Goal: Task Accomplishment & Management: Manage account settings

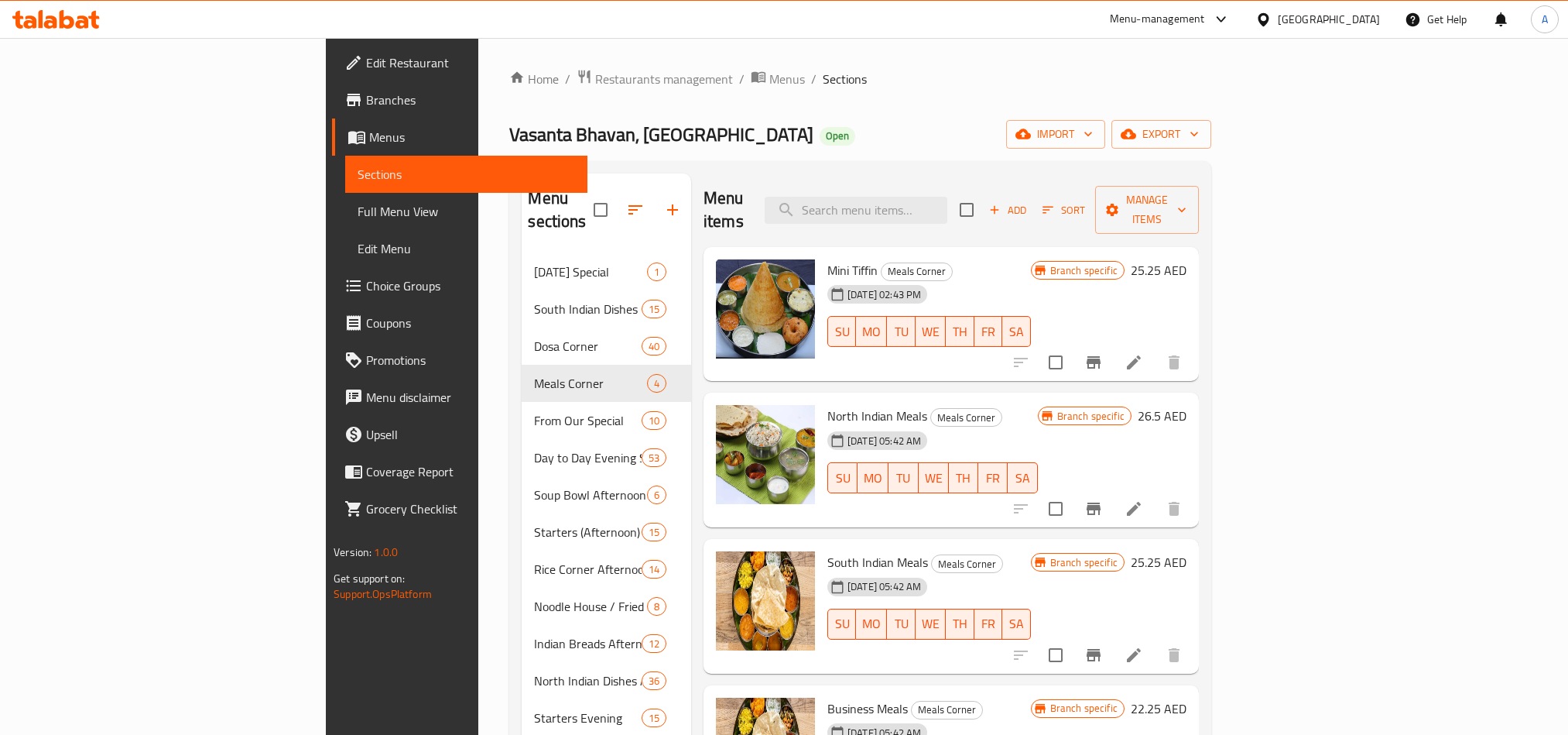
scroll to position [232, 0]
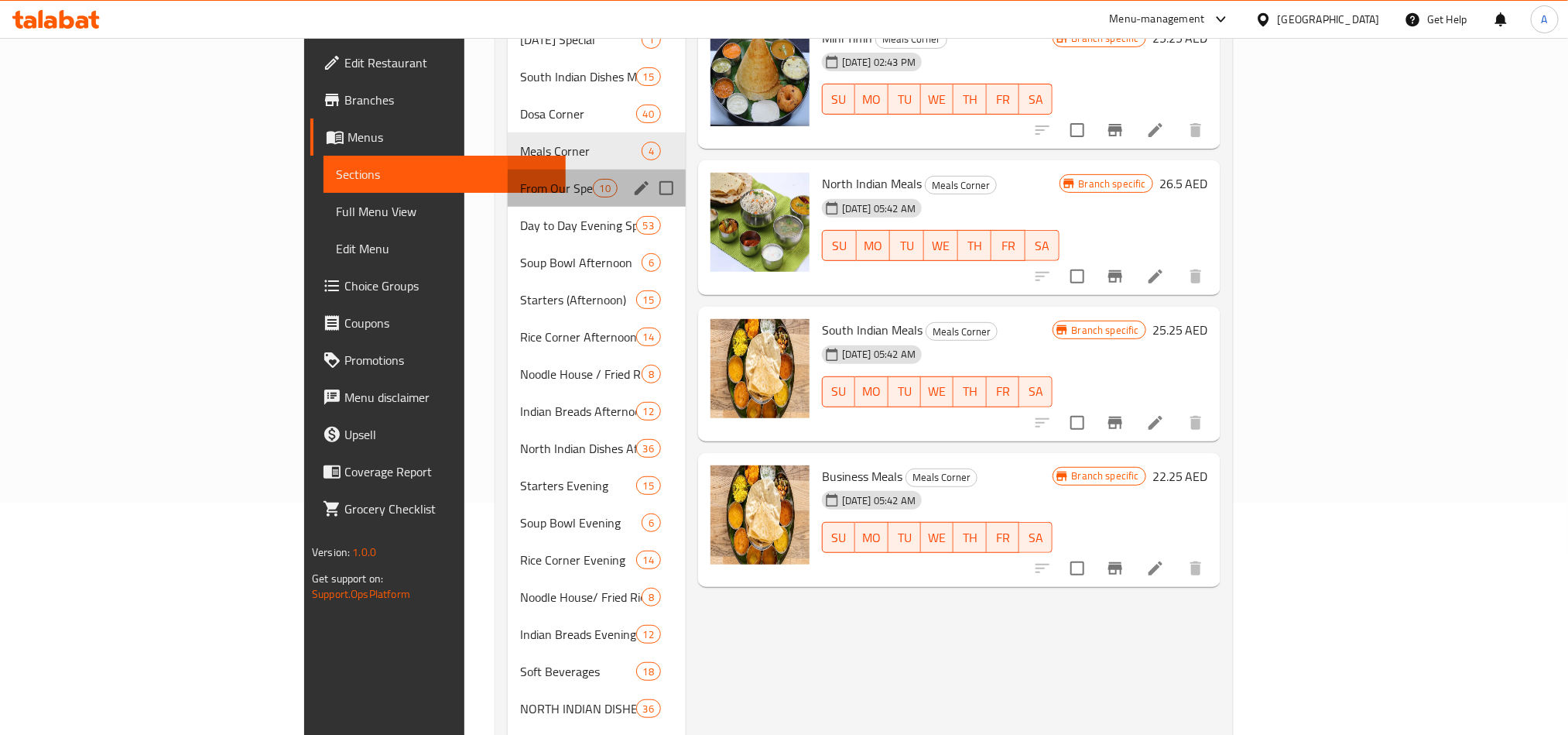
click at [507, 169] on div "From Our Special 10" at bounding box center [596, 188] width 178 height 37
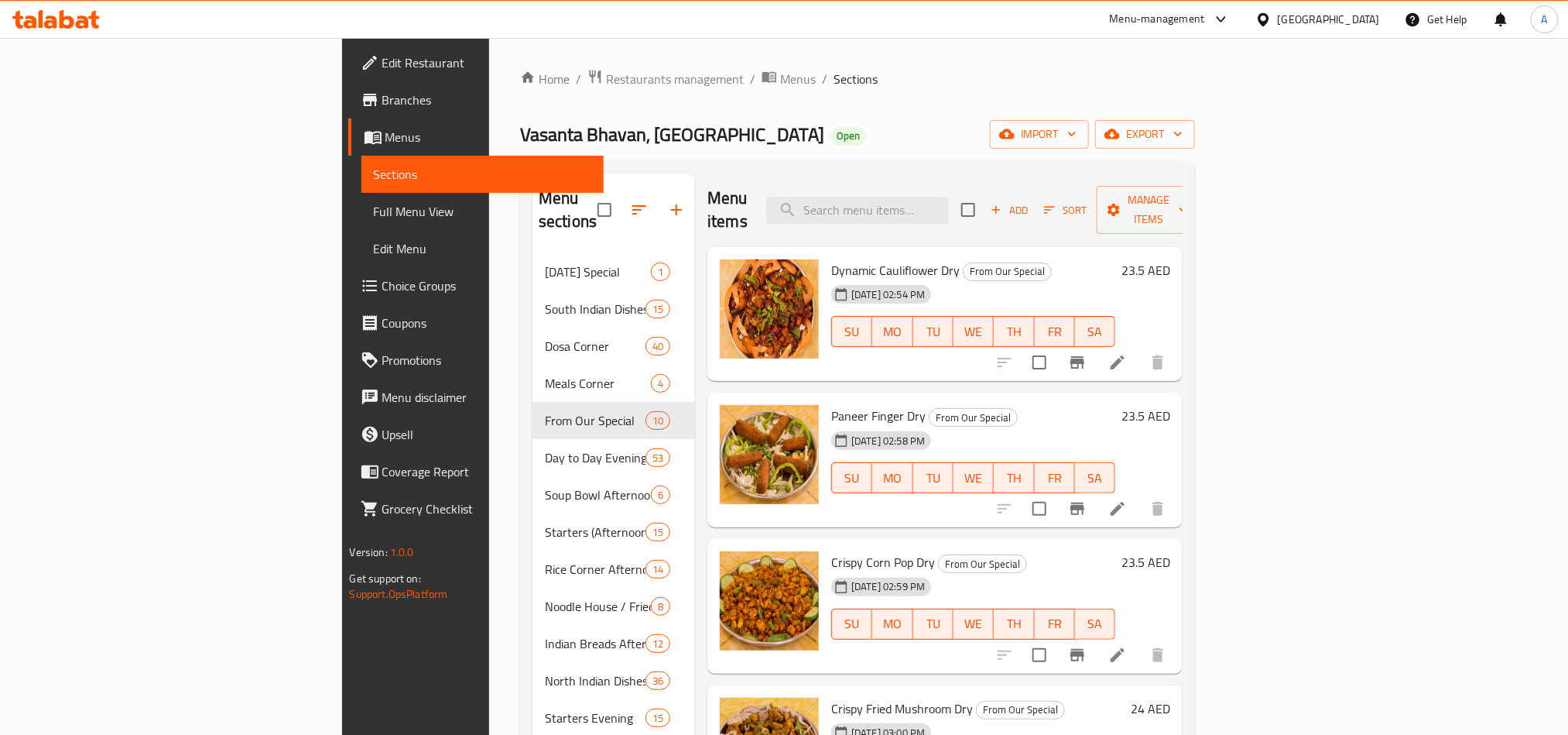
click at [1070, 135] on div "Vasanta Bhavan, Dubai Silicon Oasis Open import export" at bounding box center [857, 134] width 675 height 29
click at [1096, 344] on button "Branch-specific-item" at bounding box center [1077, 362] width 37 height 37
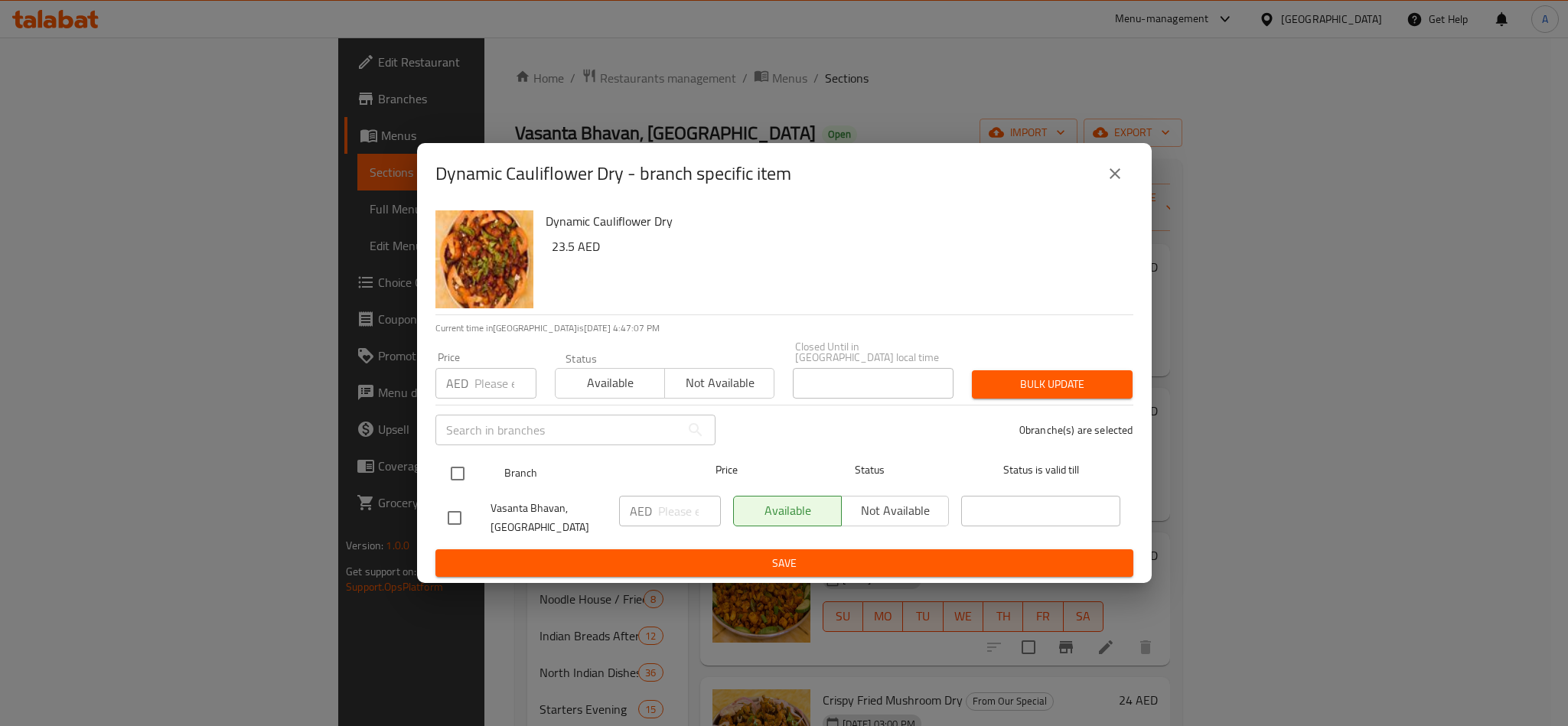
click at [444, 475] on input "checkbox" at bounding box center [457, 473] width 32 height 32
checkbox input "true"
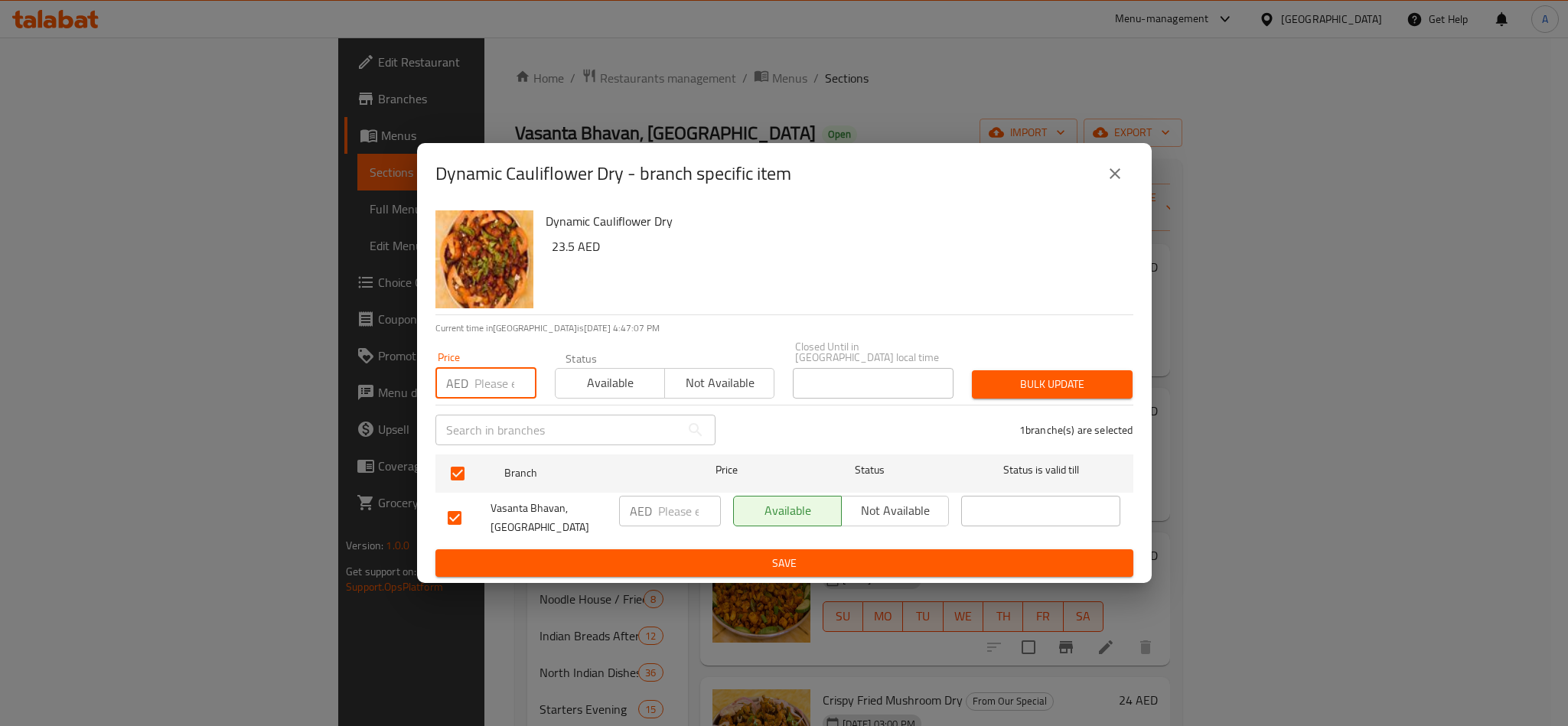
click at [494, 370] on input "number" at bounding box center [505, 383] width 62 height 30
paste input "23.50"
type input "23.50"
click at [1085, 377] on span "Bulk update" at bounding box center [1052, 384] width 136 height 19
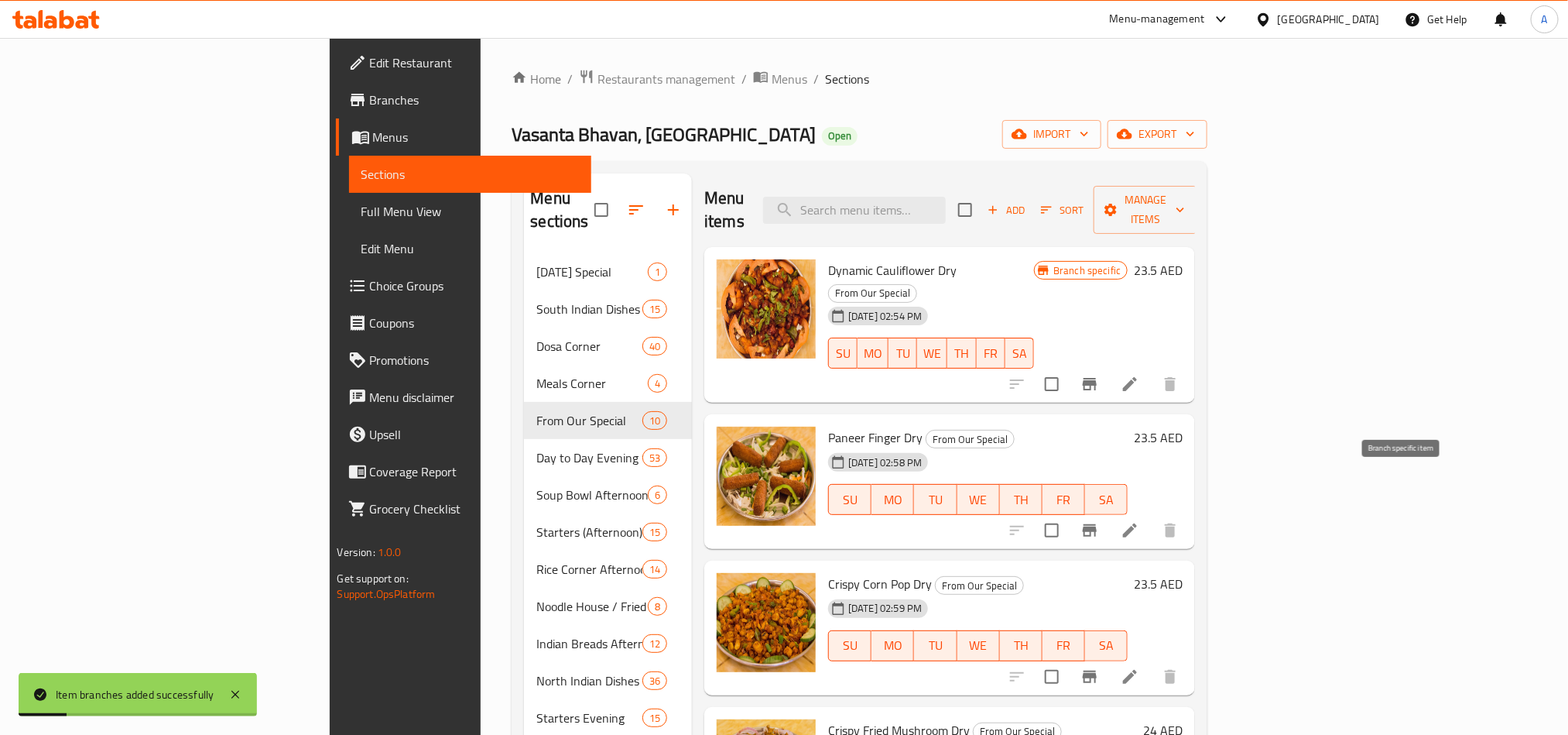
click at [1099, 521] on icon "Branch-specific-item" at bounding box center [1089, 531] width 18 height 18
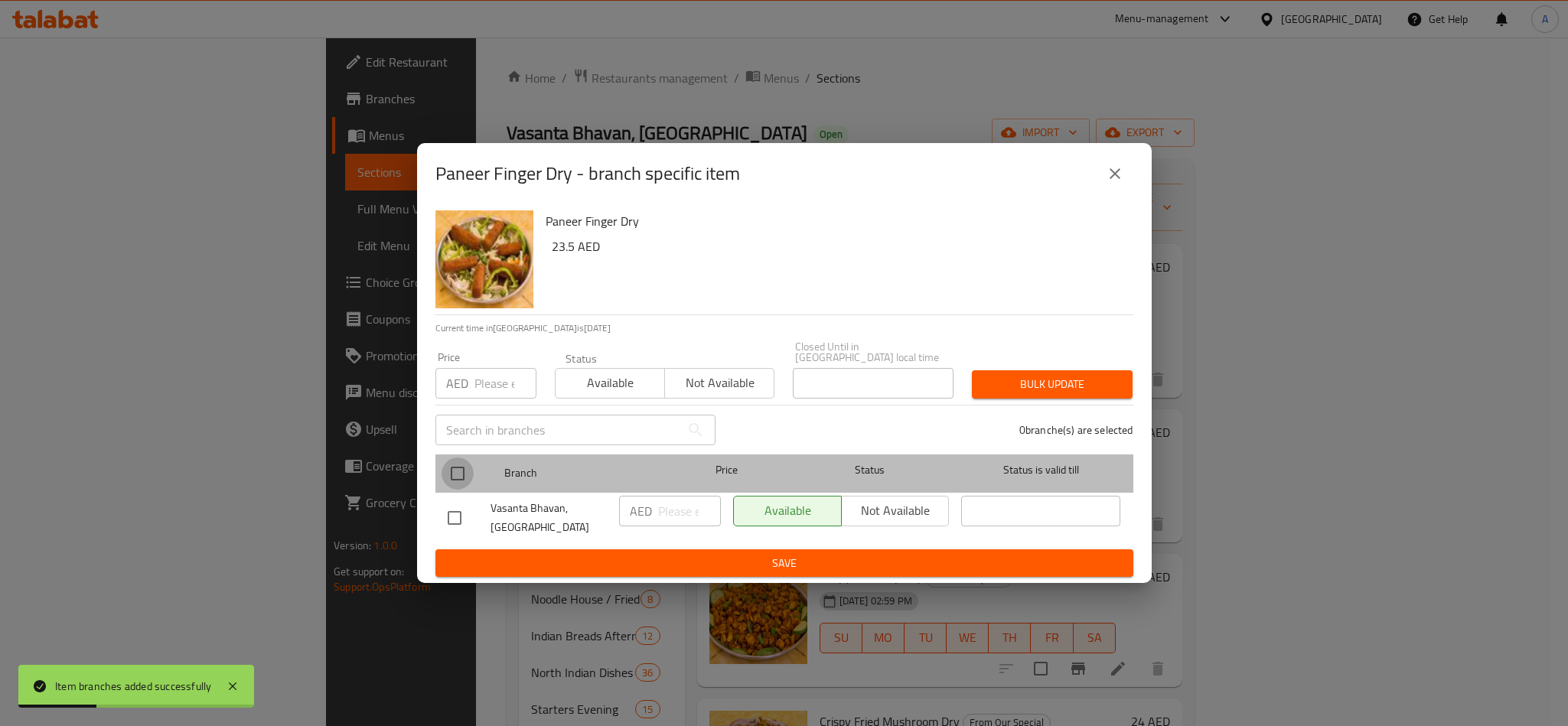
click at [466, 480] on input "checkbox" at bounding box center [457, 473] width 32 height 32
checkbox input "true"
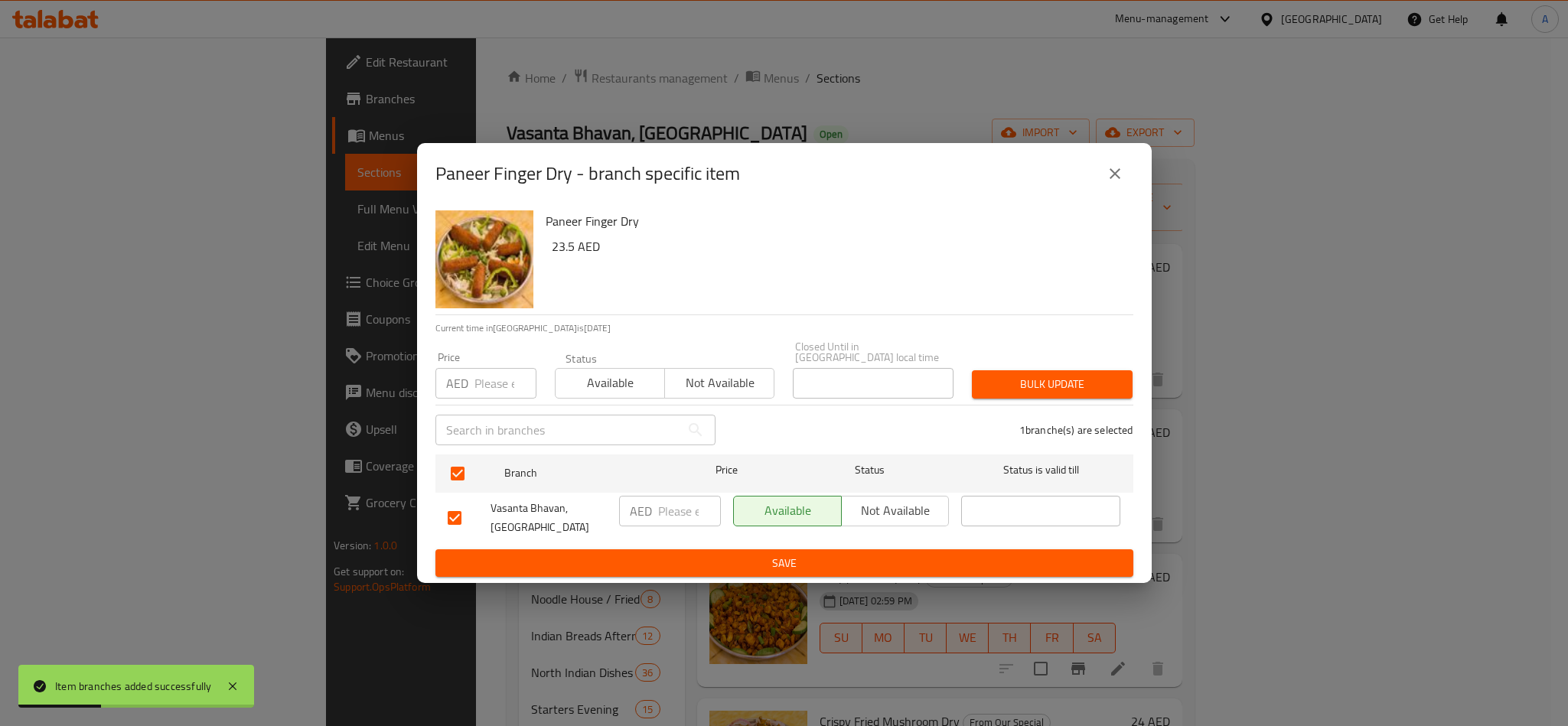
click at [478, 400] on div "Price AED Price" at bounding box center [485, 374] width 120 height 65
click at [487, 393] on input "number" at bounding box center [505, 383] width 62 height 30
click at [466, 382] on div "AED Price" at bounding box center [485, 383] width 101 height 30
paste input "23.50"
type input "23.50"
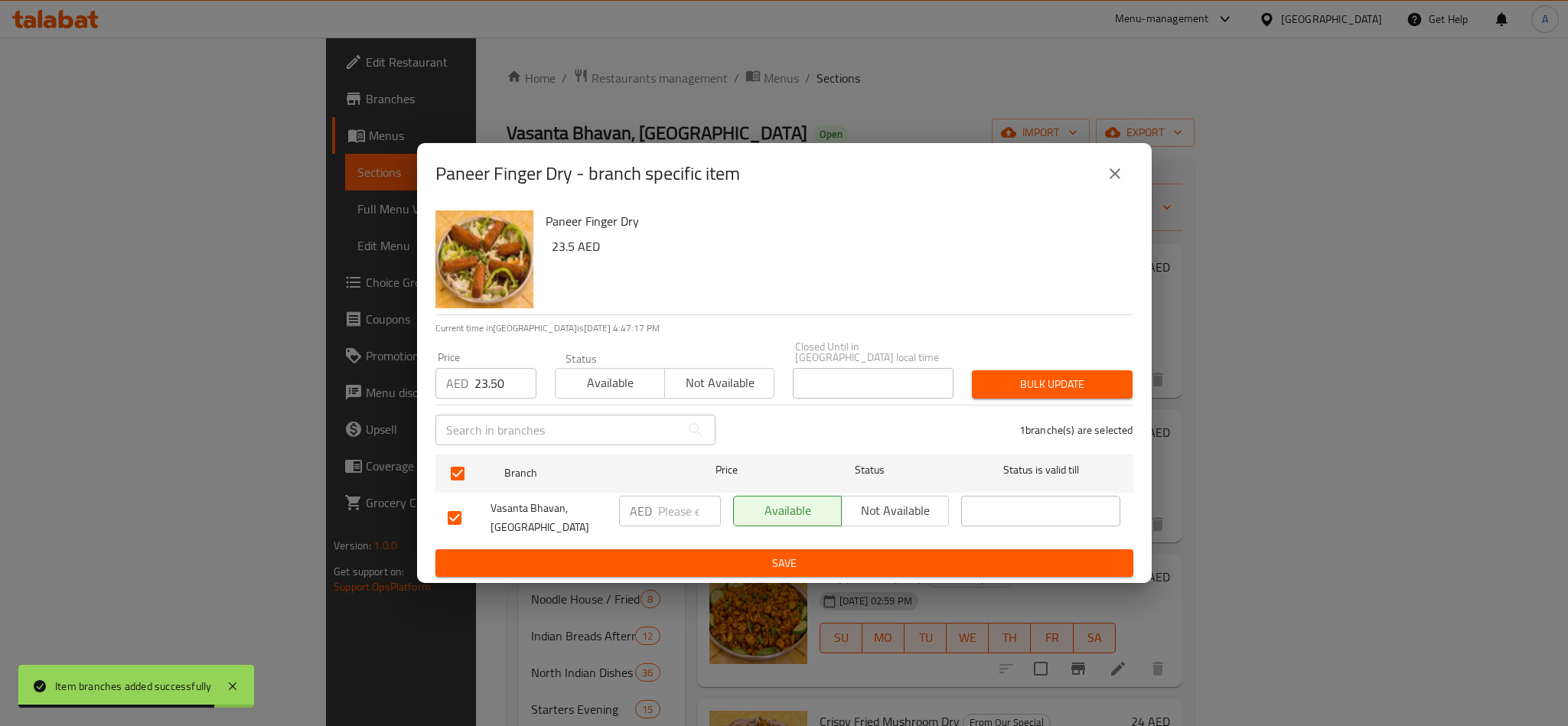
click at [1084, 399] on div "Bulk update" at bounding box center [1052, 384] width 179 height 47
click at [1114, 381] on span "Bulk update" at bounding box center [1052, 384] width 136 height 19
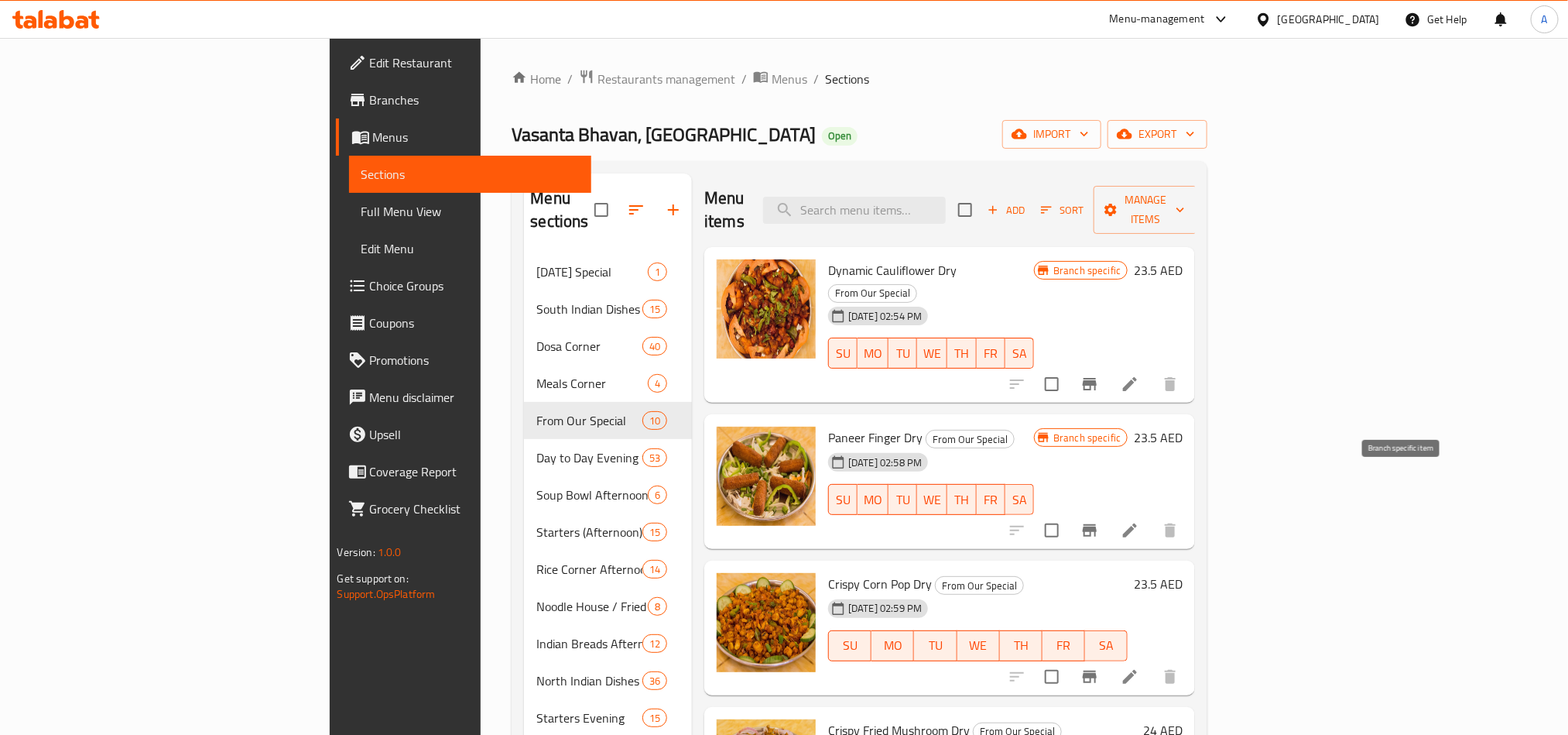
click at [1108, 512] on button "Branch-specific-item" at bounding box center [1089, 531] width 37 height 37
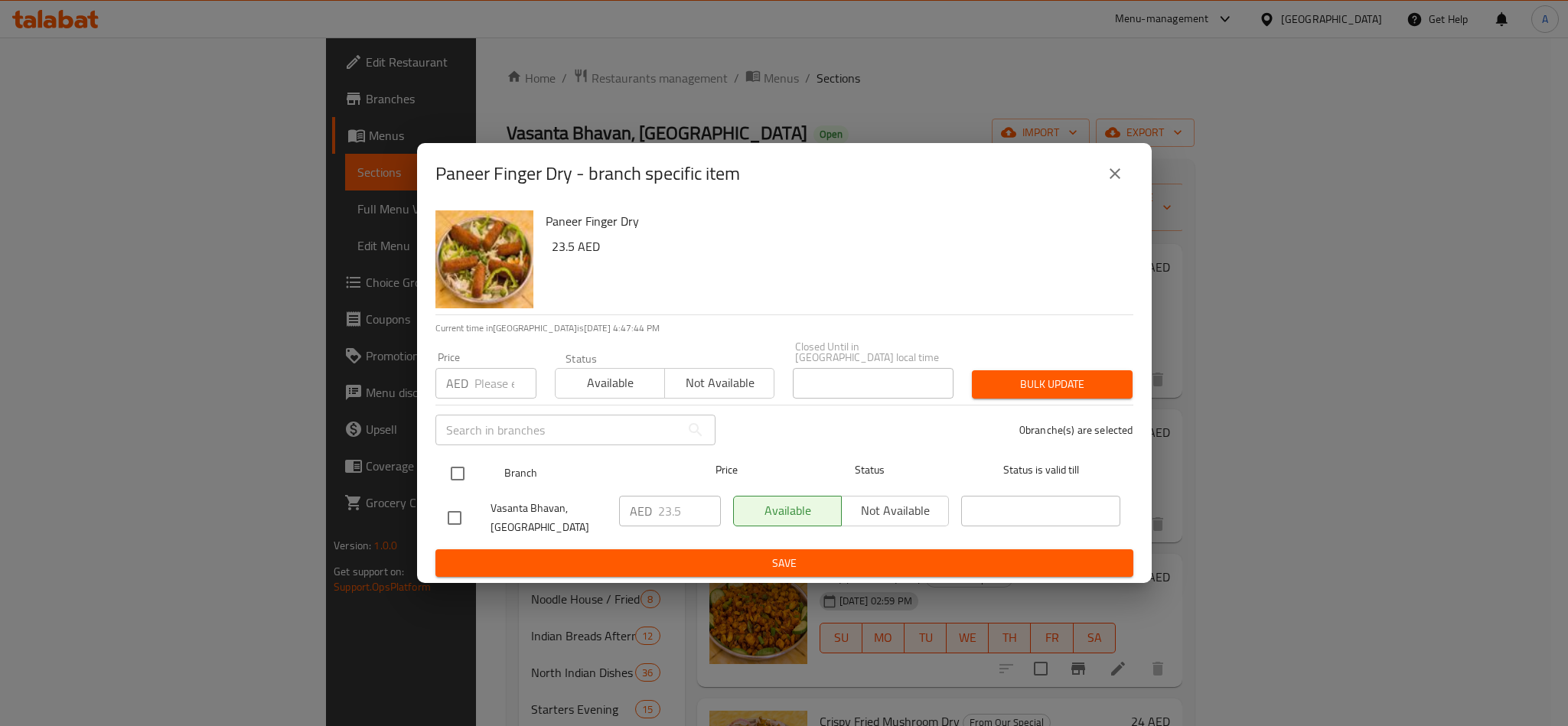
click at [452, 473] on input "checkbox" at bounding box center [457, 473] width 32 height 32
checkbox input "true"
click at [480, 384] on input "number" at bounding box center [505, 383] width 62 height 30
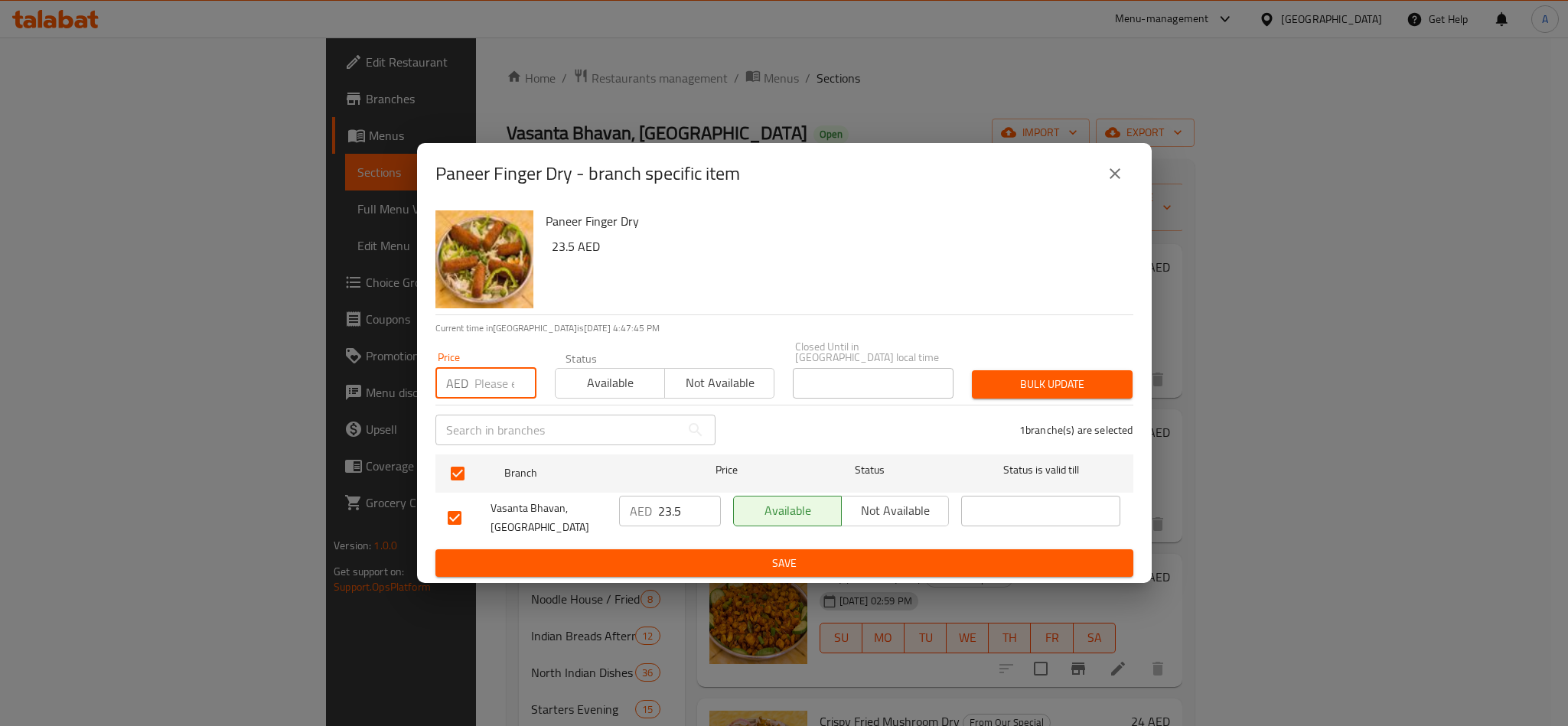
paste input "23.50"
type input "23.50"
click at [1018, 382] on span "Bulk update" at bounding box center [1052, 384] width 136 height 19
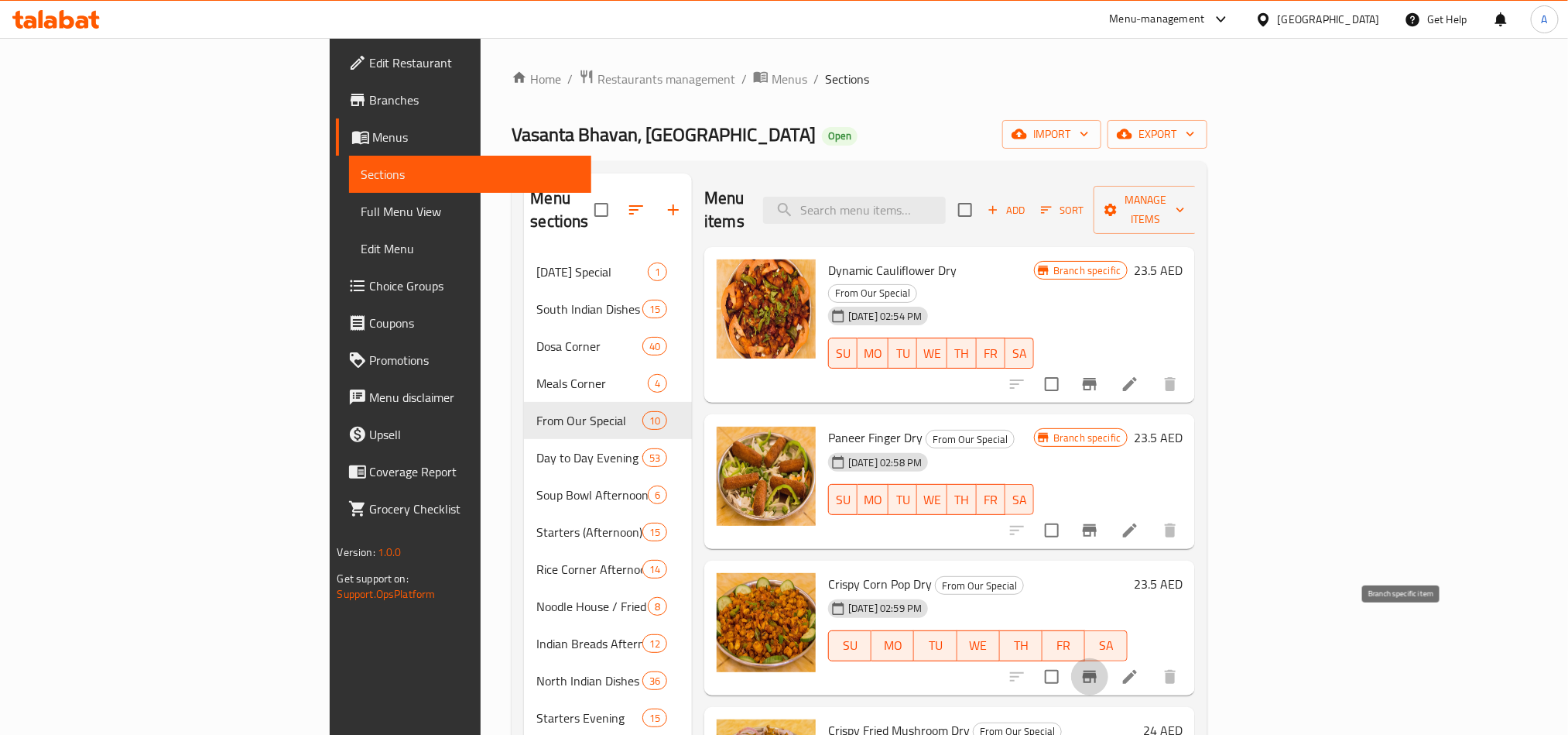
click at [1108, 658] on button "Branch-specific-item" at bounding box center [1089, 677] width 37 height 37
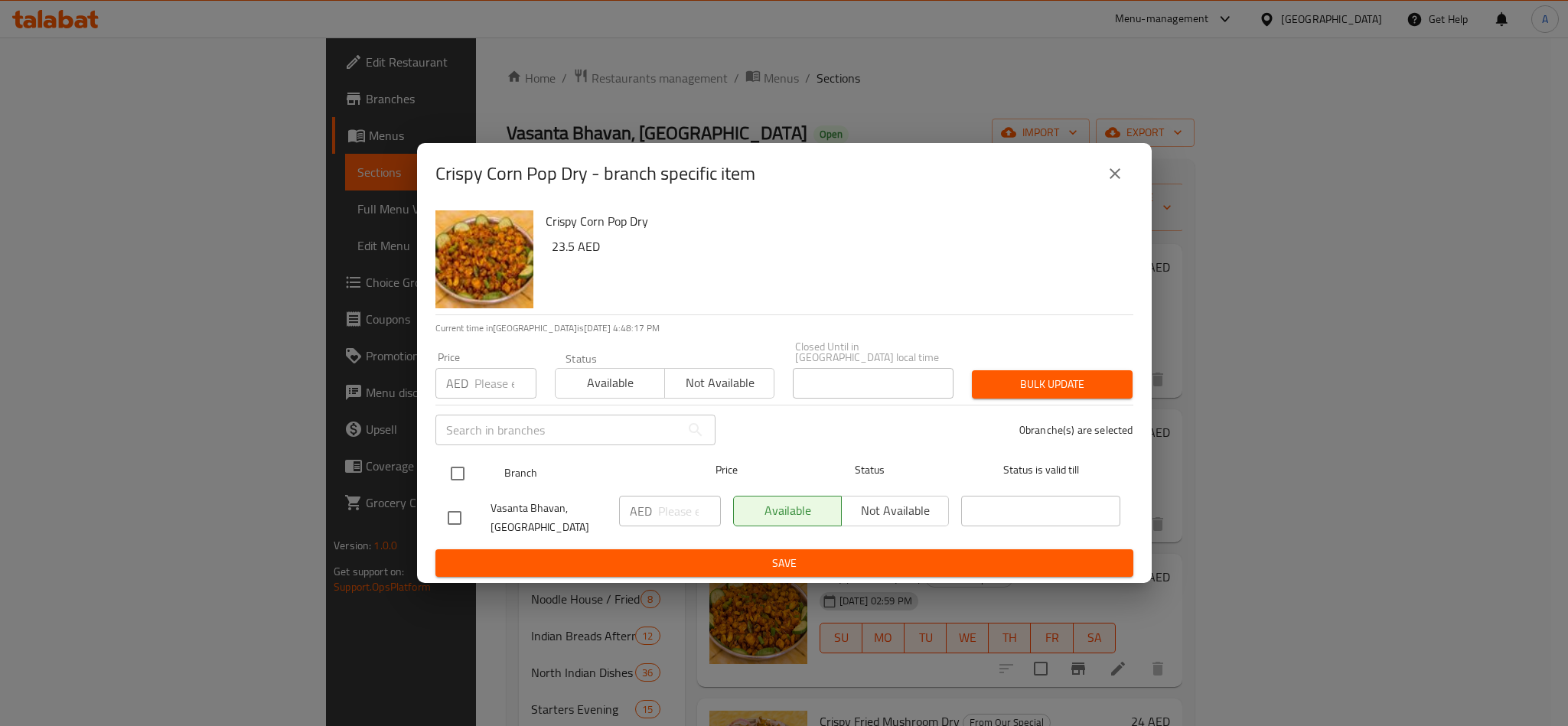
click at [440, 466] on div "Branch Price Status Status is valid till" at bounding box center [784, 473] width 698 height 38
click at [473, 489] on div "Vasanta Bhavan, Dubai Silicon Oasis" at bounding box center [527, 518] width 172 height 57
click at [457, 480] on input "checkbox" at bounding box center [457, 473] width 32 height 32
checkbox input "true"
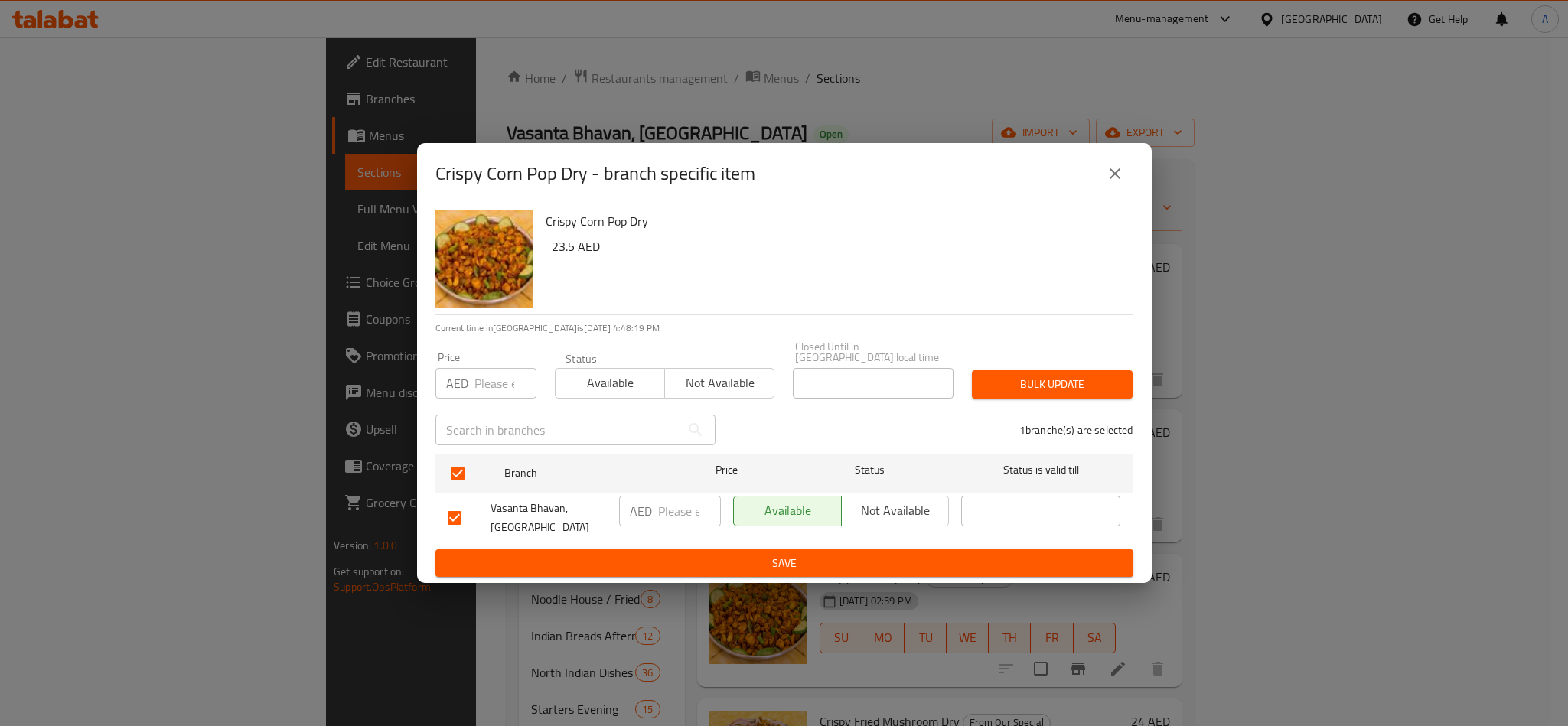
click at [471, 388] on div "AED Price" at bounding box center [485, 383] width 101 height 30
paste input "23.50"
type input "23.50"
click at [1108, 391] on span "Bulk update" at bounding box center [1052, 384] width 136 height 19
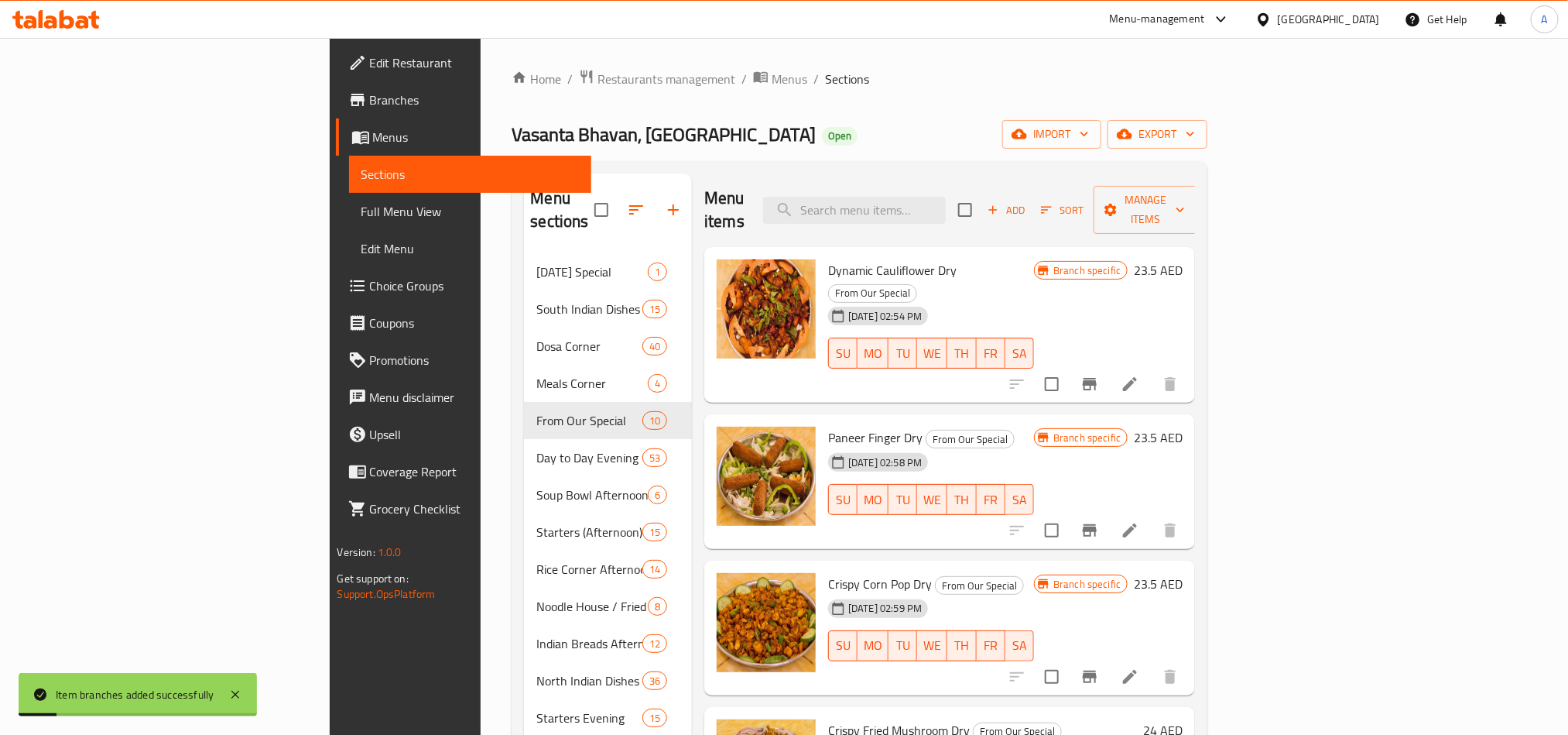
click at [978, 150] on div "Home / Restaurants management / Menus / Sections Vasanta Bhavan, Dubai Silicon …" at bounding box center [859, 617] width 696 height 1095
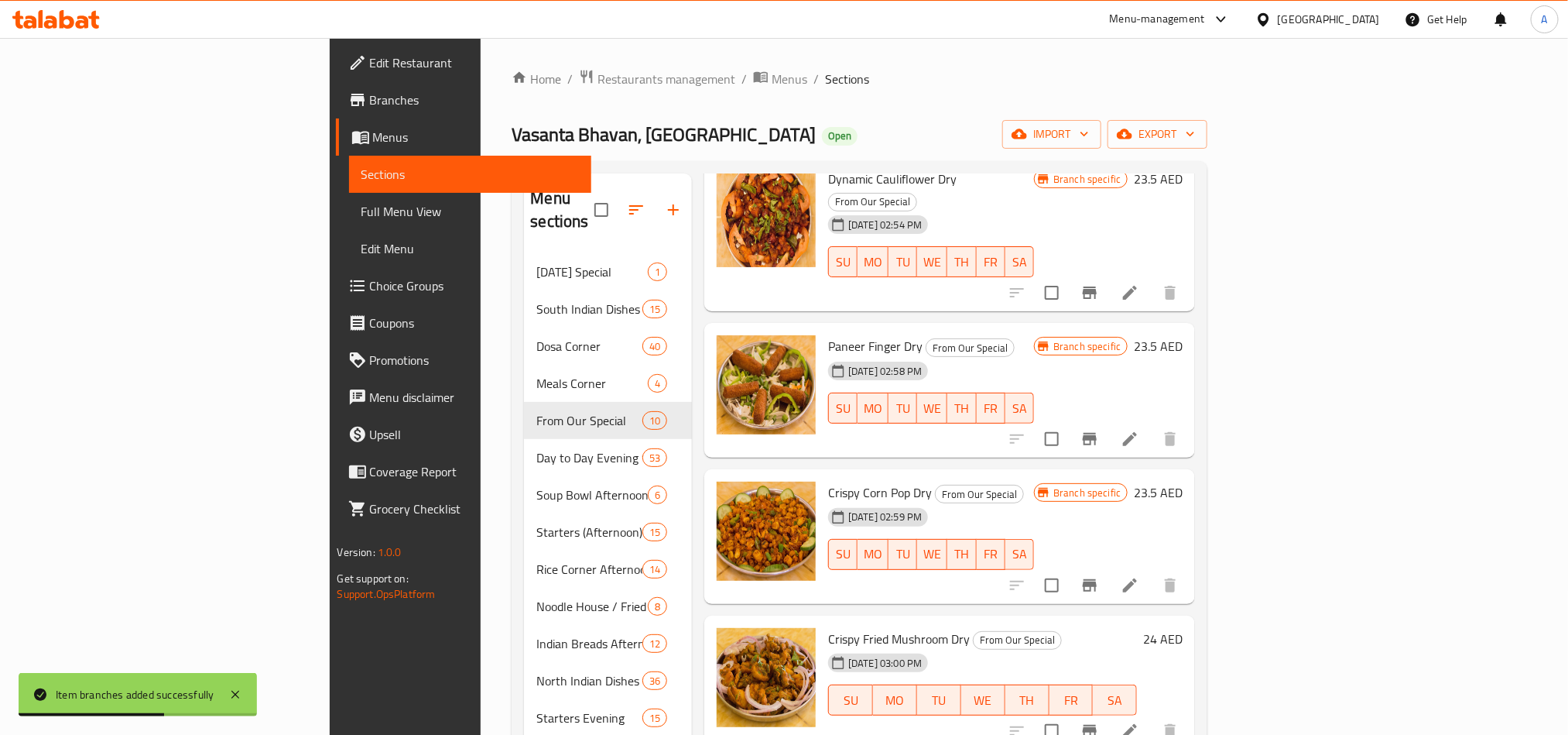
scroll to position [232, 0]
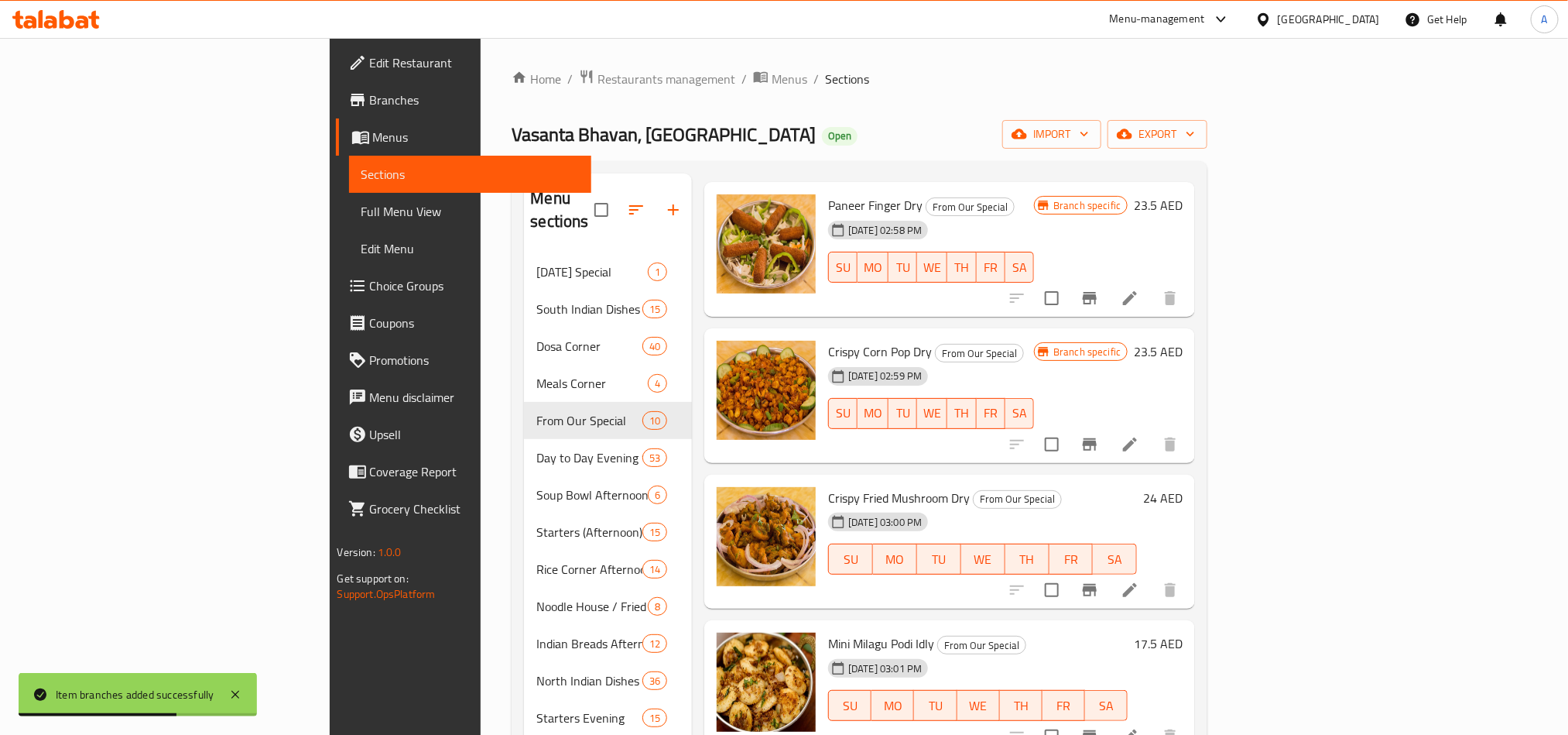
click at [1108, 571] on button "Branch-specific-item" at bounding box center [1089, 590] width 37 height 37
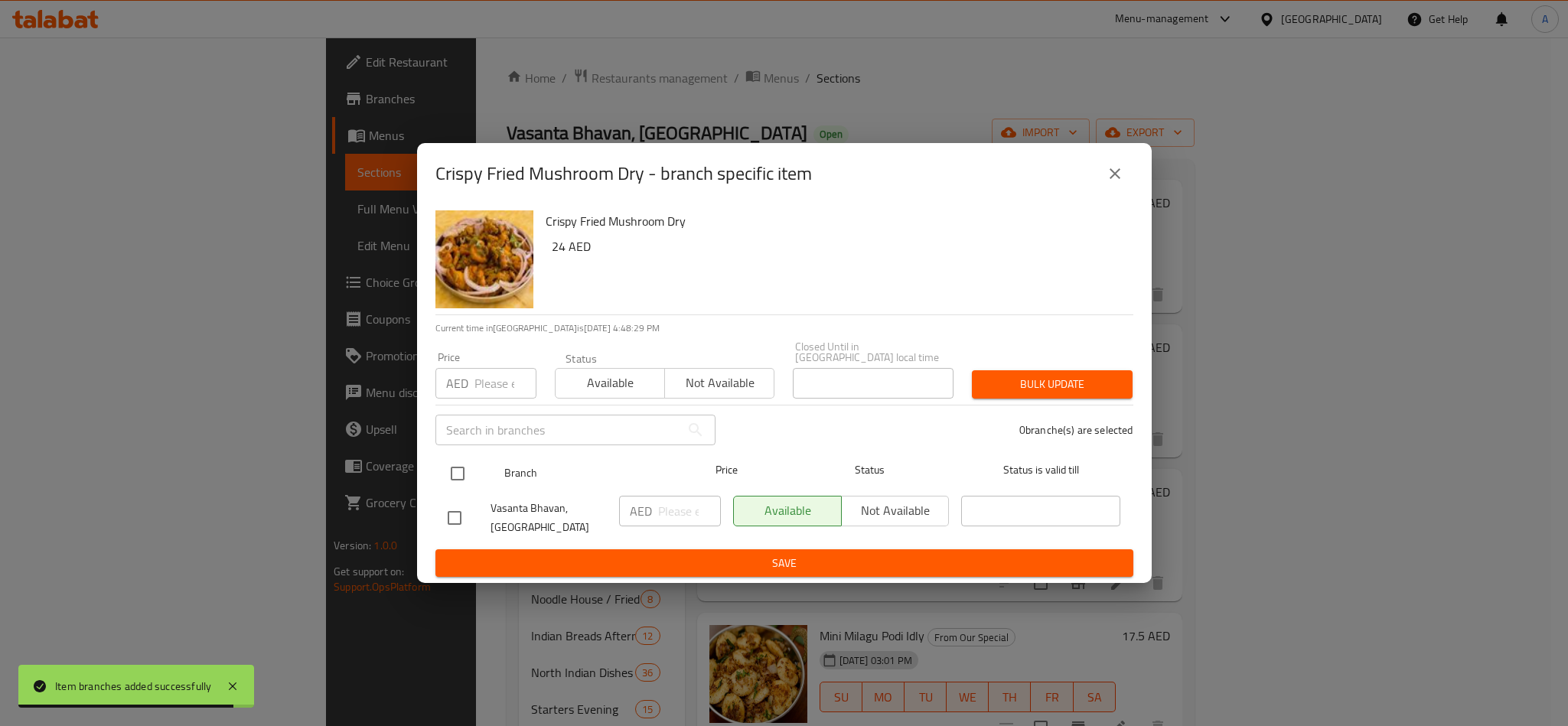
click at [445, 468] on input "checkbox" at bounding box center [457, 473] width 32 height 32
checkbox input "true"
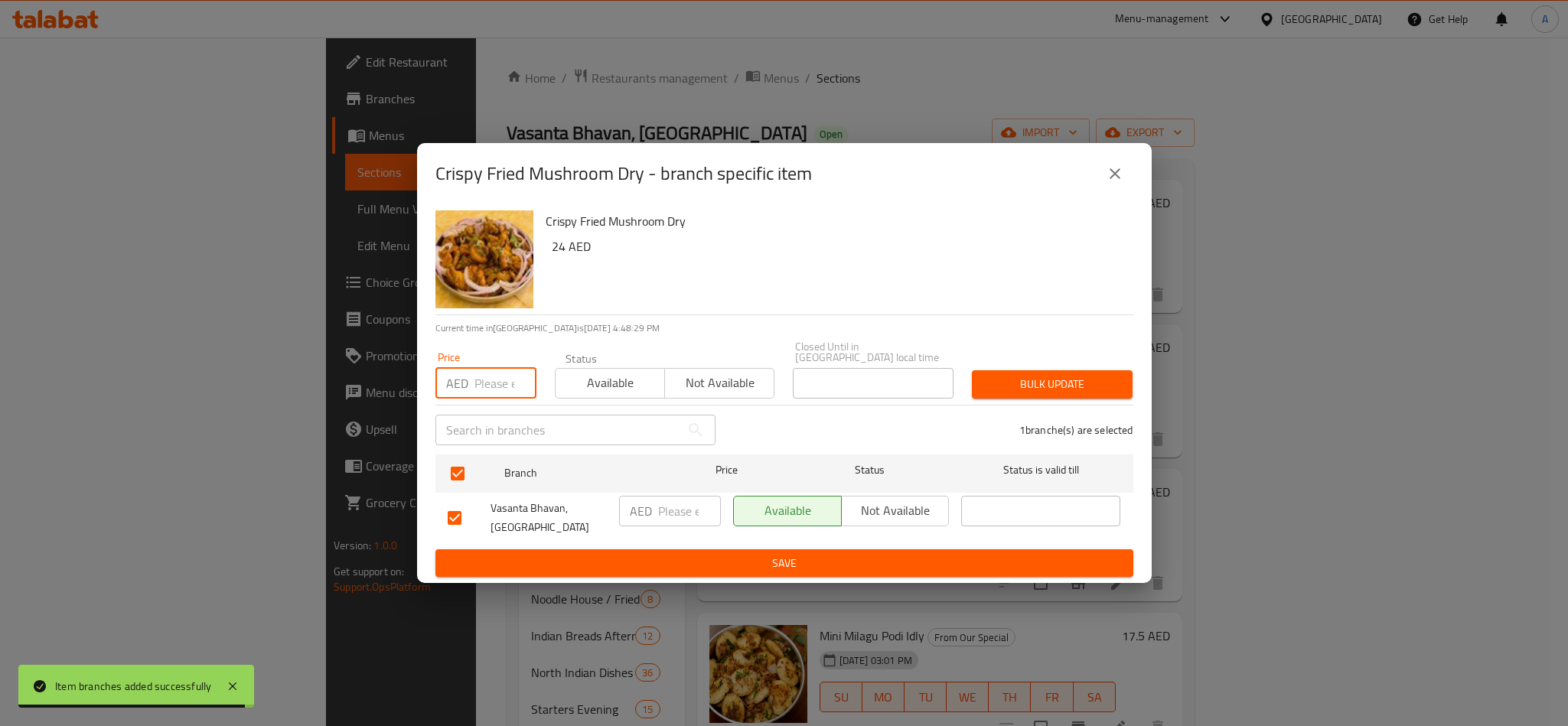
click at [499, 377] on input "number" at bounding box center [505, 383] width 62 height 30
paste input "24.00"
type input "24.00"
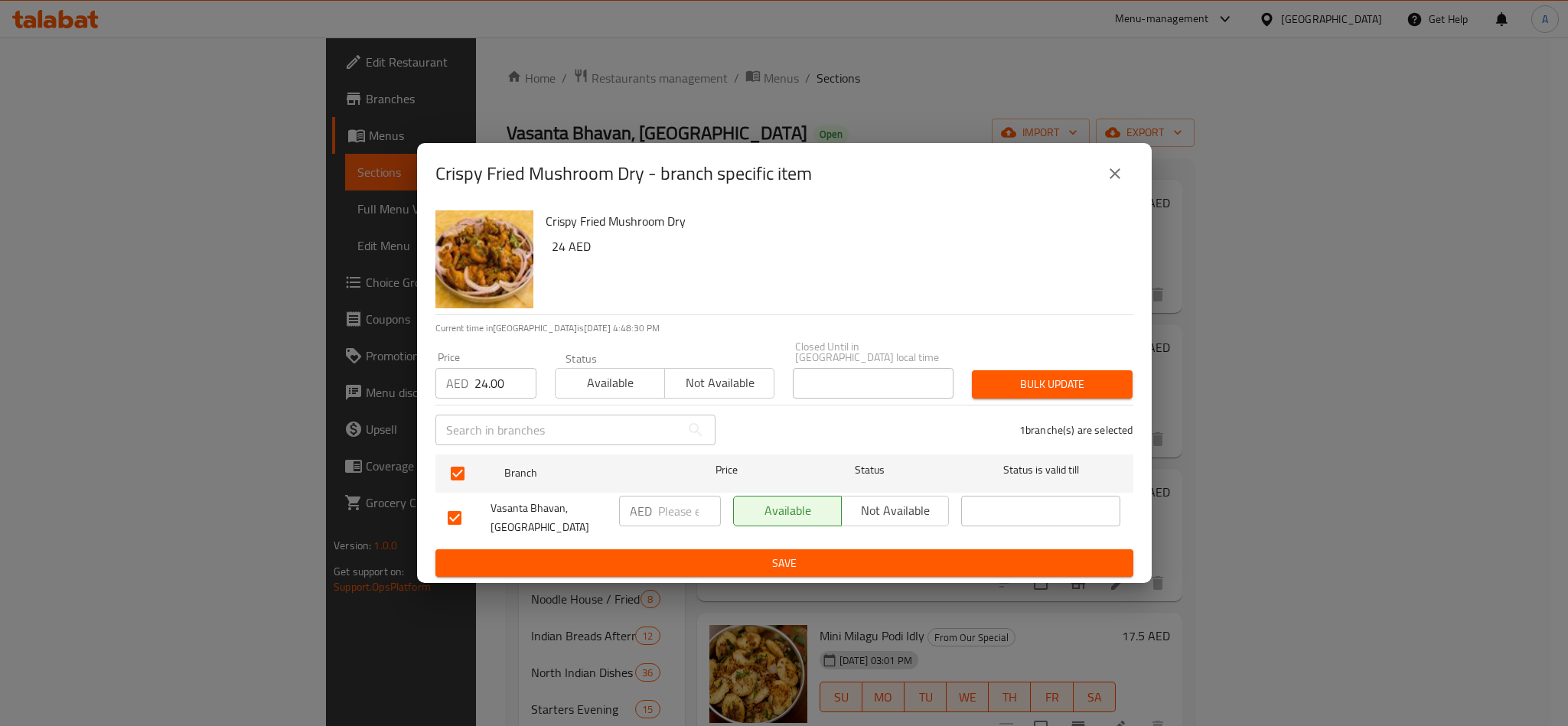
click at [1038, 363] on div "Bulk update" at bounding box center [1052, 384] width 179 height 47
click at [1062, 379] on span "Bulk update" at bounding box center [1052, 384] width 136 height 19
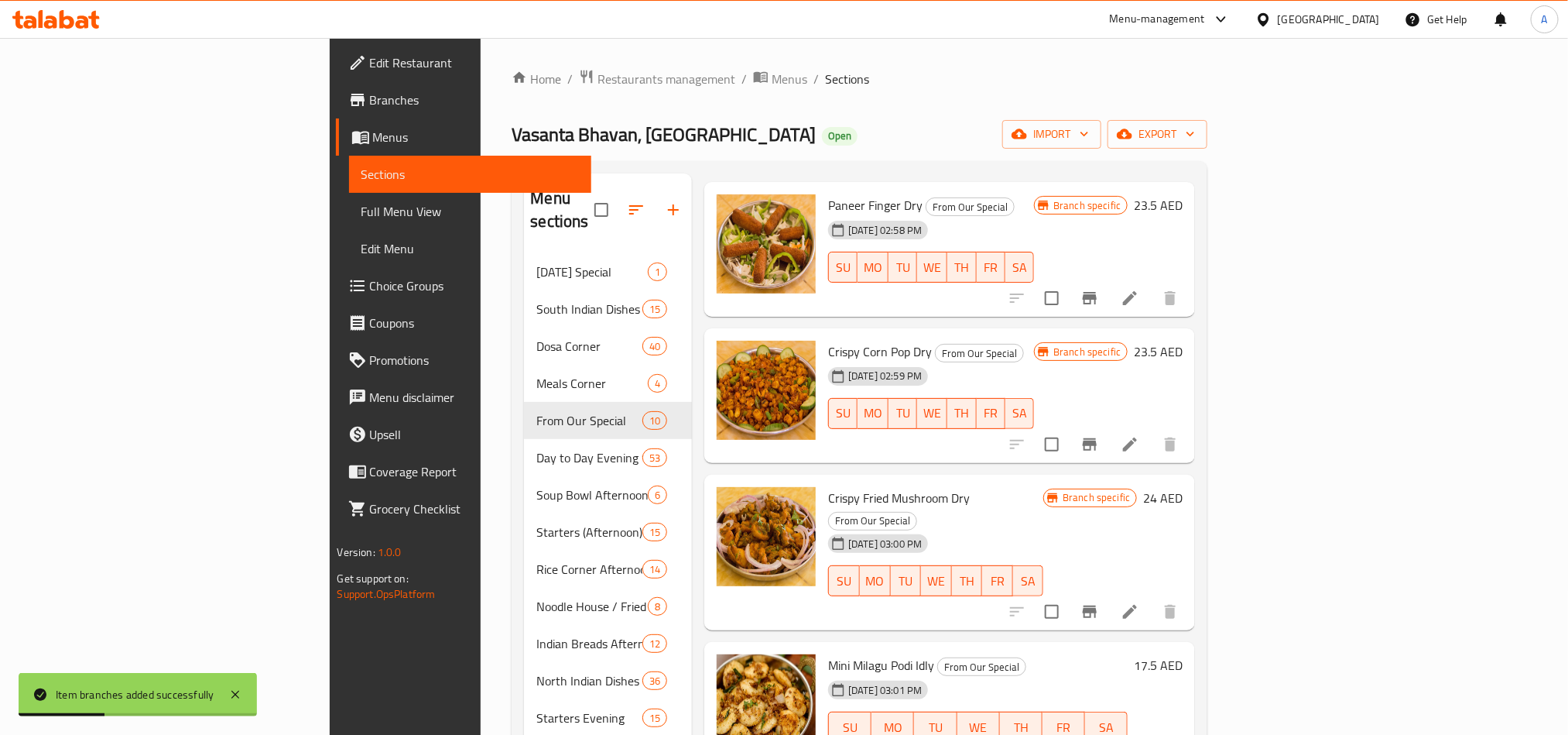
scroll to position [464, 0]
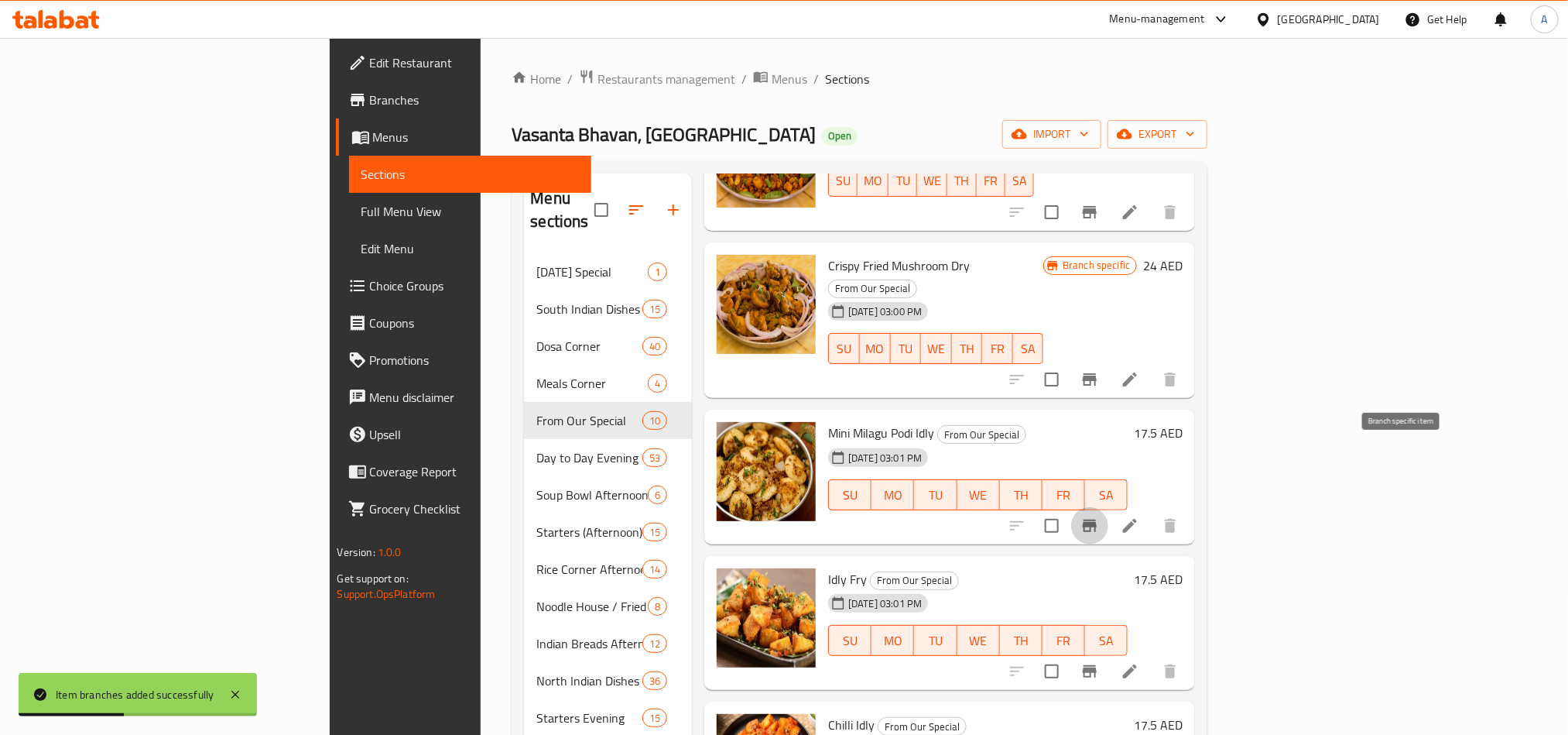
click at [1108, 508] on button "Branch-specific-item" at bounding box center [1089, 526] width 37 height 37
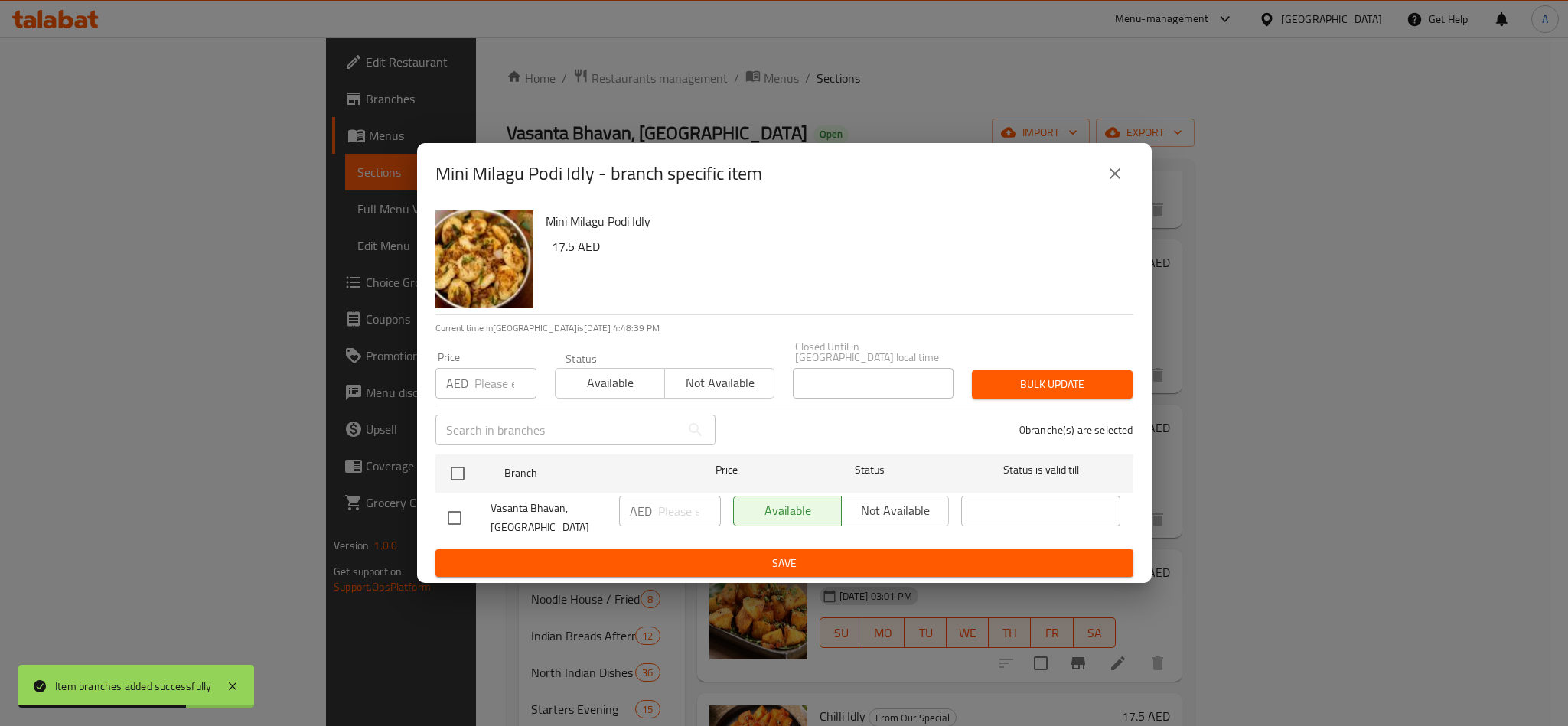
drag, startPoint x: 449, startPoint y: 482, endPoint x: 464, endPoint y: 422, distance: 61.8
click at [449, 482] on input "checkbox" at bounding box center [457, 473] width 32 height 32
checkbox input "true"
click at [474, 388] on input "number" at bounding box center [505, 383] width 62 height 30
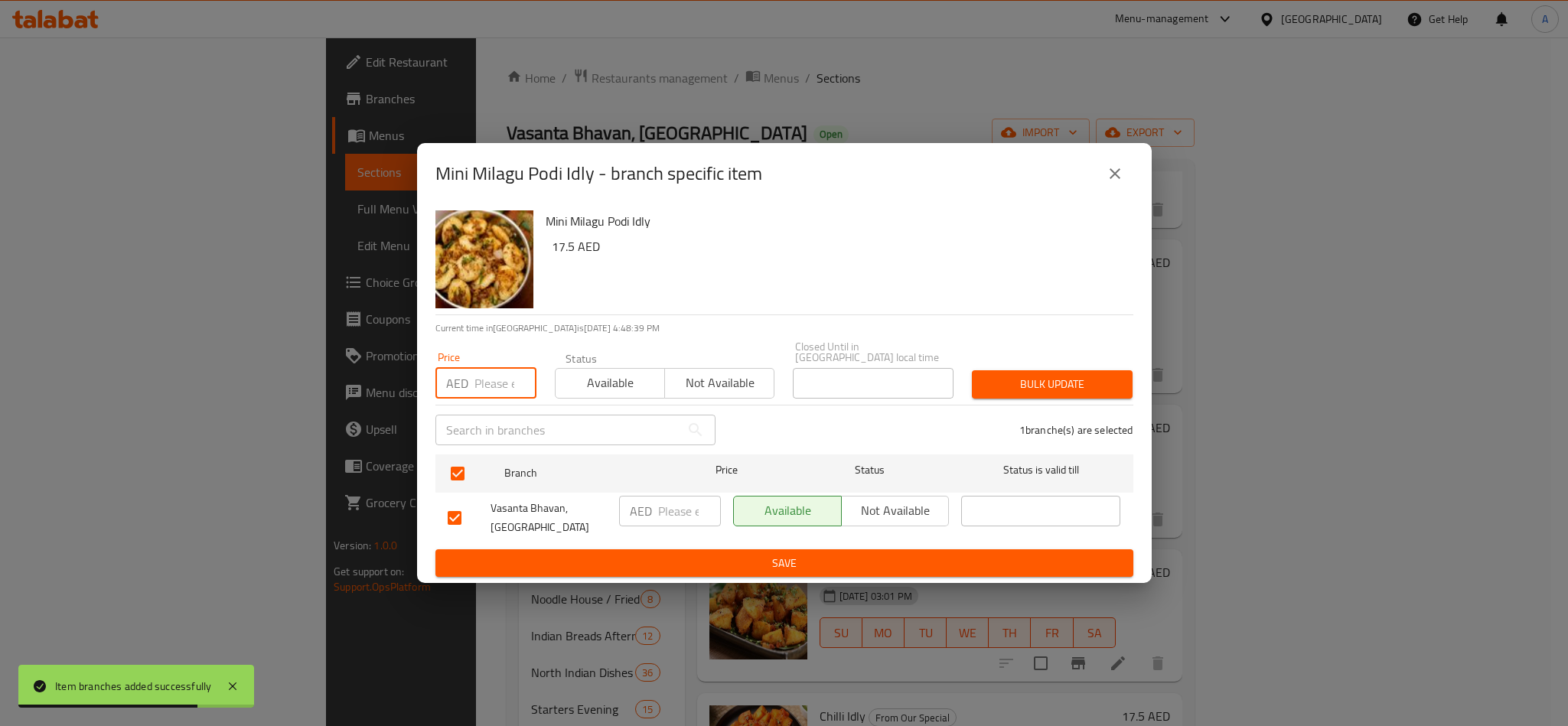
paste input "17.50"
type input "17.50"
click at [1058, 367] on div "Bulk update" at bounding box center [1052, 384] width 179 height 47
click at [1061, 379] on span "Bulk update" at bounding box center [1052, 384] width 136 height 19
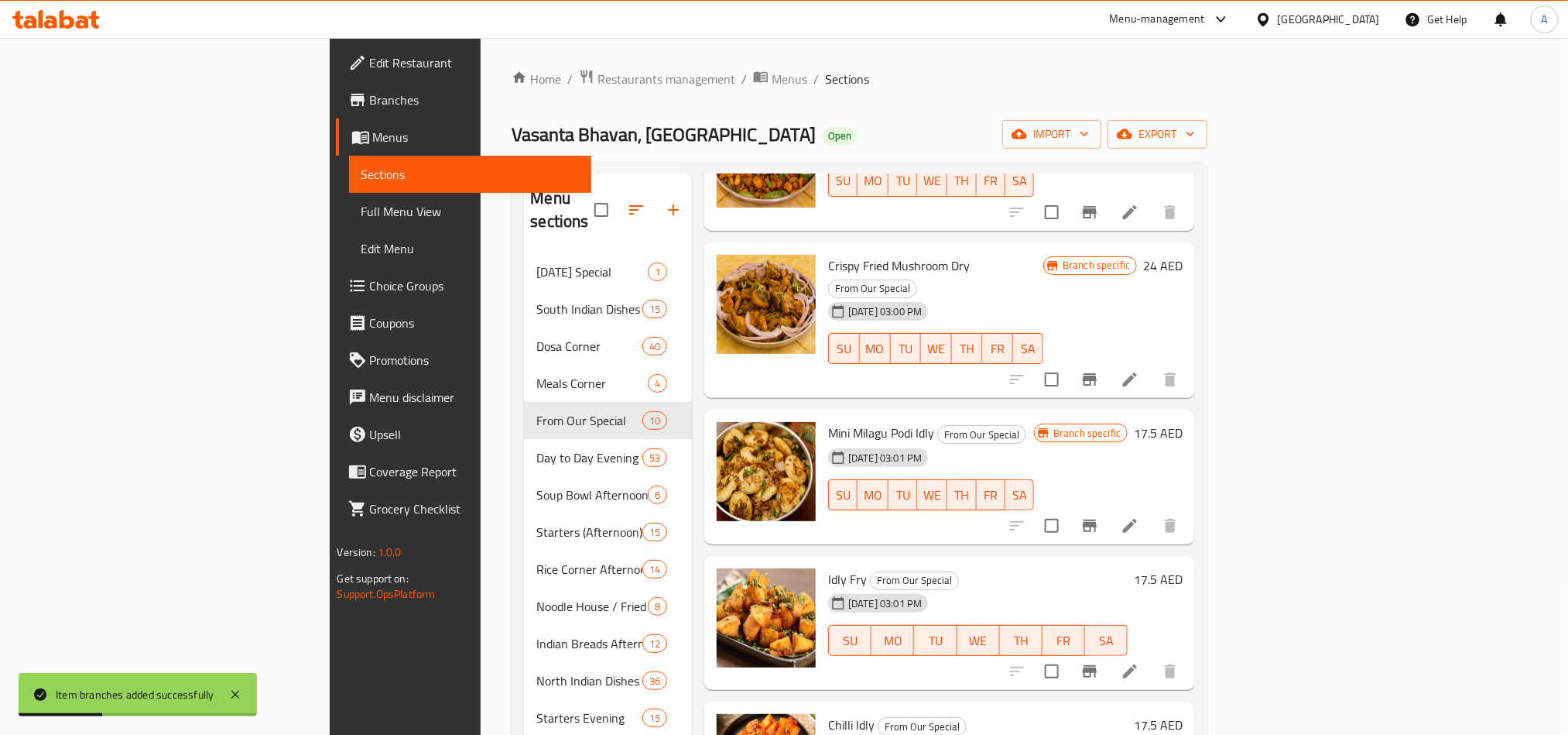
scroll to position [545, 0]
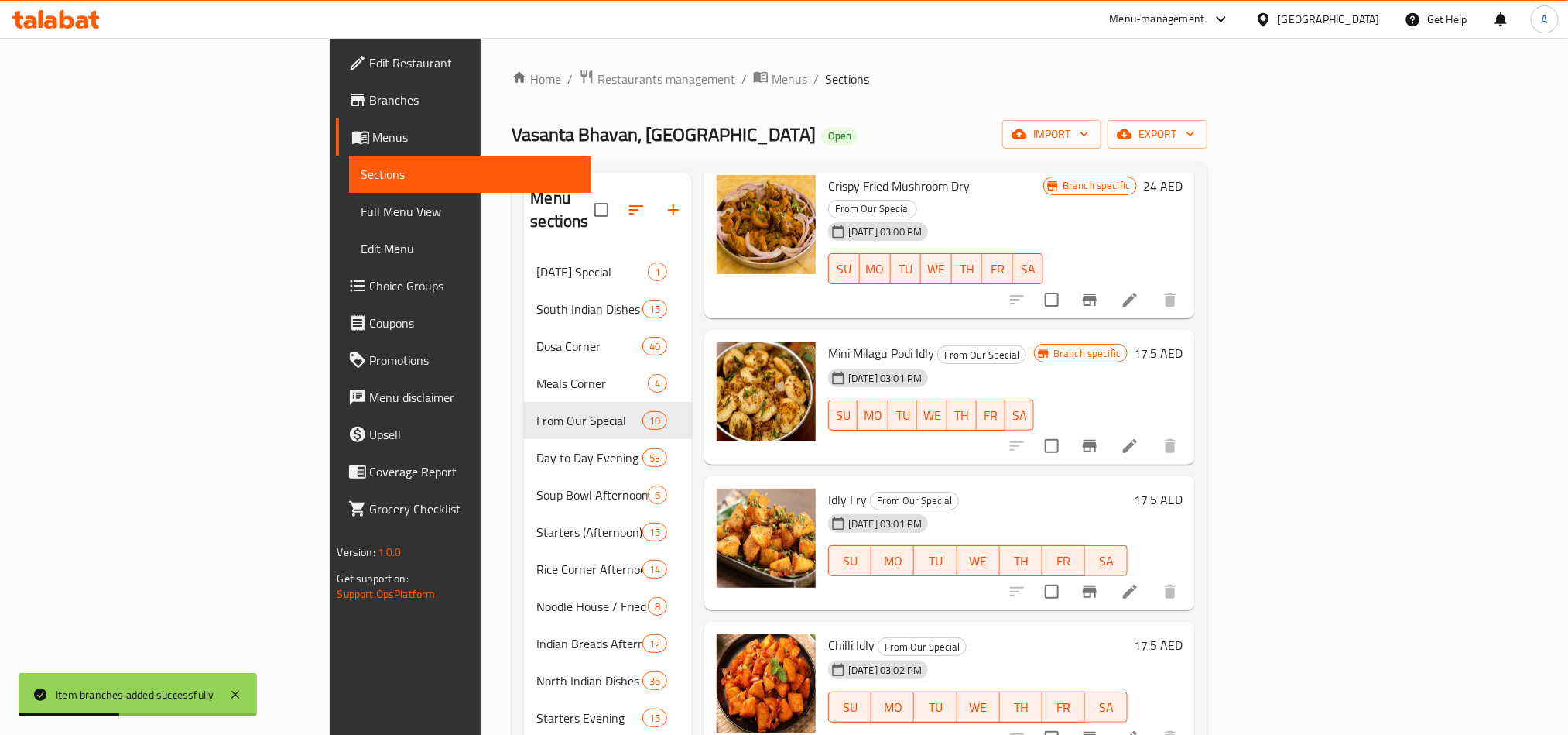
click at [1097, 585] on icon "Branch-specific-item" at bounding box center [1089, 591] width 14 height 12
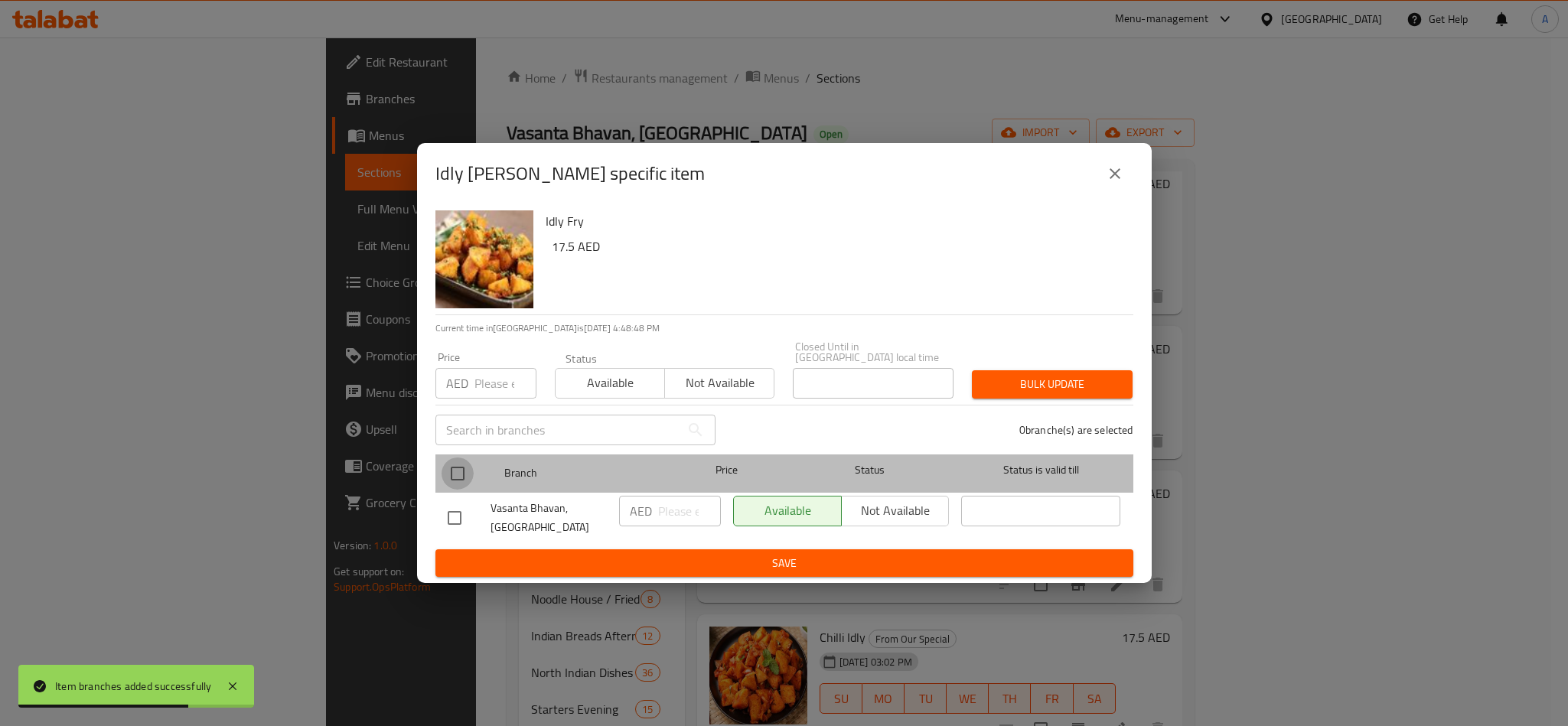
click at [458, 473] on input "checkbox" at bounding box center [457, 473] width 32 height 32
checkbox input "true"
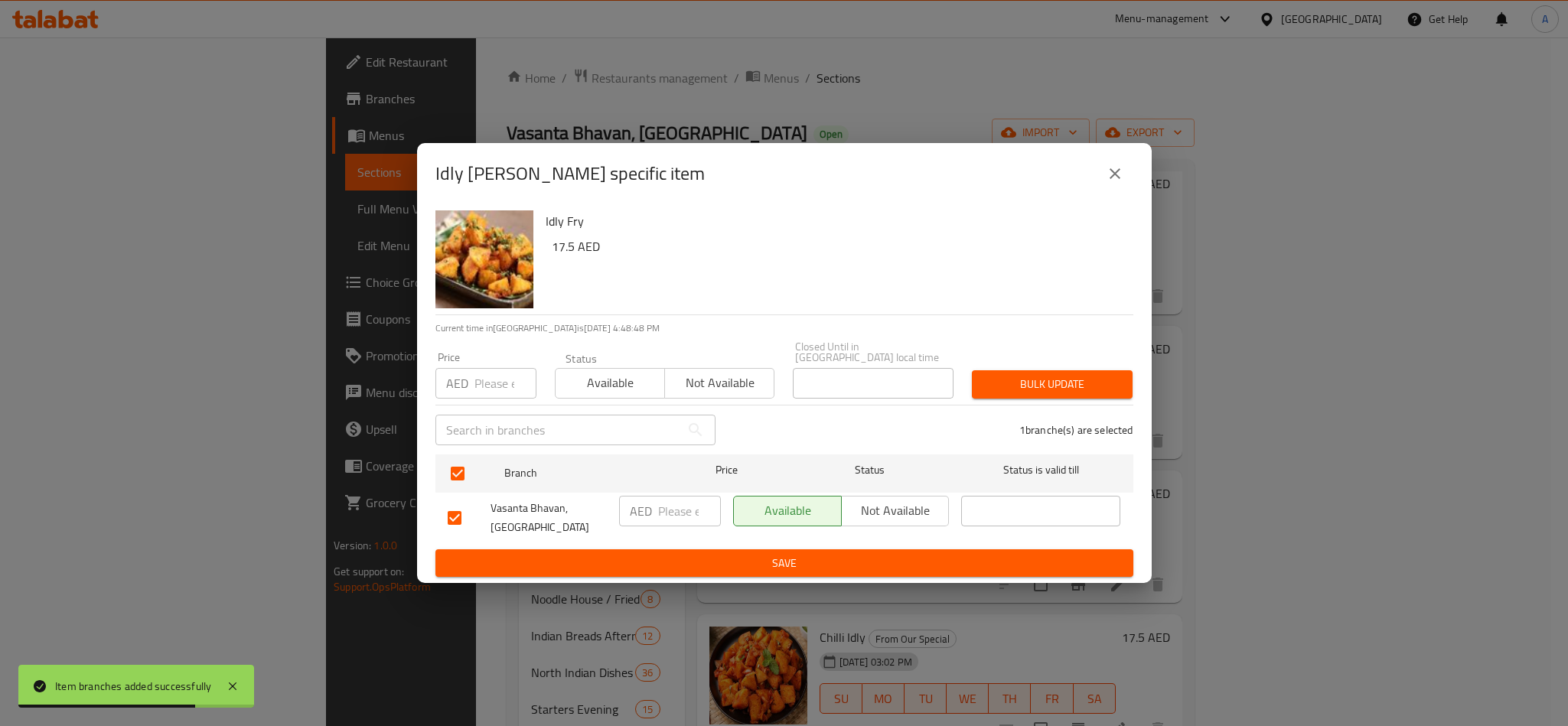
click at [471, 399] on div "Price AED Price" at bounding box center [485, 374] width 120 height 65
click at [475, 381] on input "number" at bounding box center [505, 383] width 62 height 30
paste input "17.50"
type input "17.50"
click at [1013, 395] on button "Bulk update" at bounding box center [1053, 384] width 161 height 28
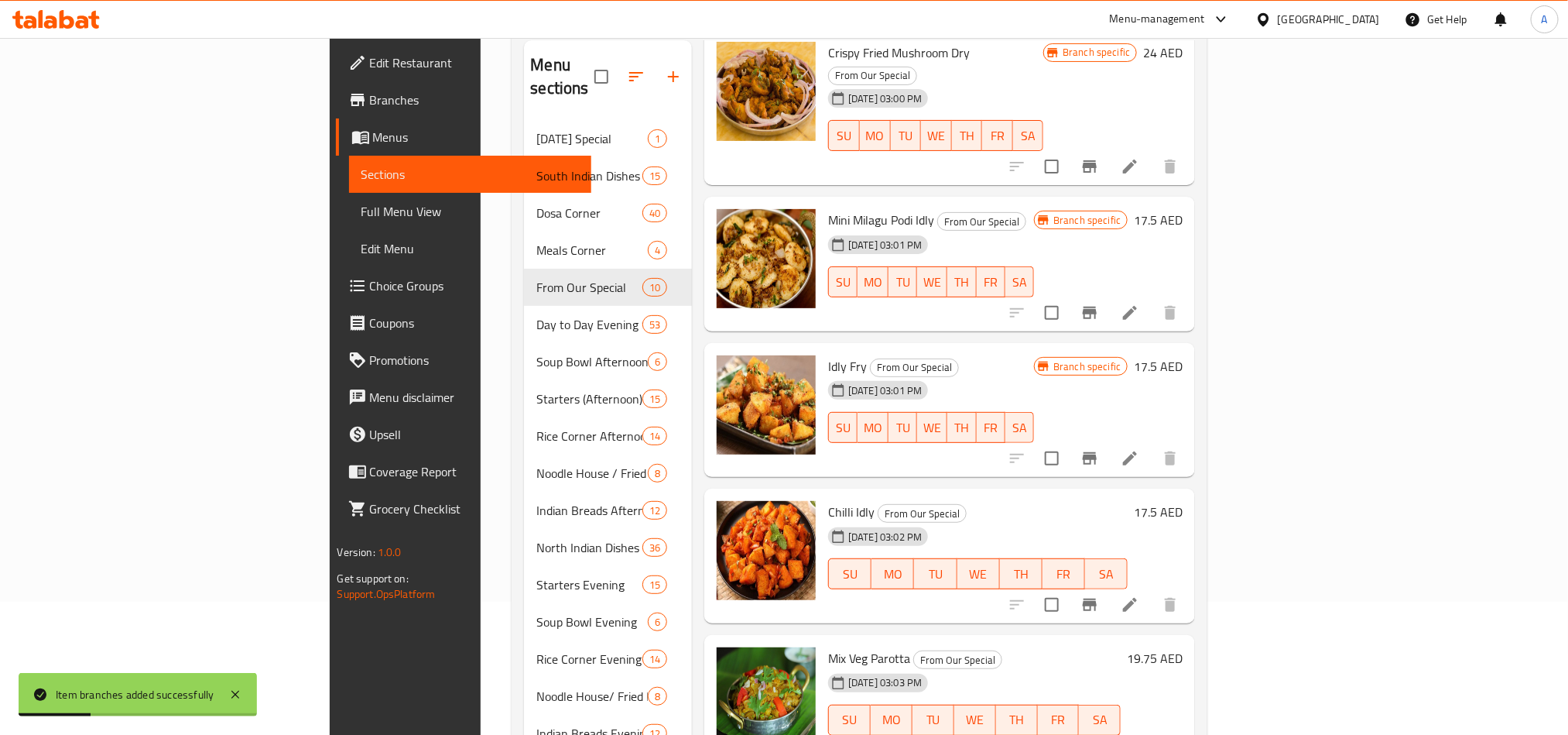
scroll to position [435, 0]
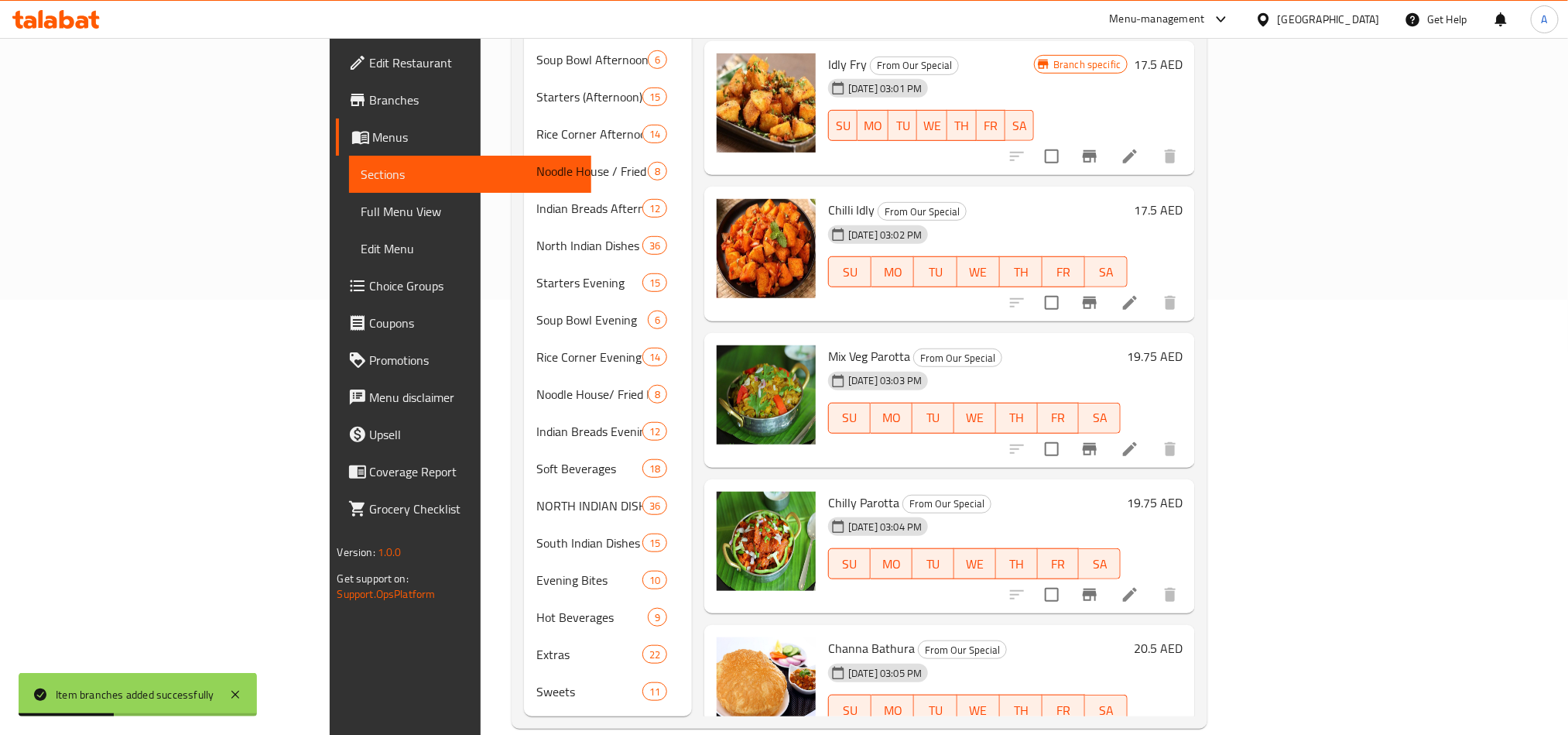
click at [1099, 293] on icon "Branch-specific-item" at bounding box center [1089, 302] width 18 height 18
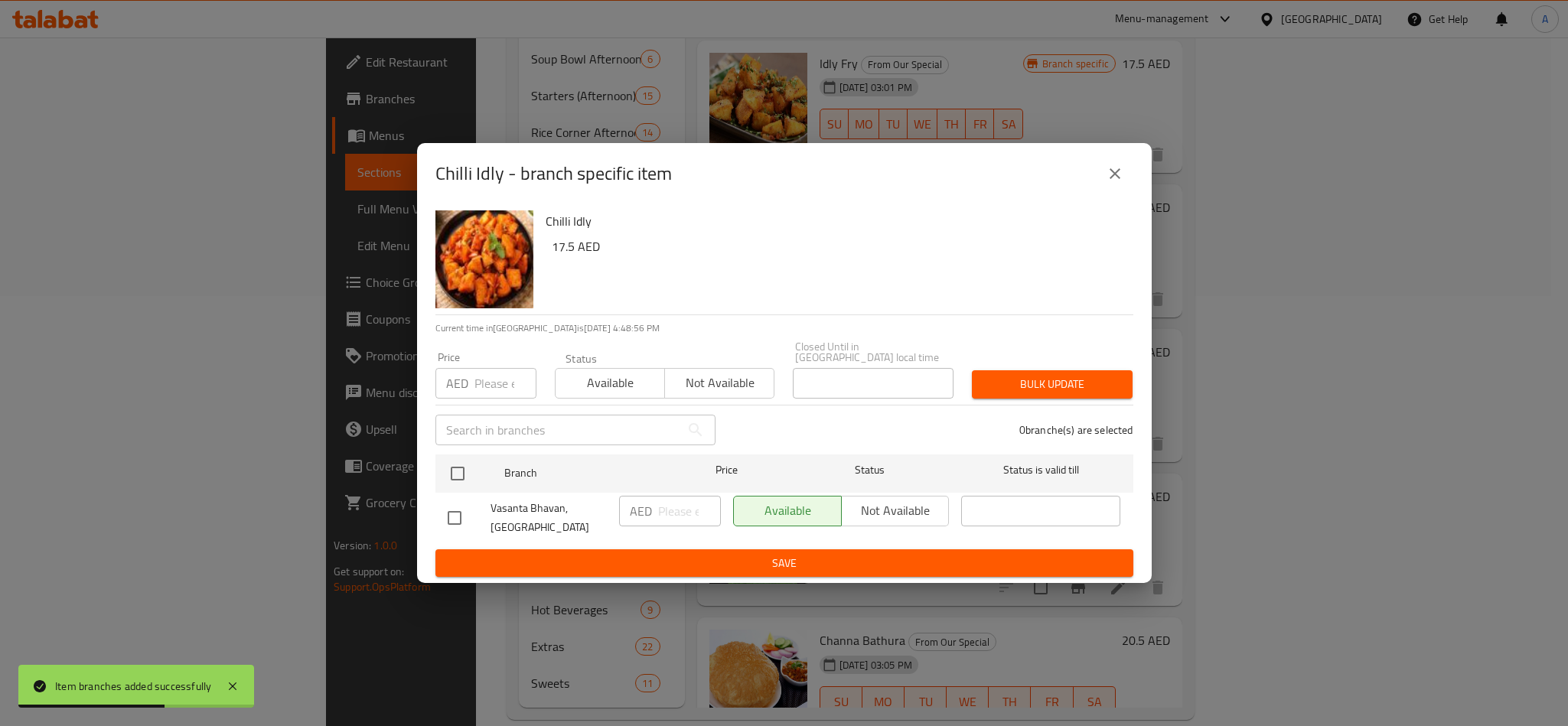
drag, startPoint x: 450, startPoint y: 461, endPoint x: 469, endPoint y: 416, distance: 48.8
click at [450, 461] on input "checkbox" at bounding box center [457, 473] width 32 height 32
checkbox input "true"
click at [481, 384] on input "number" at bounding box center [505, 383] width 62 height 30
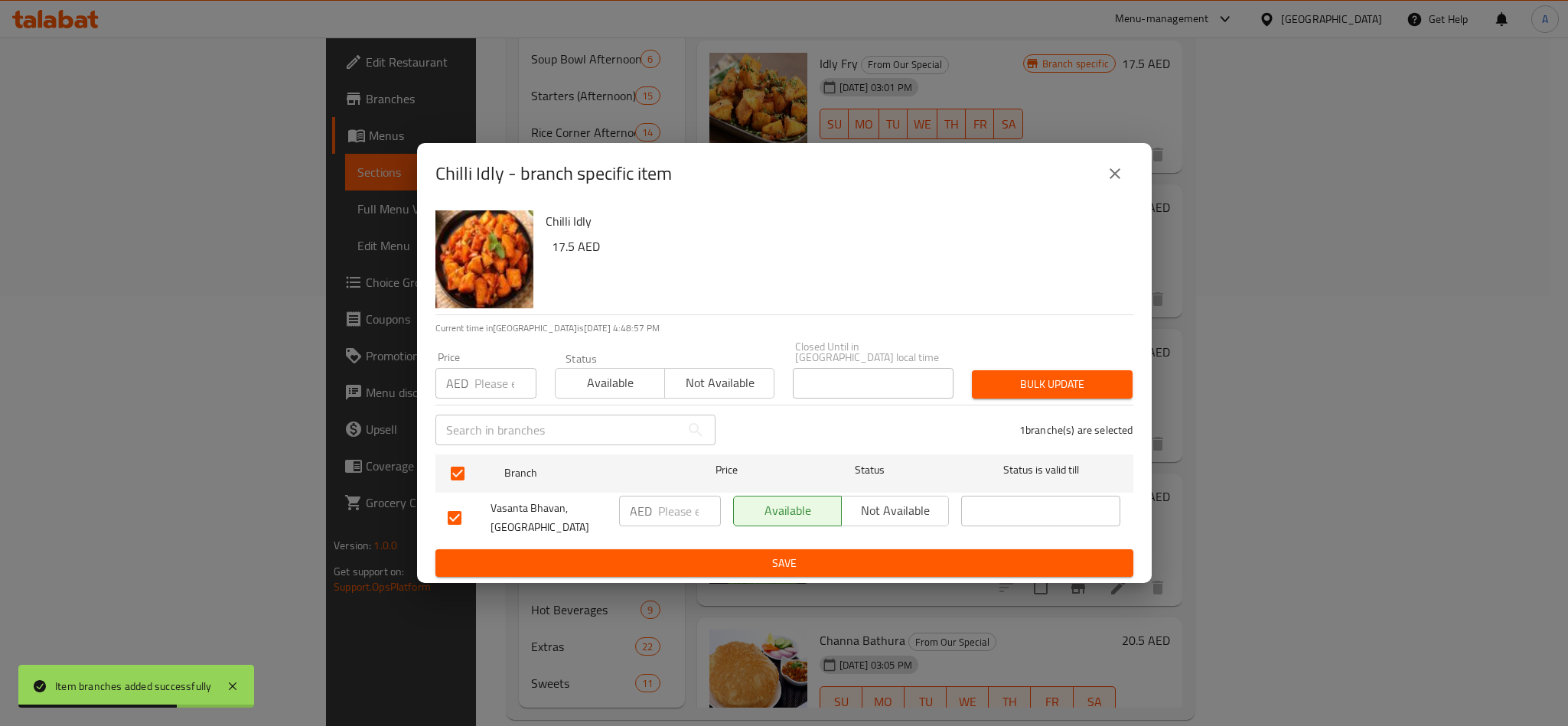
paste input "17.50"
type input "17.50"
click at [1029, 384] on span "Bulk update" at bounding box center [1052, 384] width 136 height 19
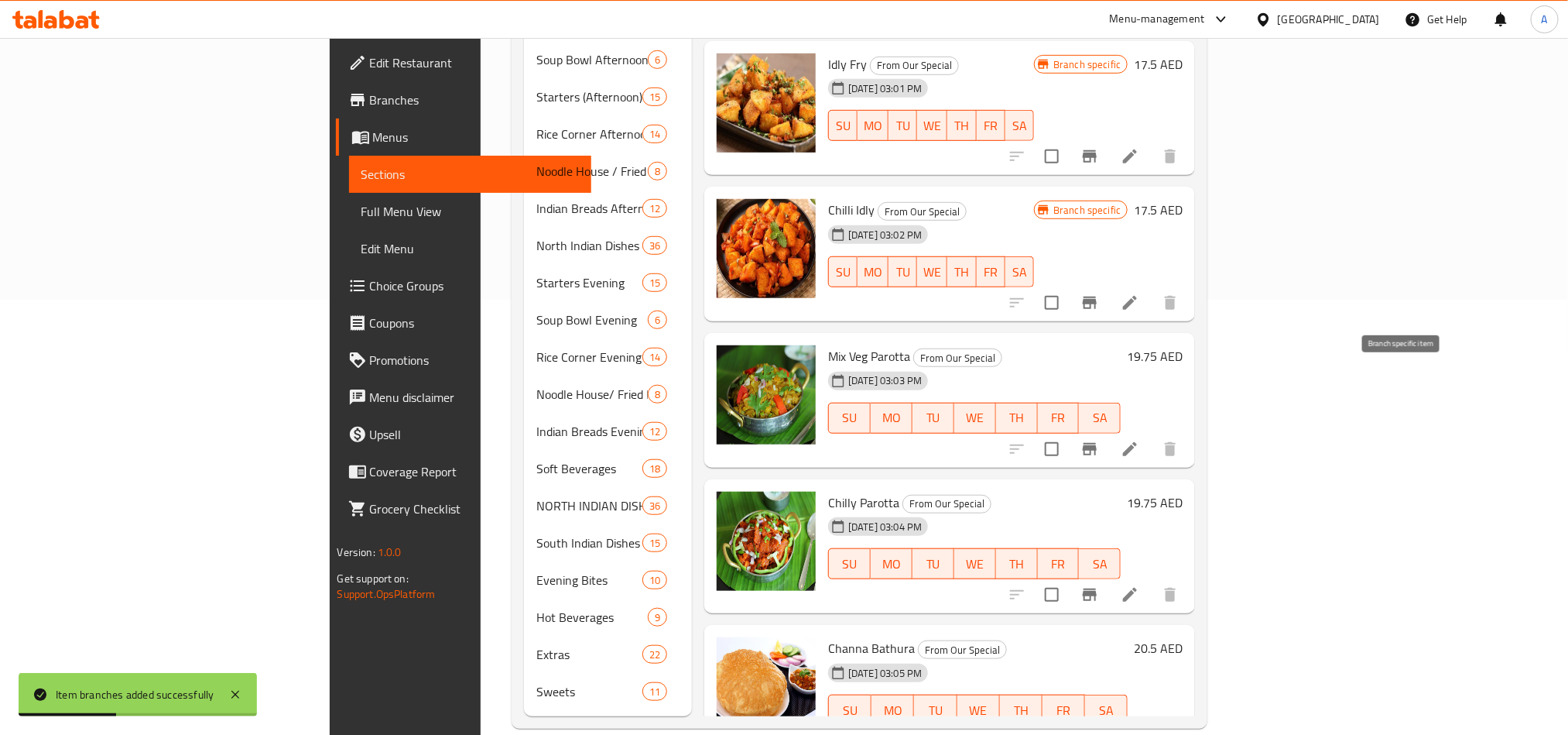
click at [1097, 443] on icon "Branch-specific-item" at bounding box center [1089, 448] width 14 height 12
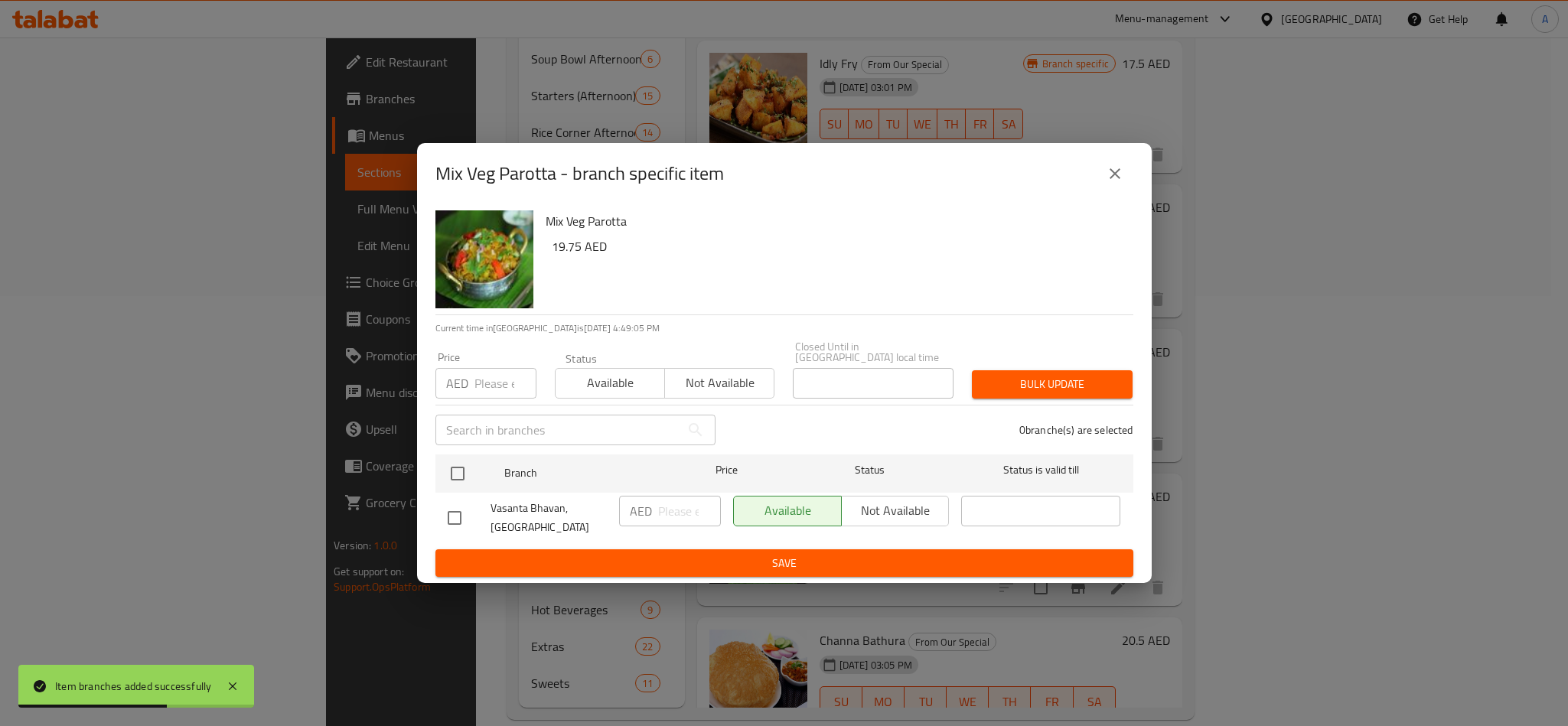
drag, startPoint x: 463, startPoint y: 482, endPoint x: 466, endPoint y: 397, distance: 85.1
click at [463, 482] on input "checkbox" at bounding box center [457, 473] width 32 height 32
checkbox input "true"
click at [475, 373] on input "number" at bounding box center [505, 383] width 62 height 30
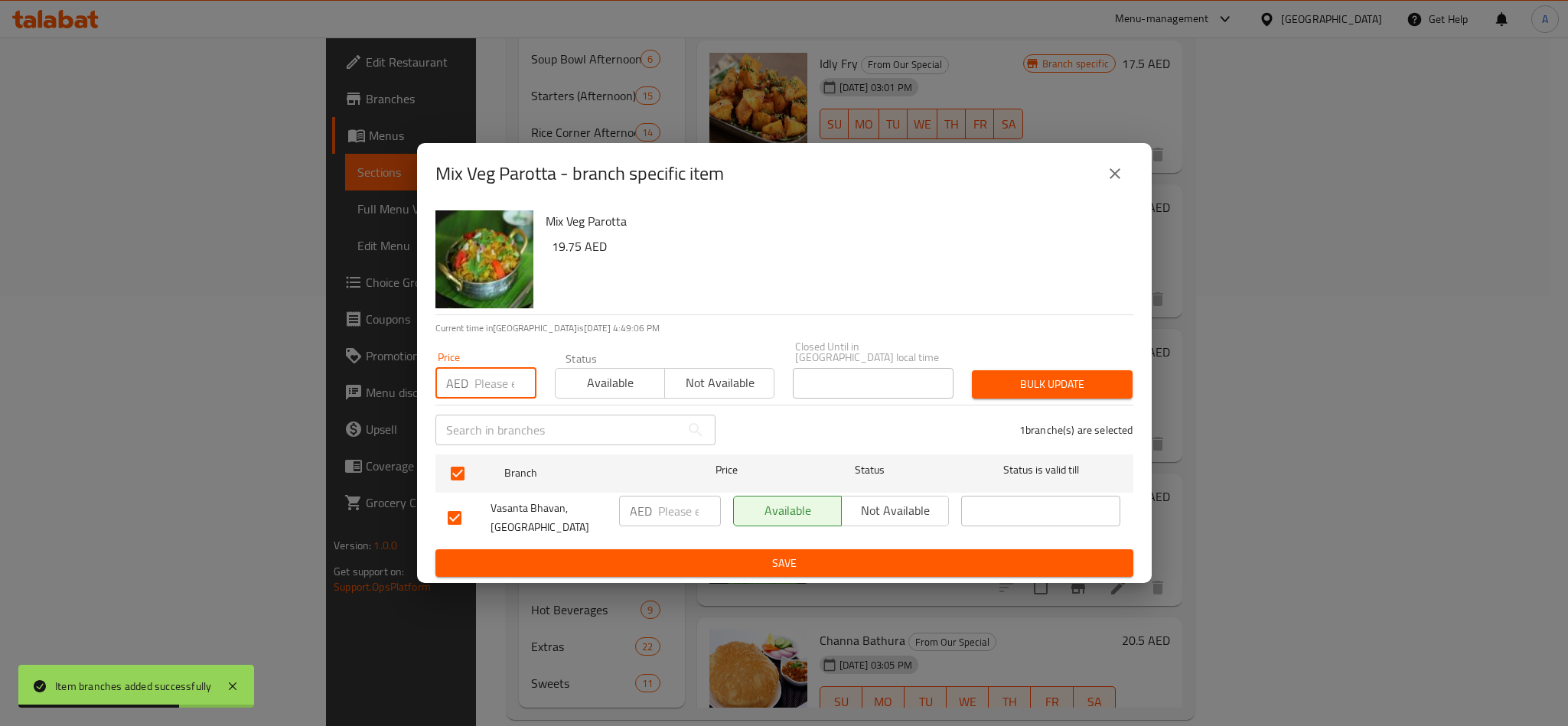
paste input "19.75"
type input "19.75"
click at [1073, 374] on span "Bulk update" at bounding box center [1052, 384] width 136 height 19
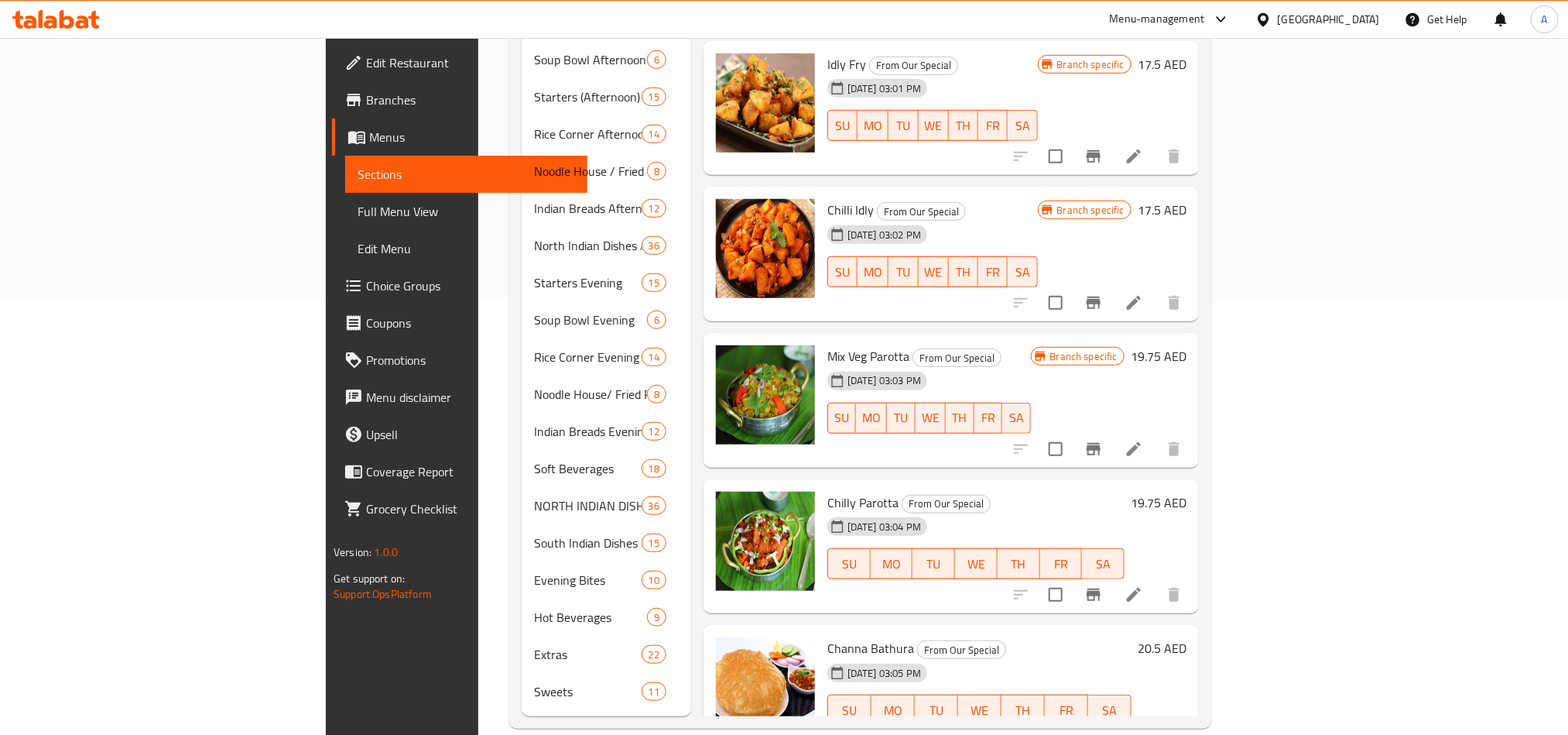
click at [1192, 576] on div at bounding box center [1097, 594] width 190 height 37
click at [1112, 576] on button "Branch-specific-item" at bounding box center [1093, 594] width 37 height 37
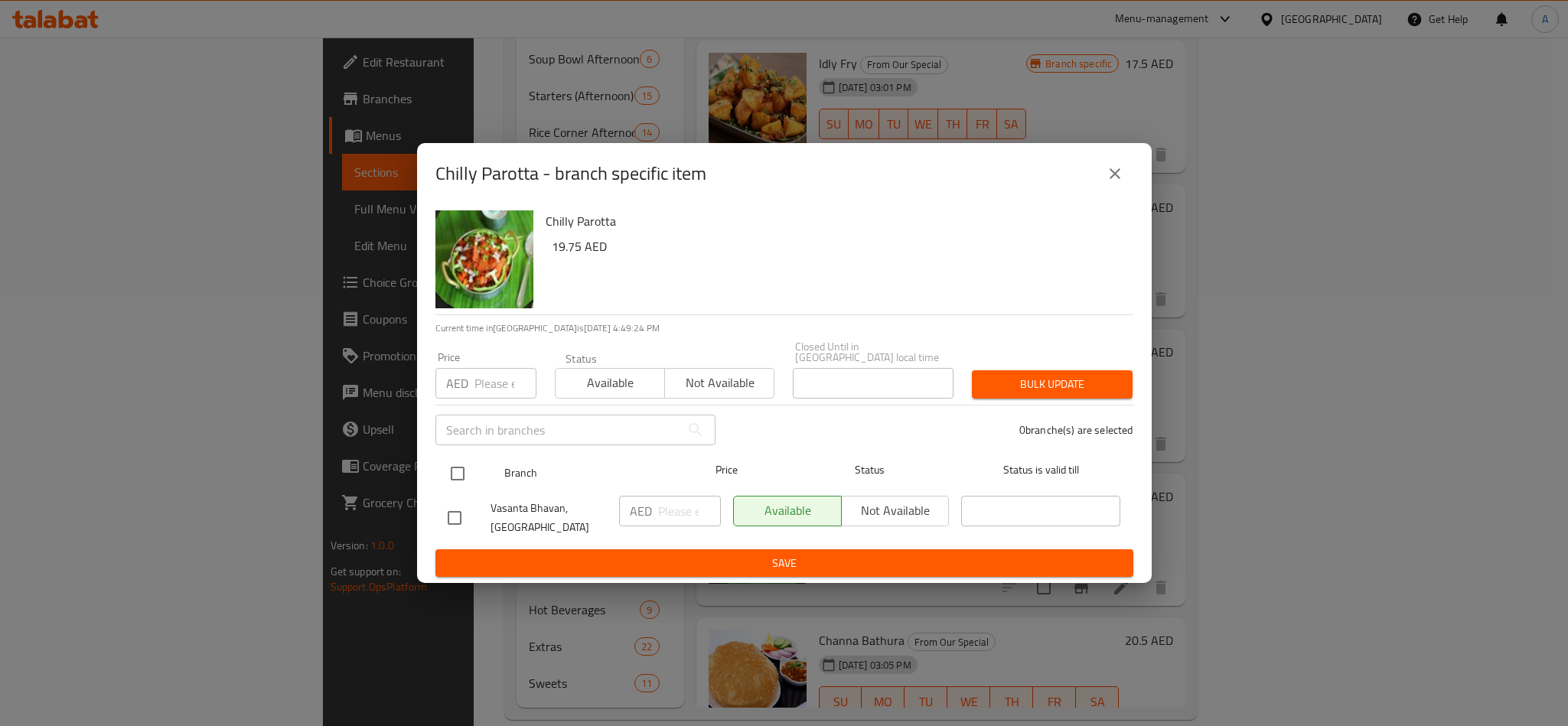
click at [473, 487] on input "checkbox" at bounding box center [457, 473] width 32 height 32
checkbox input "true"
click at [478, 388] on input "number" at bounding box center [505, 383] width 62 height 30
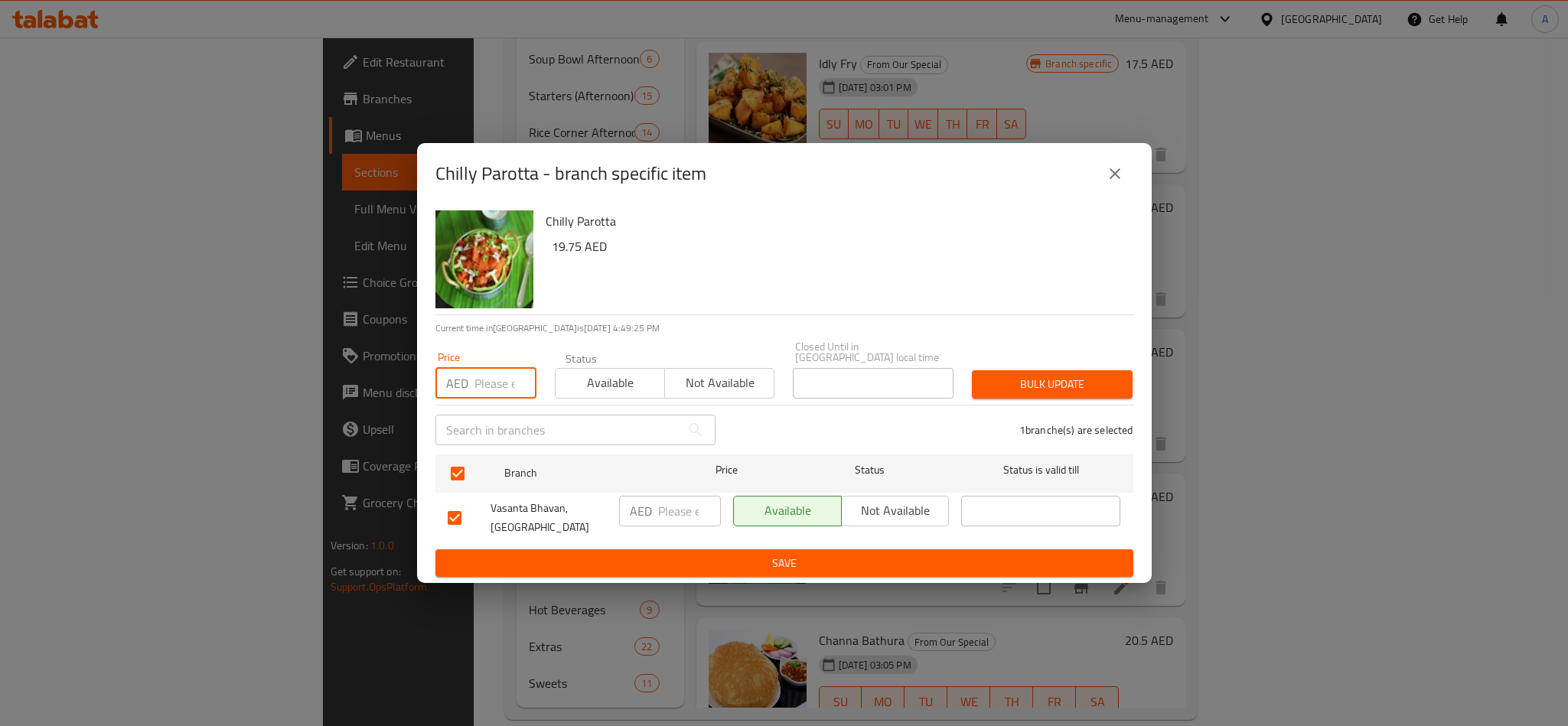
paste input "19.75"
type input "19.75"
click at [1120, 391] on span "Bulk update" at bounding box center [1052, 384] width 136 height 19
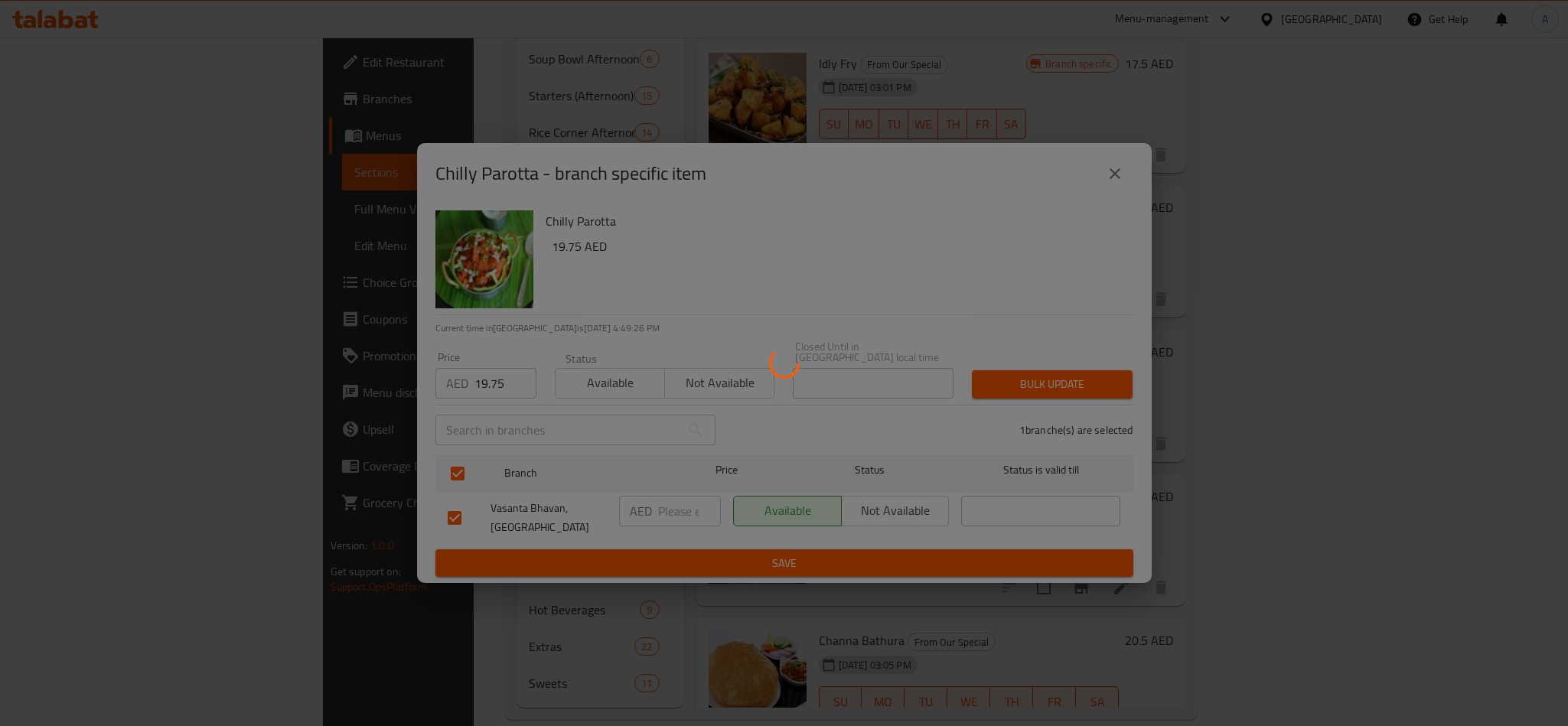
click at [1088, 374] on div at bounding box center [784, 363] width 1568 height 726
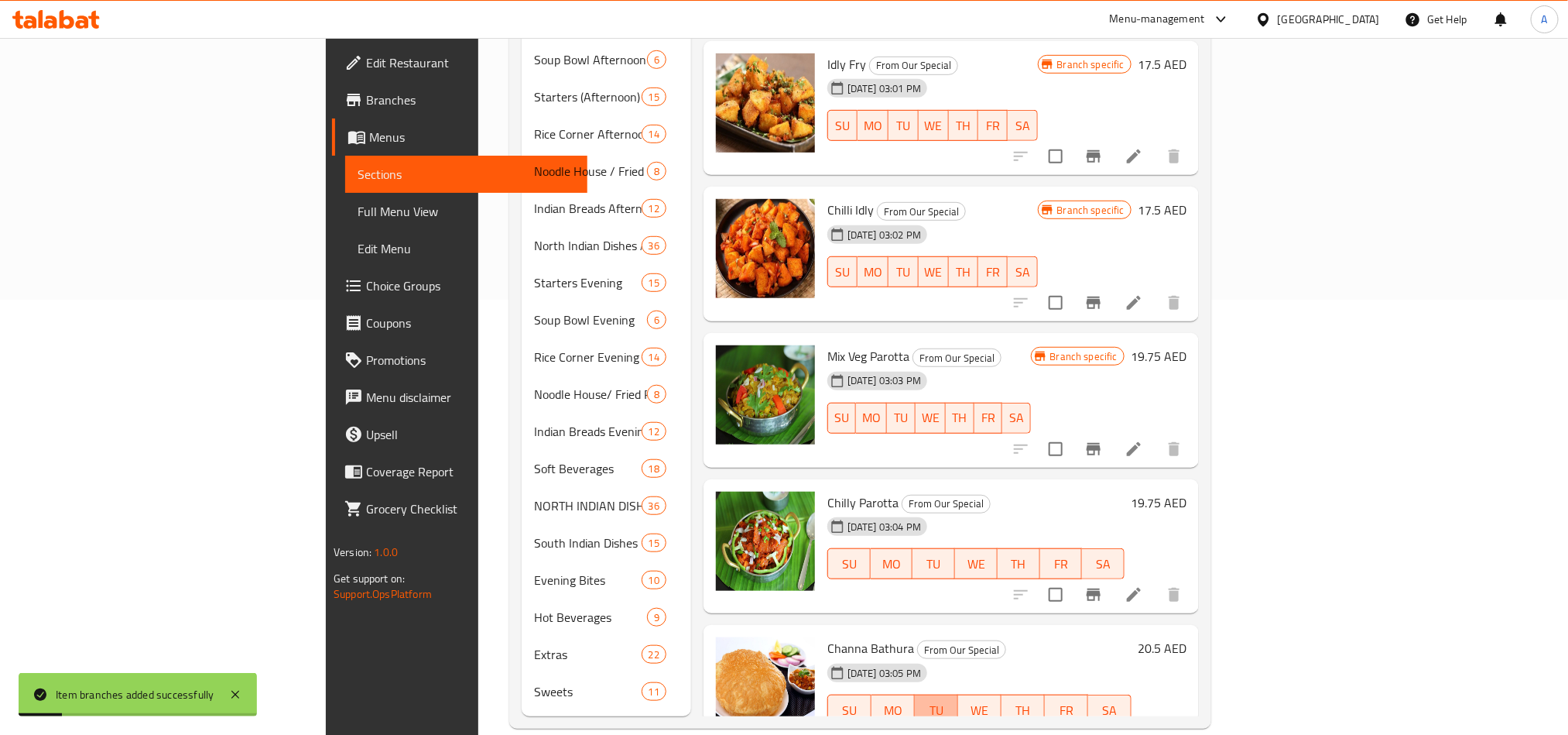
type button "2"
click at [958, 694] on button "TU" at bounding box center [936, 709] width 43 height 31
click at [1074, 657] on div "18-06-2025 03:05 PM SU MO TU WE TH FR SA" at bounding box center [979, 699] width 317 height 83
click at [1100, 734] on icon "Branch-specific-item" at bounding box center [1093, 741] width 14 height 12
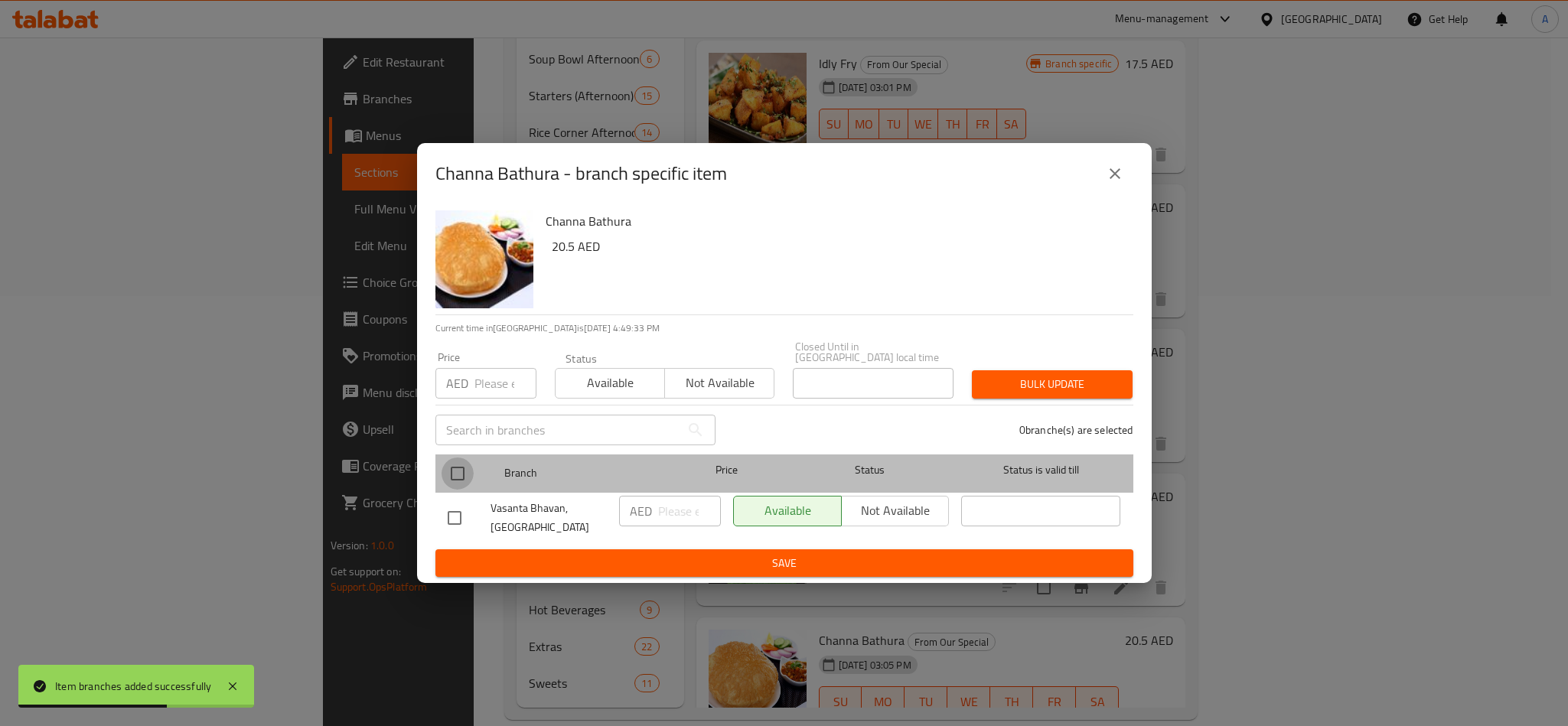
click at [443, 470] on input "checkbox" at bounding box center [457, 473] width 32 height 32
checkbox input "true"
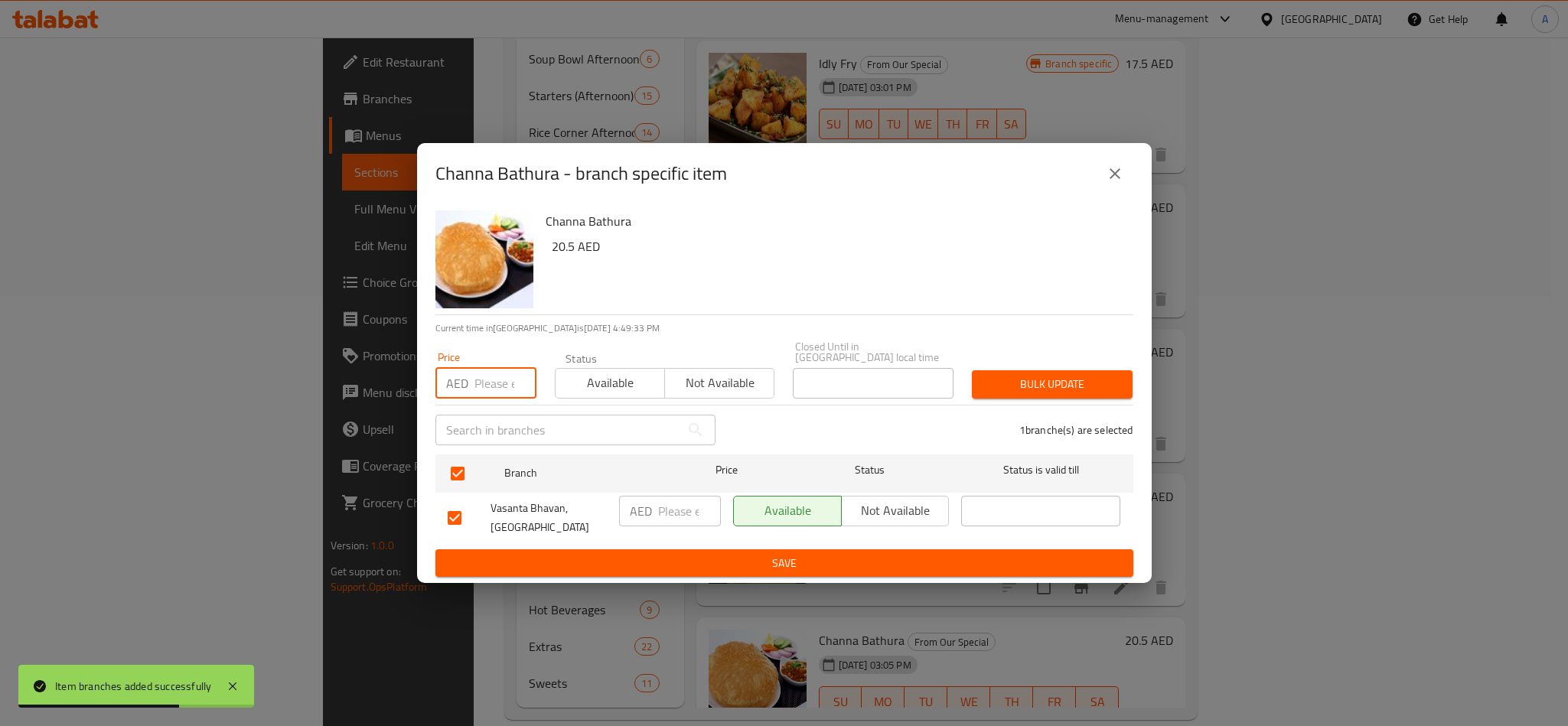
click at [496, 379] on input "number" at bounding box center [505, 383] width 62 height 30
paste input "20.50"
type input "20.50"
click at [1064, 379] on span "Bulk update" at bounding box center [1052, 384] width 136 height 19
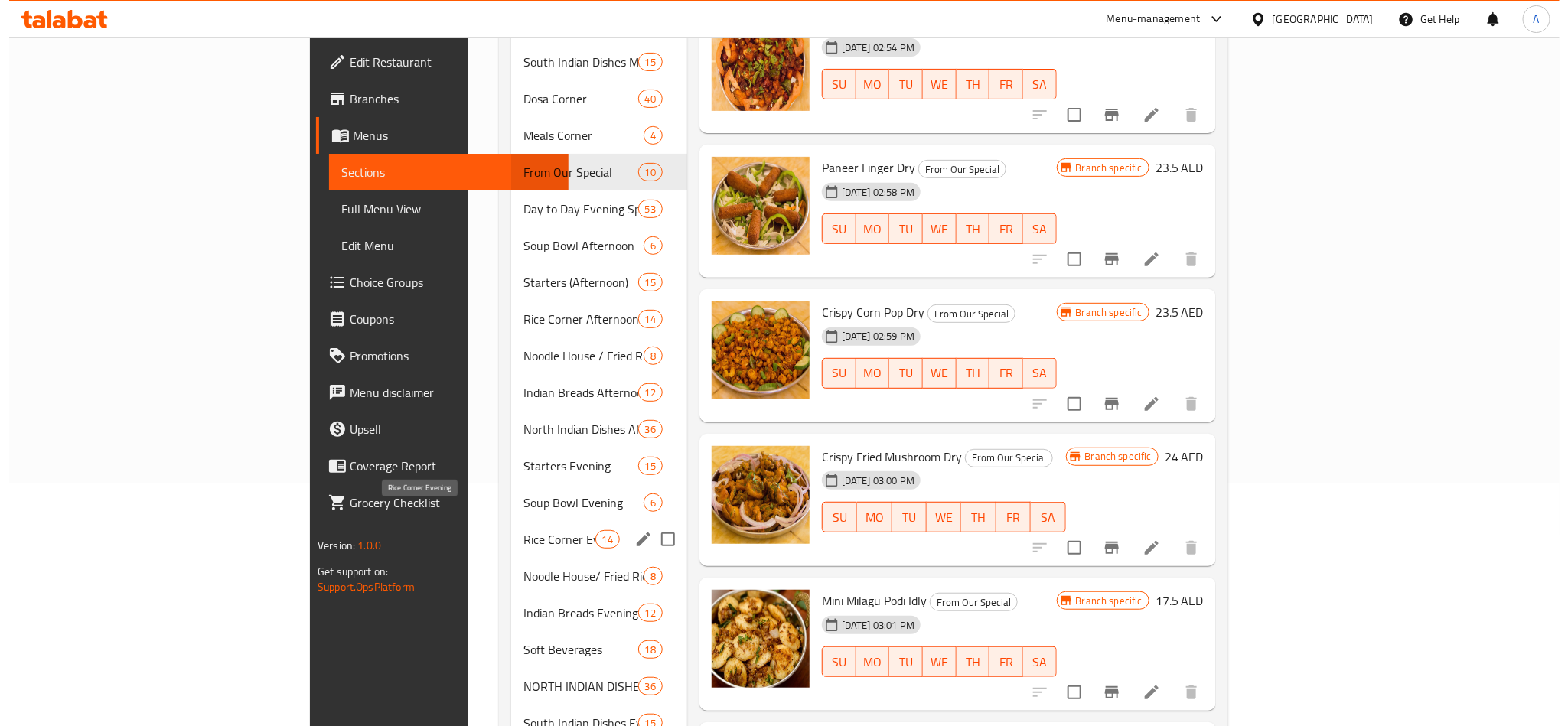
scroll to position [0, 0]
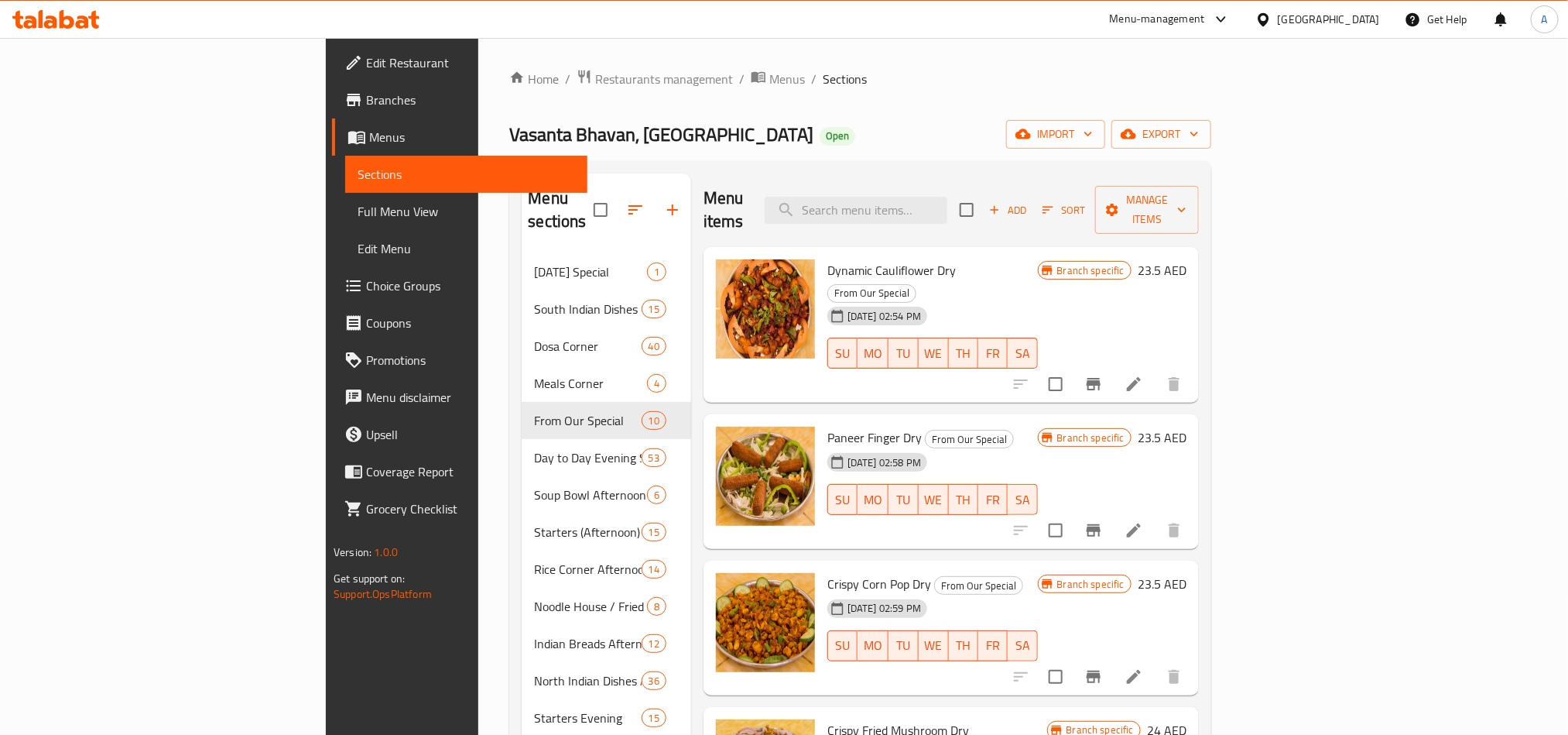
click at [1121, 149] on div "Vasanta Bhavan, Dubai Silicon Oasis Open import export" at bounding box center [860, 134] width 702 height 29
click at [983, 193] on input "checkbox" at bounding box center [966, 209] width 32 height 32
checkbox input "true"
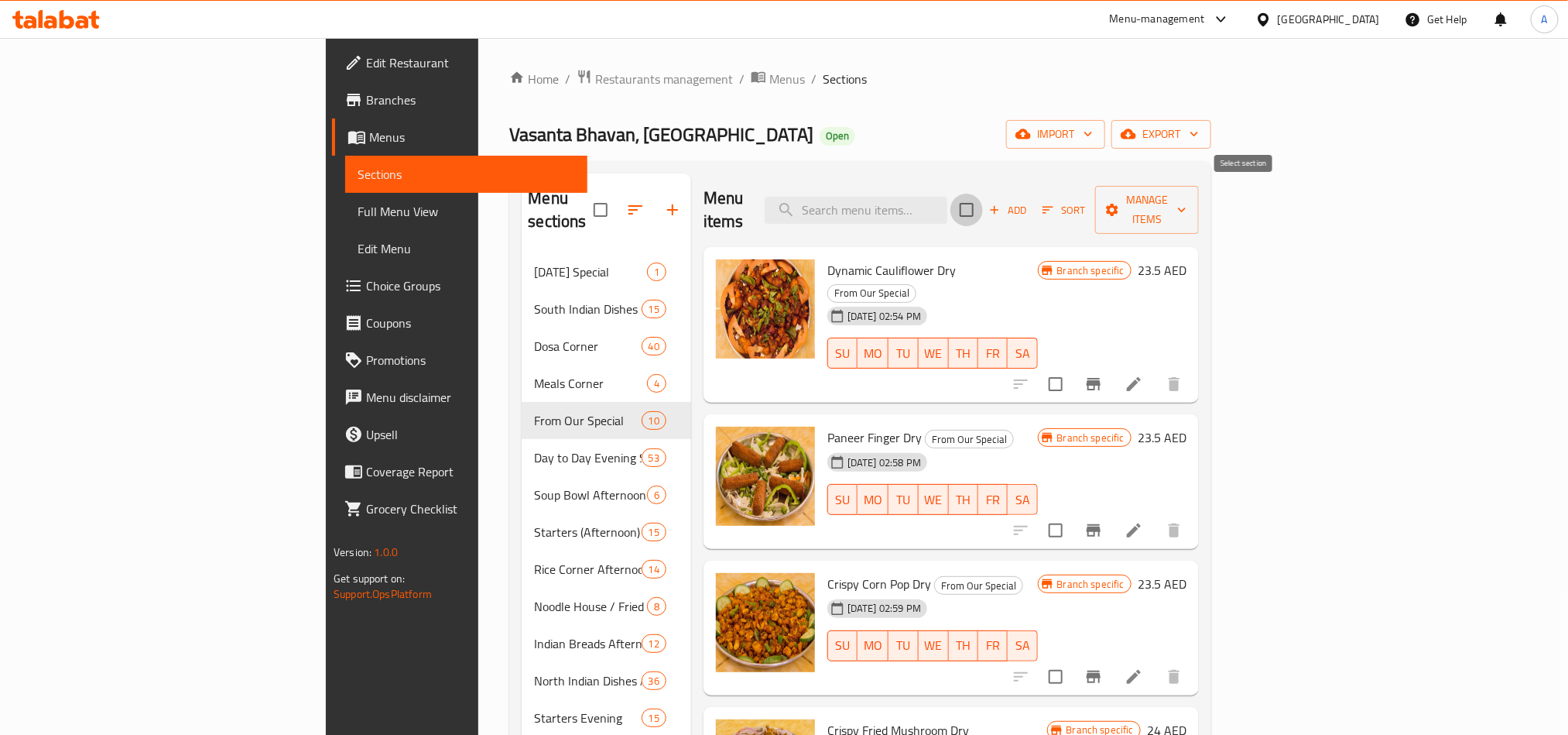
checkbox input "true"
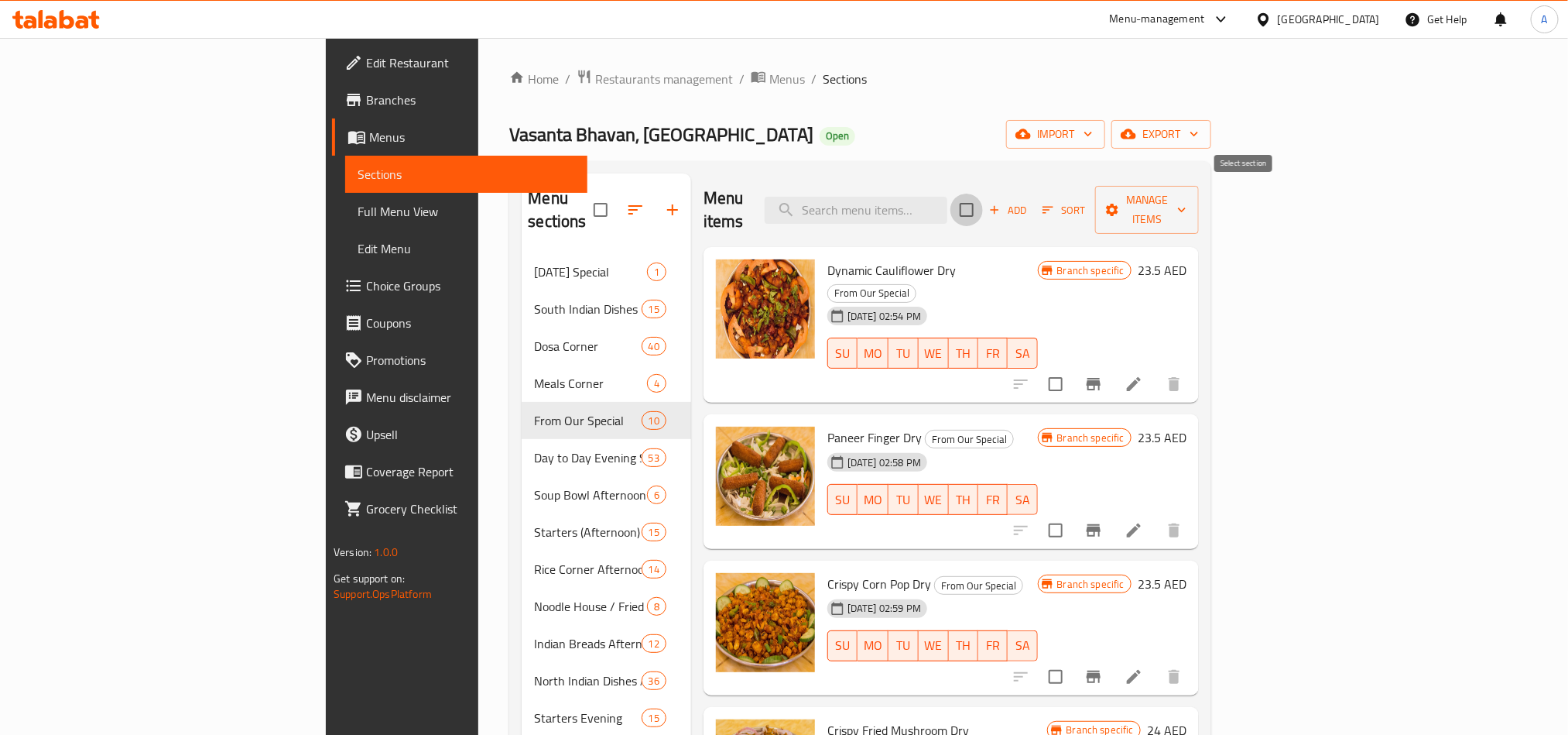
checkbox input "true"
click at [1054, 202] on icon "button" at bounding box center [1047, 209] width 14 height 14
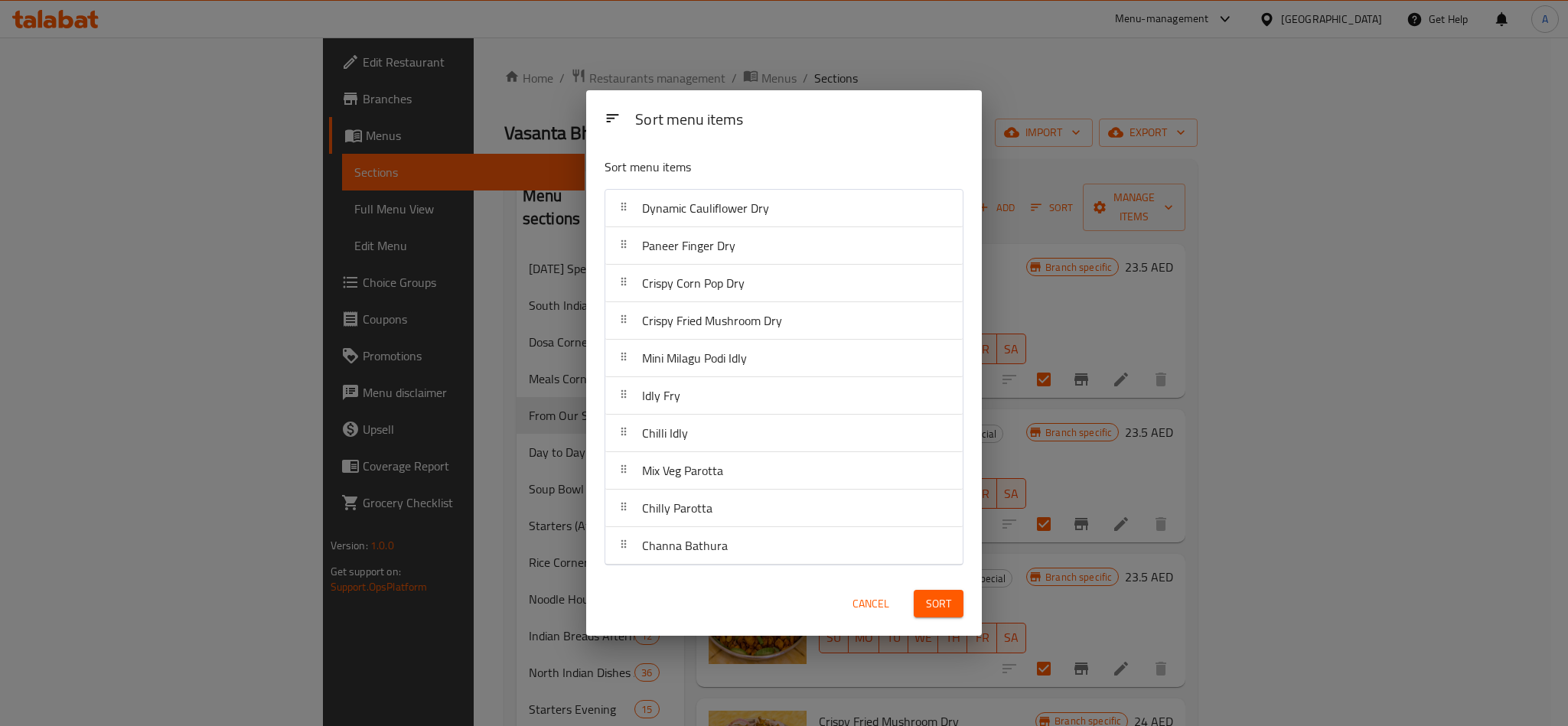
click at [1270, 153] on div "Sort menu items Sort menu items Dynamic Cauliflower Dry Paneer Finger Dry Crisp…" at bounding box center [784, 363] width 1568 height 726
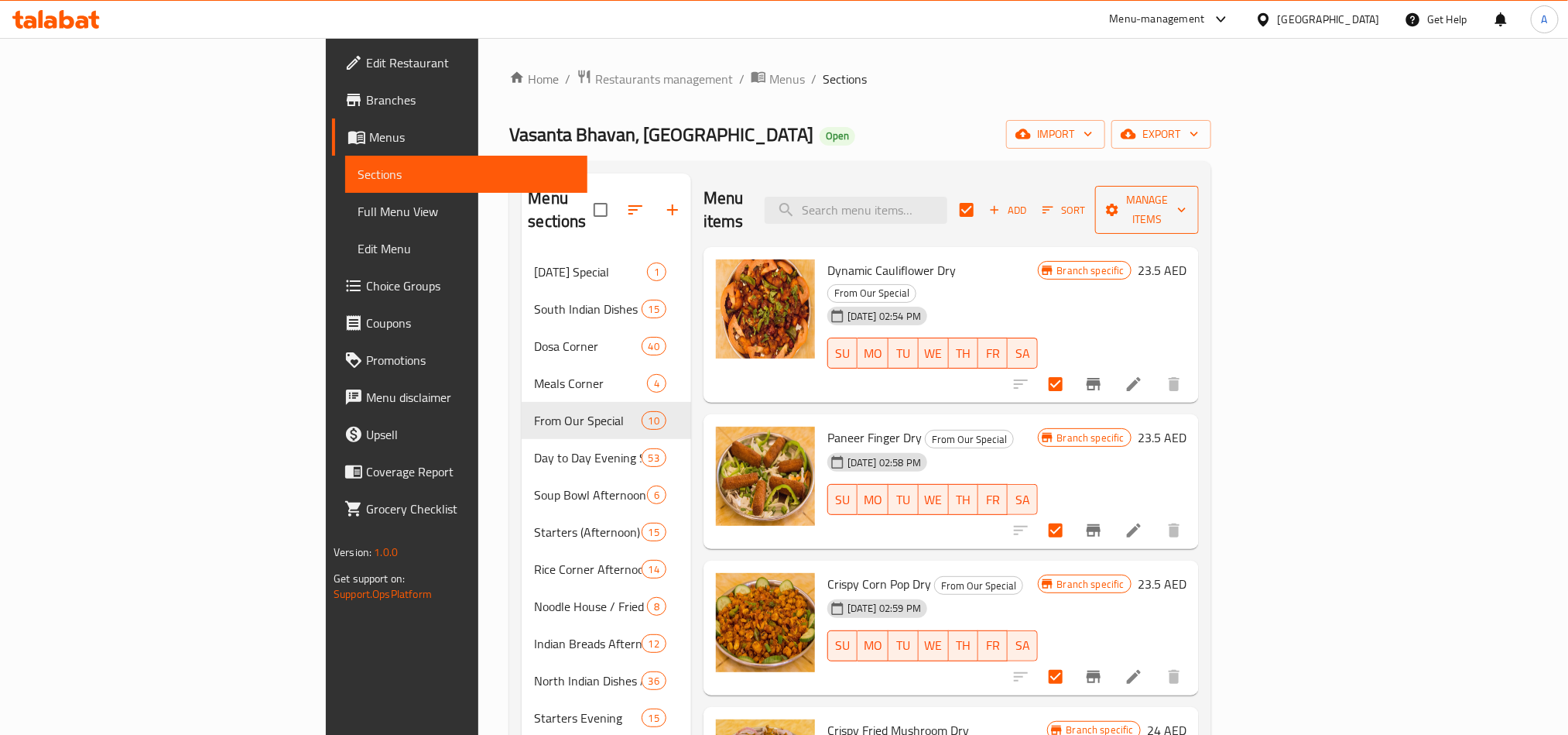
click at [1186, 190] on span "Manage items" at bounding box center [1146, 210] width 79 height 39
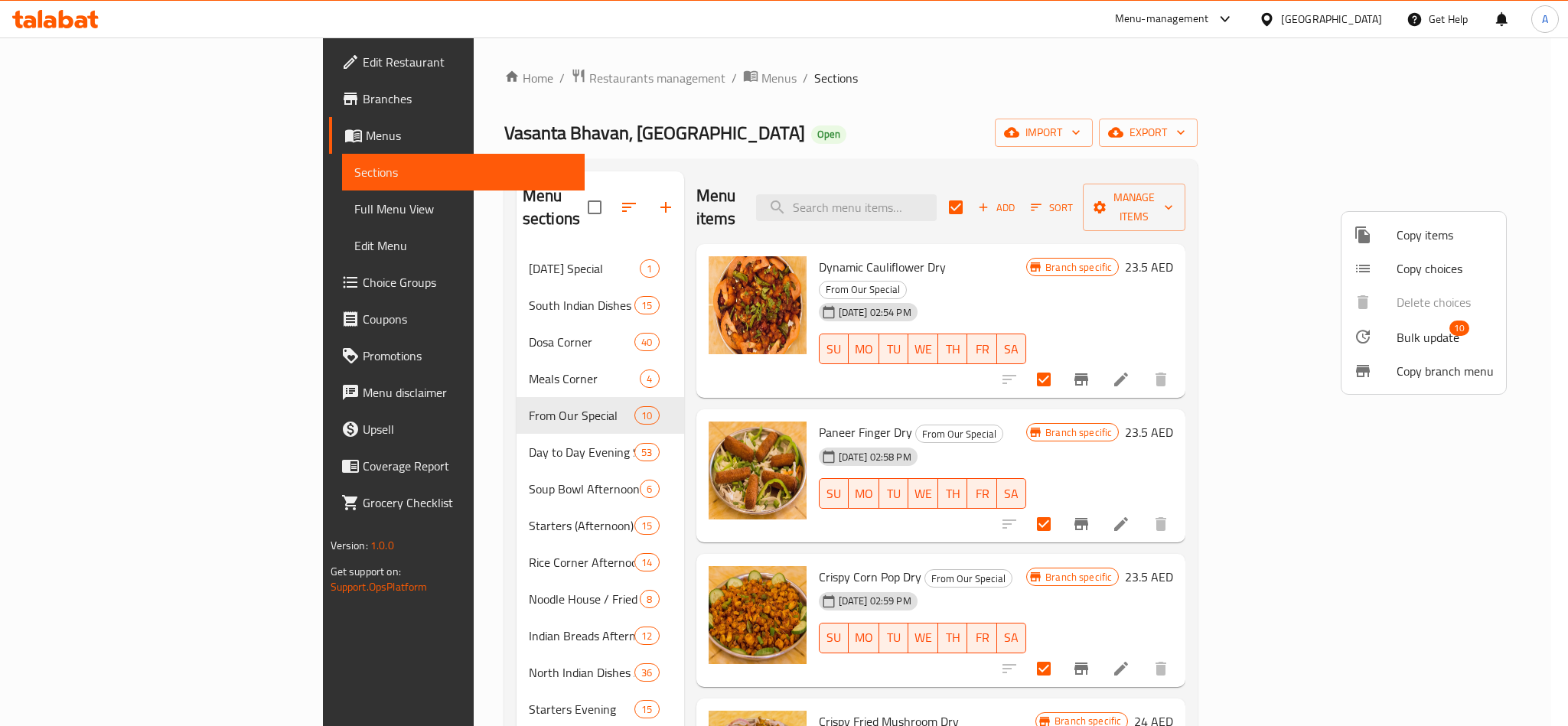
click at [1424, 335] on span "Bulk update" at bounding box center [1427, 337] width 63 height 18
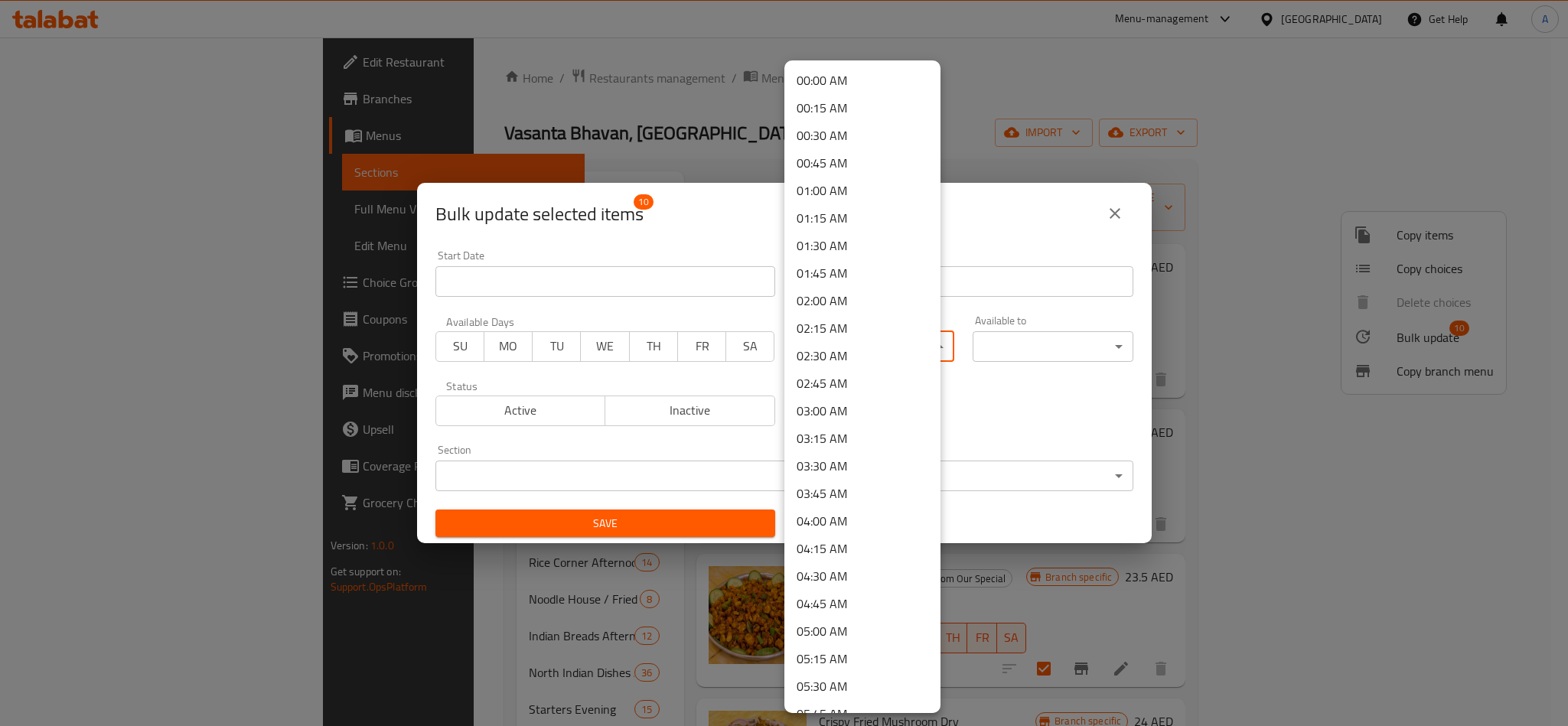
click at [884, 342] on body "​ Menu-management United Arab Emirates Get Help A Edit Restaurant Branches Menu…" at bounding box center [784, 382] width 1568 height 689
click at [836, 538] on li "11:30 AM" at bounding box center [862, 543] width 156 height 27
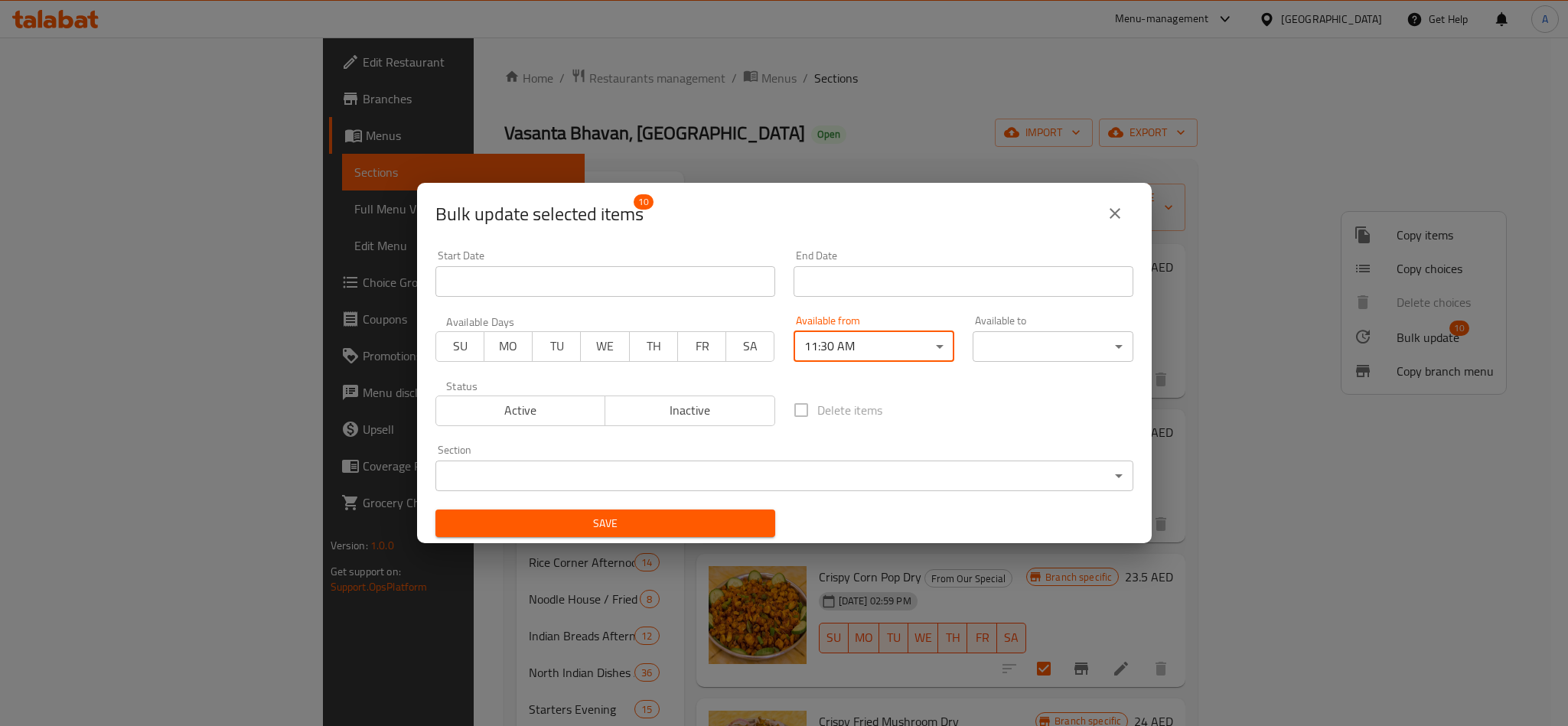
click at [1052, 351] on body "​ Menu-management United Arab Emirates Get Help A Edit Restaurant Branches Menu…" at bounding box center [784, 382] width 1568 height 689
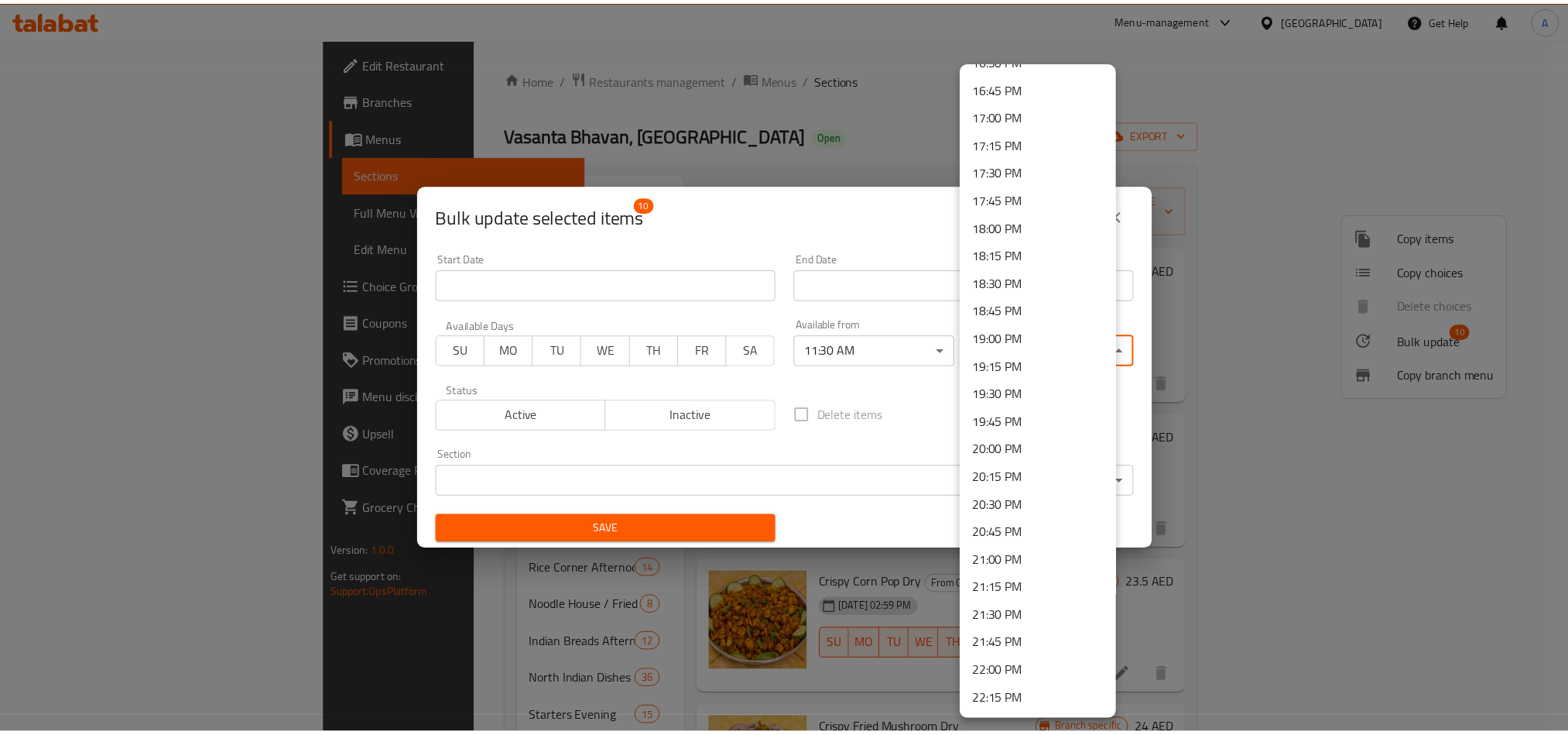
scroll to position [2054, 0]
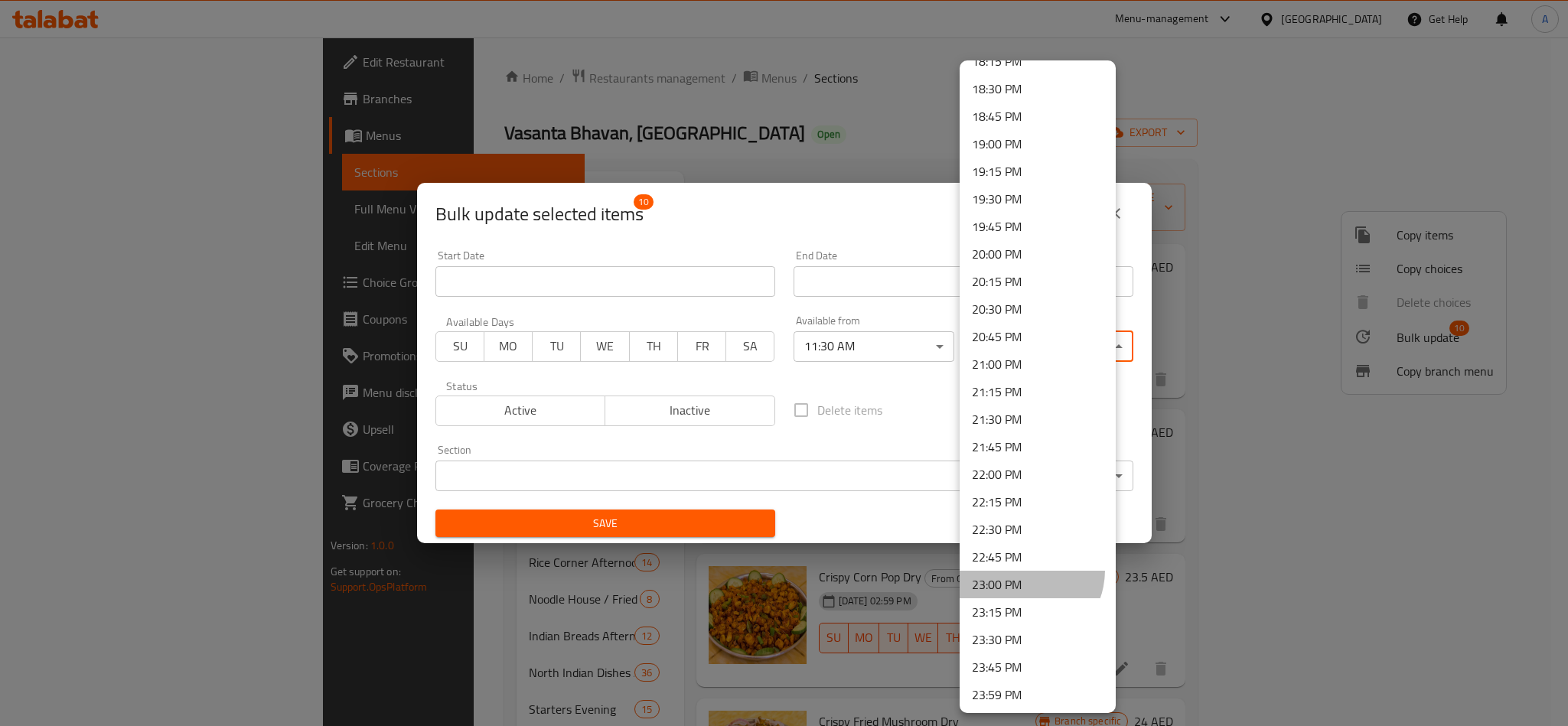
click at [1020, 571] on li "23:00 PM" at bounding box center [1037, 584] width 156 height 27
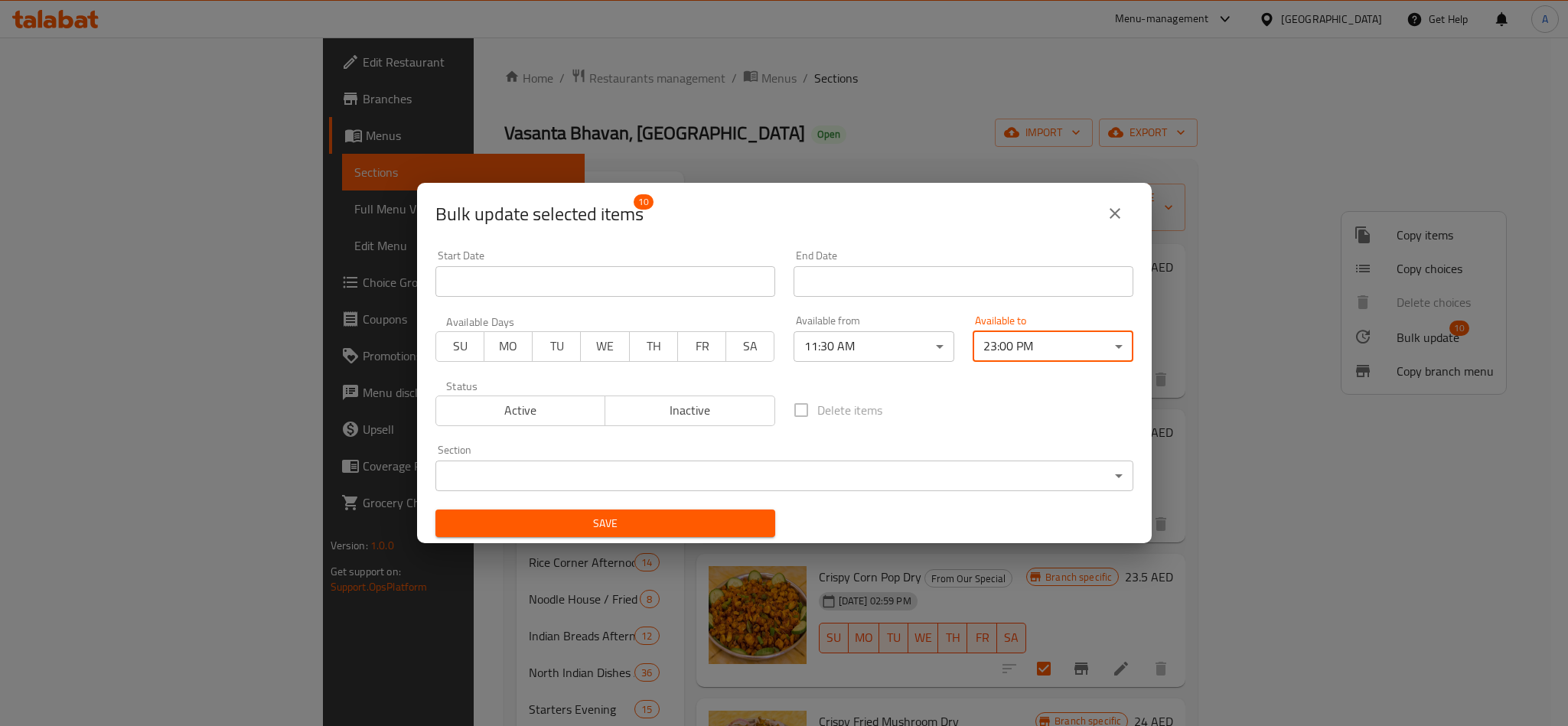
click at [1045, 379] on div "Start Date Start Date End Date End Date Available Days SU MO TU WE TH FR SA Ava…" at bounding box center [784, 394] width 716 height 306
click at [662, 515] on span "Save" at bounding box center [605, 523] width 315 height 19
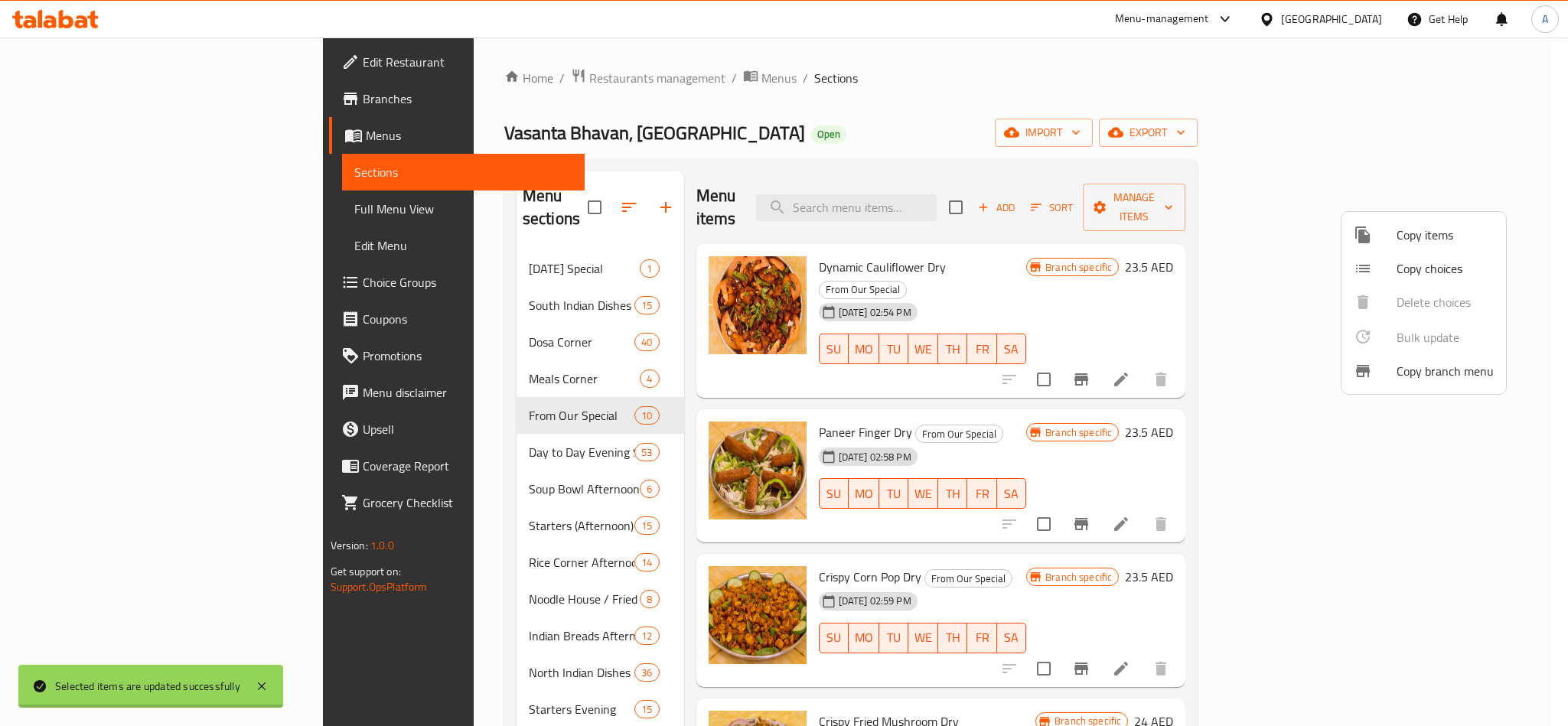
checkbox input "false"
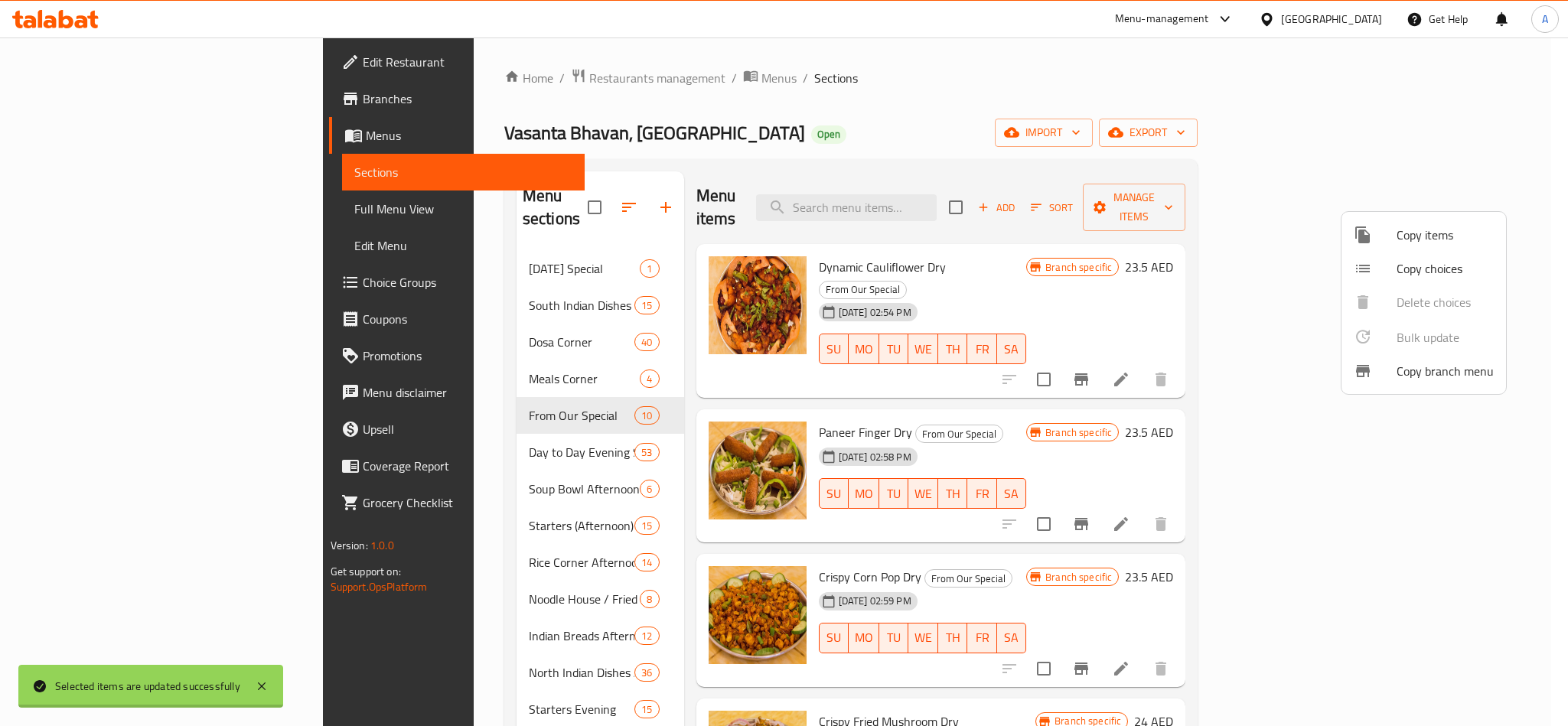
checkbox input "false"
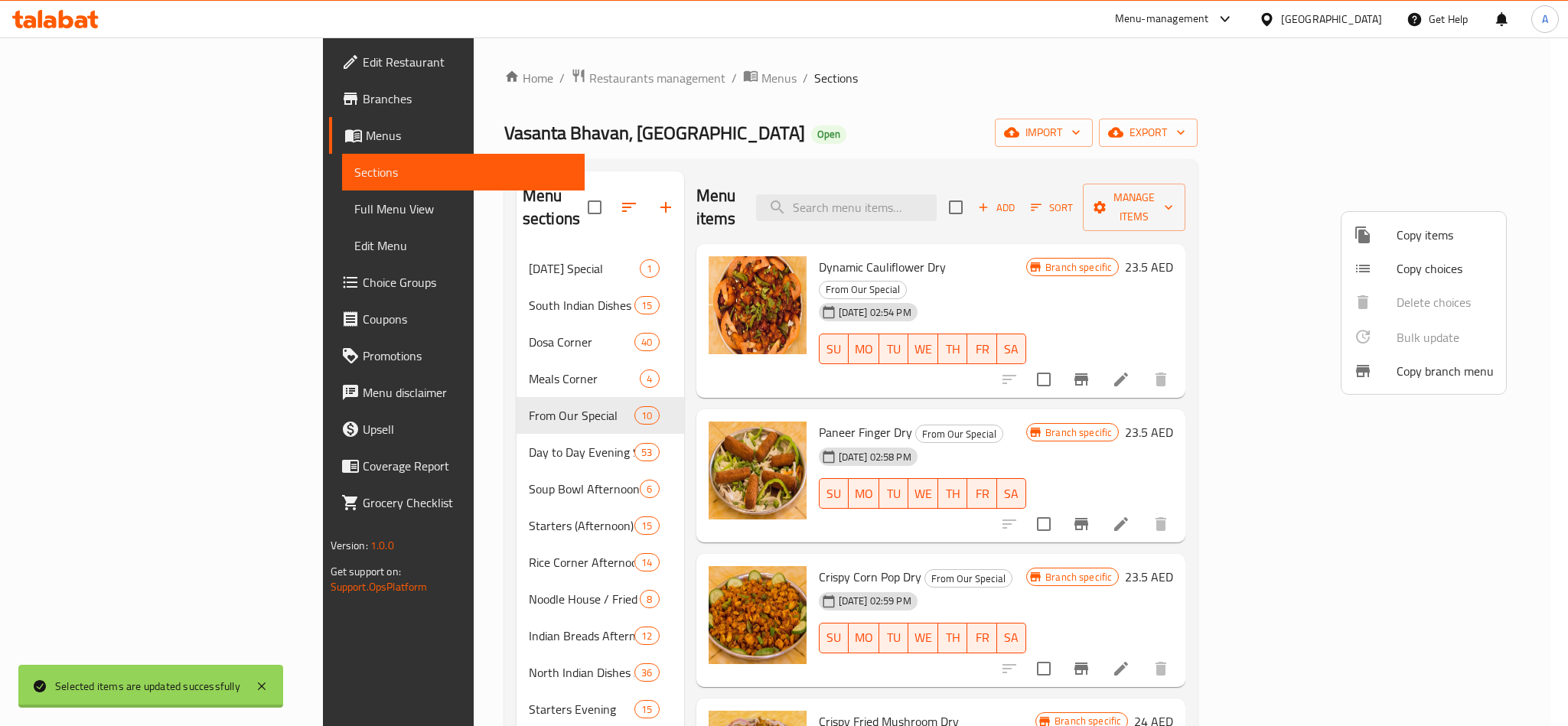
checkbox input "false"
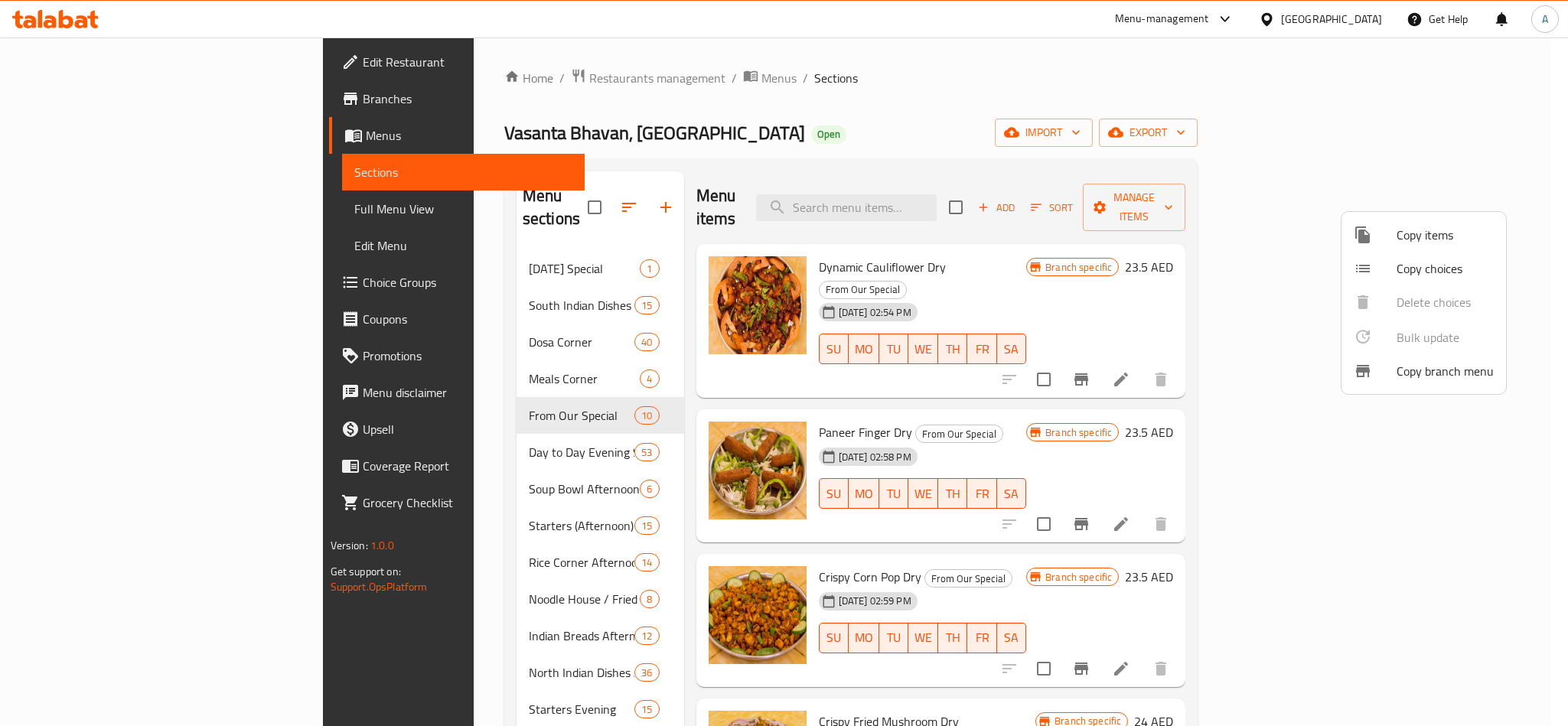
click at [861, 118] on div at bounding box center [784, 363] width 1568 height 726
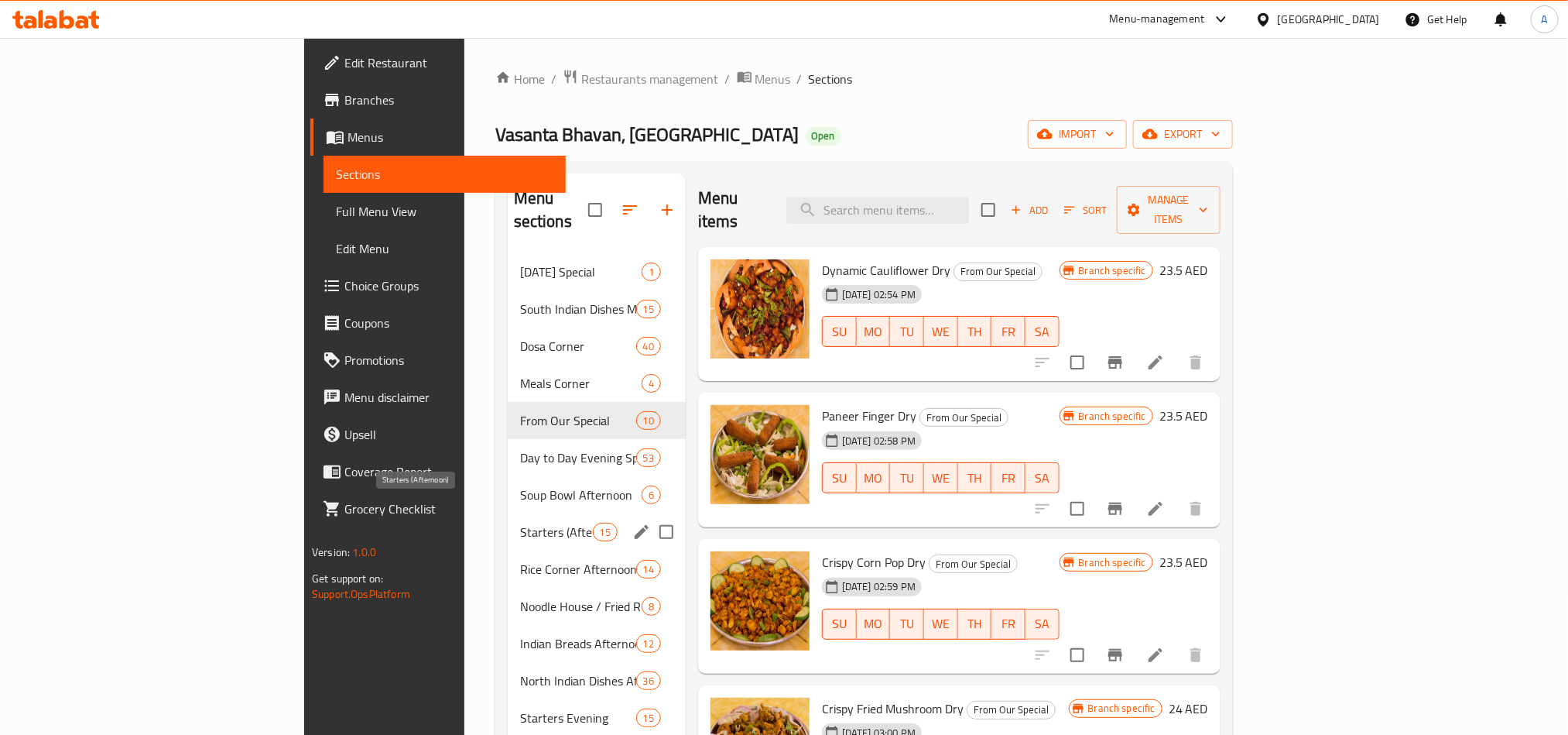
click at [520, 522] on span "Starters (Afternoon)" at bounding box center [556, 532] width 73 height 18
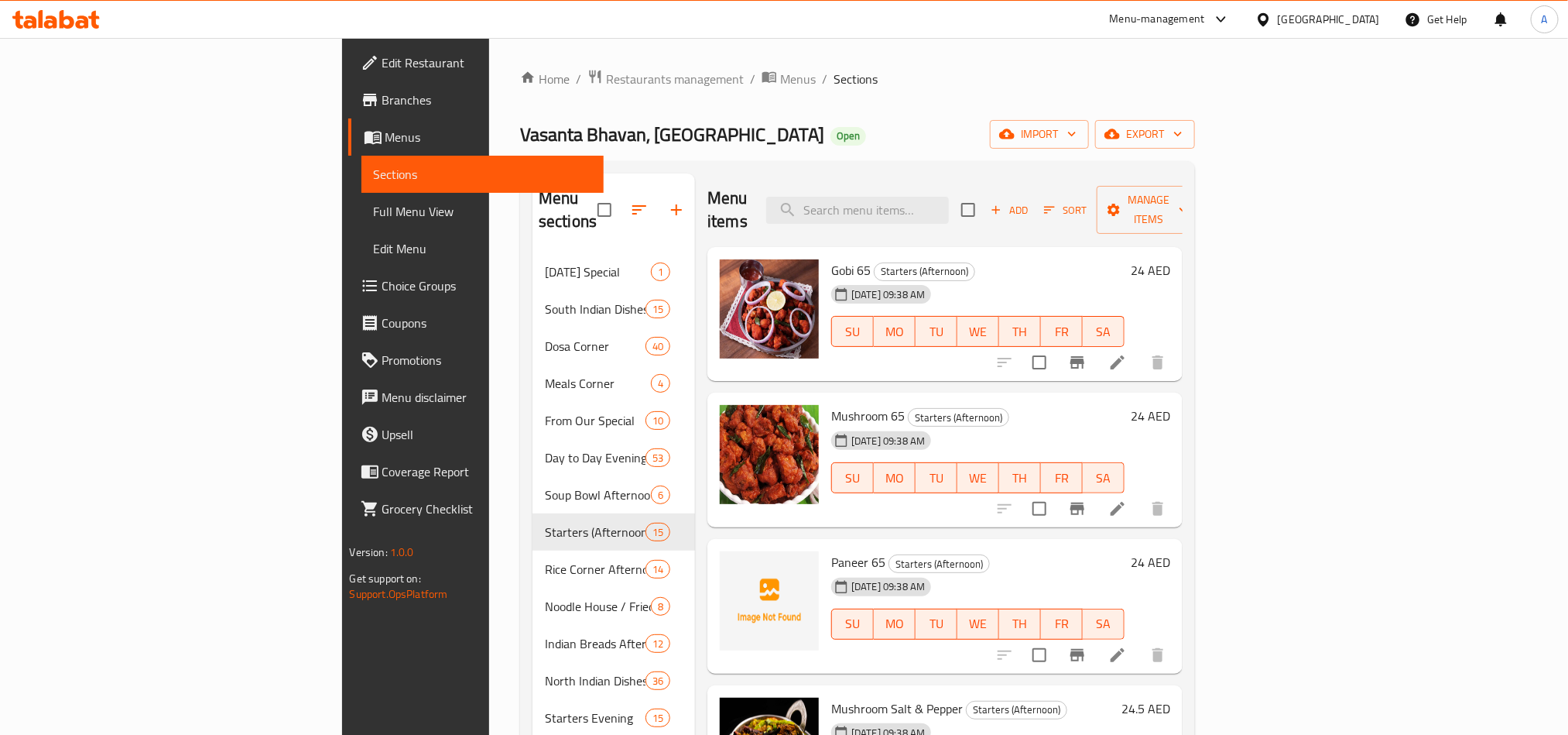
click at [961, 101] on div "Home / Restaurants management / Menus / Sections Vasanta Bhavan, Dubai Silicon …" at bounding box center [857, 617] width 675 height 1095
click at [1084, 356] on icon "Branch-specific-item" at bounding box center [1076, 361] width 14 height 12
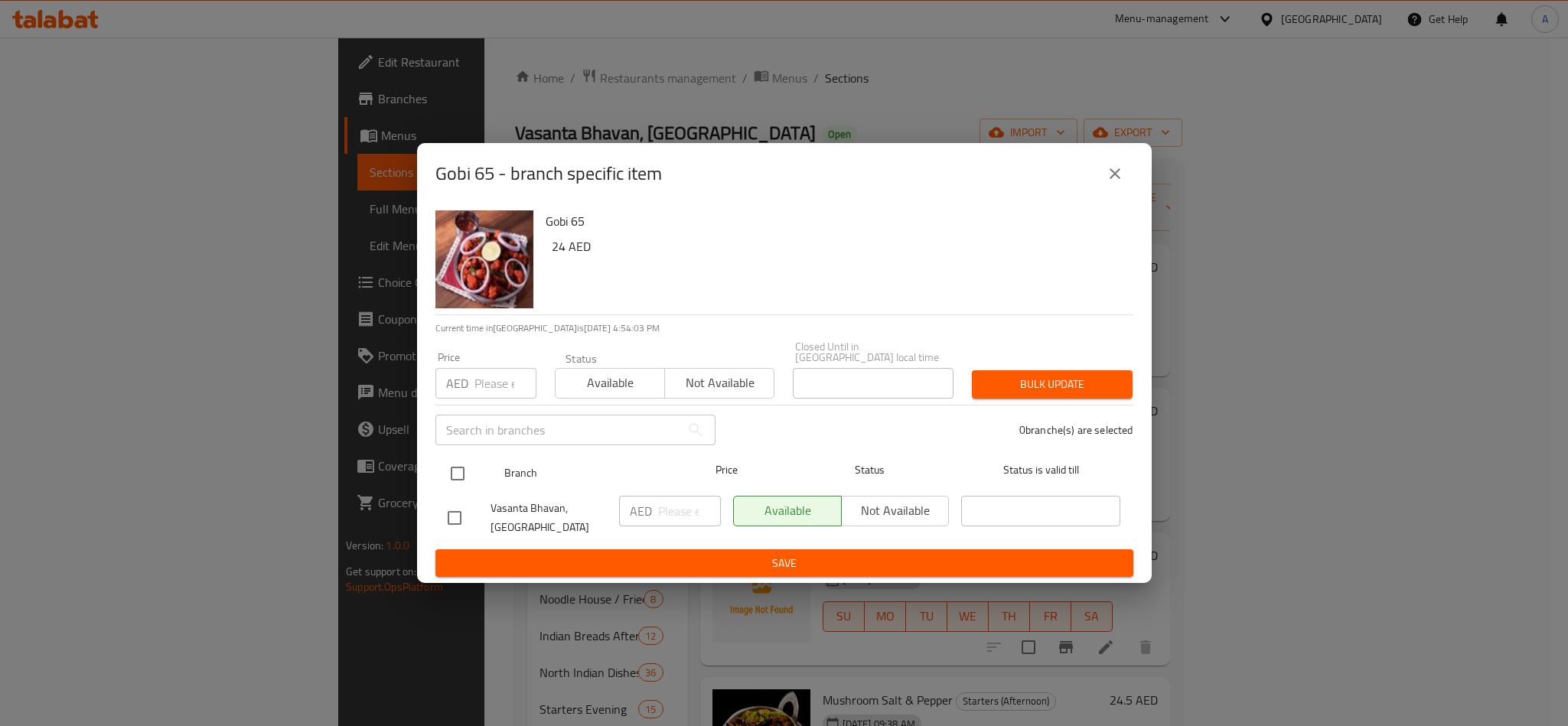
click at [439, 467] on div "Branch Price Status Status is valid till" at bounding box center [784, 473] width 698 height 38
click at [454, 464] on input "checkbox" at bounding box center [457, 473] width 32 height 32
checkbox input "true"
click at [455, 368] on div "AED Price" at bounding box center [485, 383] width 101 height 30
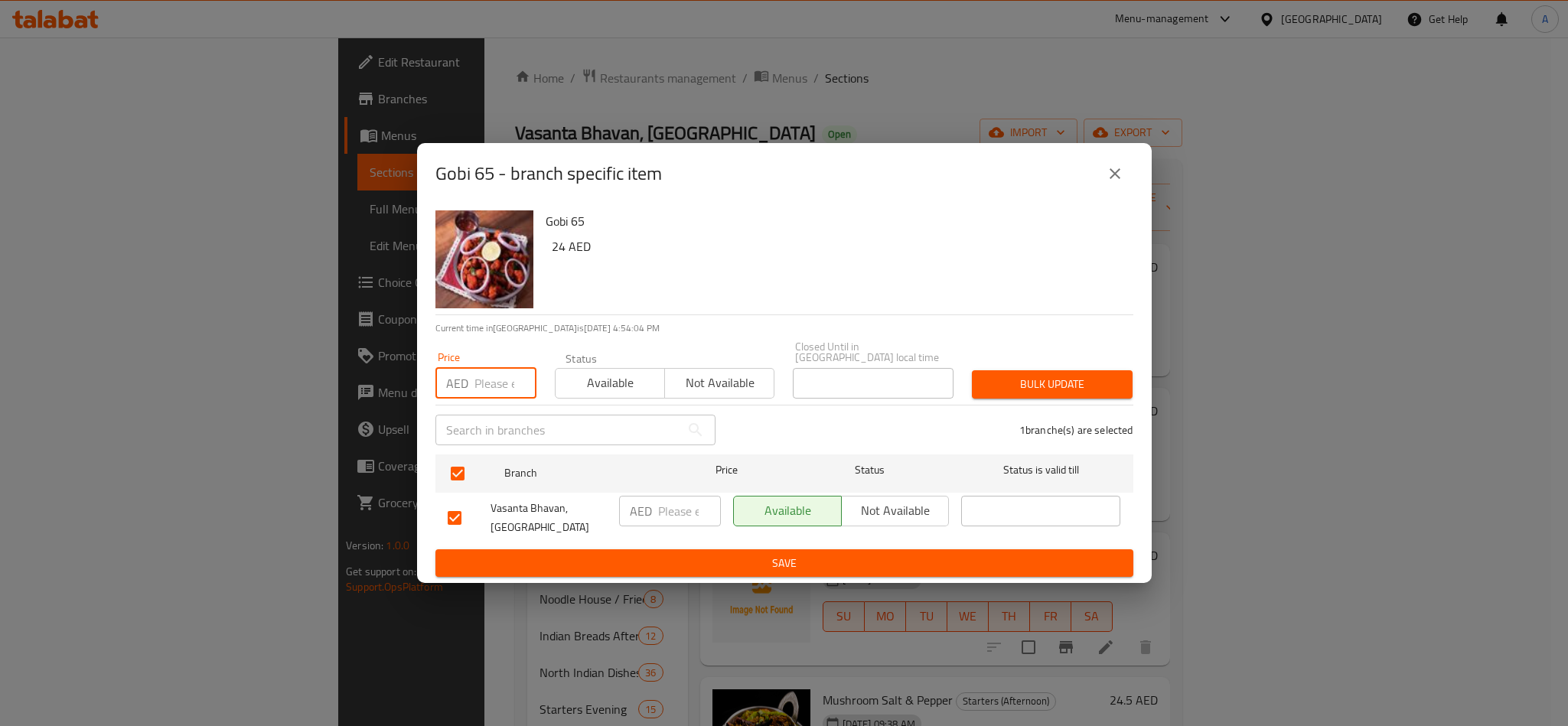
paste input "24.00"
type input "24.00"
click at [1024, 379] on span "Bulk update" at bounding box center [1052, 384] width 136 height 19
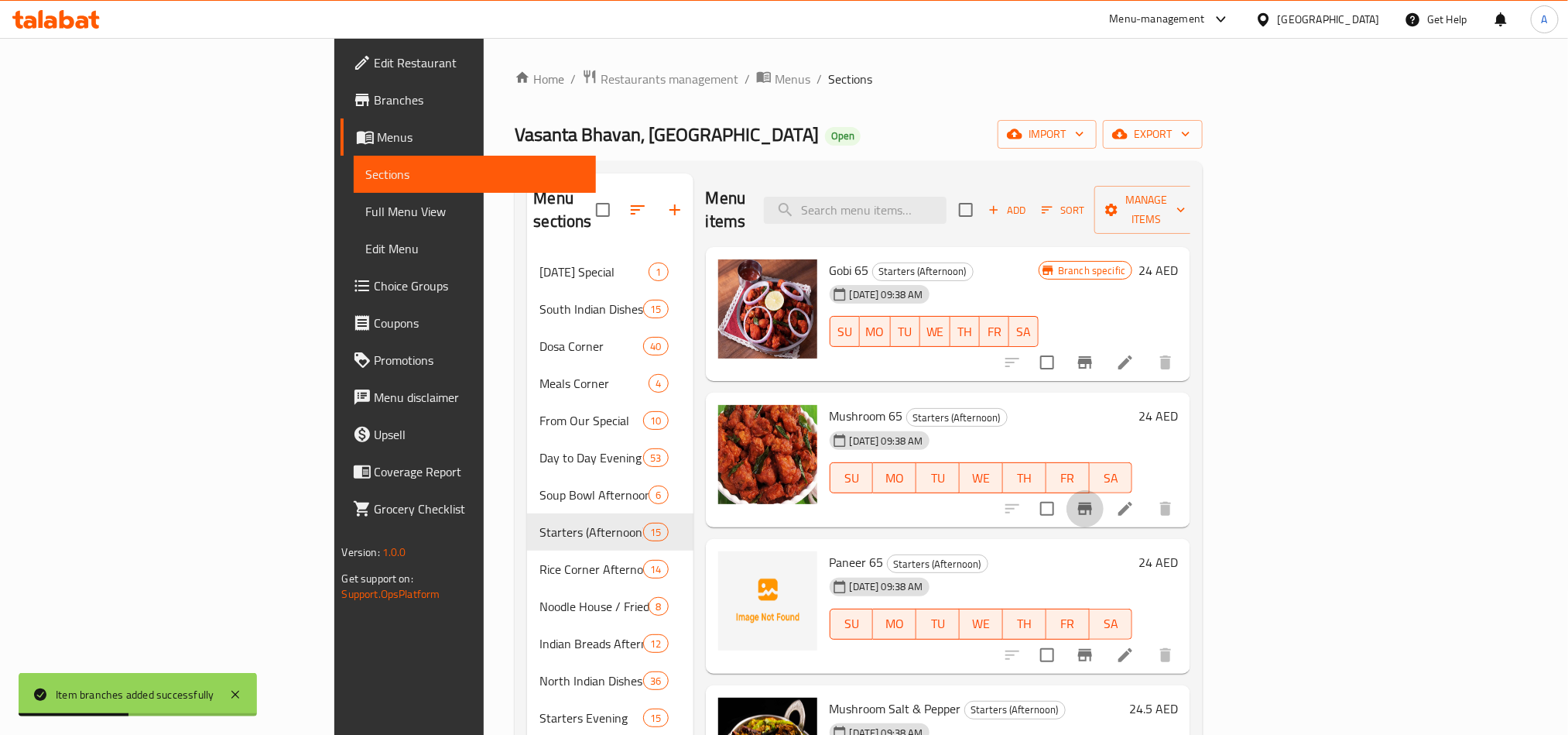
click at [1094, 499] on icon "Branch-specific-item" at bounding box center [1085, 508] width 18 height 18
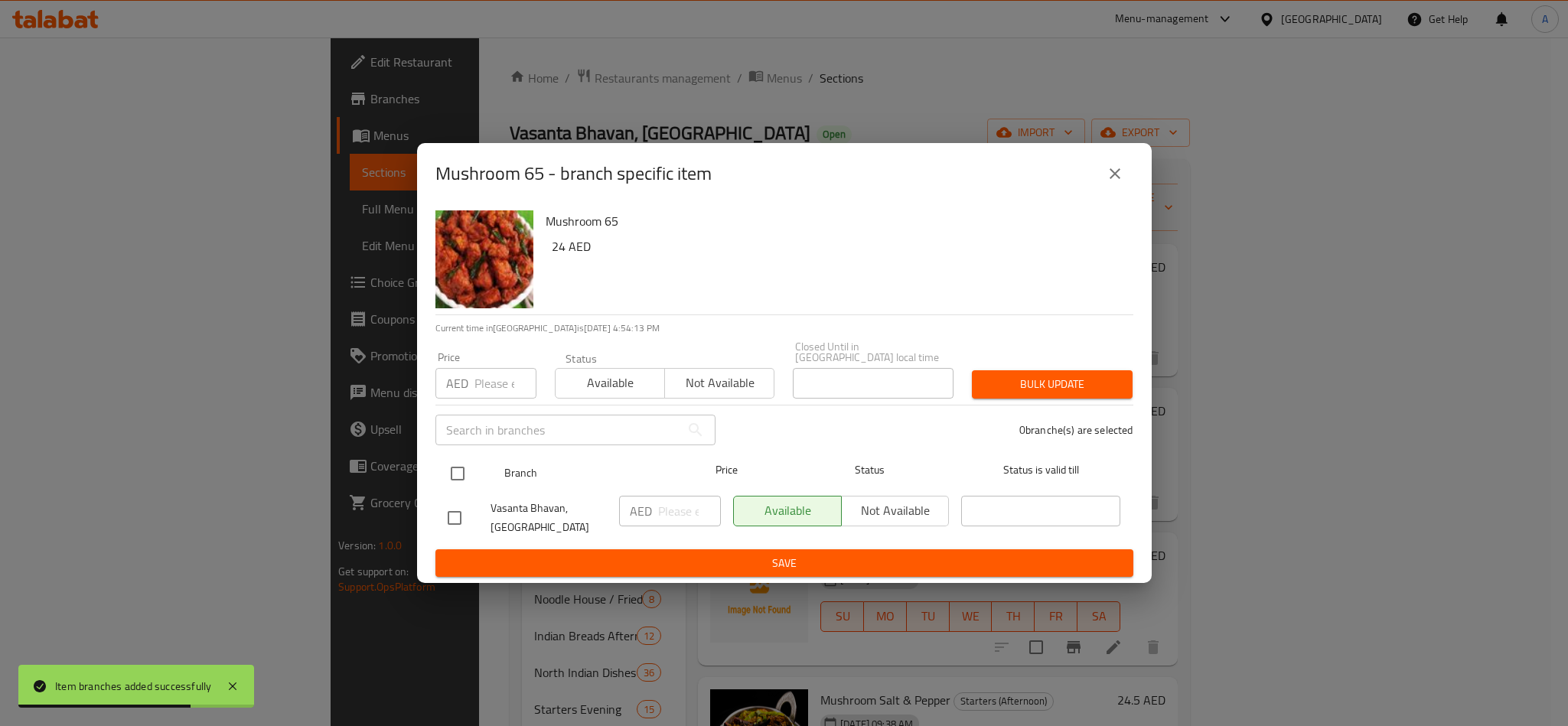
click at [473, 466] on div at bounding box center [470, 473] width 58 height 45
click at [443, 499] on div "Vasanta Bhavan, [GEOGRAPHIC_DATA]" at bounding box center [527, 518] width 172 height 57
click at [450, 482] on input "checkbox" at bounding box center [457, 473] width 32 height 32
checkbox input "true"
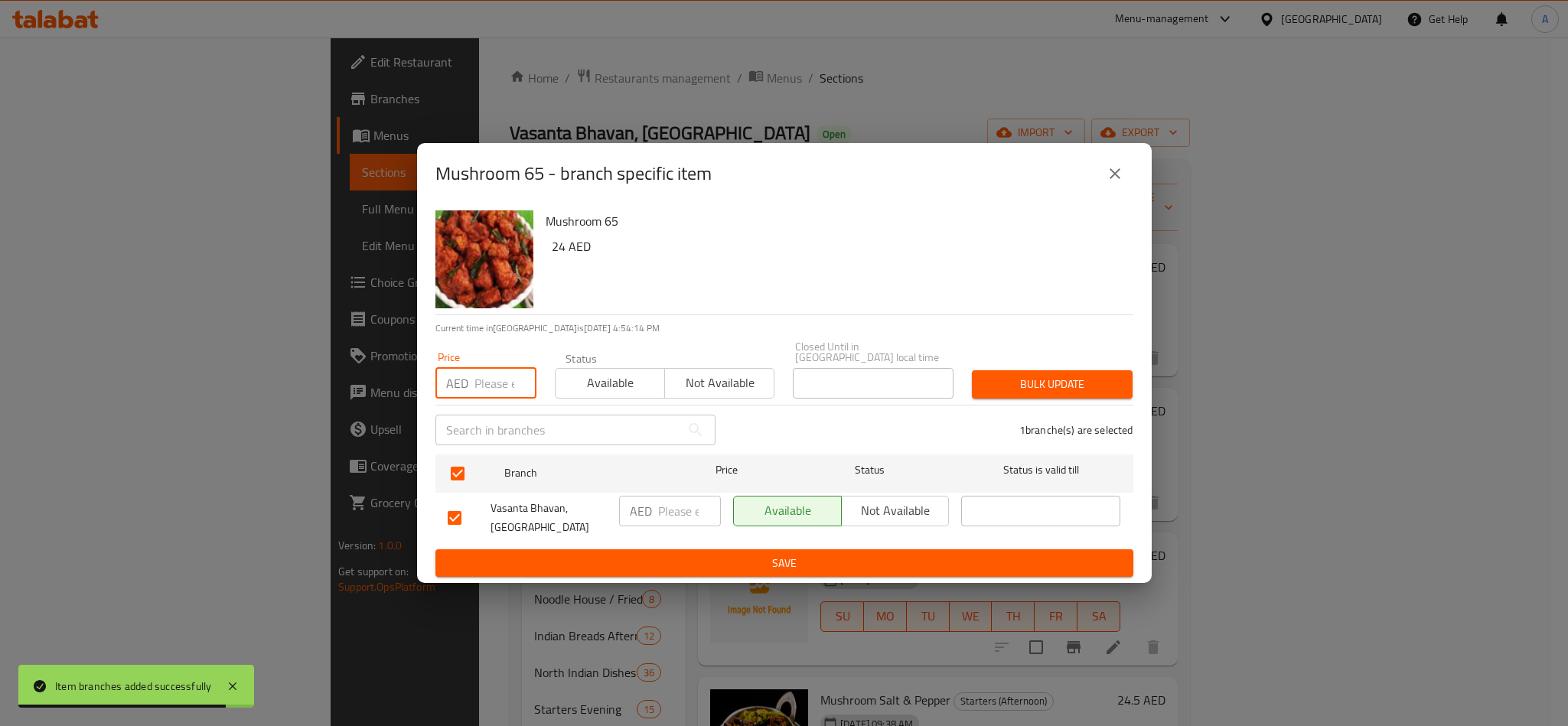
click at [478, 397] on input "number" at bounding box center [505, 383] width 62 height 30
paste input "24.00"
type input "24.00"
click at [1054, 379] on span "Bulk update" at bounding box center [1052, 384] width 136 height 19
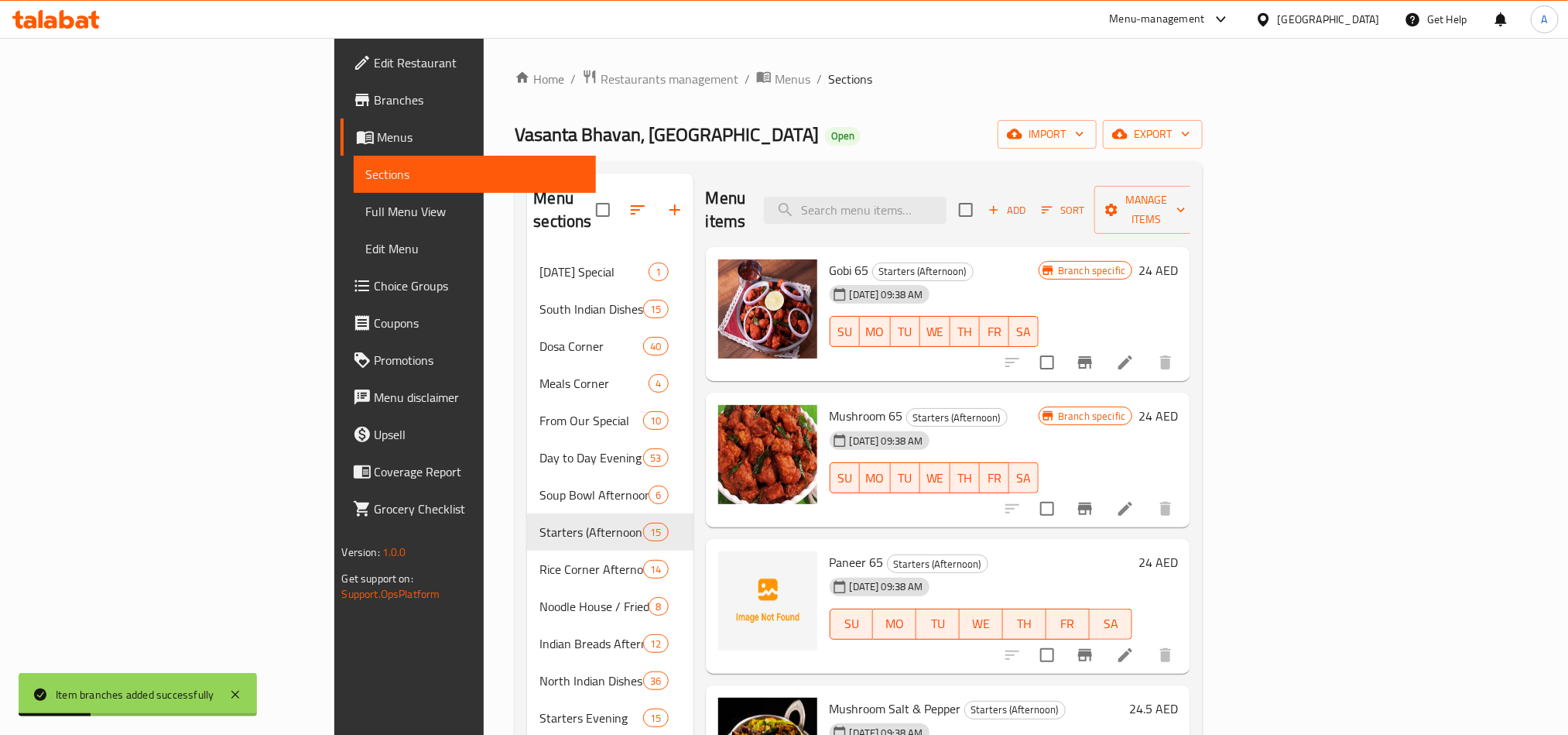
click at [1026, 551] on h6 "Paneer 65 Starters (Afternoon)" at bounding box center [981, 561] width 303 height 21
click at [1094, 645] on icon "Branch-specific-item" at bounding box center [1085, 655] width 18 height 18
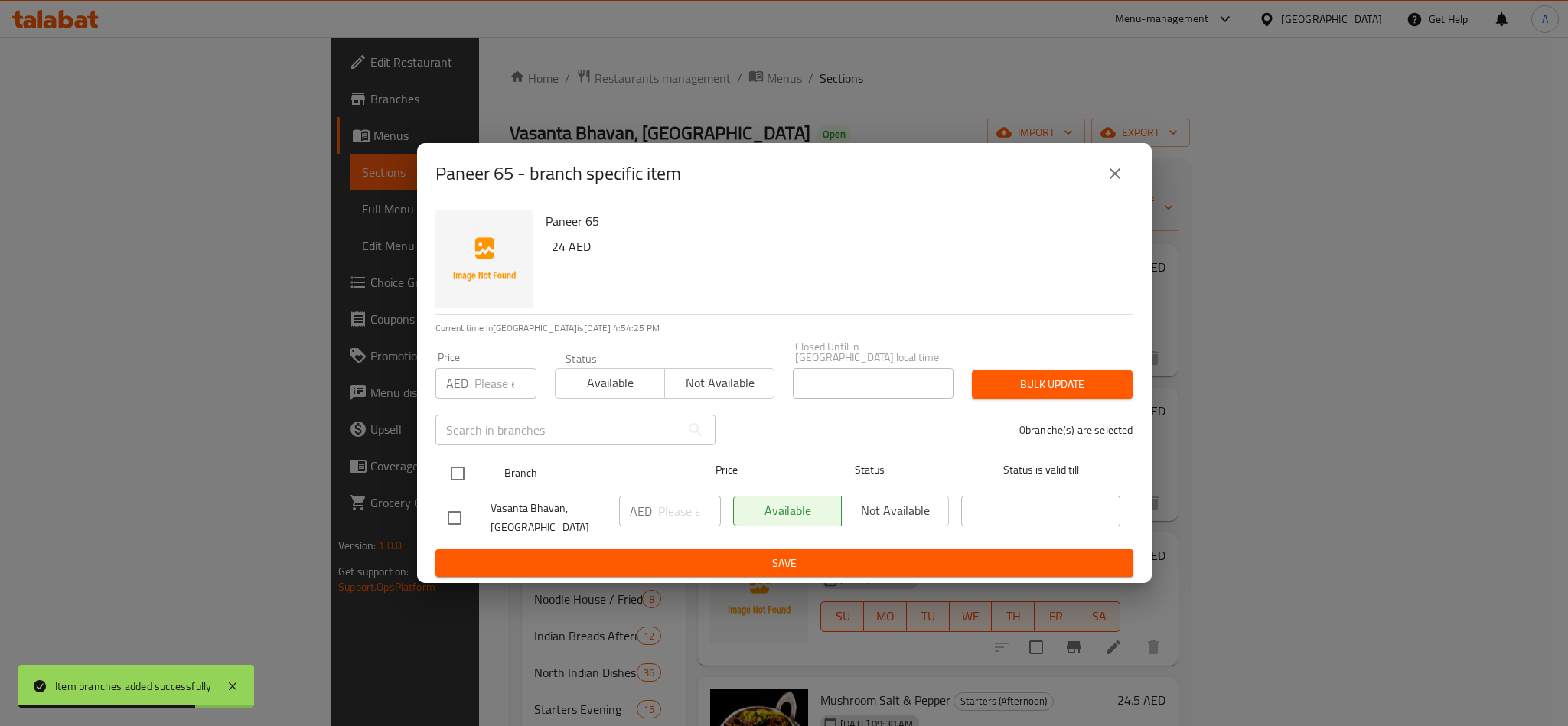
drag, startPoint x: 425, startPoint y: 470, endPoint x: 448, endPoint y: 468, distance: 23.1
click at [429, 468] on div "Paneer 65 24 AED Current time in United Arab Emirates is 13 Oct 2025 4:54:25 PM…" at bounding box center [784, 394] width 735 height 379
click at [450, 468] on input "checkbox" at bounding box center [457, 473] width 32 height 32
checkbox input "true"
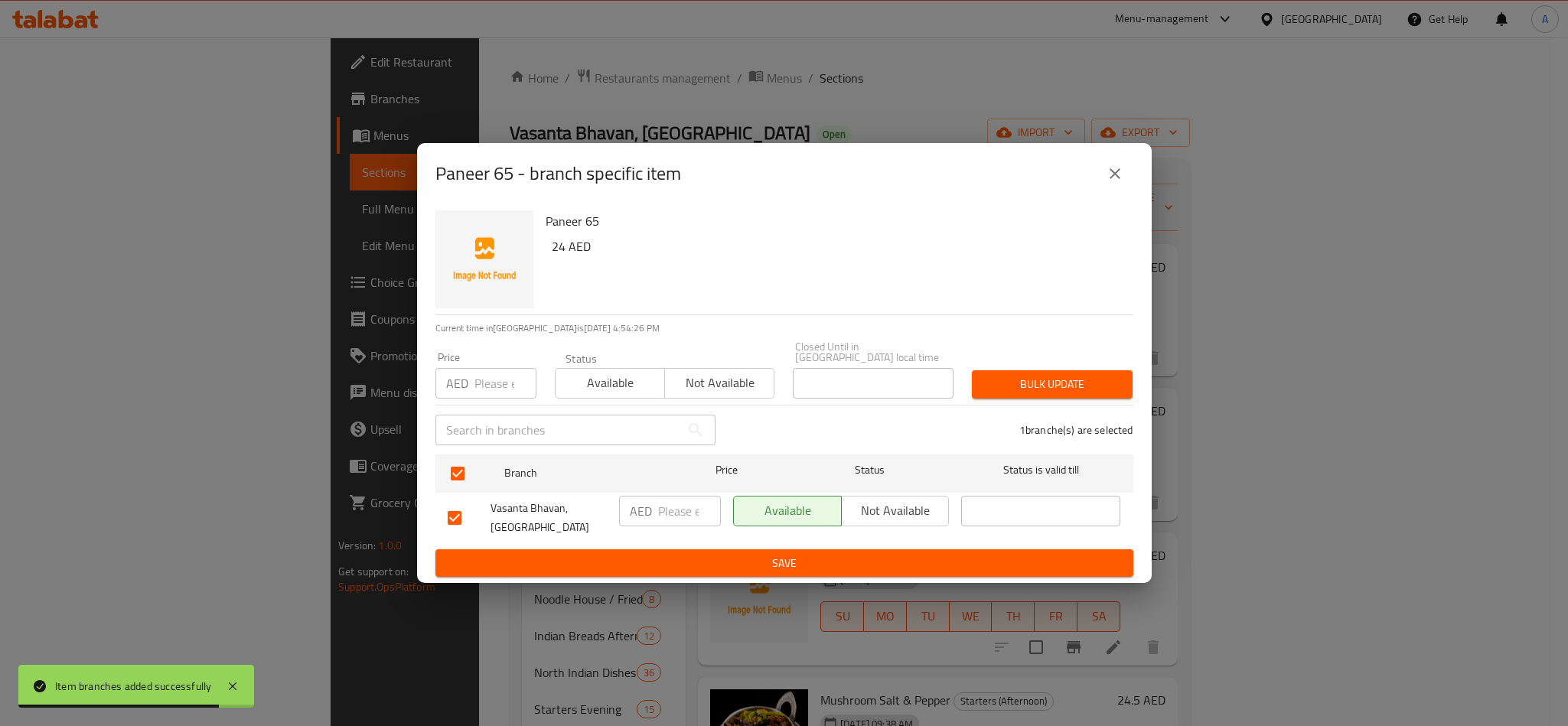
click at [471, 384] on div "AED Price" at bounding box center [485, 383] width 101 height 30
paste input "24.00"
type input "24.00"
click at [1071, 363] on div "Bulk update" at bounding box center [1052, 384] width 179 height 47
click at [1073, 368] on div "Bulk update" at bounding box center [1052, 384] width 179 height 47
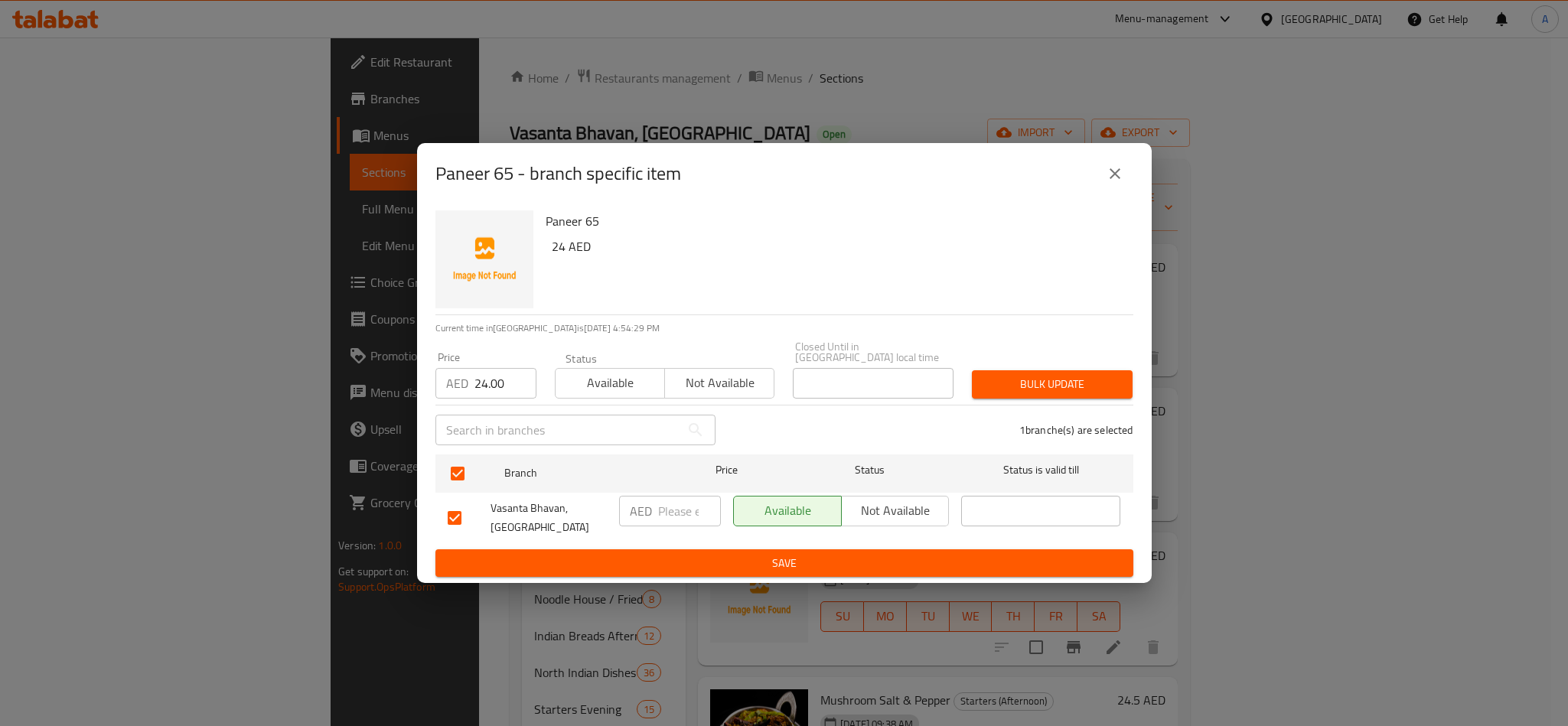
click at [1086, 393] on span "Bulk update" at bounding box center [1052, 384] width 136 height 19
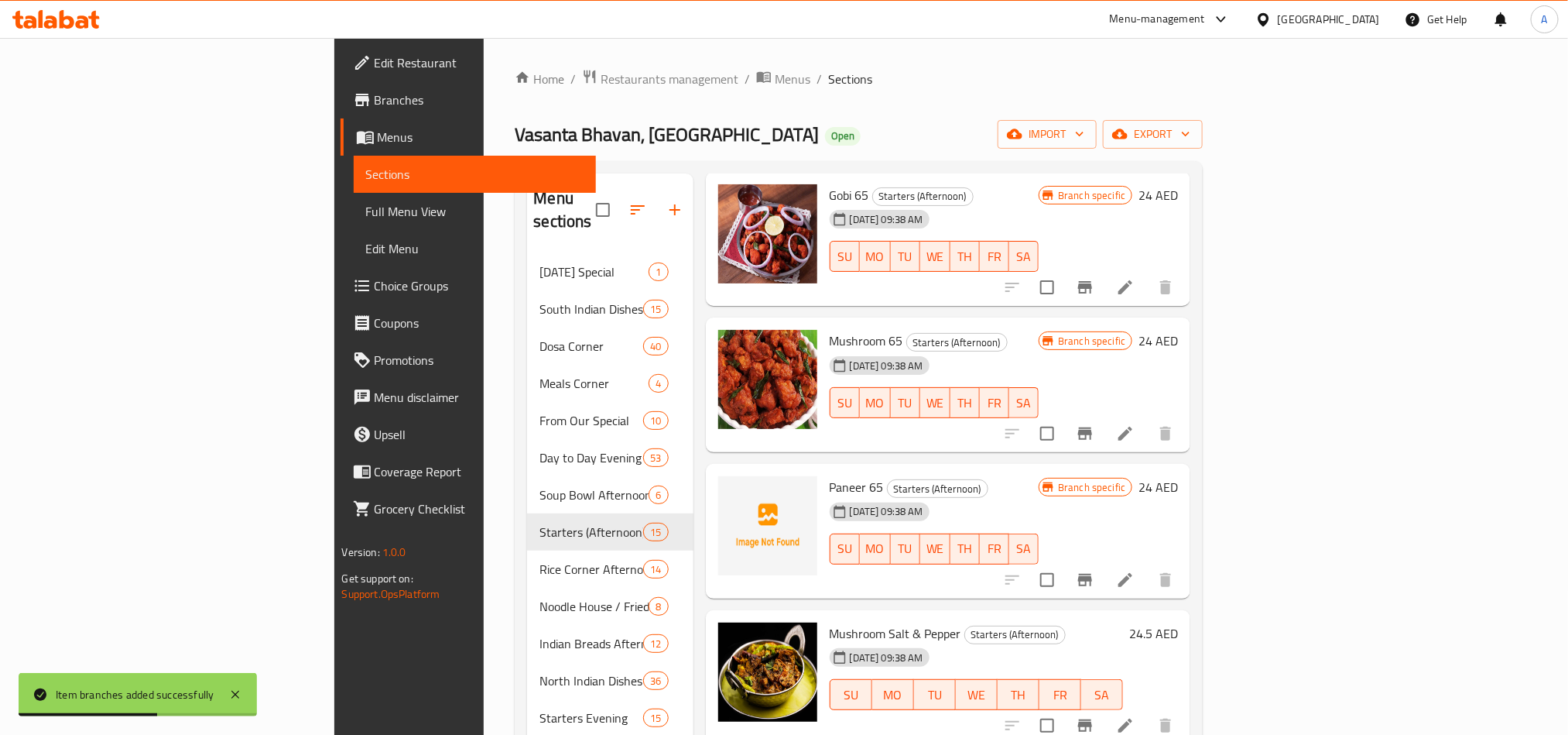
scroll to position [116, 0]
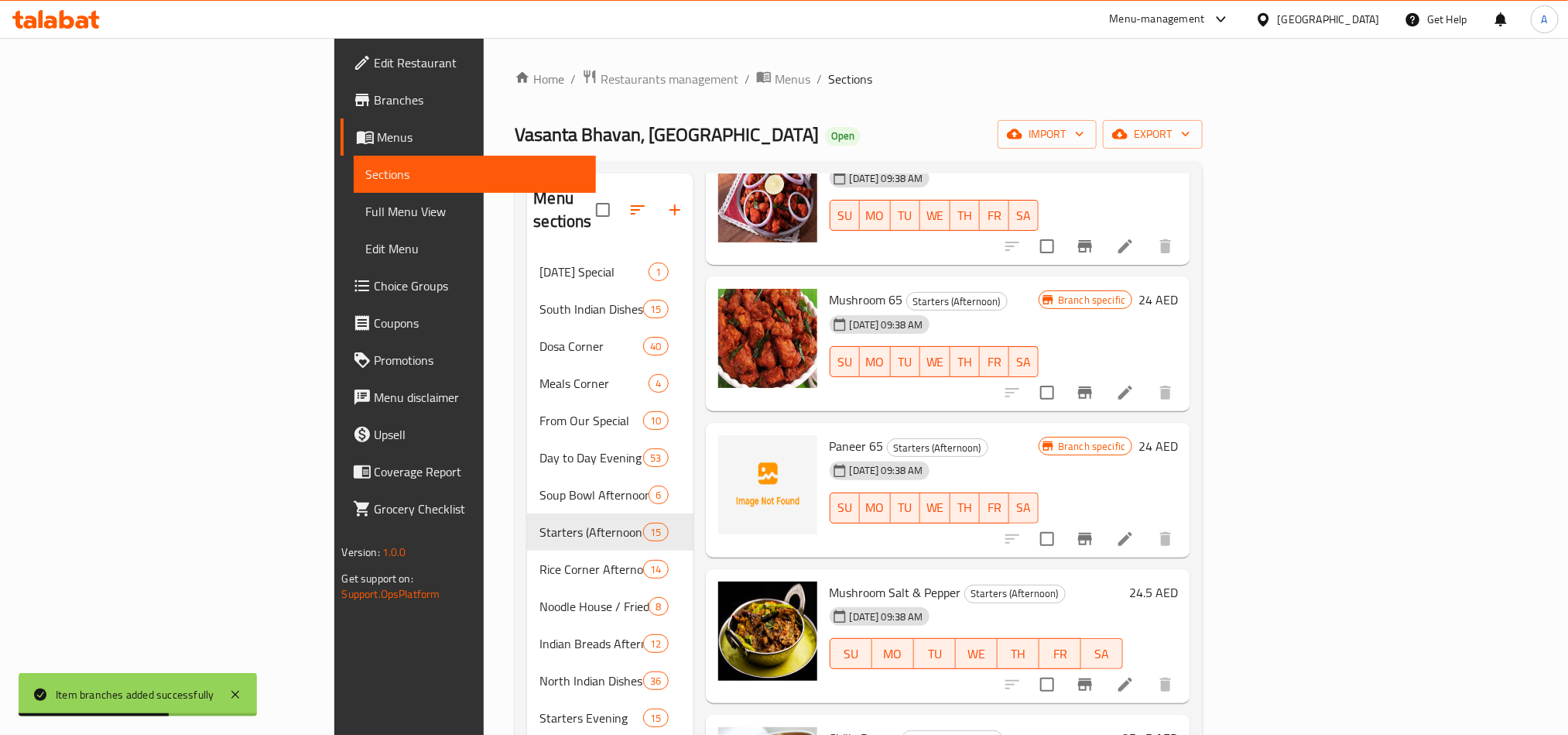
click at [1092, 679] on icon "Branch-specific-item" at bounding box center [1085, 684] width 14 height 12
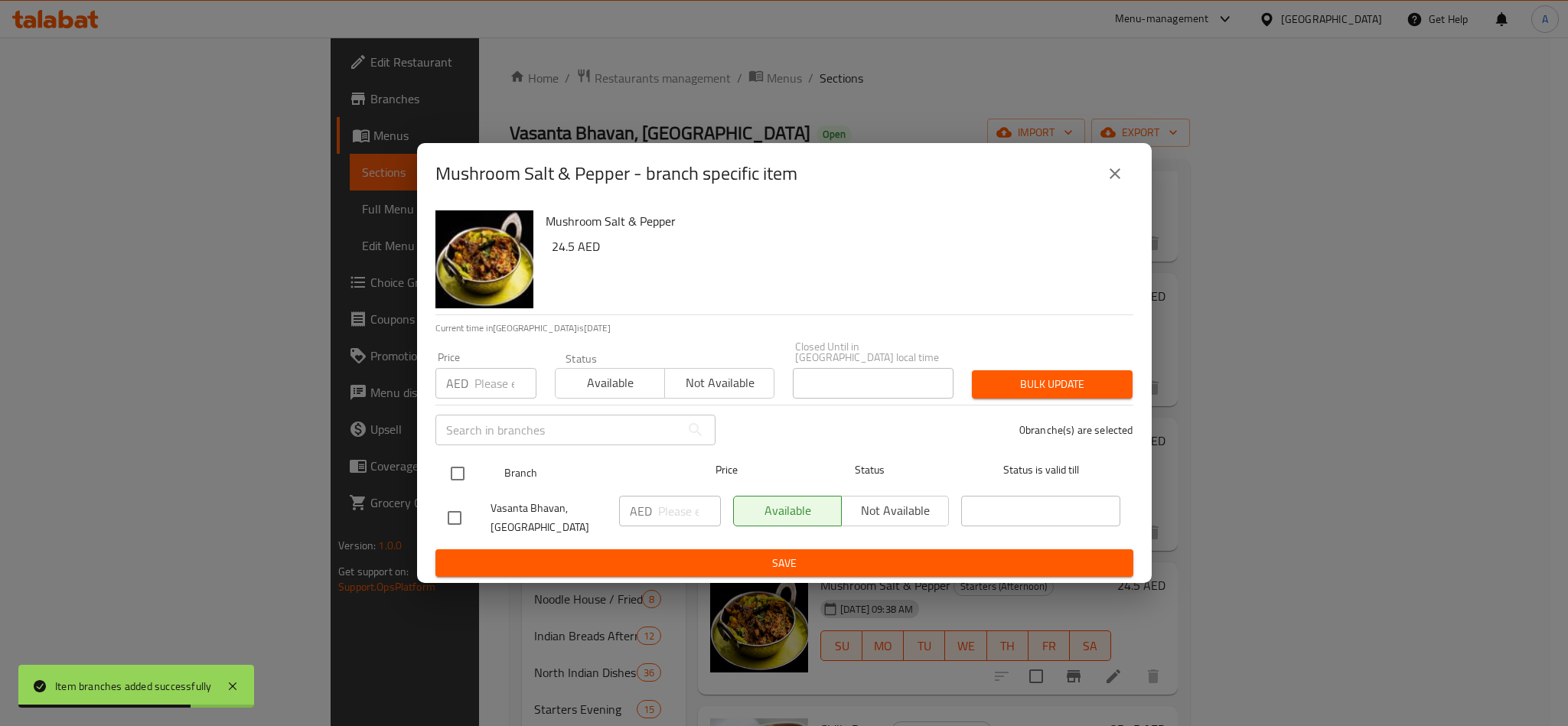
drag, startPoint x: 480, startPoint y: 480, endPoint x: 471, endPoint y: 482, distance: 9.2
click at [475, 480] on div at bounding box center [470, 473] width 58 height 45
click at [453, 482] on input "checkbox" at bounding box center [457, 473] width 32 height 32
checkbox input "true"
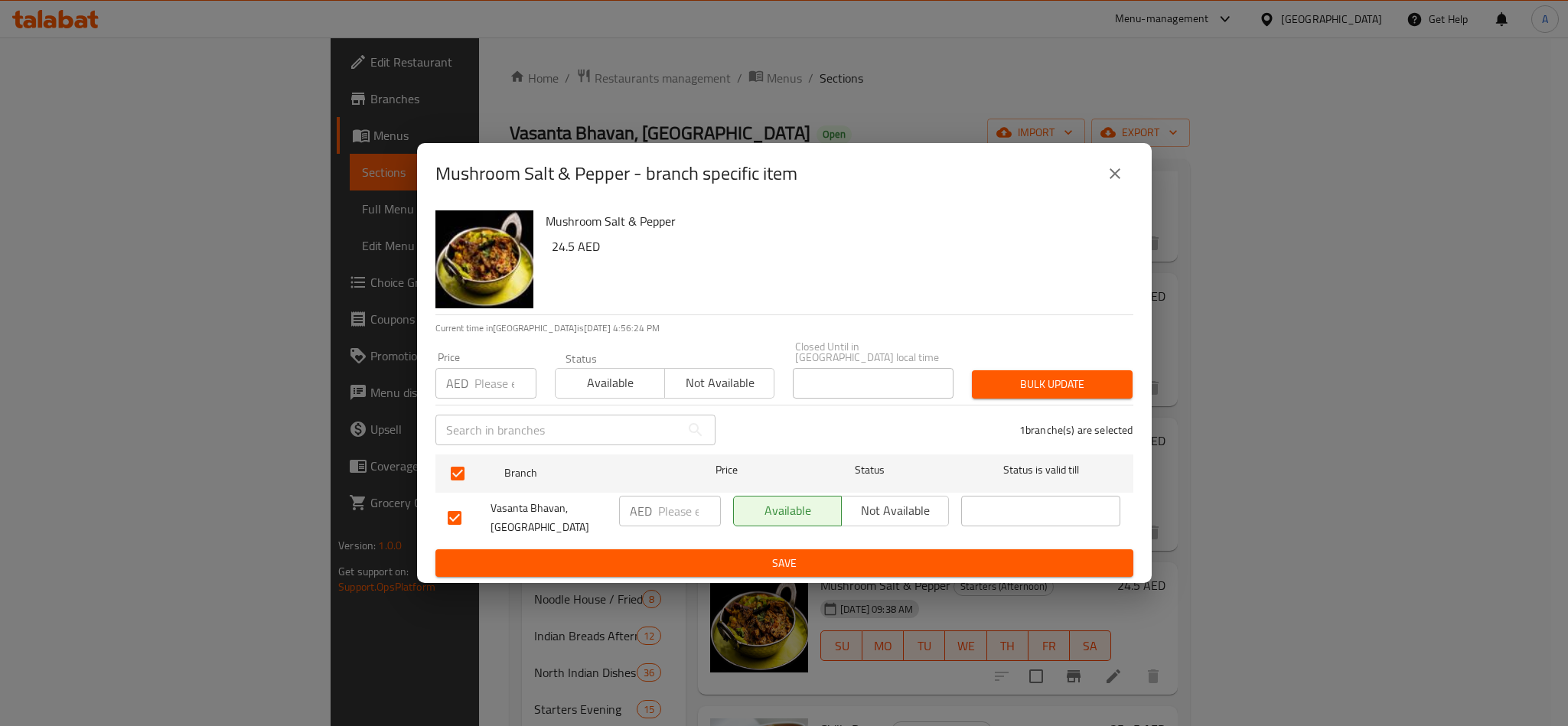
click at [792, 250] on h6 "24.5 AED" at bounding box center [836, 246] width 569 height 21
click at [475, 274] on img "button" at bounding box center [483, 258] width 98 height 98
click at [481, 399] on div "Price AED Price" at bounding box center [485, 374] width 120 height 65
click at [496, 388] on input "number" at bounding box center [505, 383] width 62 height 30
paste input "24.50"
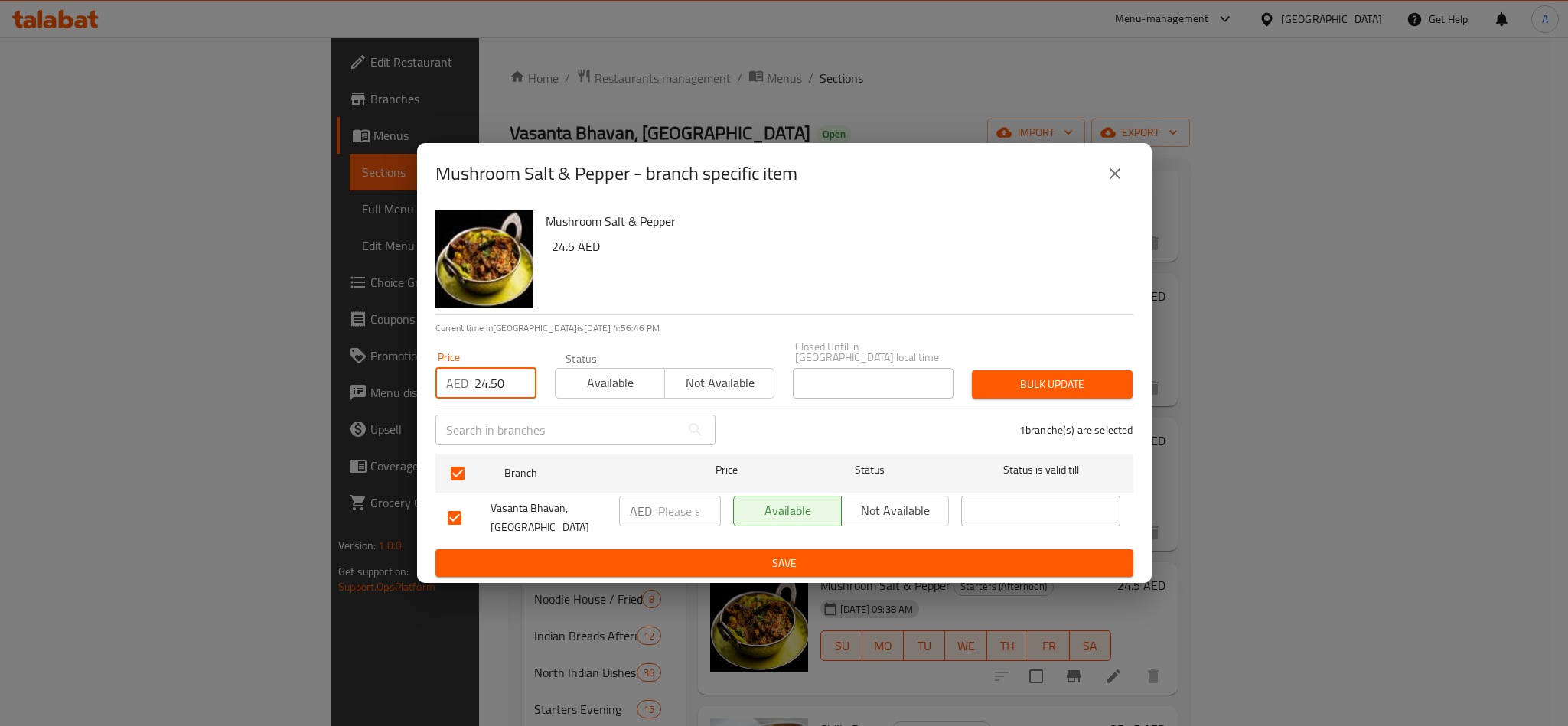
type input "24.50"
click at [1036, 381] on span "Bulk update" at bounding box center [1052, 384] width 136 height 19
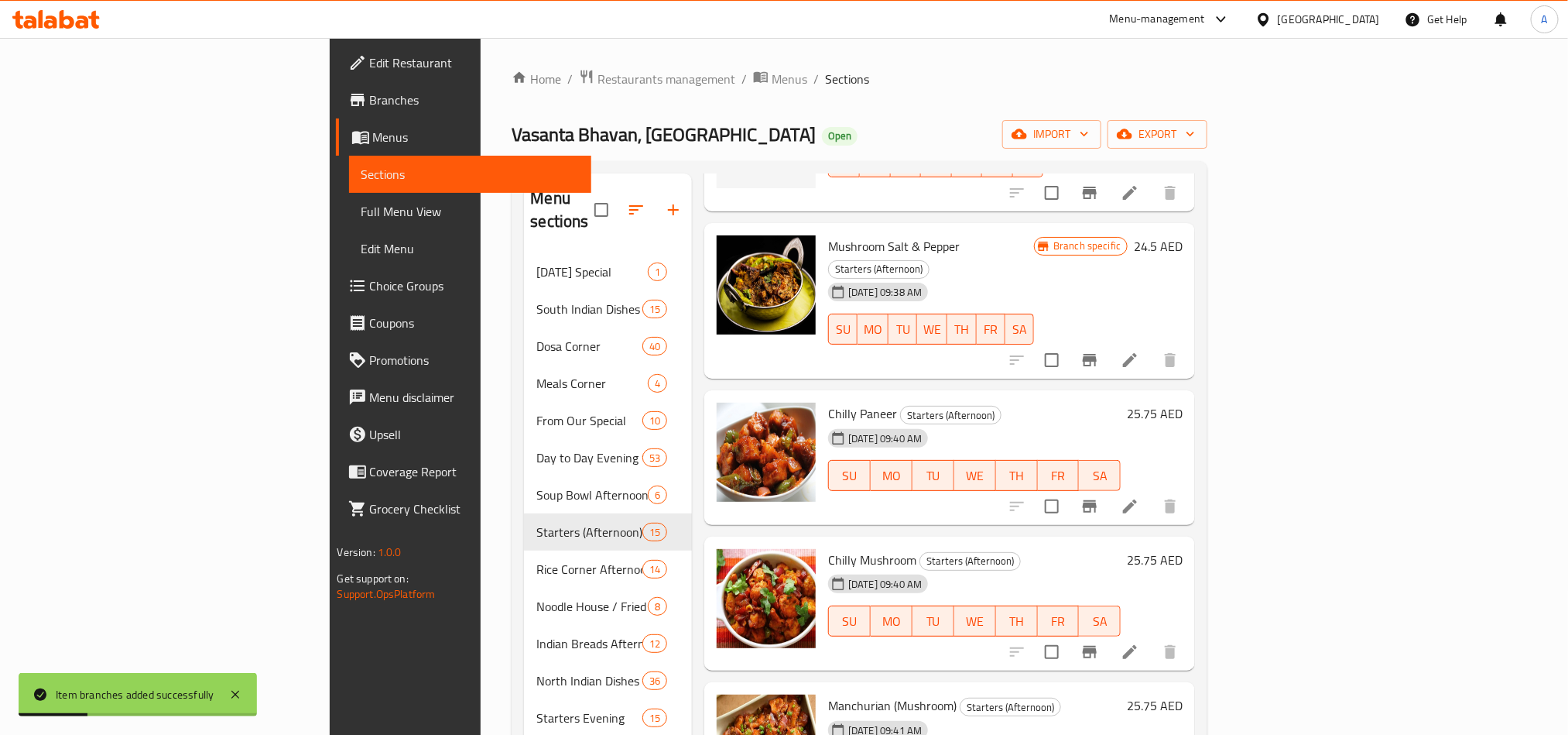
scroll to position [464, 0]
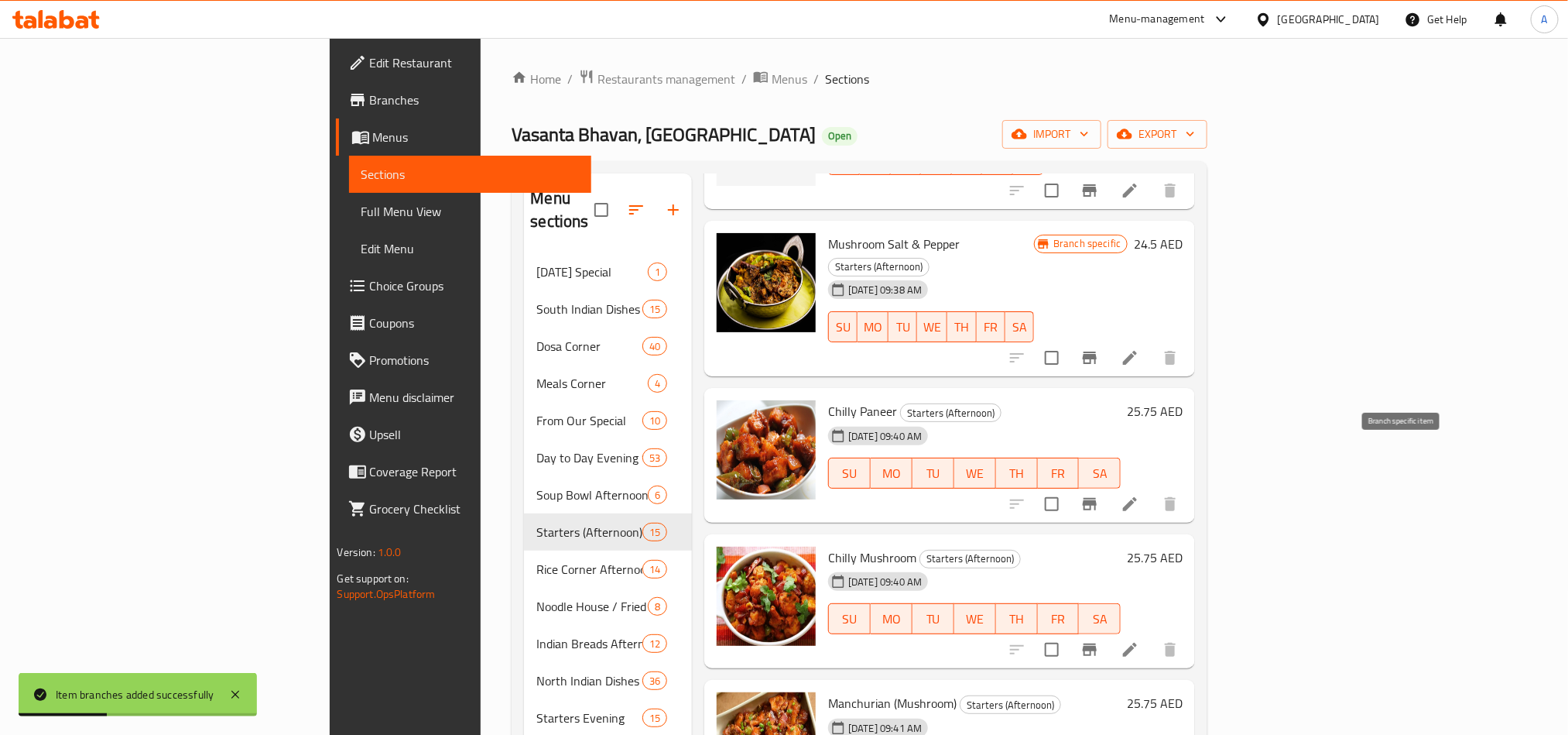
click at [1097, 497] on icon "Branch-specific-item" at bounding box center [1089, 503] width 14 height 12
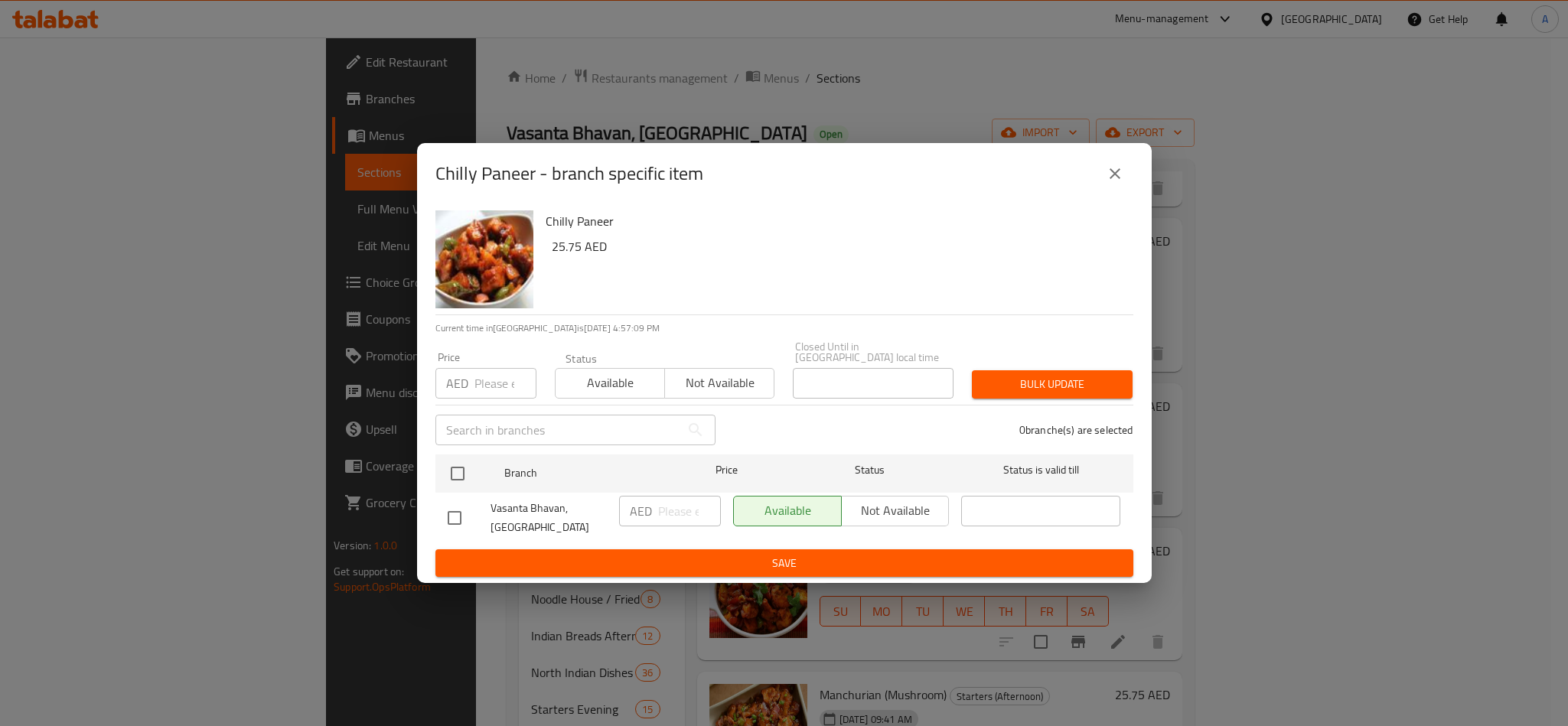
drag, startPoint x: 478, startPoint y: 379, endPoint x: 452, endPoint y: 439, distance: 65.4
click at [478, 379] on input "number" at bounding box center [505, 383] width 62 height 30
paste input "25.75"
type input "25.75"
click at [449, 471] on input "checkbox" at bounding box center [457, 473] width 32 height 32
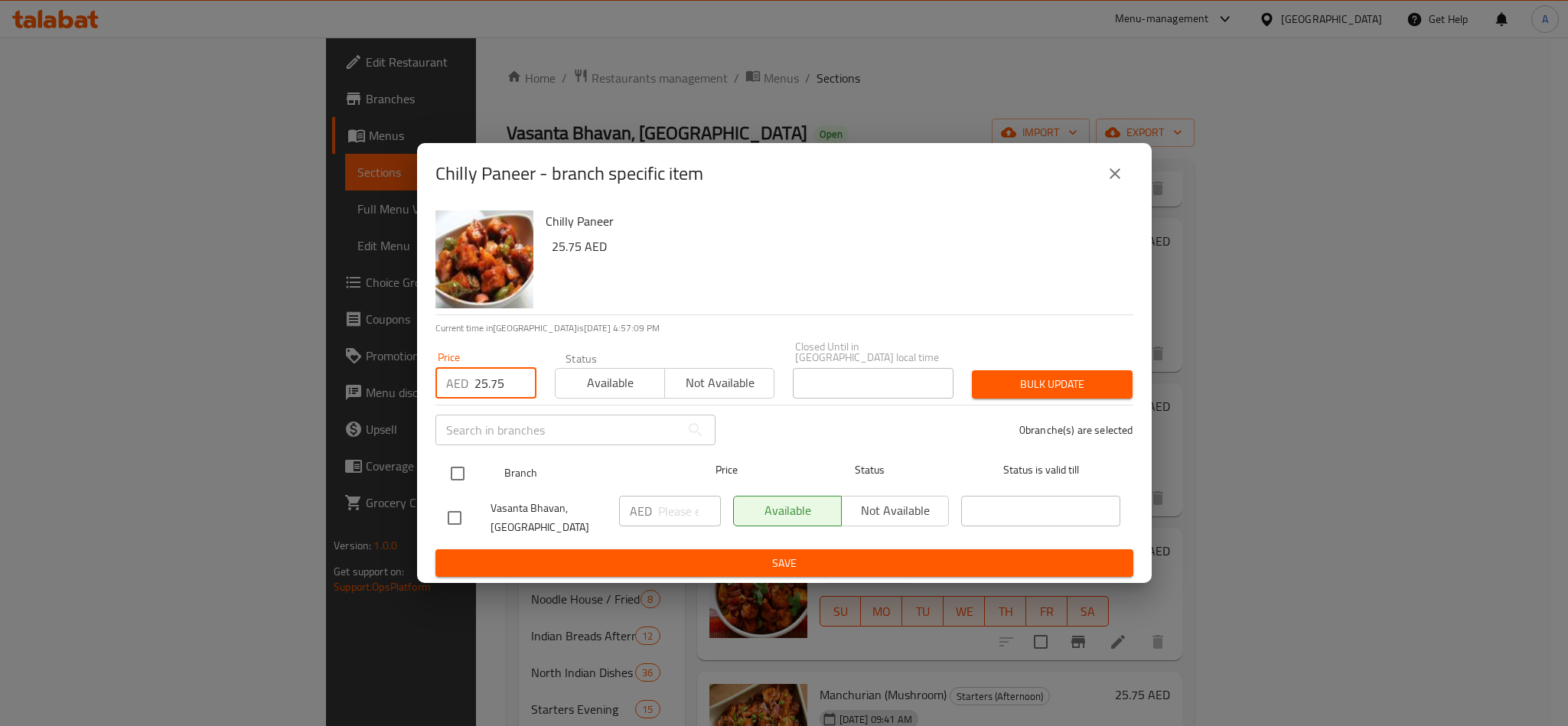
checkbox input "true"
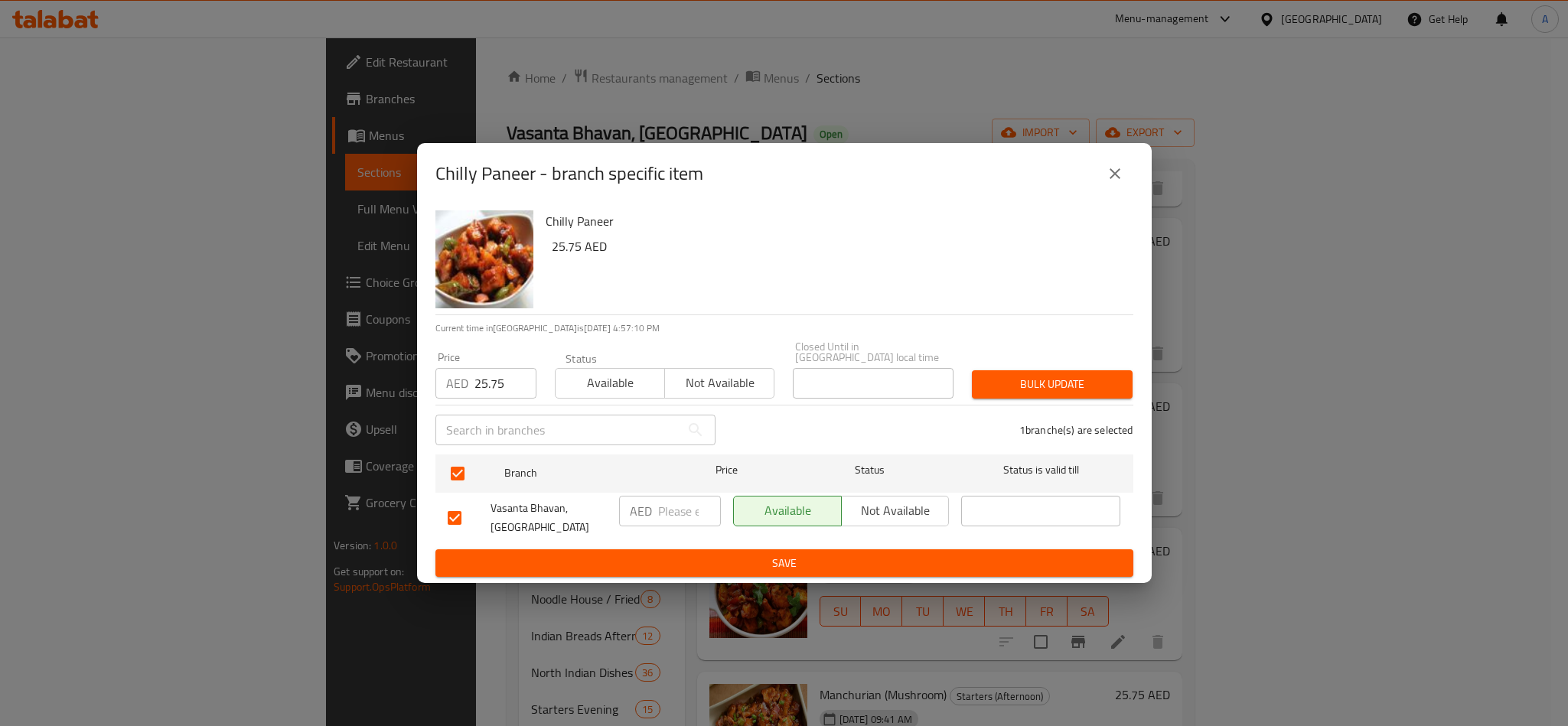
click at [1061, 376] on span "Bulk update" at bounding box center [1052, 384] width 136 height 19
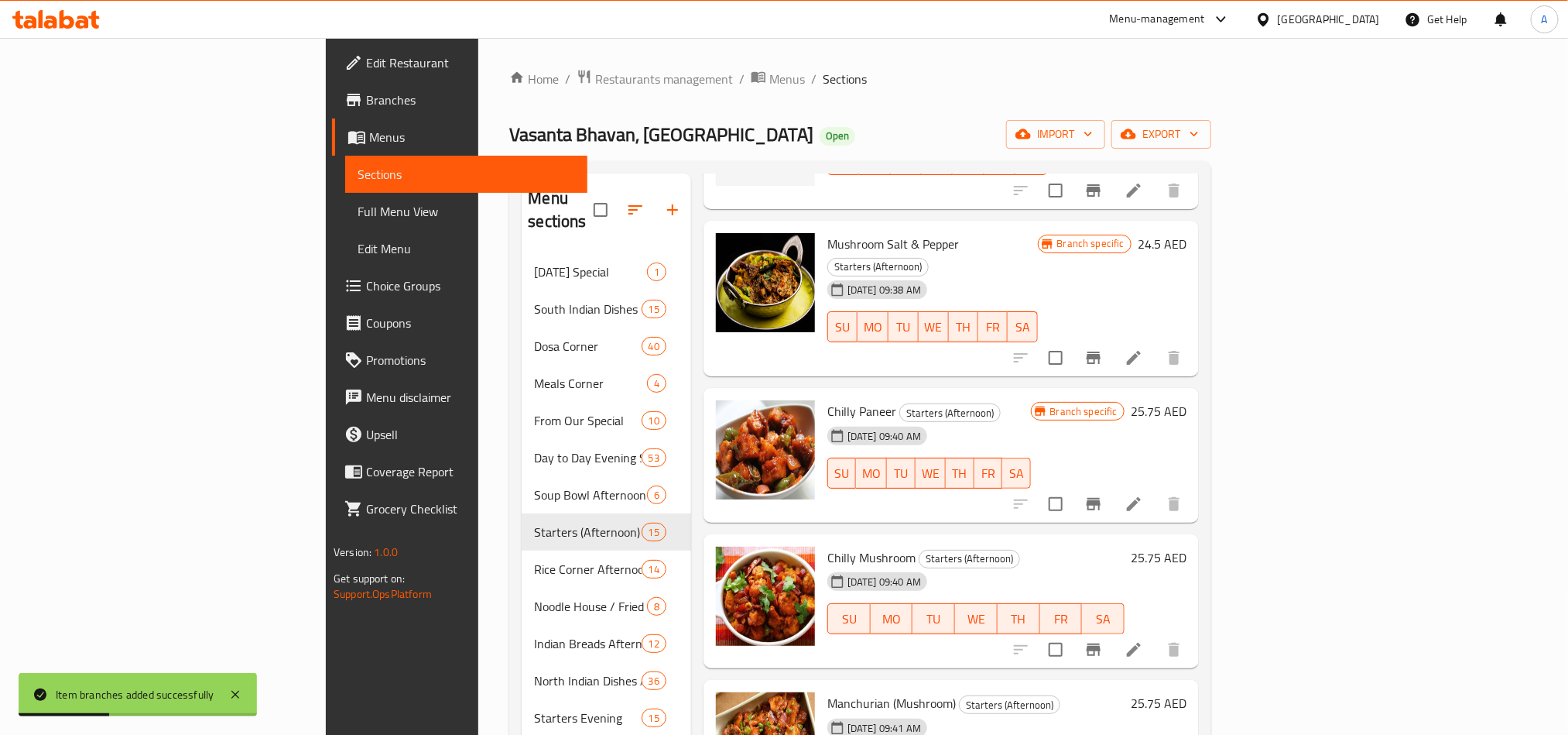
click at [1124, 541] on div "Chilly Mushroom Starters (Afternoon) 24-06-2025 09:40 AM SU MO TU WE TH FR SA" at bounding box center [976, 602] width 310 height 122
click at [1102, 641] on icon "Branch-specific-item" at bounding box center [1093, 650] width 18 height 18
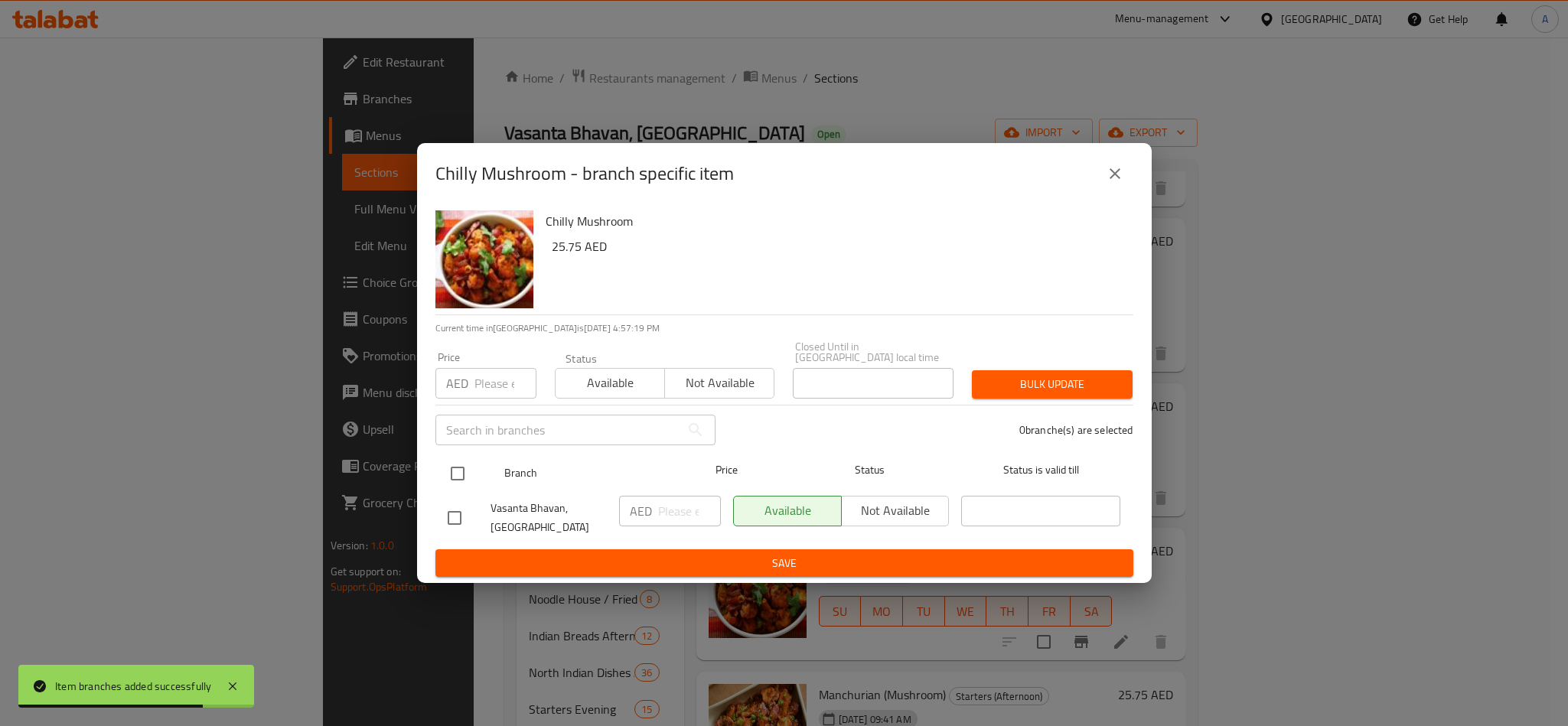
click at [460, 458] on input "checkbox" at bounding box center [457, 473] width 32 height 32
checkbox input "true"
click at [471, 368] on div "AED Price" at bounding box center [485, 383] width 101 height 30
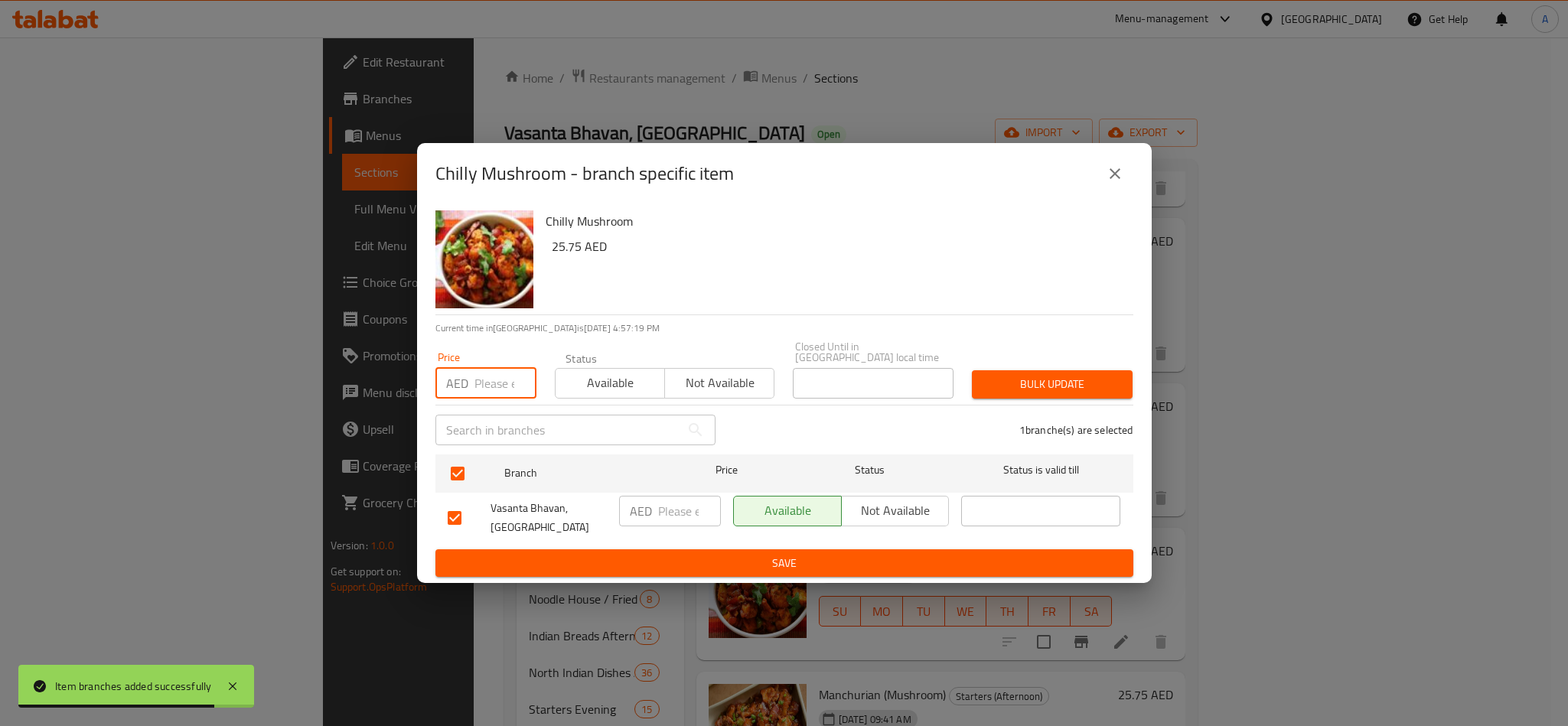
paste input "25.75"
type input "25.75"
click at [1056, 390] on span "Bulk update" at bounding box center [1052, 384] width 136 height 19
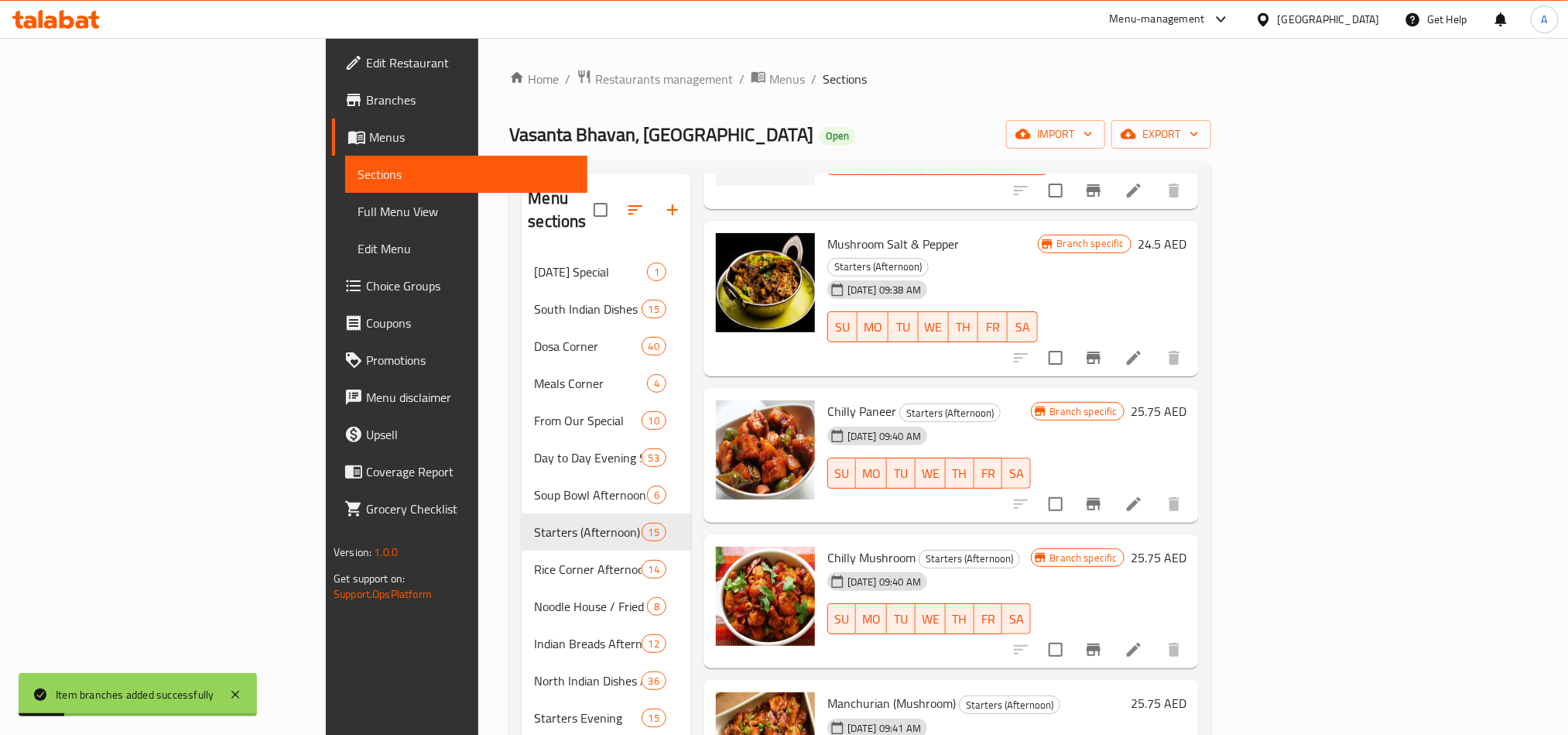
click at [1030, 546] on h6 "Chilly Mushroom Starters (Afternoon)" at bounding box center [929, 557] width 203 height 21
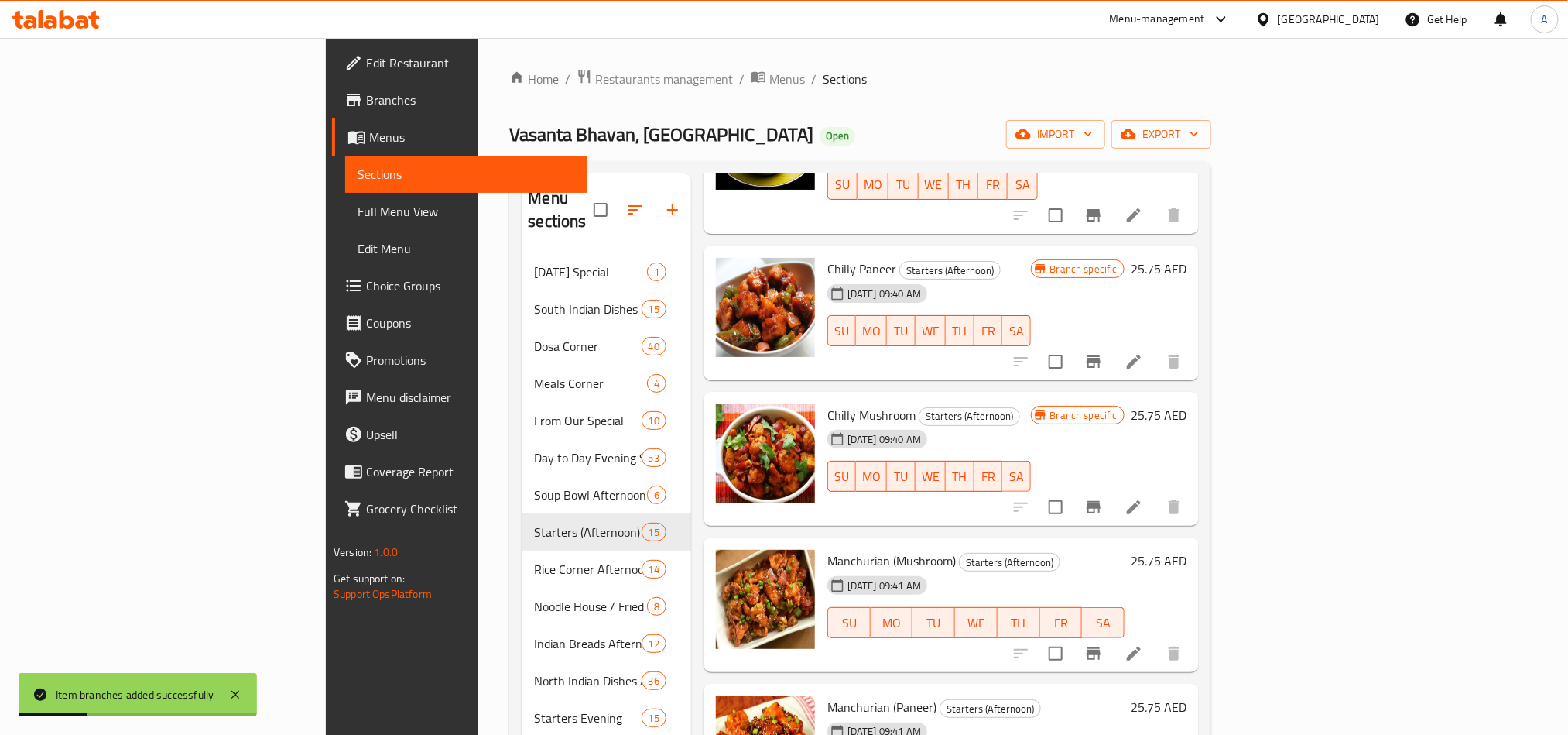
scroll to position [813, 0]
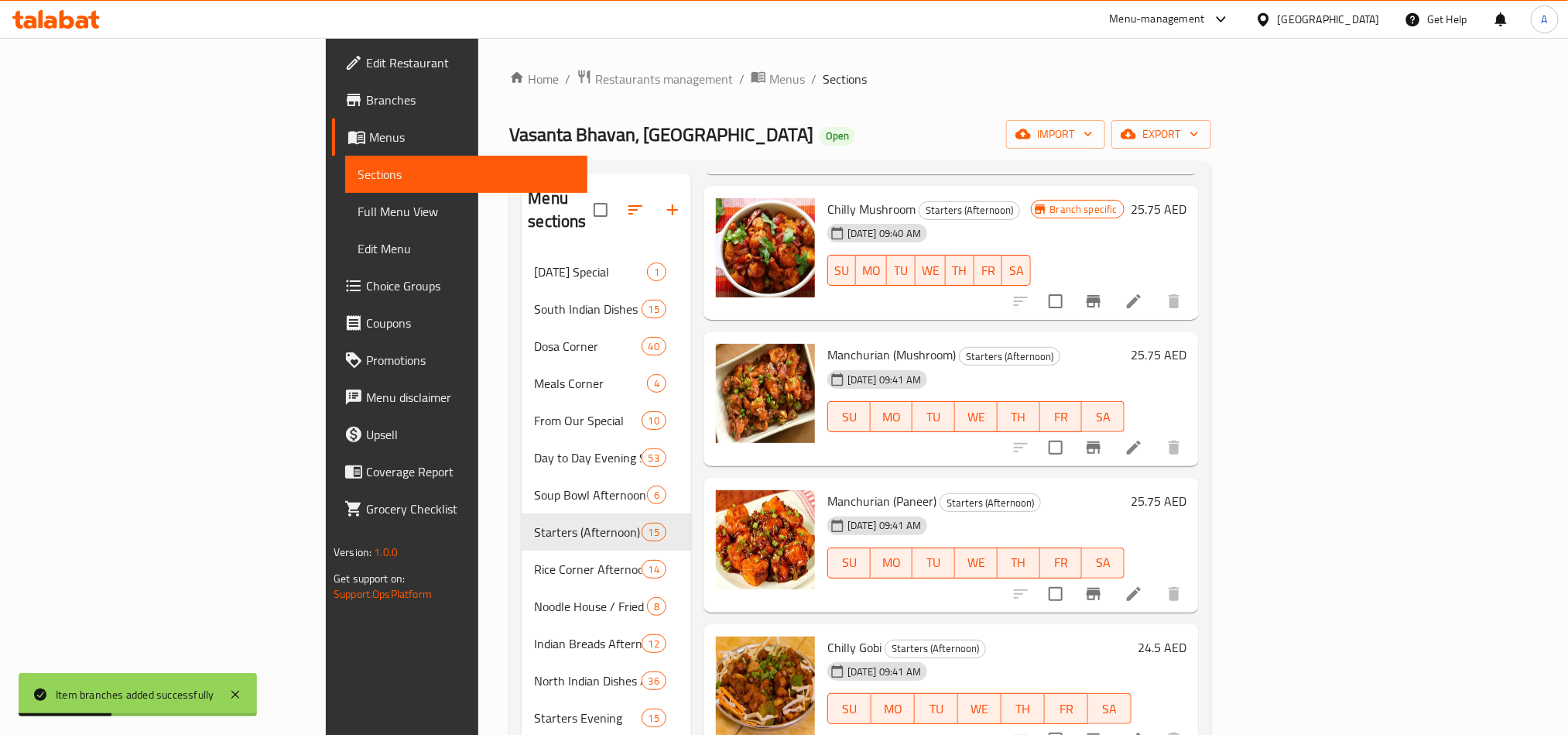
click at [1192, 429] on div at bounding box center [1097, 447] width 190 height 37
click at [1102, 438] on icon "Branch-specific-item" at bounding box center [1093, 447] width 18 height 18
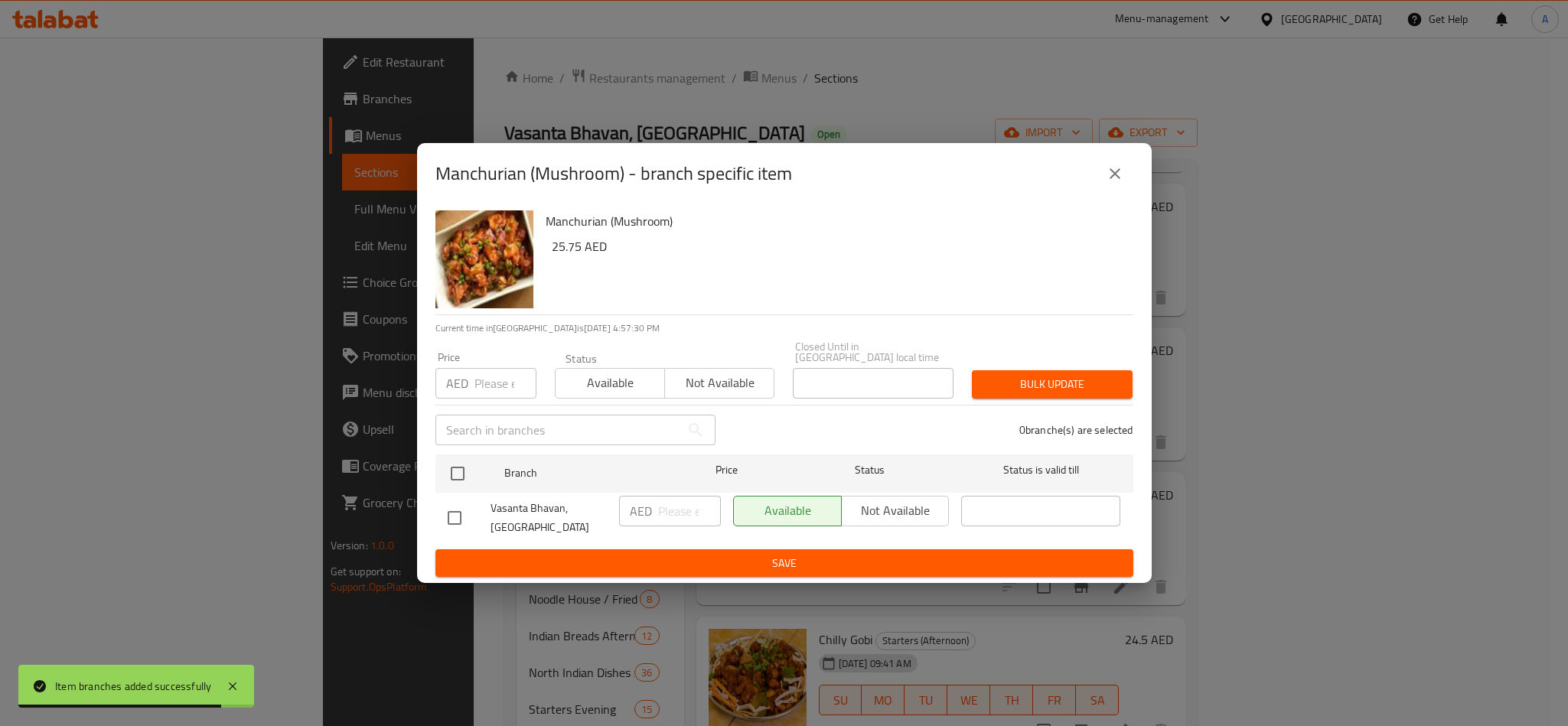
click at [432, 470] on div "Manchurian (Mushroom) 25.75 AED Current time in United Arab Emirates is 13 Oct …" at bounding box center [784, 394] width 735 height 379
click at [454, 470] on input "checkbox" at bounding box center [457, 473] width 32 height 32
checkbox input "true"
click at [487, 379] on input "number" at bounding box center [505, 383] width 62 height 30
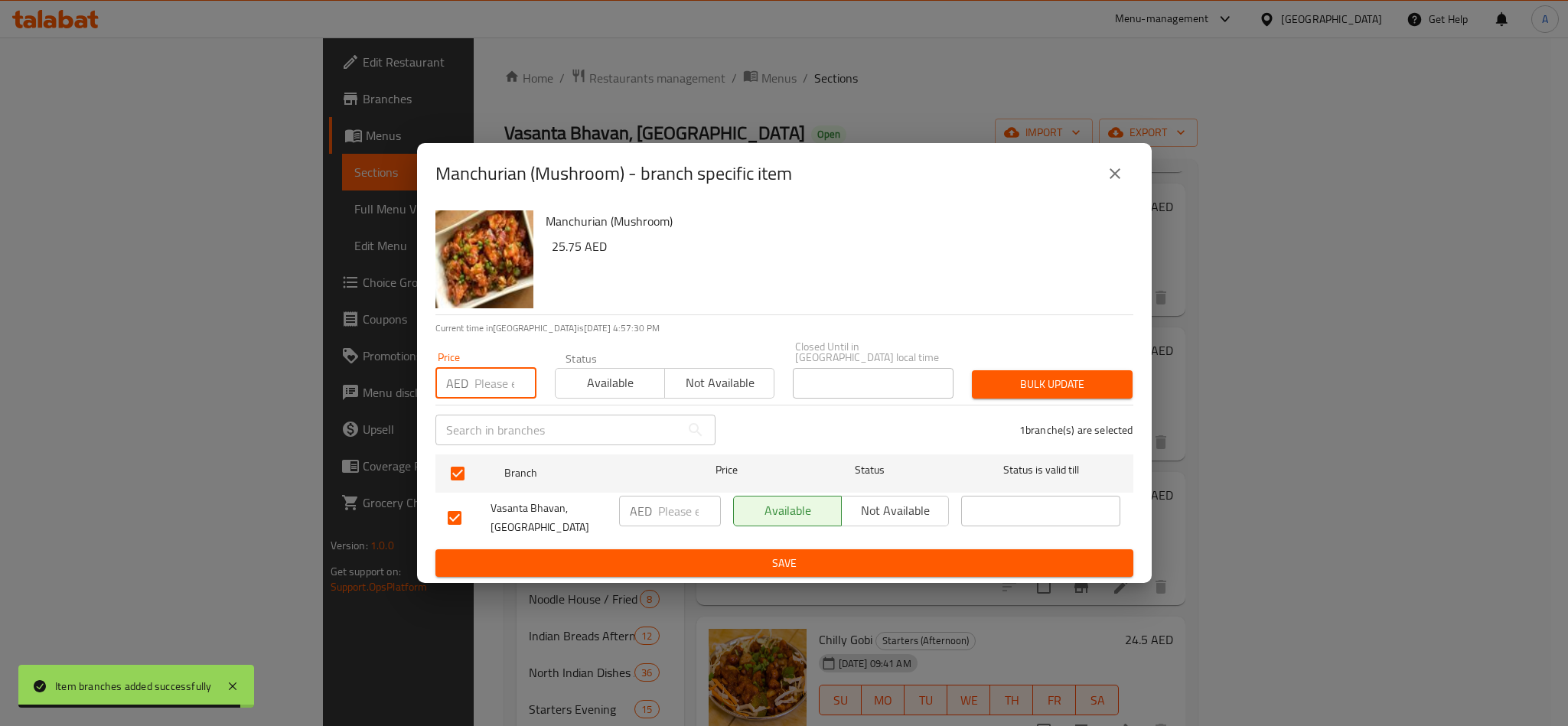
paste input "25.75"
type input "25.75"
click at [983, 367] on div "Bulk update" at bounding box center [1052, 384] width 179 height 47
click at [1015, 376] on span "Bulk update" at bounding box center [1052, 384] width 136 height 19
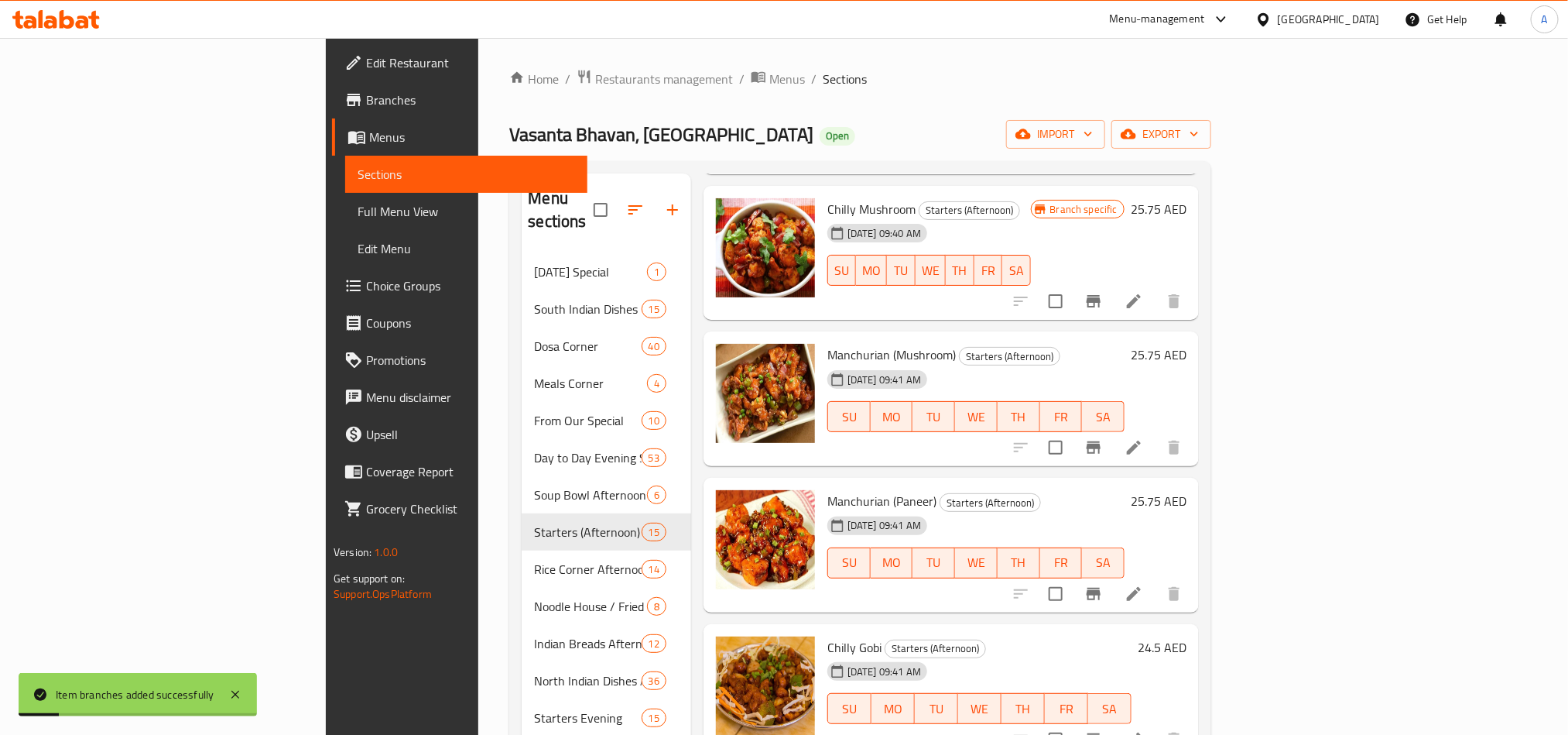
click at [1019, 490] on h6 "Manchurian (Paneer) Starters (Afternoon)" at bounding box center [976, 500] width 298 height 21
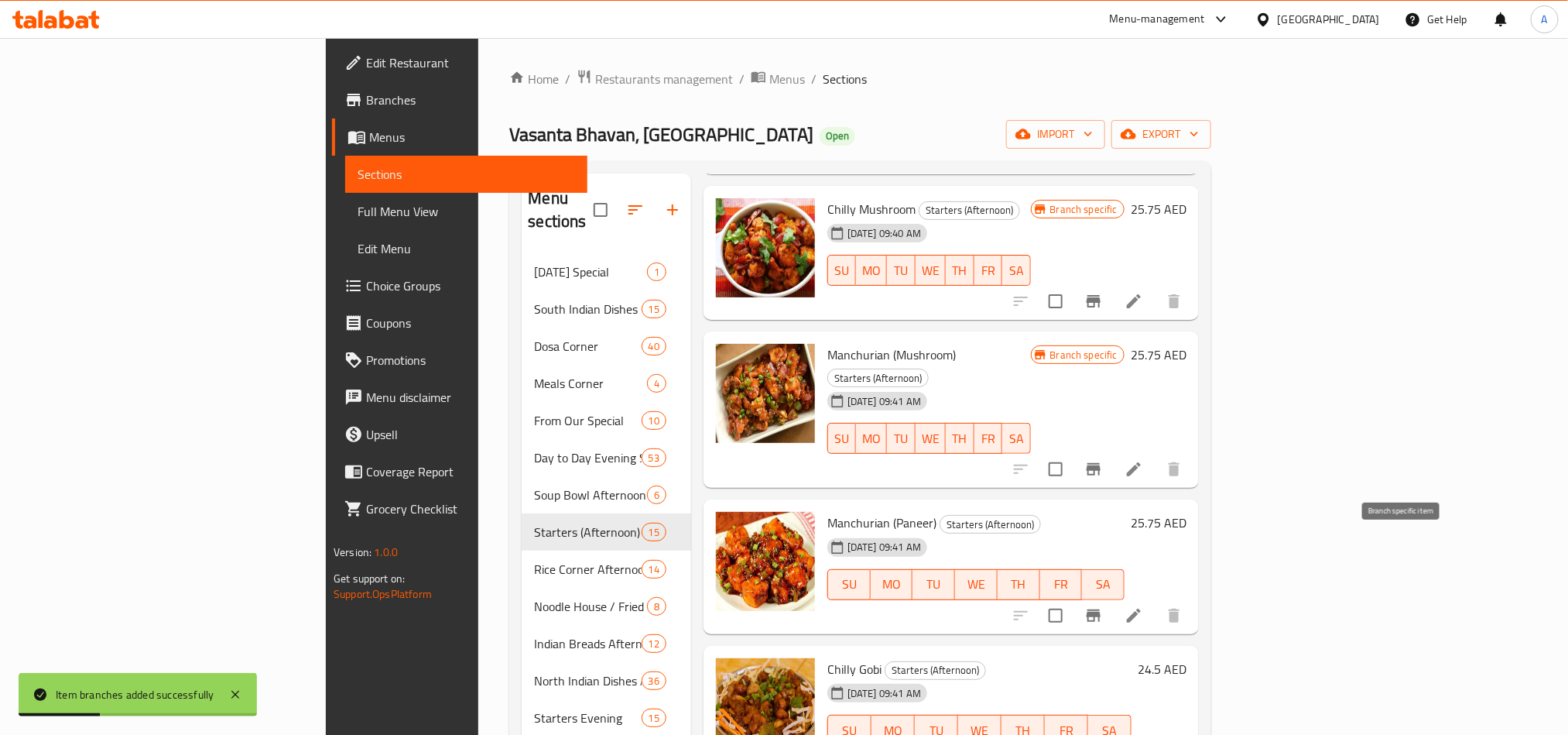
click at [1102, 606] on icon "Branch-specific-item" at bounding box center [1093, 616] width 18 height 18
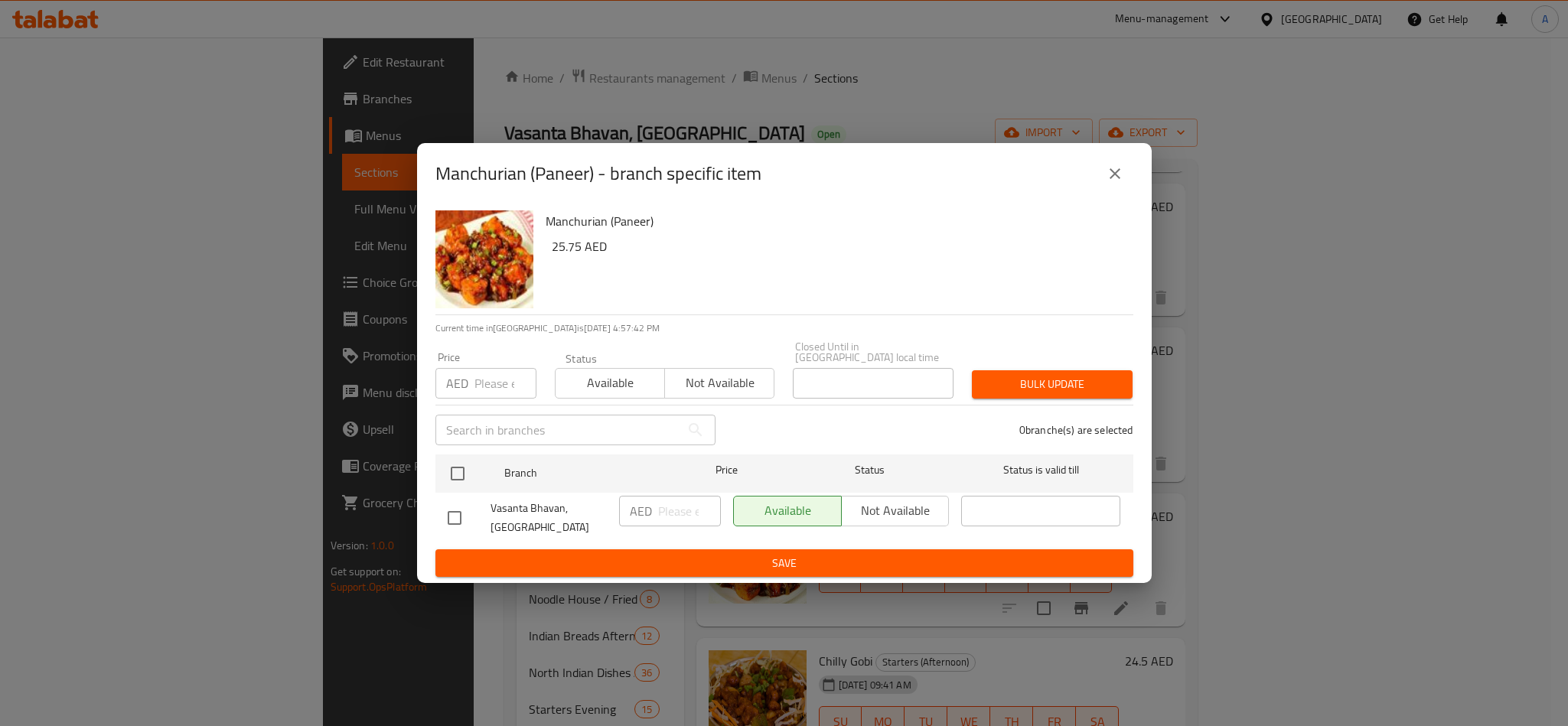
click at [441, 496] on div "Vasanta Bhavan, [GEOGRAPHIC_DATA]" at bounding box center [527, 518] width 172 height 57
click at [454, 487] on input "checkbox" at bounding box center [457, 473] width 32 height 32
checkbox input "true"
click at [490, 384] on input "number" at bounding box center [505, 383] width 62 height 30
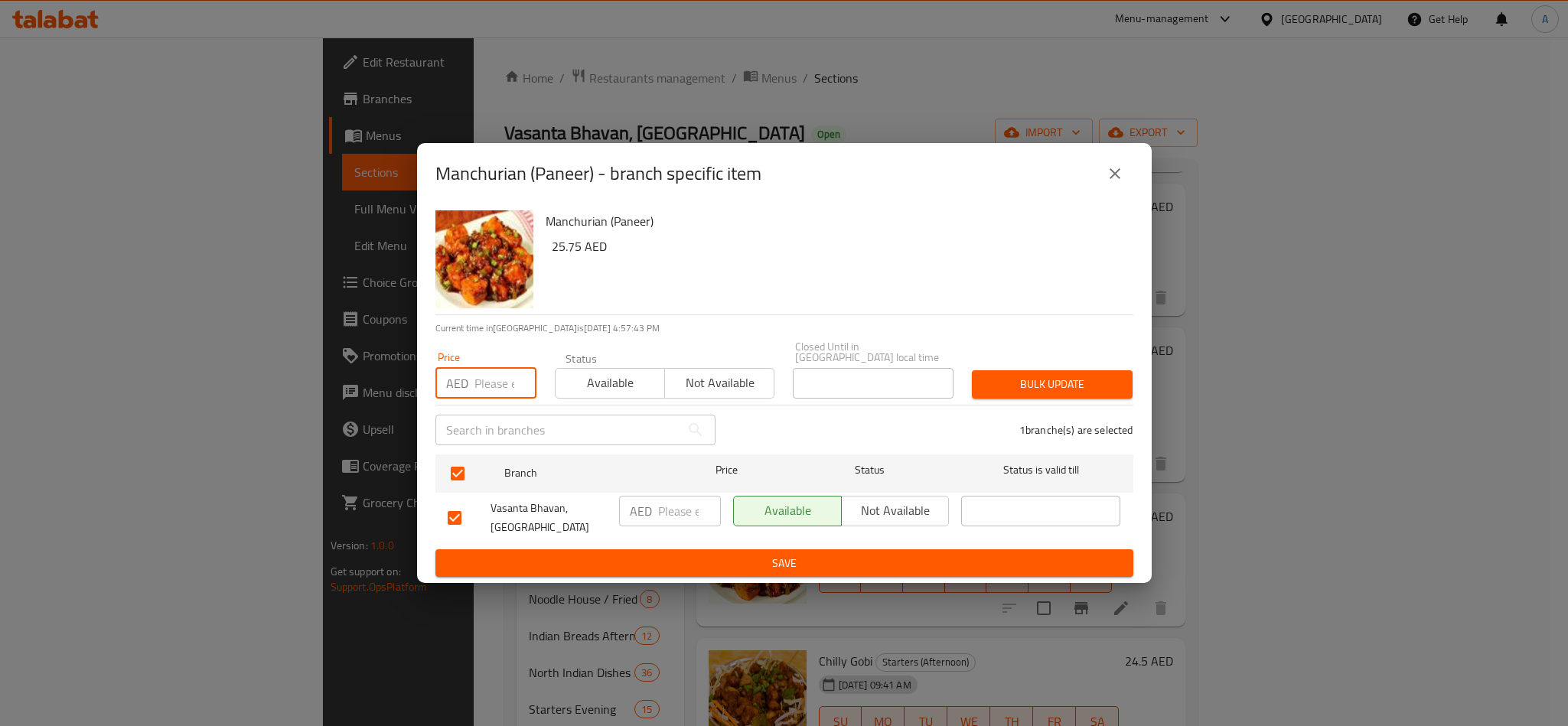
paste input "25.75"
type input "25.75"
click at [1067, 400] on div "Bulk update" at bounding box center [1052, 384] width 179 height 47
click at [1103, 386] on span "Bulk update" at bounding box center [1052, 384] width 136 height 19
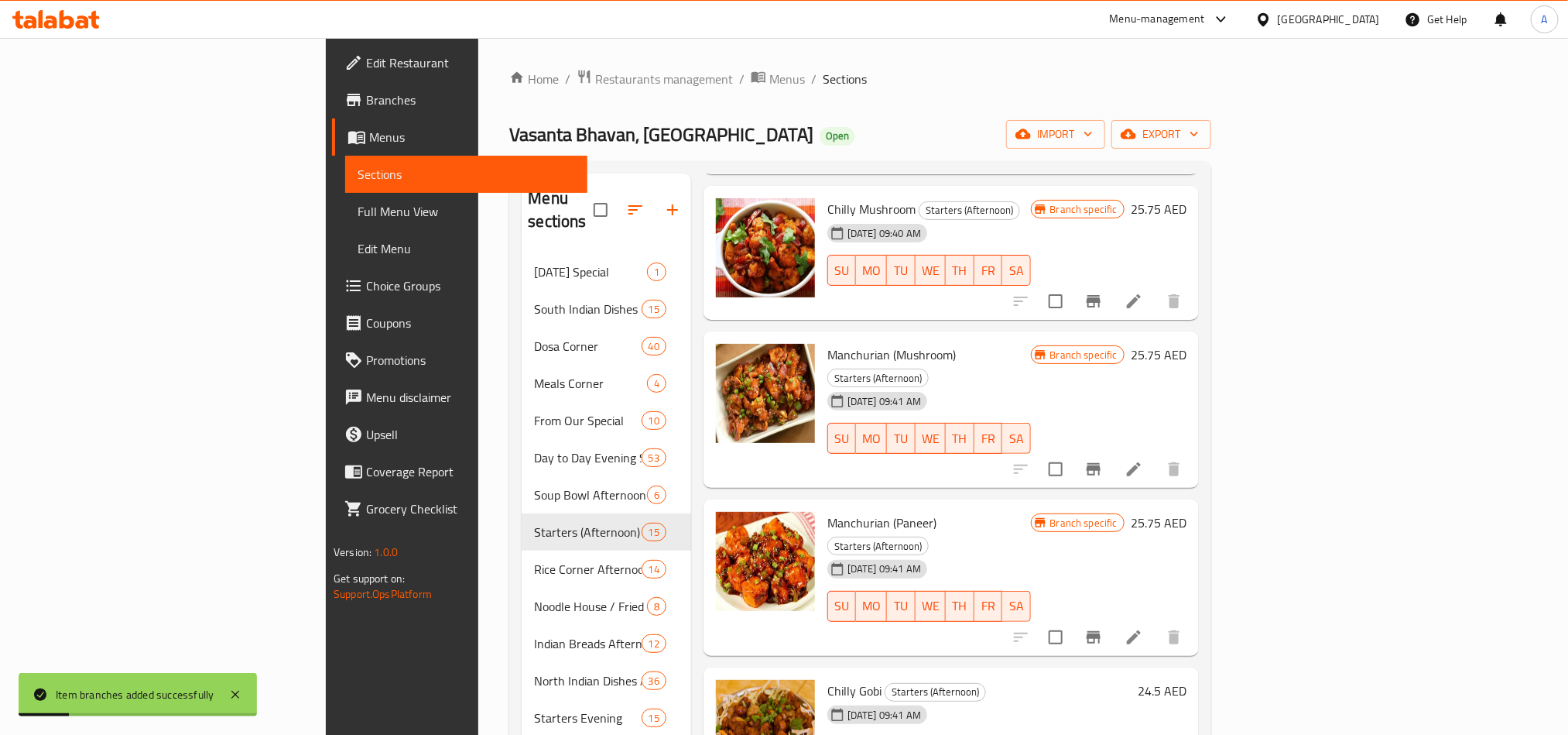
click at [1050, 699] on div "24-06-2025 09:41 AM SU MO TU WE TH FR SA" at bounding box center [979, 741] width 317 height 83
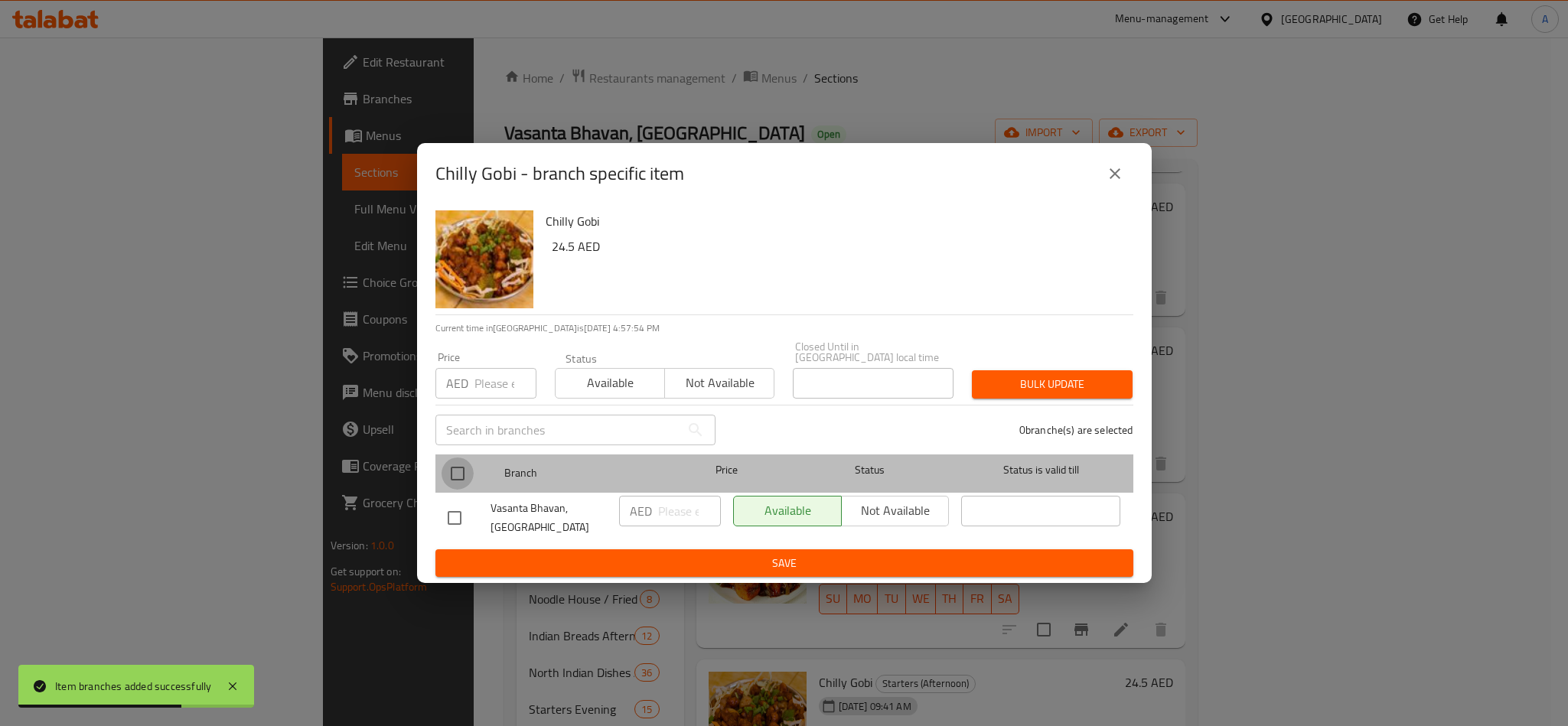
click at [464, 471] on input "checkbox" at bounding box center [457, 473] width 32 height 32
checkbox input "true"
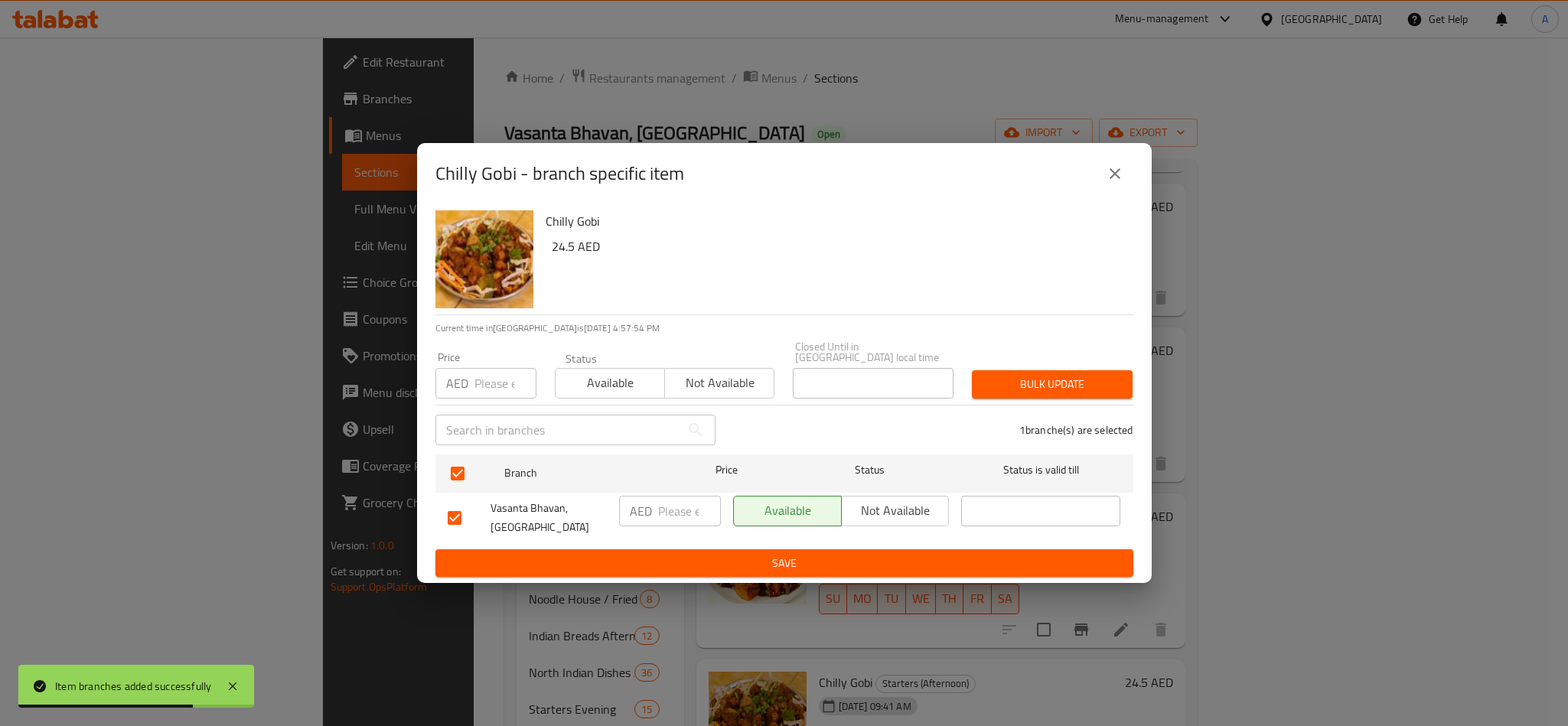
click at [514, 359] on div "Price AED Price" at bounding box center [485, 374] width 101 height 47
click at [503, 363] on div "Price AED Price" at bounding box center [485, 374] width 101 height 47
click at [493, 388] on input "number" at bounding box center [505, 383] width 62 height 30
paste input "24.50"
type input "24.50"
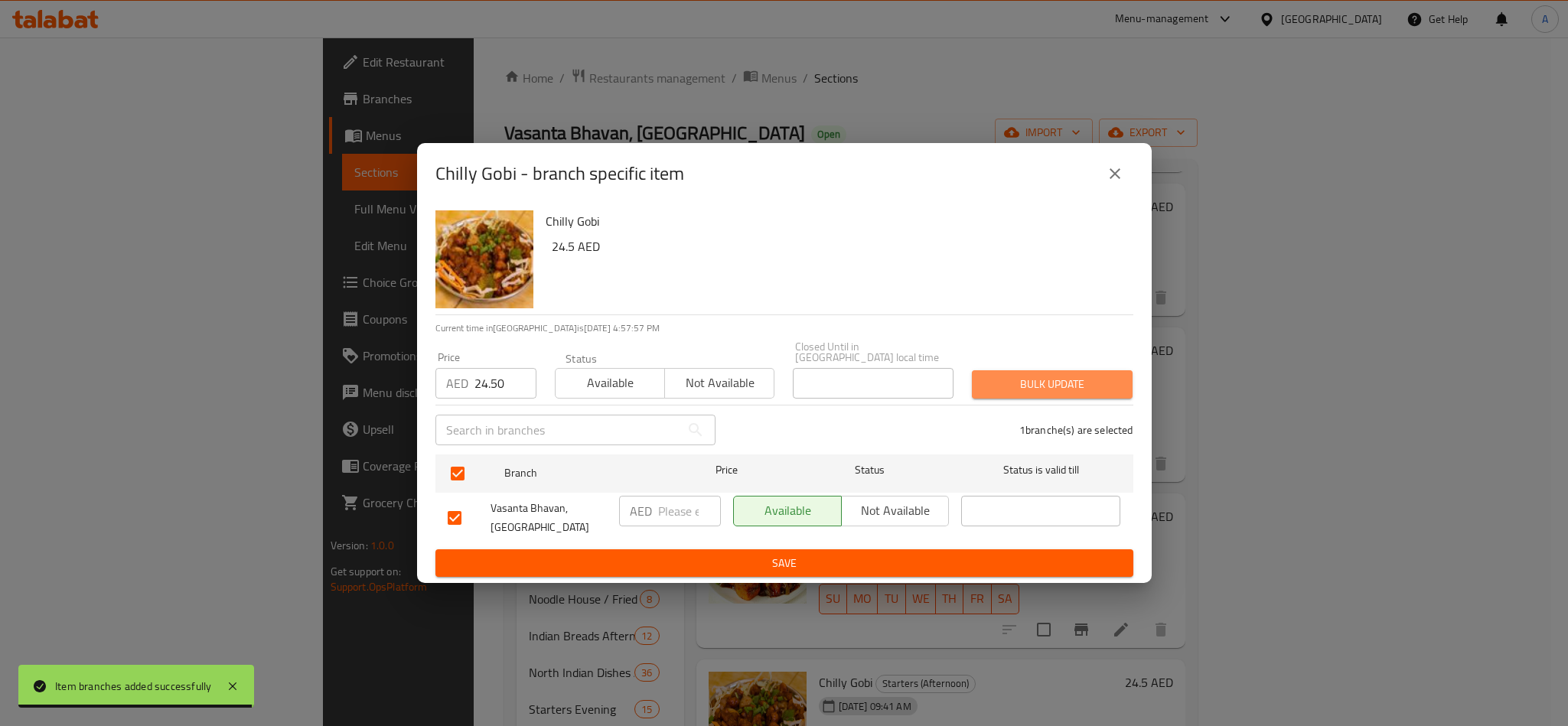
click at [980, 382] on button "Bulk update" at bounding box center [1053, 384] width 161 height 28
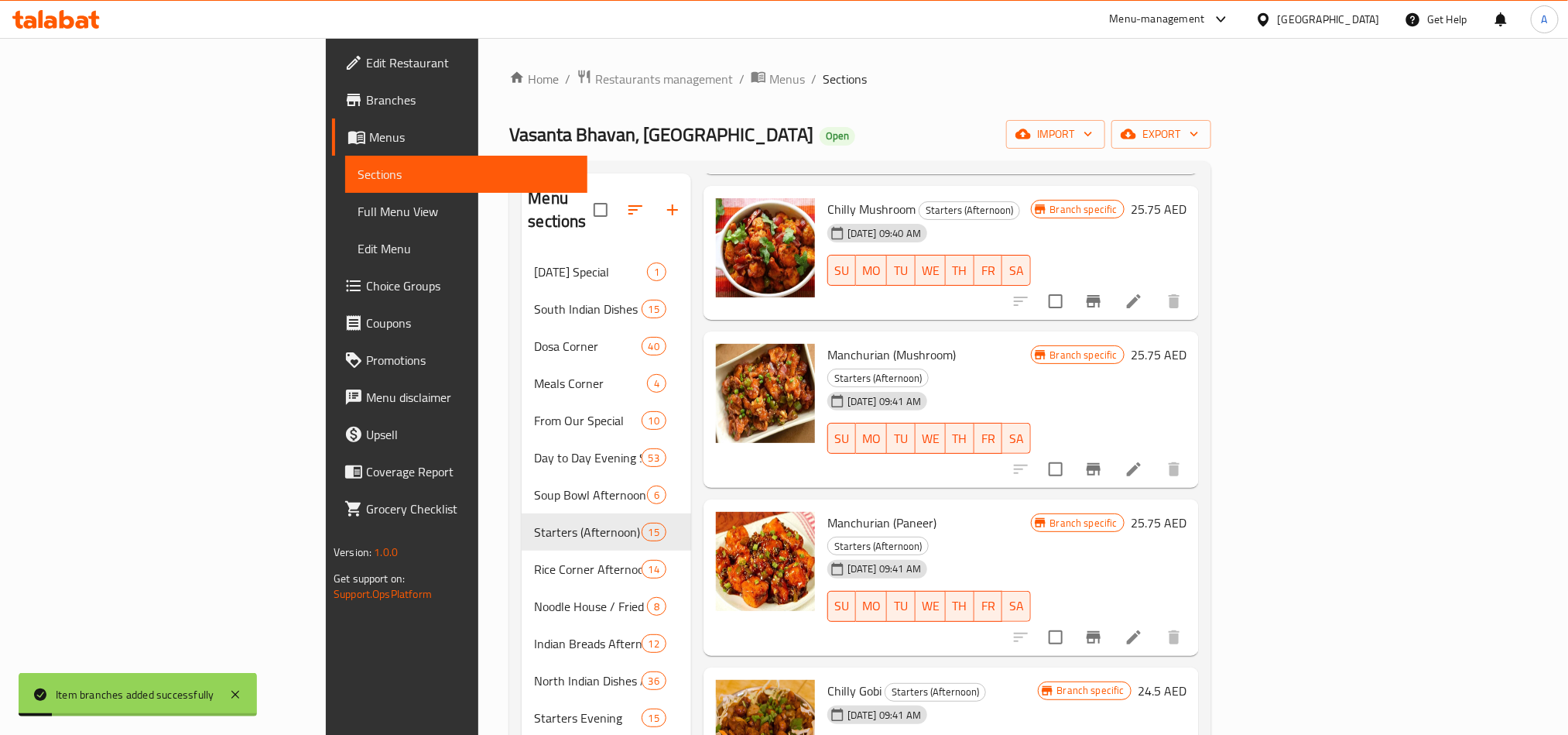
click at [1044, 699] on div "24-06-2025 09:41 AM SU MO TU WE TH FR SA" at bounding box center [932, 741] width 223 height 83
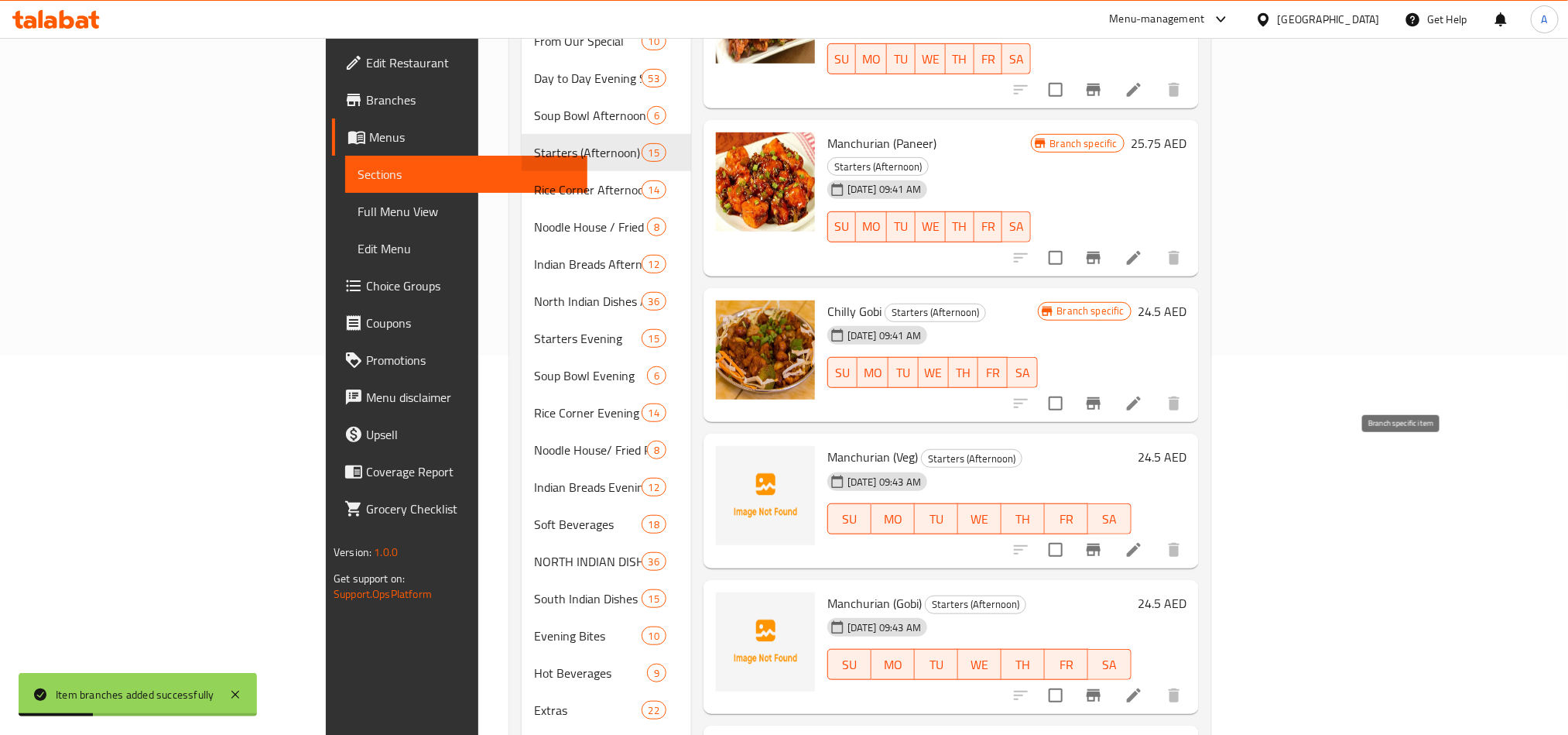
click at [1100, 544] on icon "Branch-specific-item" at bounding box center [1093, 549] width 14 height 12
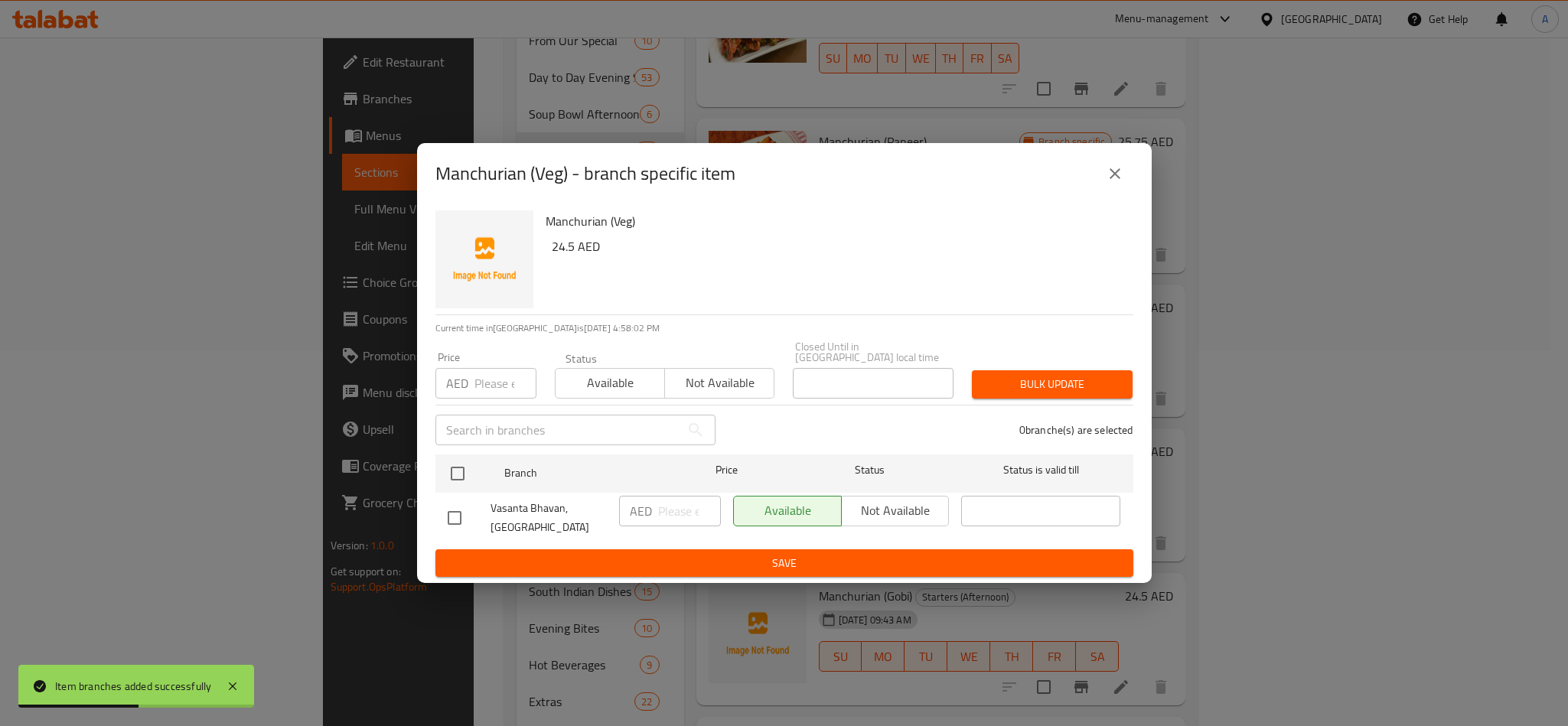
drag, startPoint x: 450, startPoint y: 476, endPoint x: 463, endPoint y: 441, distance: 37.3
click at [450, 476] on input "checkbox" at bounding box center [457, 473] width 32 height 32
checkbox input "true"
click at [471, 405] on div "​" at bounding box center [575, 430] width 299 height 49
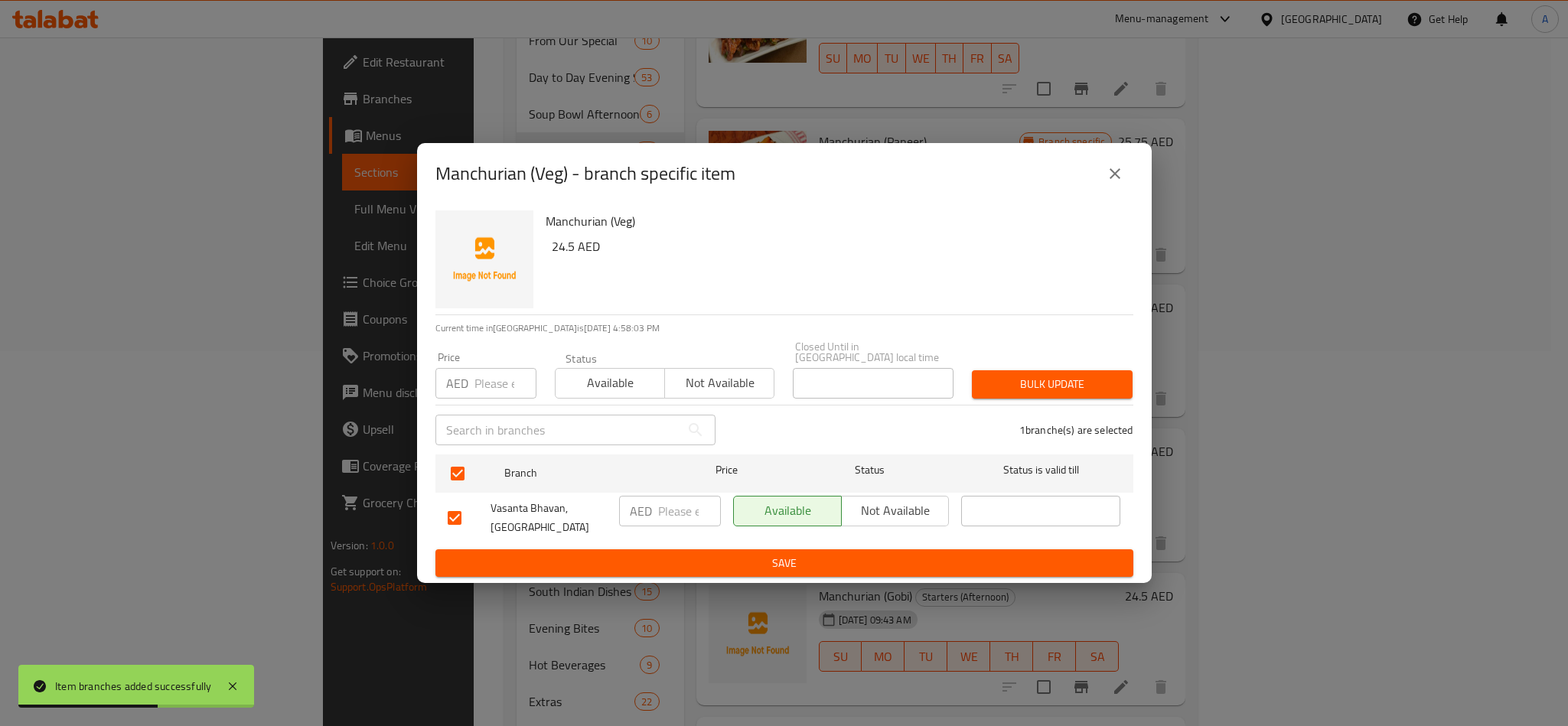
click at [487, 400] on div "Price AED Price" at bounding box center [485, 374] width 120 height 65
click at [512, 388] on input "number" at bounding box center [505, 383] width 62 height 30
paste input "24.50"
type input "24.50"
click at [1062, 397] on button "Bulk update" at bounding box center [1053, 384] width 161 height 28
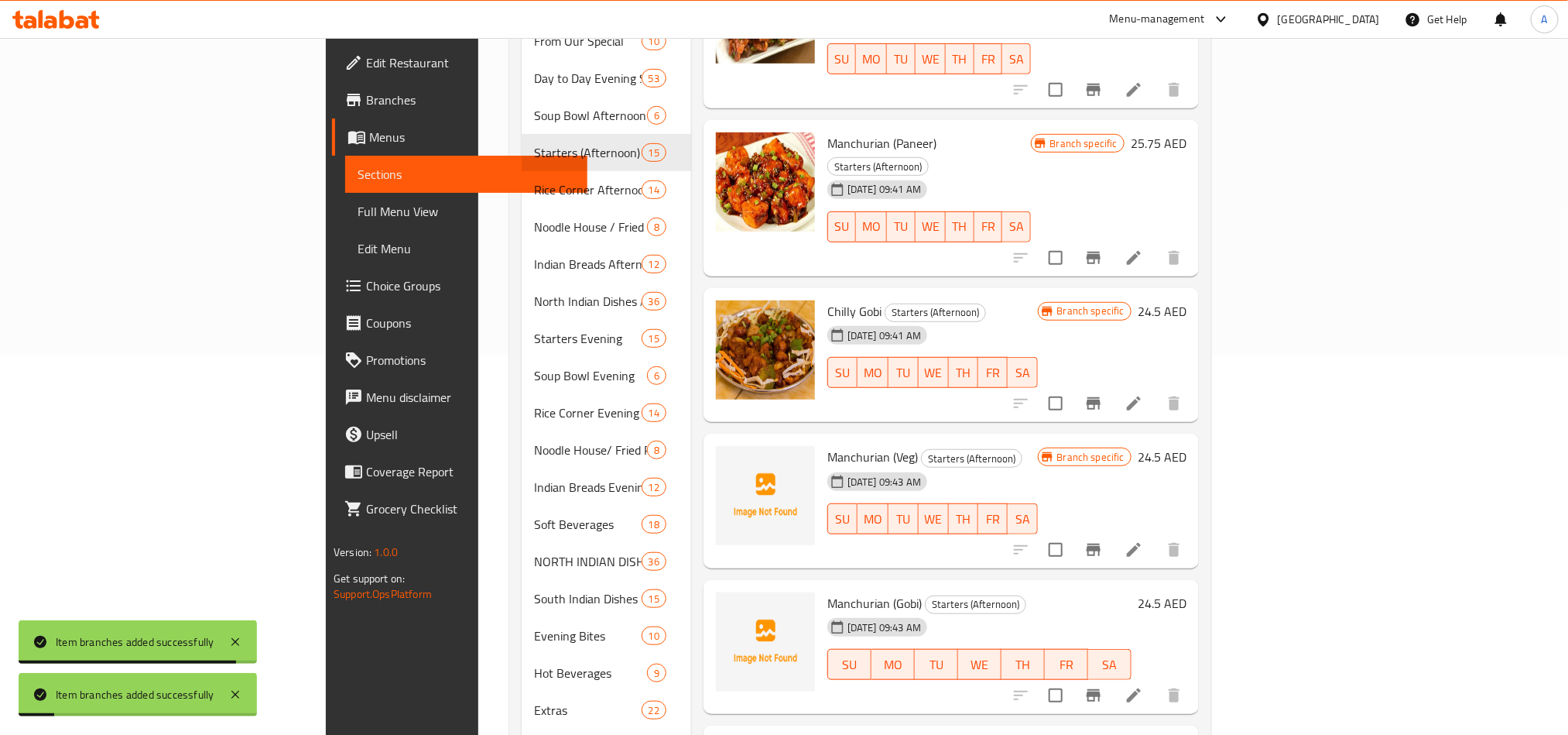
click at [1137, 612] on div "24-06-2025 09:43 AM SU MO TU WE TH FR SA" at bounding box center [979, 654] width 317 height 83
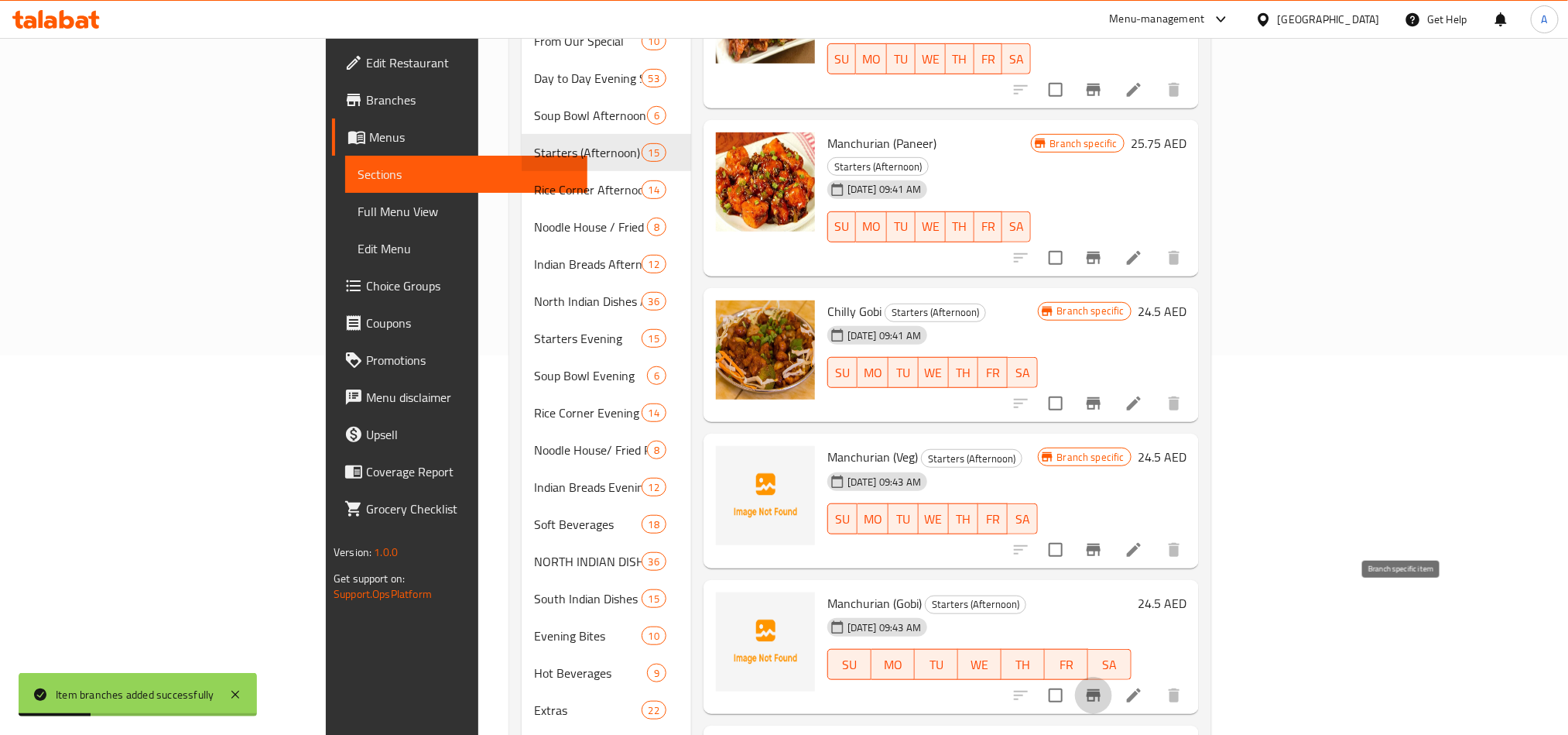
click at [1102, 686] on icon "Branch-specific-item" at bounding box center [1093, 695] width 18 height 18
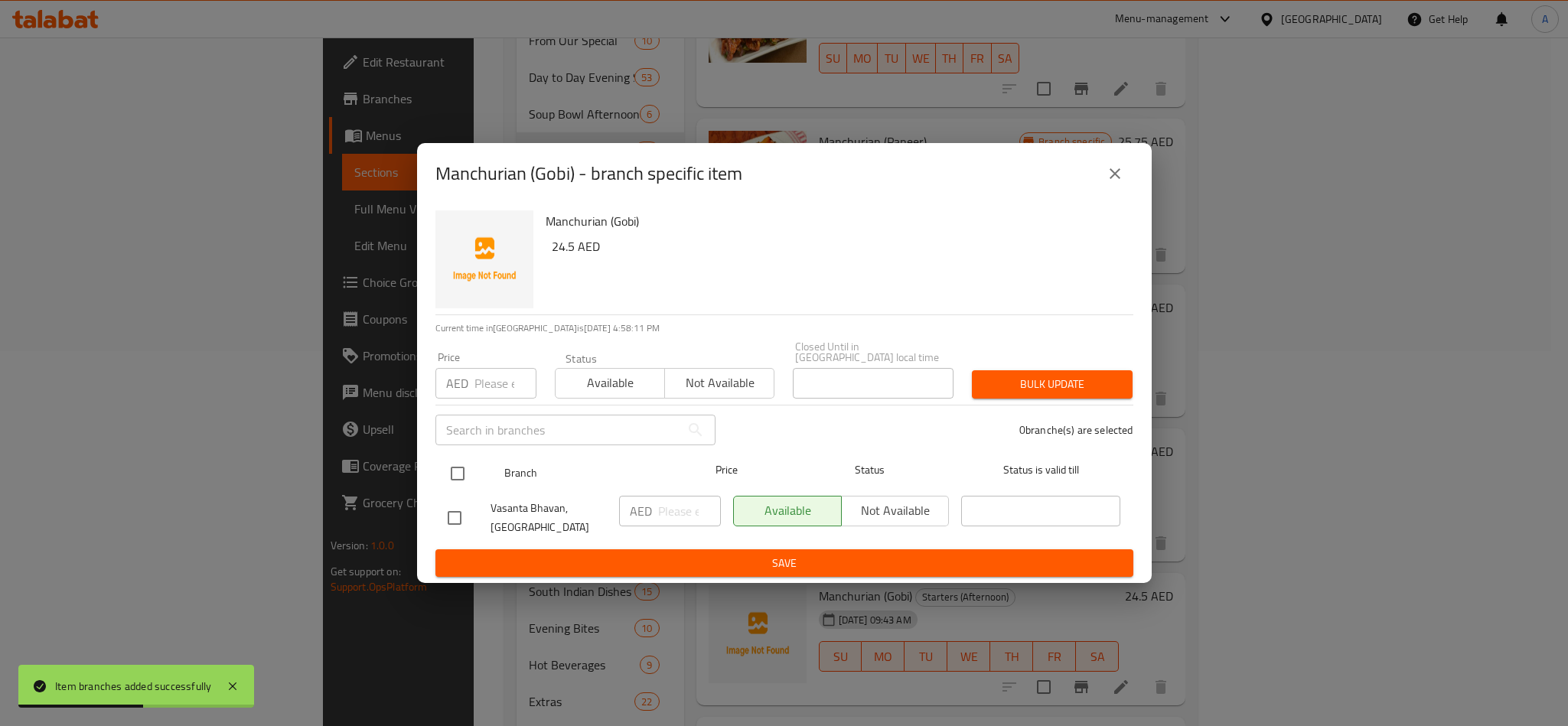
drag, startPoint x: 440, startPoint y: 485, endPoint x: 450, endPoint y: 482, distance: 10.4
click at [441, 485] on input "checkbox" at bounding box center [457, 473] width 32 height 32
checkbox input "true"
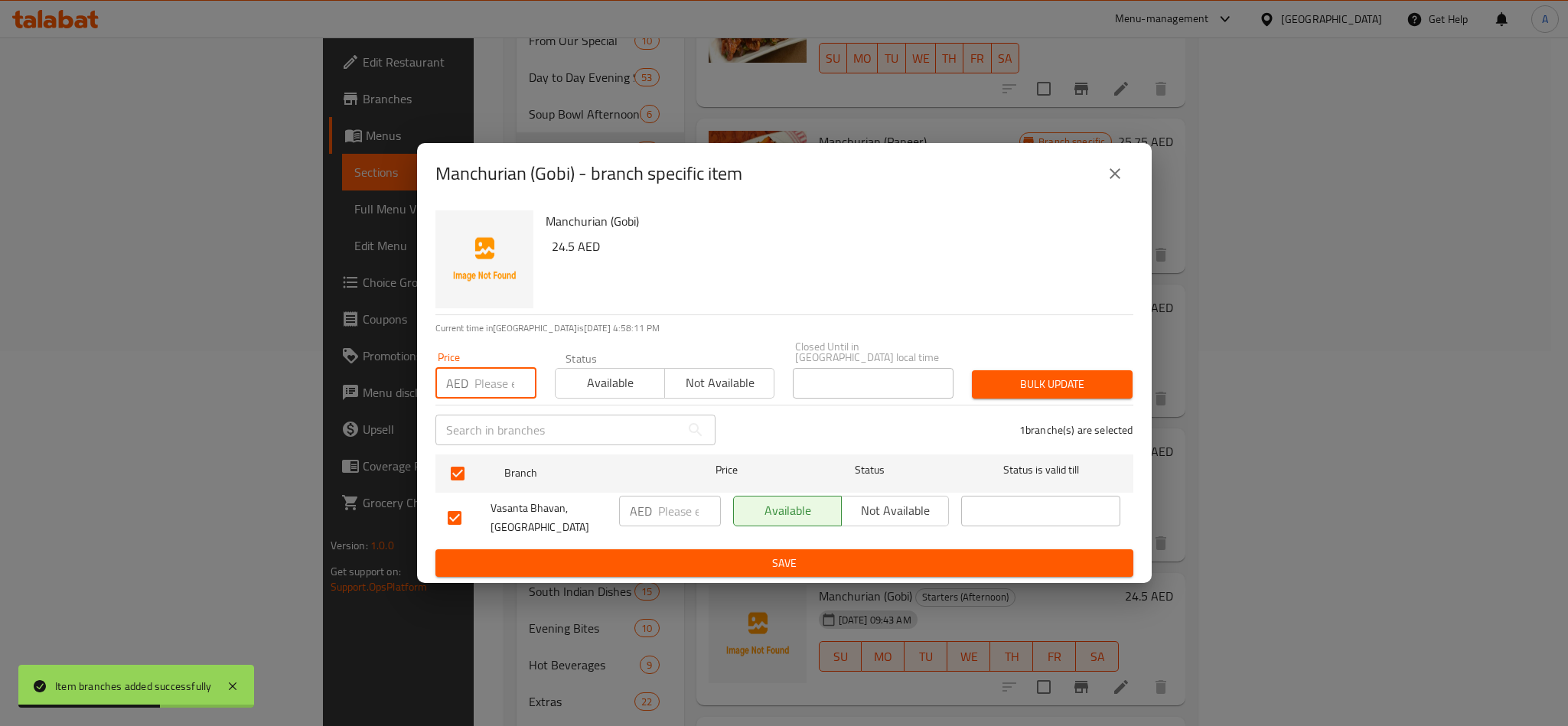
click at [476, 390] on input "number" at bounding box center [505, 383] width 62 height 30
paste input "24.50"
type input "24.50"
click at [1129, 382] on button "Bulk update" at bounding box center [1053, 384] width 161 height 28
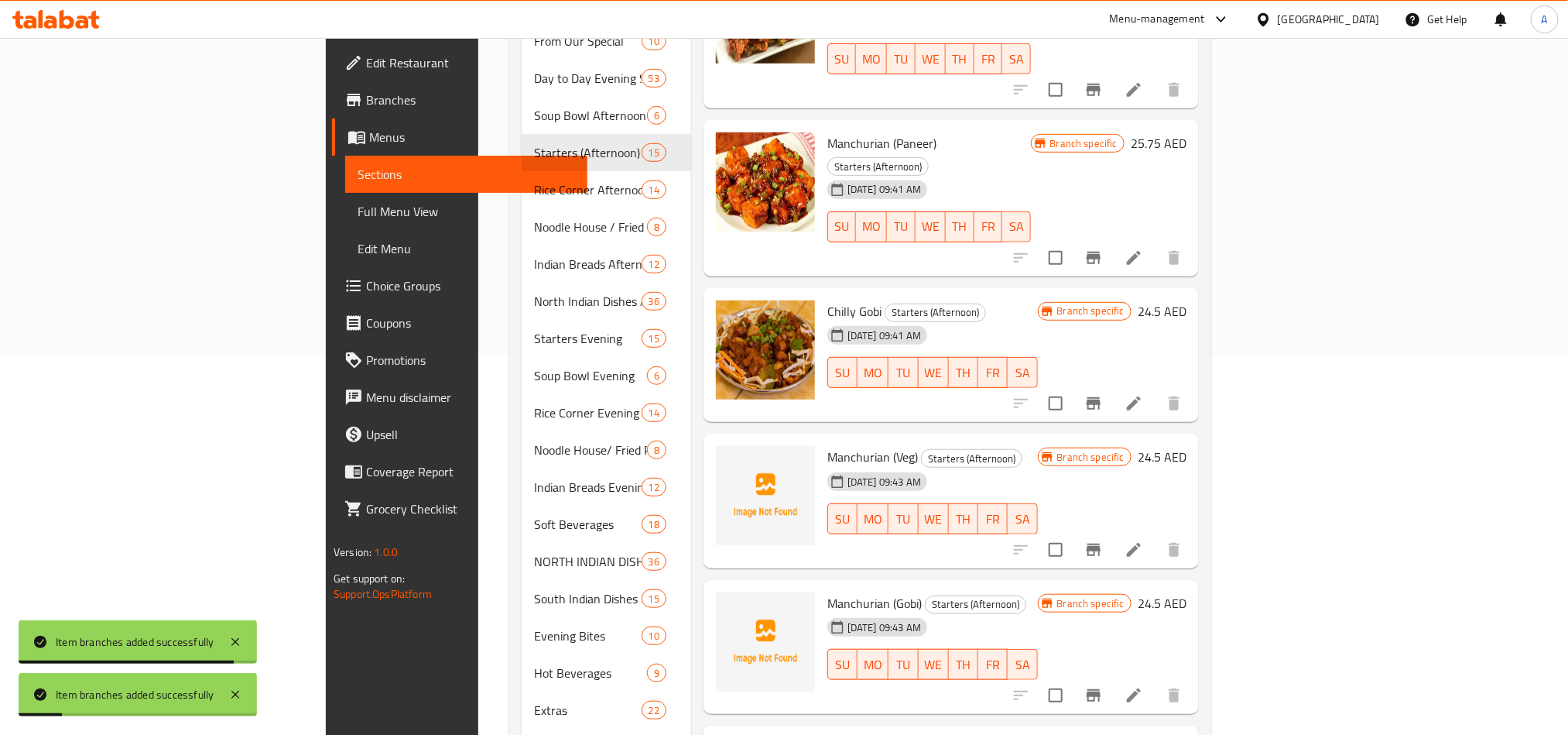
click at [1044, 612] on div "24-06-2025 09:43 AM SU MO TU WE TH FR SA" at bounding box center [932, 654] width 223 height 83
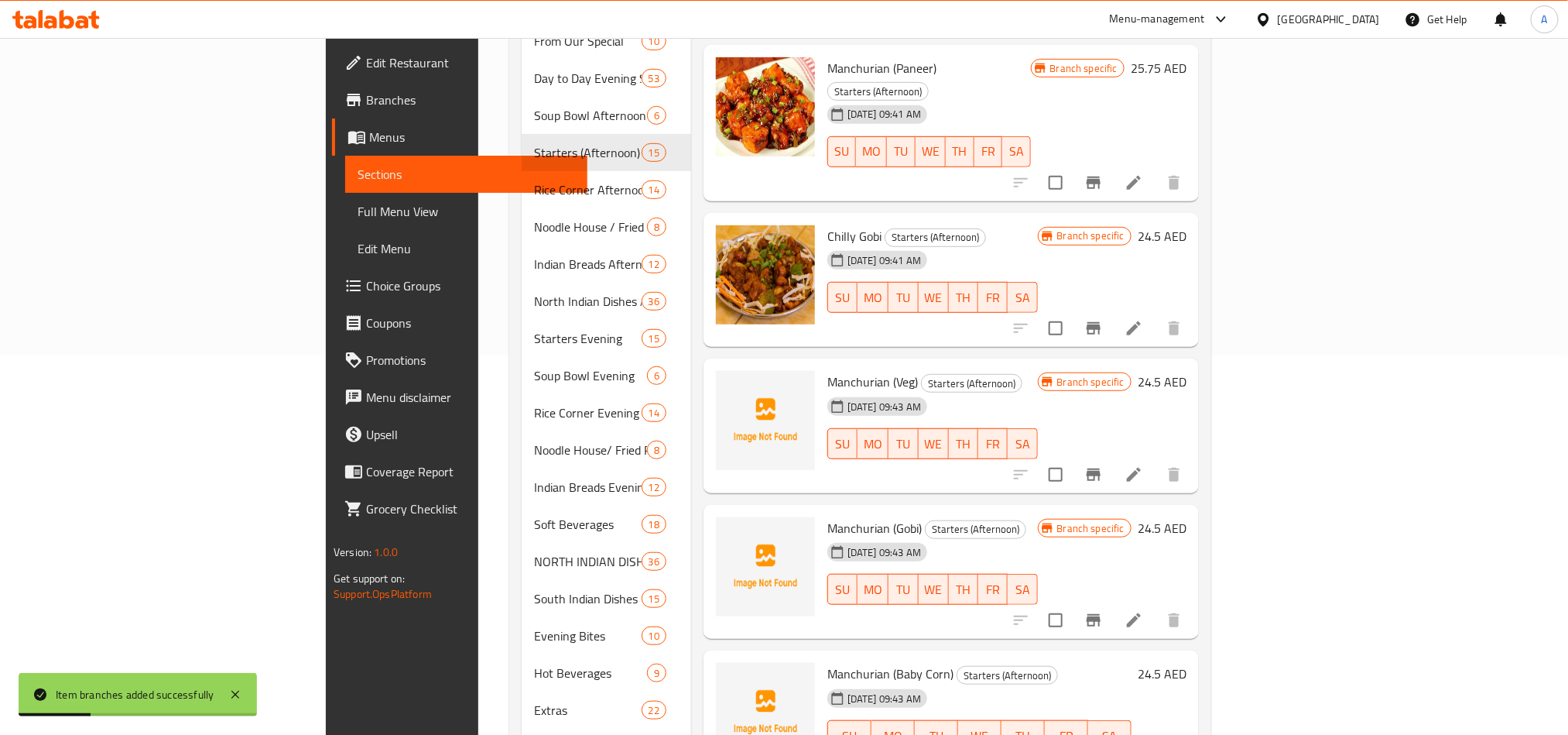
scroll to position [929, 0]
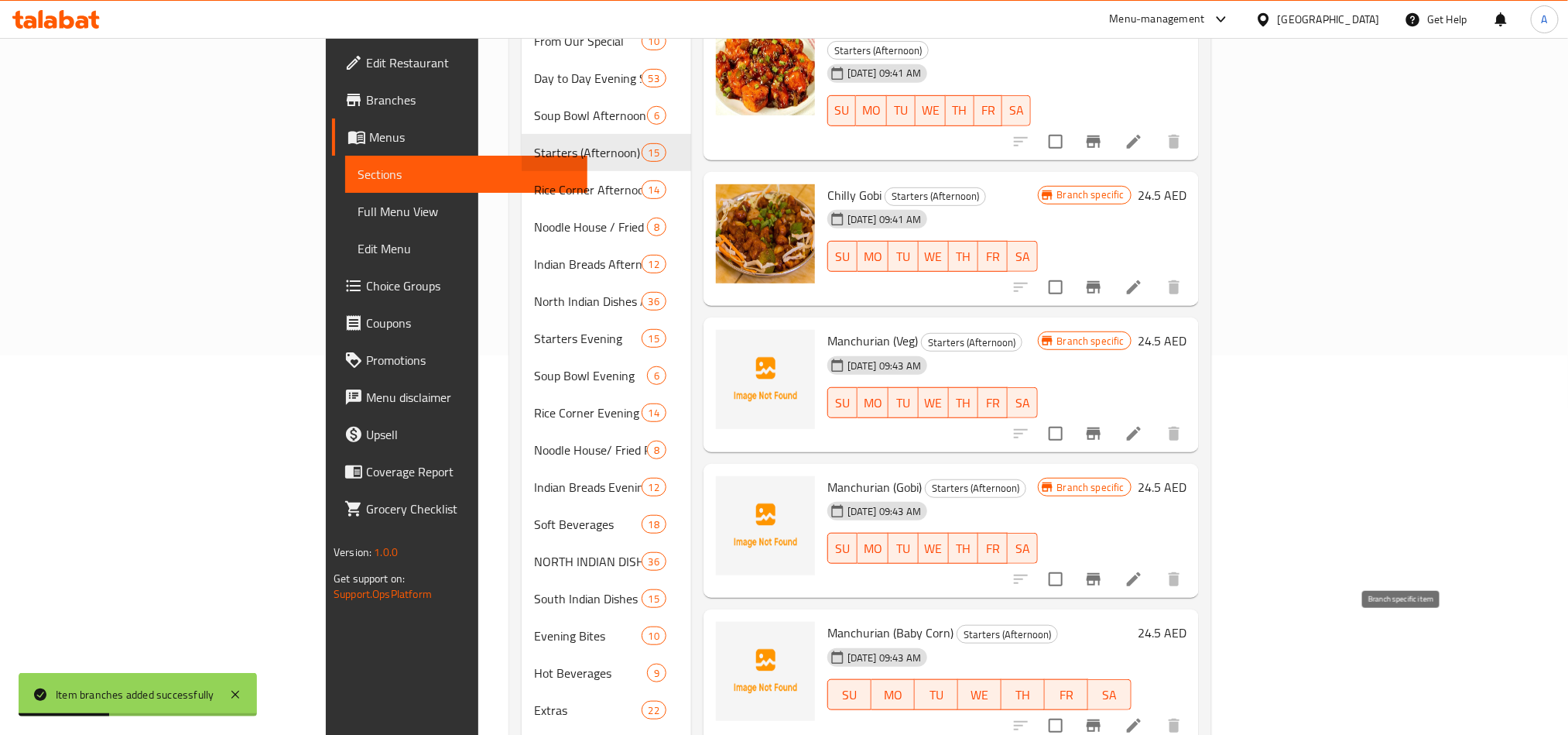
click at [1100, 719] on icon "Branch-specific-item" at bounding box center [1093, 725] width 14 height 12
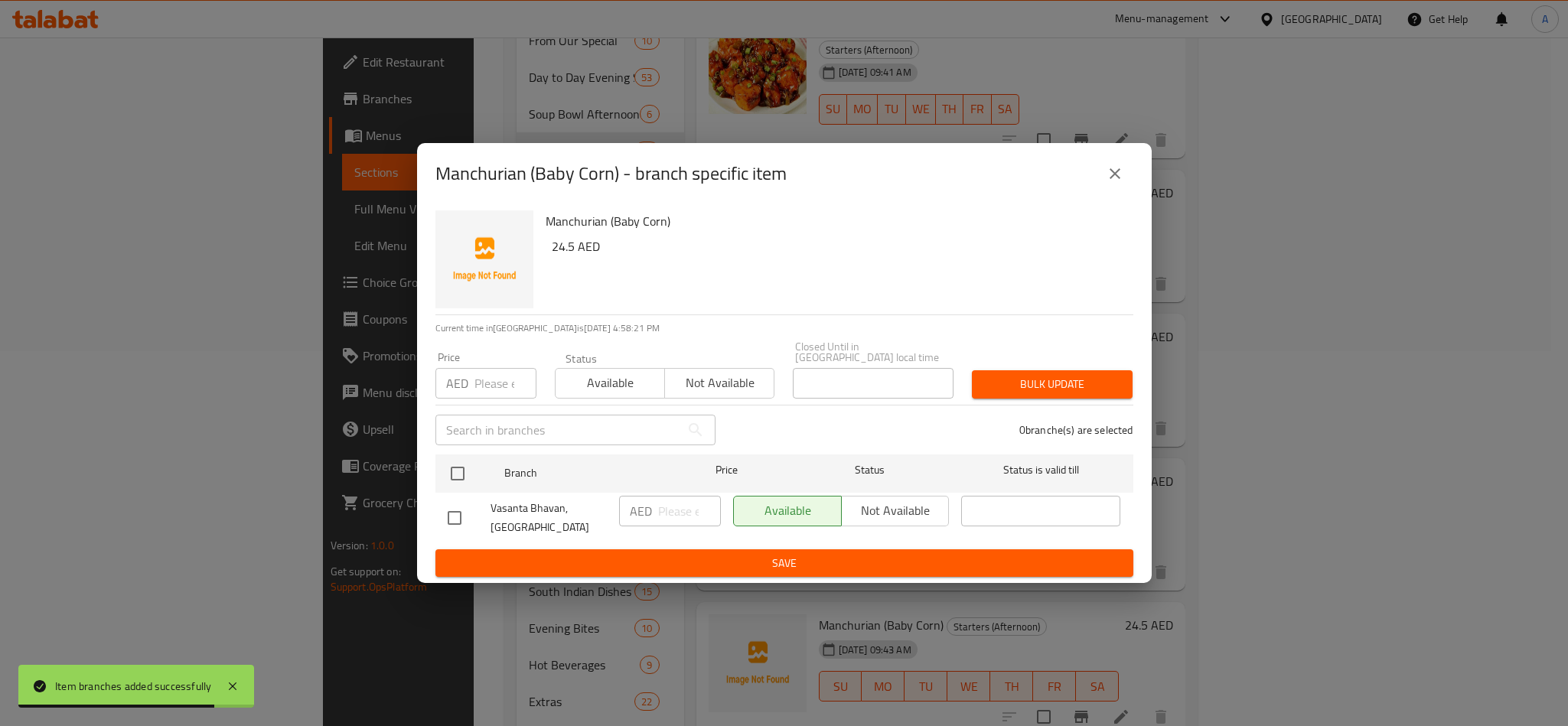
drag, startPoint x: 449, startPoint y: 461, endPoint x: 471, endPoint y: 397, distance: 67.7
click at [449, 461] on input "checkbox" at bounding box center [457, 473] width 32 height 32
checkbox input "true"
click at [469, 391] on div "AED Price" at bounding box center [485, 383] width 101 height 30
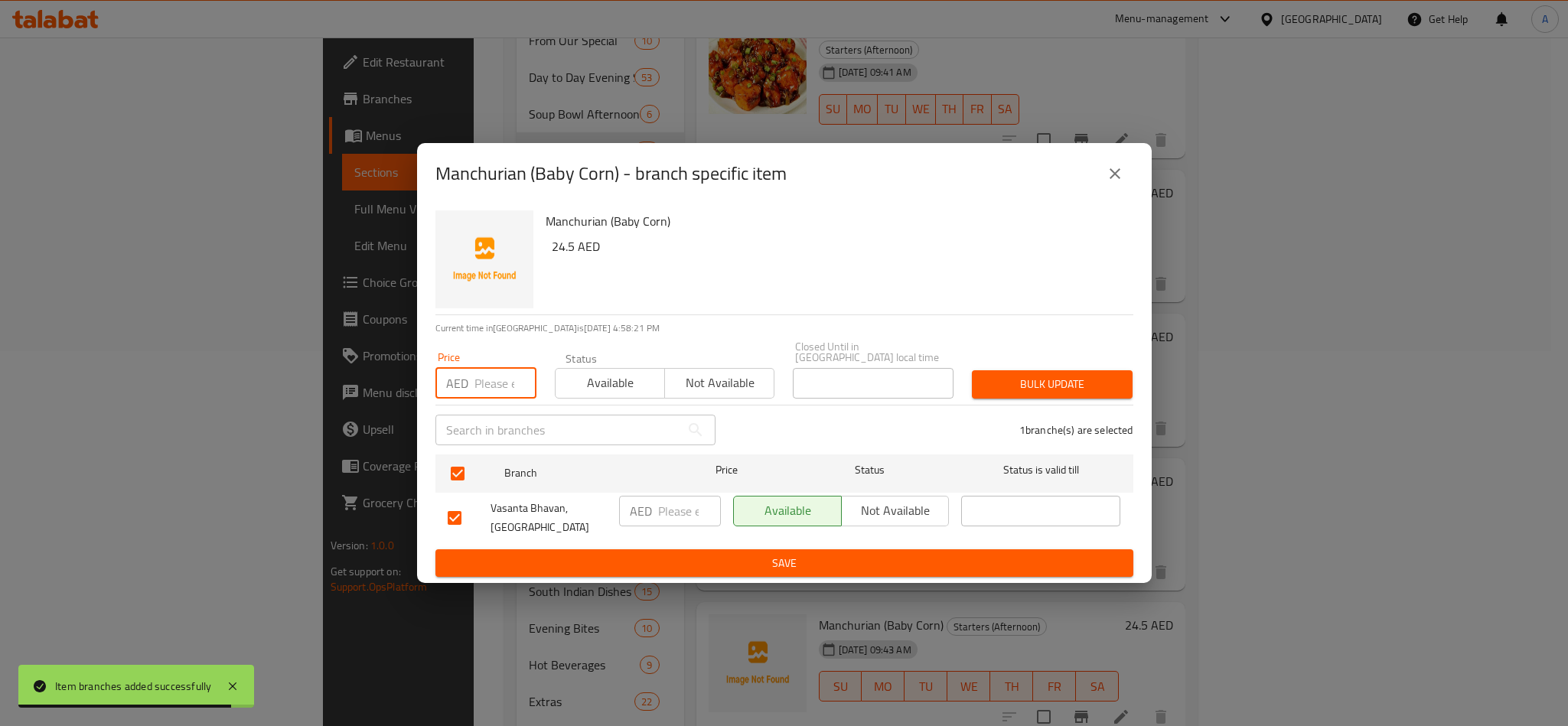
paste input "24.50"
type input "24.50"
click at [1029, 384] on span "Bulk update" at bounding box center [1052, 384] width 136 height 19
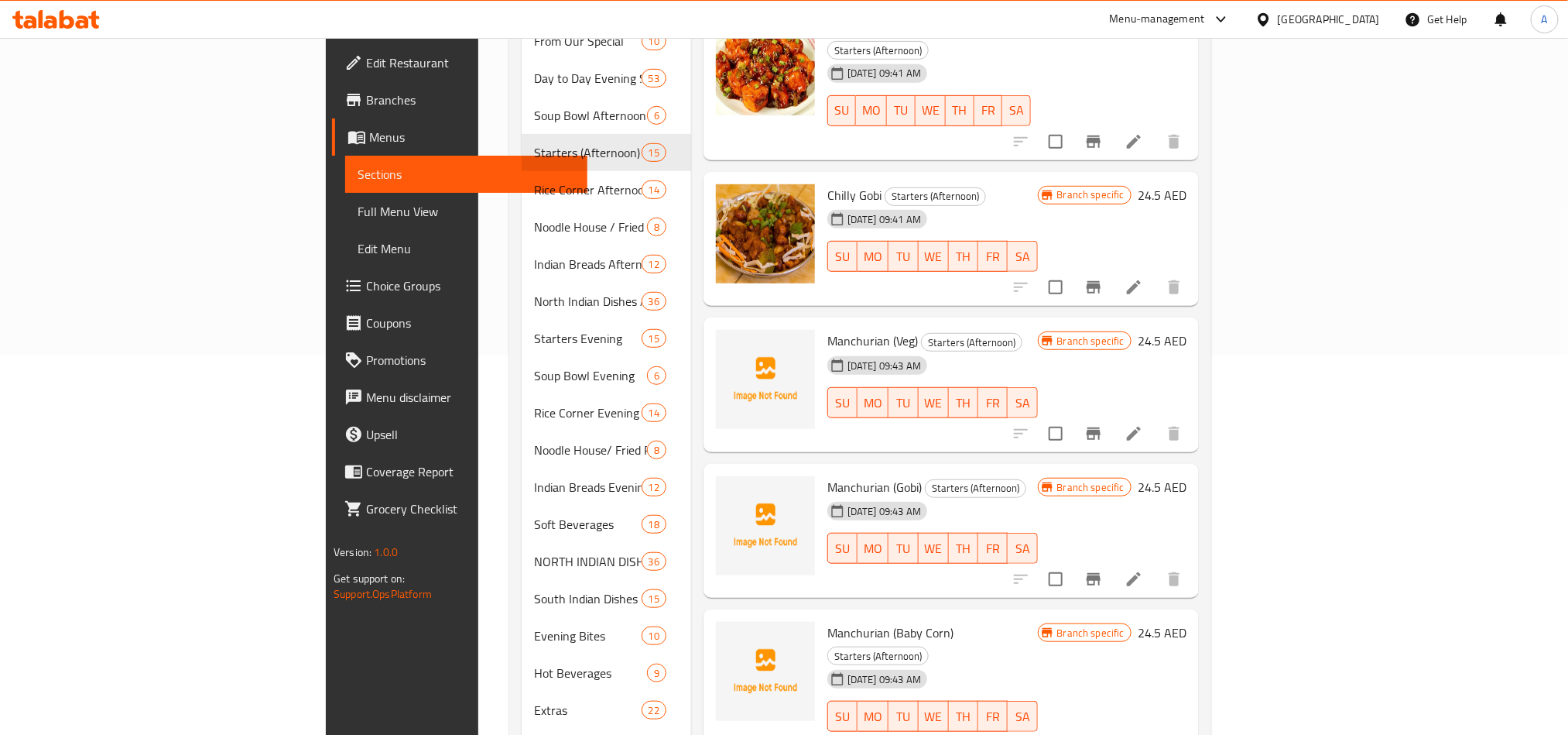
click at [1198, 657] on div "Menu items Add Sort Manage items Gobi 65 Starters (Afternoon) 24-06-2025 09:38 …" at bounding box center [944, 283] width 507 height 978
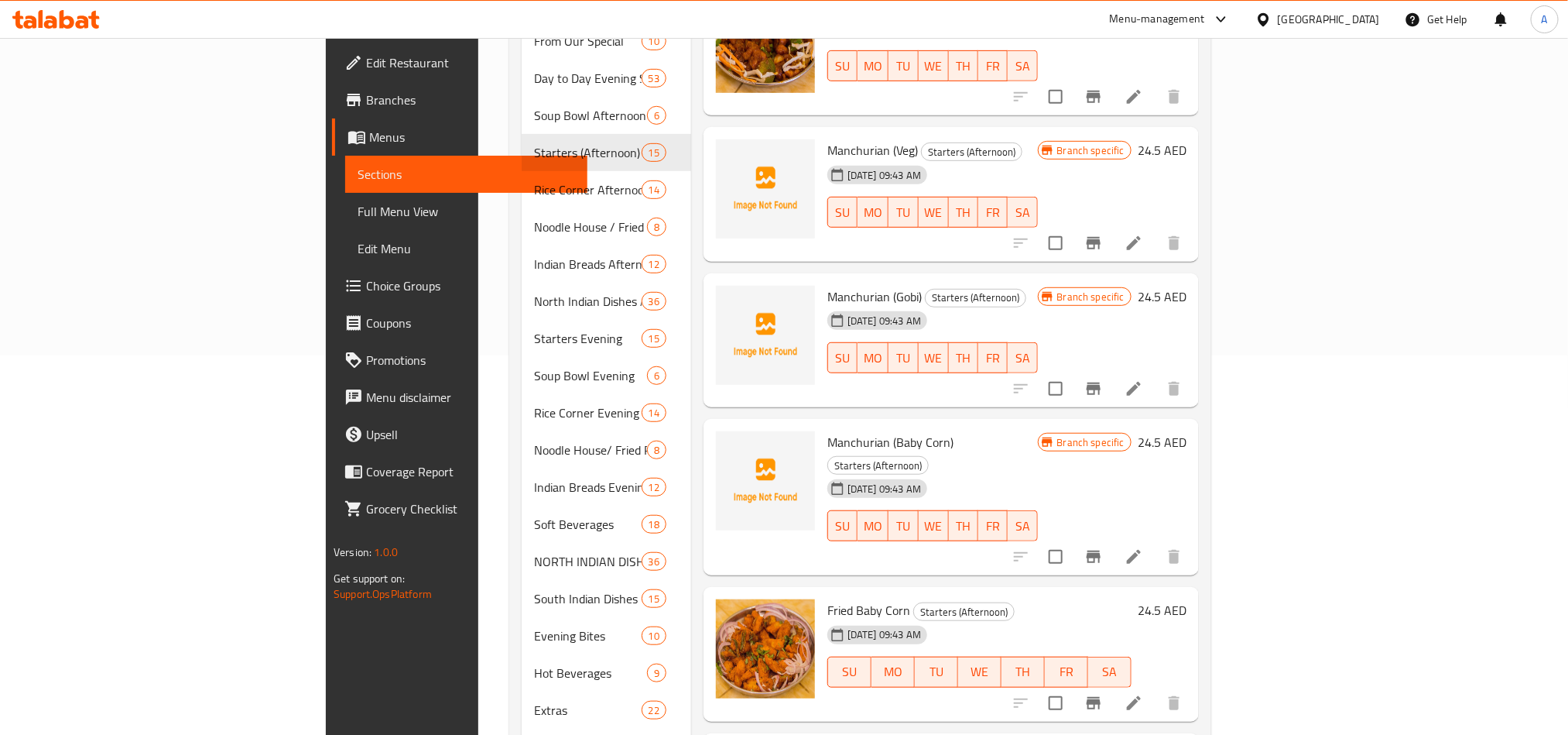
scroll to position [1161, 0]
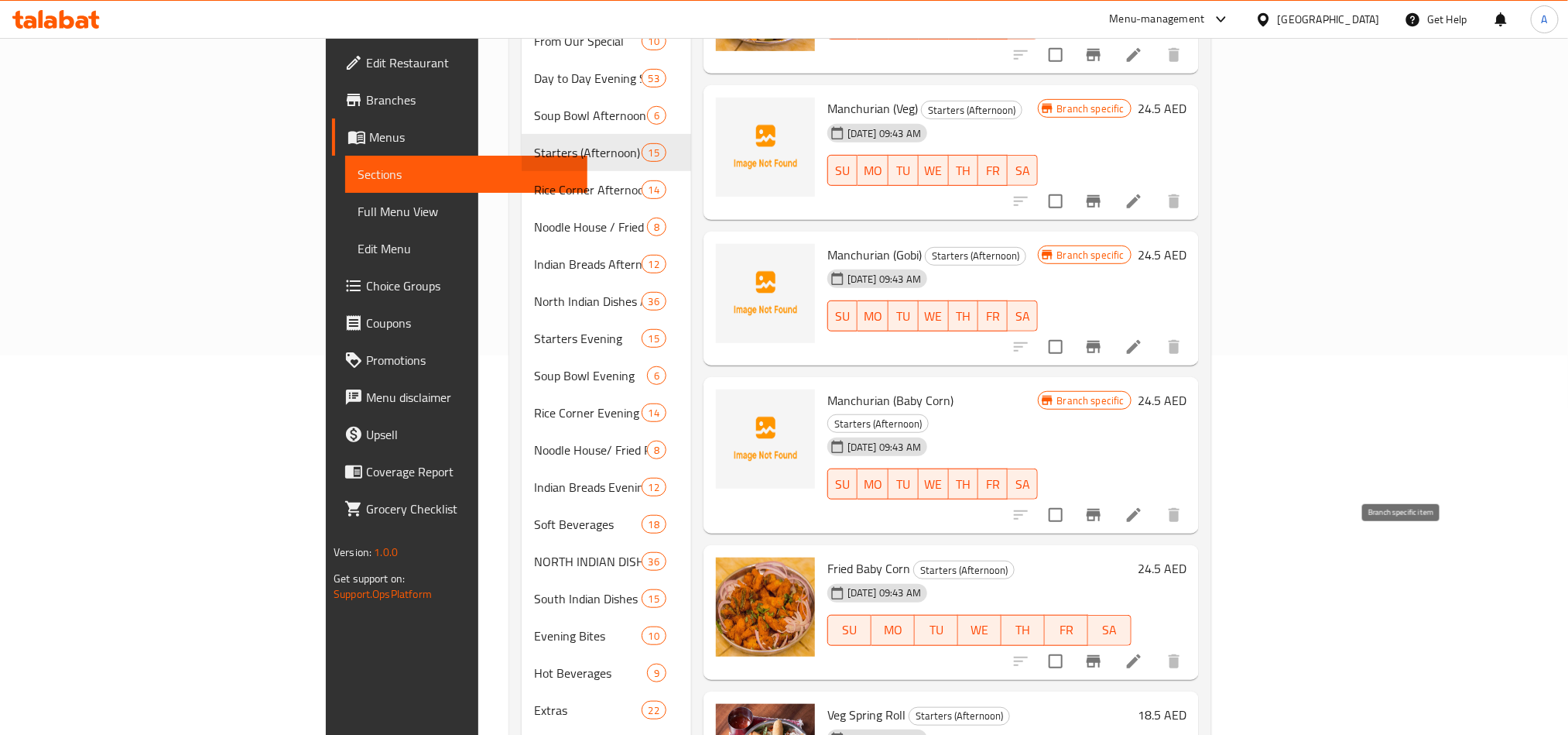
click at [1102, 652] on icon "Branch-specific-item" at bounding box center [1093, 661] width 18 height 18
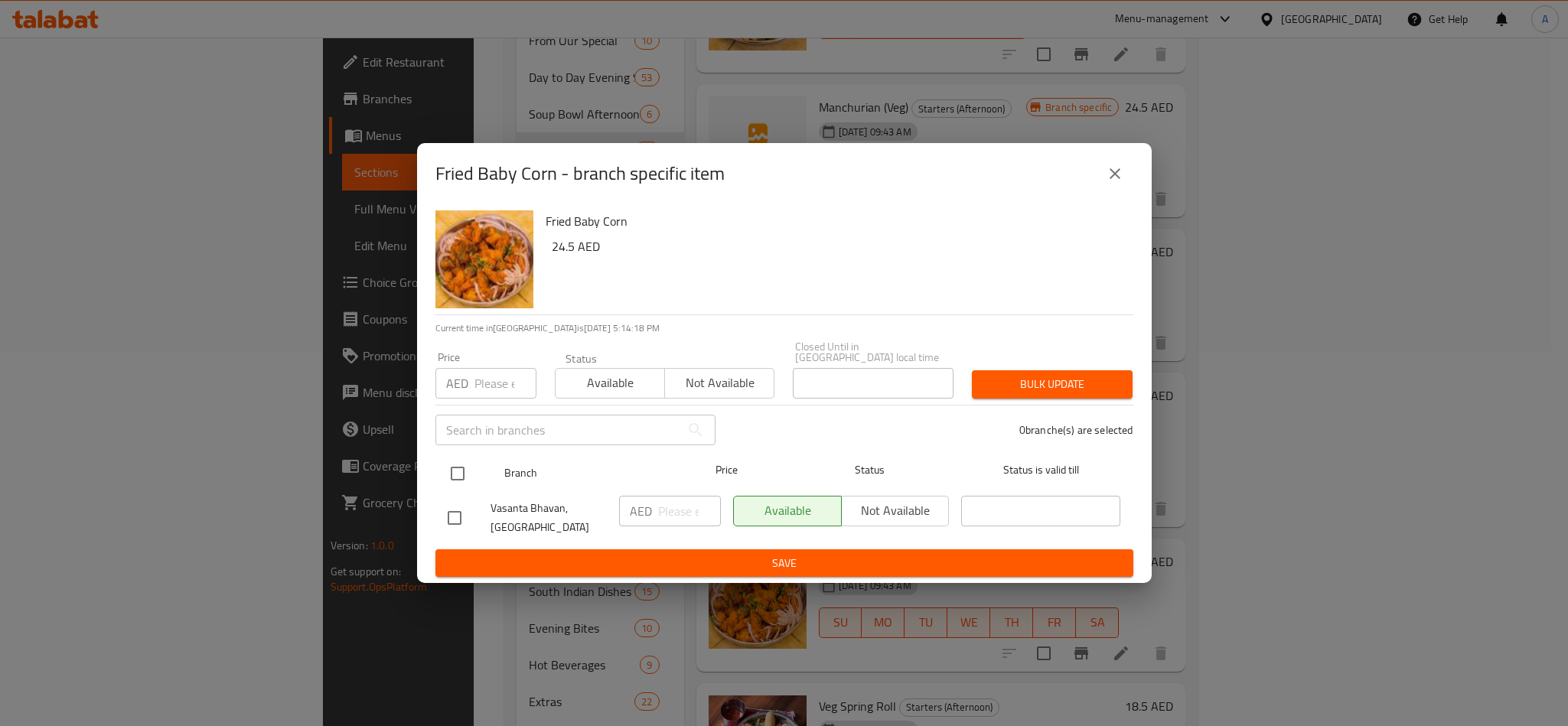
drag, startPoint x: 434, startPoint y: 473, endPoint x: 446, endPoint y: 485, distance: 17.0
click at [439, 473] on div "Fried Baby Corn 24.5 AED Current time in United Arab Emirates is 13 Oct 2025 5:…" at bounding box center [784, 394] width 735 height 379
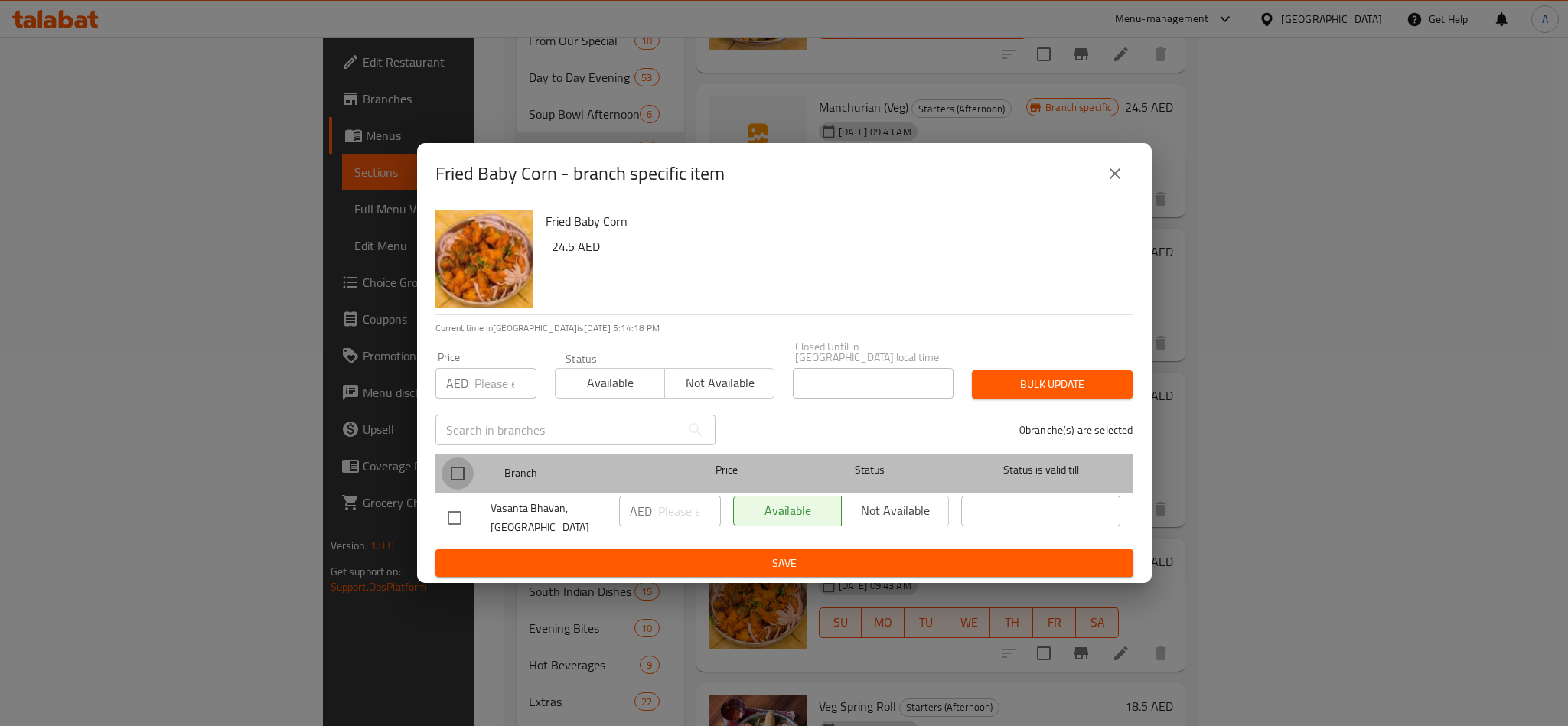
click at [448, 487] on input "checkbox" at bounding box center [457, 473] width 32 height 32
checkbox input "true"
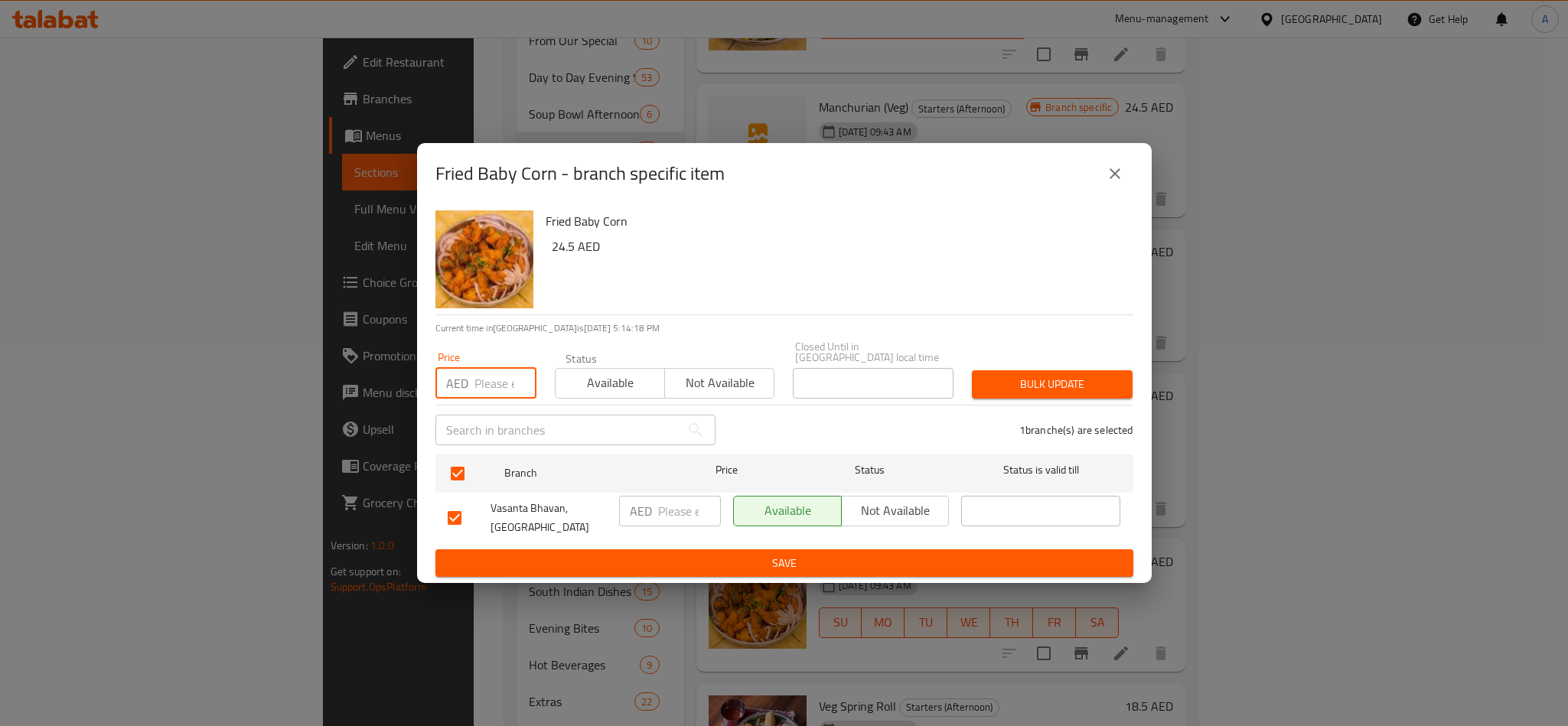
click at [493, 369] on input "number" at bounding box center [505, 383] width 62 height 30
paste input "24.50"
type input "24.50"
click at [995, 377] on span "Bulk update" at bounding box center [1052, 384] width 136 height 19
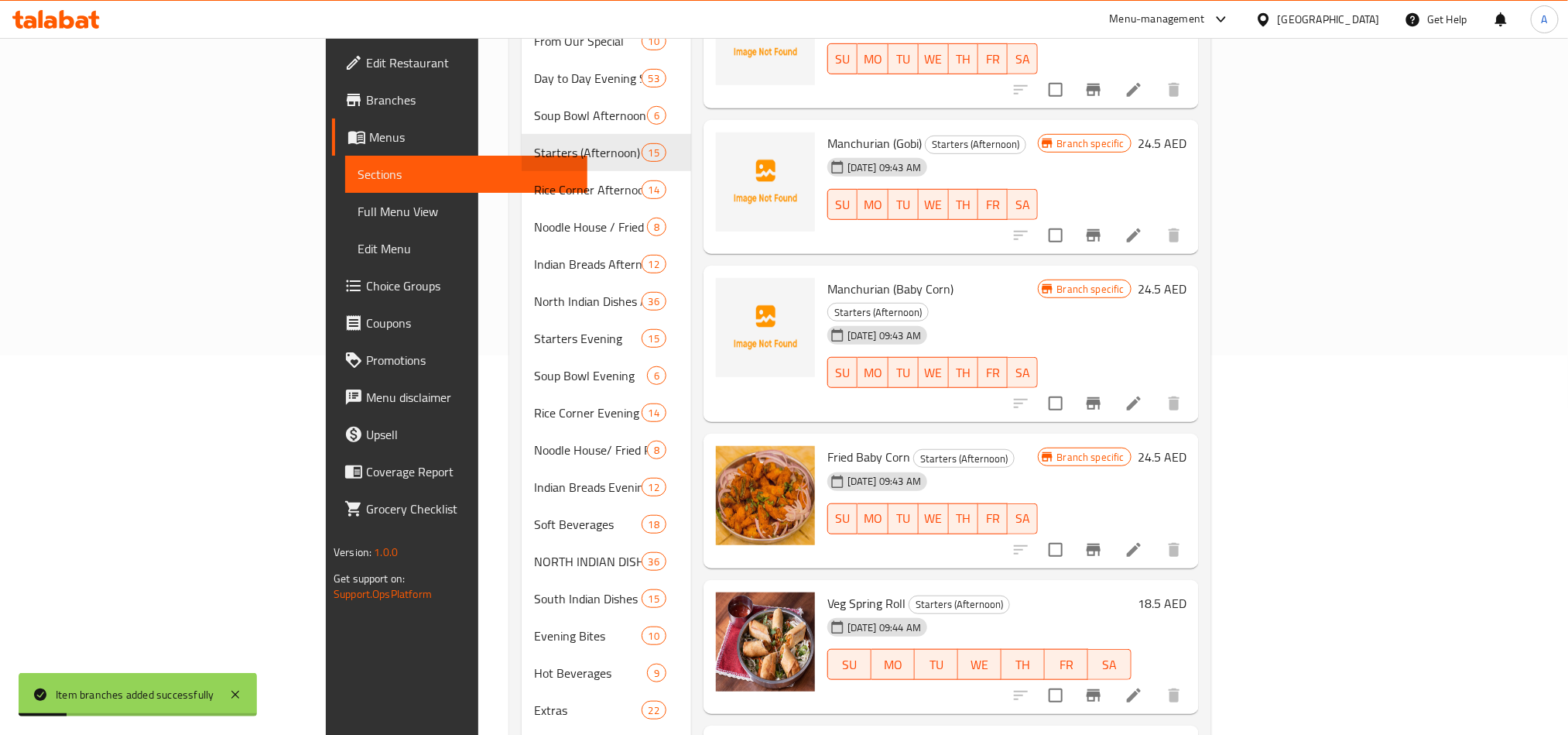
scroll to position [1274, 0]
click at [1100, 688] on icon "Branch-specific-item" at bounding box center [1093, 693] width 14 height 12
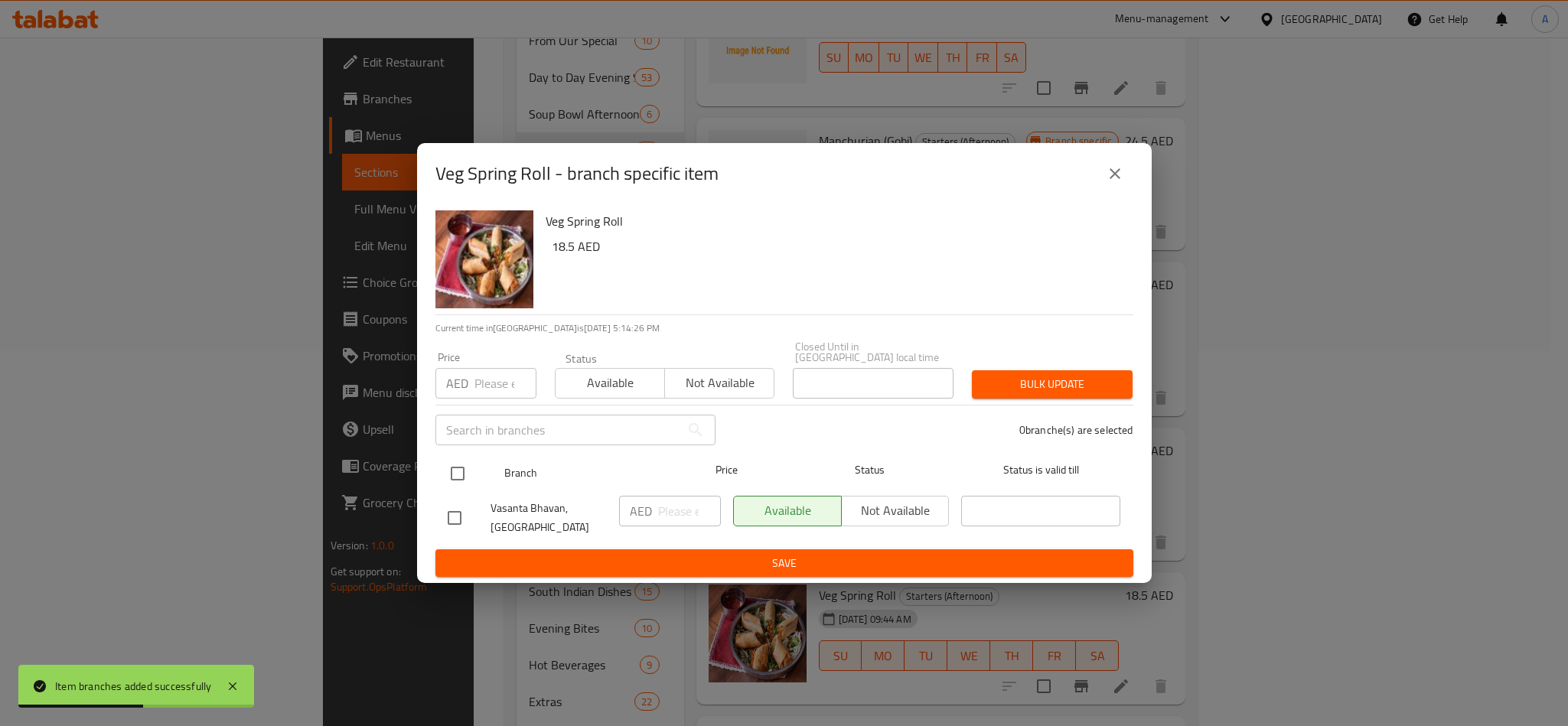
click at [443, 473] on input "checkbox" at bounding box center [457, 473] width 32 height 32
checkbox input "true"
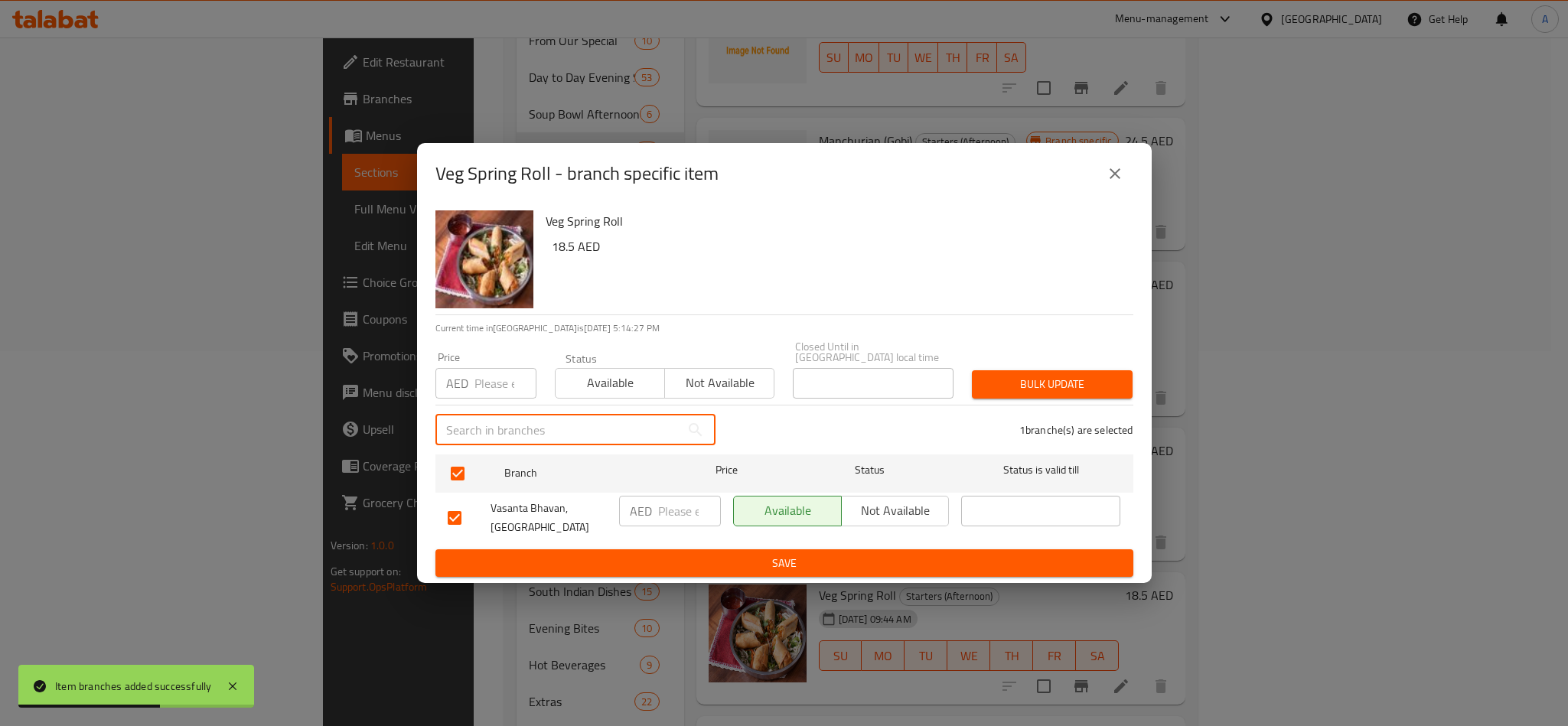
click at [480, 417] on input "text" at bounding box center [557, 429] width 245 height 30
click at [502, 374] on input "number" at bounding box center [505, 383] width 62 height 30
paste input "18.50"
type input "18.50"
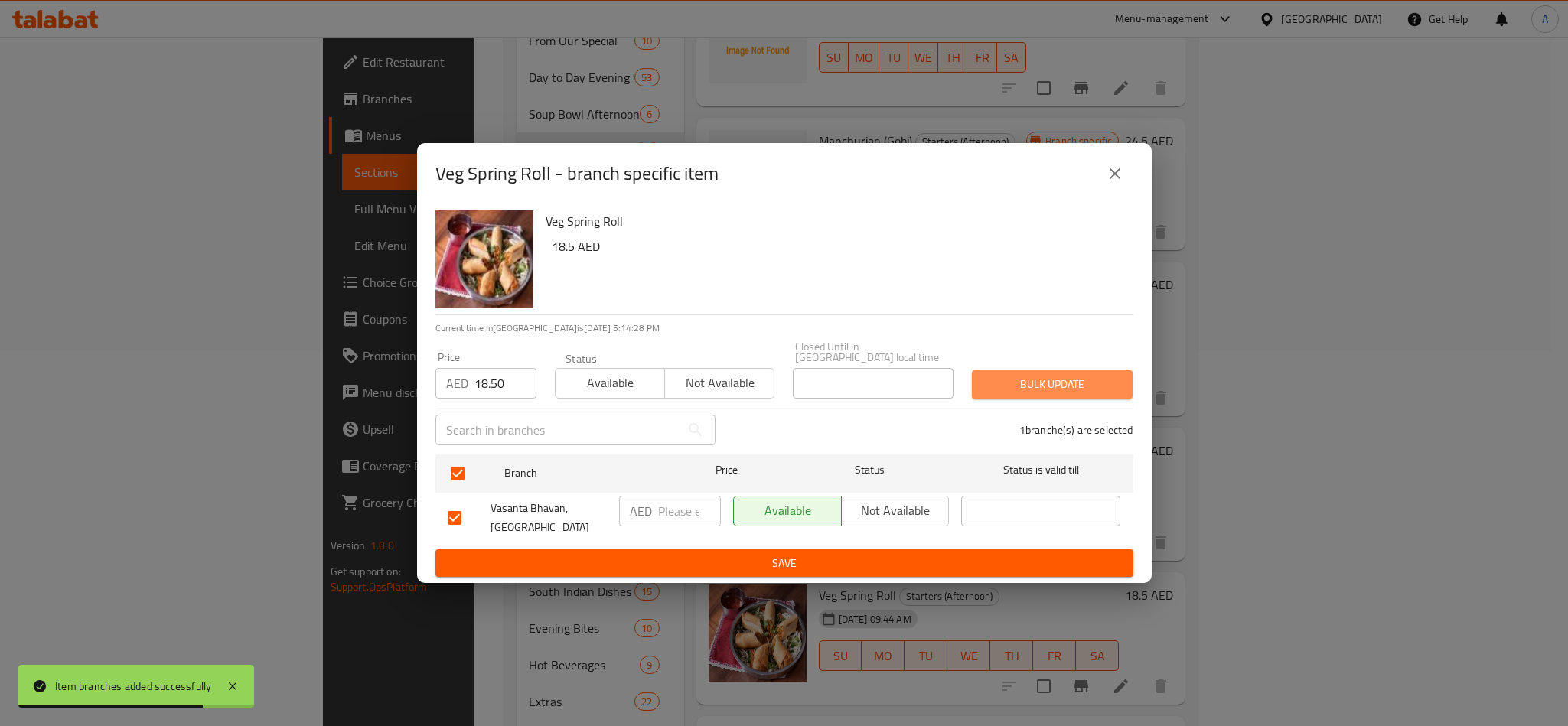
click at [1117, 377] on span "Bulk update" at bounding box center [1052, 384] width 136 height 19
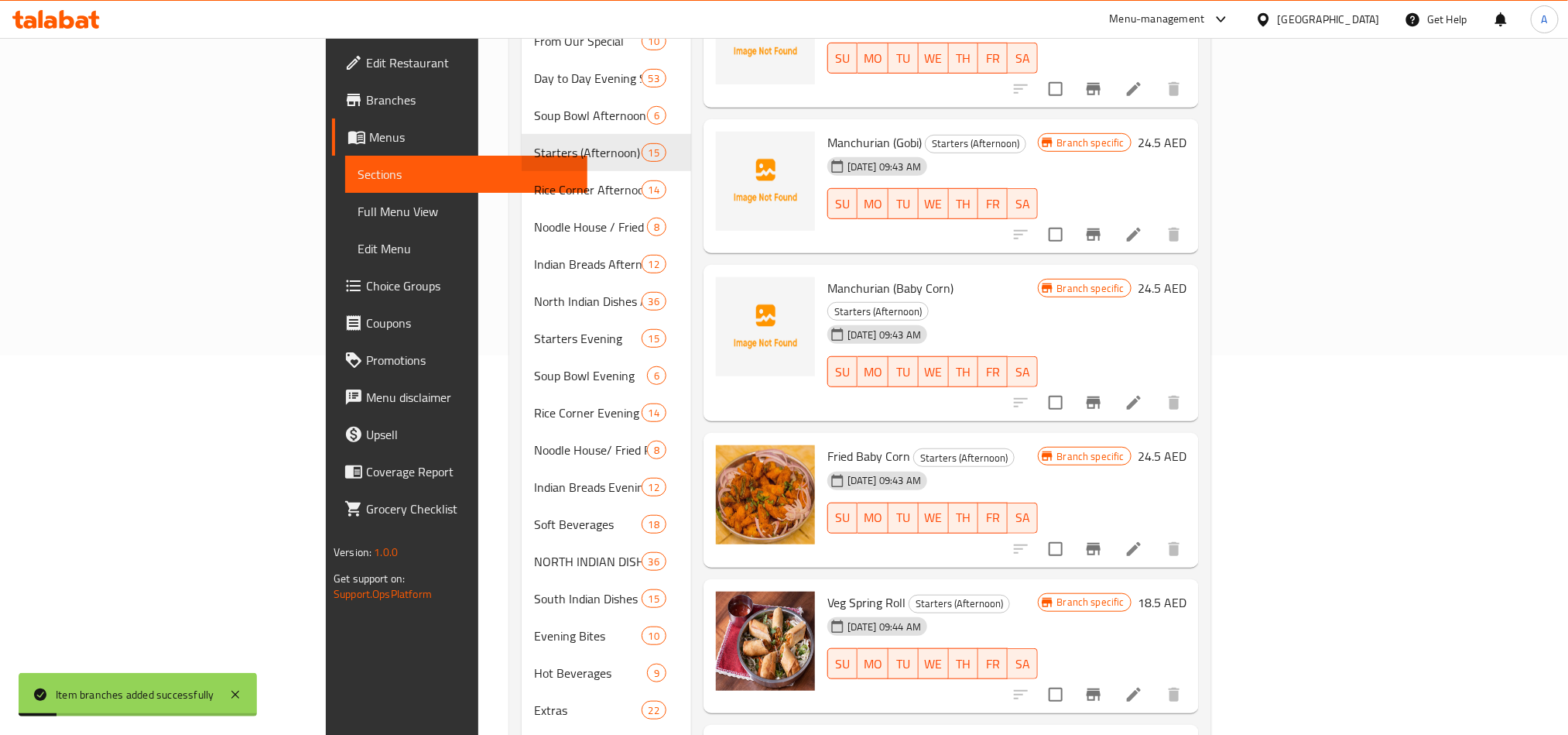
click at [1078, 611] on div "Menu items Add Sort Manage items Gobi 65 Starters (Afternoon) 24-06-2025 09:38 …" at bounding box center [944, 283] width 507 height 978
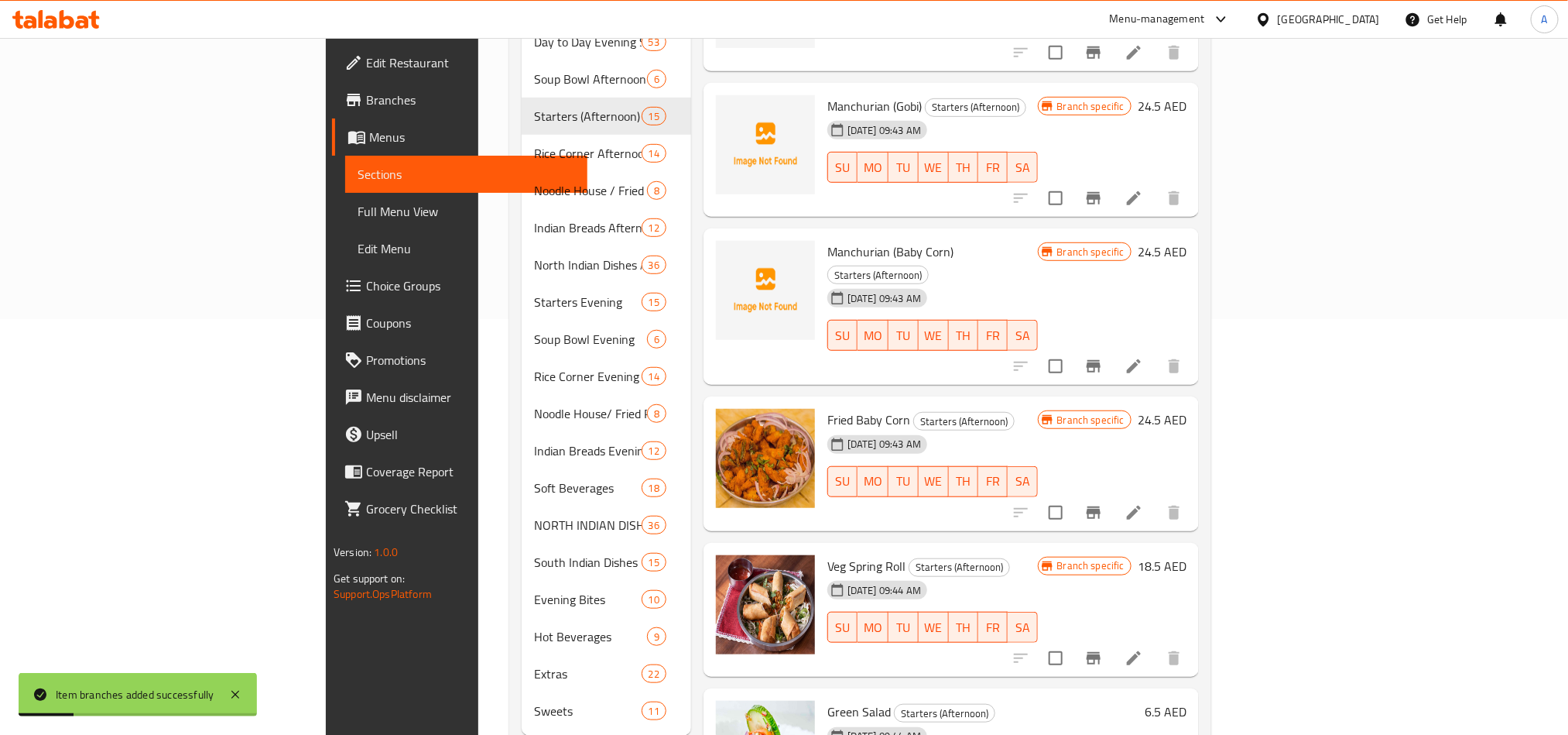
scroll to position [435, 0]
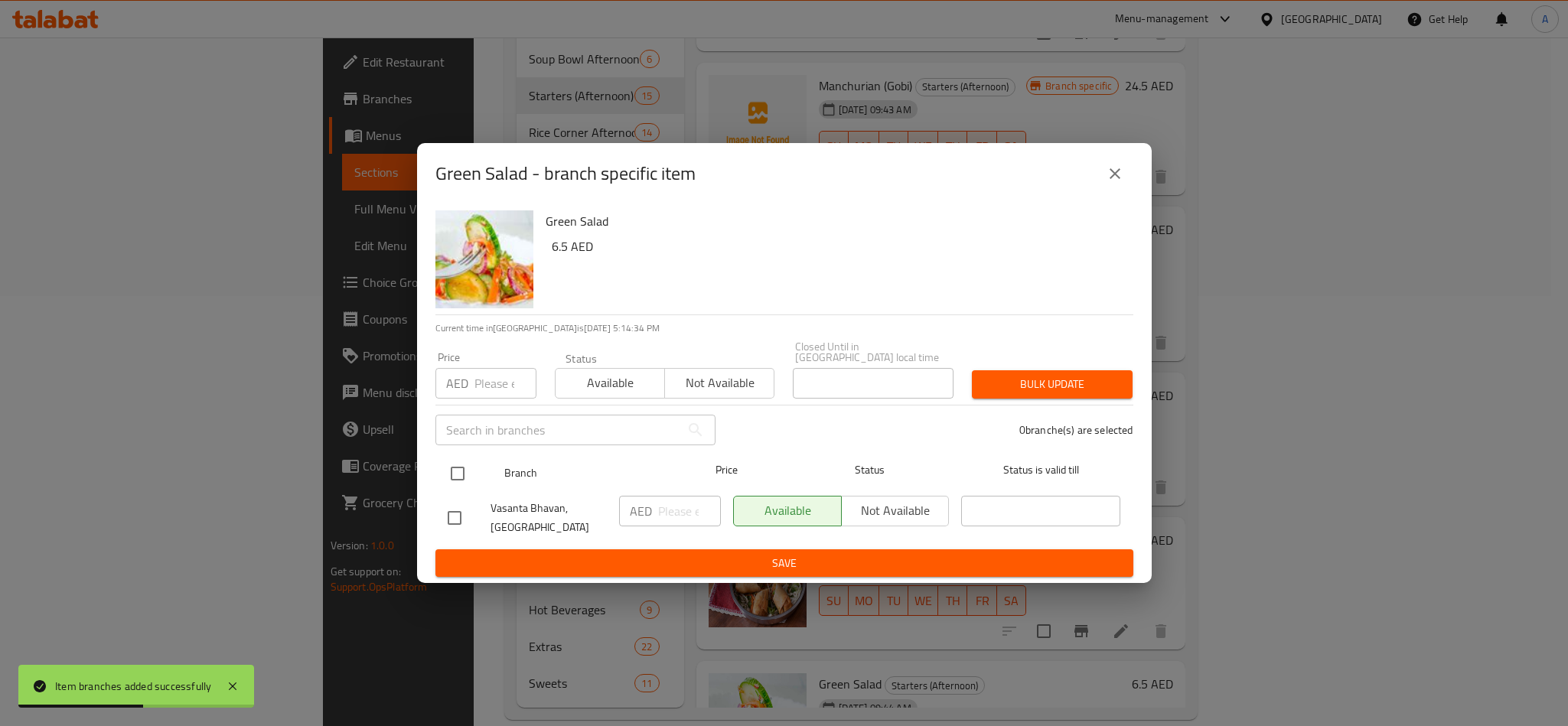
click at [473, 467] on div at bounding box center [470, 473] width 58 height 45
click at [461, 498] on div "Vasanta Bhavan, [GEOGRAPHIC_DATA]" at bounding box center [527, 518] width 172 height 57
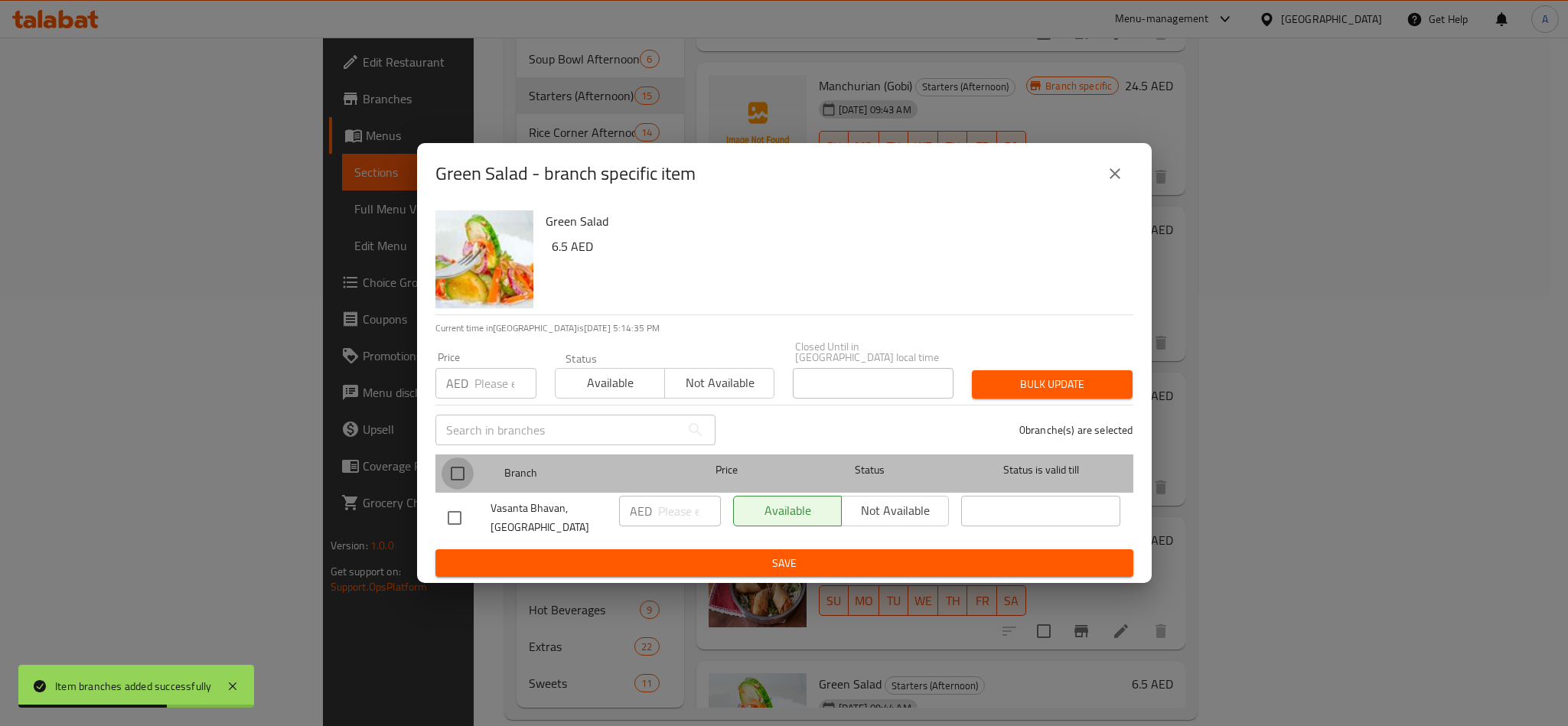
click at [460, 475] on input "checkbox" at bounding box center [457, 473] width 32 height 32
checkbox input "true"
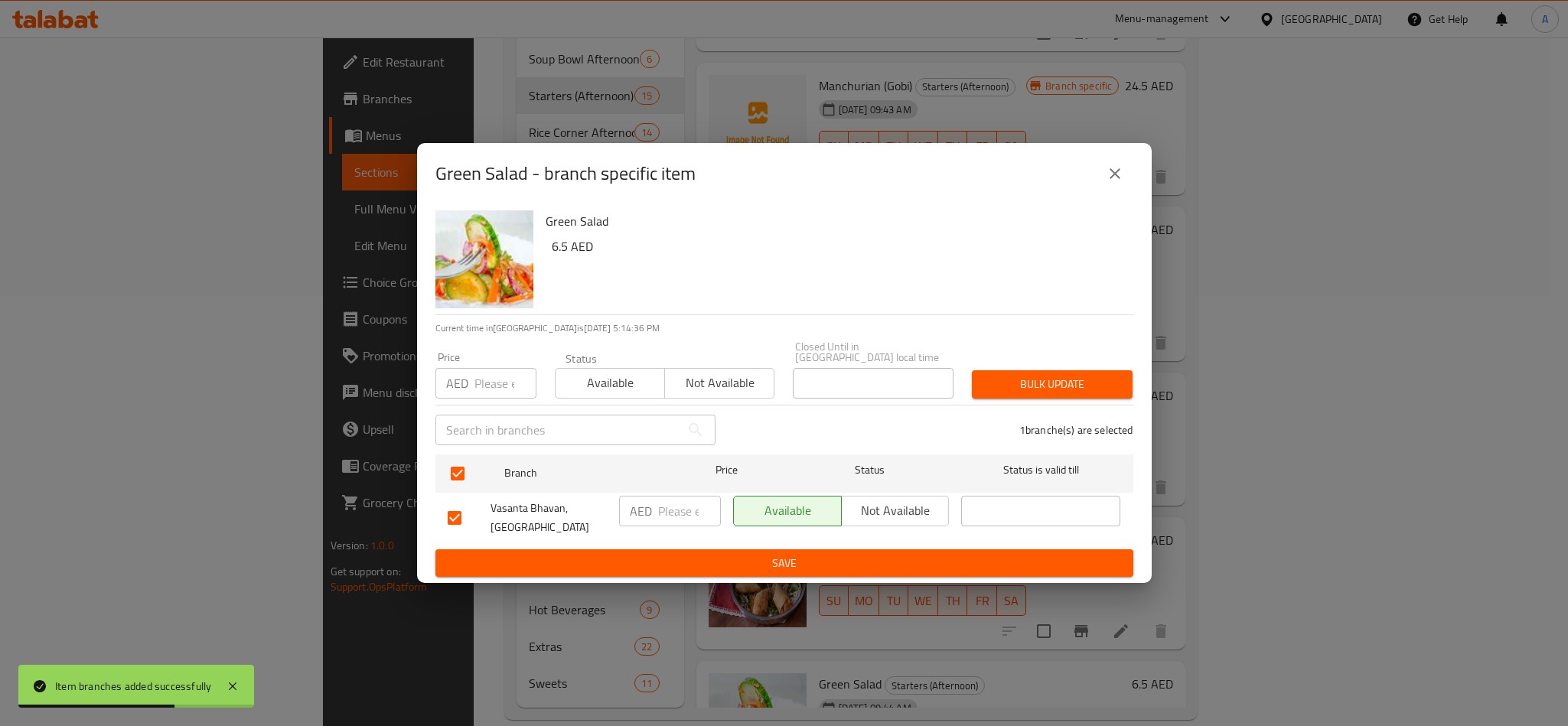
click at [480, 377] on input "number" at bounding box center [505, 383] width 62 height 30
paste input "6.50"
type input "6.50"
click at [1017, 397] on button "Bulk update" at bounding box center [1053, 384] width 161 height 28
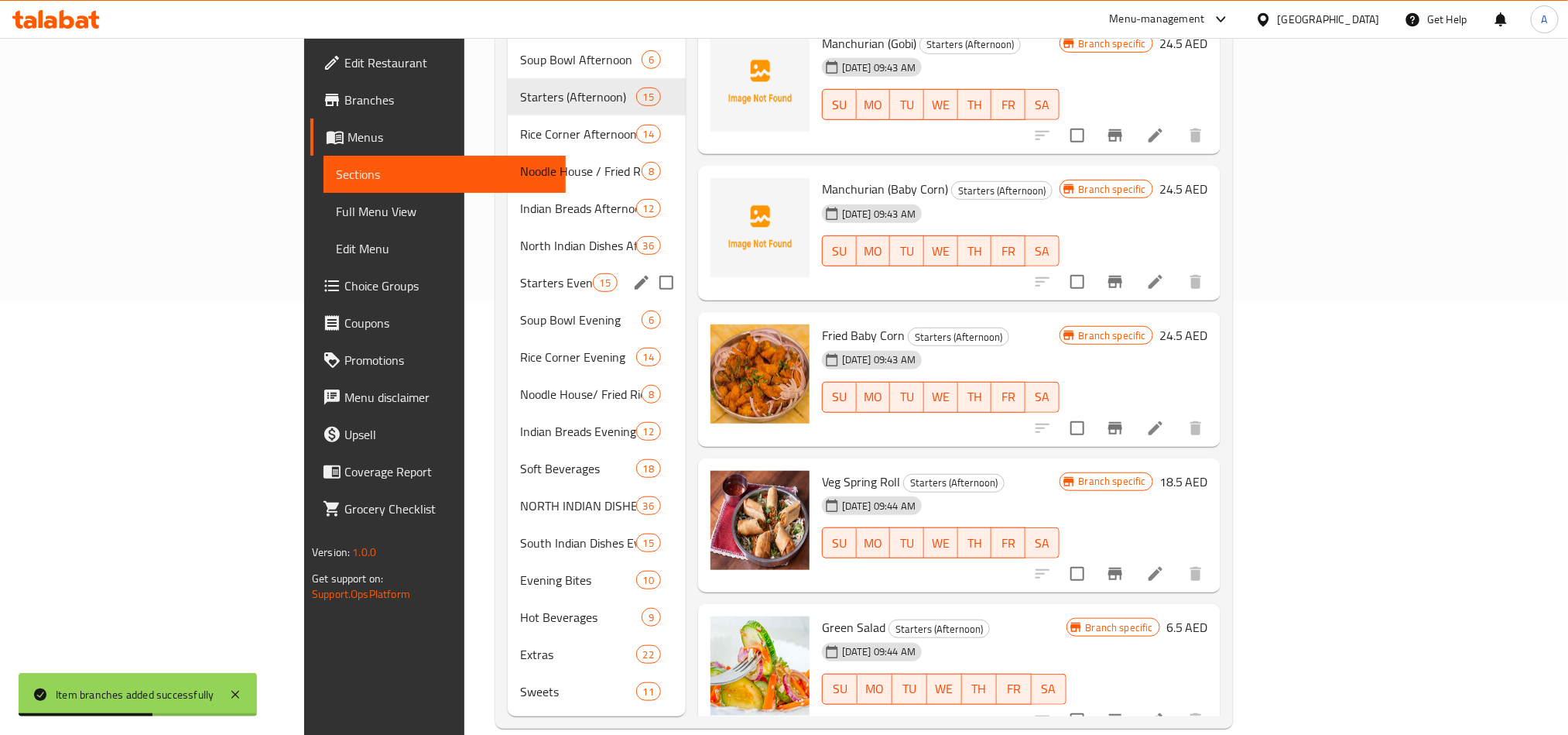
click at [507, 264] on div "Starters Evening 15" at bounding box center [596, 283] width 178 height 37
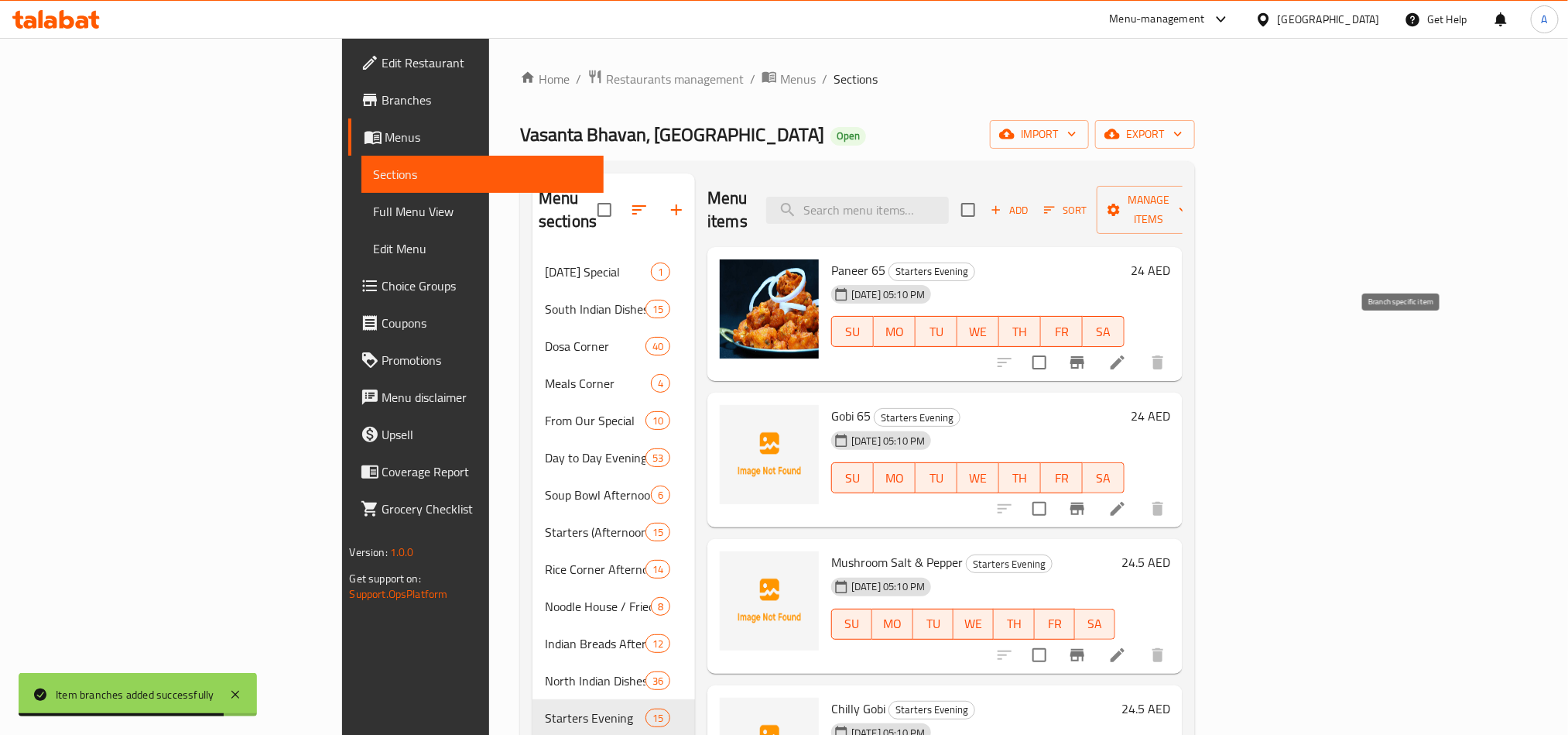
click at [1087, 353] on icon "Branch-specific-item" at bounding box center [1077, 362] width 18 height 18
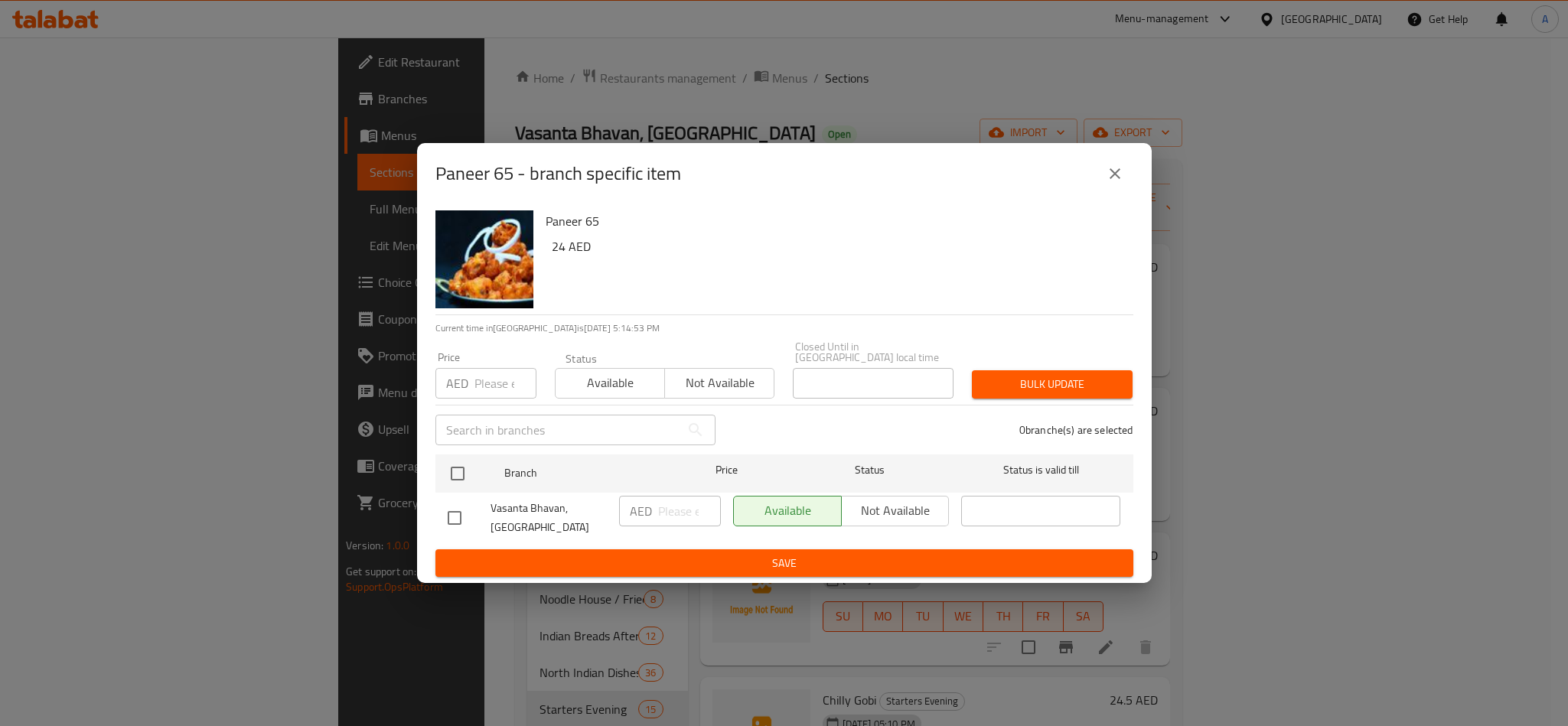
click at [1120, 153] on div "Paneer 65 - branch specific item" at bounding box center [784, 174] width 735 height 61
click at [1089, 156] on div "Paneer 65 - branch specific item" at bounding box center [784, 174] width 698 height 37
click at [1108, 170] on icon "close" at bounding box center [1115, 174] width 18 height 18
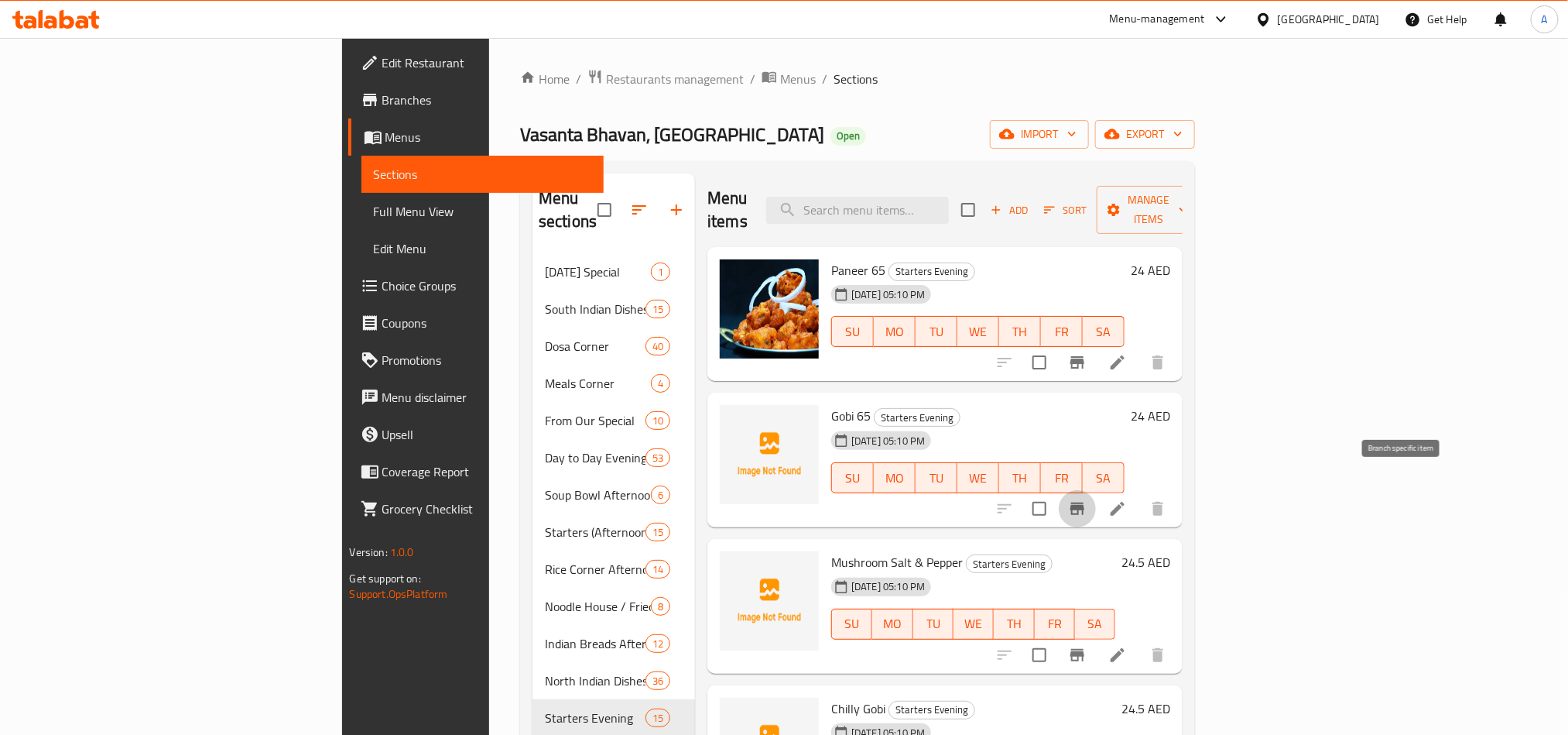
click at [1087, 499] on icon "Branch-specific-item" at bounding box center [1077, 508] width 18 height 18
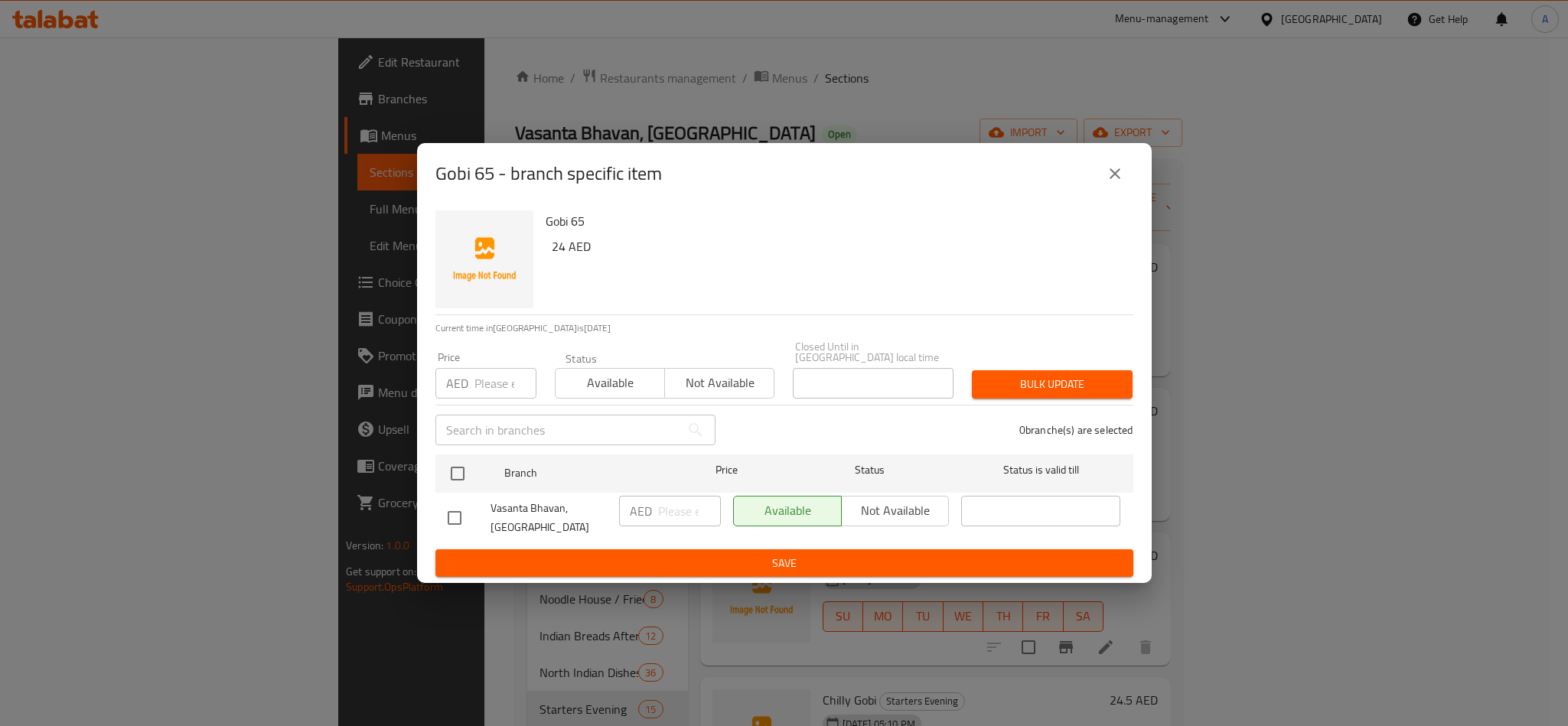
click at [1192, 449] on div "Gobi 65 - branch specific item Gobi 65 24 AED Current time in United Arab Emira…" at bounding box center [784, 363] width 1568 height 726
click at [1121, 189] on button "close" at bounding box center [1115, 174] width 37 height 37
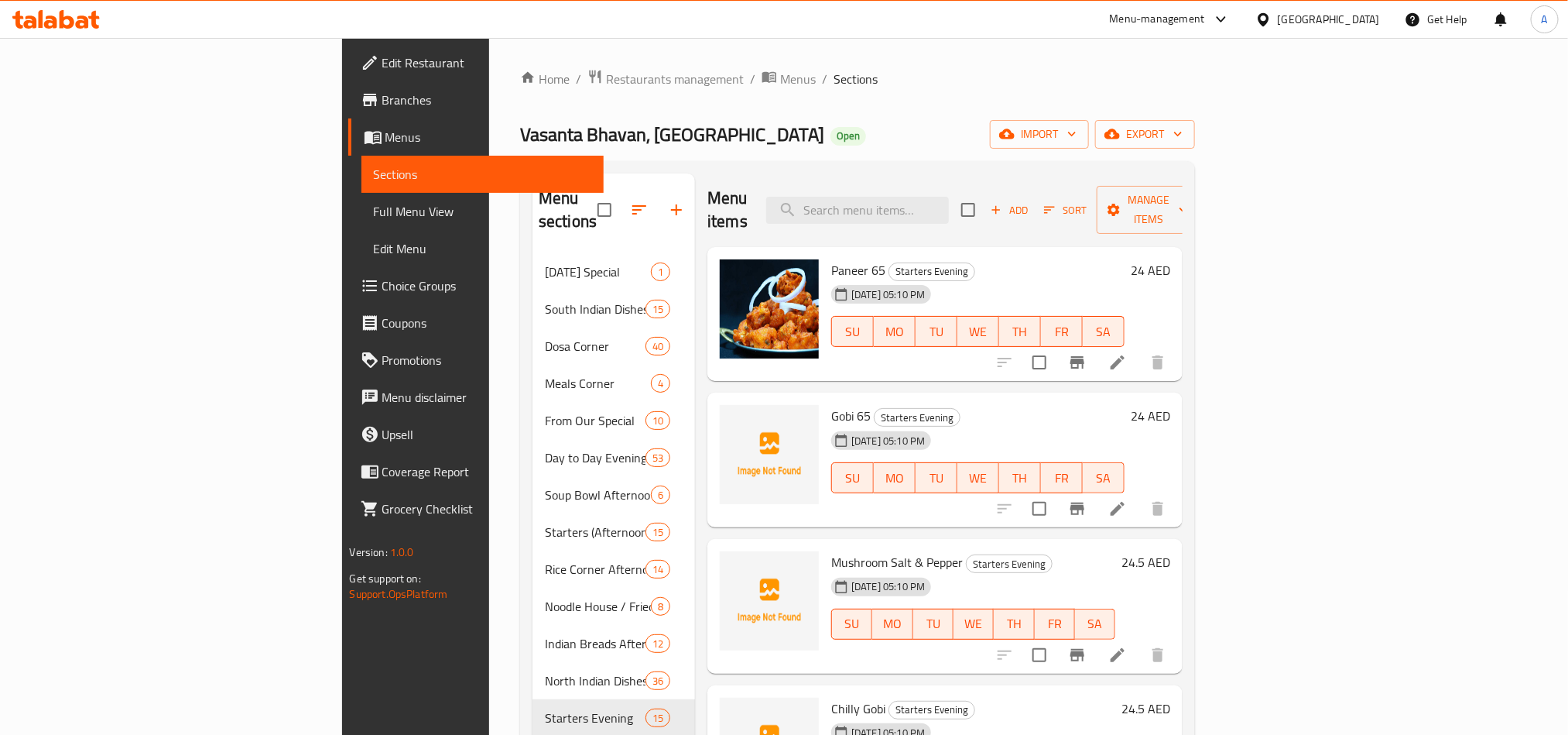
click at [1115, 551] on h6 "Mushroom Salt & Pepper Starters Evening" at bounding box center [972, 561] width 284 height 21
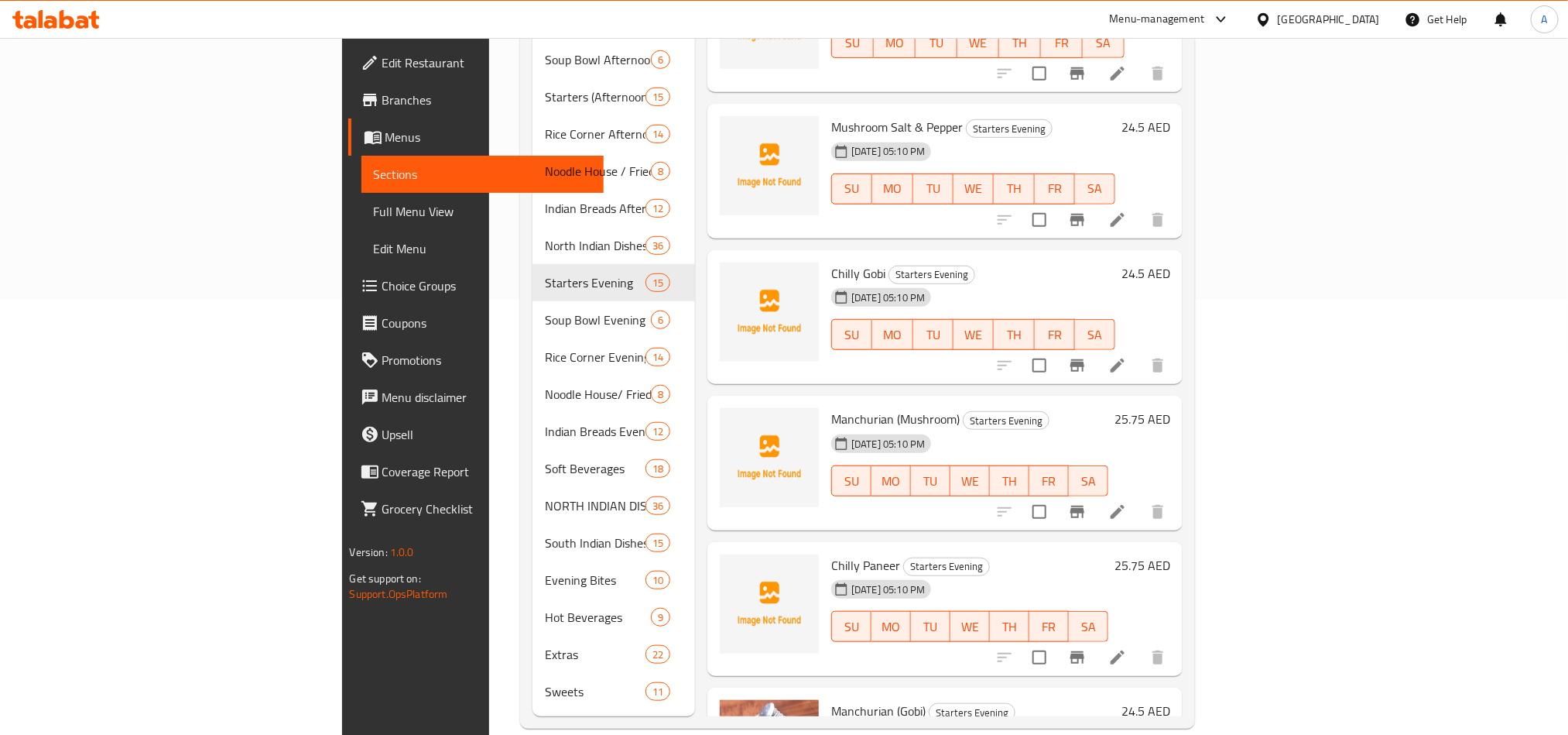
scroll to position [1274, 0]
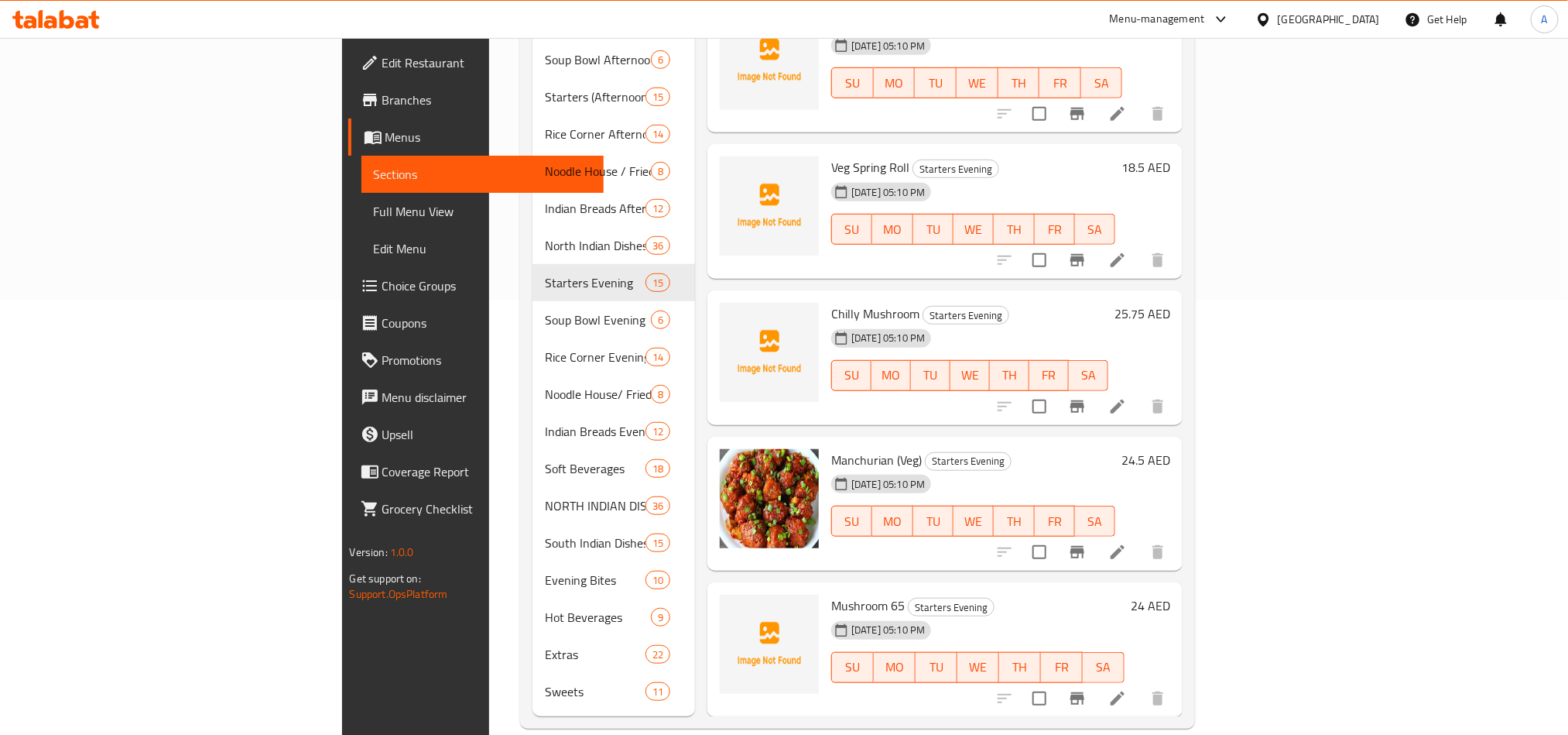
click at [1087, 689] on icon "Branch-specific-item" at bounding box center [1077, 698] width 18 height 18
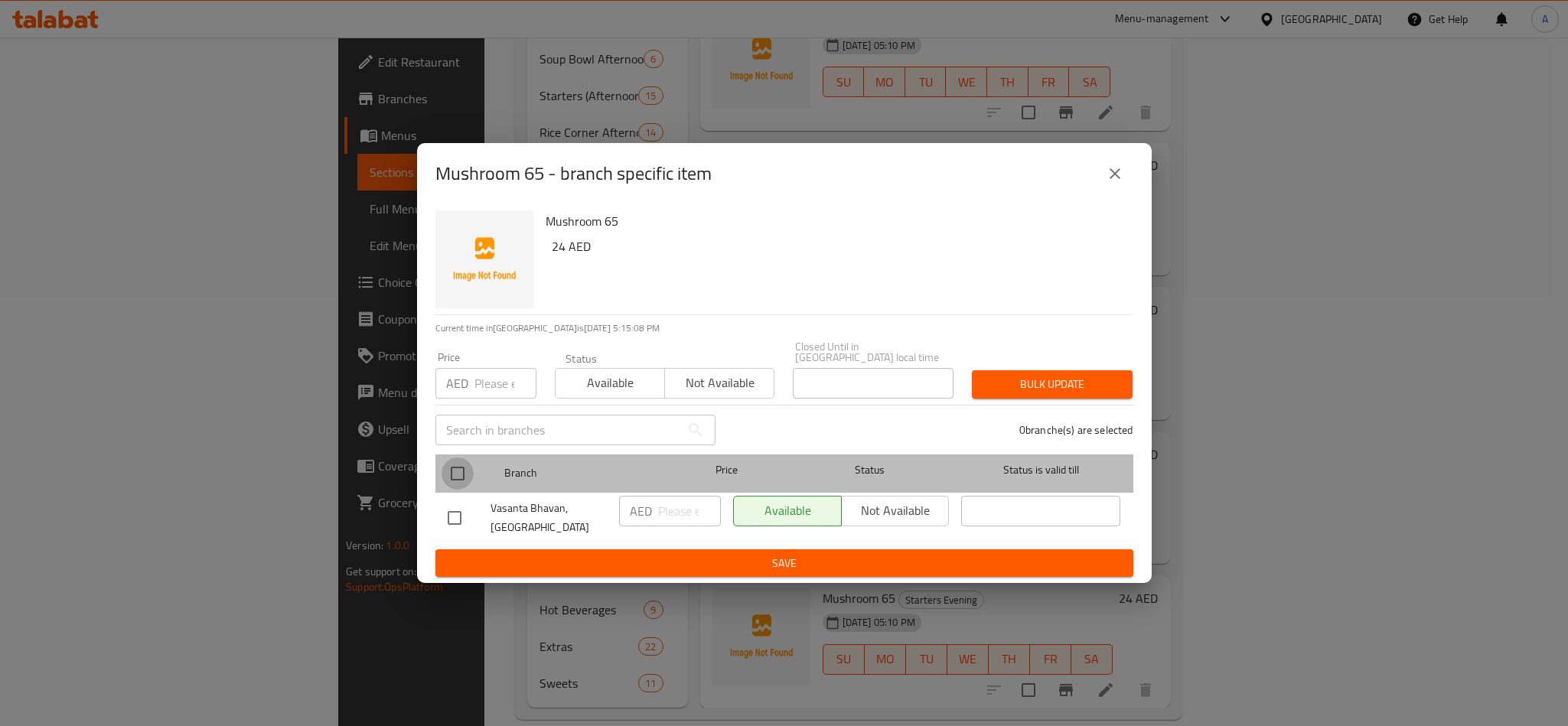
click at [446, 470] on input "checkbox" at bounding box center [457, 473] width 32 height 32
checkbox input "true"
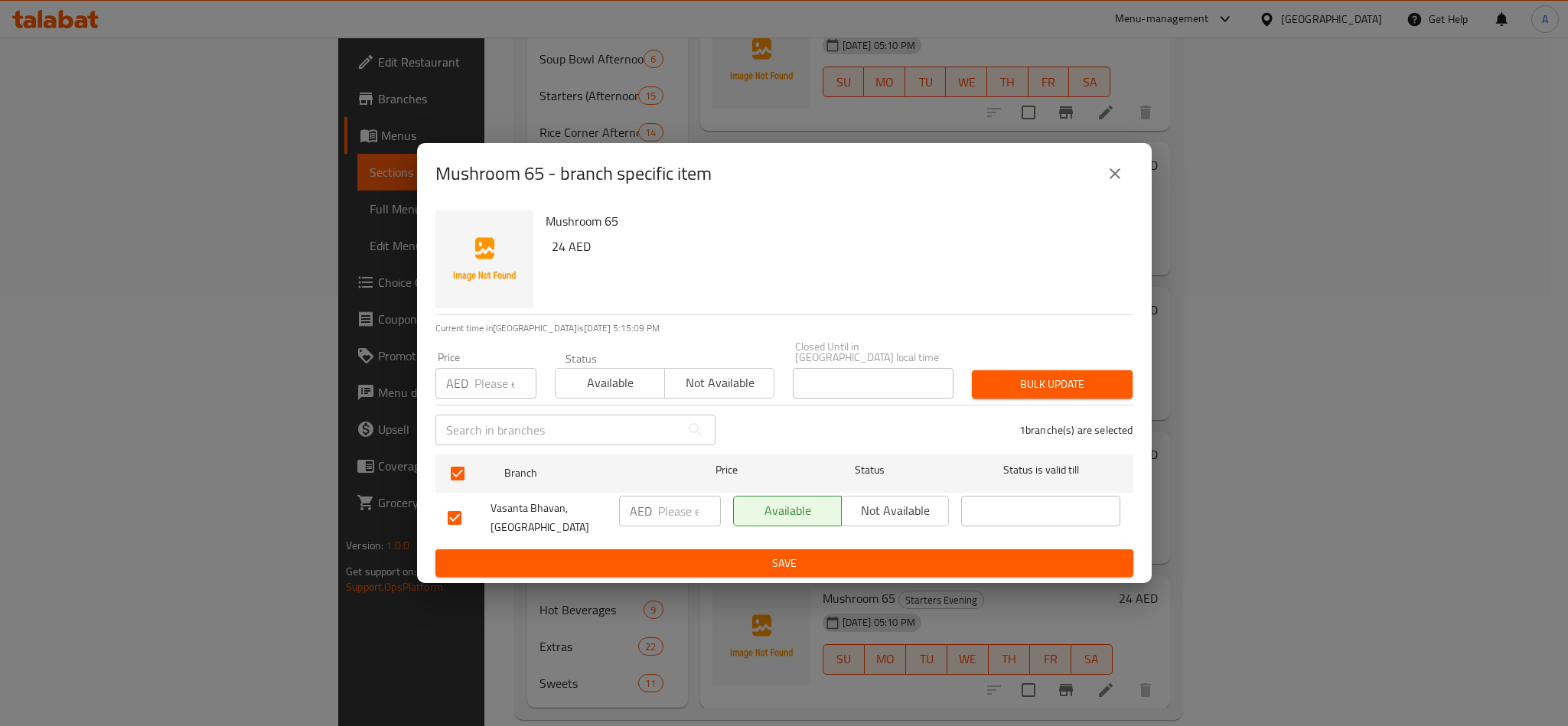
click at [489, 372] on input "number" at bounding box center [505, 383] width 62 height 30
paste input "24.00"
type input "24.00"
click at [1085, 390] on span "Bulk update" at bounding box center [1052, 384] width 136 height 19
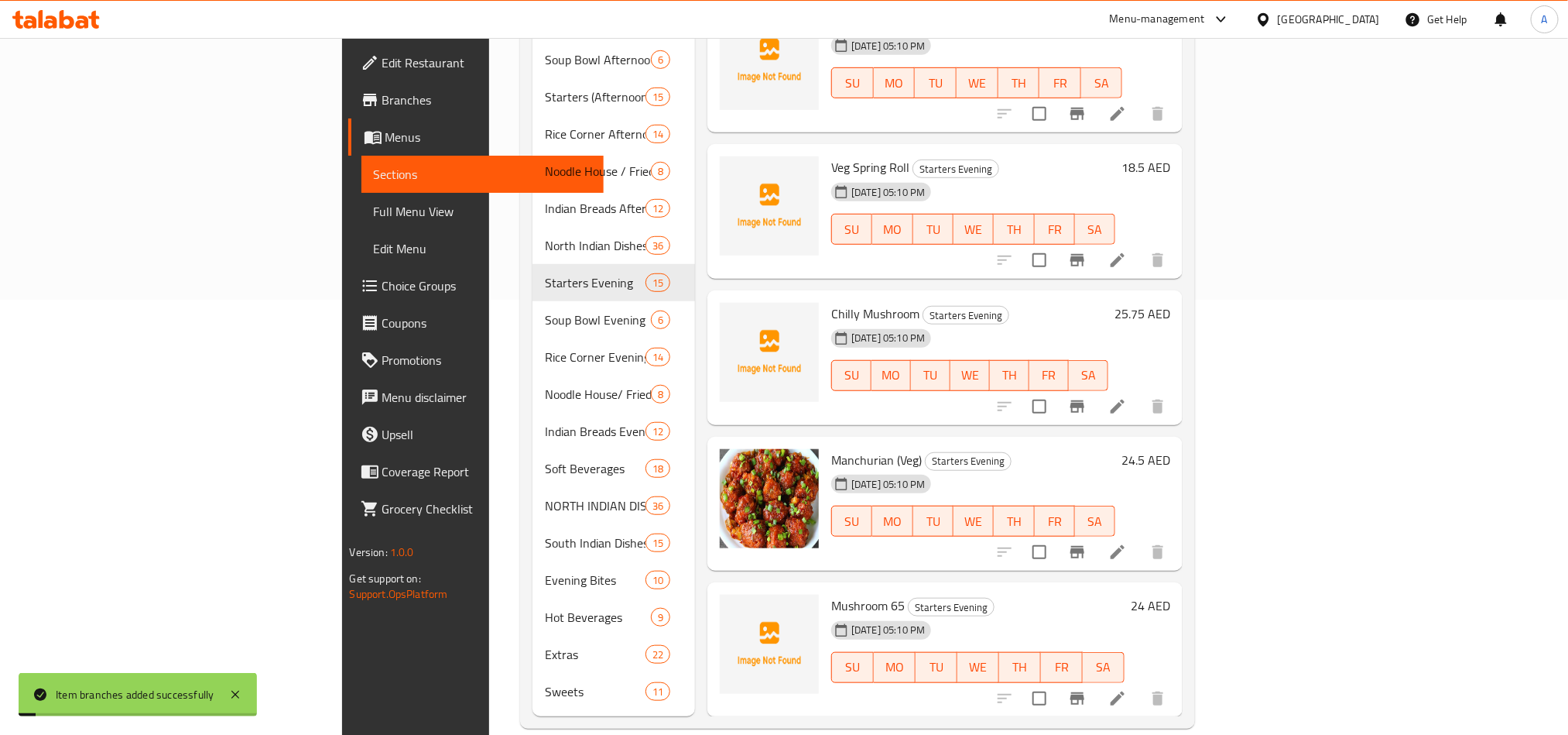
click at [1121, 472] on div "24-06-2025 05:10 PM SU MO TU WE TH FR SA" at bounding box center [973, 510] width 297 height 83
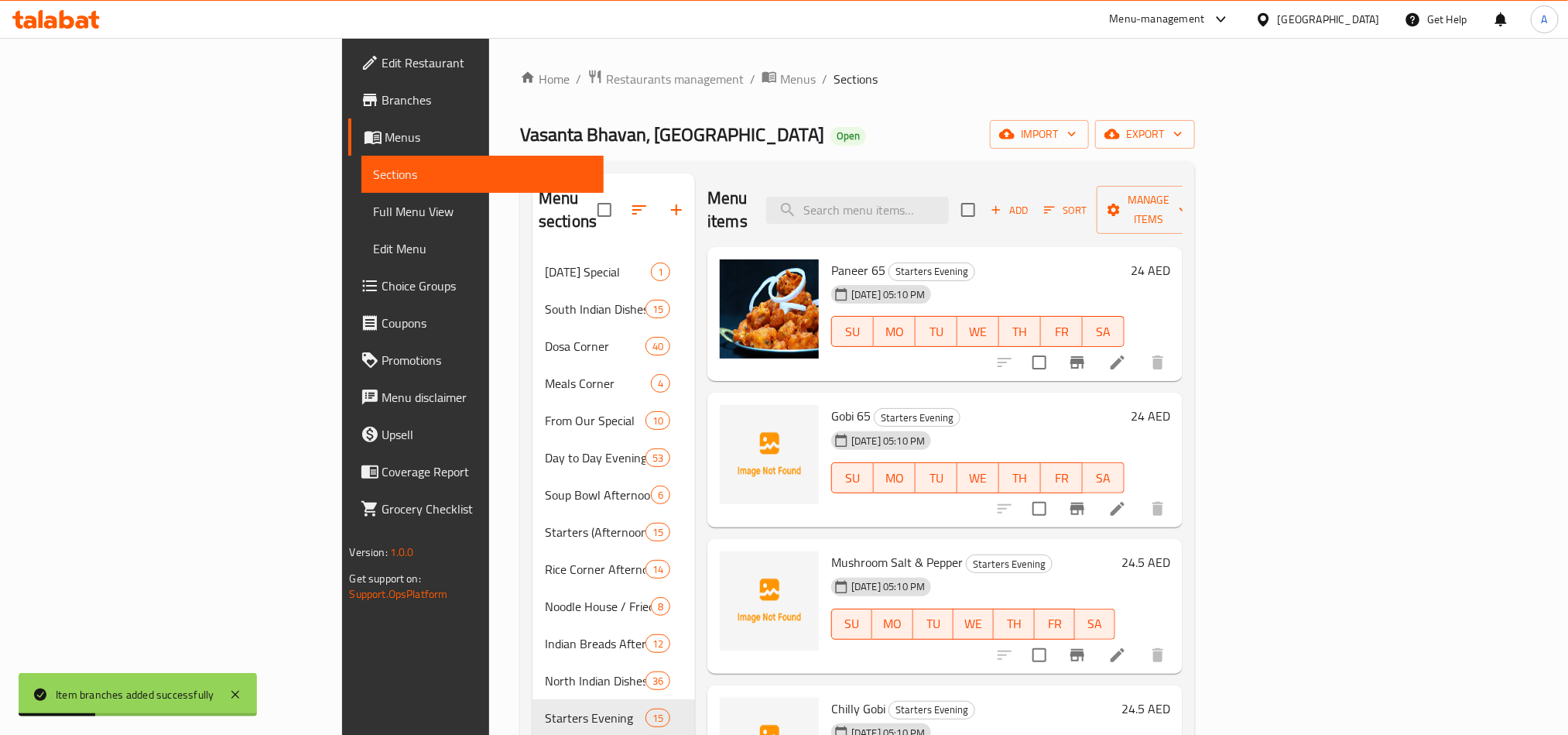
click at [1084, 356] on icon "Branch-specific-item" at bounding box center [1076, 361] width 14 height 12
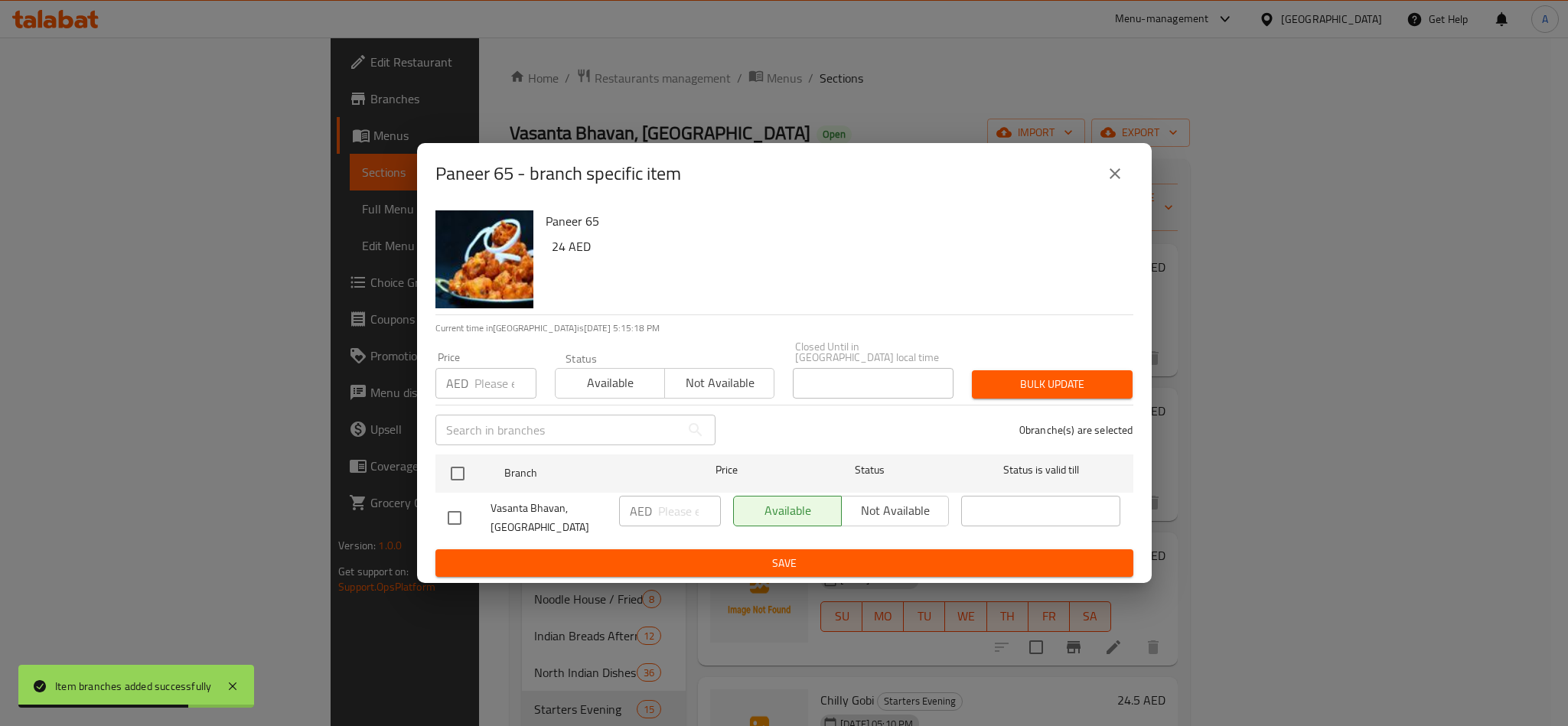
click at [1132, 162] on div "Paneer 65 - branch specific item" at bounding box center [784, 174] width 735 height 61
click at [1126, 172] on button "close" at bounding box center [1115, 174] width 37 height 37
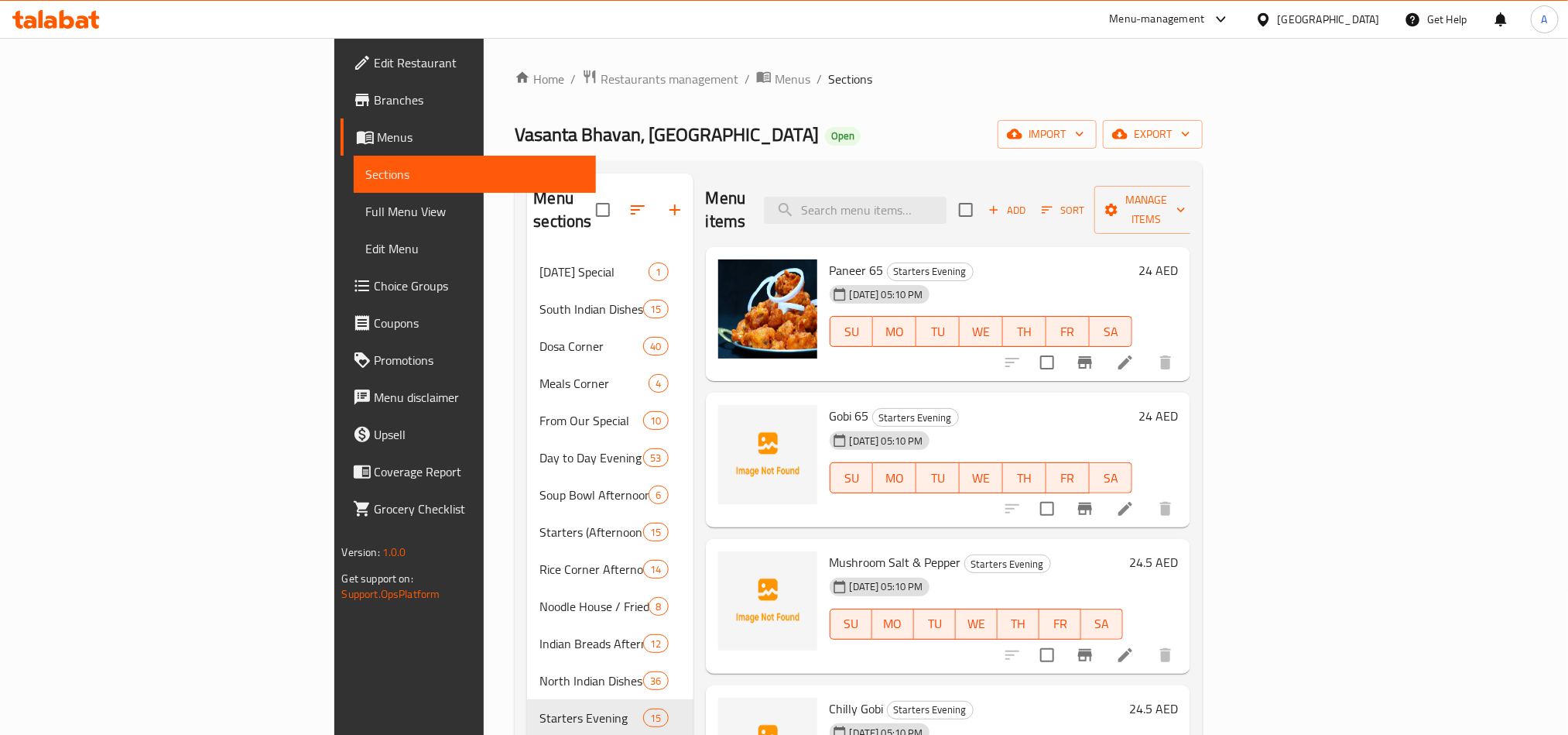
click at [1124, 551] on h6 "Mushroom Salt & Pepper Starters Evening" at bounding box center [977, 561] width 294 height 21
click at [1103, 636] on button "Branch-specific-item" at bounding box center [1085, 655] width 37 height 37
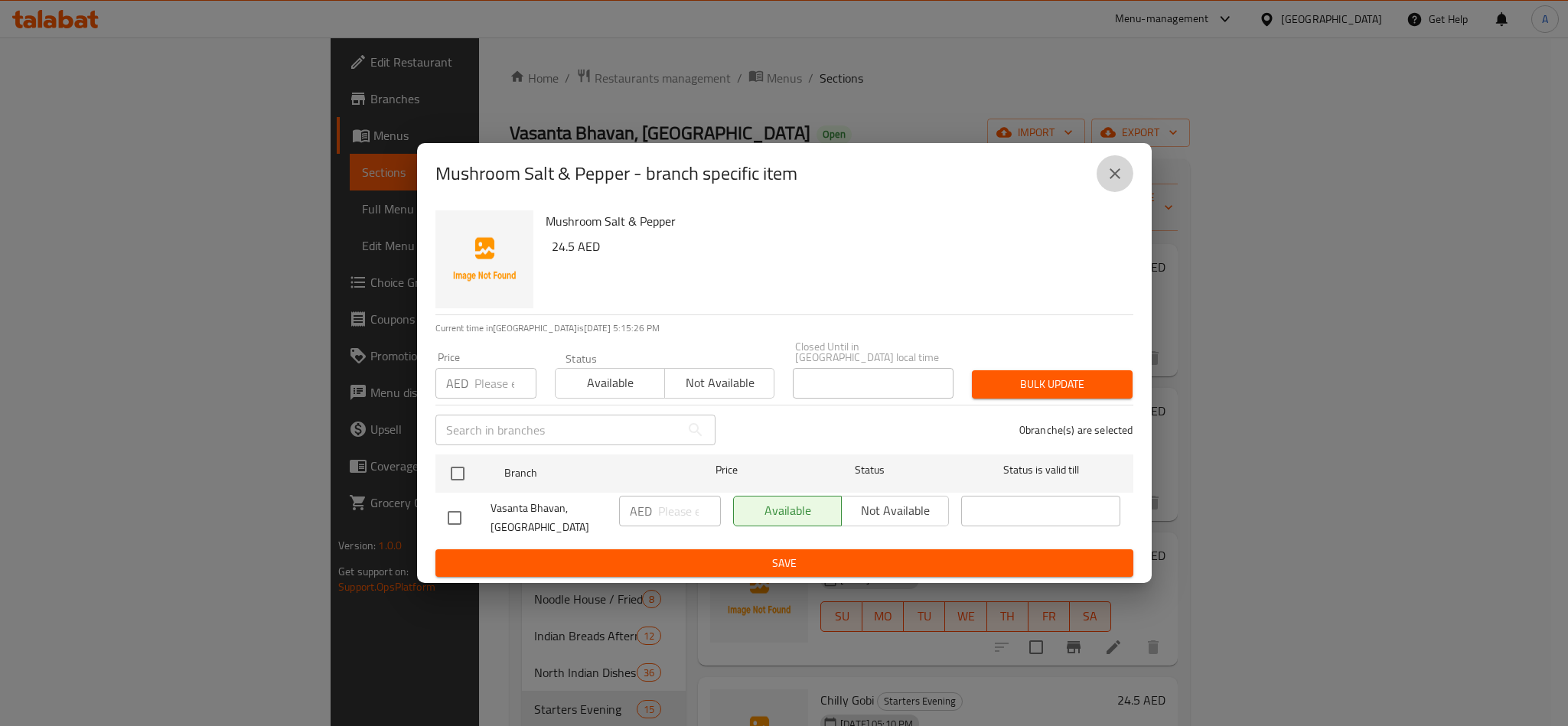
click at [1109, 184] on button "close" at bounding box center [1115, 174] width 37 height 37
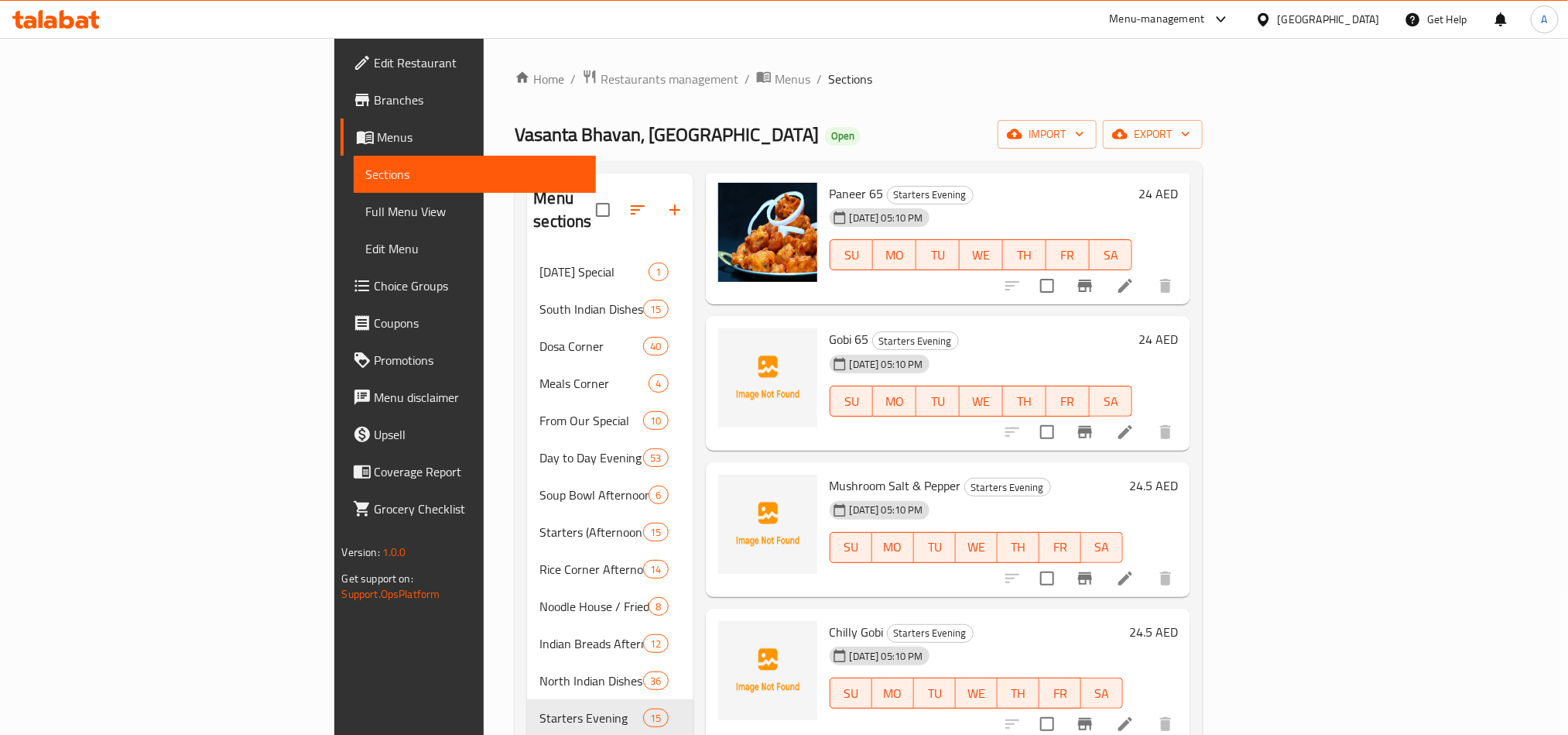
scroll to position [116, 0]
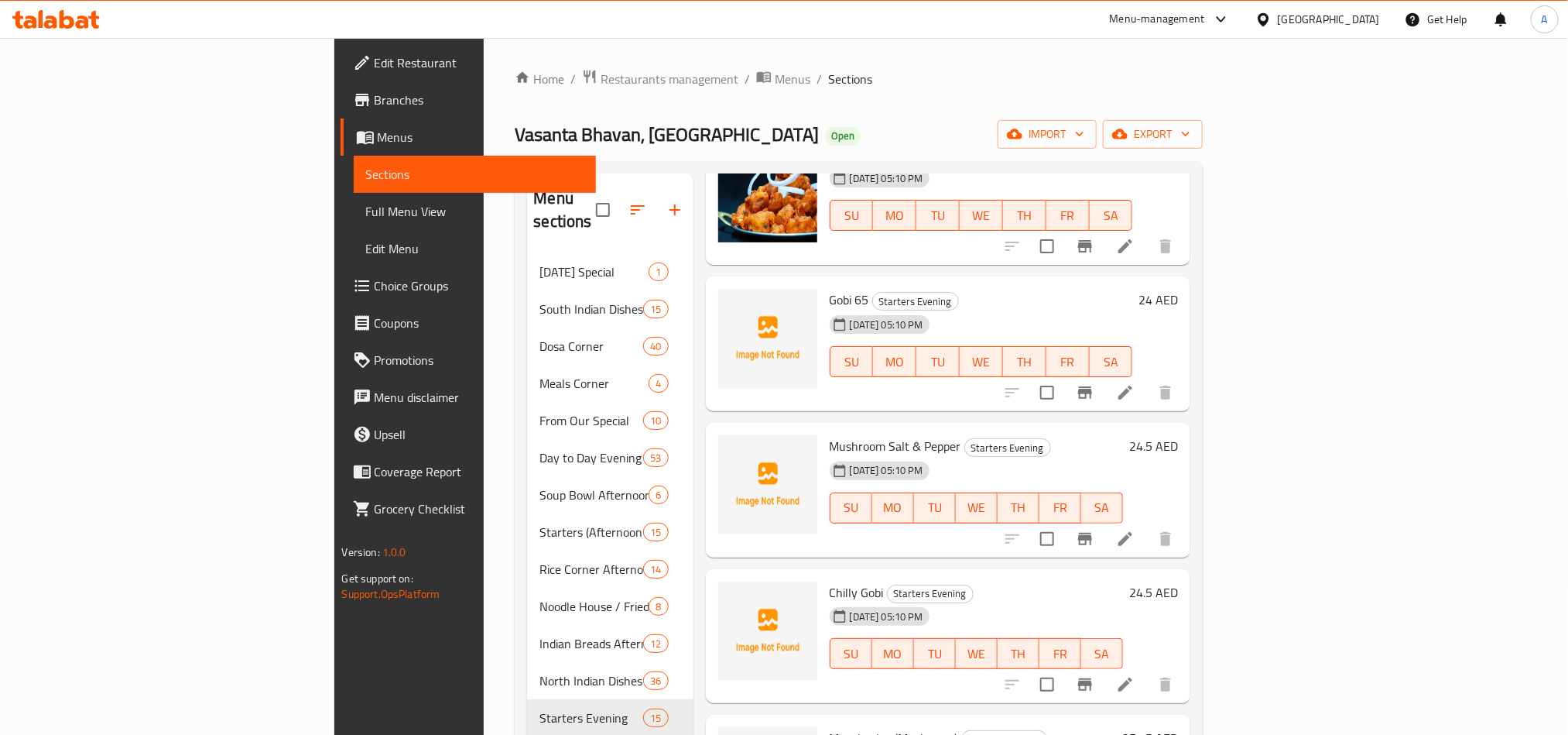
click at [1124, 582] on h6 "Chilly Gobi Starters Evening" at bounding box center [977, 592] width 294 height 21
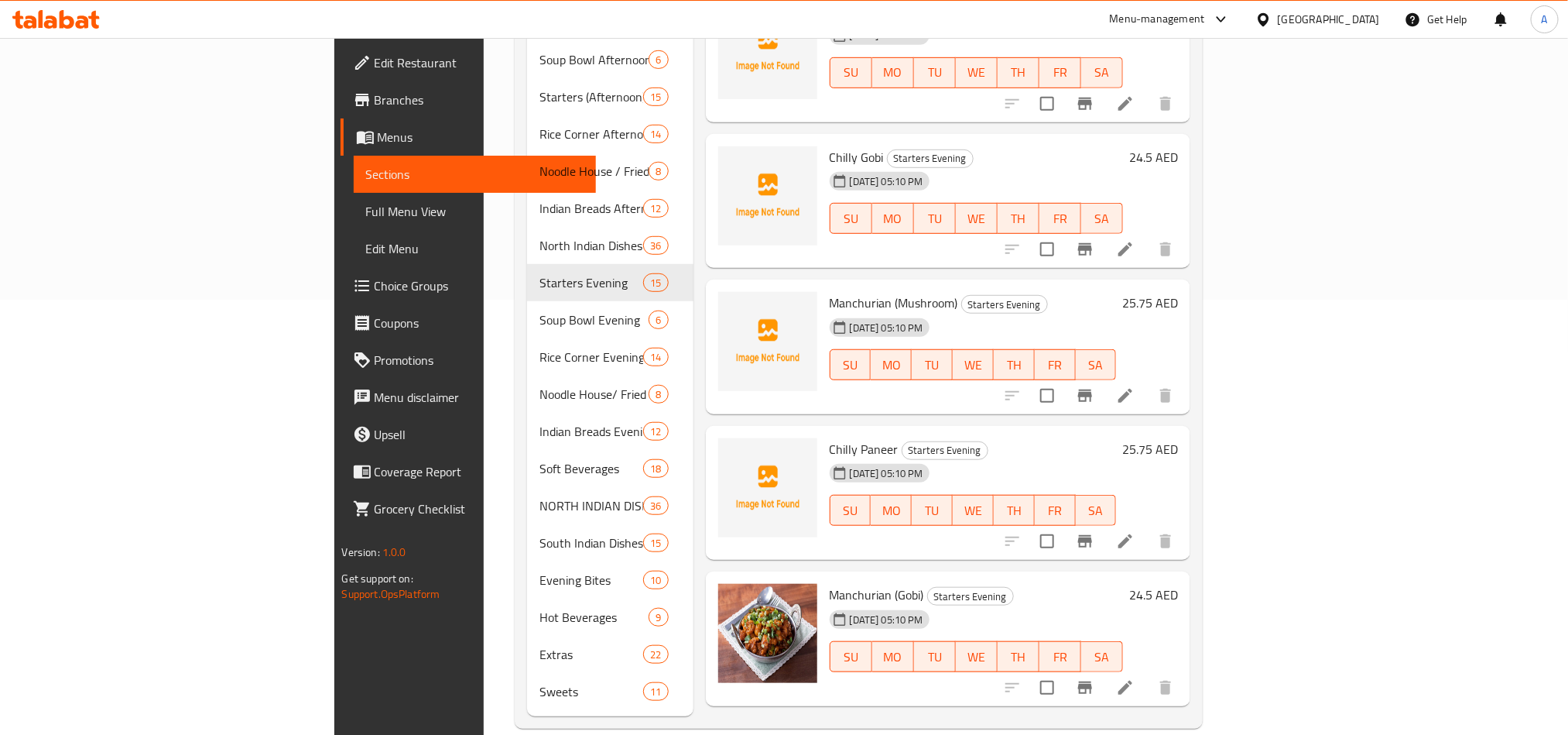
click at [1094, 532] on icon "Branch-specific-item" at bounding box center [1085, 541] width 18 height 18
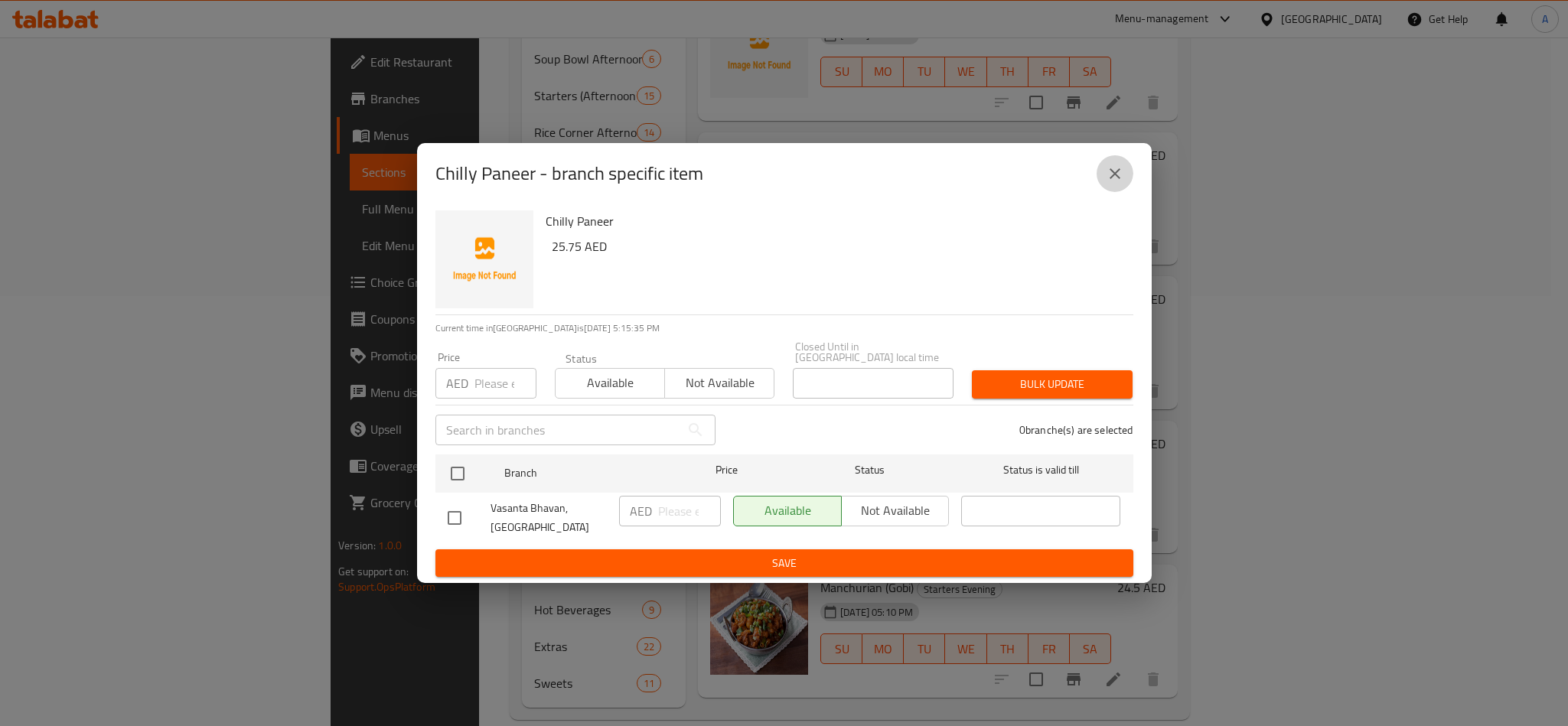
click at [1106, 170] on icon "close" at bounding box center [1115, 174] width 18 height 18
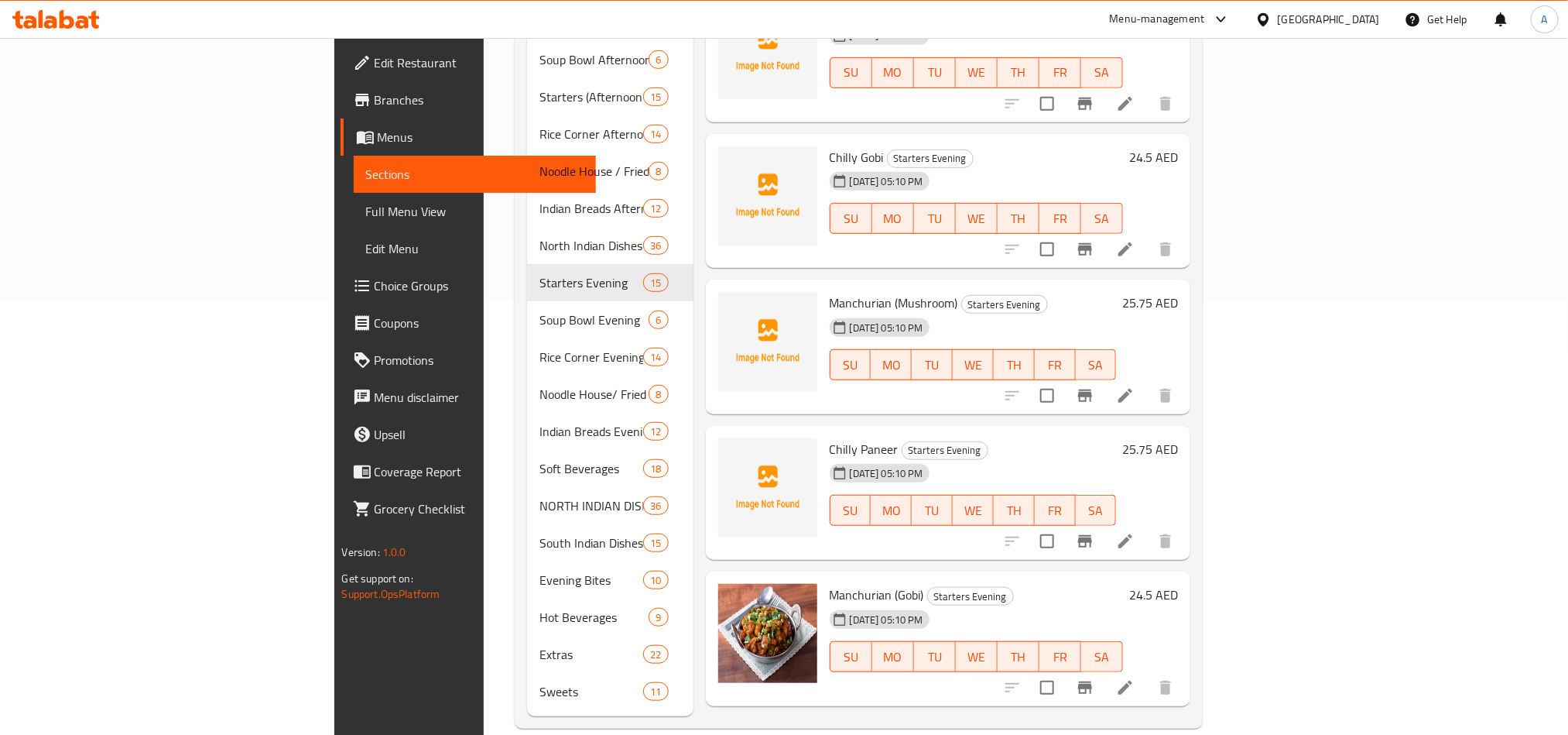
scroll to position [1274, 0]
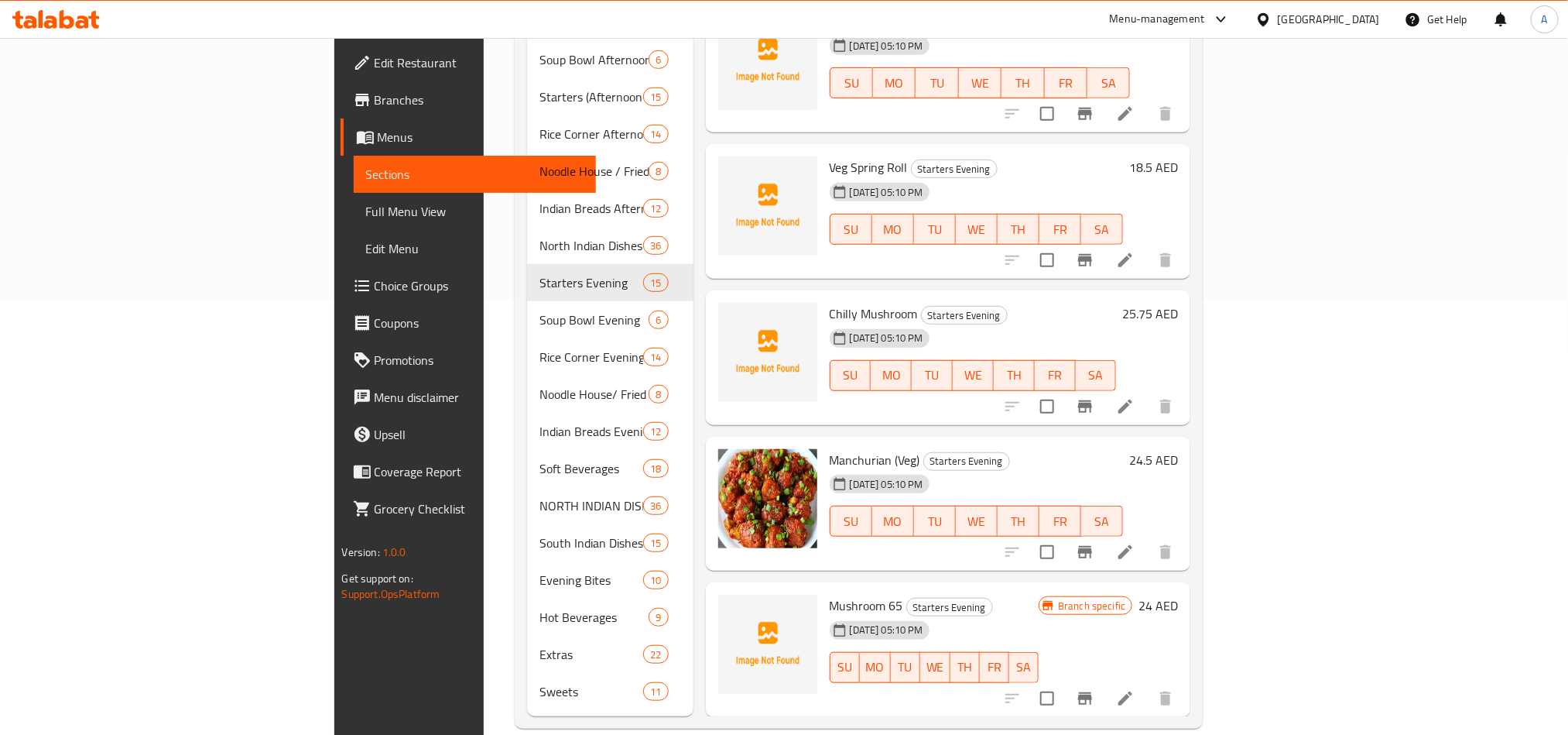
click at [1094, 398] on icon "Branch-specific-item" at bounding box center [1085, 407] width 18 height 18
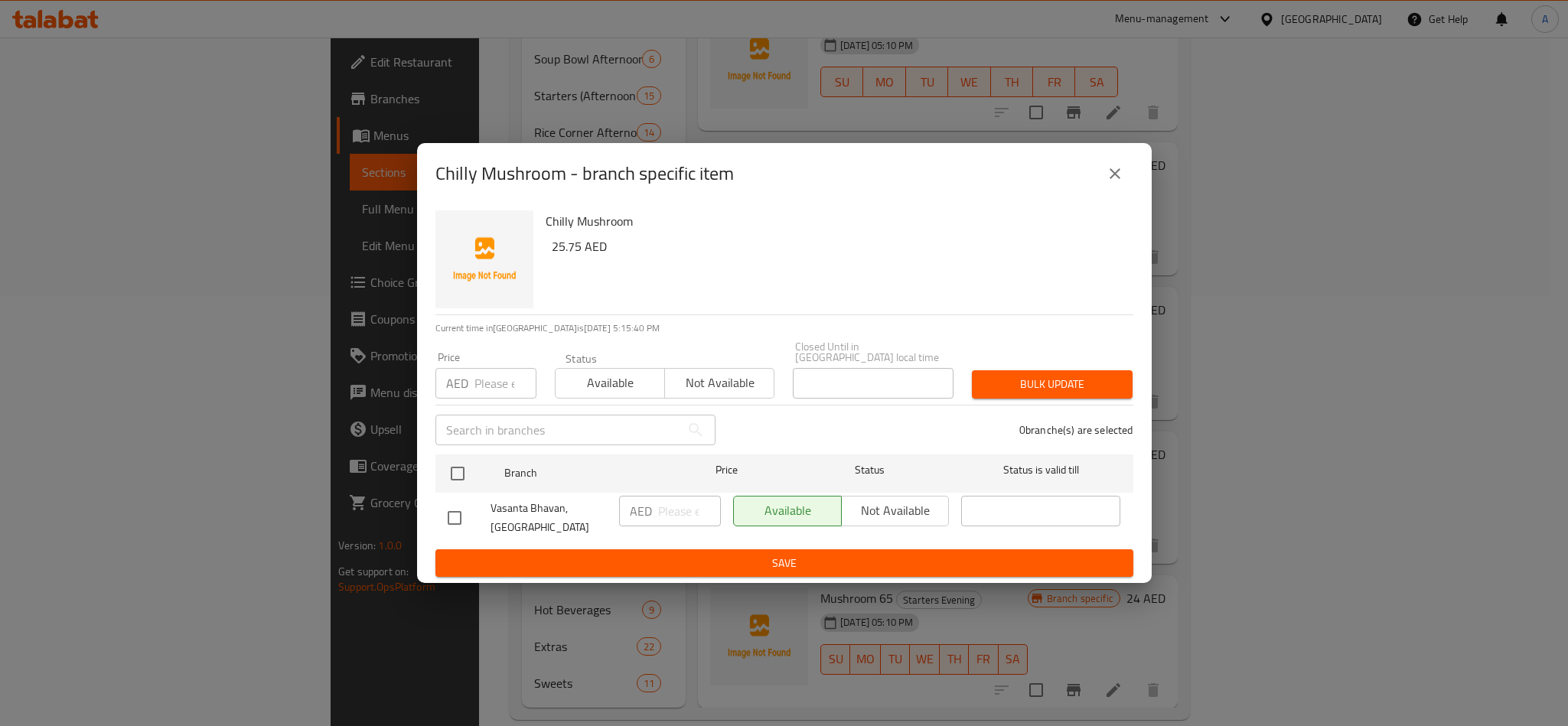
click at [1121, 170] on icon "close" at bounding box center [1115, 174] width 18 height 18
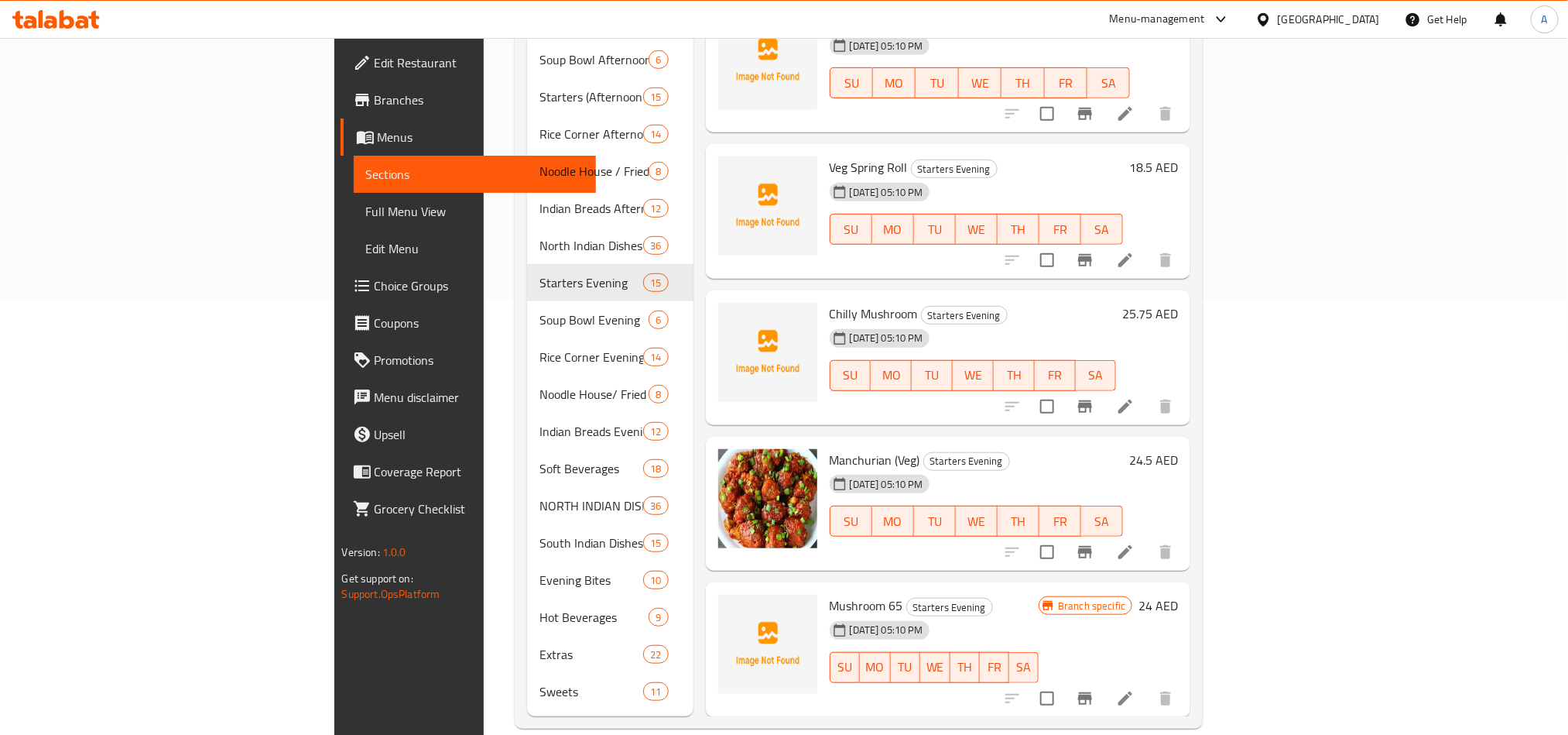
click at [1191, 582] on div "Mushroom 65 Starters Evening 24-06-2025 05:10 PM SU MO TU WE TH FR SA Branch sp…" at bounding box center [948, 650] width 485 height 135
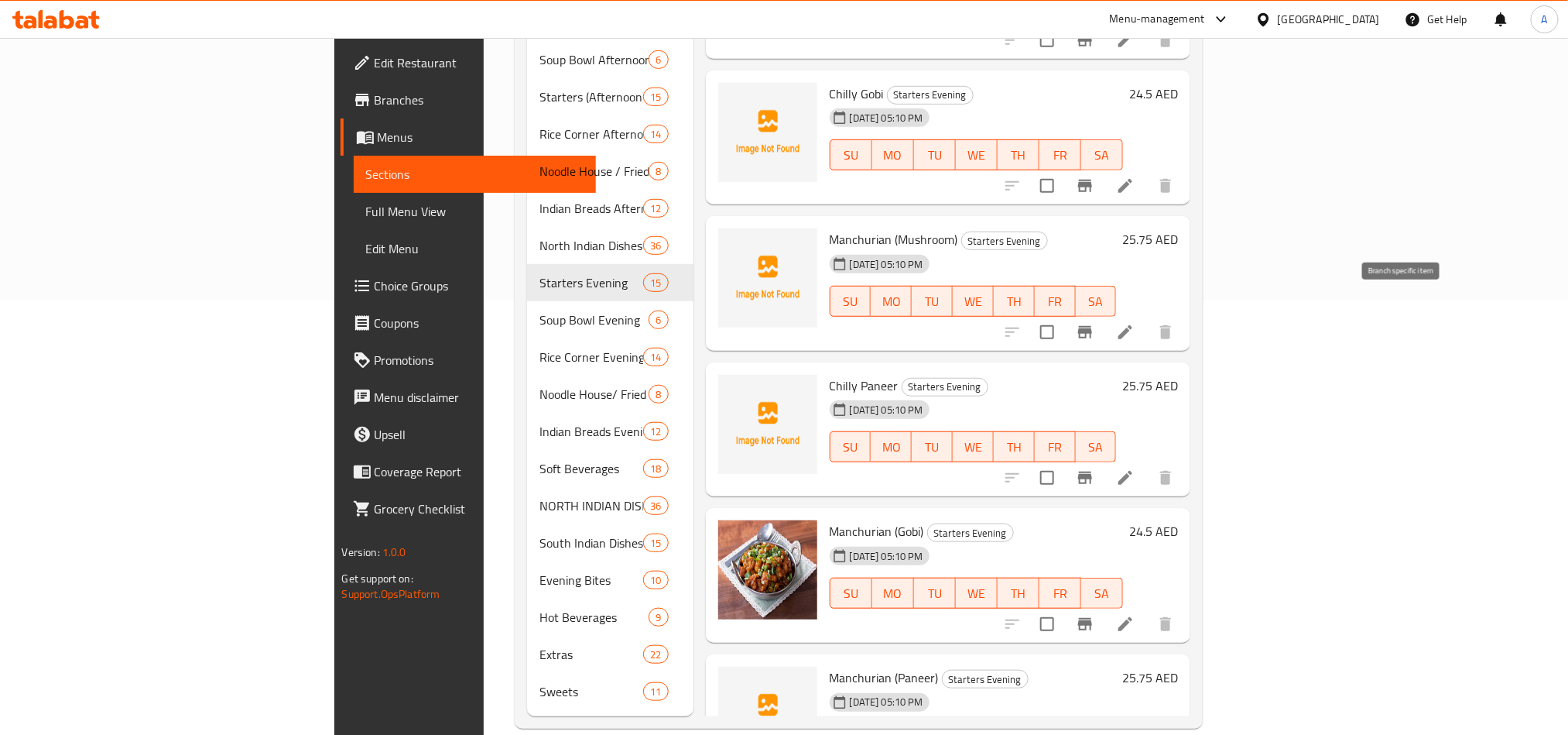
click at [1092, 326] on icon "Branch-specific-item" at bounding box center [1085, 332] width 14 height 12
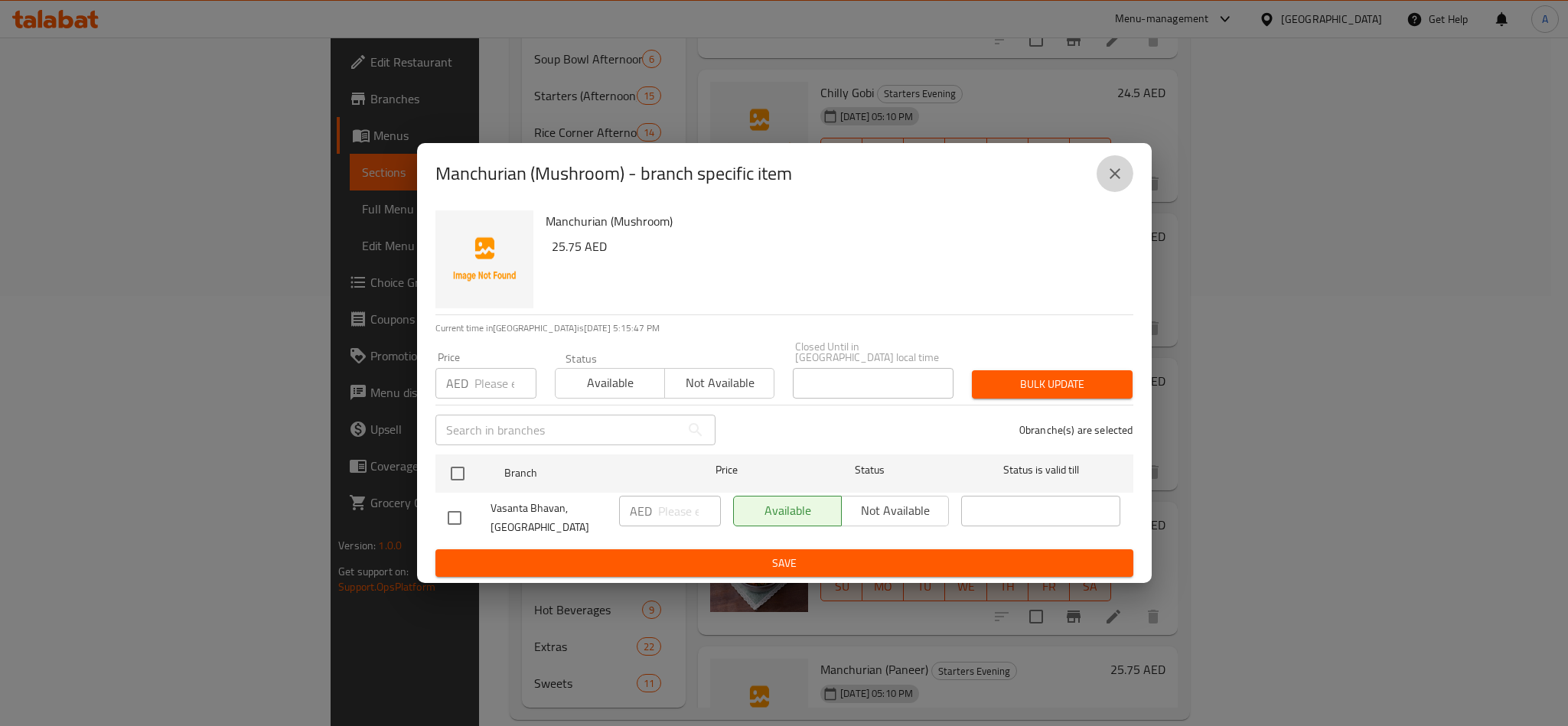
click at [1112, 170] on icon "close" at bounding box center [1115, 174] width 18 height 18
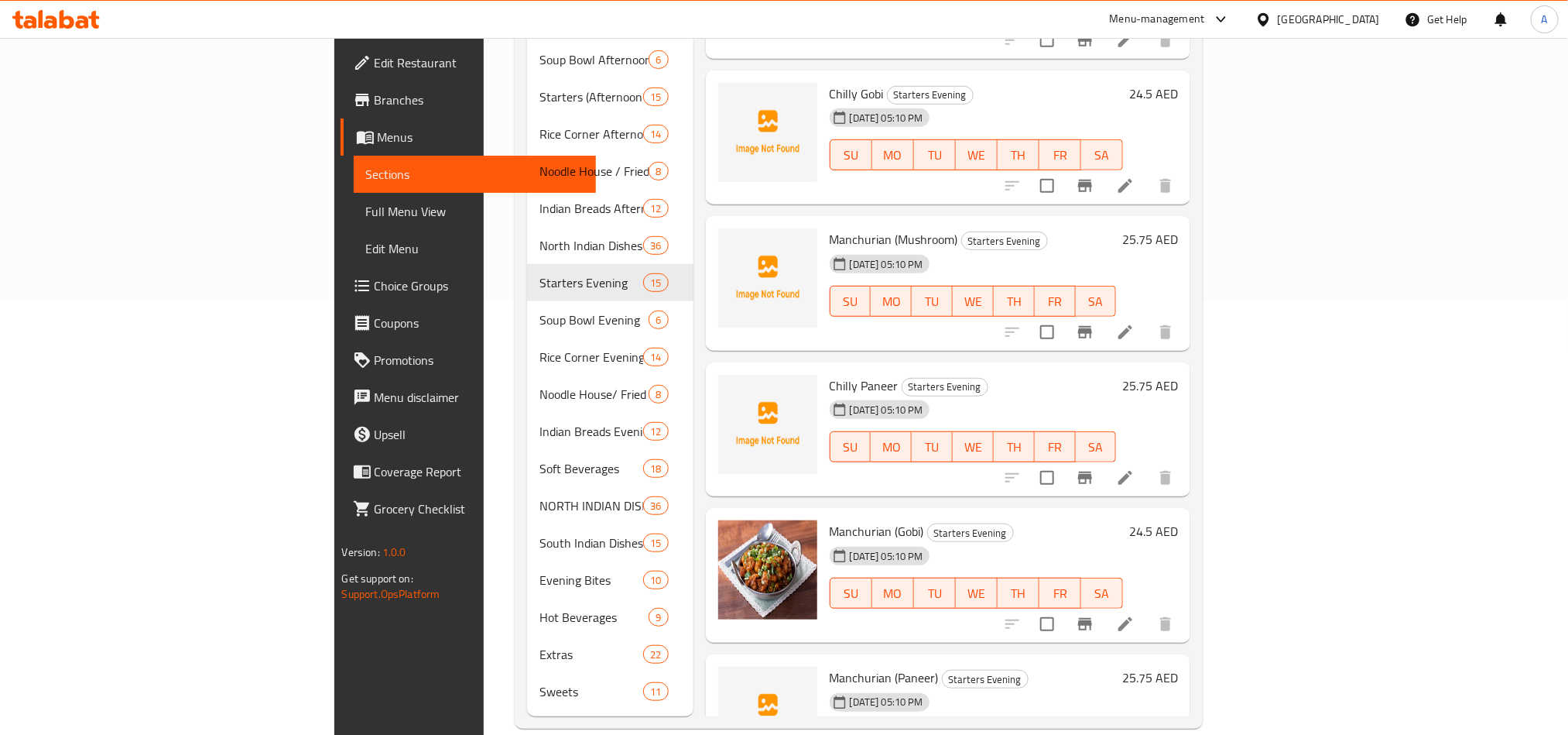
click at [1124, 521] on h6 "Manchurian (Gobi) Starters Evening" at bounding box center [977, 531] width 294 height 21
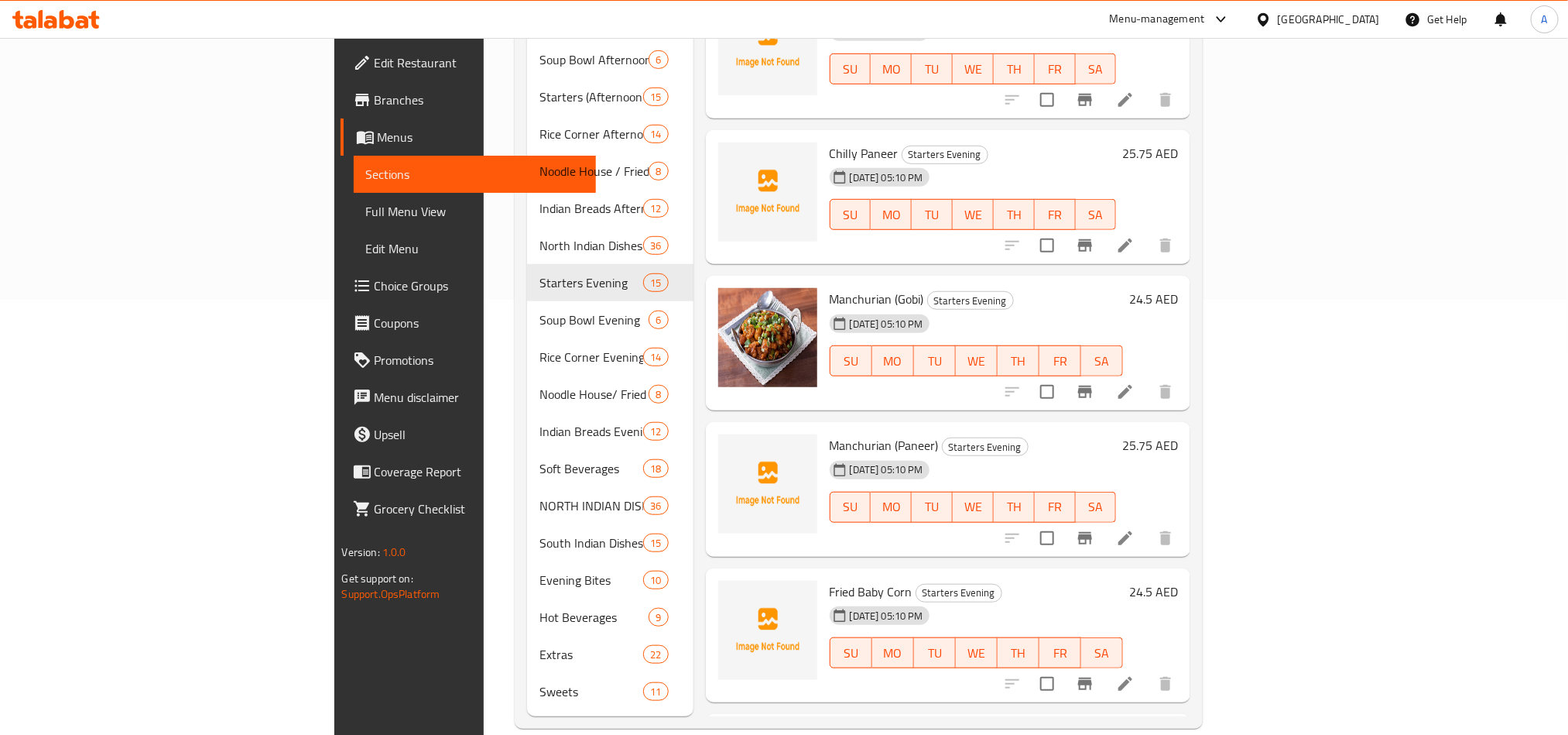
click at [1103, 520] on button "Branch-specific-item" at bounding box center [1085, 538] width 37 height 37
click at [1130, 600] on div "24-06-2025 05:10 PM SU MO TU WE TH FR SA" at bounding box center [977, 642] width 307 height 83
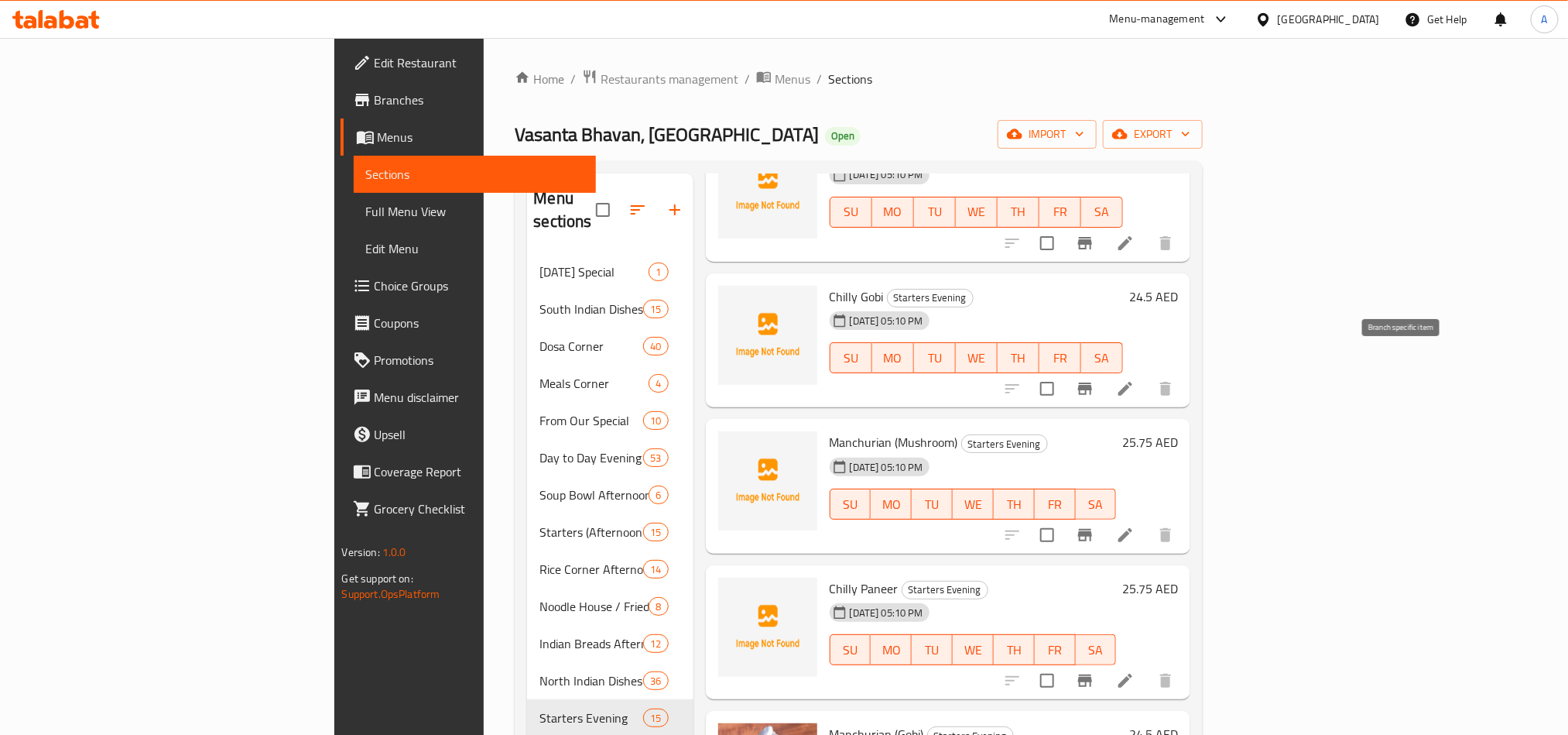
click at [1103, 377] on button "Branch-specific-item" at bounding box center [1085, 388] width 37 height 37
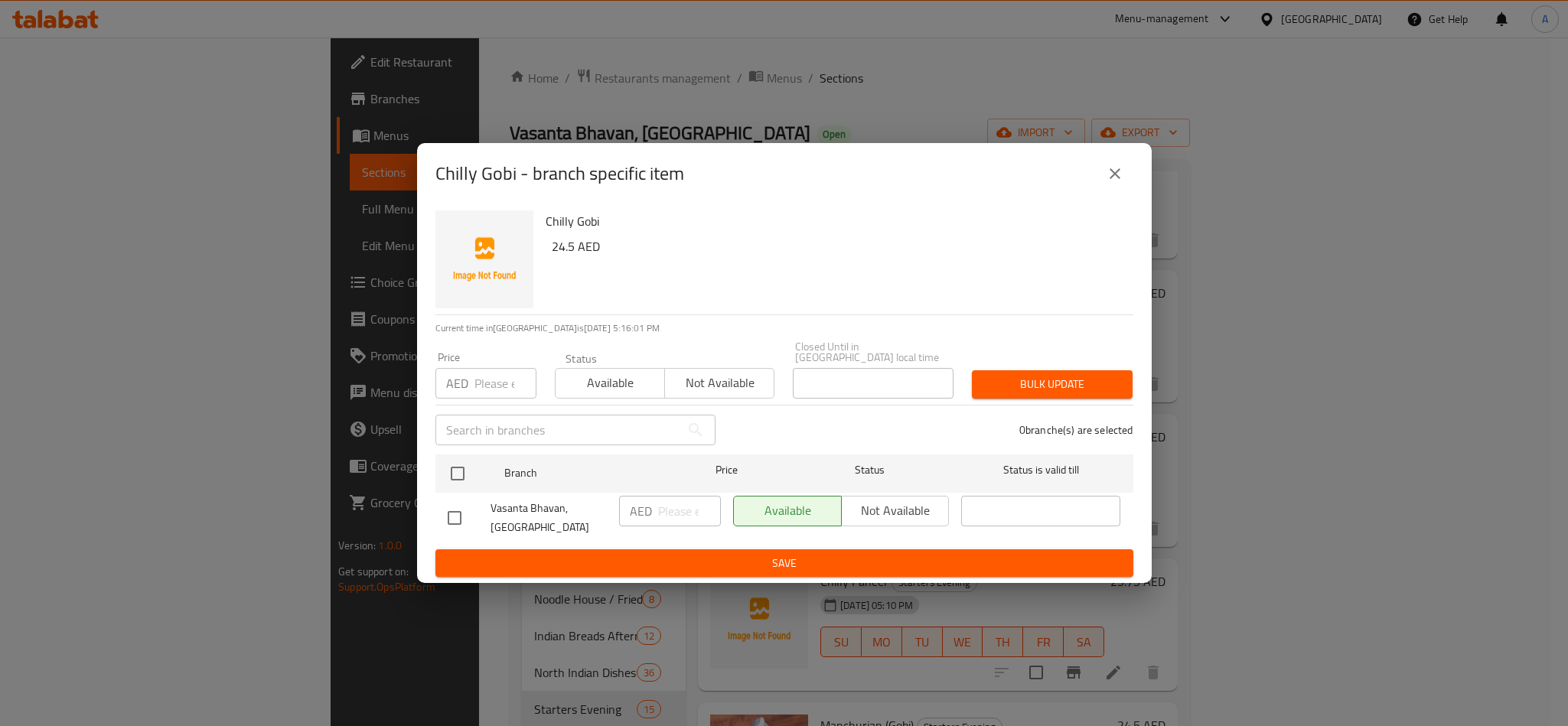
click at [1123, 161] on button "close" at bounding box center [1115, 174] width 37 height 37
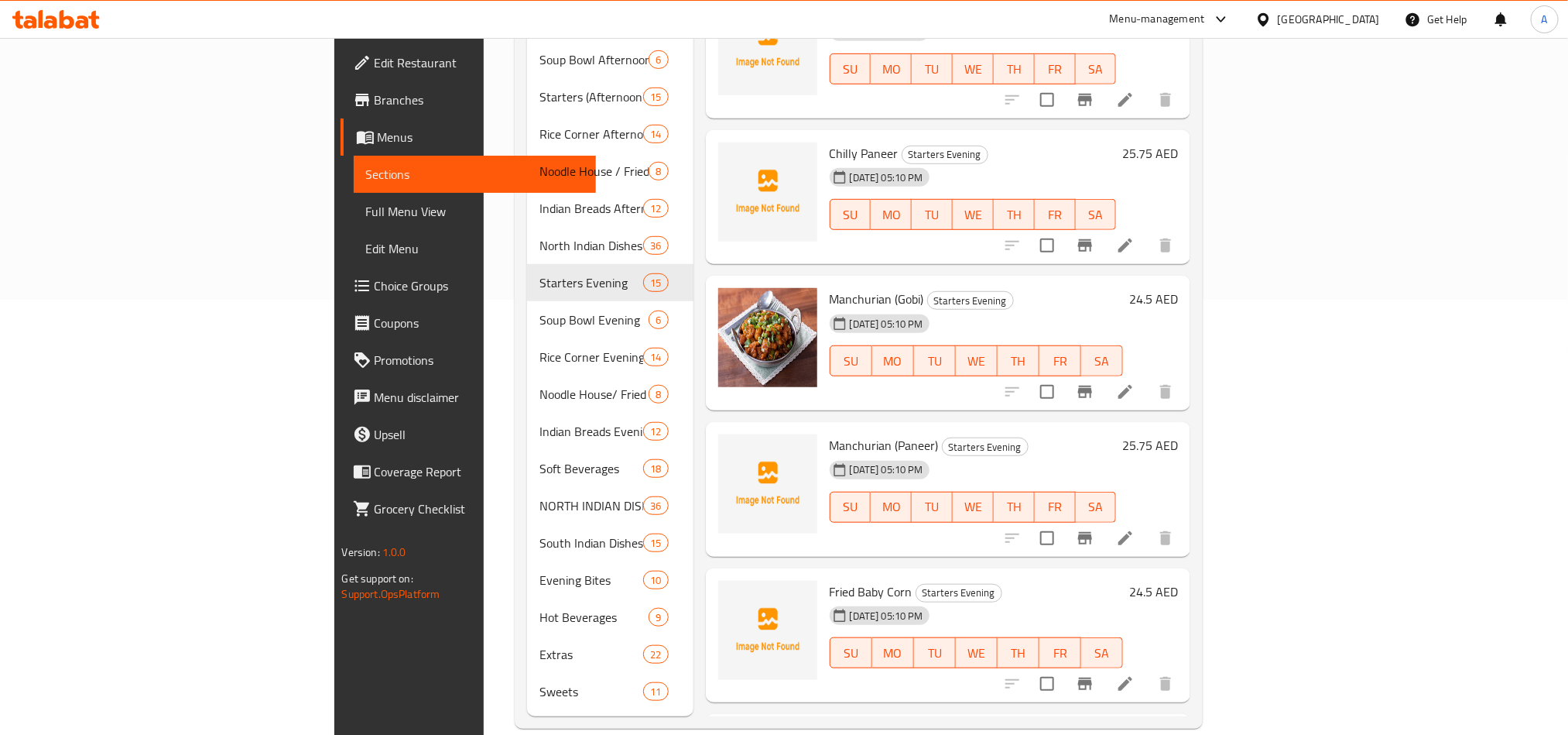
scroll to position [1274, 0]
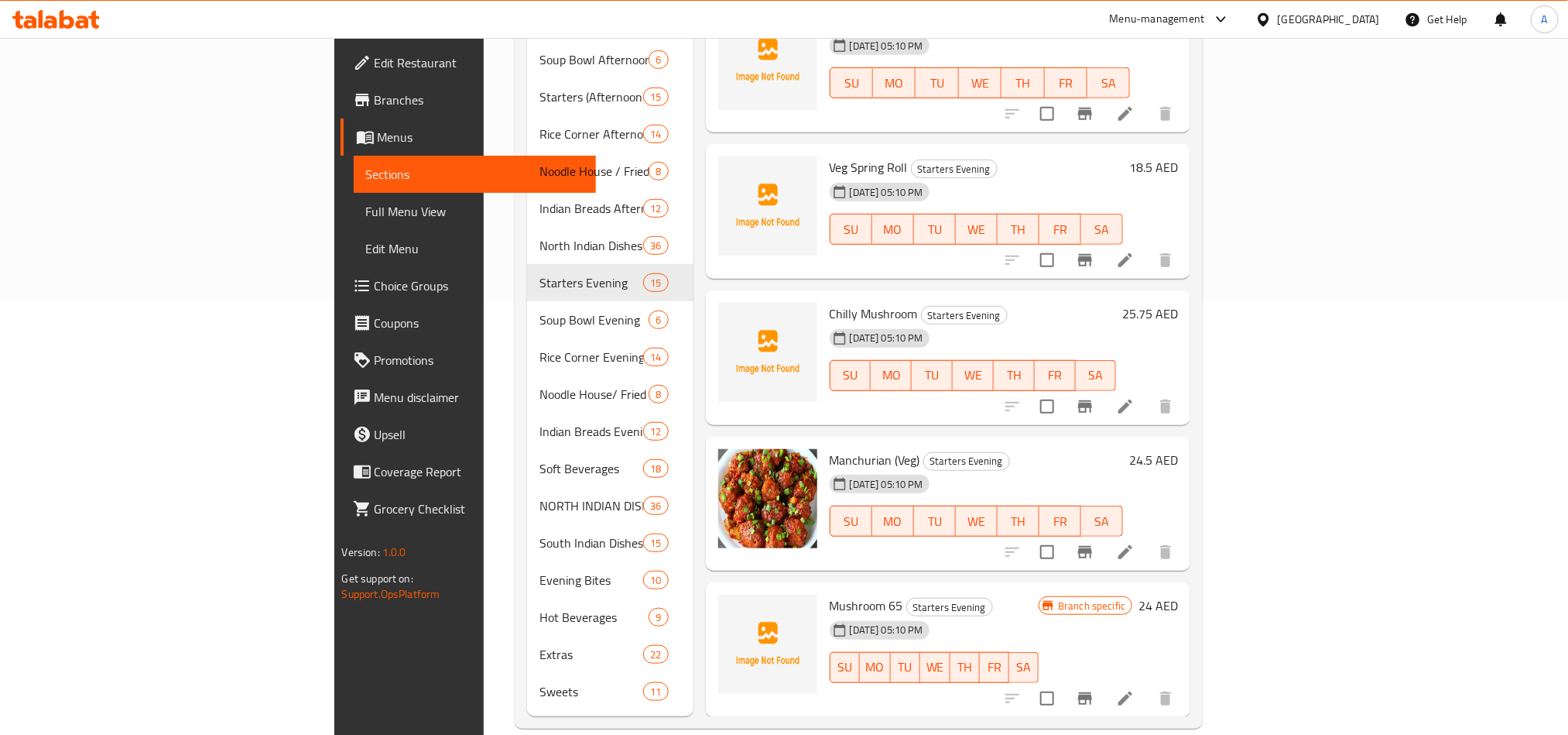
click at [1103, 539] on button "Branch-specific-item" at bounding box center [1085, 552] width 37 height 37
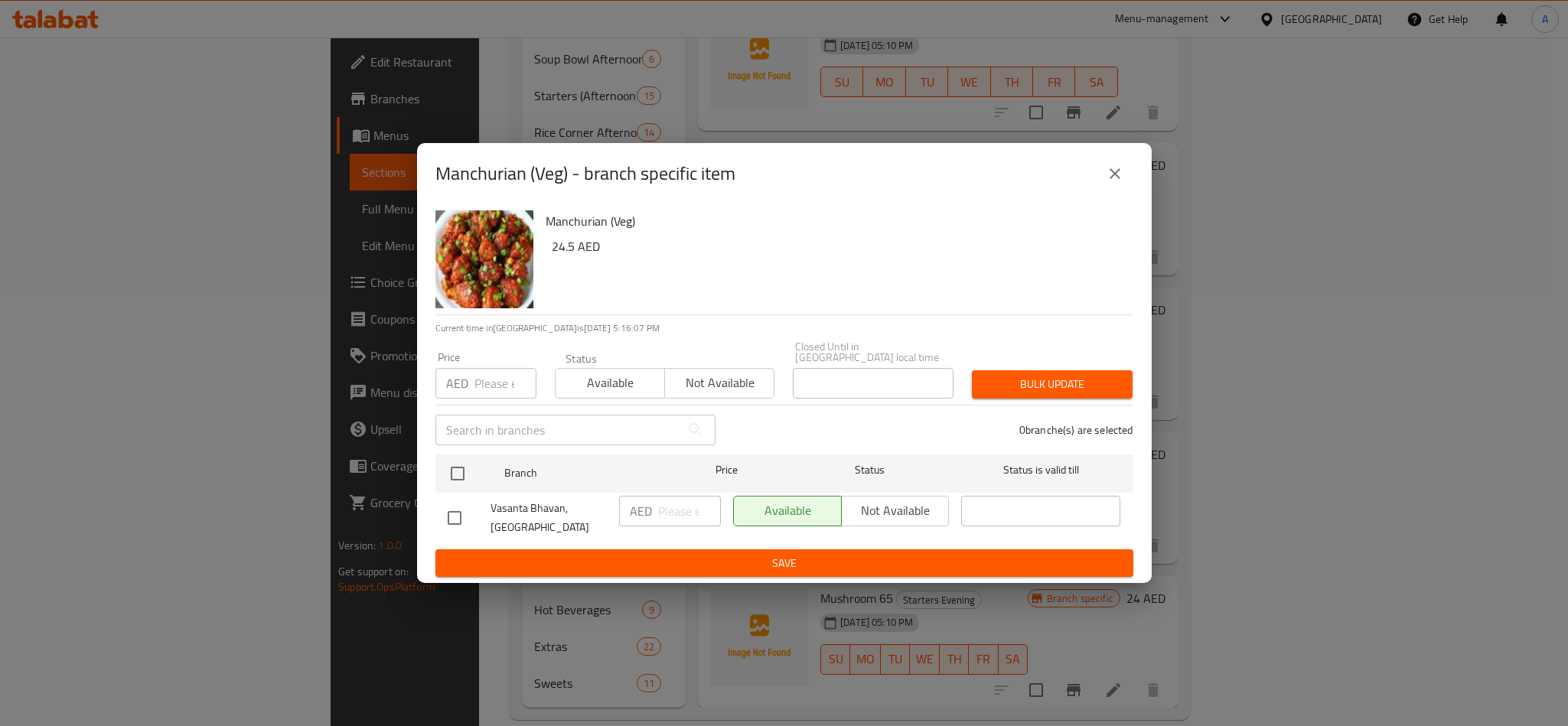
click at [1102, 180] on button "close" at bounding box center [1115, 174] width 37 height 37
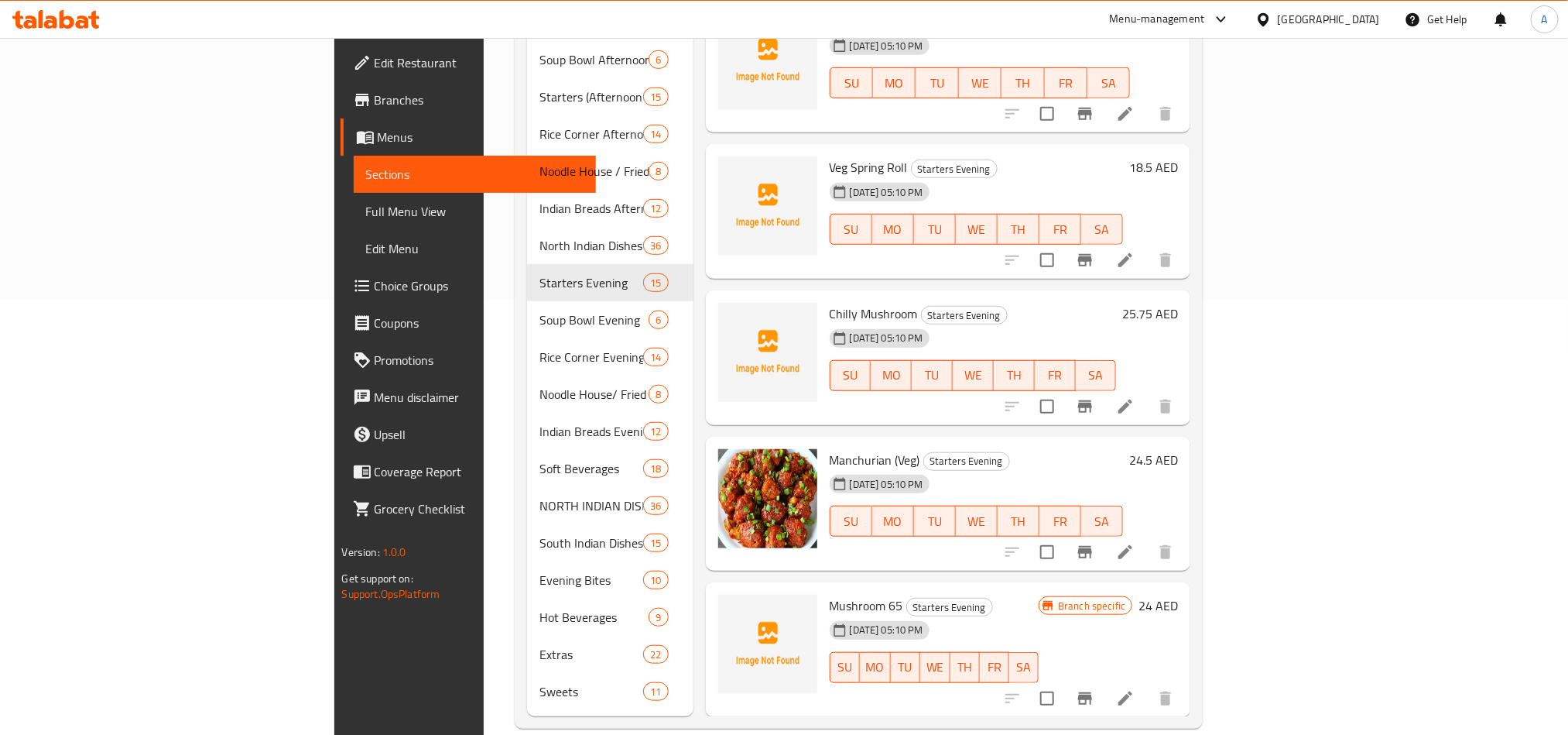
click at [1019, 686] on div "Mushroom 65 Starters Evening 24-06-2025 05:10 PM SU MO TU WE TH FR SA Branch sp…" at bounding box center [948, 650] width 485 height 135
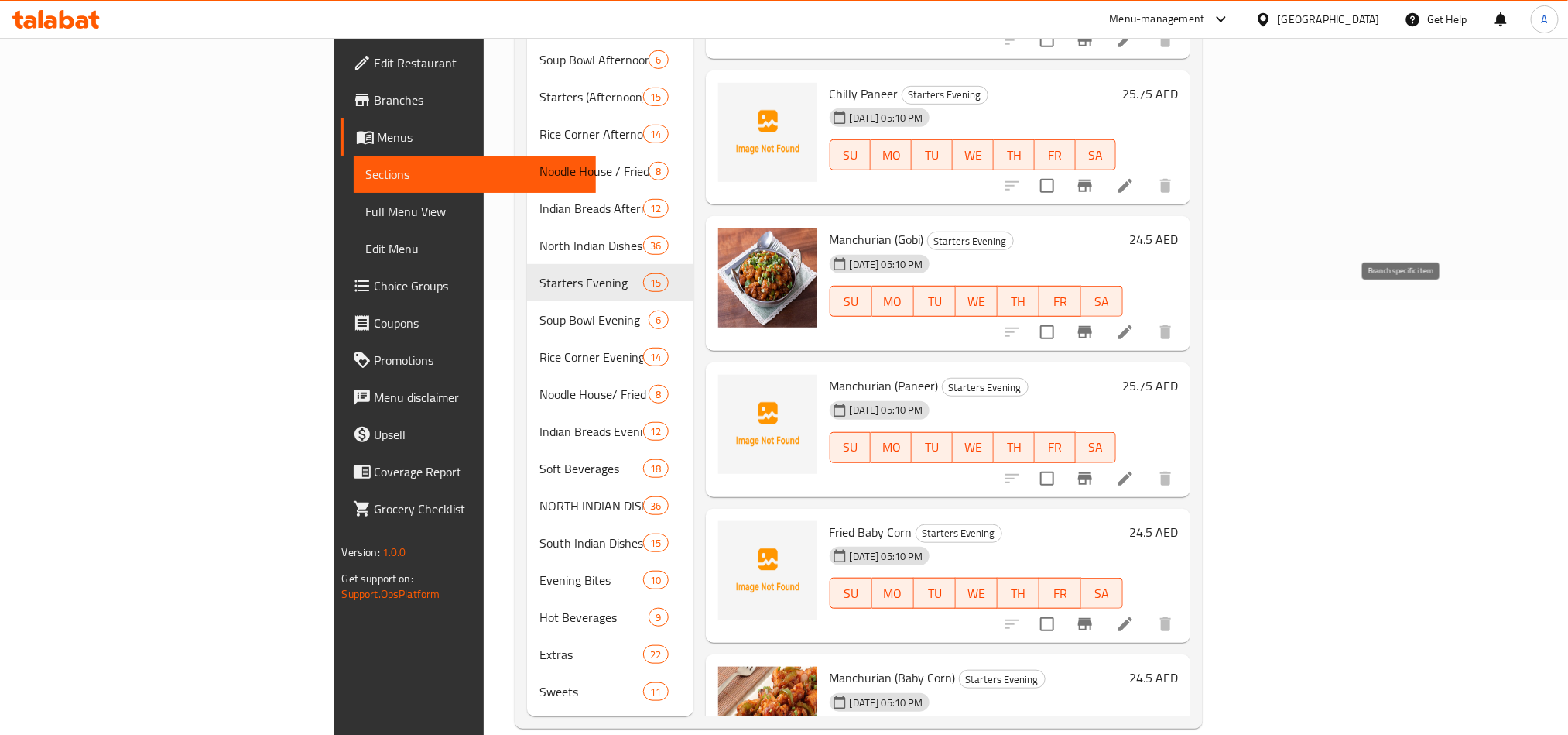
click at [1103, 313] on button "Branch-specific-item" at bounding box center [1085, 332] width 37 height 37
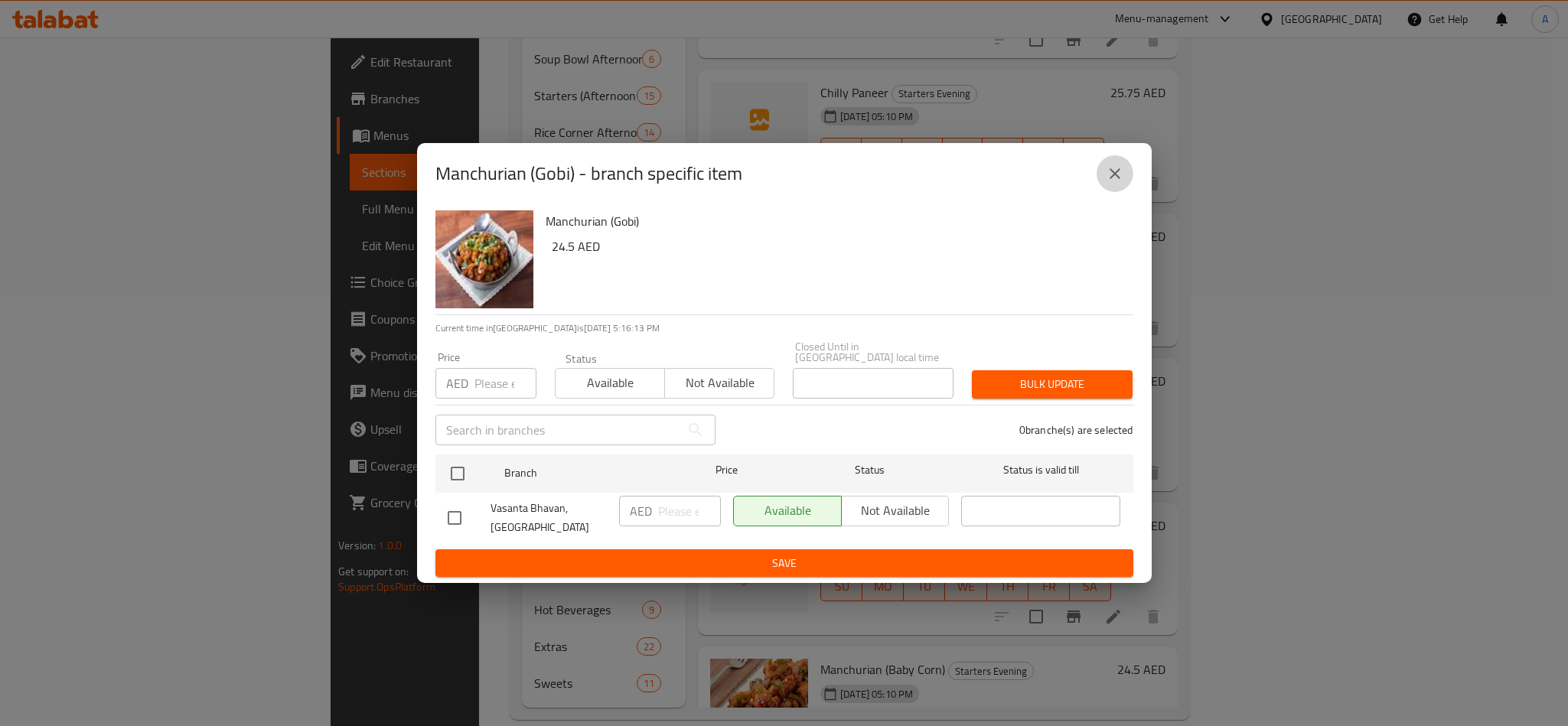
click at [1118, 167] on icon "close" at bounding box center [1115, 174] width 18 height 18
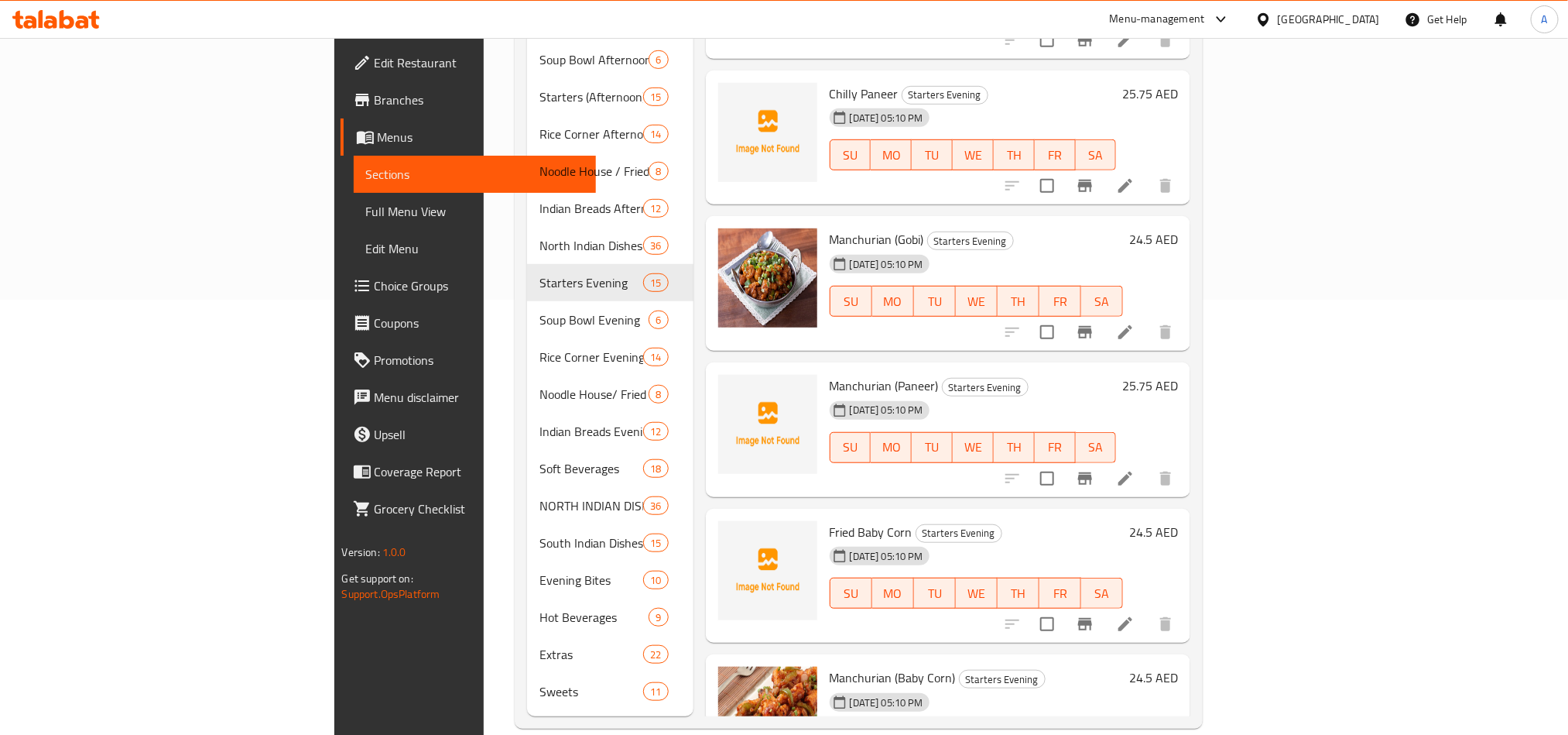
click at [1124, 521] on h6 "Fried Baby Corn Starters Evening" at bounding box center [977, 532] width 294 height 21
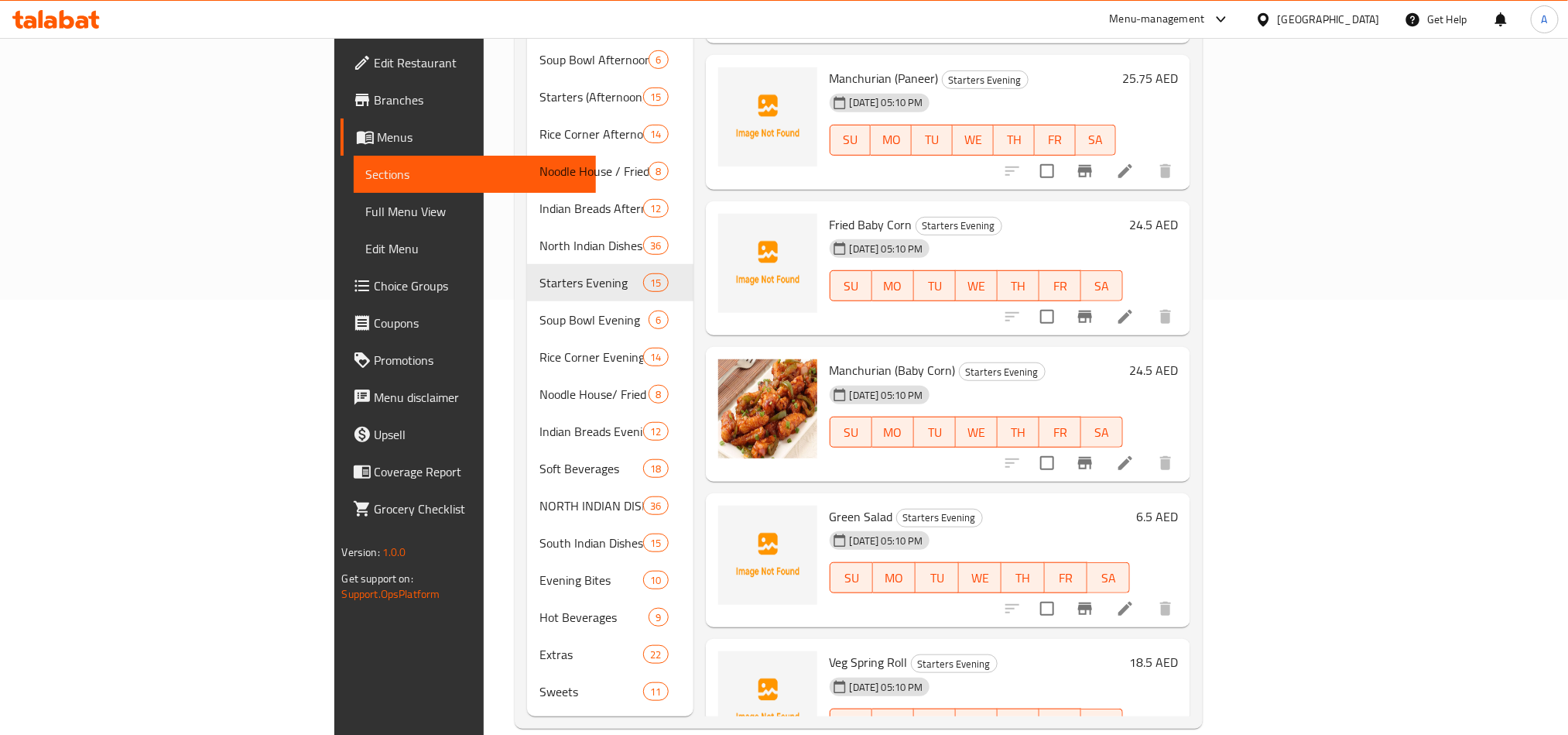
scroll to position [820, 0]
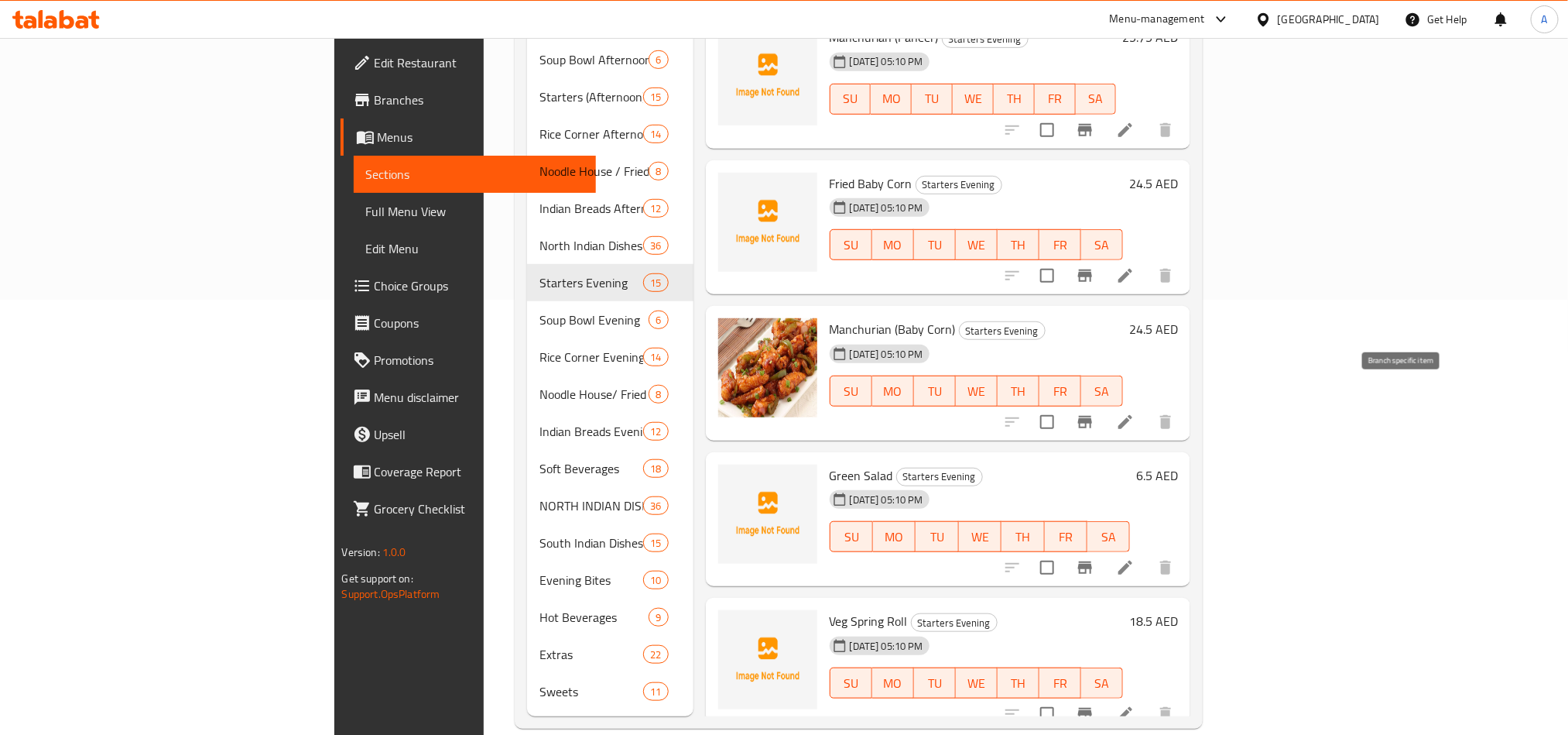
click at [1103, 403] on button "Branch-specific-item" at bounding box center [1085, 422] width 37 height 37
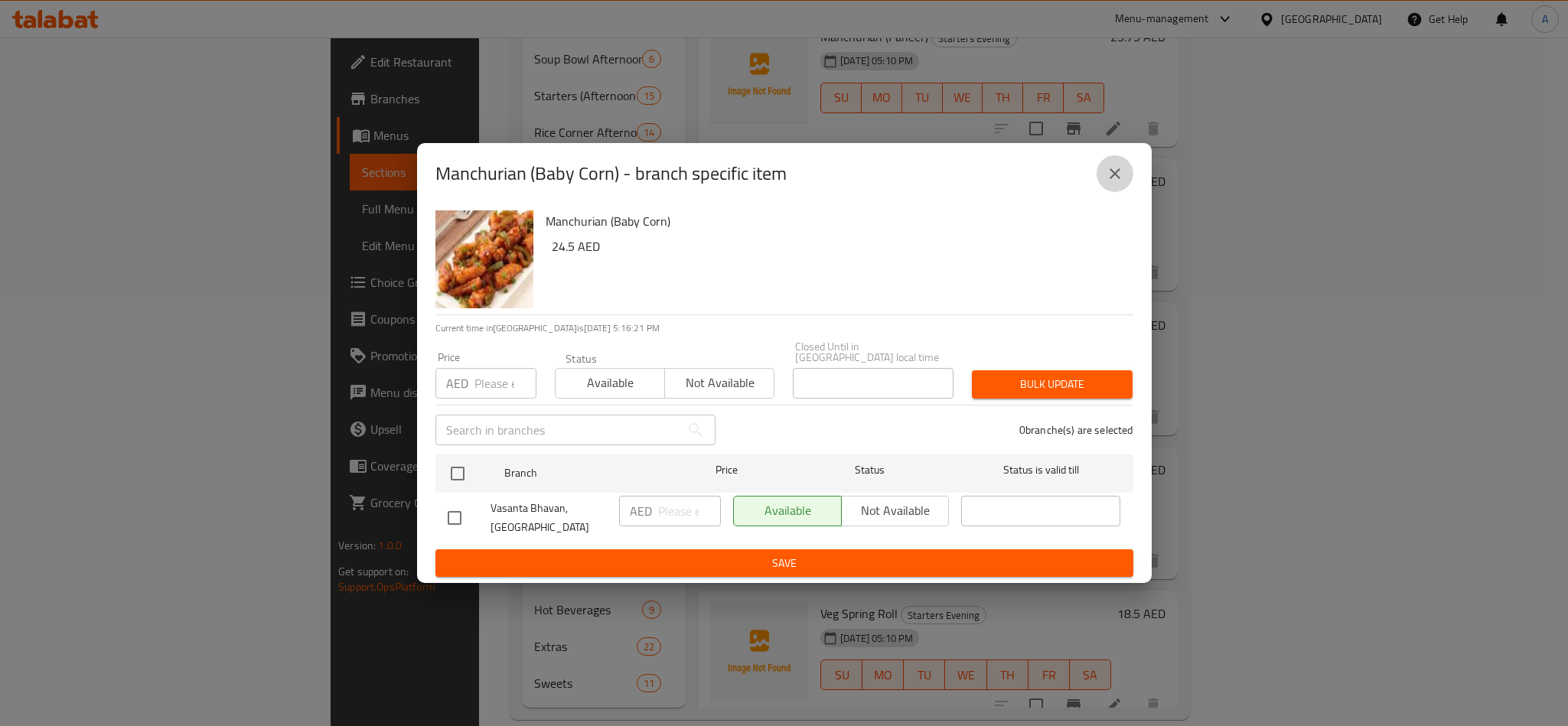
click at [1121, 180] on icon "close" at bounding box center [1115, 174] width 18 height 18
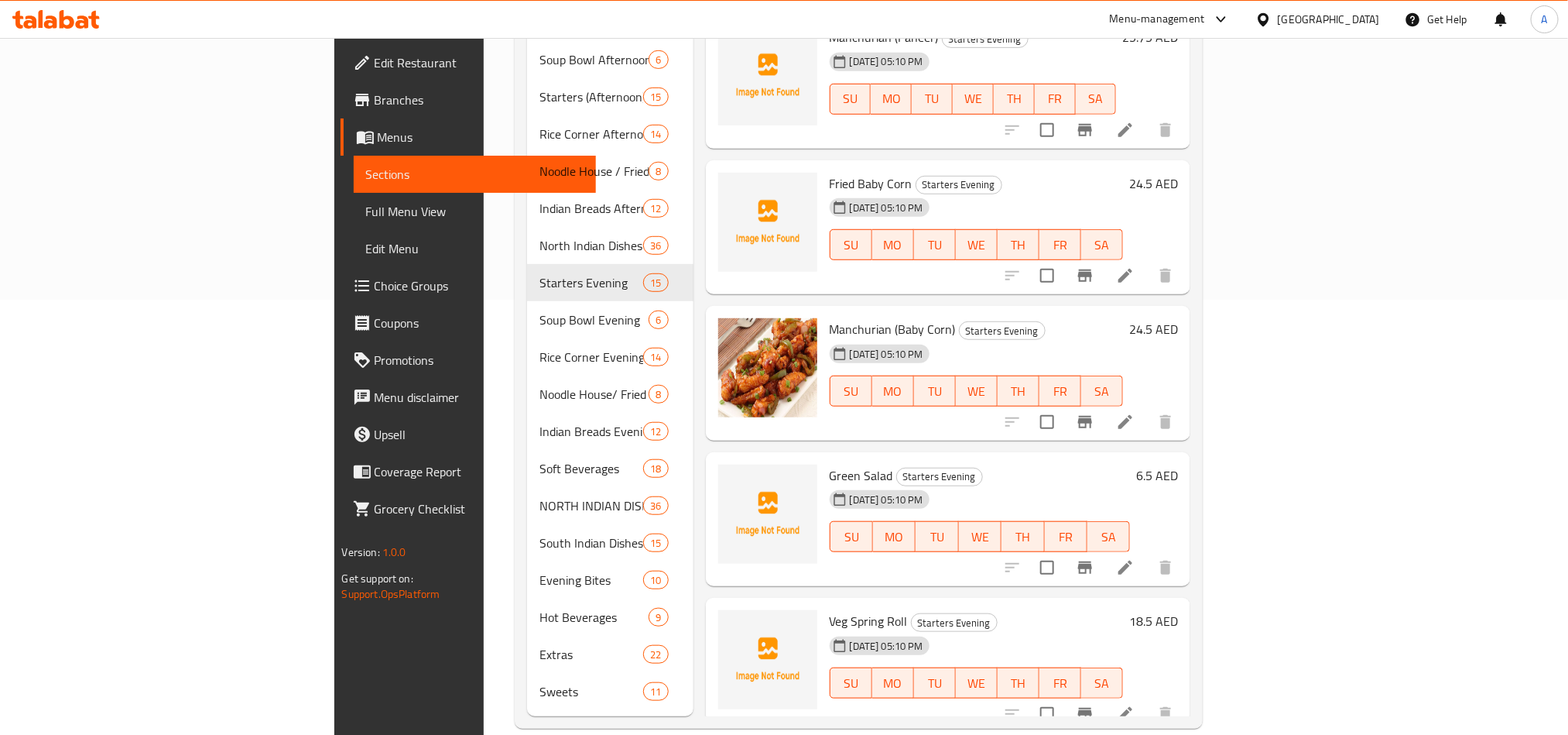
click at [1130, 631] on div "24-06-2025 05:10 PM SU MO TU WE TH FR SA" at bounding box center [977, 672] width 307 height 83
click at [1094, 266] on icon "Branch-specific-item" at bounding box center [1085, 276] width 18 height 18
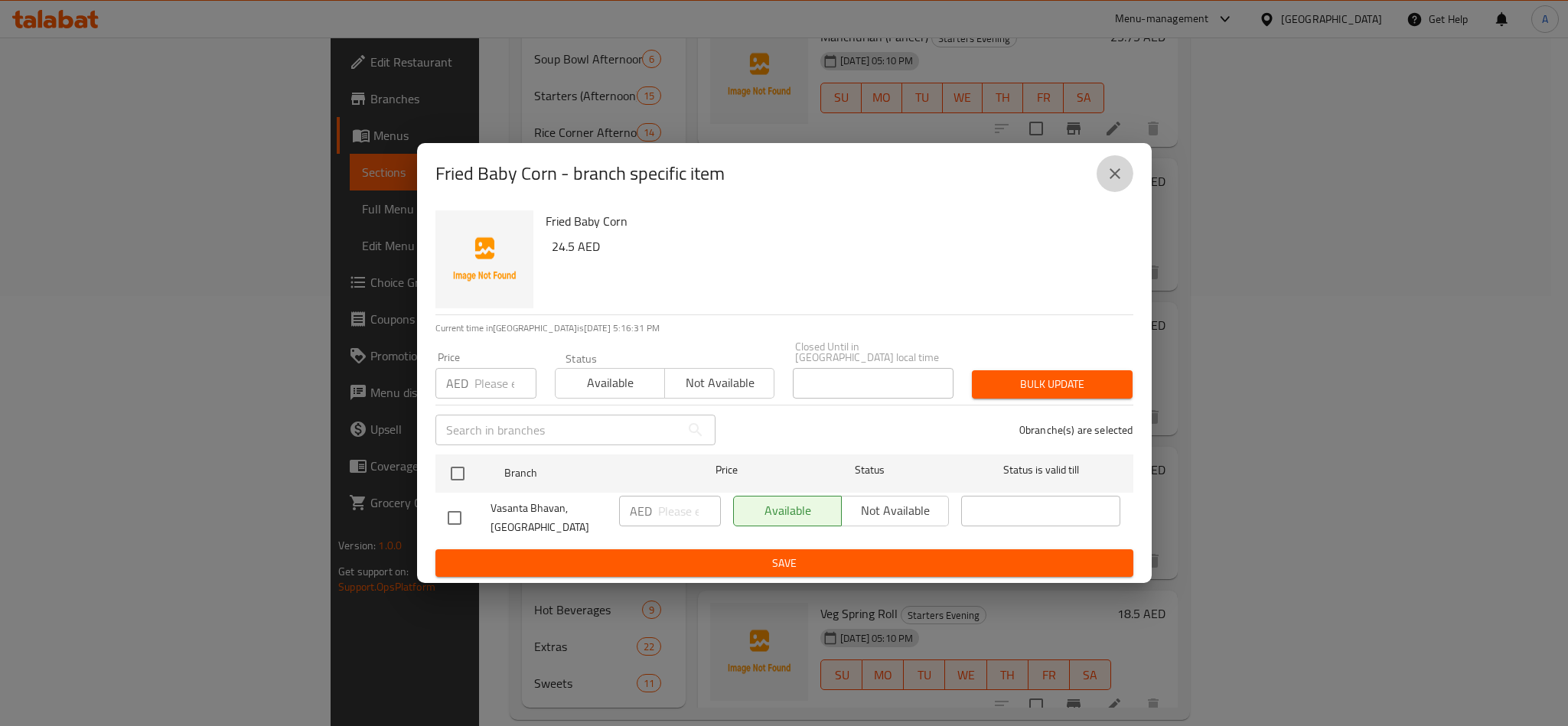
click at [1100, 166] on button "close" at bounding box center [1115, 174] width 37 height 37
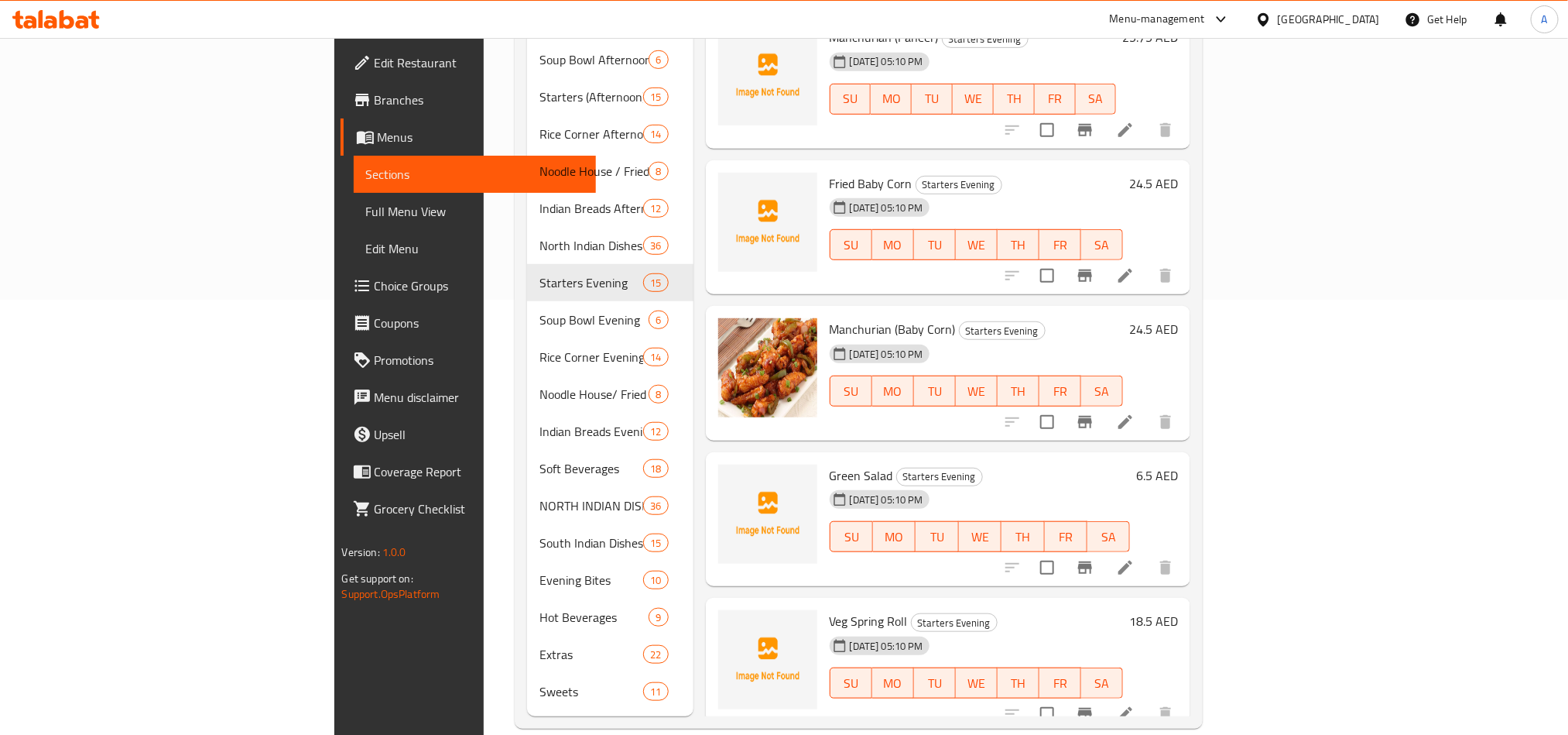
click at [1130, 464] on h6 "Green Salad Starters Evening" at bounding box center [980, 474] width 301 height 21
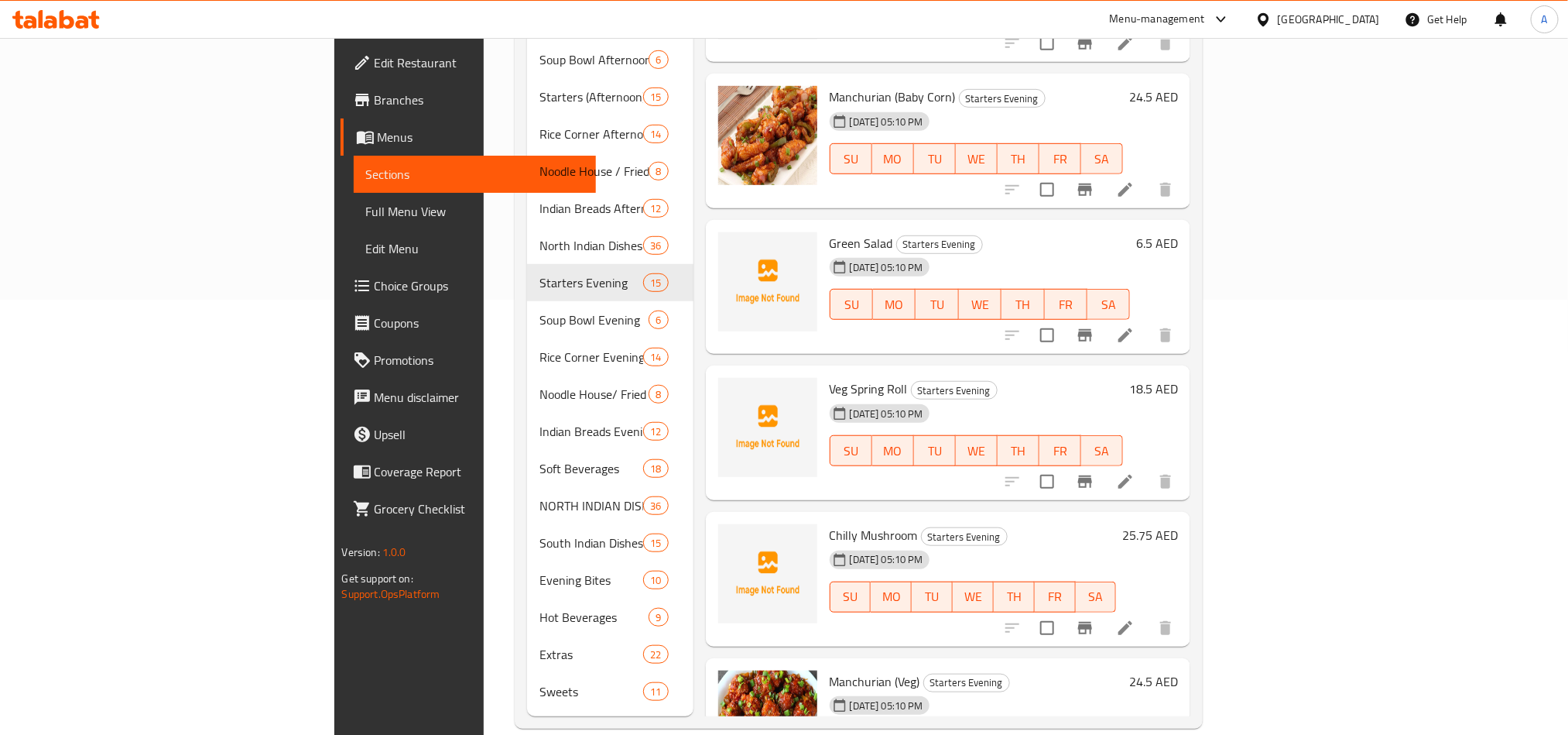
click at [1103, 474] on button "Branch-specific-item" at bounding box center [1085, 482] width 37 height 37
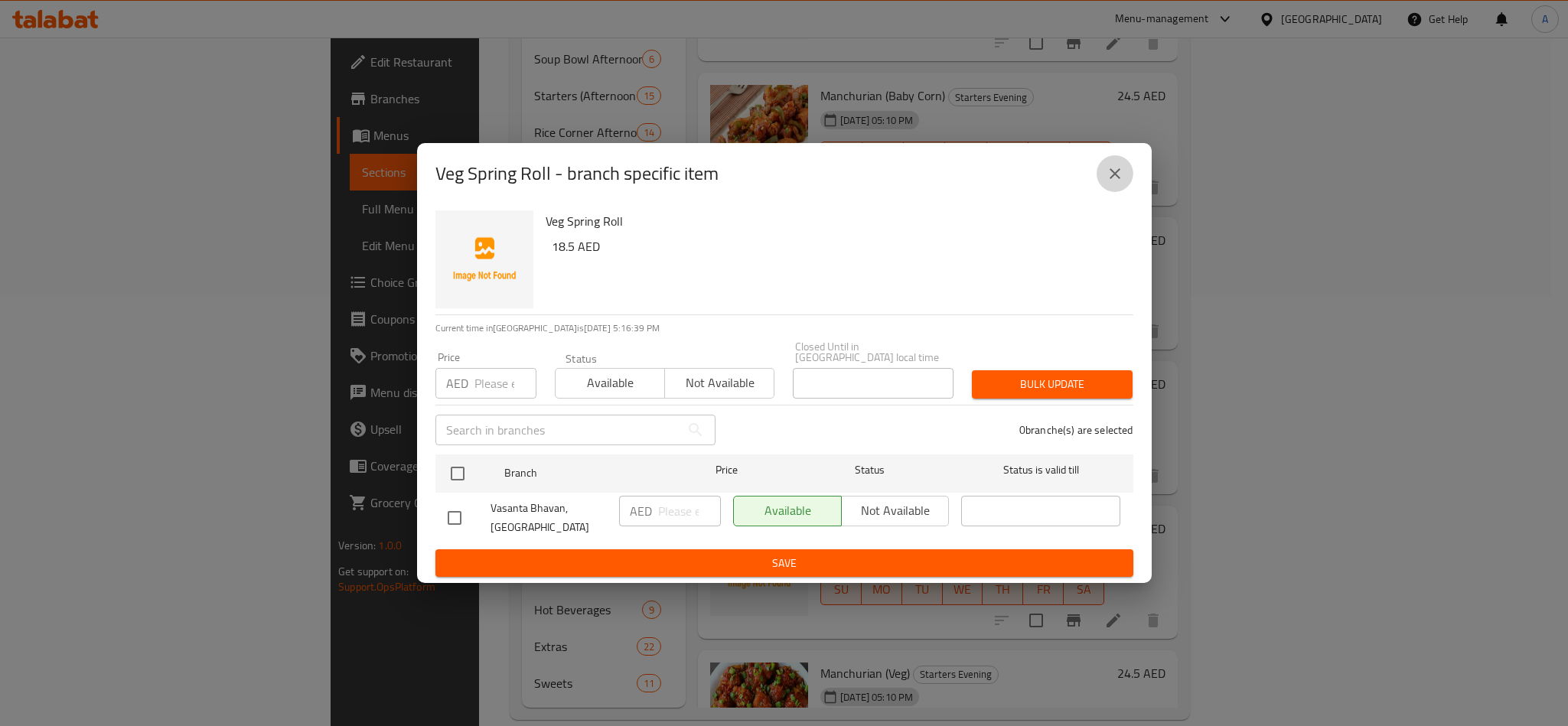
drag, startPoint x: 1099, startPoint y: 162, endPoint x: 1067, endPoint y: 126, distance: 48.2
click at [1102, 162] on button "close" at bounding box center [1115, 174] width 37 height 37
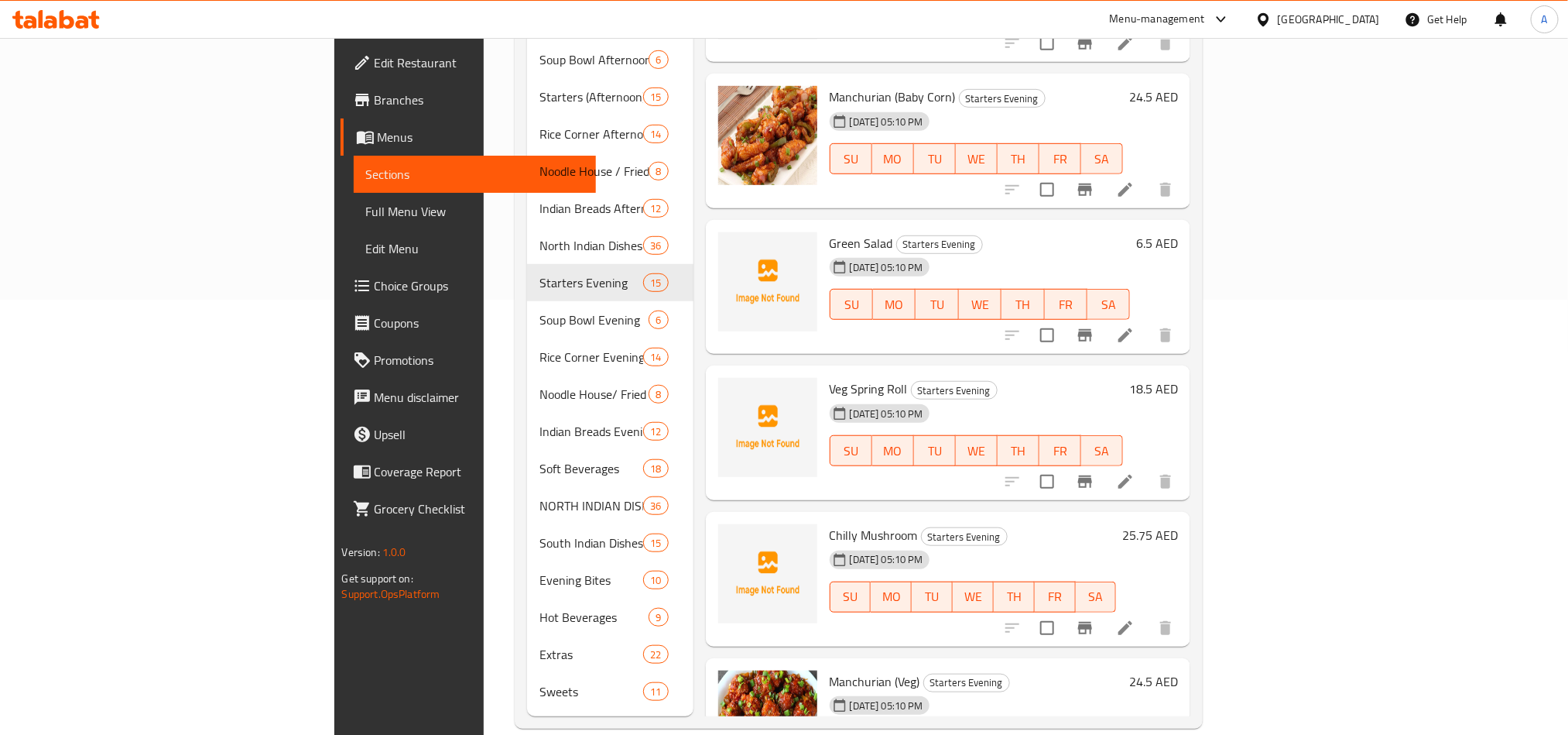
click at [1147, 322] on li at bounding box center [1124, 336] width 43 height 28
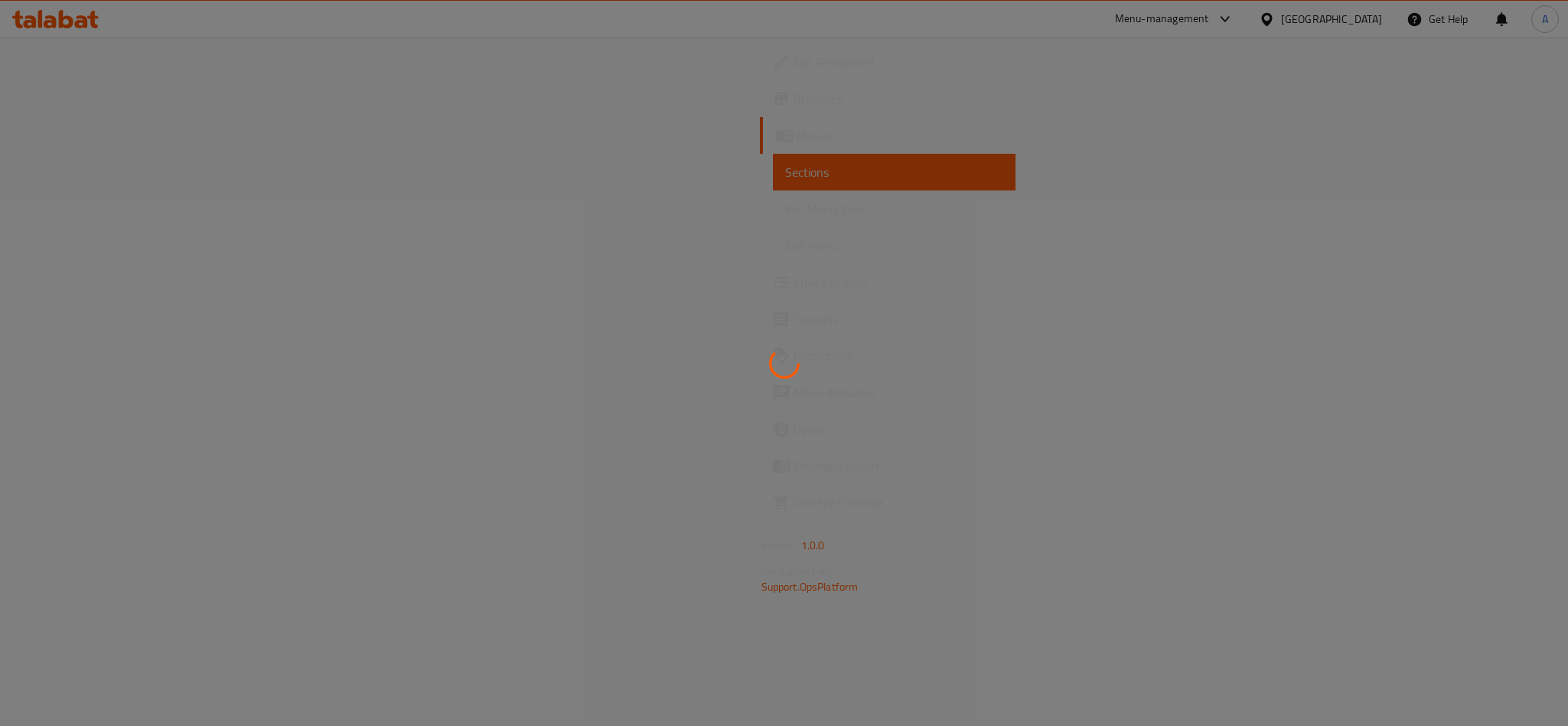
click at [1176, 270] on div at bounding box center [784, 363] width 1568 height 726
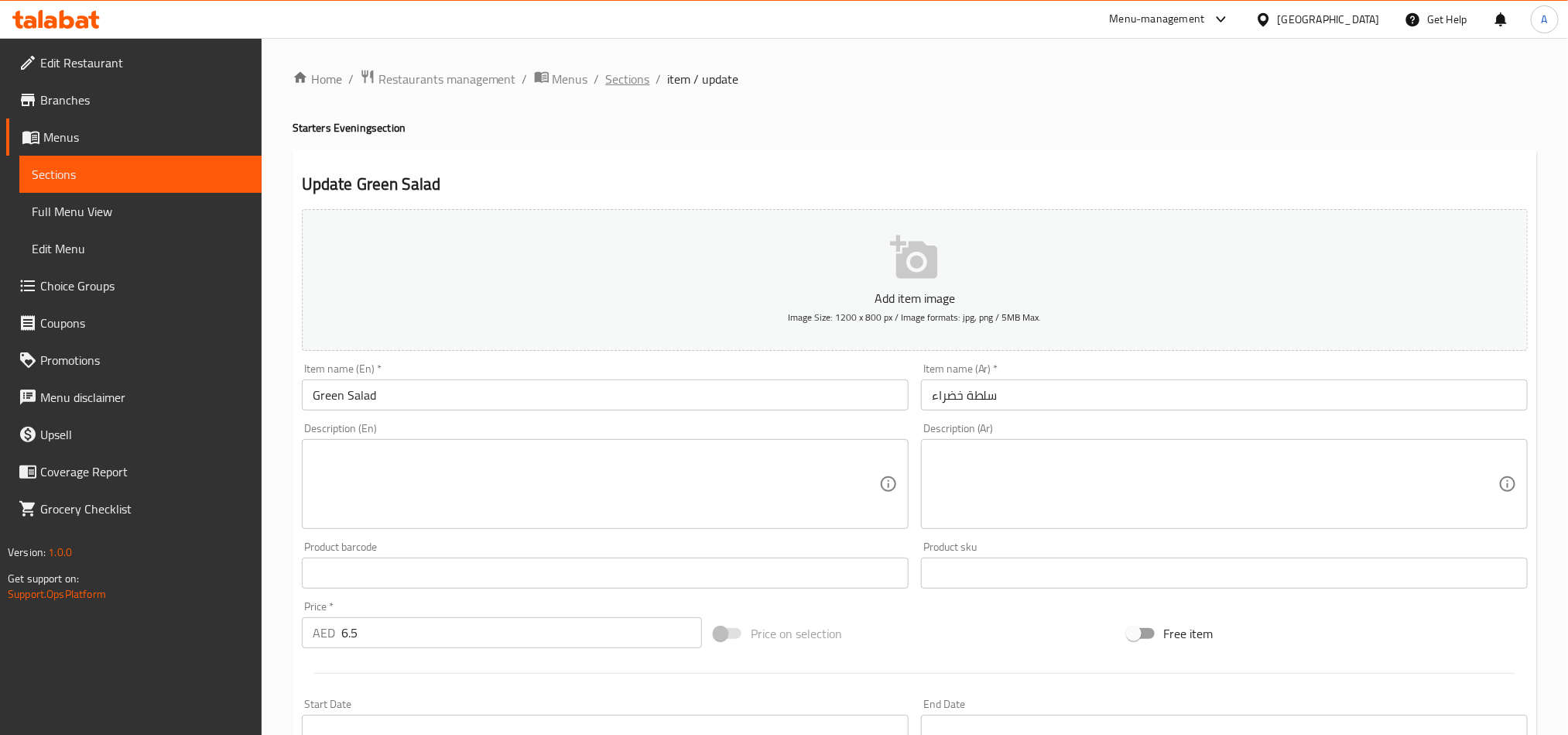
click at [643, 77] on span "Sections" at bounding box center [628, 79] width 44 height 18
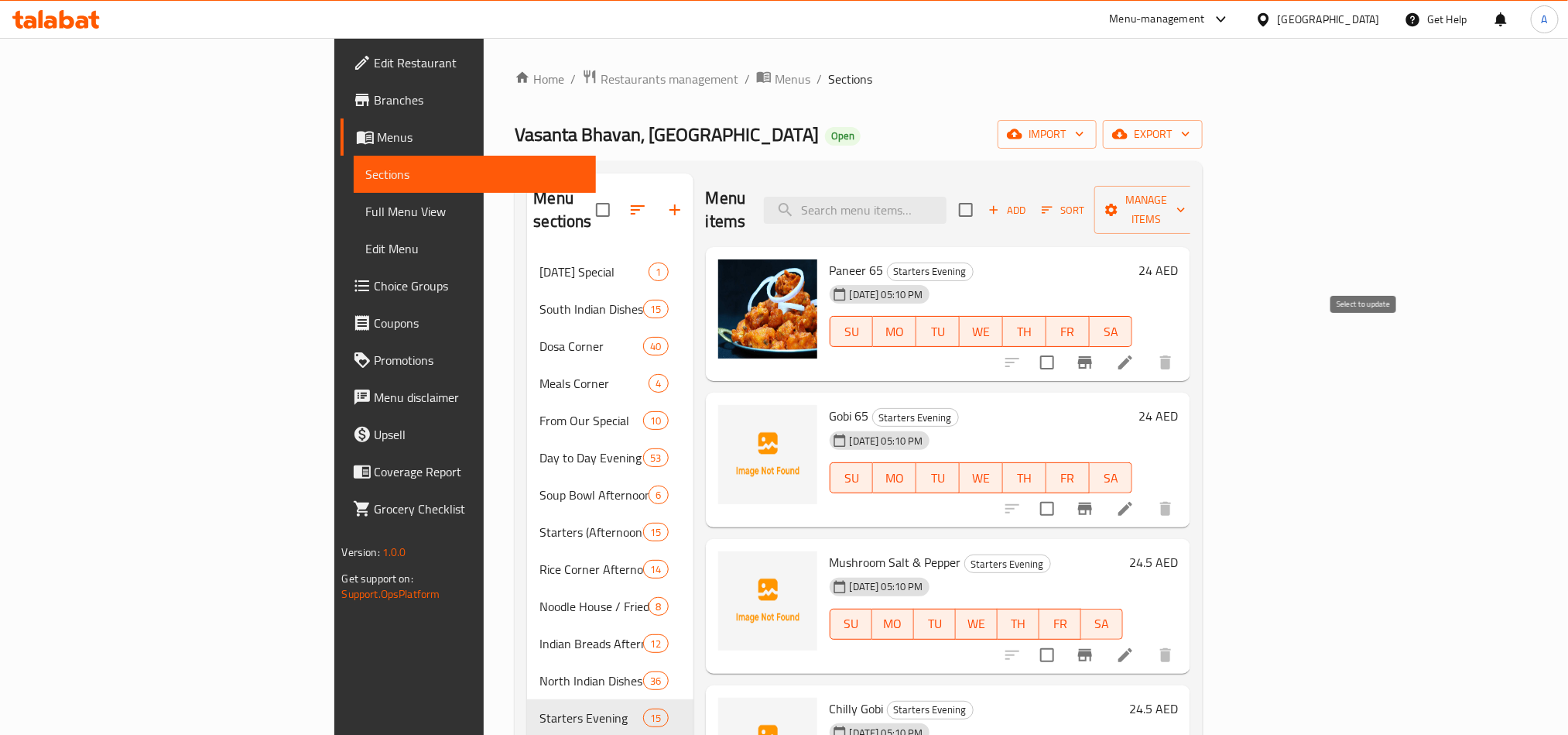
click at [1064, 349] on input "checkbox" at bounding box center [1046, 361] width 32 height 32
checkbox input "true"
click at [1197, 189] on button "Manage items" at bounding box center [1146, 210] width 103 height 48
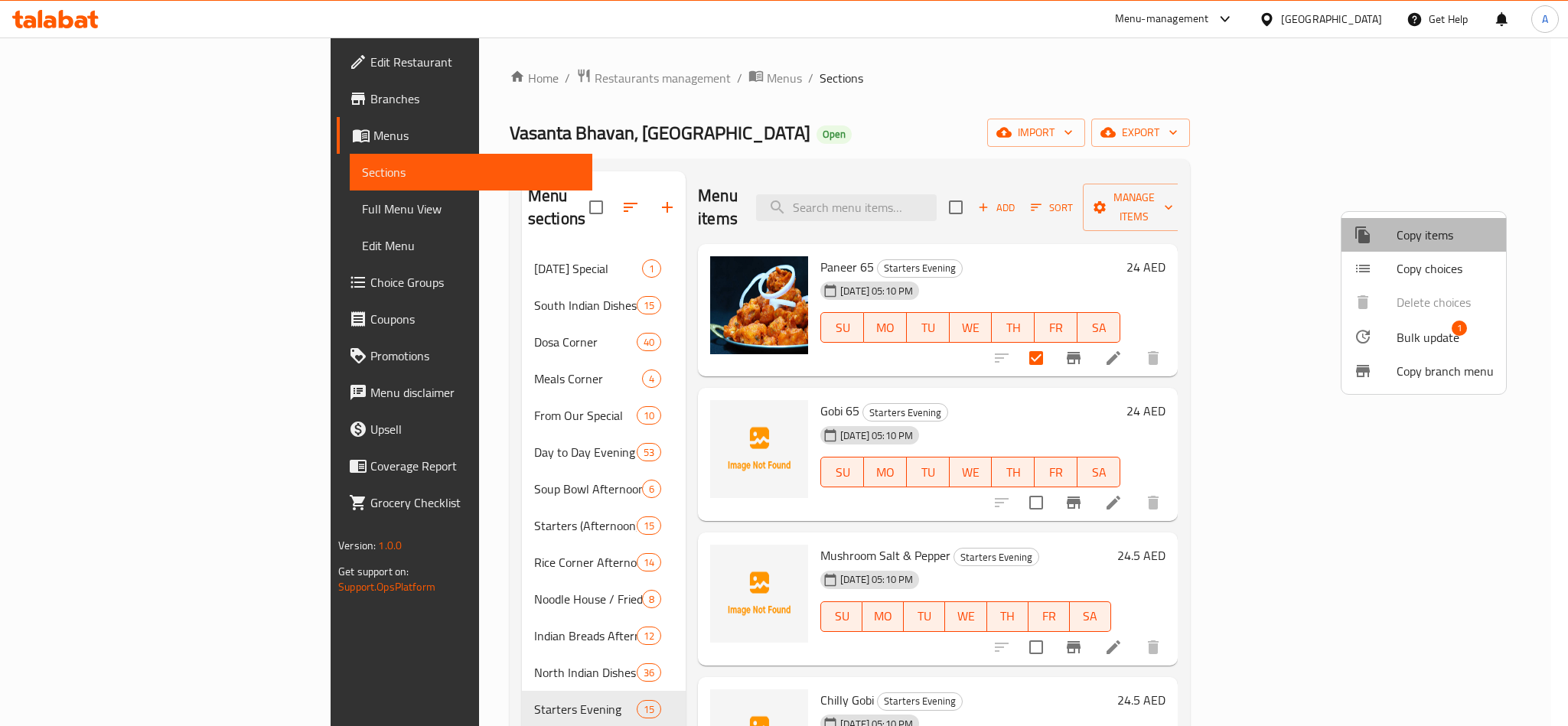
click at [1452, 237] on span "Copy items" at bounding box center [1445, 235] width 97 height 18
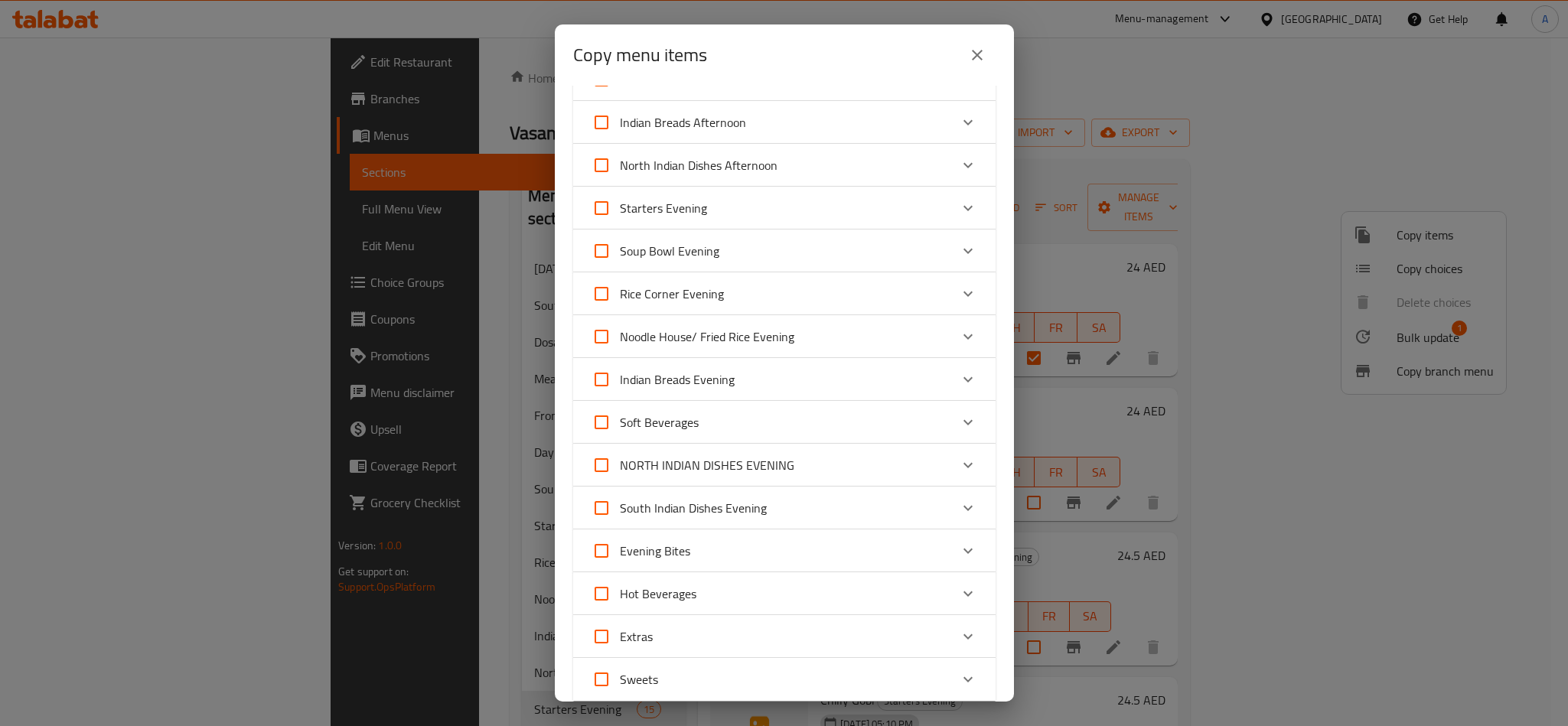
scroll to position [679, 0]
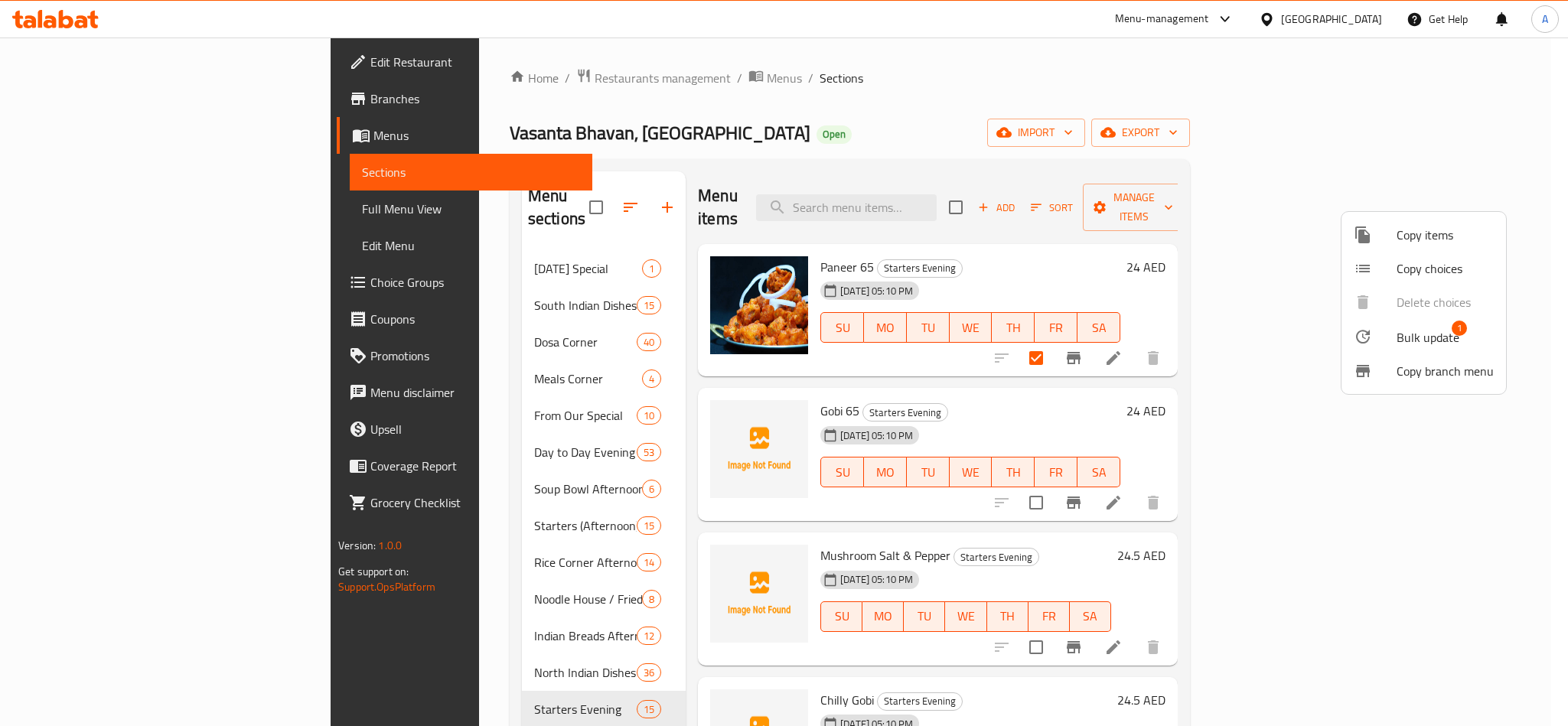
click at [1437, 237] on span "Copy items" at bounding box center [1445, 235] width 97 height 18
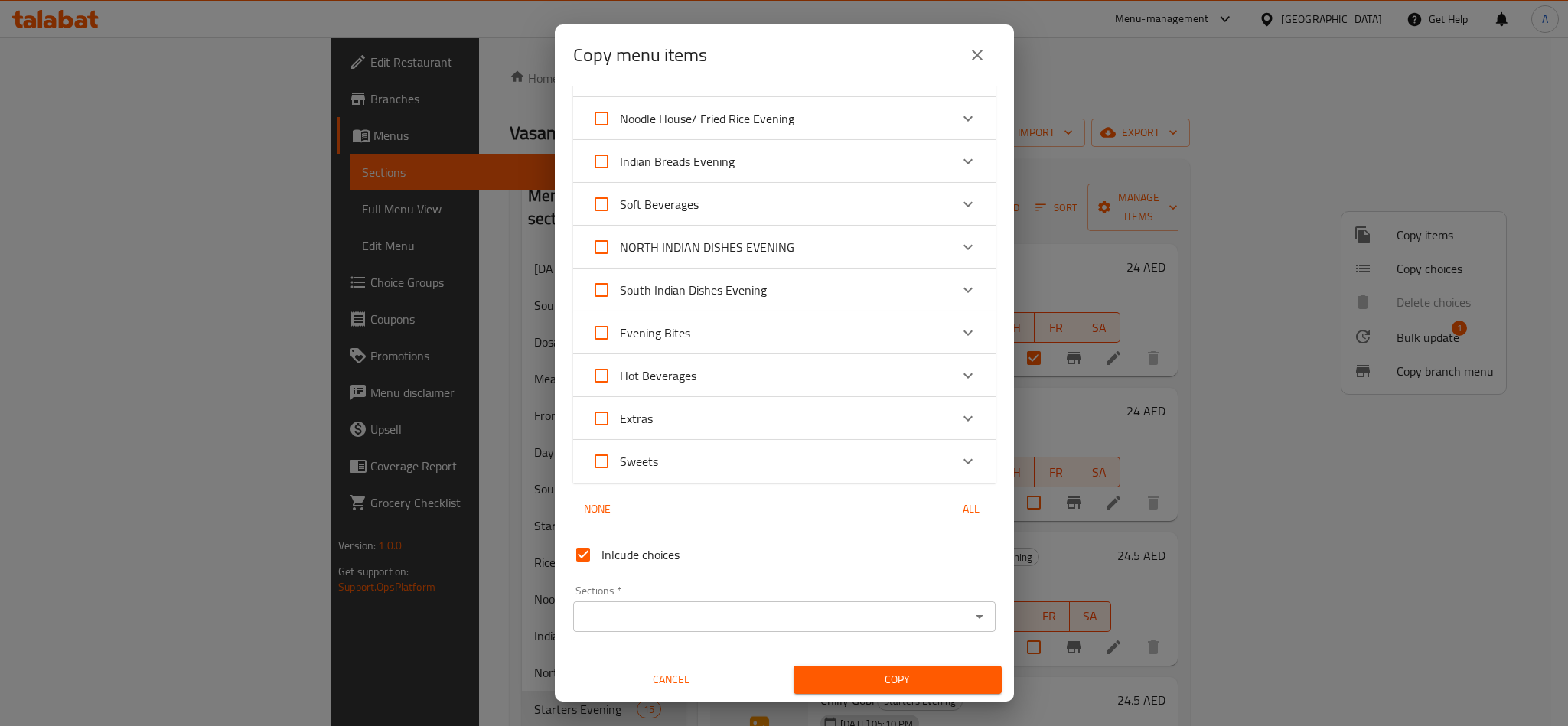
click at [633, 604] on div "Sections *" at bounding box center [784, 616] width 422 height 30
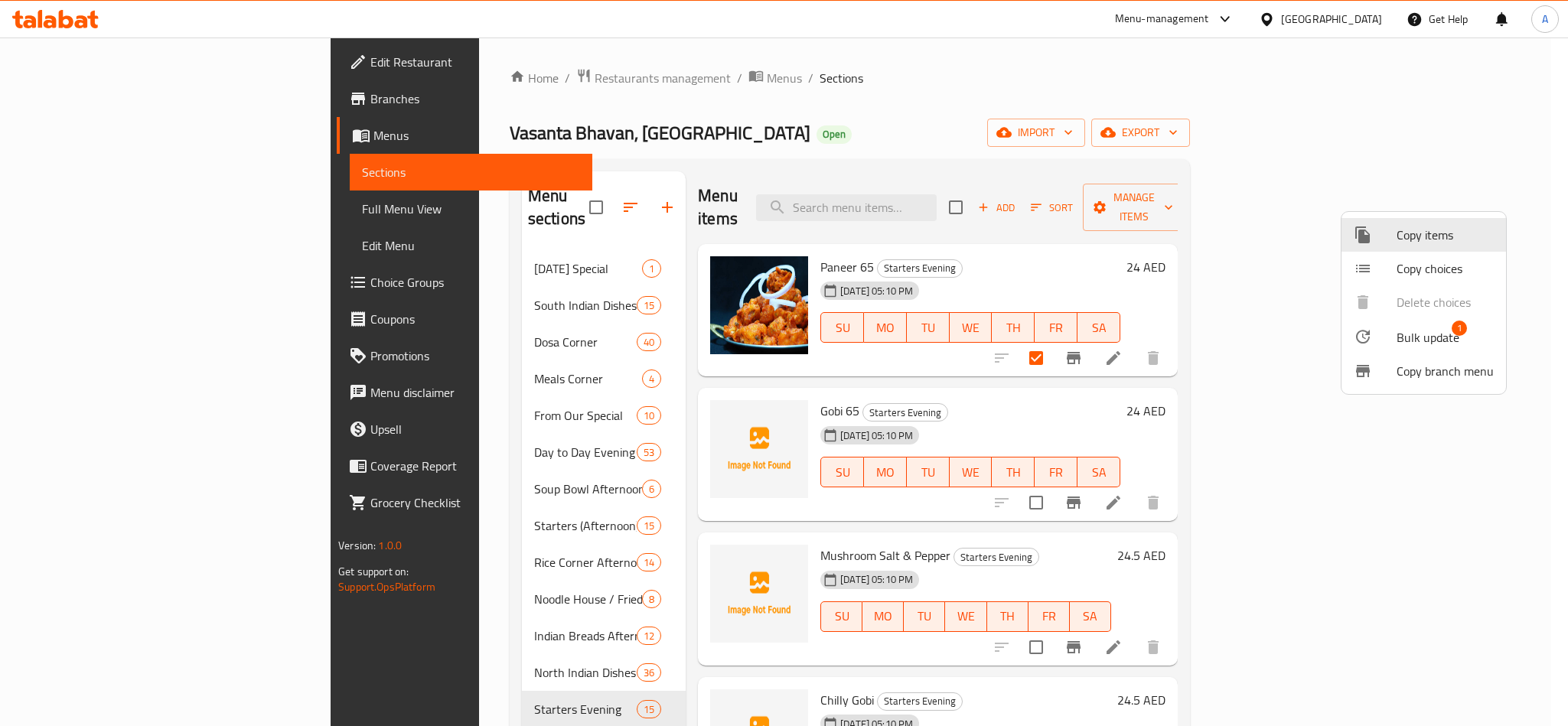
click at [925, 173] on div at bounding box center [784, 363] width 1568 height 726
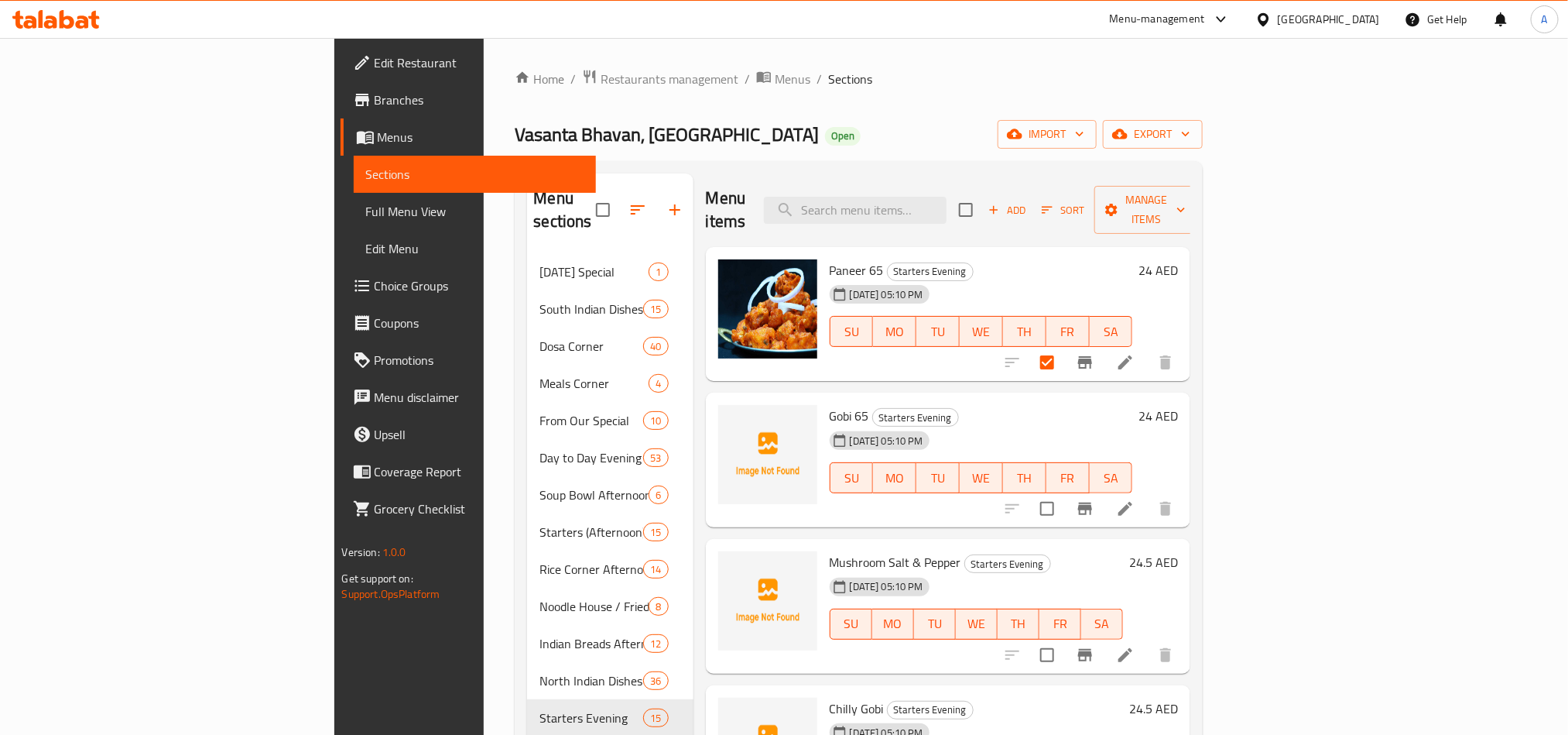
click at [893, 112] on div "Home / Restaurants management / Menus / Sections Vasanta Bhavan, Dubai Silicon …" at bounding box center [858, 617] width 687 height 1095
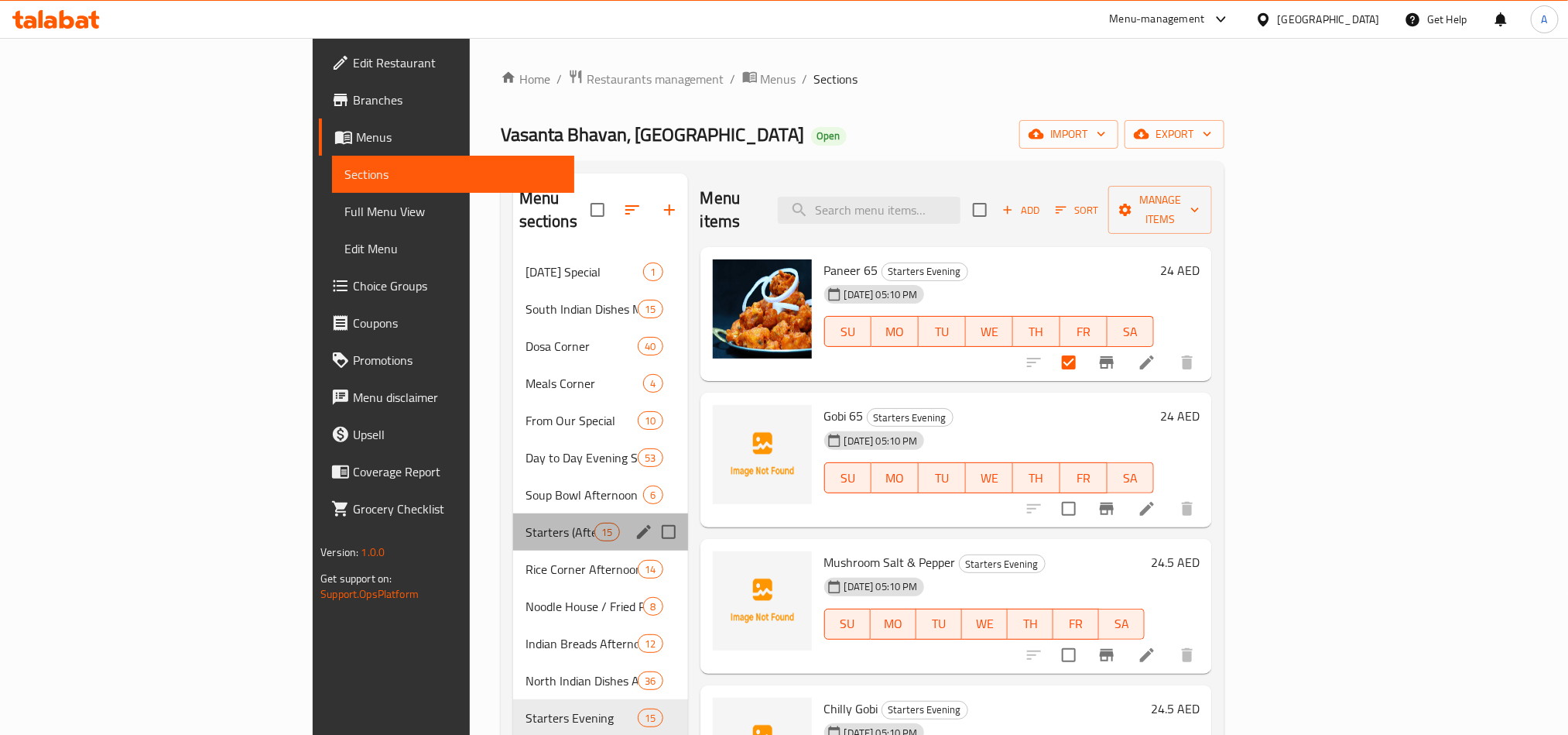
click at [513, 513] on div "Starters (Afternoon) 15" at bounding box center [600, 532] width 175 height 37
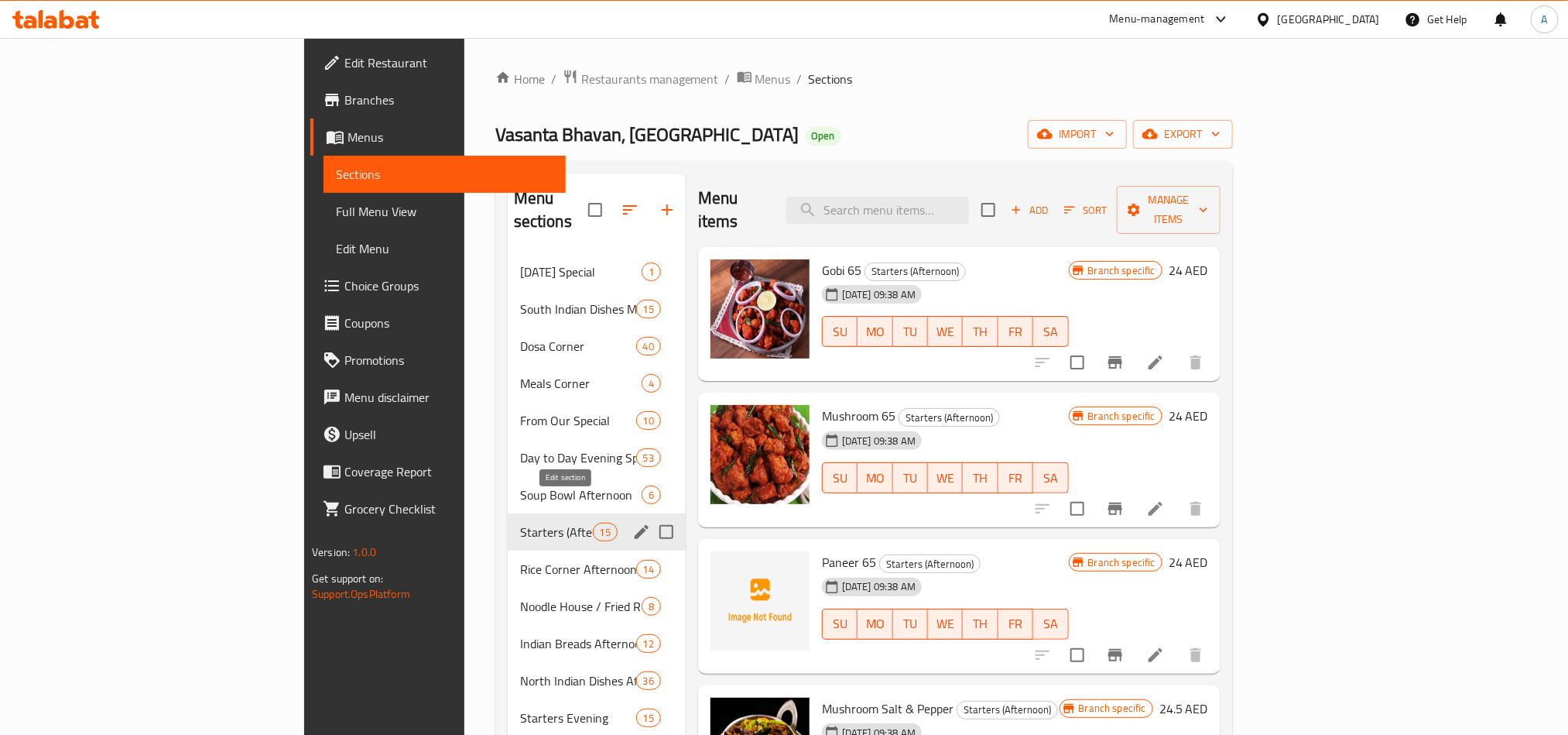
click at [635, 525] on icon "edit" at bounding box center [641, 532] width 14 height 14
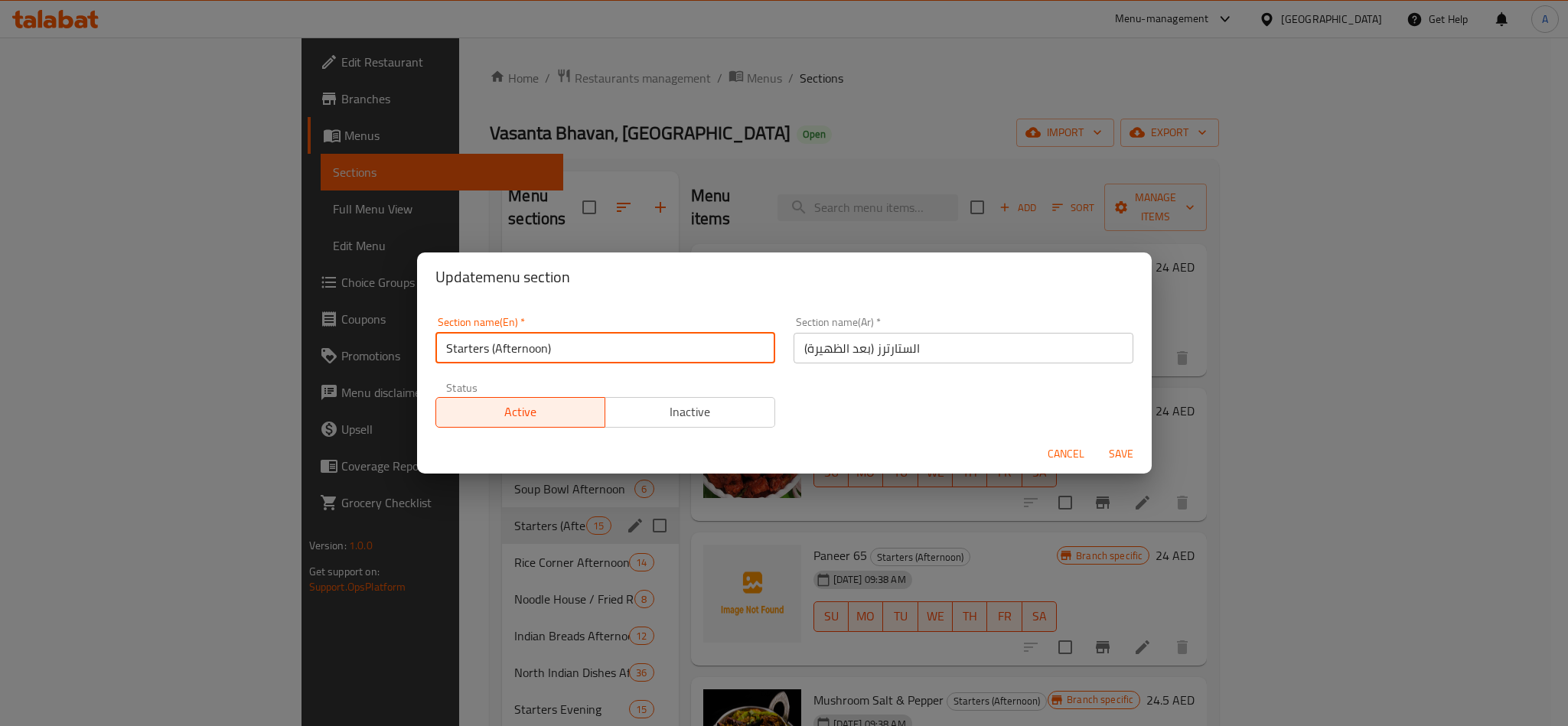
drag, startPoint x: 493, startPoint y: 350, endPoint x: 545, endPoint y: 336, distance: 53.9
click at [545, 336] on input "Starters (Afternoon)" at bounding box center [605, 347] width 340 height 30
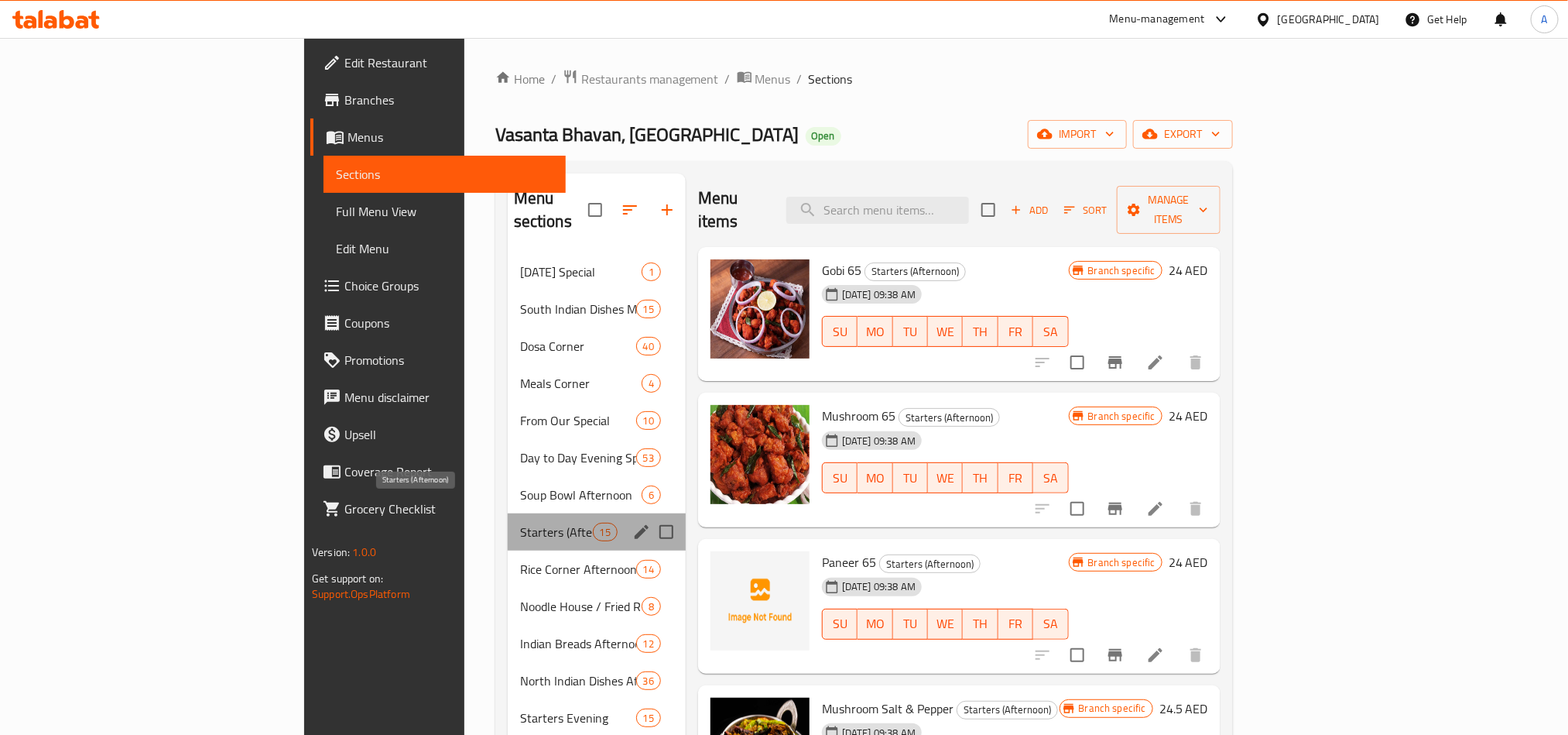
click at [520, 522] on span "Starters (Afternoon)" at bounding box center [556, 532] width 73 height 18
click at [632, 522] on icon "edit" at bounding box center [641, 532] width 18 height 18
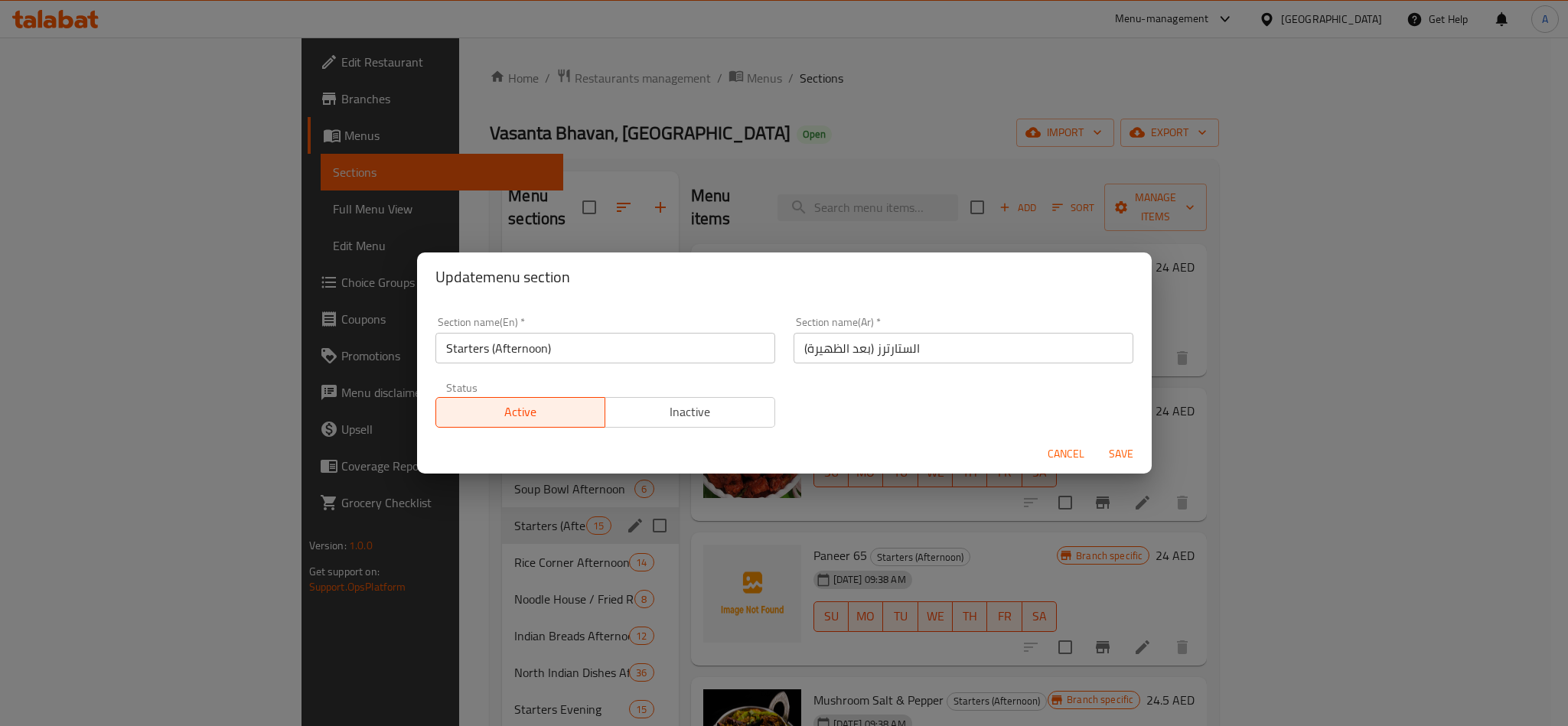
drag, startPoint x: 572, startPoint y: 374, endPoint x: 630, endPoint y: 352, distance: 62.0
click at [577, 374] on div "Status Active Inactive" at bounding box center [605, 405] width 358 height 64
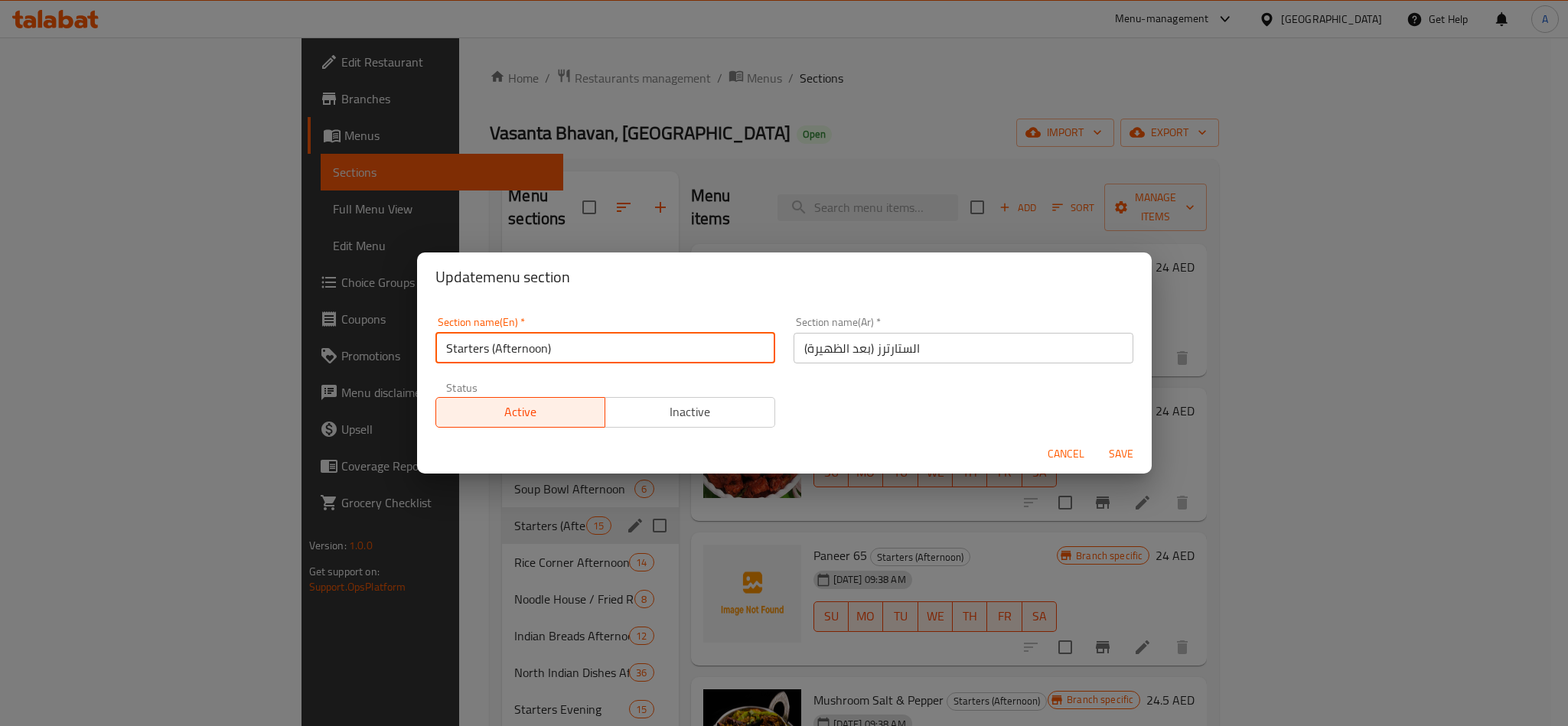
click at [630, 352] on input "Starters (Afternoon)" at bounding box center [605, 347] width 340 height 30
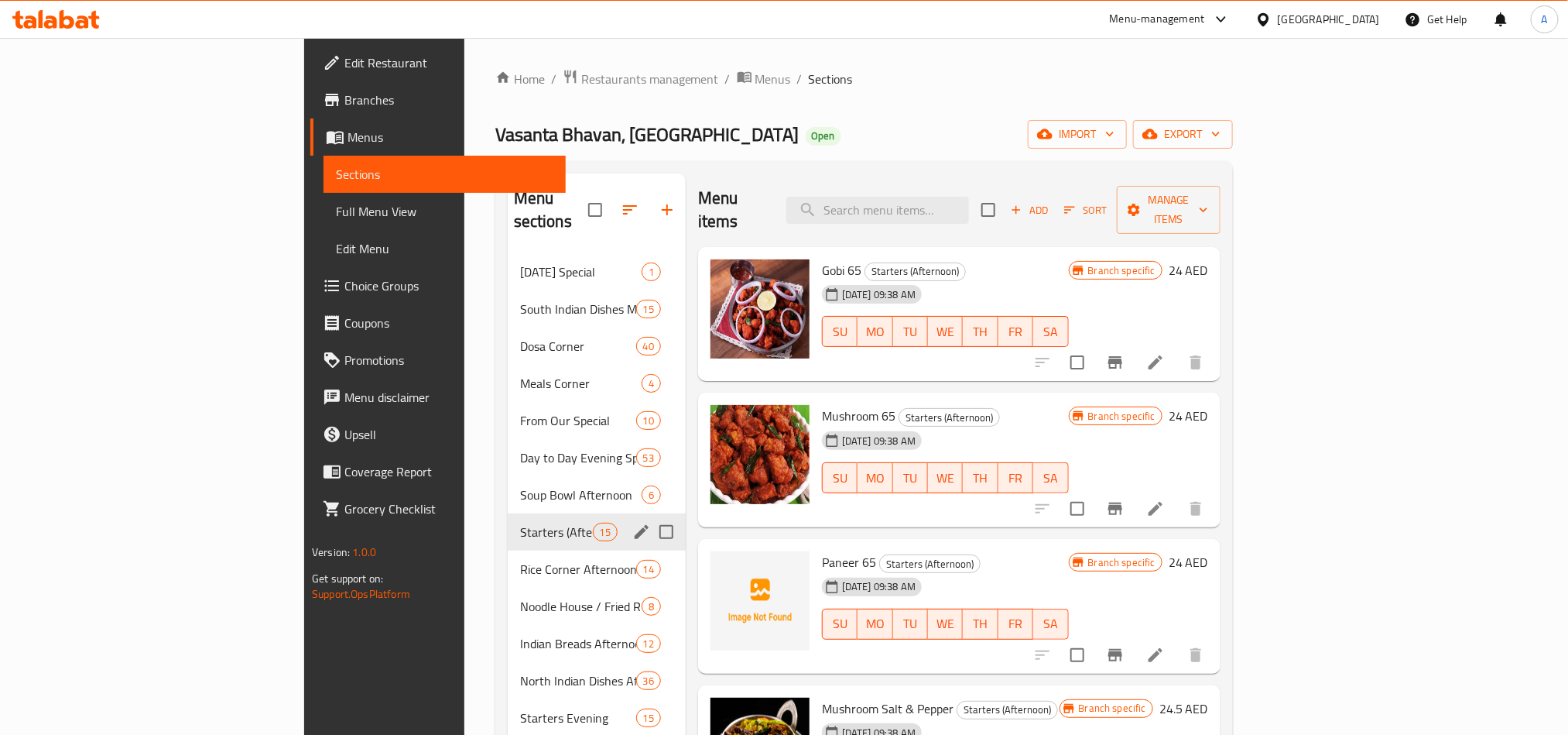
drag, startPoint x: 607, startPoint y: 504, endPoint x: 600, endPoint y: 513, distance: 11.4
click at [650, 516] on input "Menu sections" at bounding box center [665, 532] width 32 height 32
checkbox input "true"
click at [632, 522] on icon "edit" at bounding box center [641, 532] width 18 height 18
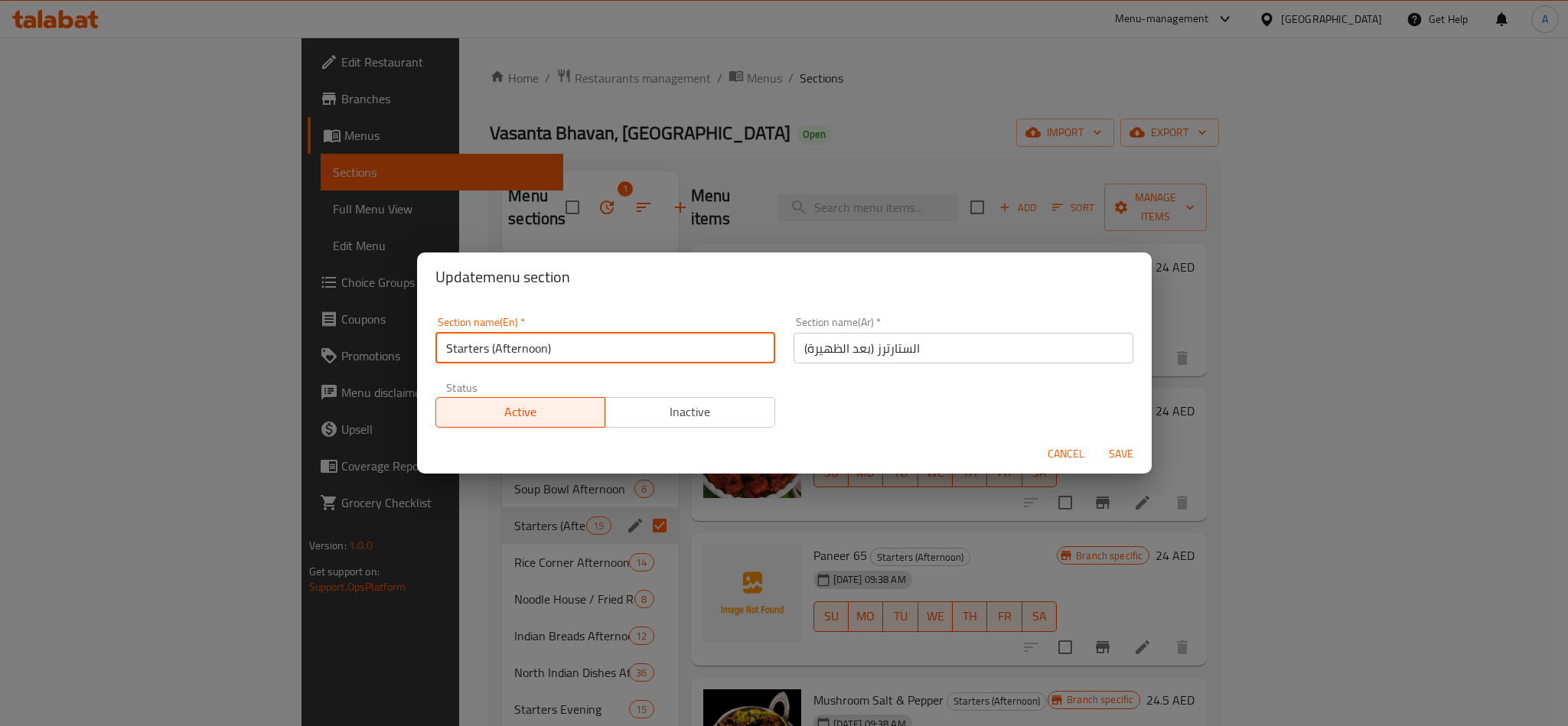
click at [577, 344] on input "Starters (Afternoon)" at bounding box center [605, 347] width 340 height 30
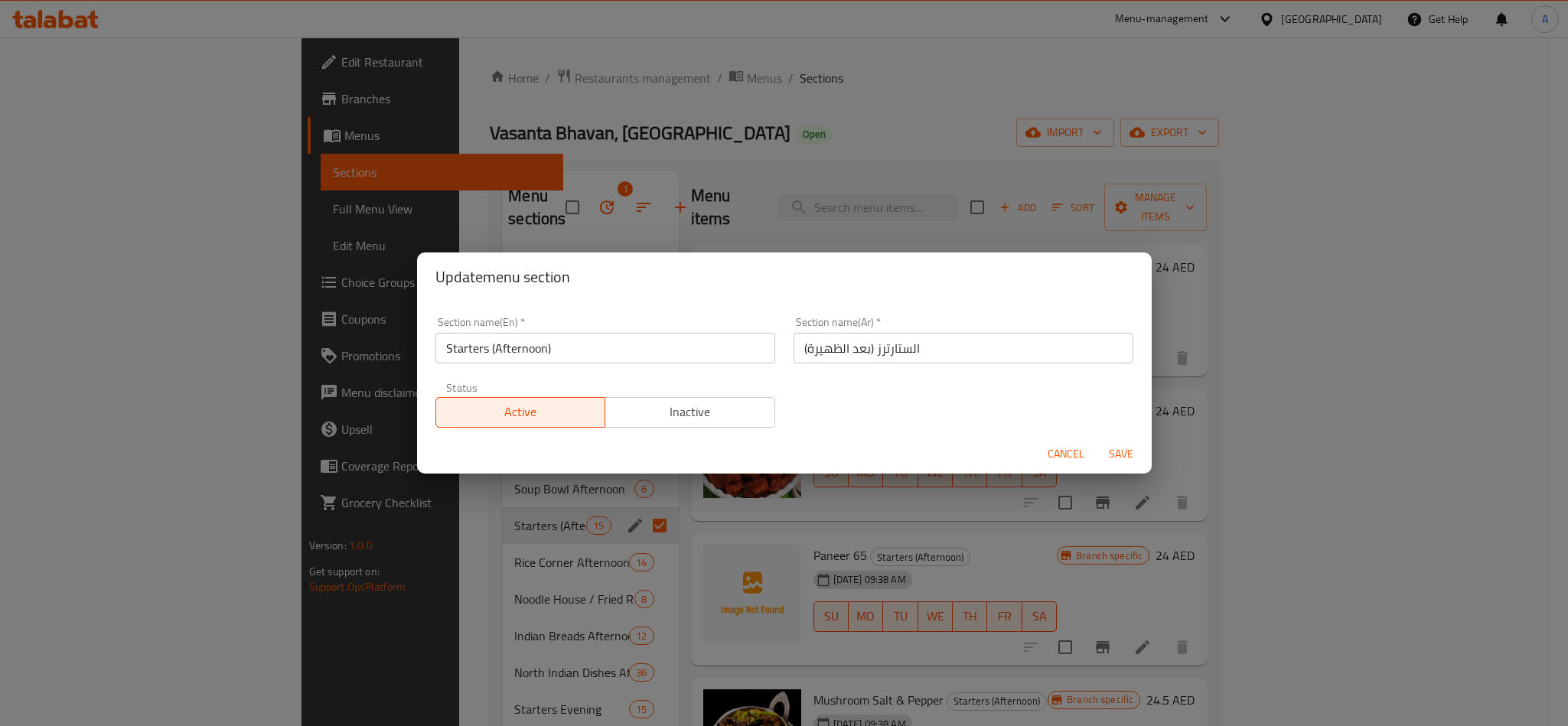
drag, startPoint x: 623, startPoint y: 647, endPoint x: 652, endPoint y: 615, distance: 43.2
click at [623, 647] on div "Update menu section Section name(En)   * Starters (Afternoon) Section name(En) …" at bounding box center [784, 363] width 1568 height 726
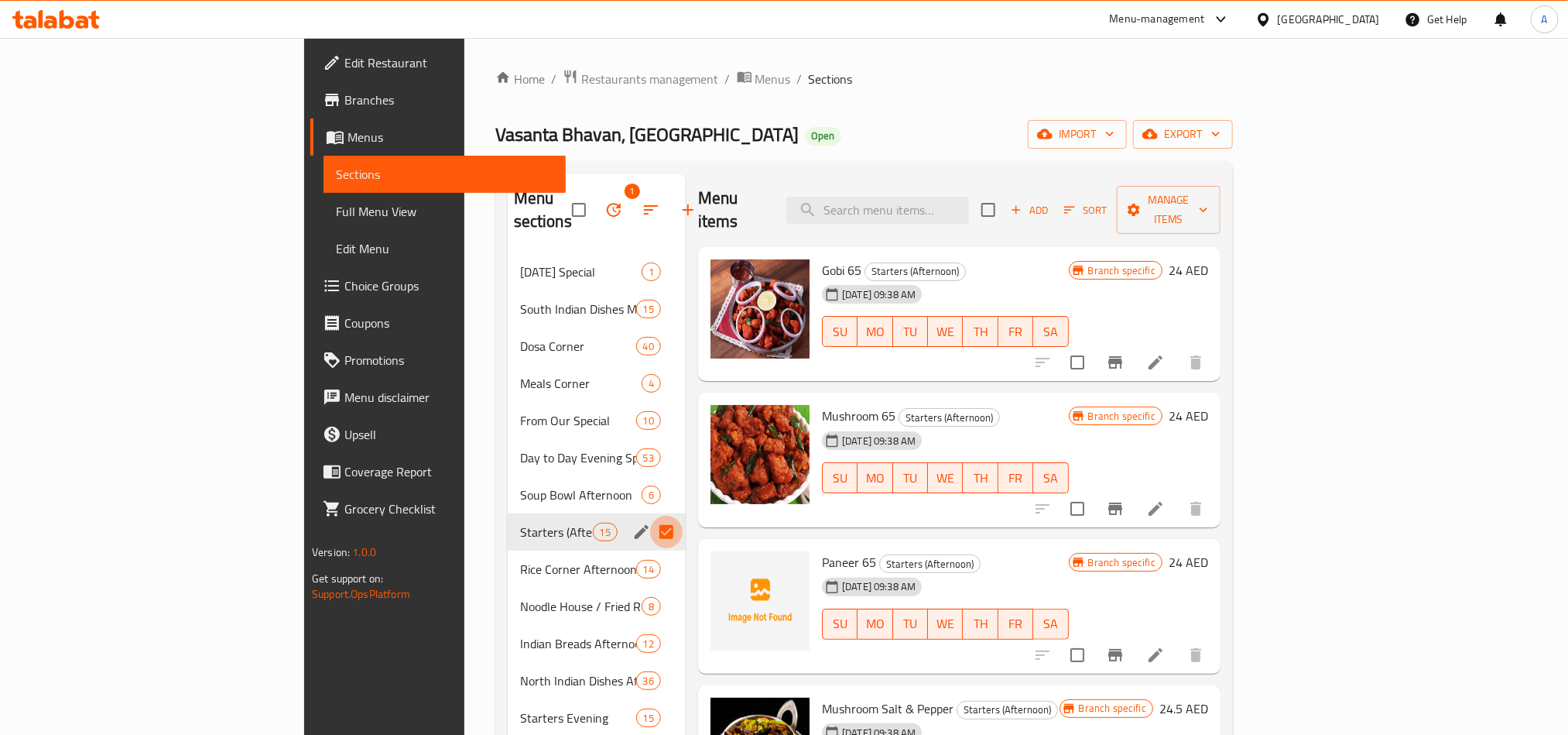
click at [650, 516] on input "Menu sections" at bounding box center [665, 532] width 32 height 32
checkbox input "false"
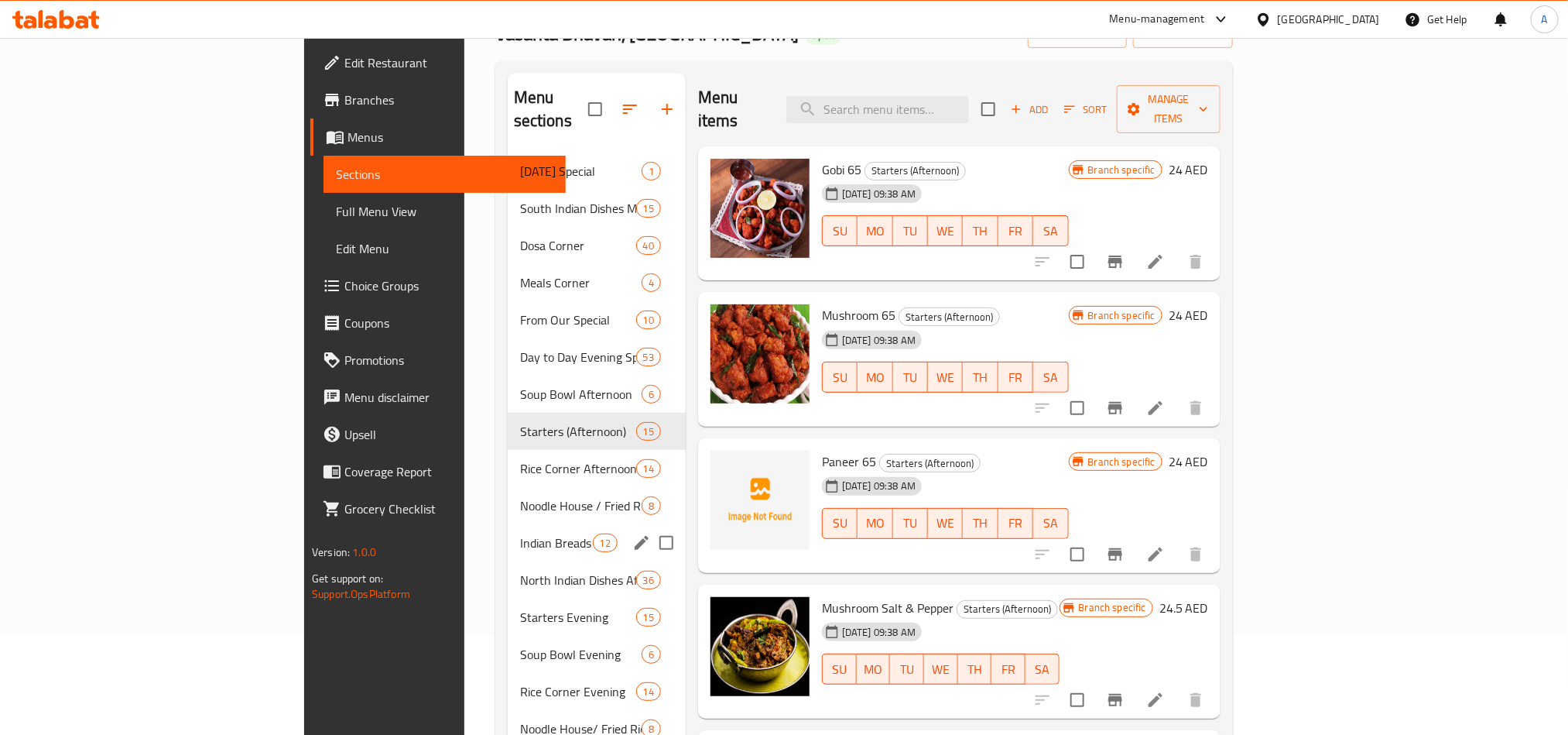
scroll to position [232, 0]
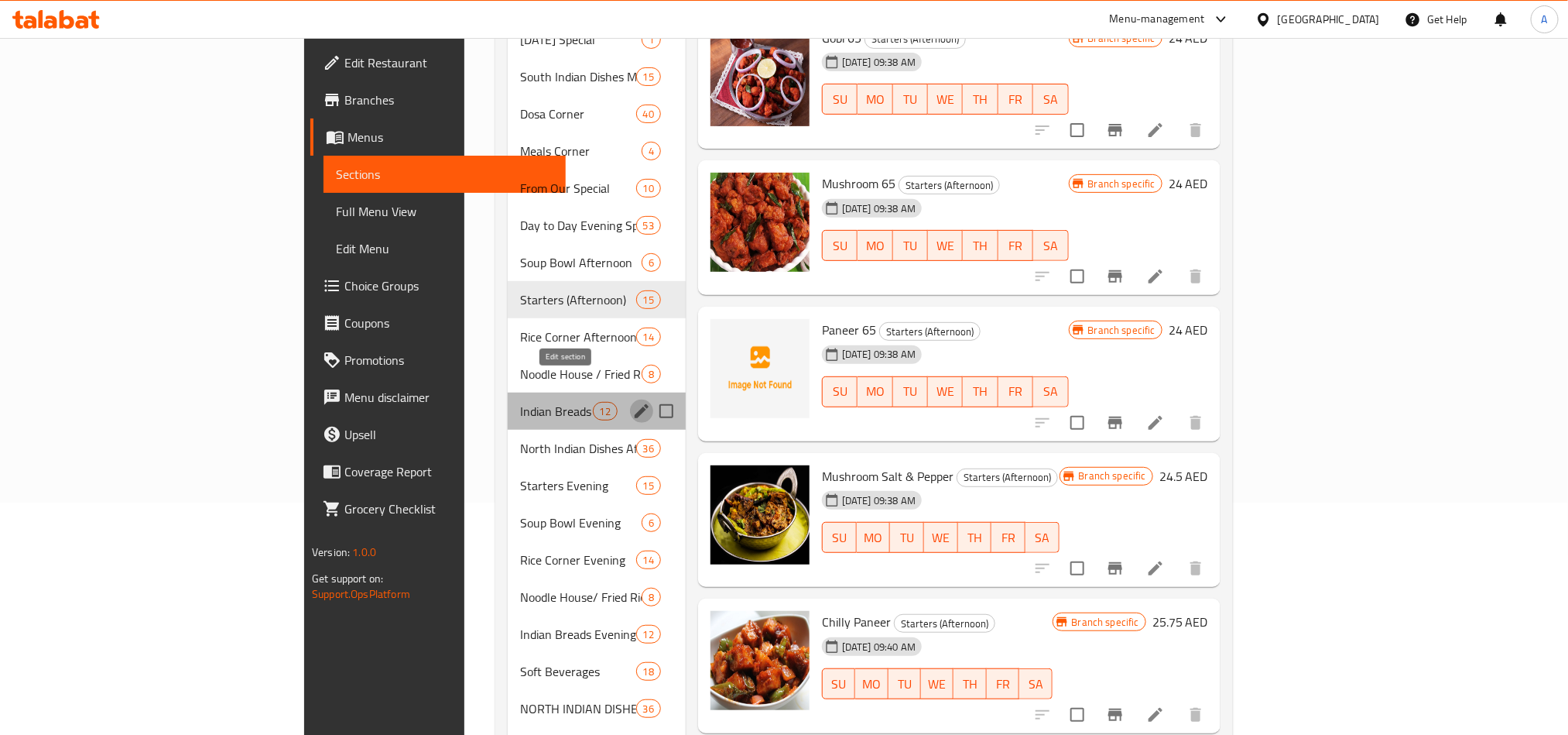
click at [632, 402] on icon "edit" at bounding box center [641, 411] width 18 height 18
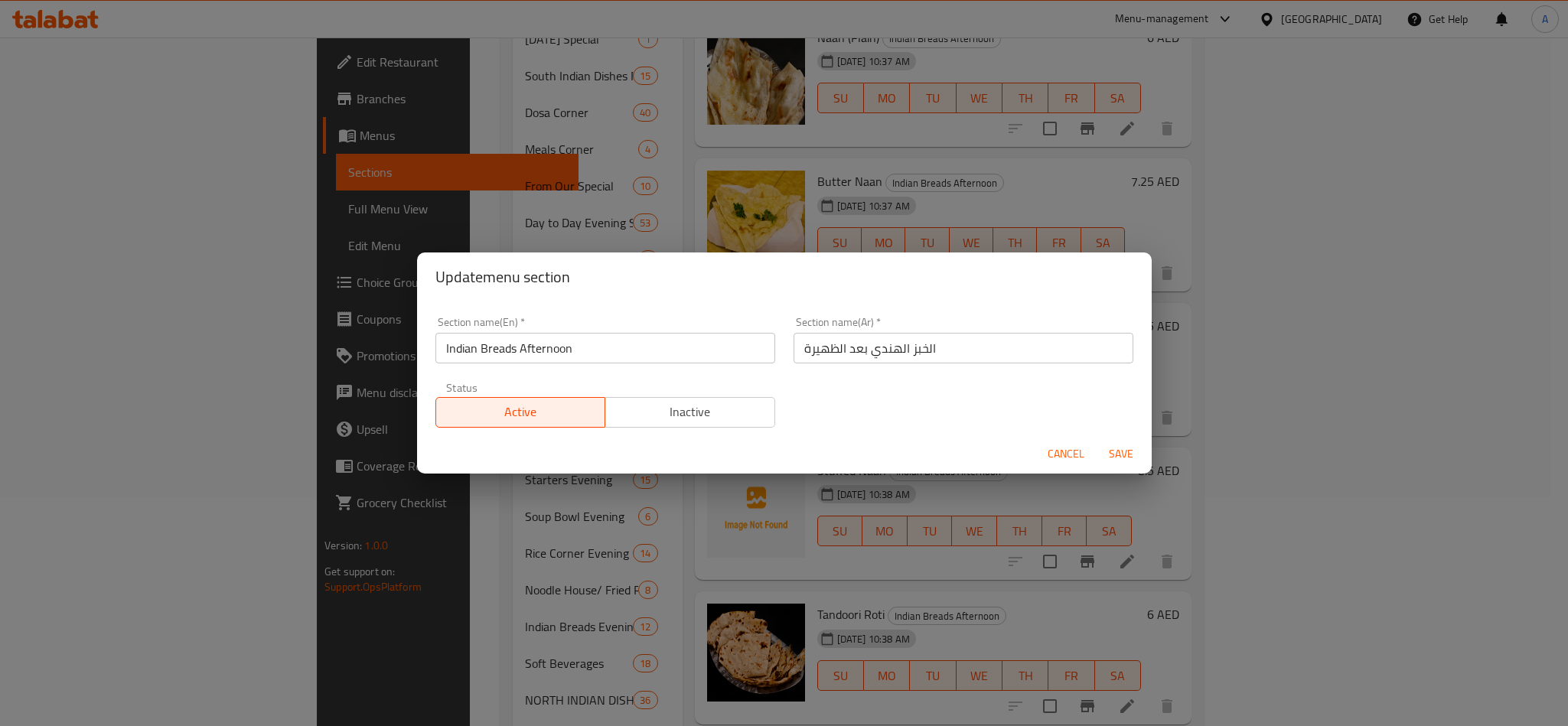
click at [680, 369] on div "Section name(En)   * Indian Breads Afternoon Section name(En) *" at bounding box center [605, 340] width 358 height 65
click at [695, 355] on input "Indian Breads Afternoon" at bounding box center [605, 347] width 340 height 30
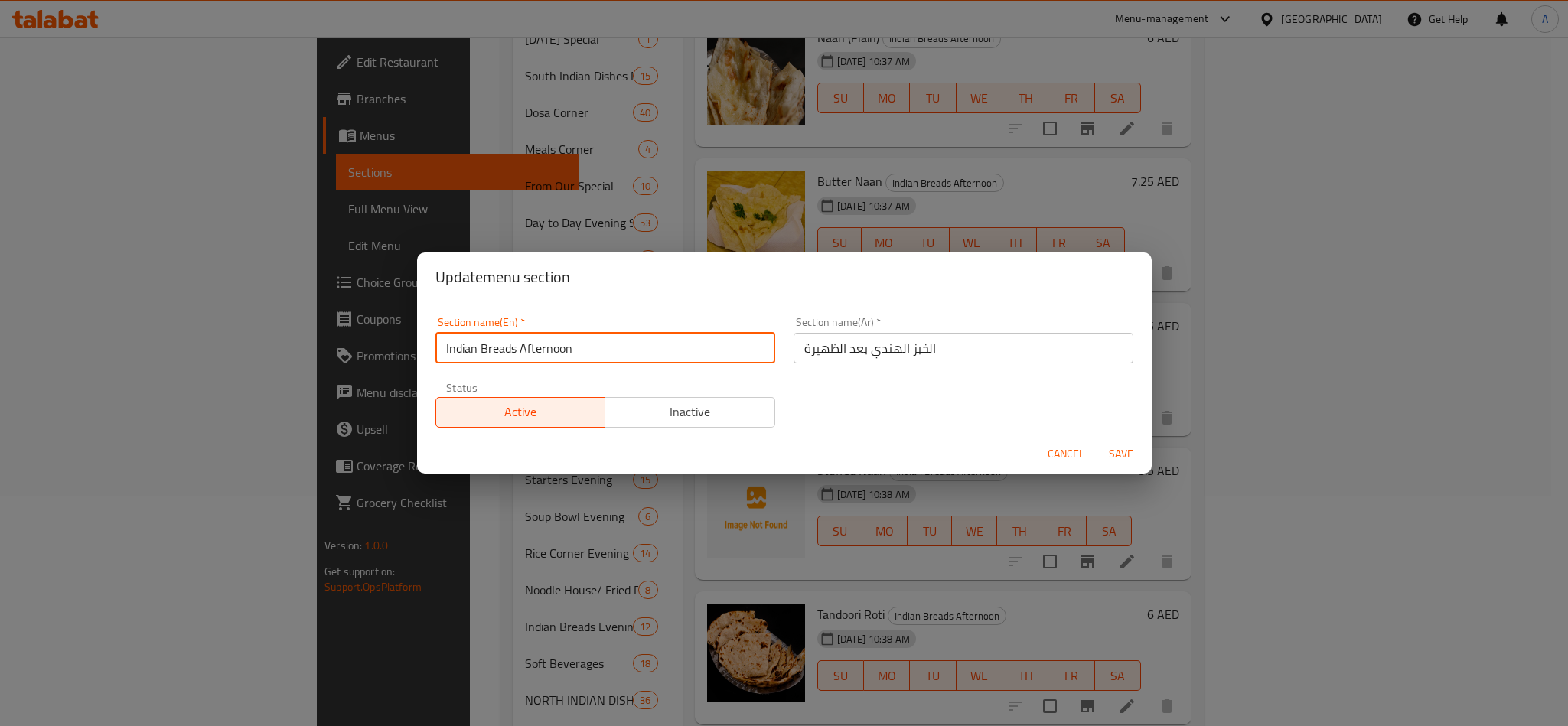
click at [695, 355] on input "Indian Breads Afternoon" at bounding box center [605, 347] width 340 height 30
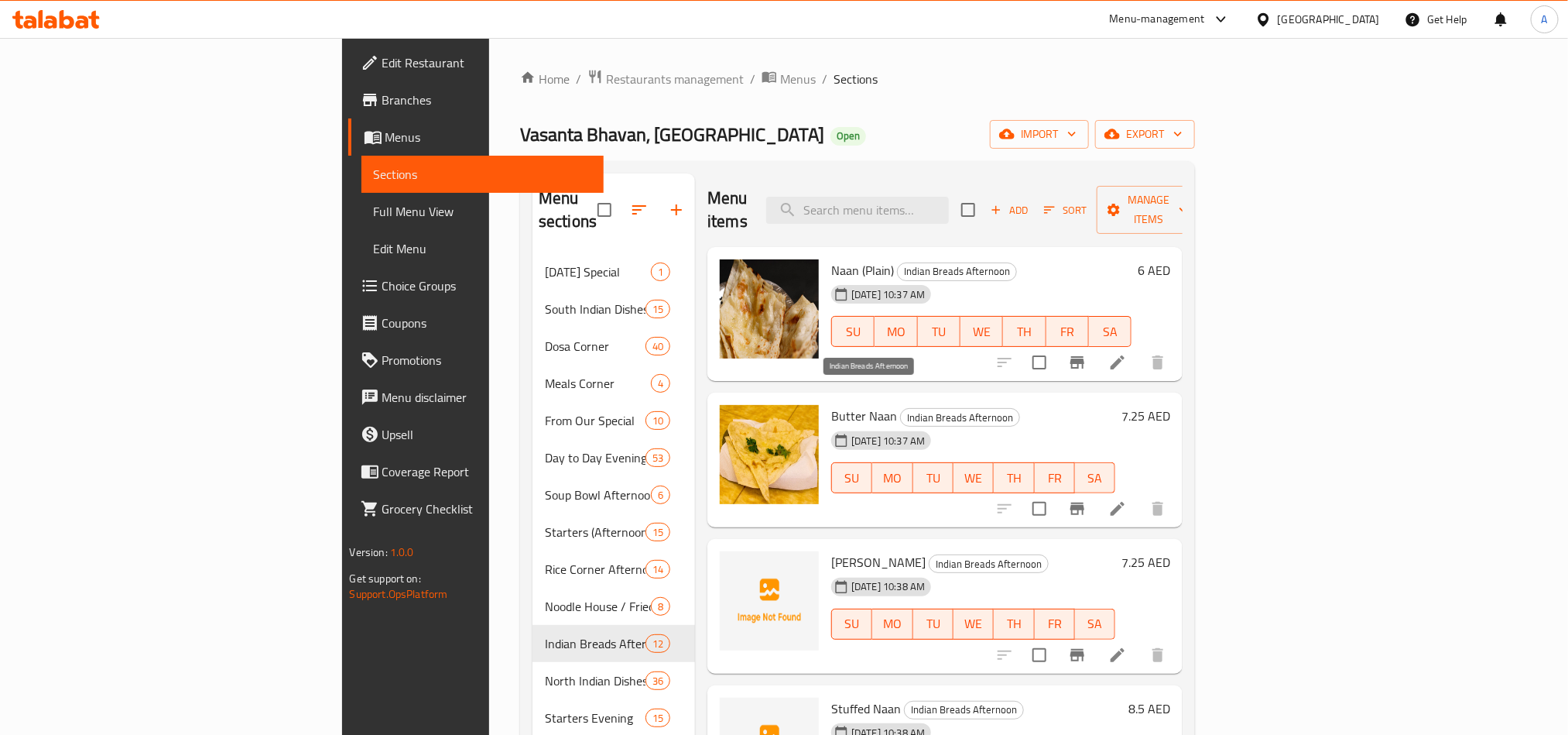
click at [901, 409] on span "Indian Breads Afternoon" at bounding box center [960, 417] width 118 height 18
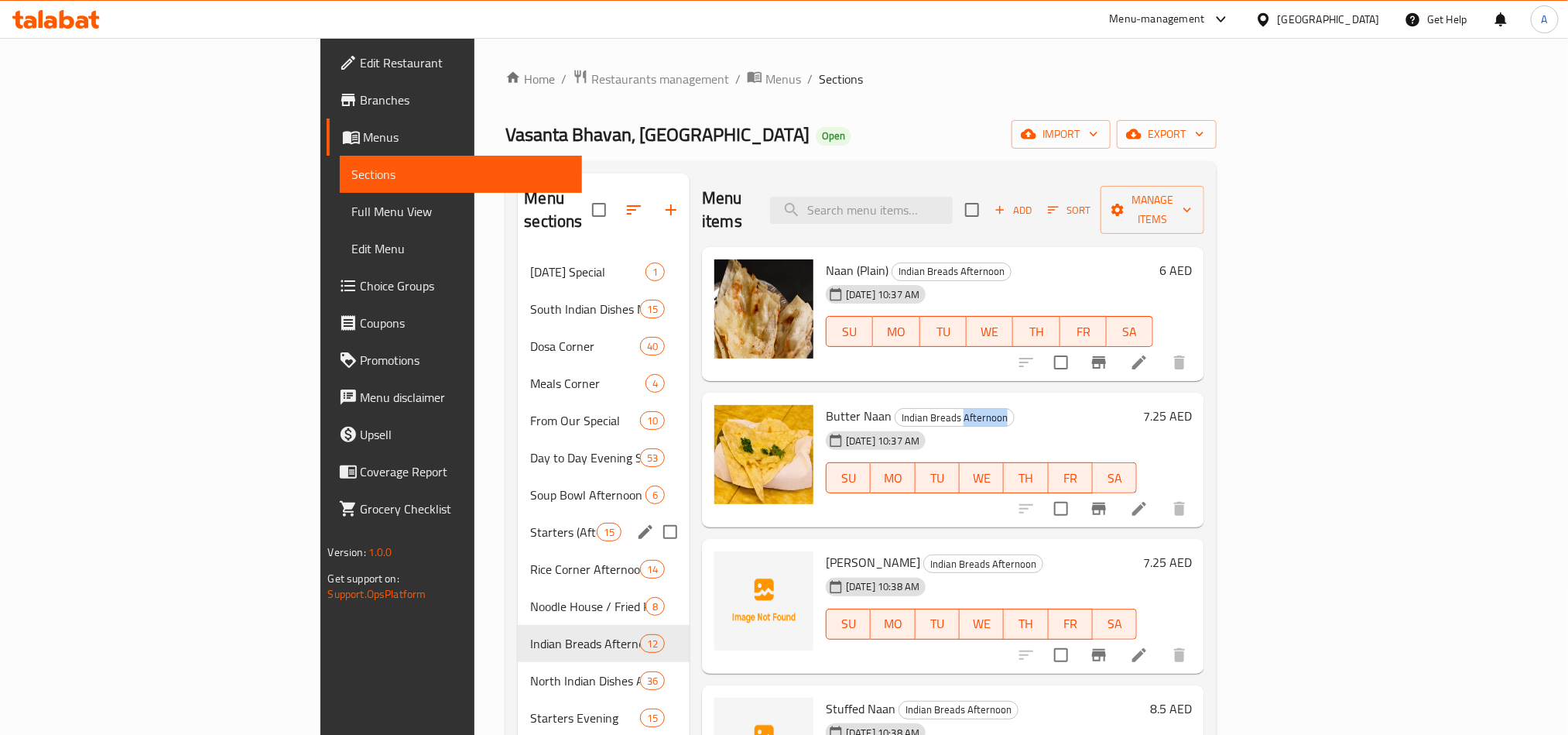
click at [517, 513] on div "Starters (Afternoon) 15" at bounding box center [603, 532] width 172 height 37
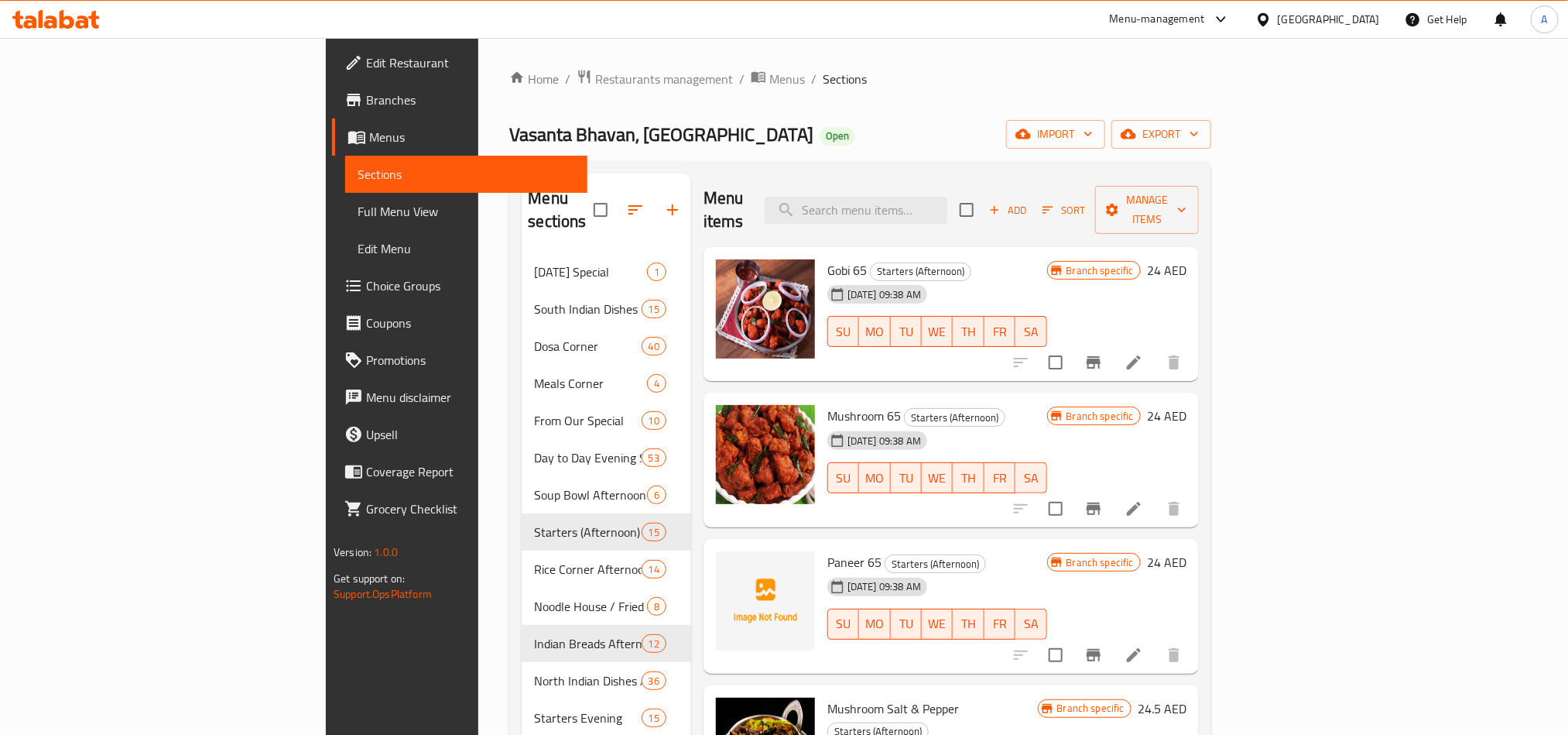
click at [821, 253] on div "Gobi 65 Starters (Afternoon) 24-06-2025 09:38 AM SU MO TU WE TH FR SA" at bounding box center [937, 314] width 232 height 122
click at [870, 263] on span "Starters (Afternoon)" at bounding box center [920, 271] width 100 height 18
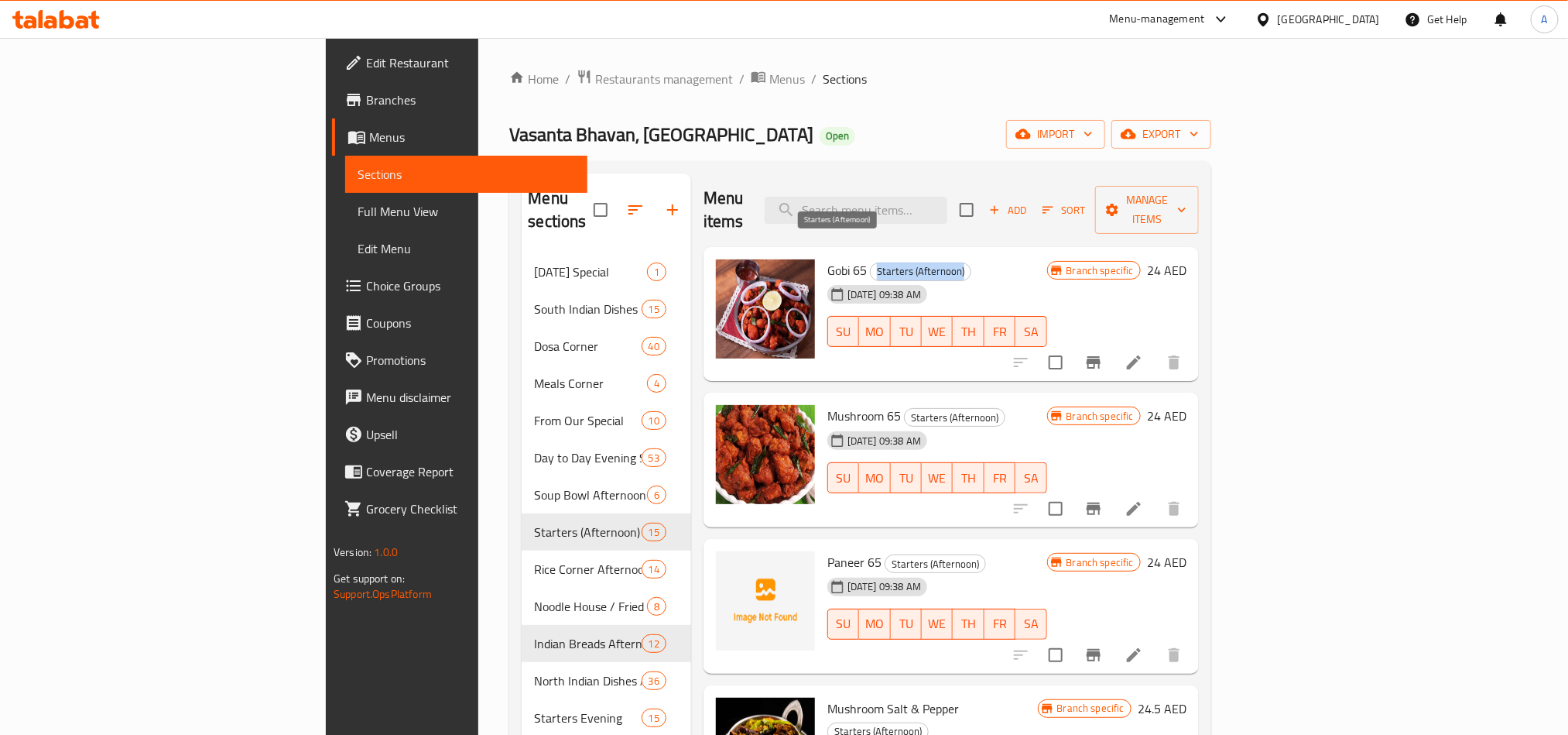
click at [870, 263] on span "Starters (Afternoon)" at bounding box center [920, 271] width 100 height 18
copy div "Starters (Afternoon)"
click at [938, 118] on div "Home / Restaurants management / Menus / Sections Vasanta Bhavan, Dubai Silicon …" at bounding box center [860, 617] width 702 height 1095
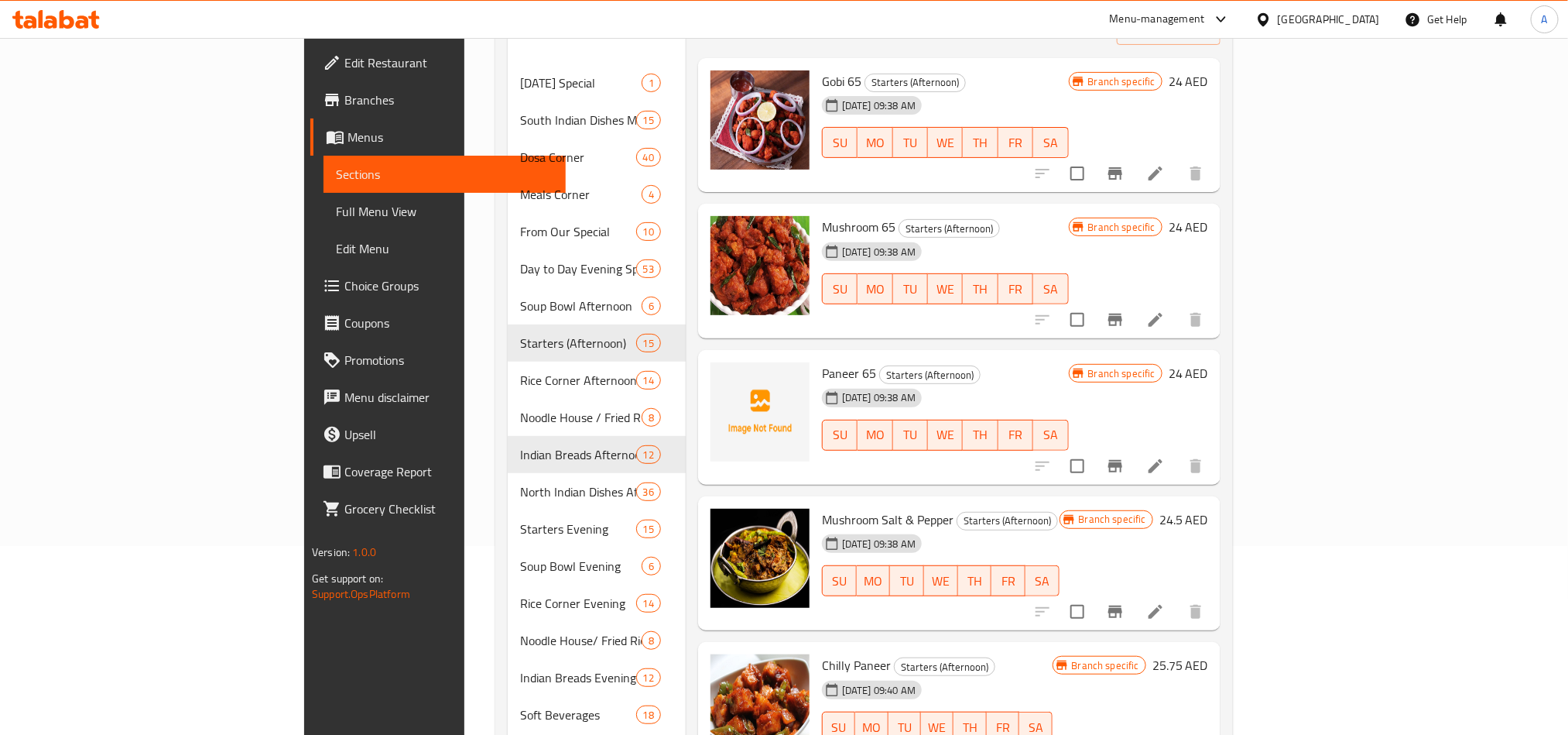
scroll to position [435, 0]
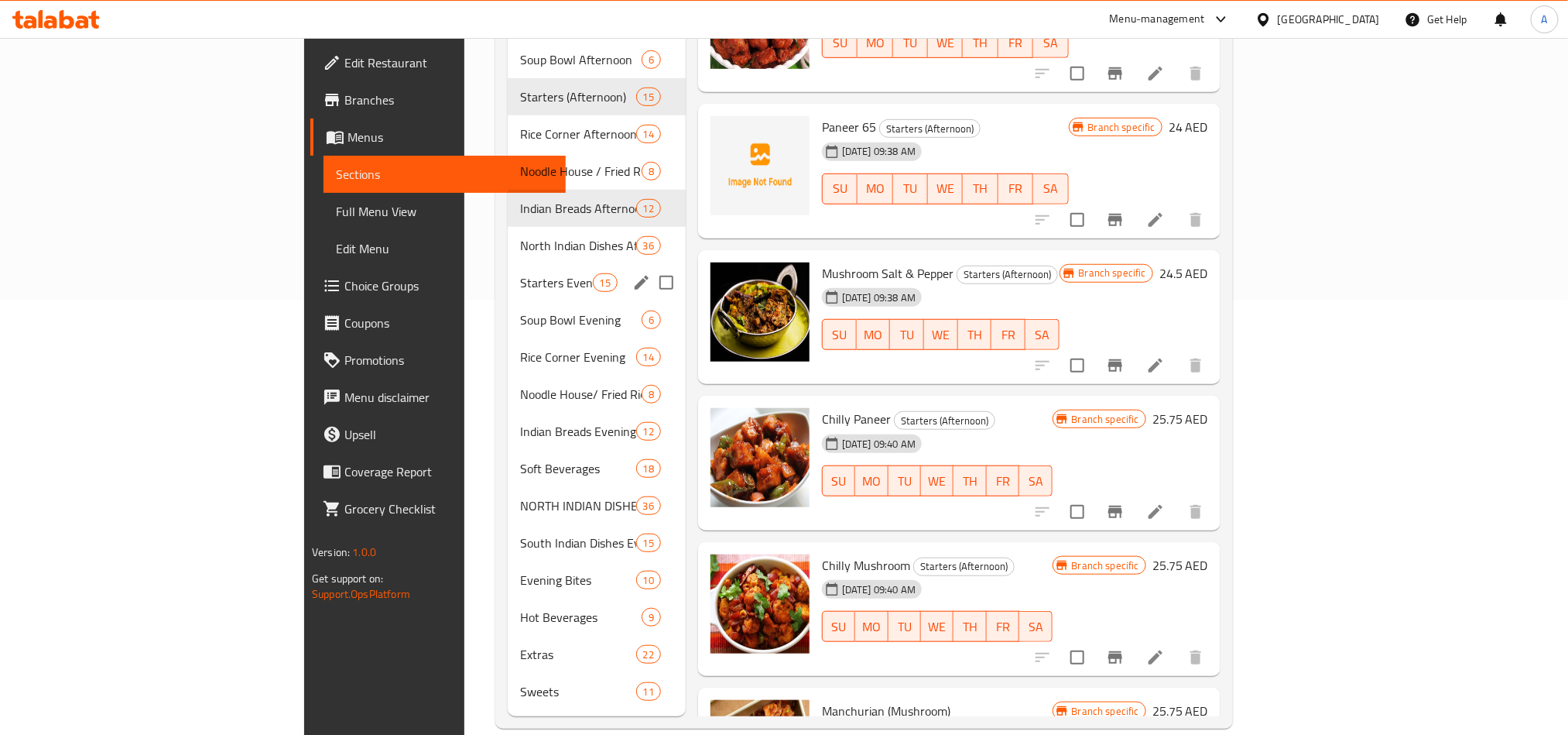
click at [650, 266] on input "Menu sections" at bounding box center [665, 282] width 32 height 32
checkbox input "true"
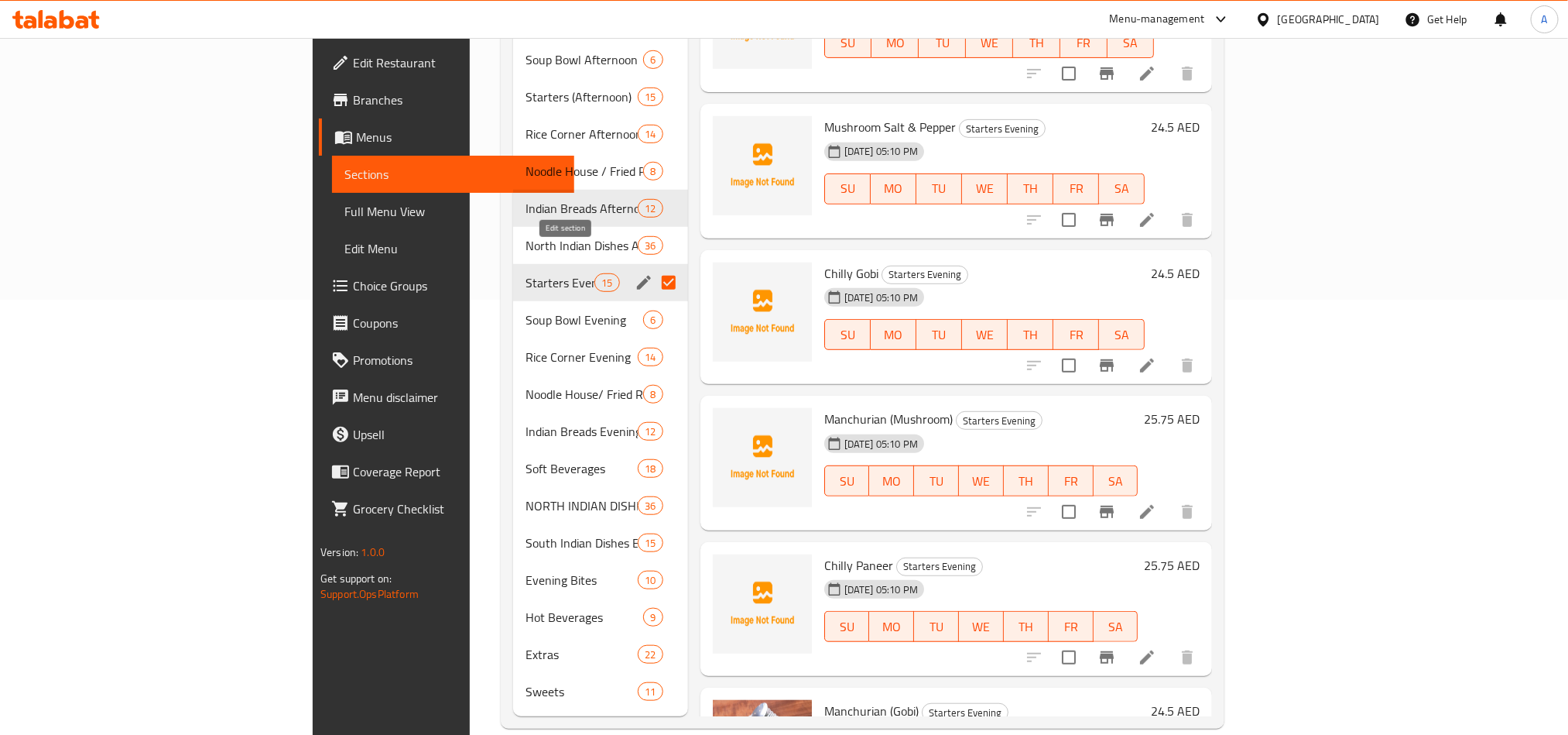
scroll to position [319, 0]
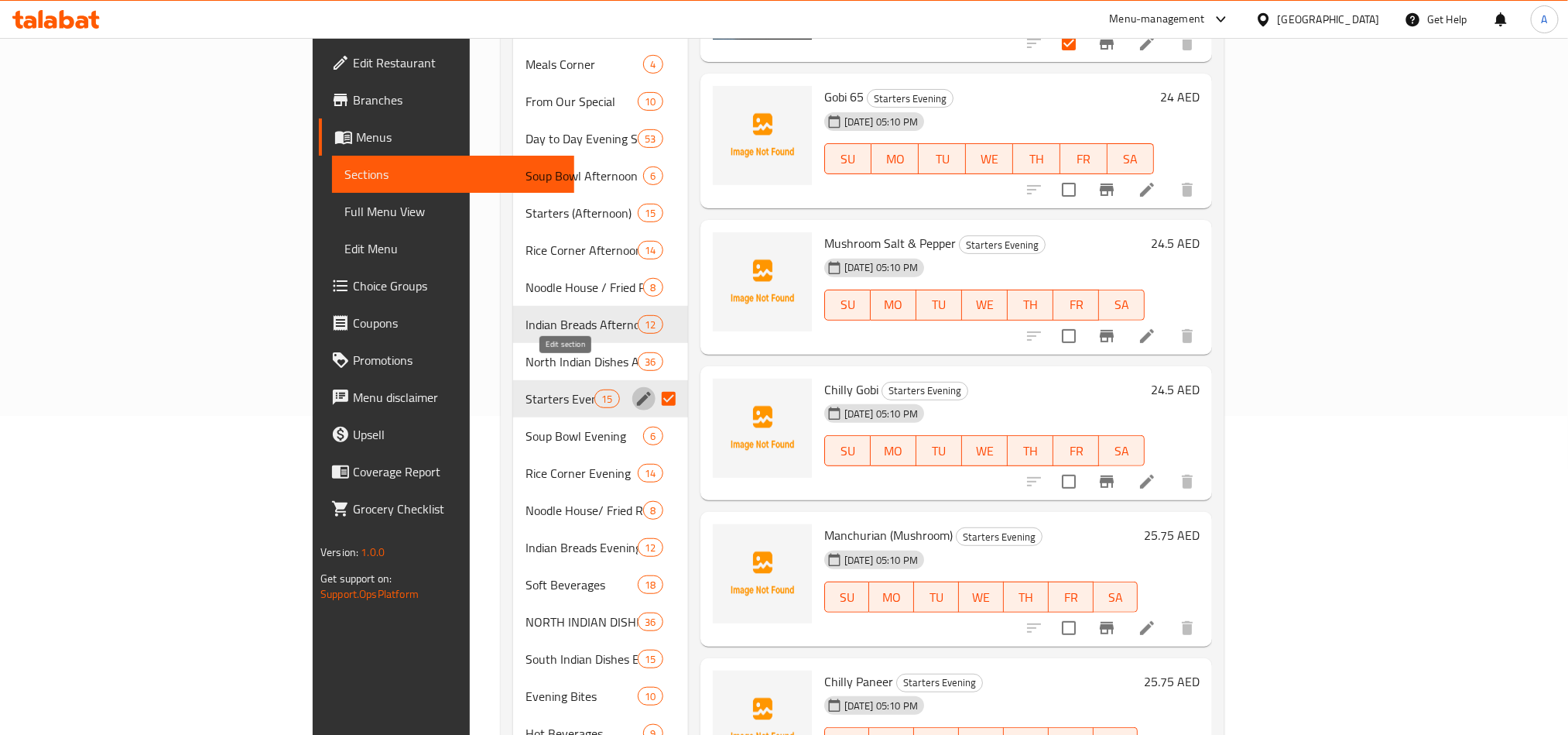
click at [635, 389] on icon "edit" at bounding box center [644, 398] width 18 height 18
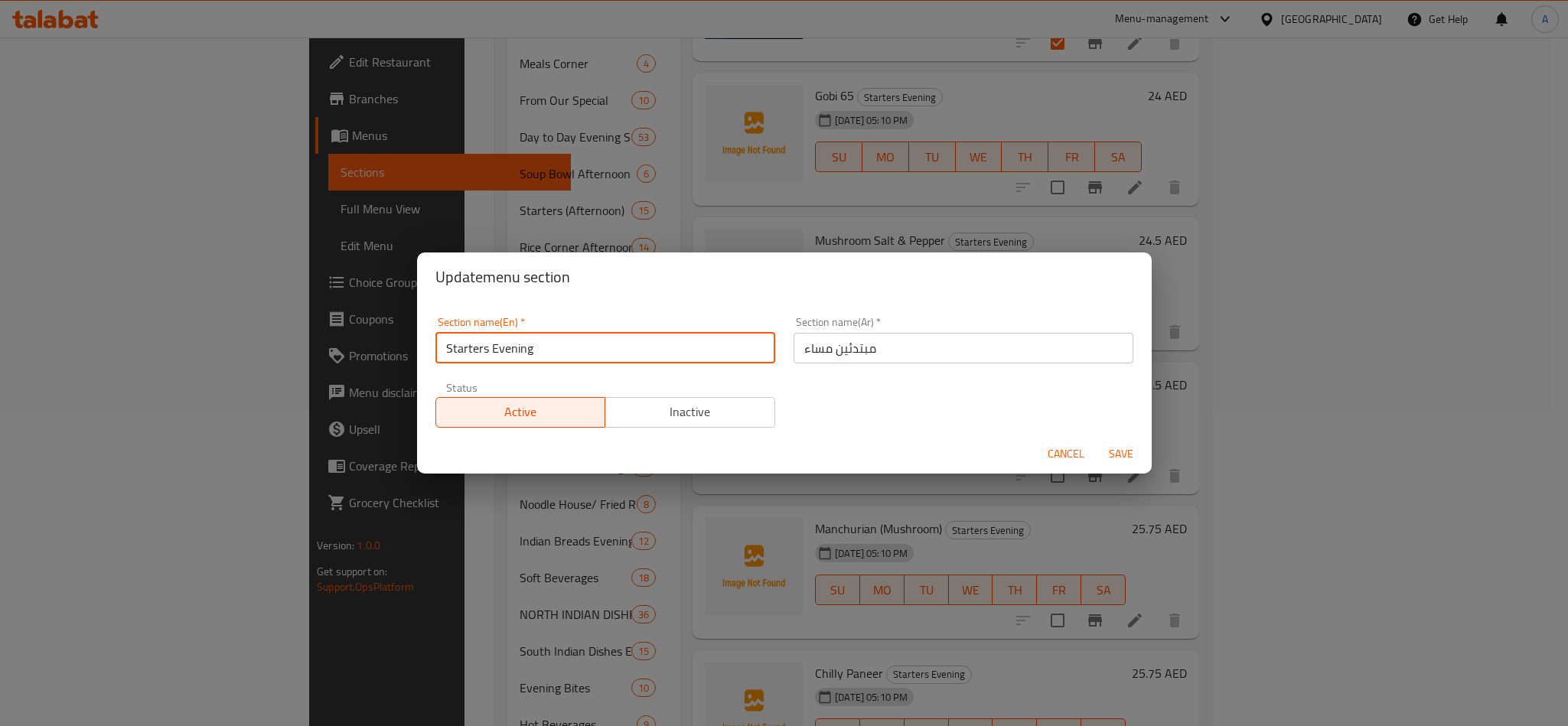
click at [570, 360] on input "Starters Evening" at bounding box center [605, 347] width 340 height 30
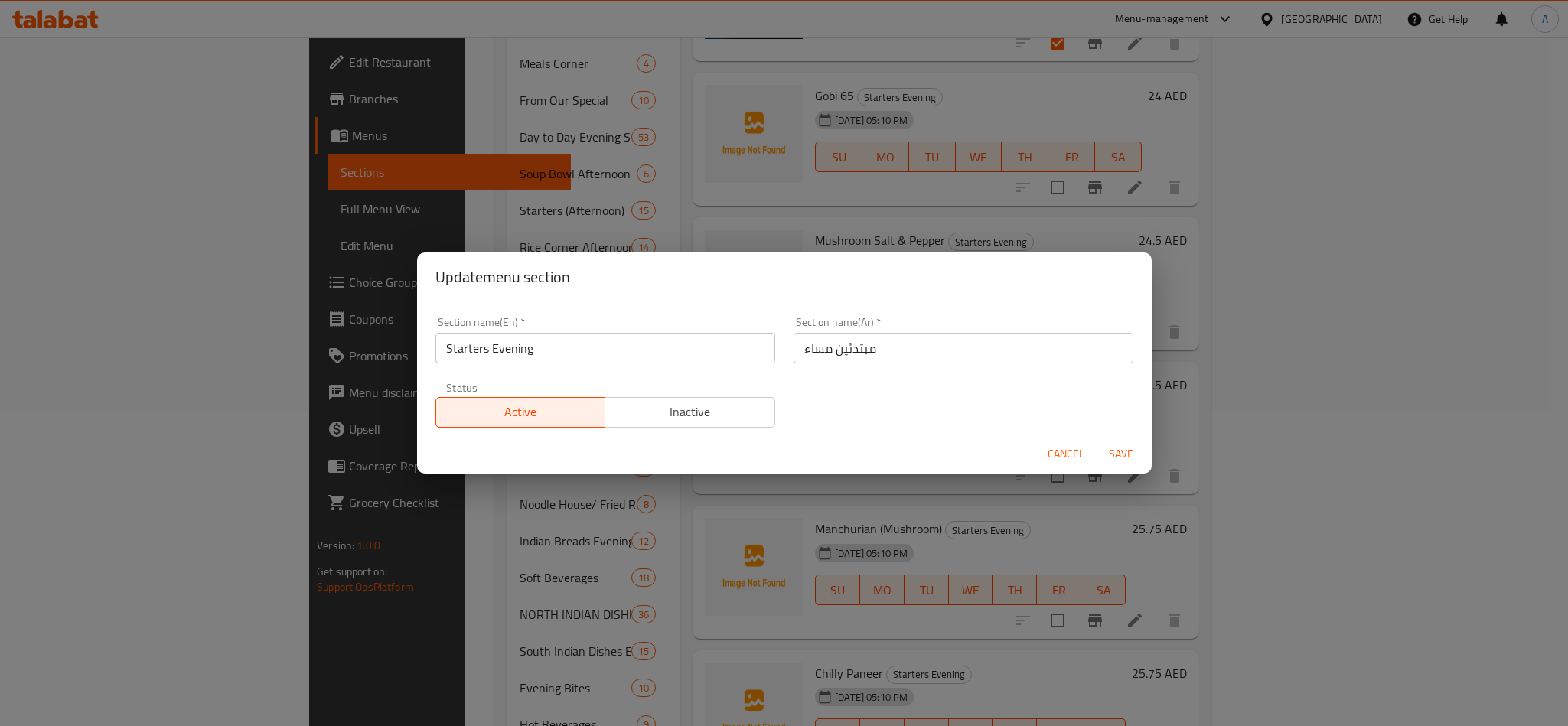
click at [513, 250] on div "Update menu section Section name(En)   * Starters Evening Section name(En) * Se…" at bounding box center [784, 363] width 1568 height 726
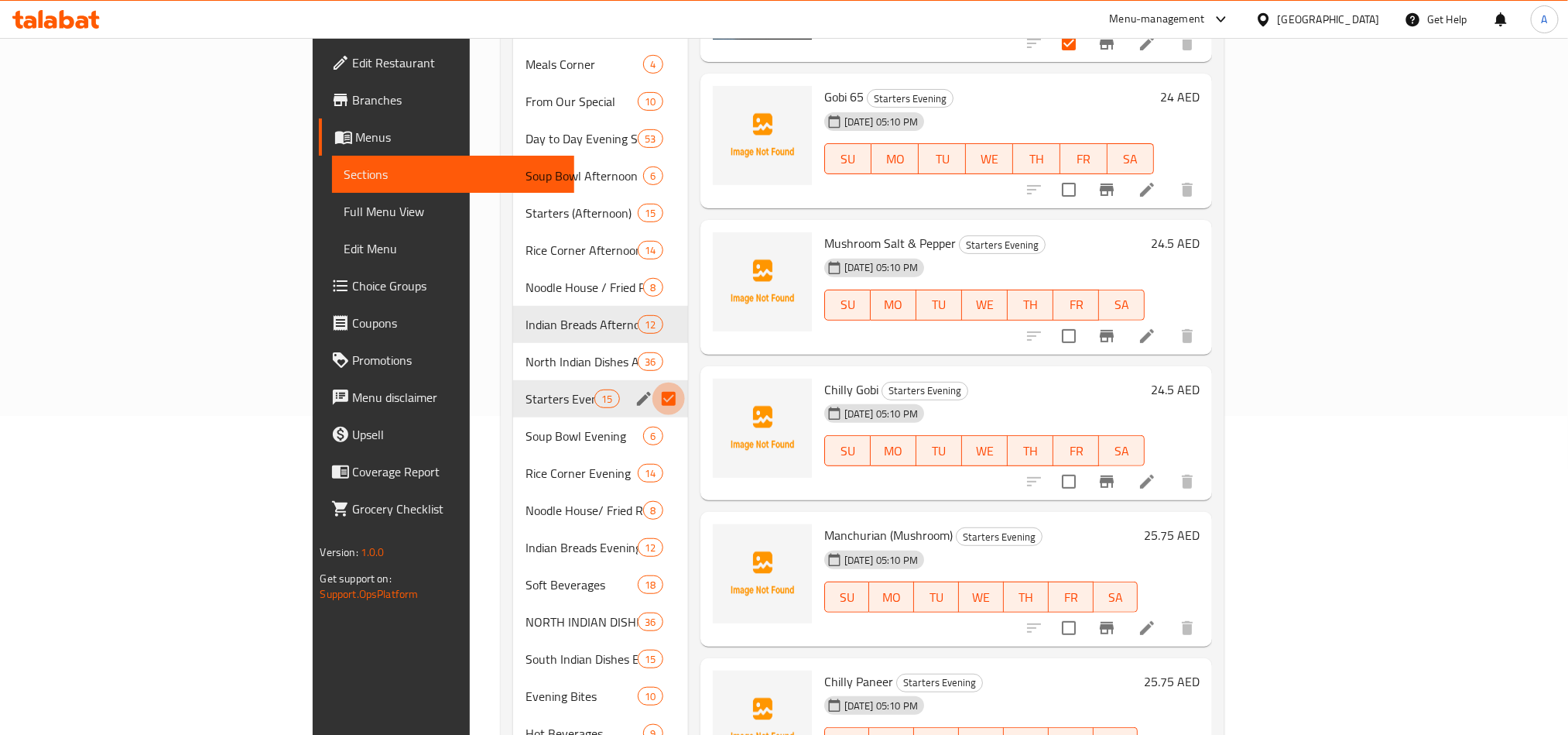
click at [652, 383] on input "Menu sections" at bounding box center [668, 398] width 32 height 32
checkbox input "true"
click at [637, 392] on icon "edit" at bounding box center [643, 398] width 14 height 14
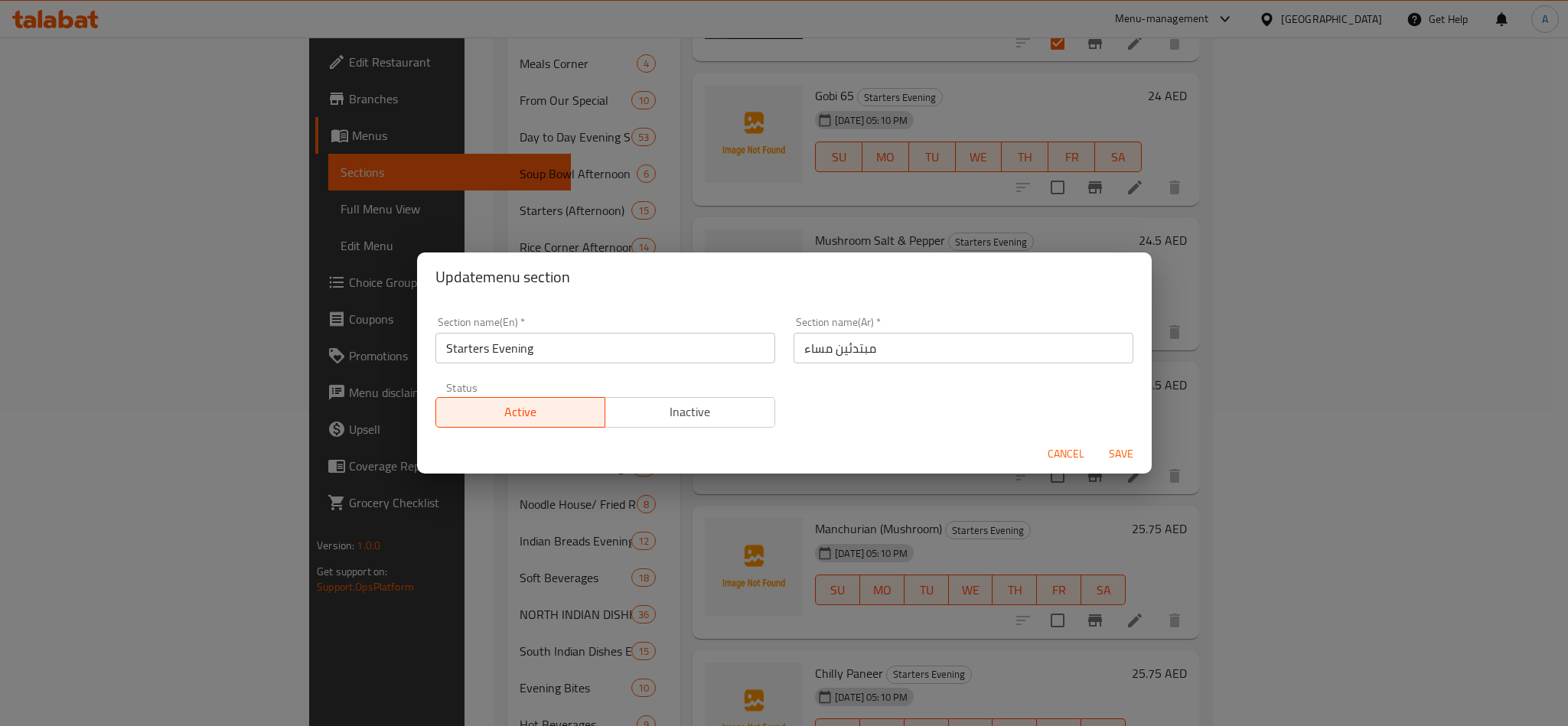
drag, startPoint x: 723, startPoint y: 408, endPoint x: 812, endPoint y: 404, distance: 89.1
click at [728, 408] on span "Inactive" at bounding box center [690, 412] width 158 height 22
click at [1125, 446] on span "Save" at bounding box center [1121, 454] width 37 height 19
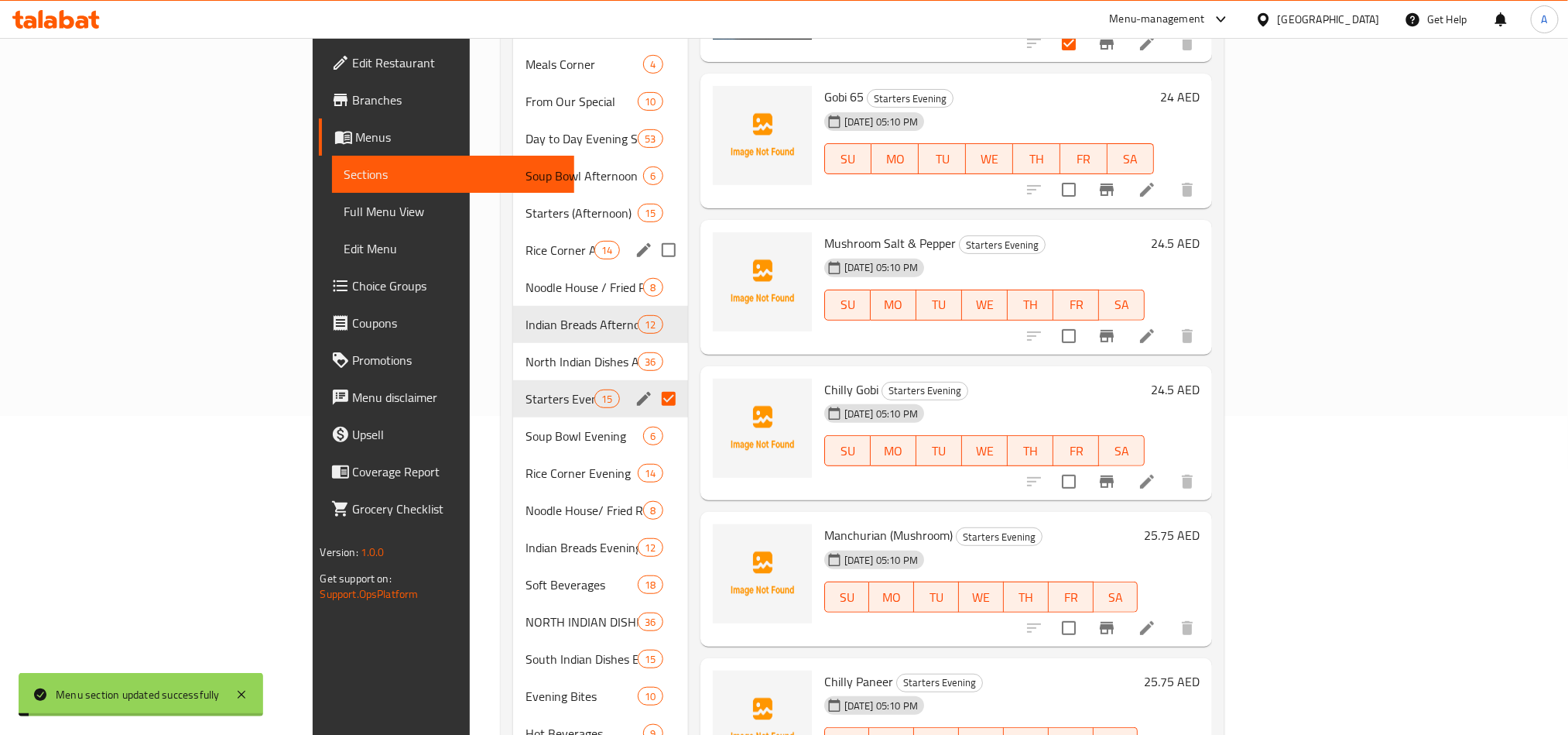
click at [513, 207] on div "Starters (Afternoon) 15" at bounding box center [600, 213] width 175 height 37
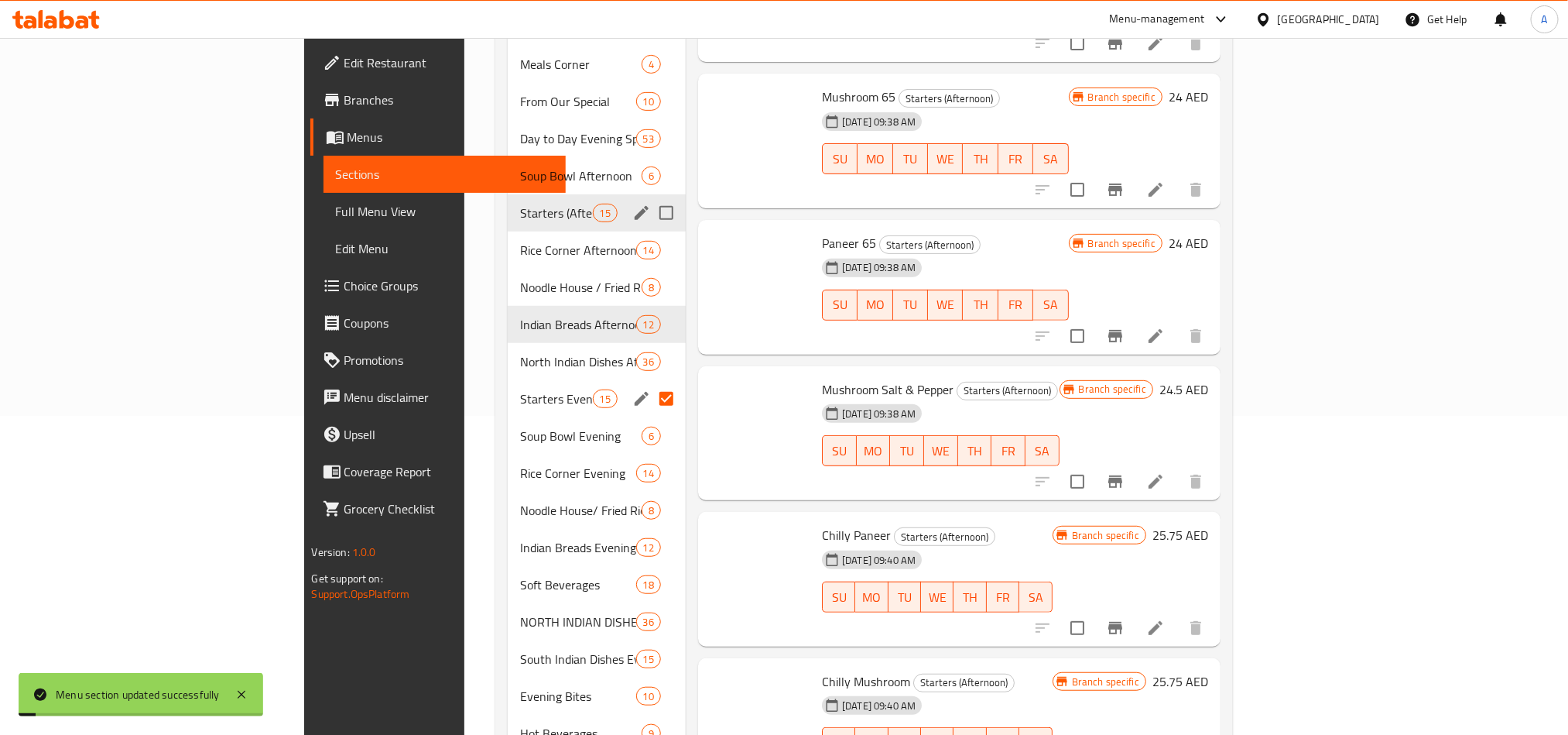
click at [507, 202] on div "Starters (Afternoon) 15" at bounding box center [596, 213] width 178 height 37
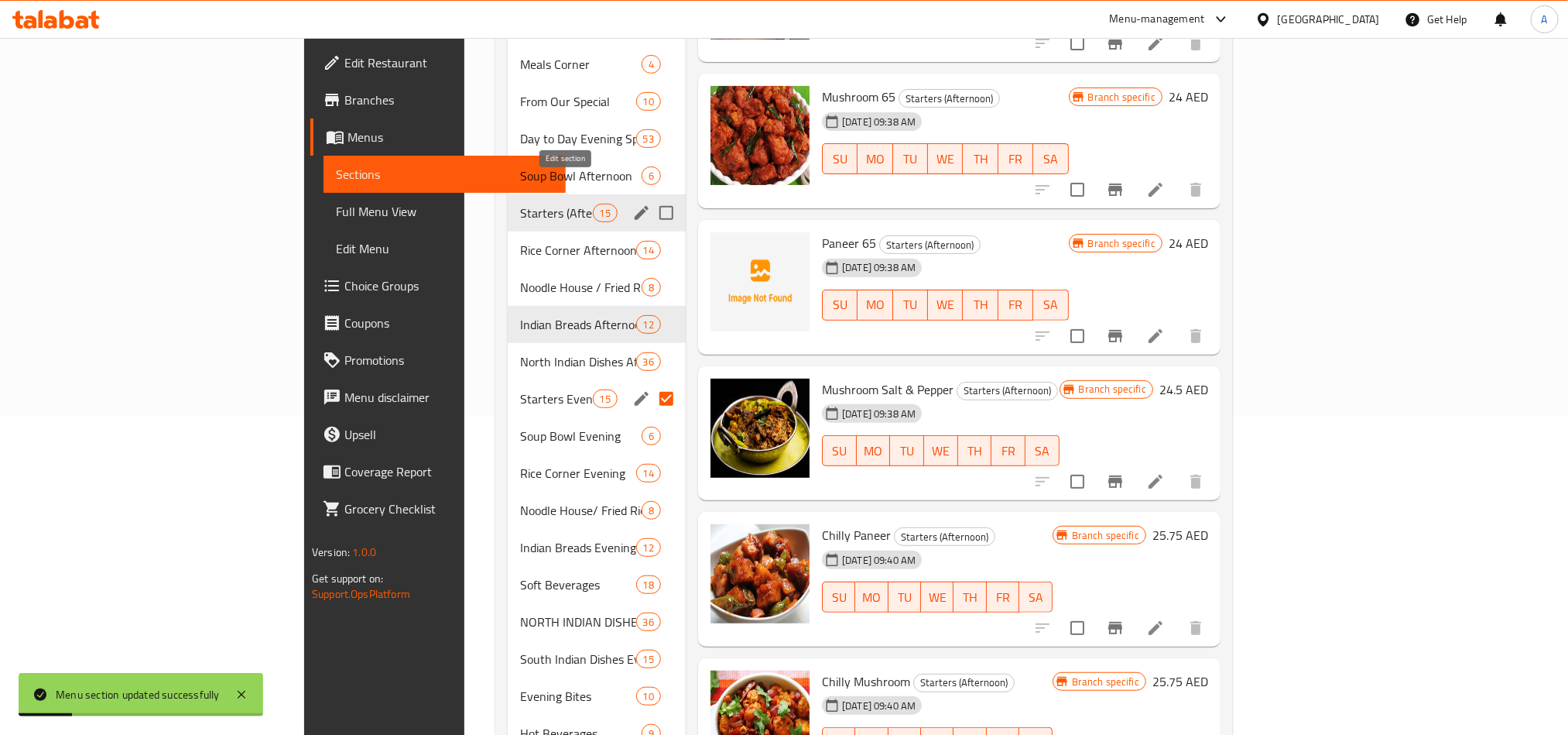
click at [632, 203] on icon "edit" at bounding box center [641, 213] width 18 height 18
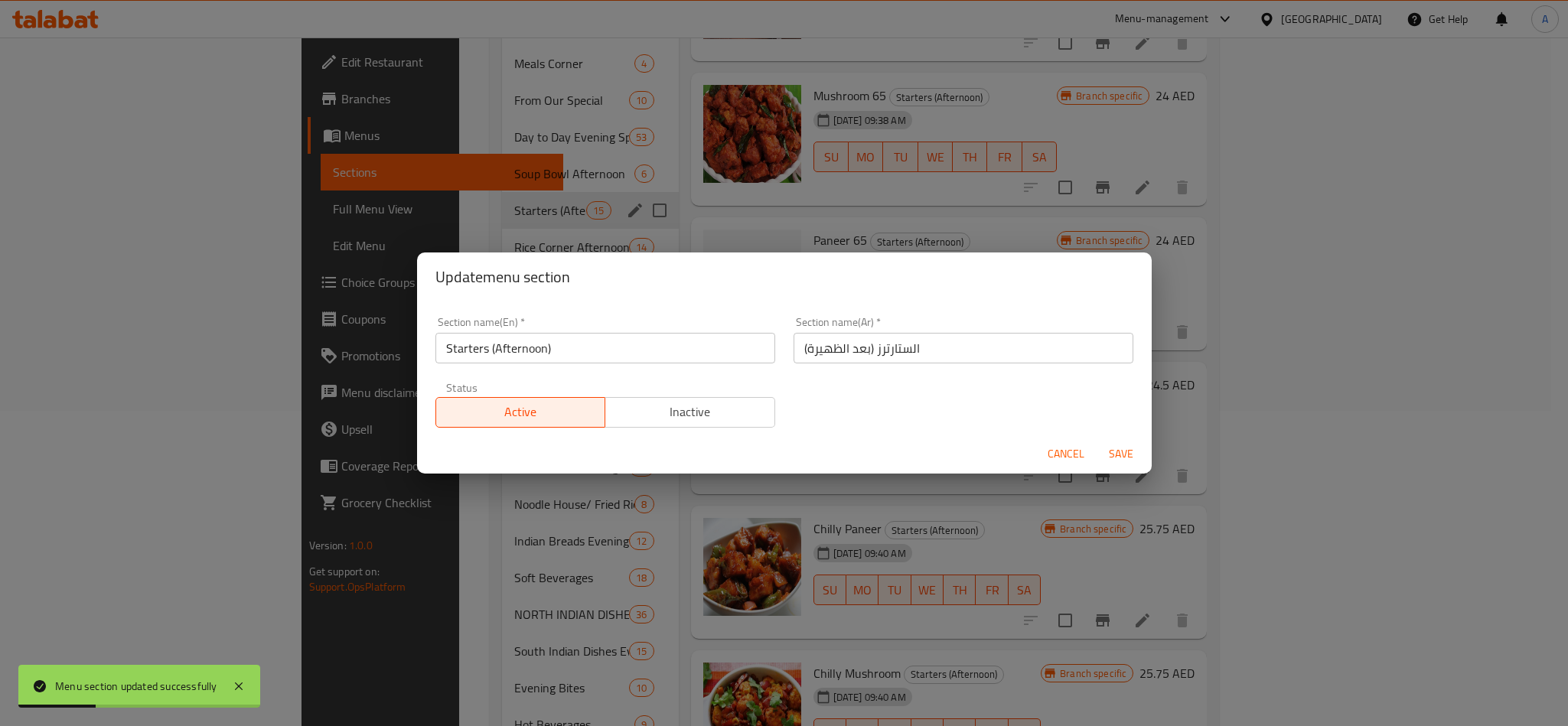
click at [520, 337] on input "Starters (Afternoon)" at bounding box center [605, 347] width 340 height 30
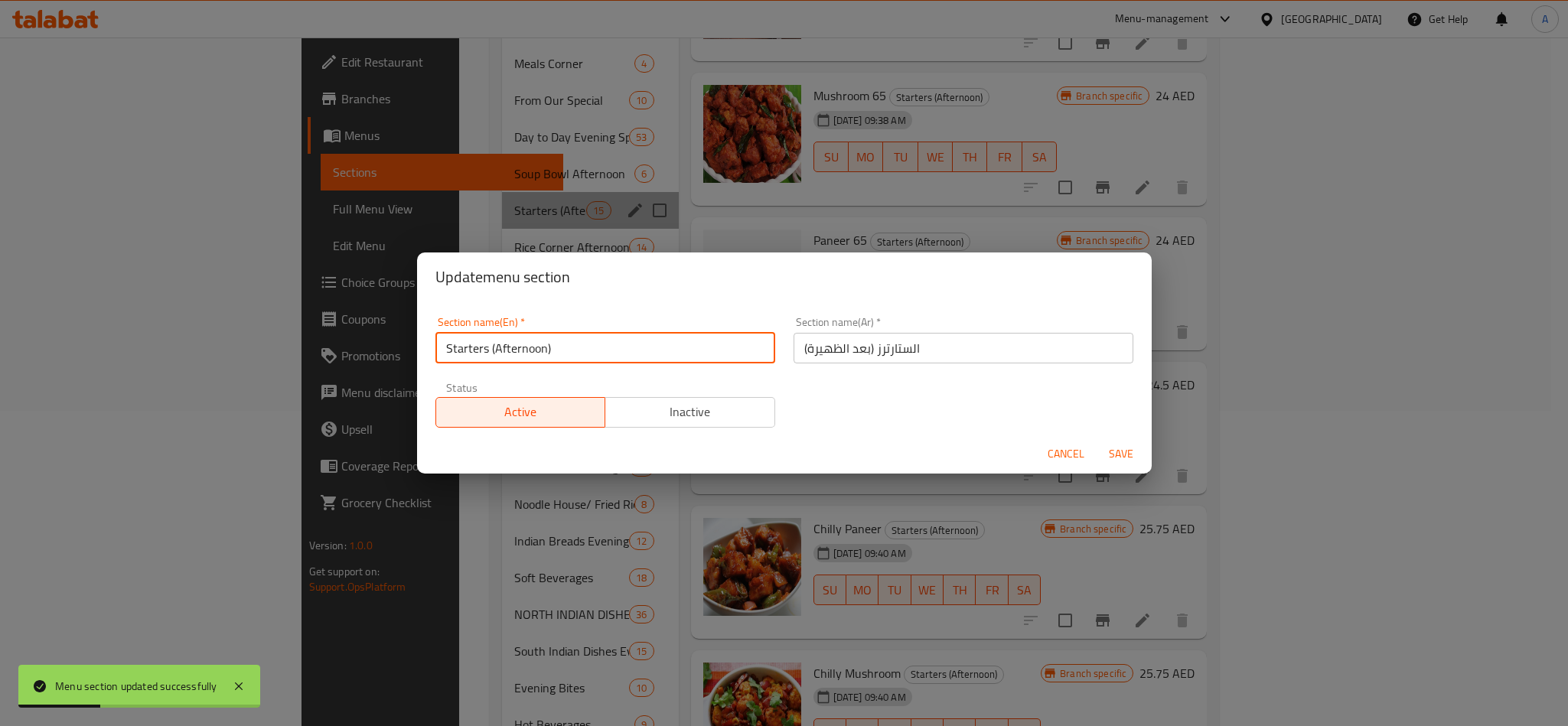
click at [520, 337] on input "Starters (Afternoon)" at bounding box center [605, 347] width 340 height 30
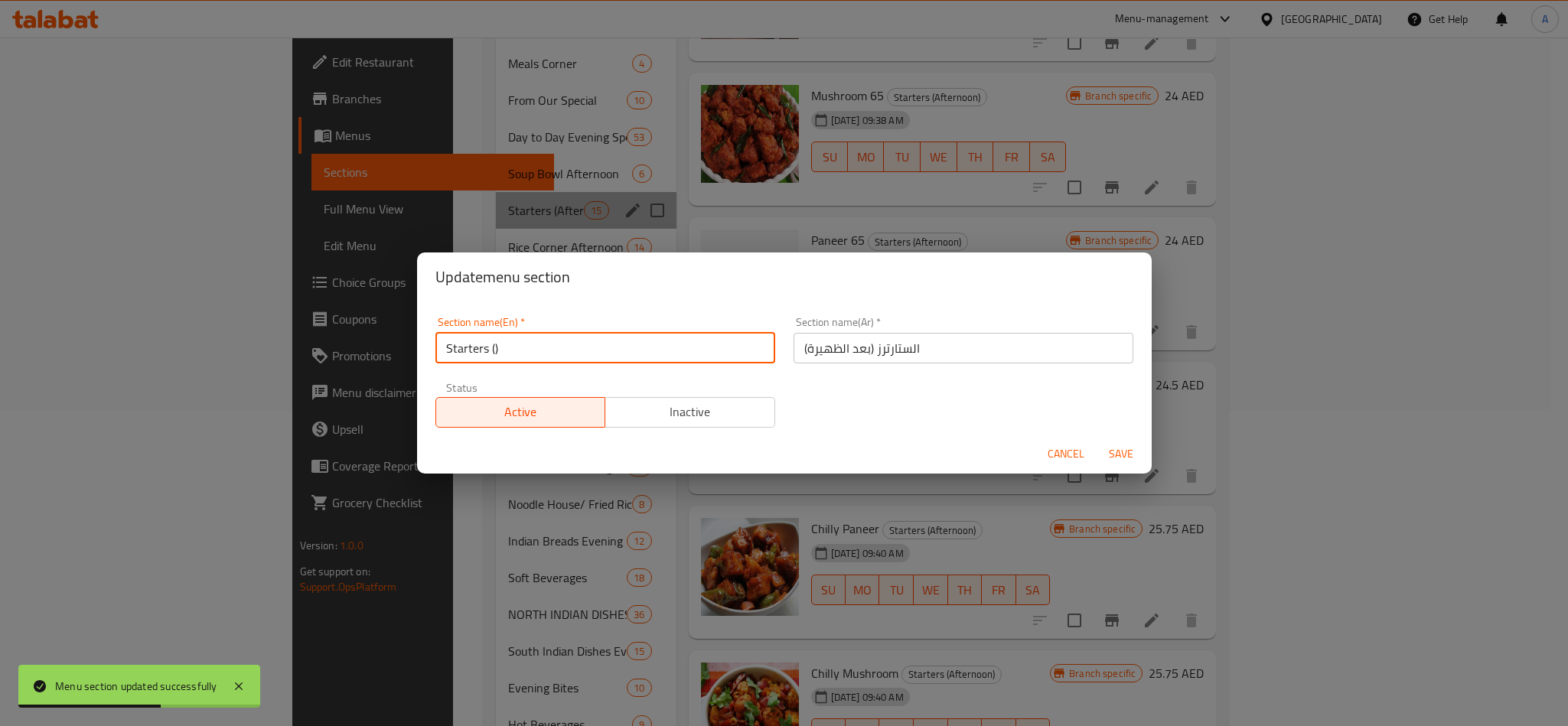
drag, startPoint x: 554, startPoint y: 350, endPoint x: 487, endPoint y: 358, distance: 67.5
click at [487, 358] on input "Starters ()" at bounding box center [605, 347] width 340 height 30
type input "Starters"
click at [878, 331] on div "Section name(Ar)   * الستارترز (بعد الظهيرة) Section name(Ar) *" at bounding box center [963, 340] width 340 height 47
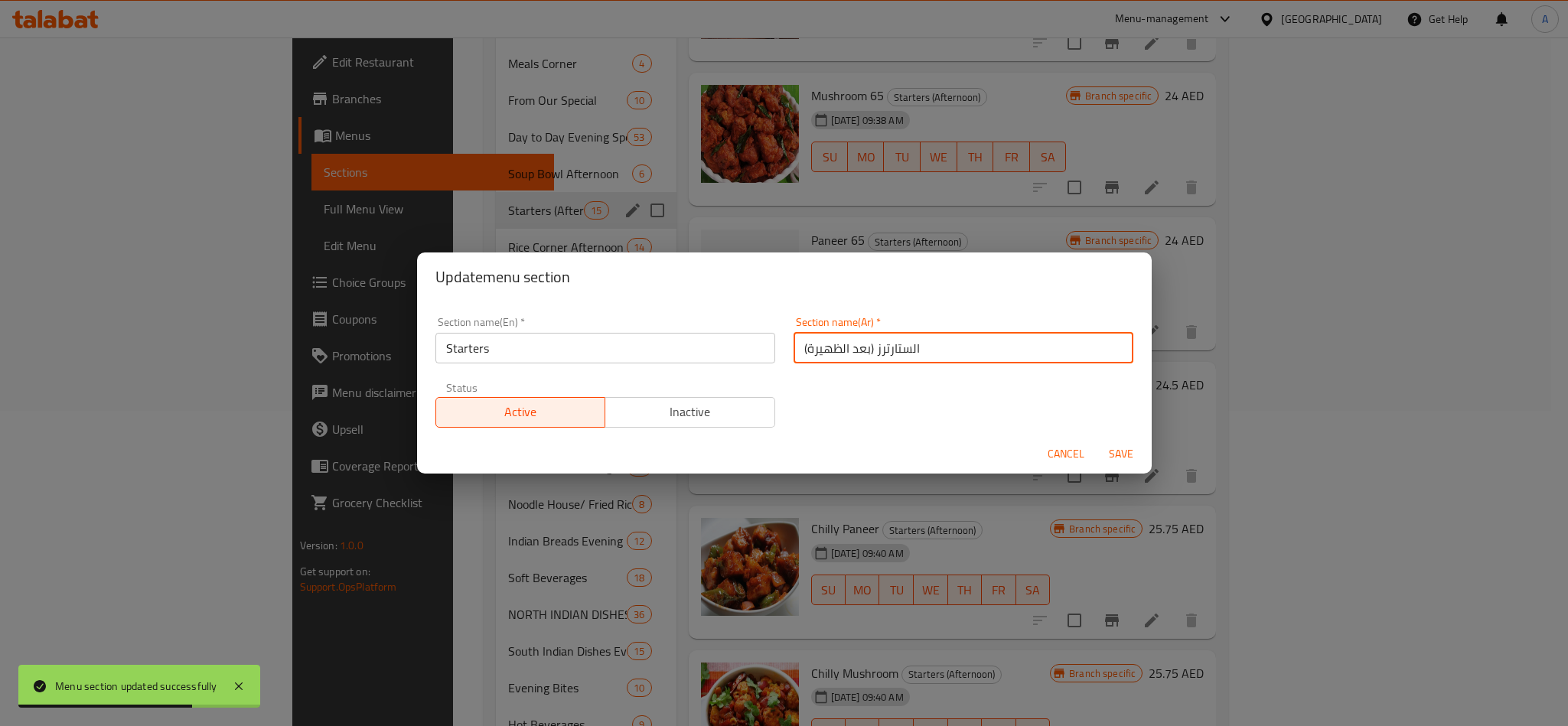
click at [914, 347] on input "الستارترز (بعد الظهيرة)" at bounding box center [963, 347] width 340 height 30
drag, startPoint x: 967, startPoint y: 346, endPoint x: 1061, endPoint y: 350, distance: 94.1
click at [1061, 350] on input "الستارترز (بعد الظهيرة)" at bounding box center [963, 347] width 340 height 30
click at [1099, 342] on input "الستارترز" at bounding box center [963, 347] width 340 height 30
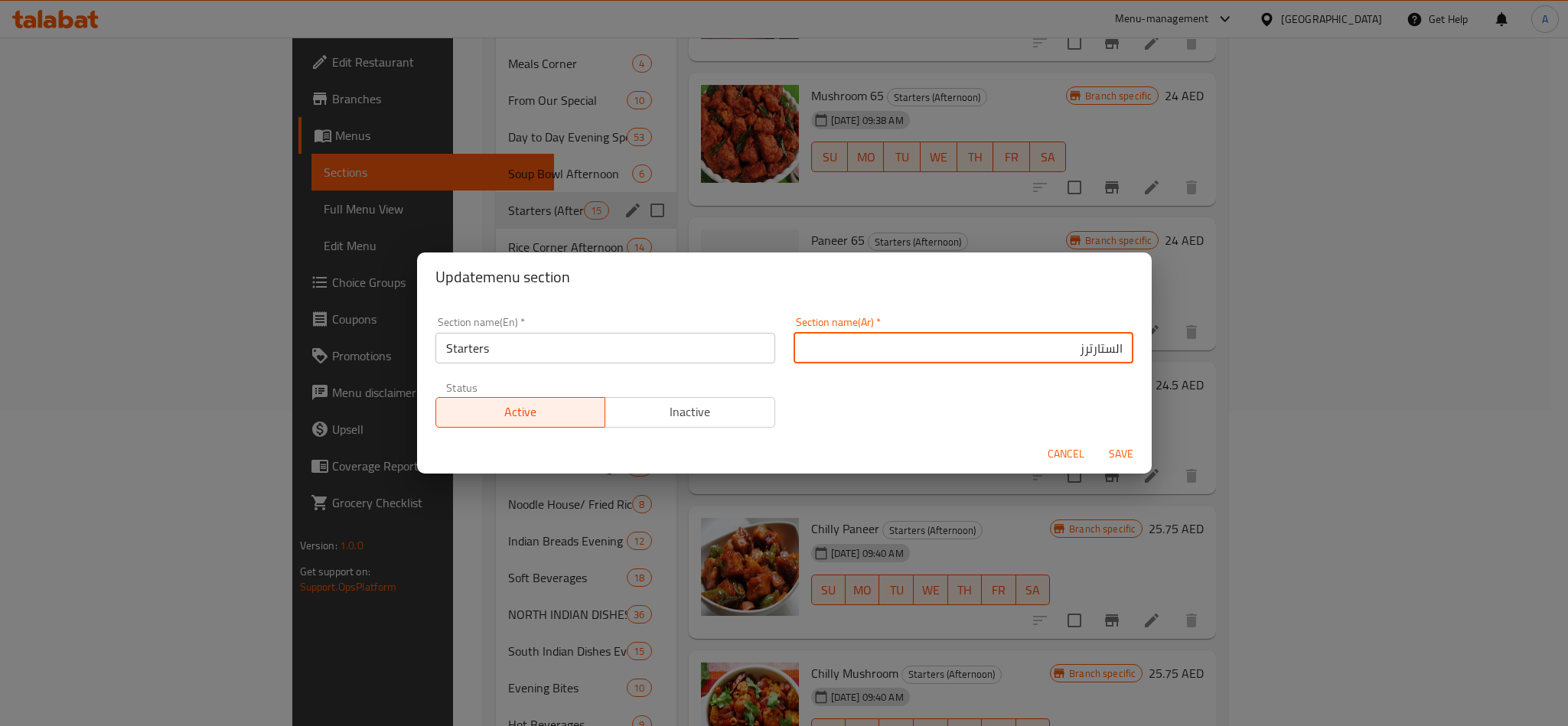
type input "الستارترز"
click at [1114, 441] on button "Save" at bounding box center [1121, 454] width 49 height 28
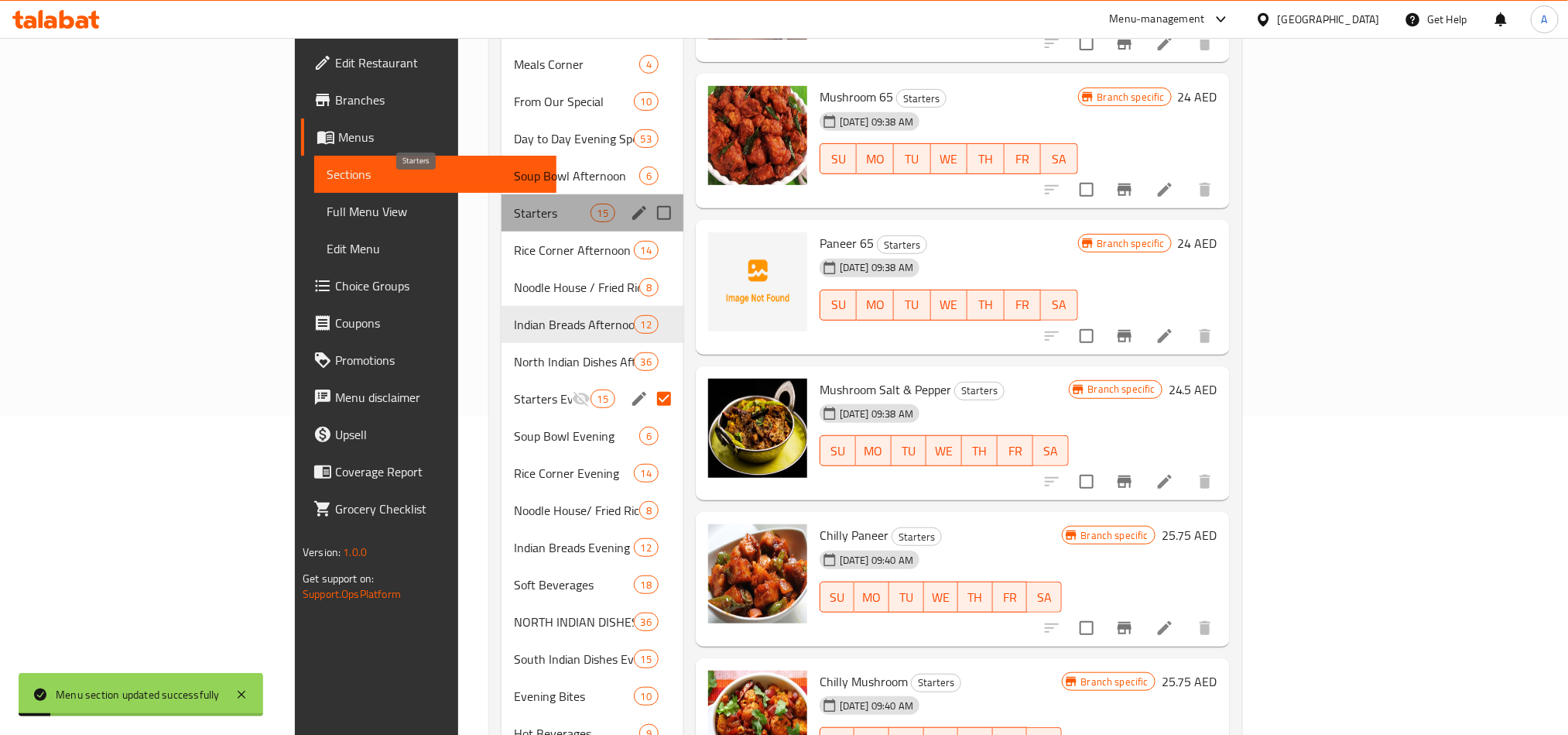
click at [514, 203] on span "Starters" at bounding box center [552, 213] width 77 height 18
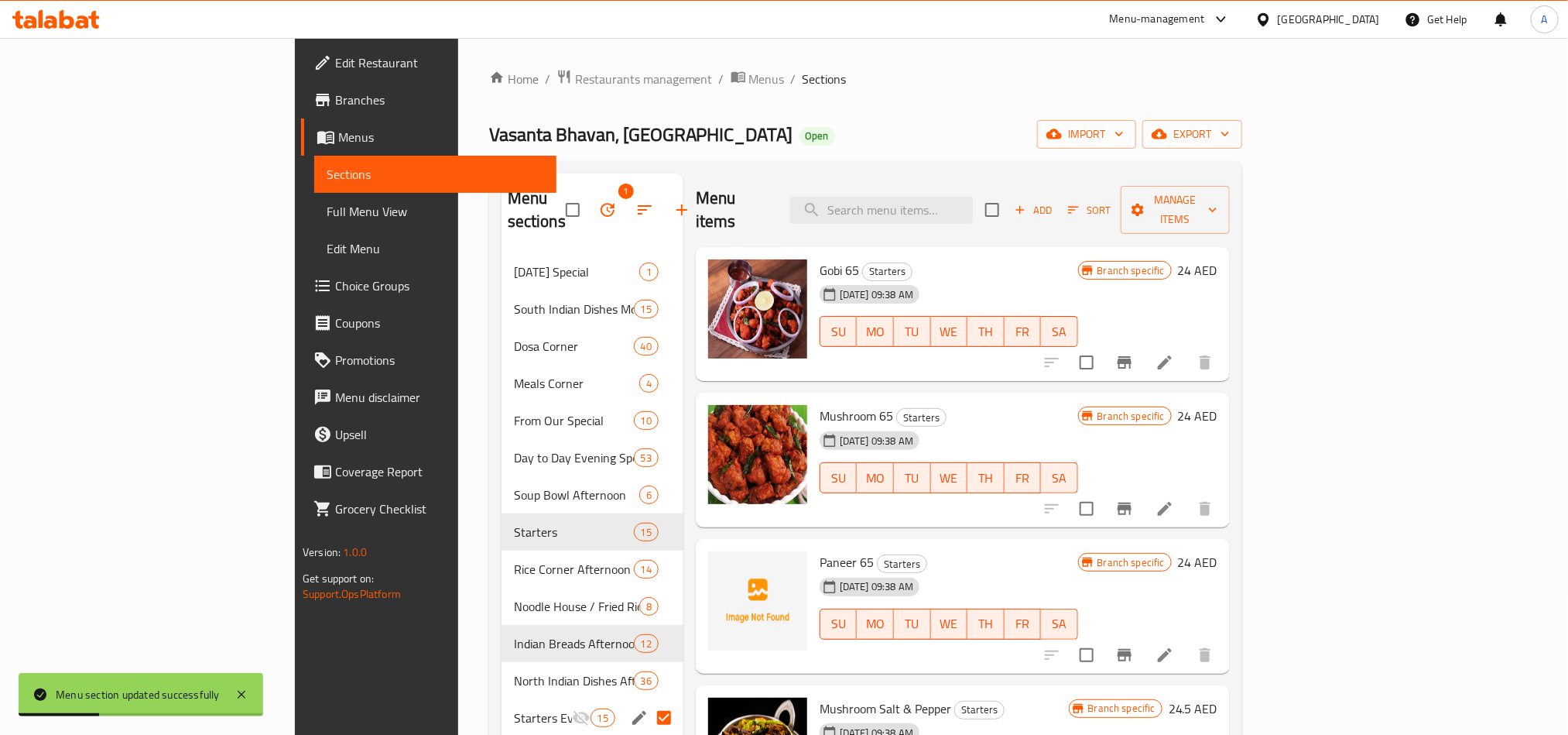
click at [1209, 184] on div "Menu items Add Sort Manage items" at bounding box center [963, 211] width 534 height 74
click at [1008, 193] on input "checkbox" at bounding box center [991, 209] width 32 height 32
checkbox input "true"
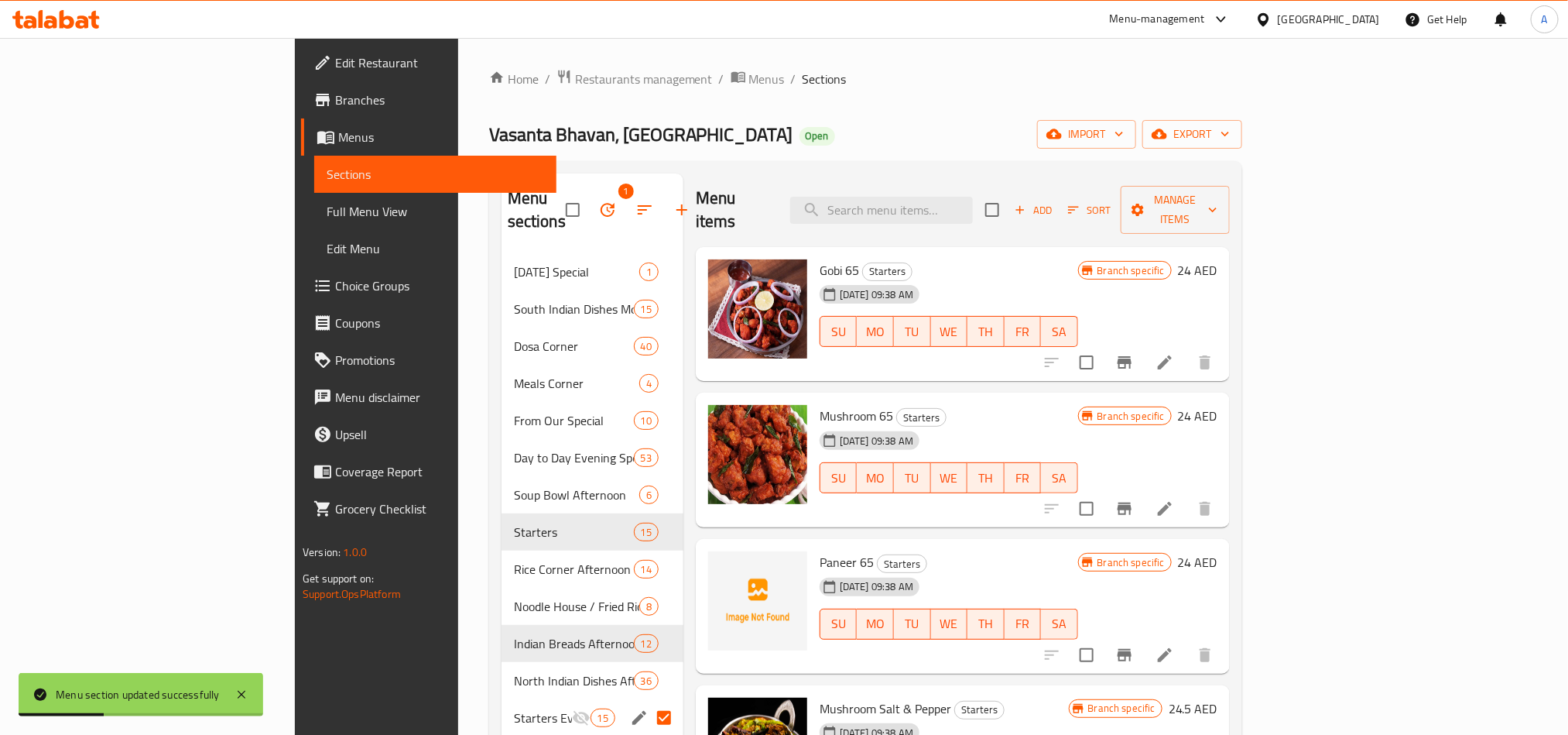
checkbox input "true"
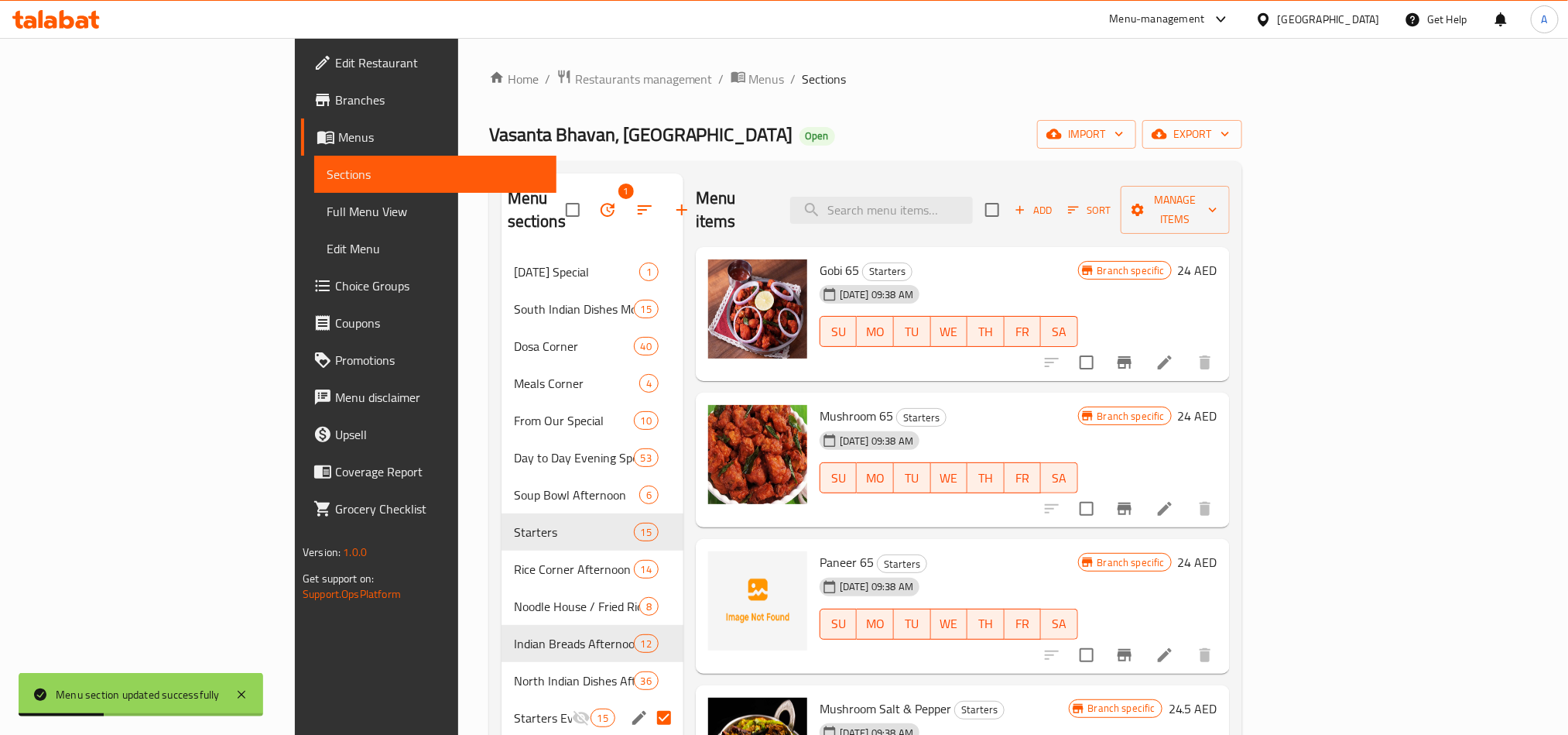
checkbox input "true"
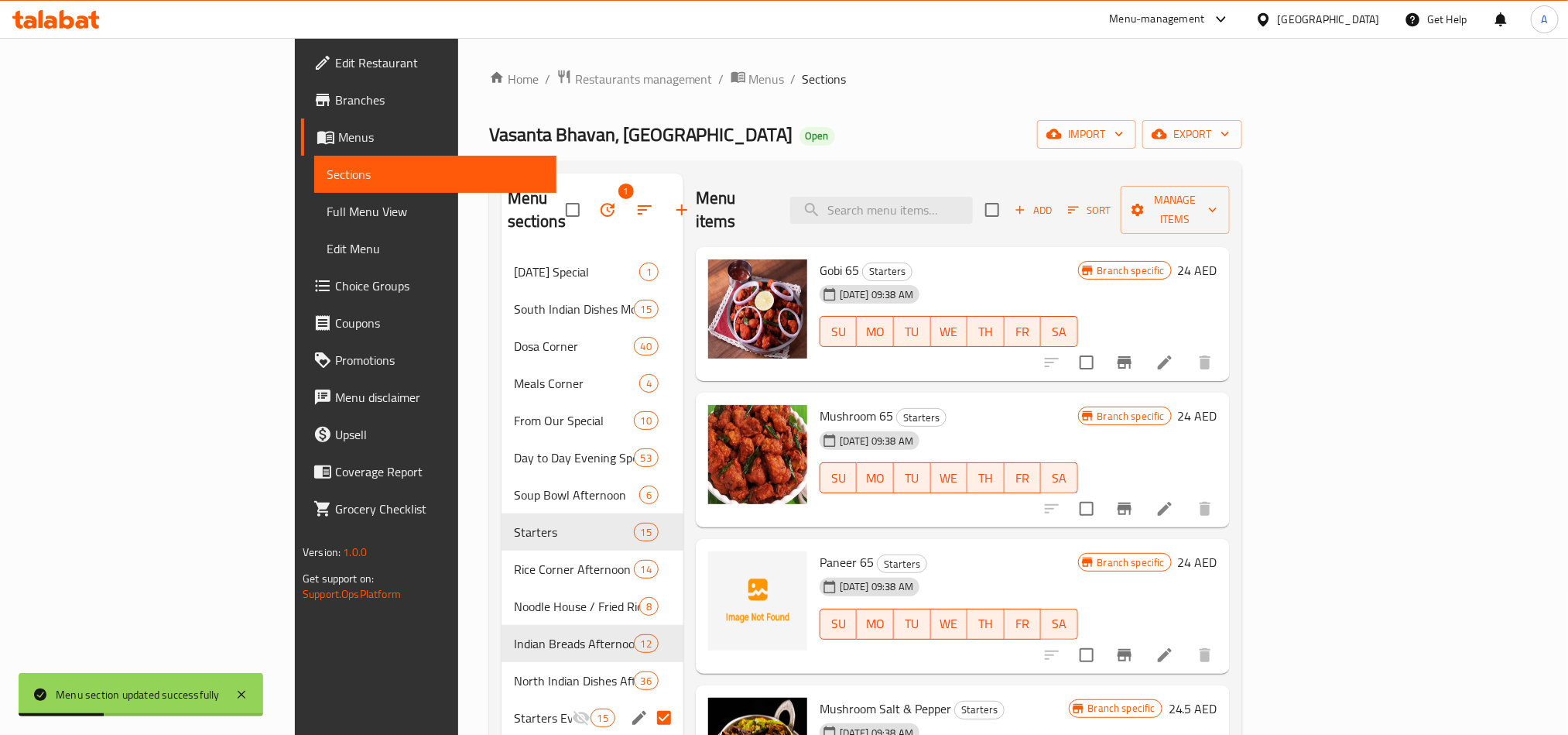
checkbox input "true"
click at [1114, 207] on button "Sort" at bounding box center [1088, 210] width 50 height 24
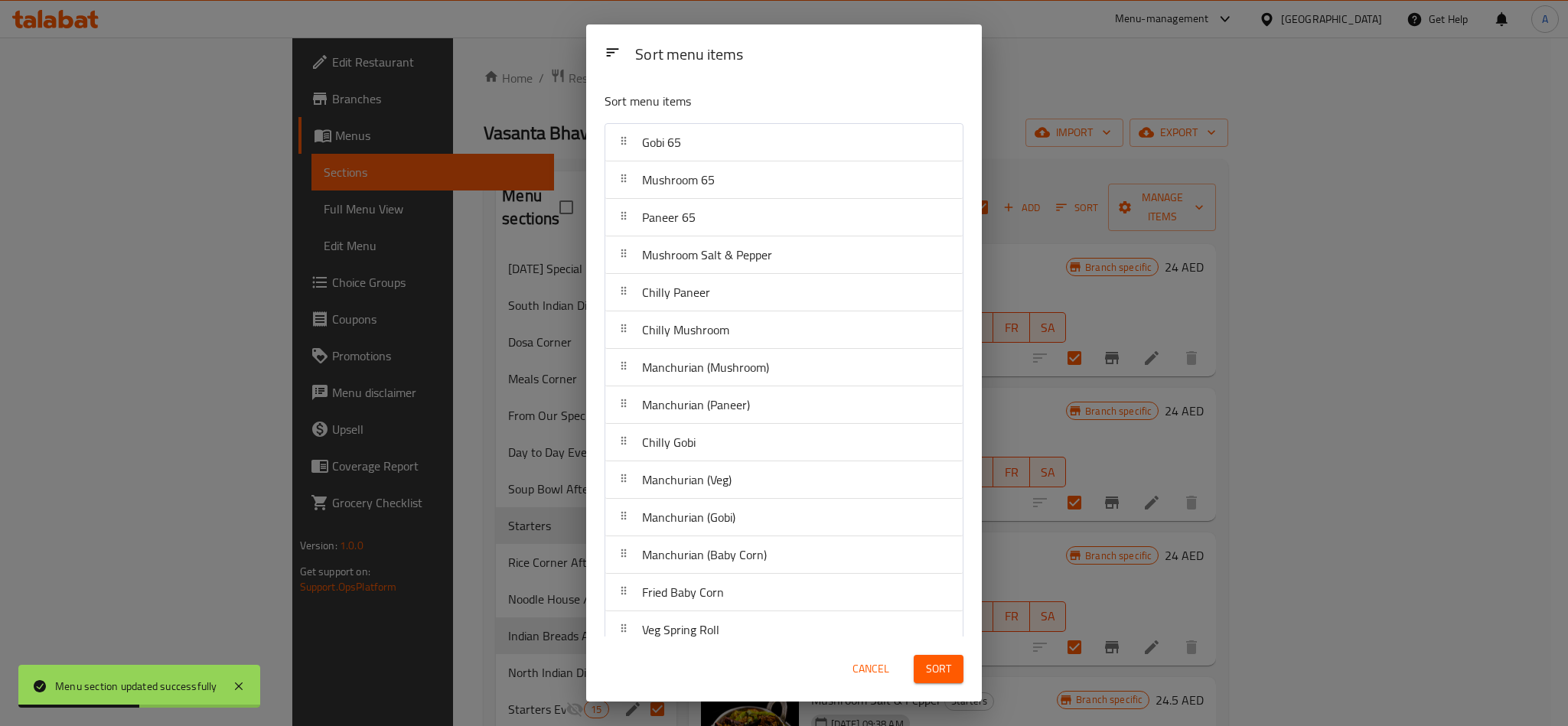
click at [1144, 239] on div "Sort menu items Sort menu items Gobi 65 Mushroom 65 Paneer 65 Mushroom Salt & P…" at bounding box center [784, 363] width 1568 height 726
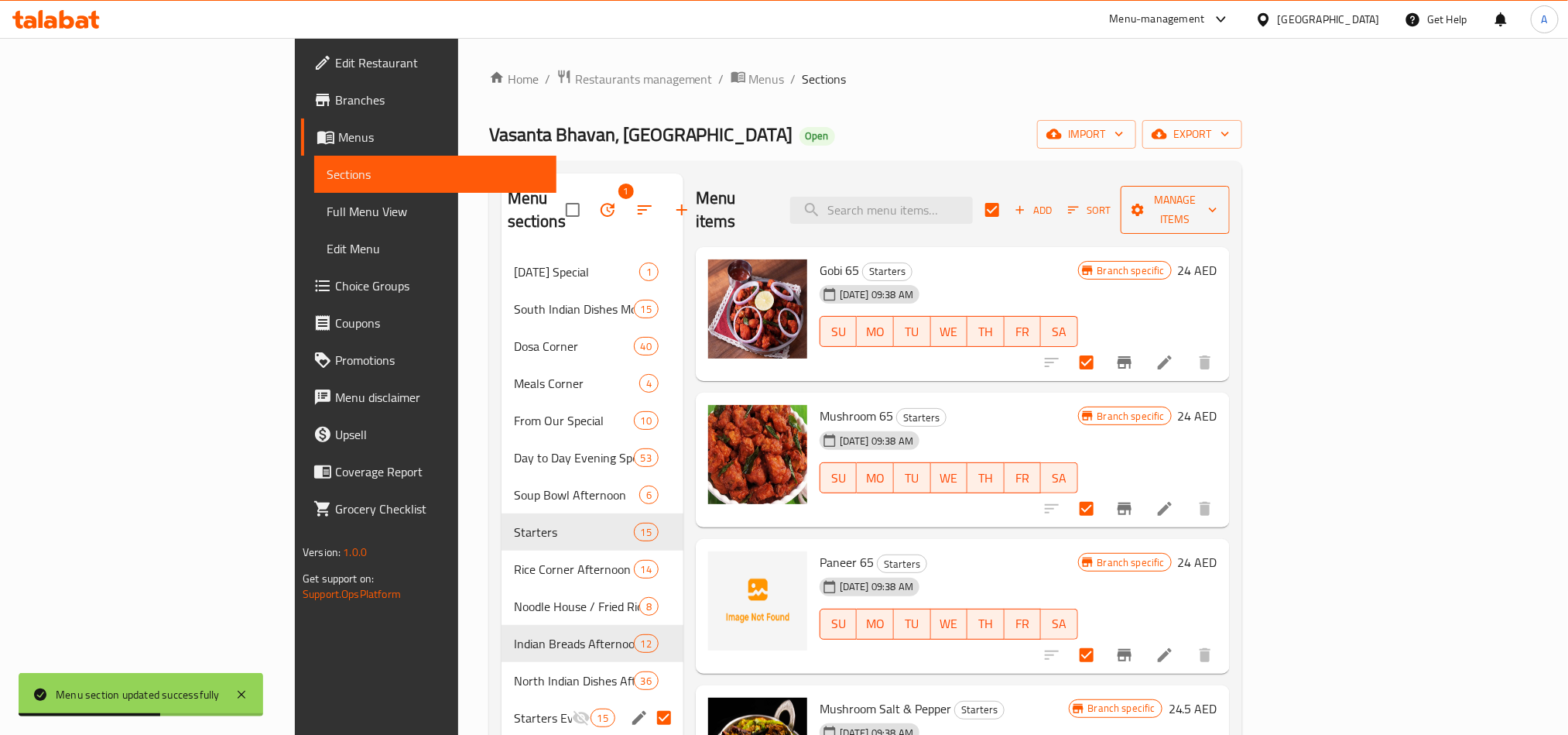
click at [1217, 205] on span "Manage items" at bounding box center [1174, 210] width 84 height 39
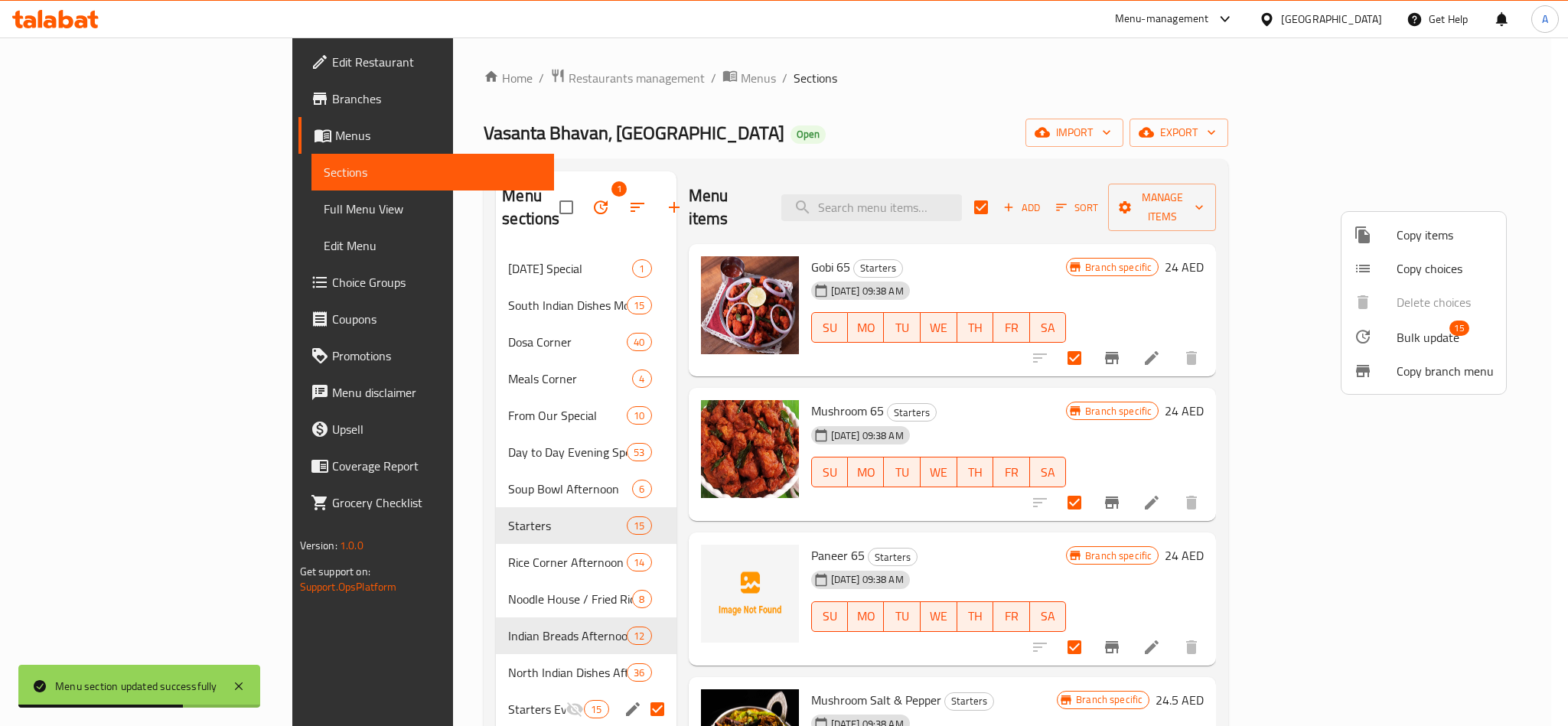
click at [1431, 324] on li "Bulk update 15" at bounding box center [1424, 336] width 164 height 36
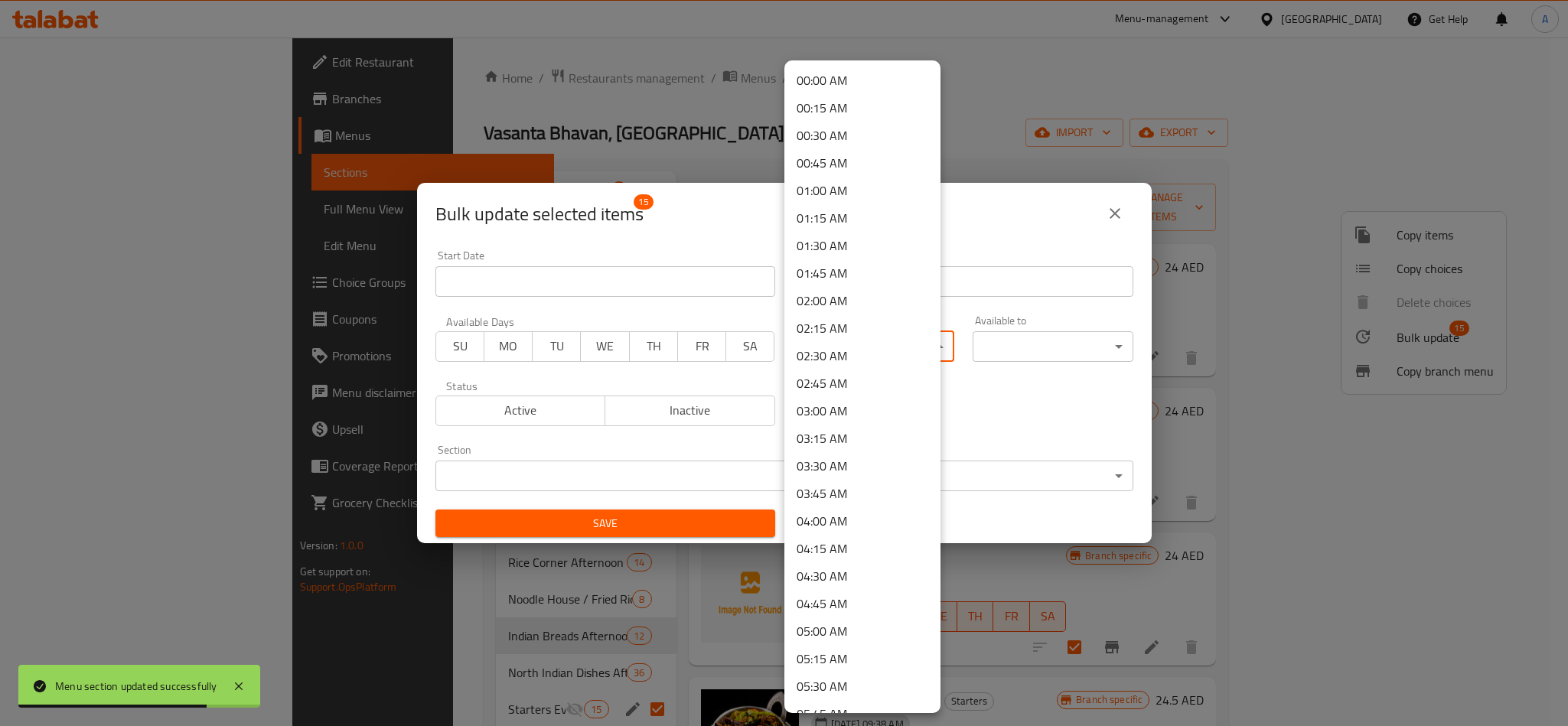
click at [857, 354] on body "Menu section updated successfully ​ Menu-management United Arab Emirates Get He…" at bounding box center [784, 382] width 1568 height 689
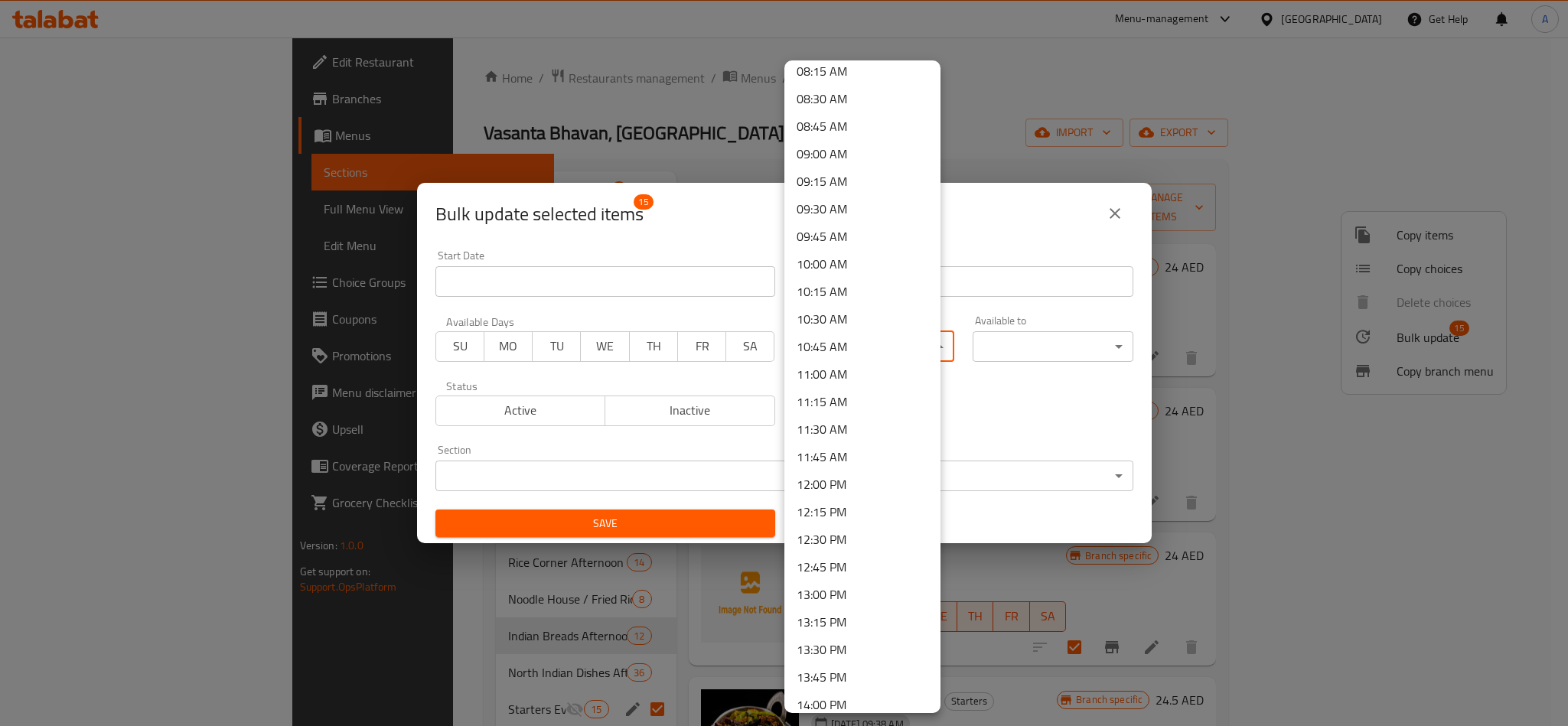
click at [850, 429] on li "11:30 AM" at bounding box center [862, 429] width 156 height 27
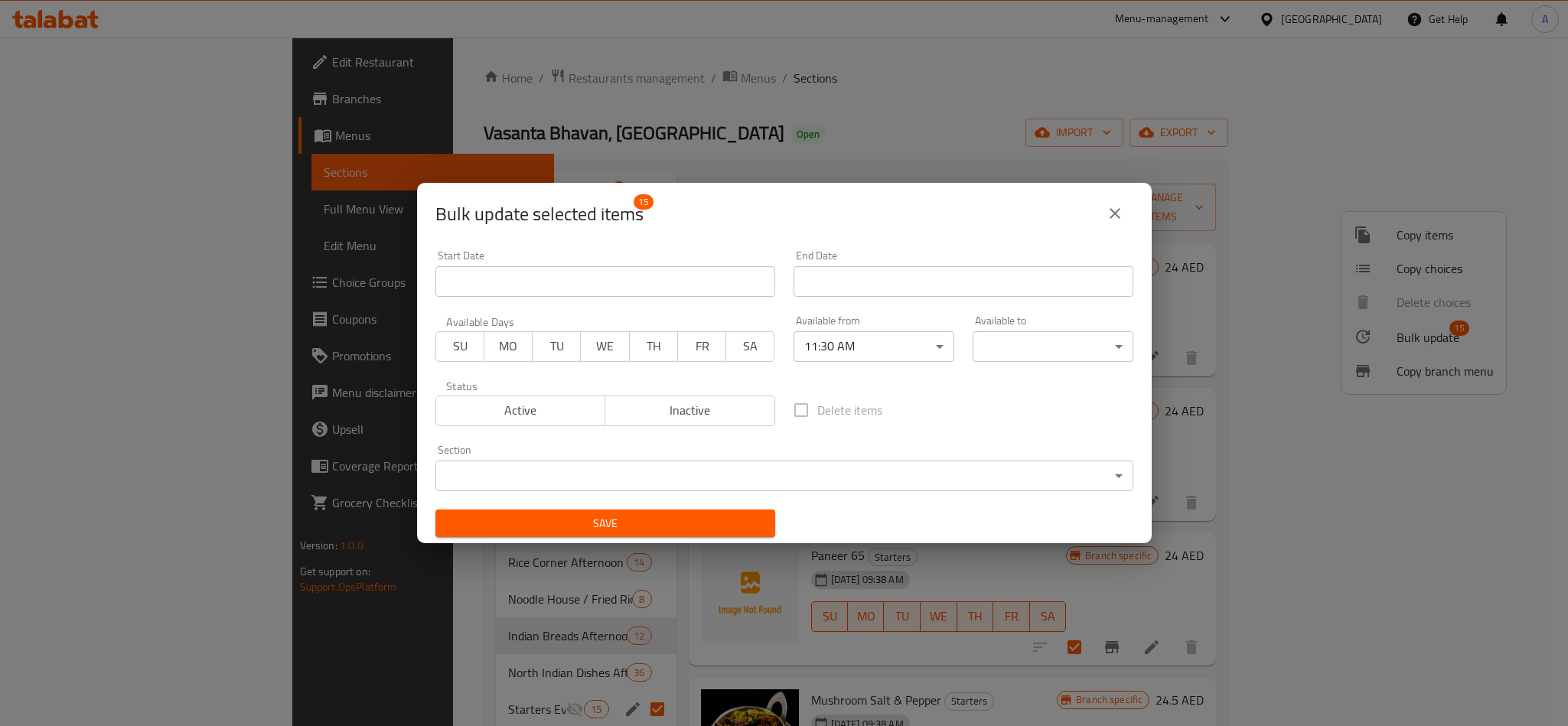
click at [1141, 308] on div "00:00 AM 00:15 AM 00:30 AM 00:45 AM 01:00 AM 01:15 AM 01:30 AM 01:45 AM 02:00 A…" at bounding box center [784, 363] width 1568 height 726
click at [1105, 331] on body "​ Menu-management United Arab Emirates Get Help A Edit Restaurant Branches Menu…" at bounding box center [784, 382] width 1568 height 689
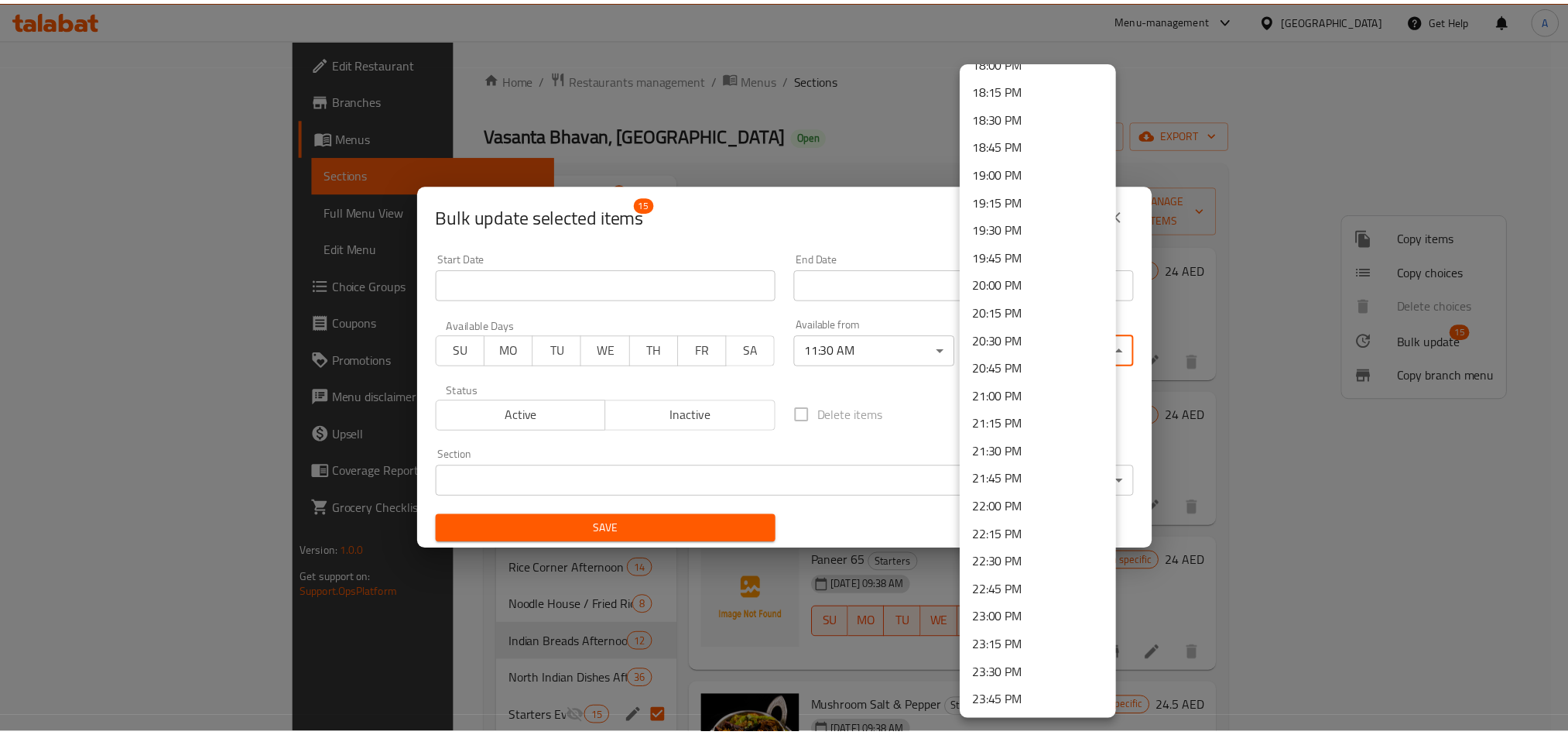
scroll to position [2054, 0]
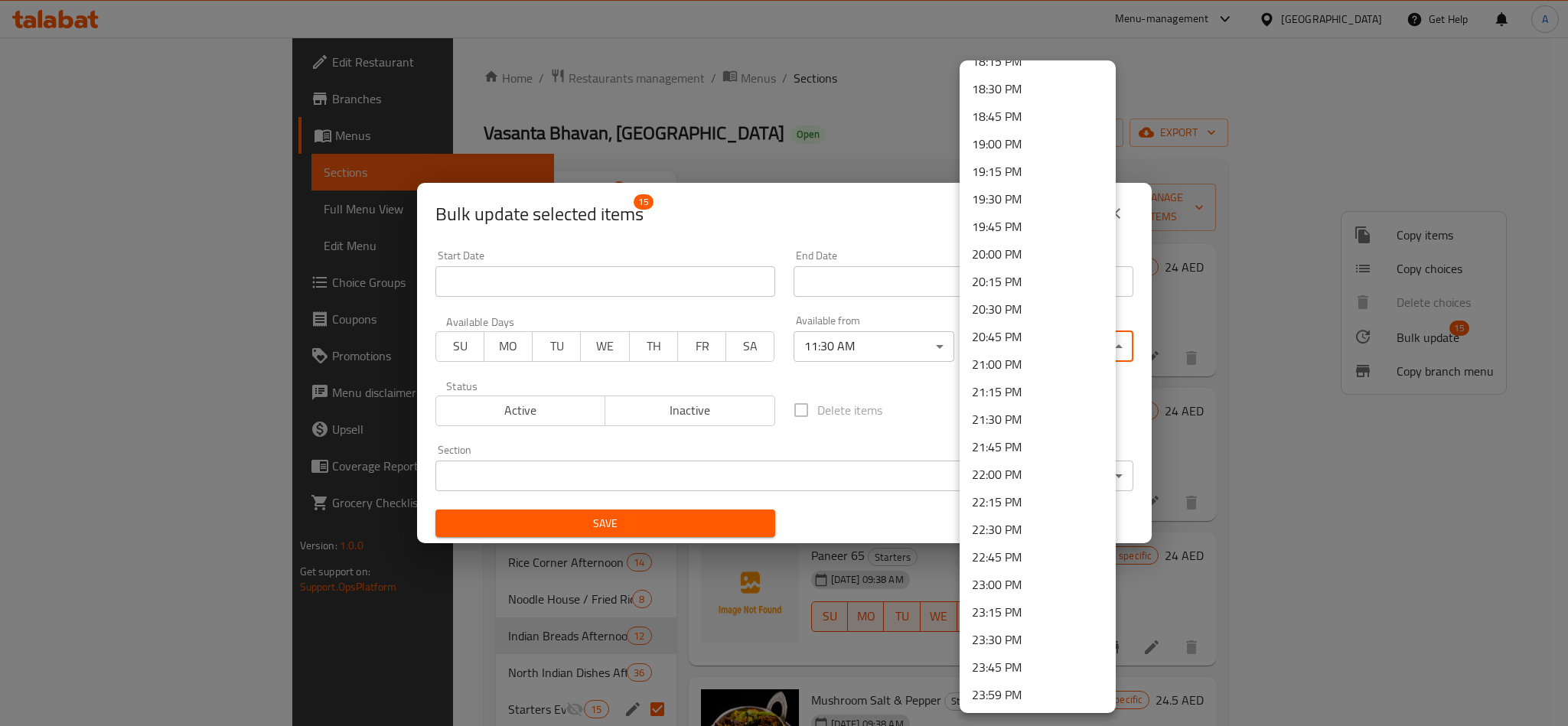
click at [1008, 581] on li "23:00 PM" at bounding box center [1037, 584] width 156 height 27
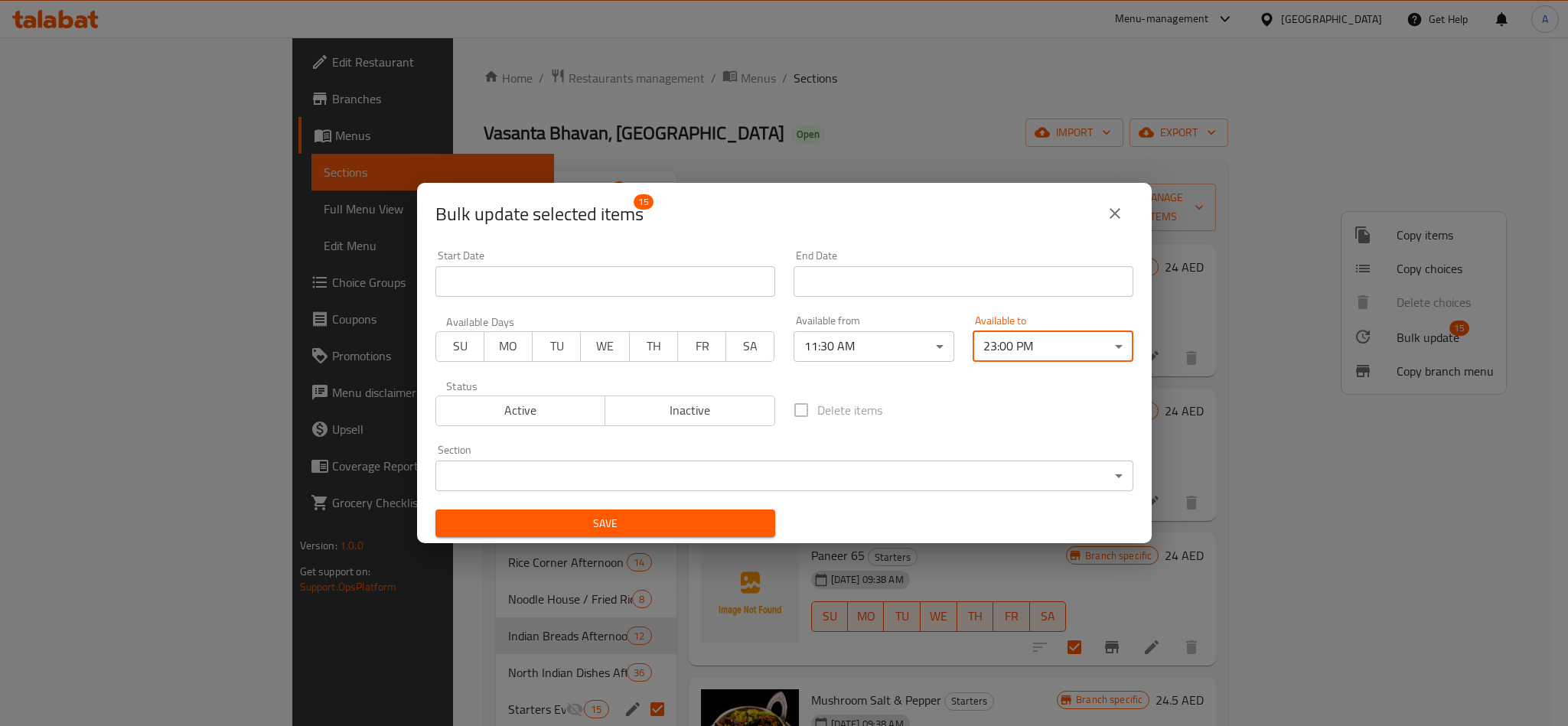
click at [666, 503] on div "Save" at bounding box center [605, 523] width 358 height 47
click at [666, 521] on span "Save" at bounding box center [605, 523] width 315 height 19
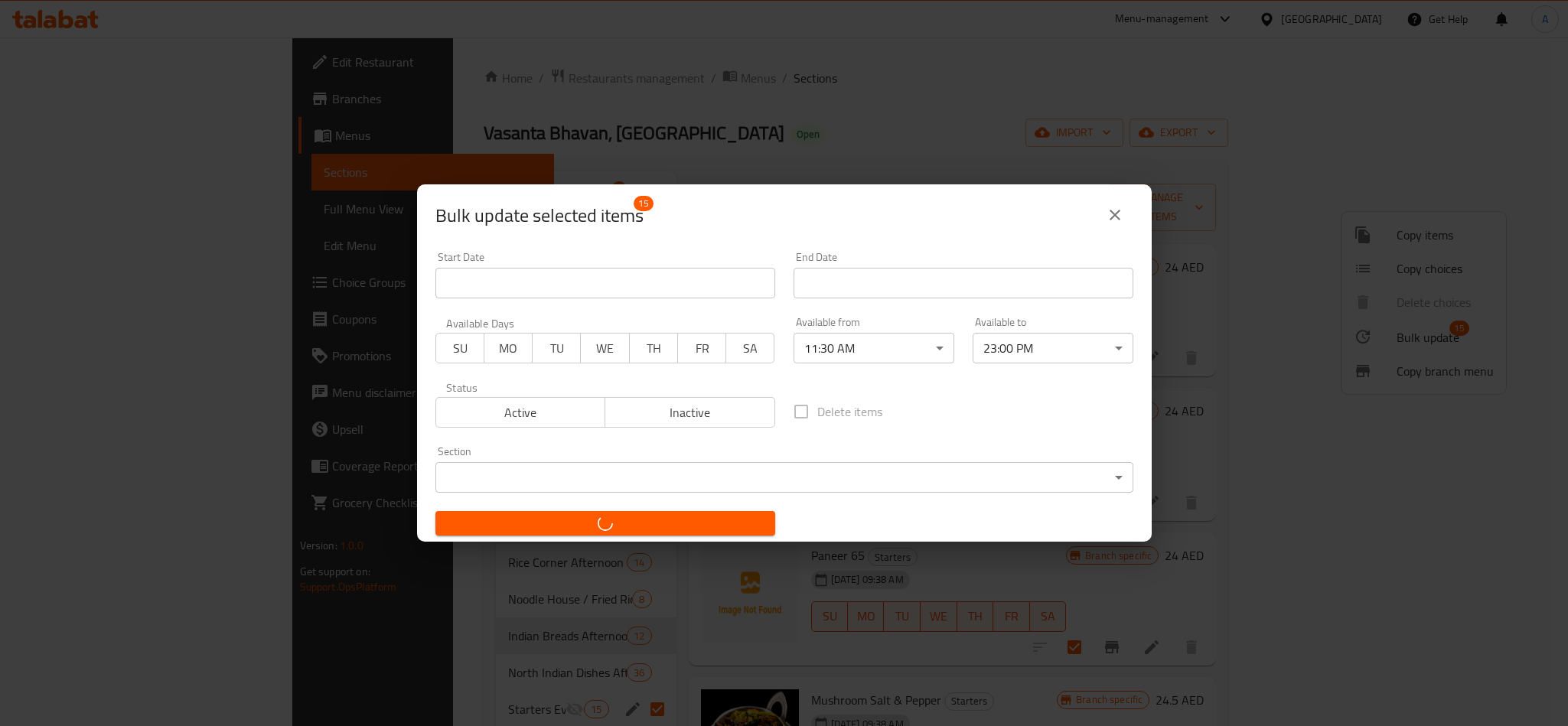
checkbox input "false"
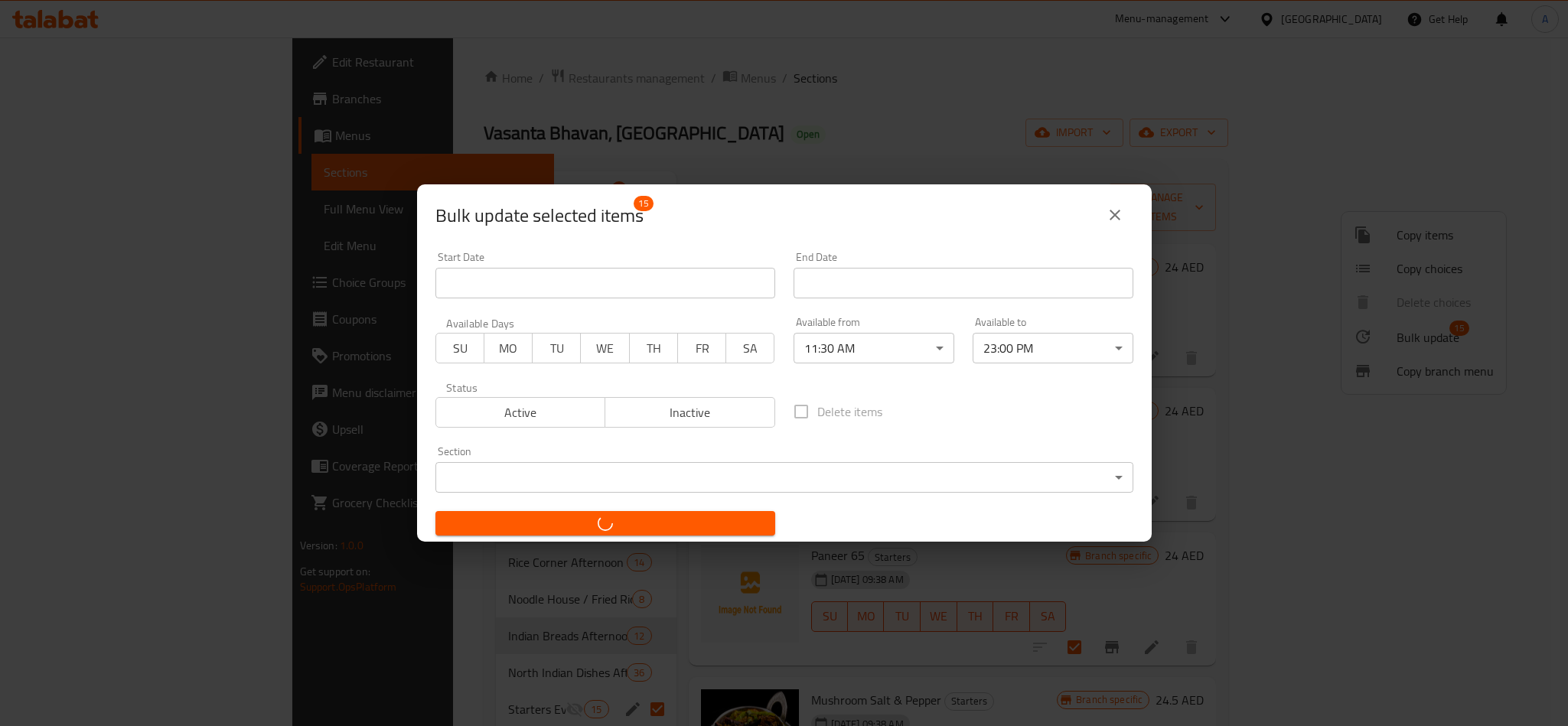
checkbox input "false"
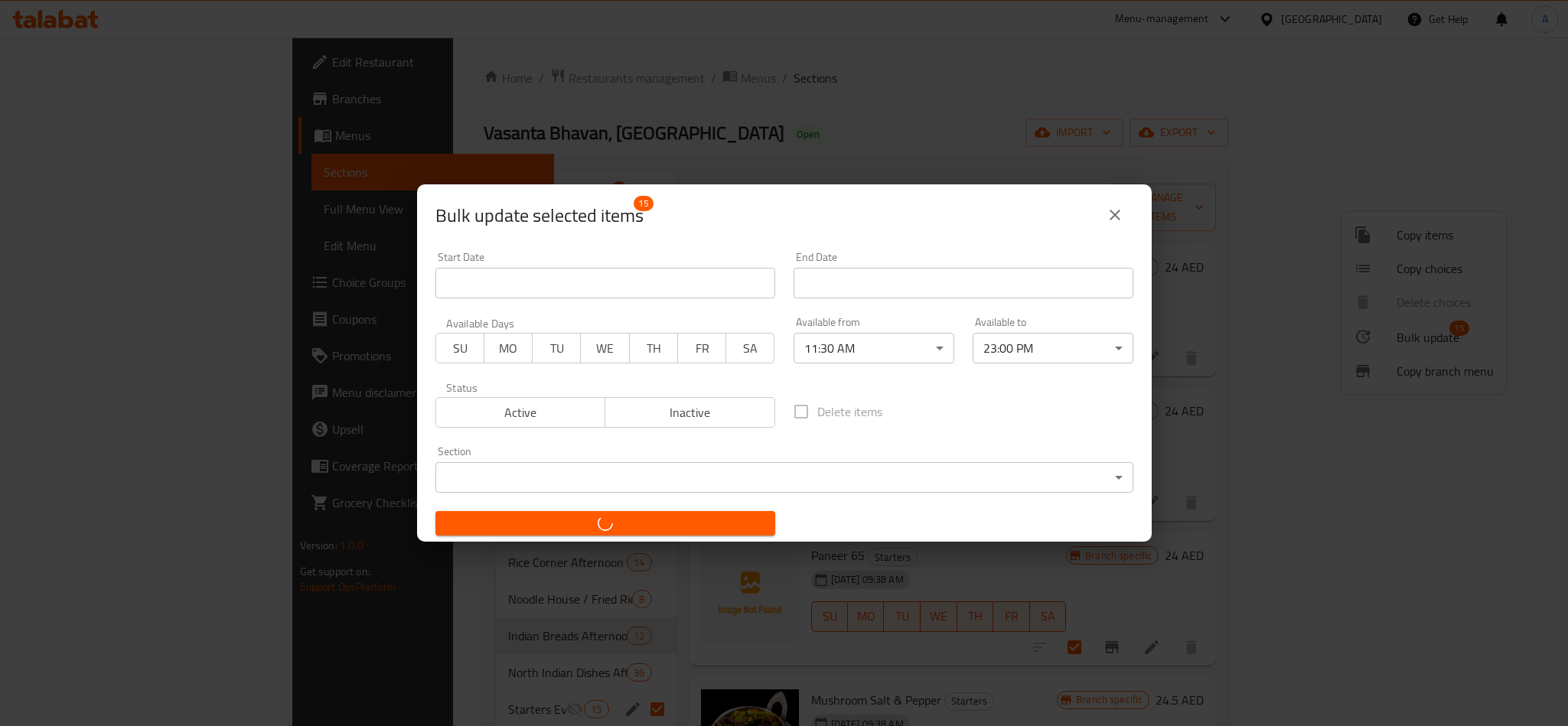
checkbox input "false"
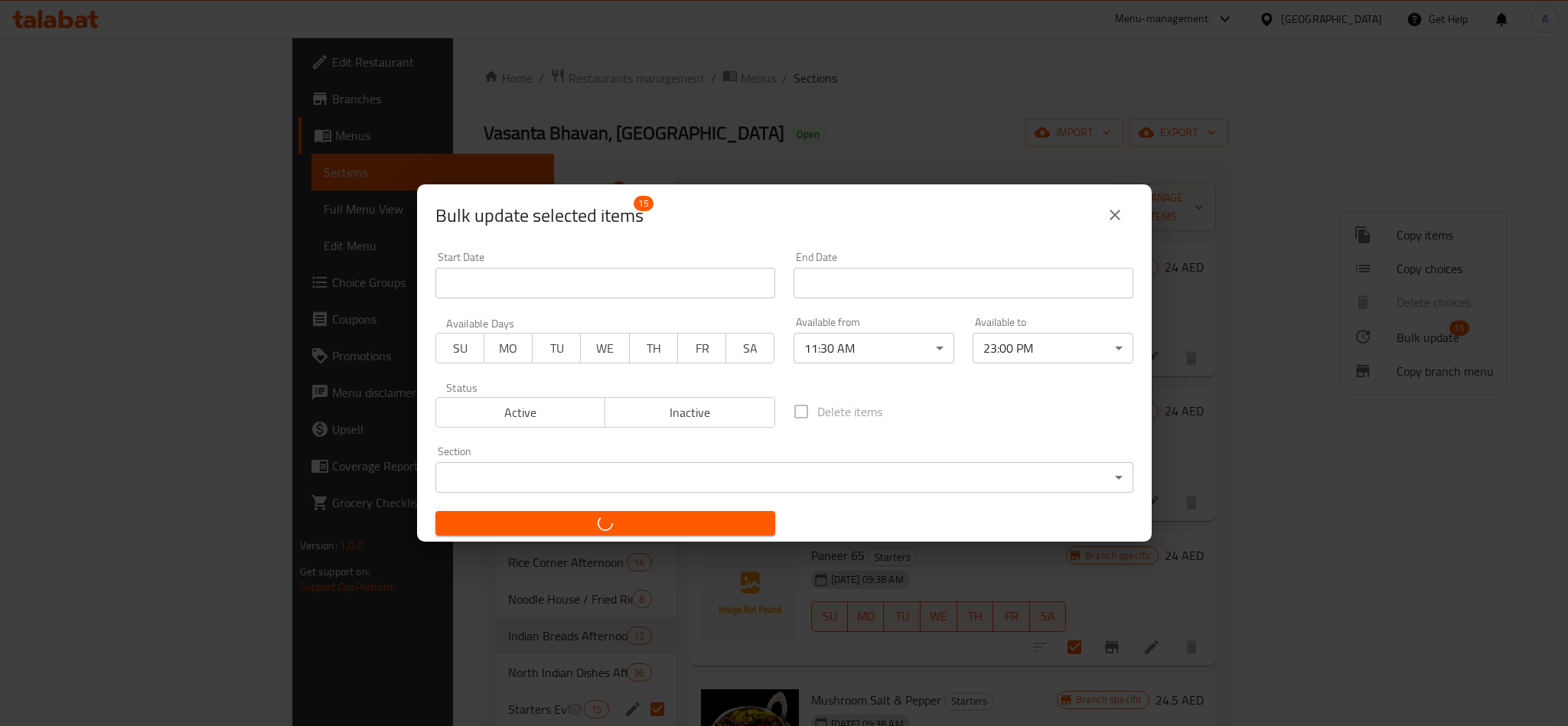
checkbox input "false"
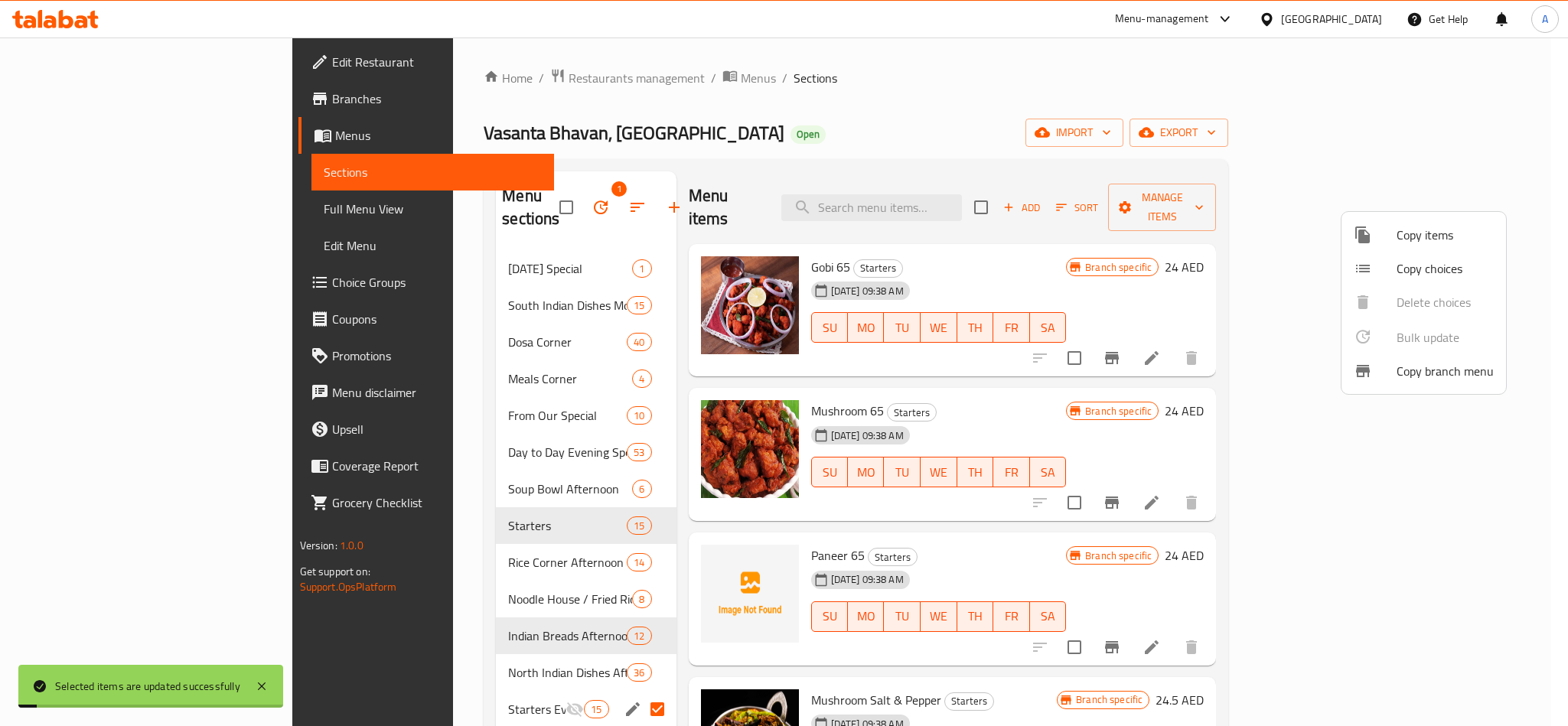
click at [962, 148] on div at bounding box center [784, 363] width 1568 height 726
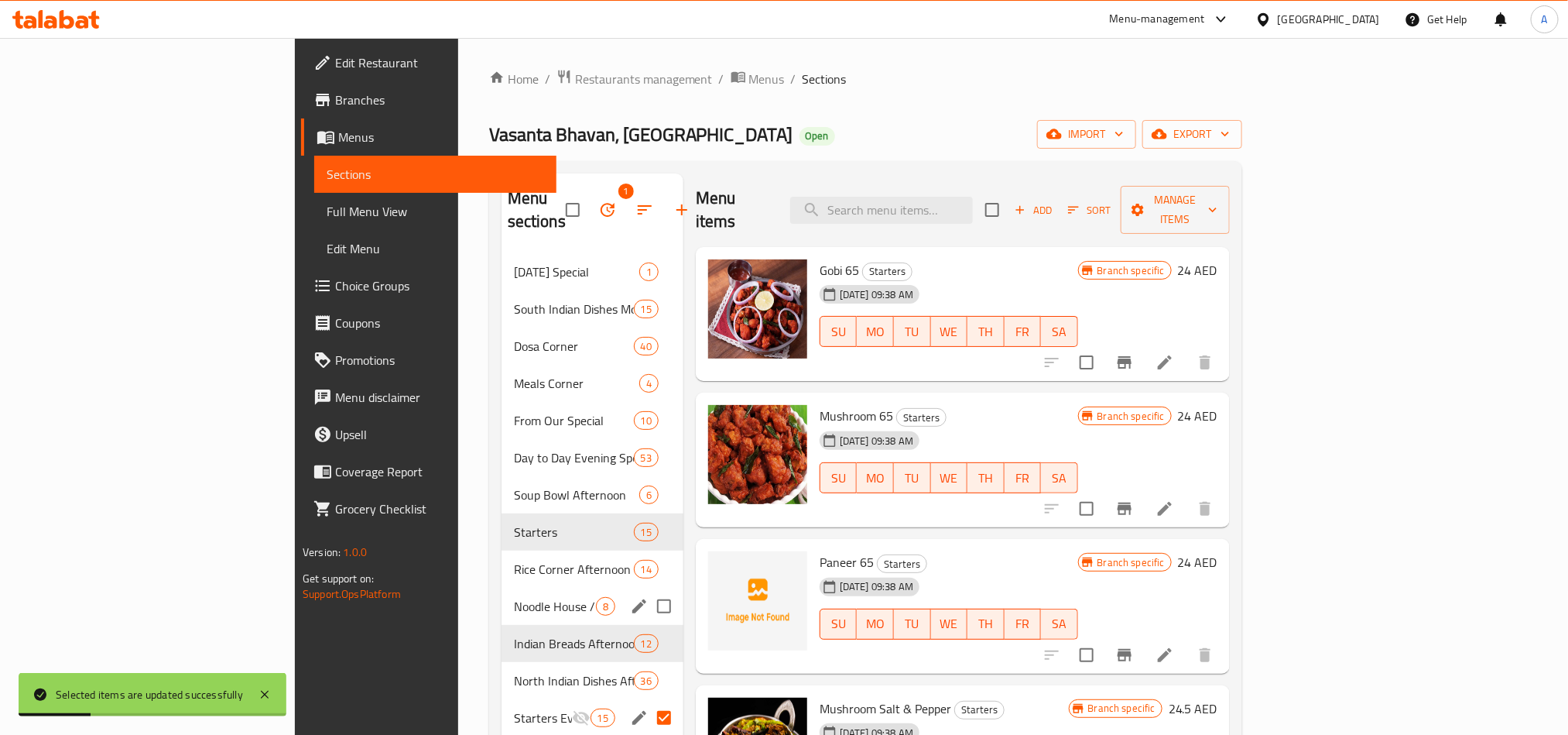
scroll to position [116, 0]
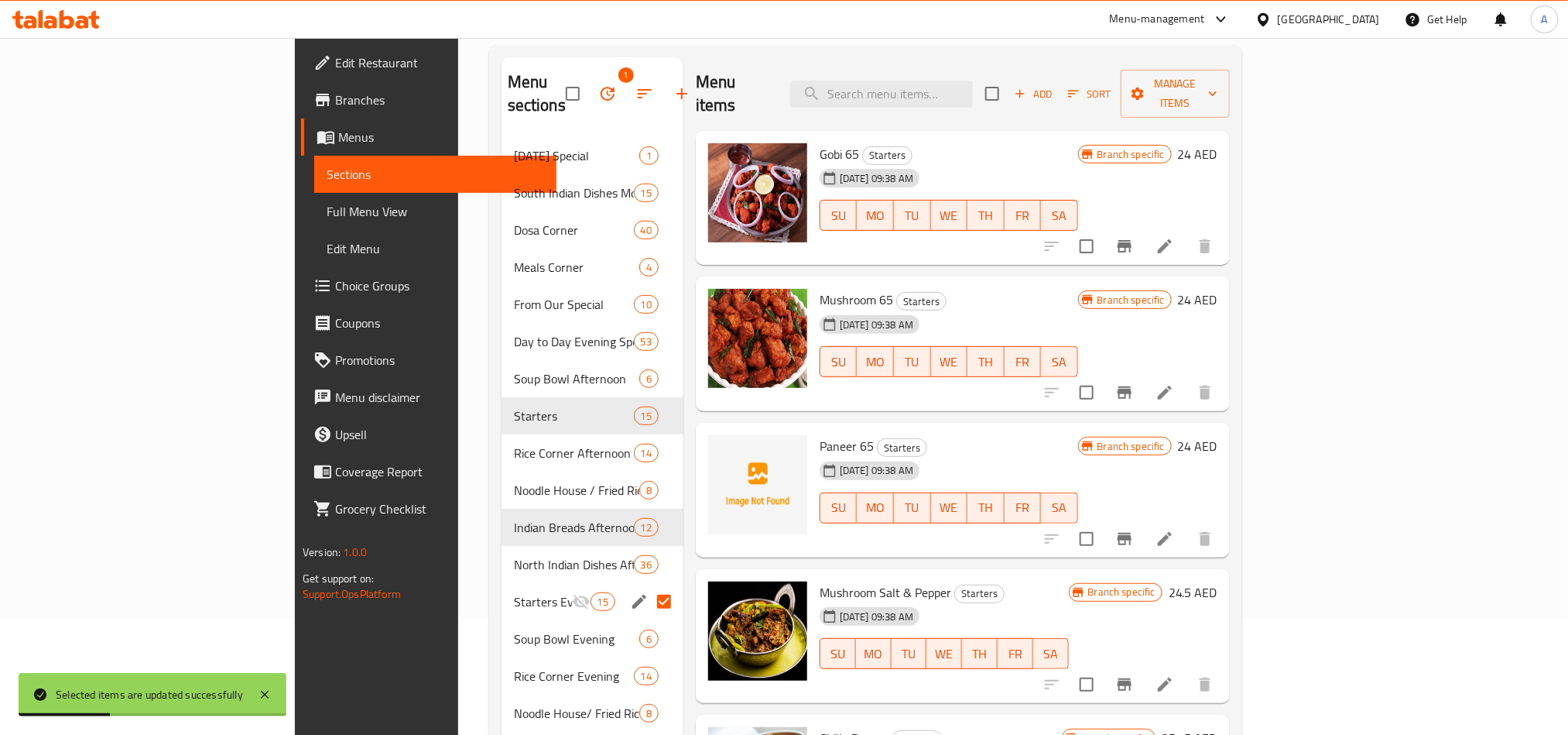
click at [1022, 58] on div "Menu items Add Sort Manage items" at bounding box center [963, 94] width 534 height 74
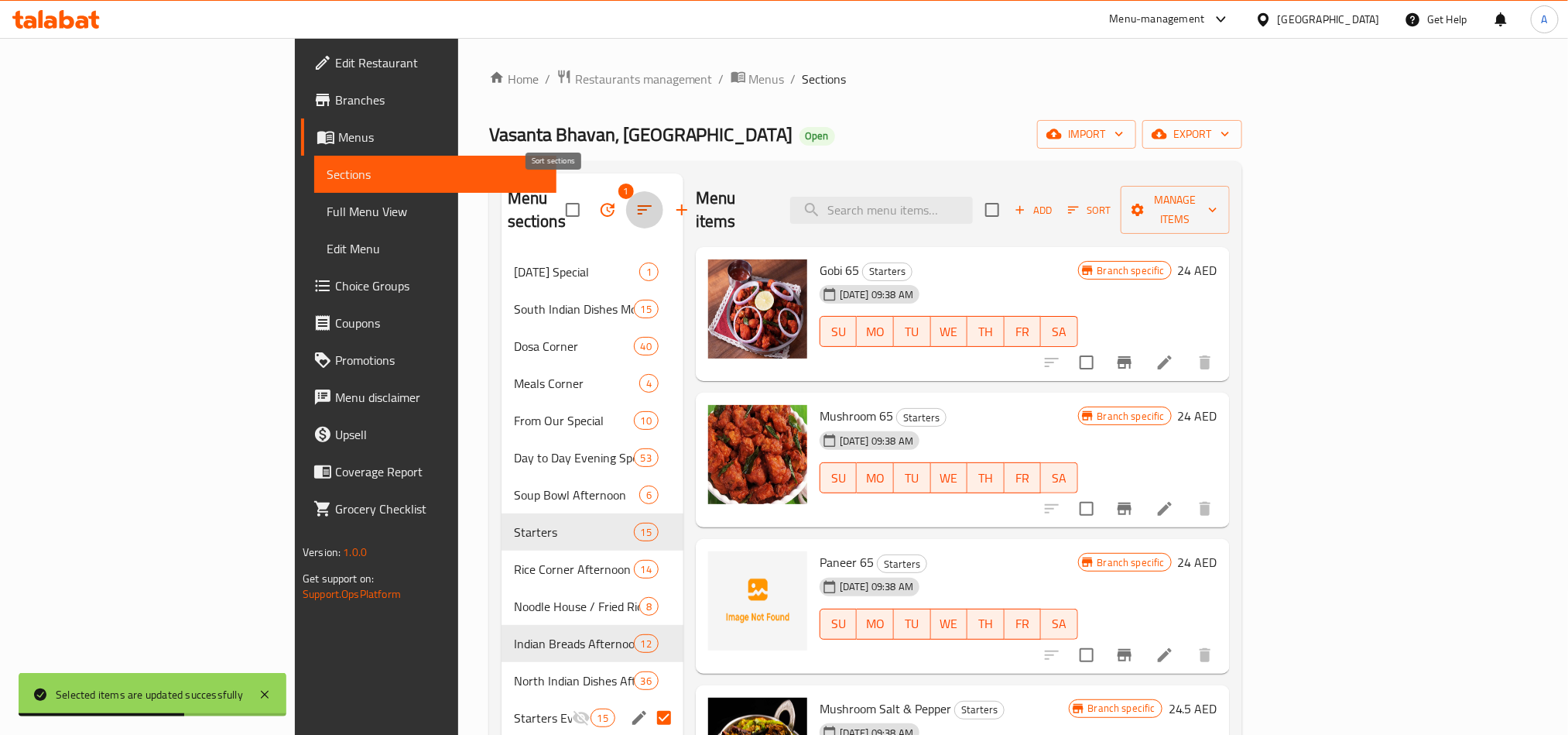
click at [638, 205] on icon "button" at bounding box center [644, 210] width 14 height 9
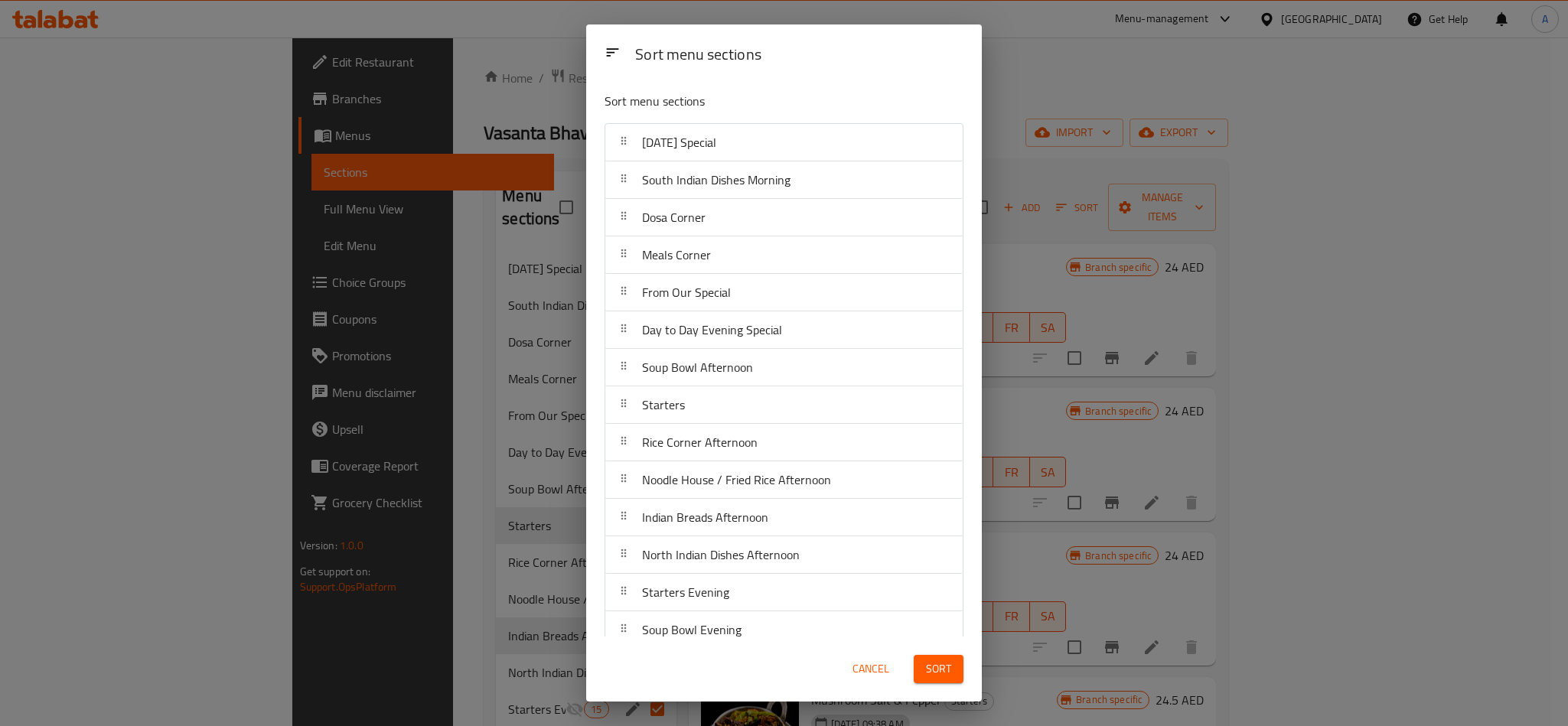
click at [825, 56] on div "Sort menu sections" at bounding box center [799, 56] width 341 height 35
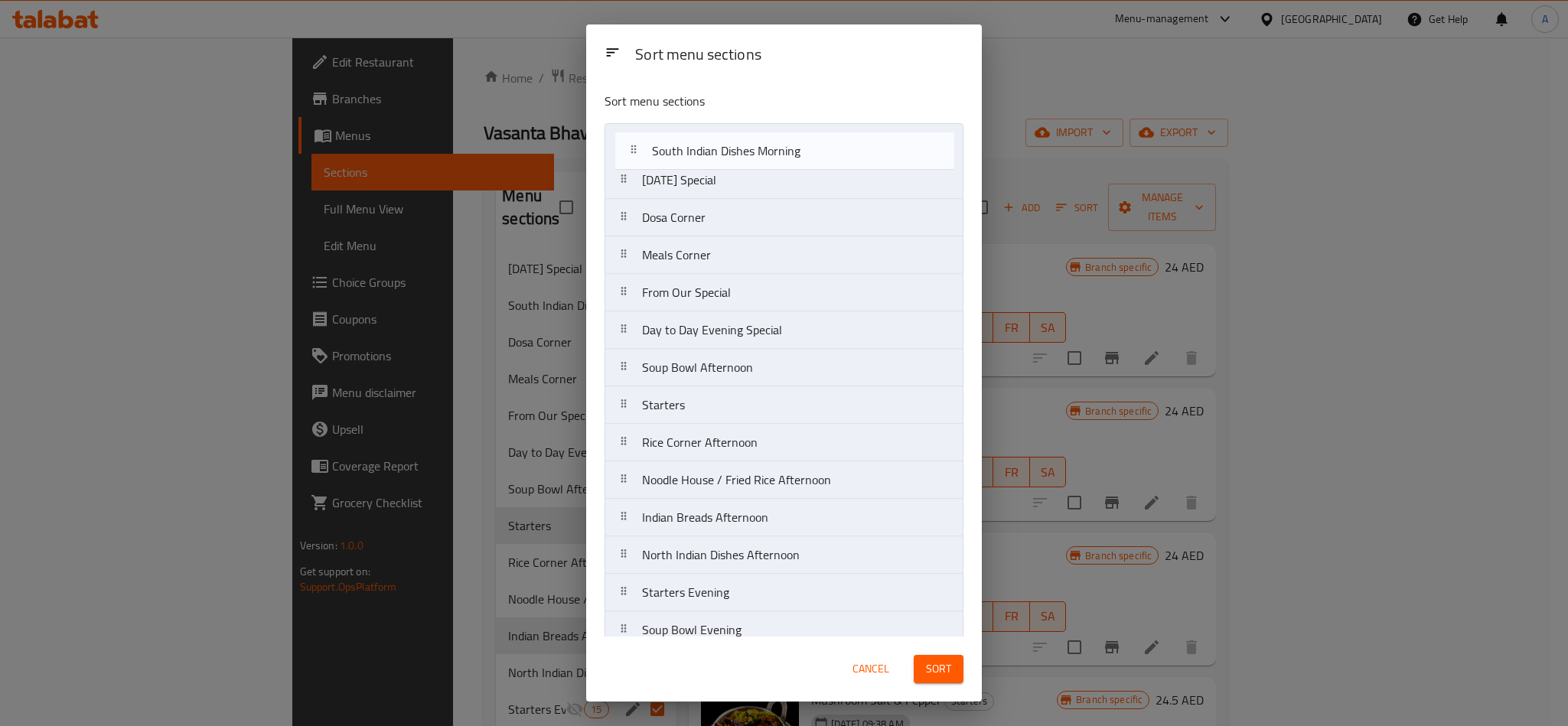
drag, startPoint x: 812, startPoint y: 177, endPoint x: 820, endPoint y: 152, distance: 26.2
click at [820, 152] on nav "Onam Special South Indian Dishes Morning Dosa Corner Meals Corner From Our Spec…" at bounding box center [784, 573] width 359 height 900
drag, startPoint x: 765, startPoint y: 216, endPoint x: 767, endPoint y: 175, distance: 41.0
click at [767, 175] on nav "South Indian Dishes Morning Onam Special Dosa Corner Meals Corner From Our Spec…" at bounding box center [784, 573] width 359 height 900
drag, startPoint x: 758, startPoint y: 262, endPoint x: 783, endPoint y: 205, distance: 62.2
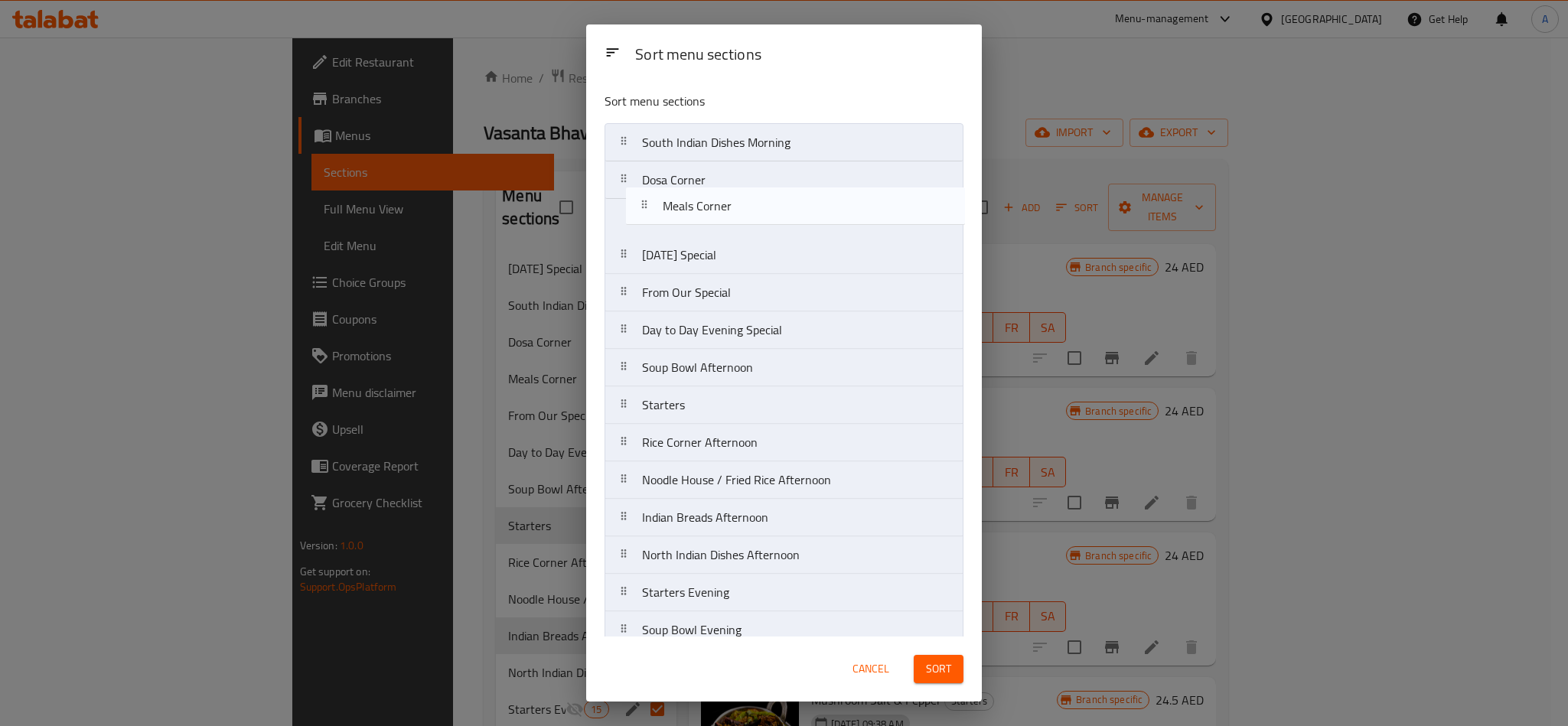
click at [783, 205] on nav "South Indian Dishes Morning Dosa Corner Onam Special Meals Corner From Our Spec…" at bounding box center [784, 573] width 359 height 900
drag, startPoint x: 790, startPoint y: 294, endPoint x: 882, endPoint y: 257, distance: 99.2
click at [799, 261] on nav "South Indian Dishes Morning Dosa Corner Meals Corner Onam Special From Our Spec…" at bounding box center [784, 573] width 359 height 900
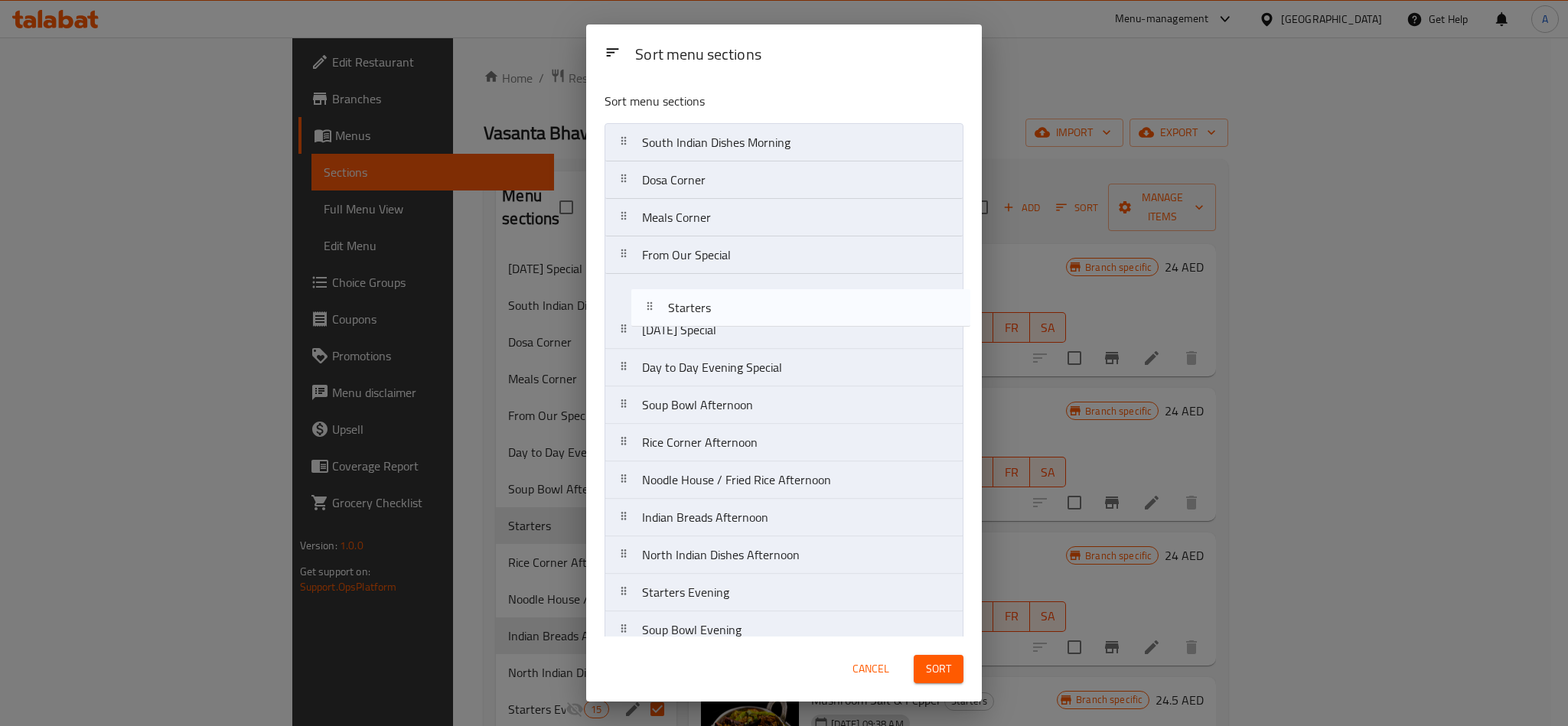
drag, startPoint x: 731, startPoint y: 416, endPoint x: 760, endPoint y: 315, distance: 105.1
click at [760, 315] on nav "South Indian Dishes Morning Dosa Corner Meals Corner From Our Special Onam Spec…" at bounding box center [784, 573] width 359 height 900
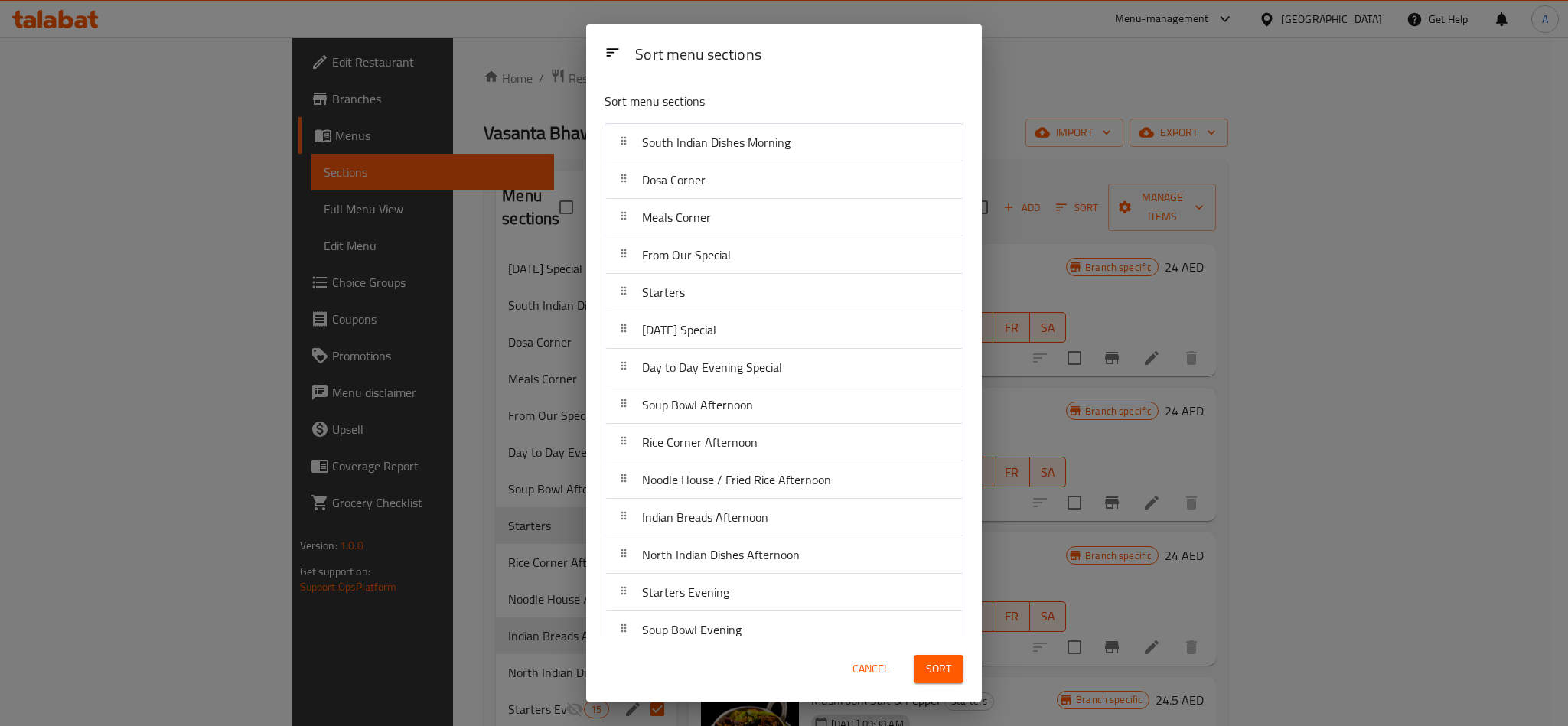
click at [948, 668] on span "Sort" at bounding box center [938, 668] width 26 height 19
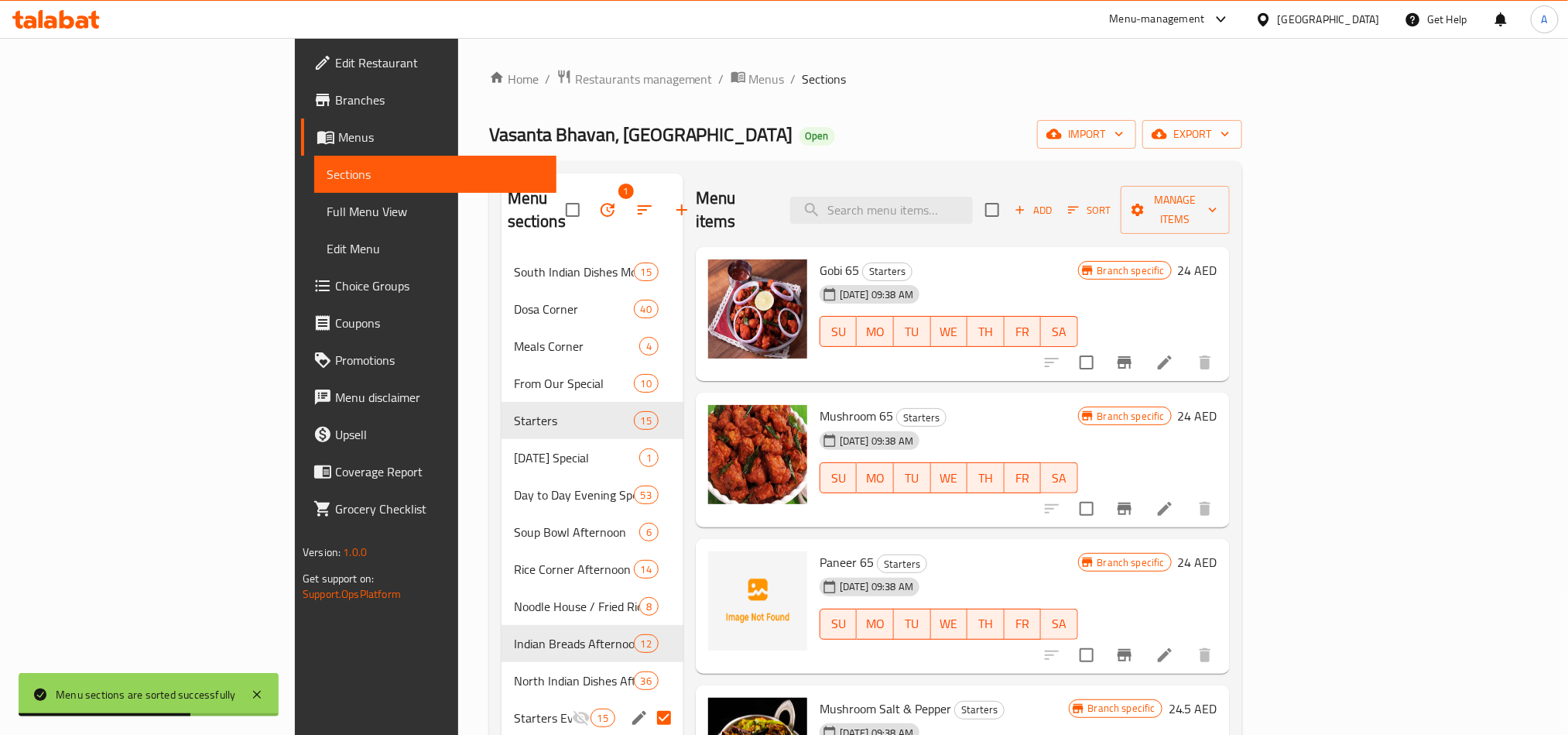
click at [734, 121] on div "Vasanta Bhavan, [GEOGRAPHIC_DATA] Silicon Oasis Open import export" at bounding box center [865, 134] width 753 height 29
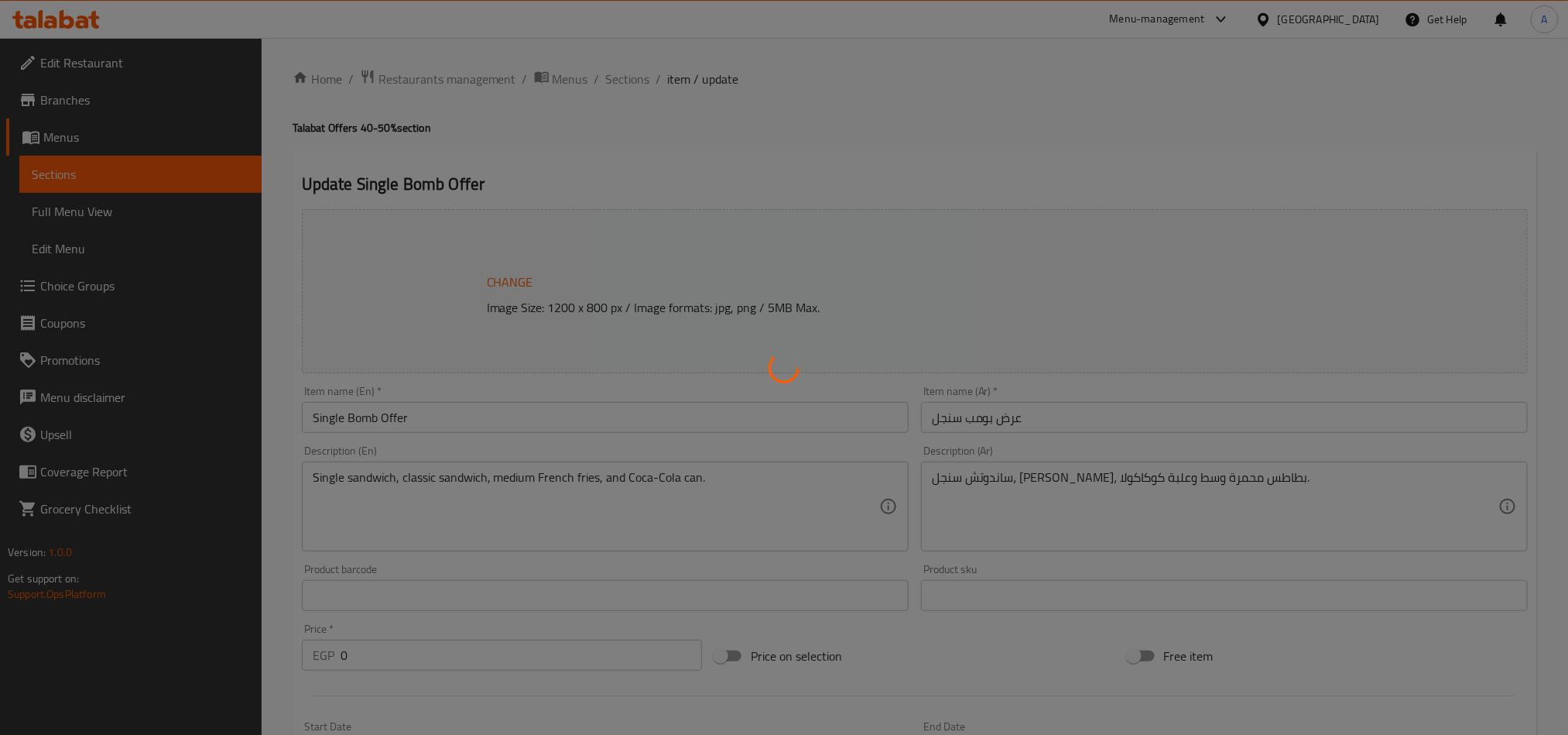
drag, startPoint x: 0, startPoint y: 0, endPoint x: 797, endPoint y: 467, distance: 923.7
click at [715, 488] on div at bounding box center [784, 367] width 1568 height 735
type input "اختيارك من:"
type input "1"
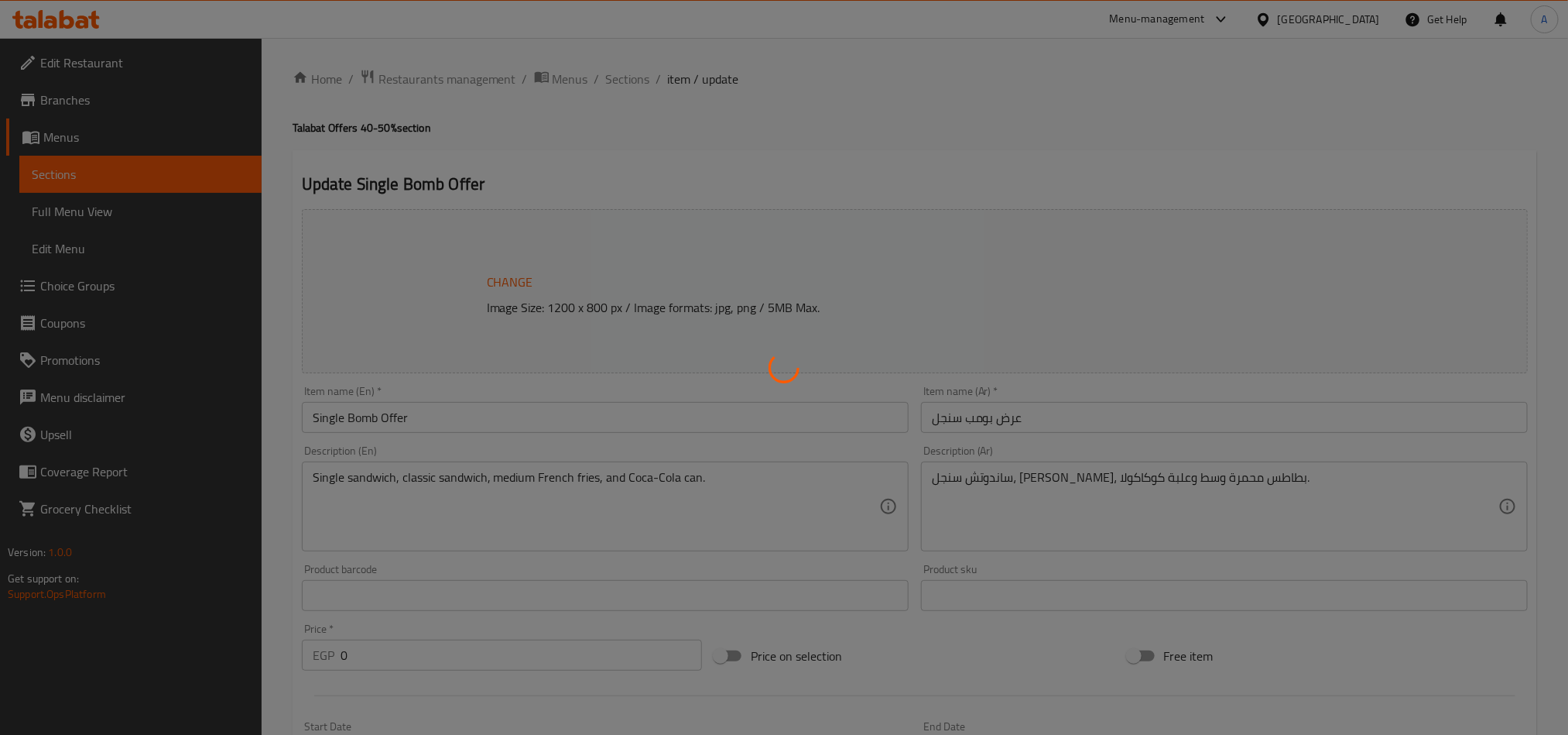
type input "1"
type input "إضافة صوص داخل الساندوتش:"
type input "0"
type input "9"
type input "إختيارك من المذاق"
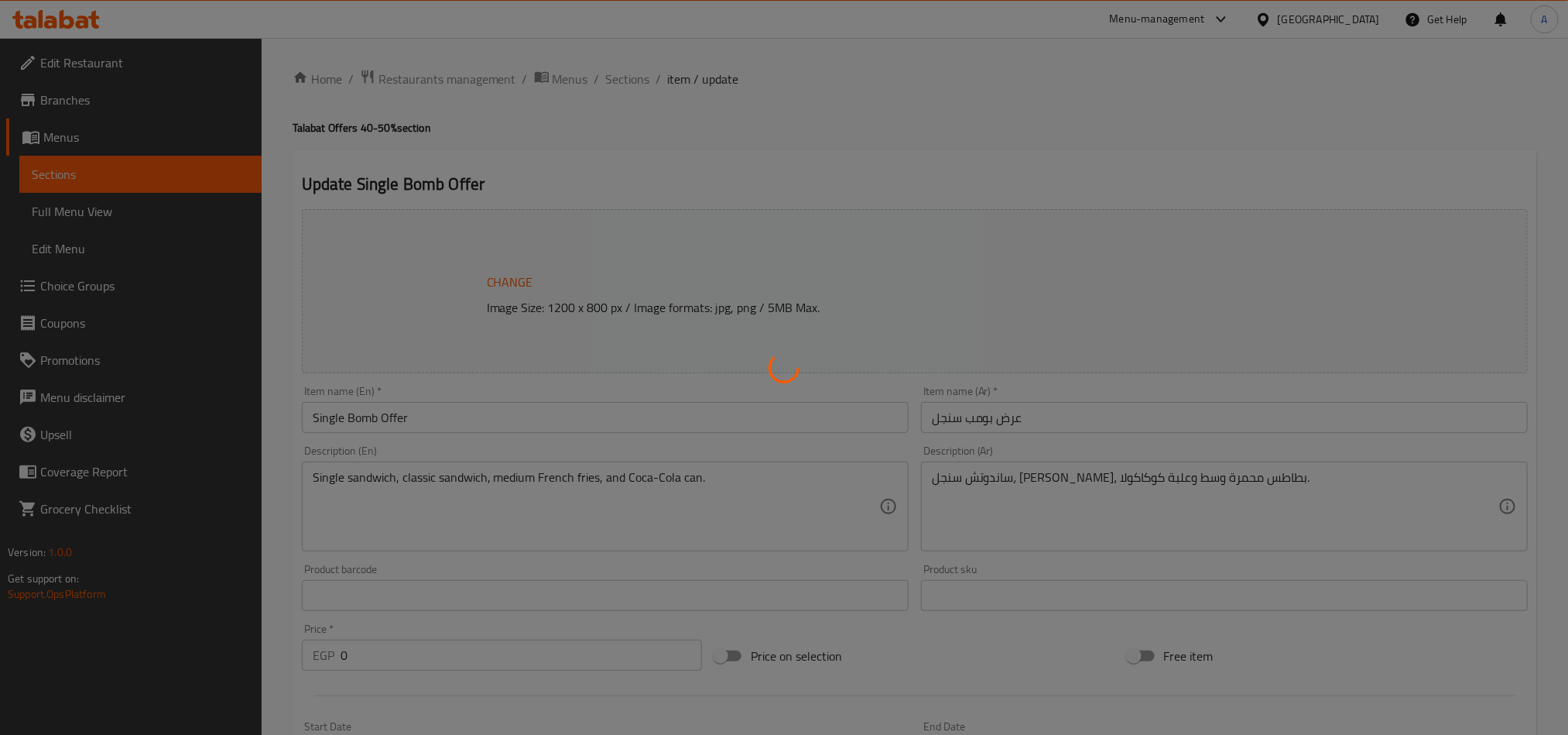
type input "1"
type input "إختيارك من الساندوتش الثاني"
type input "1"
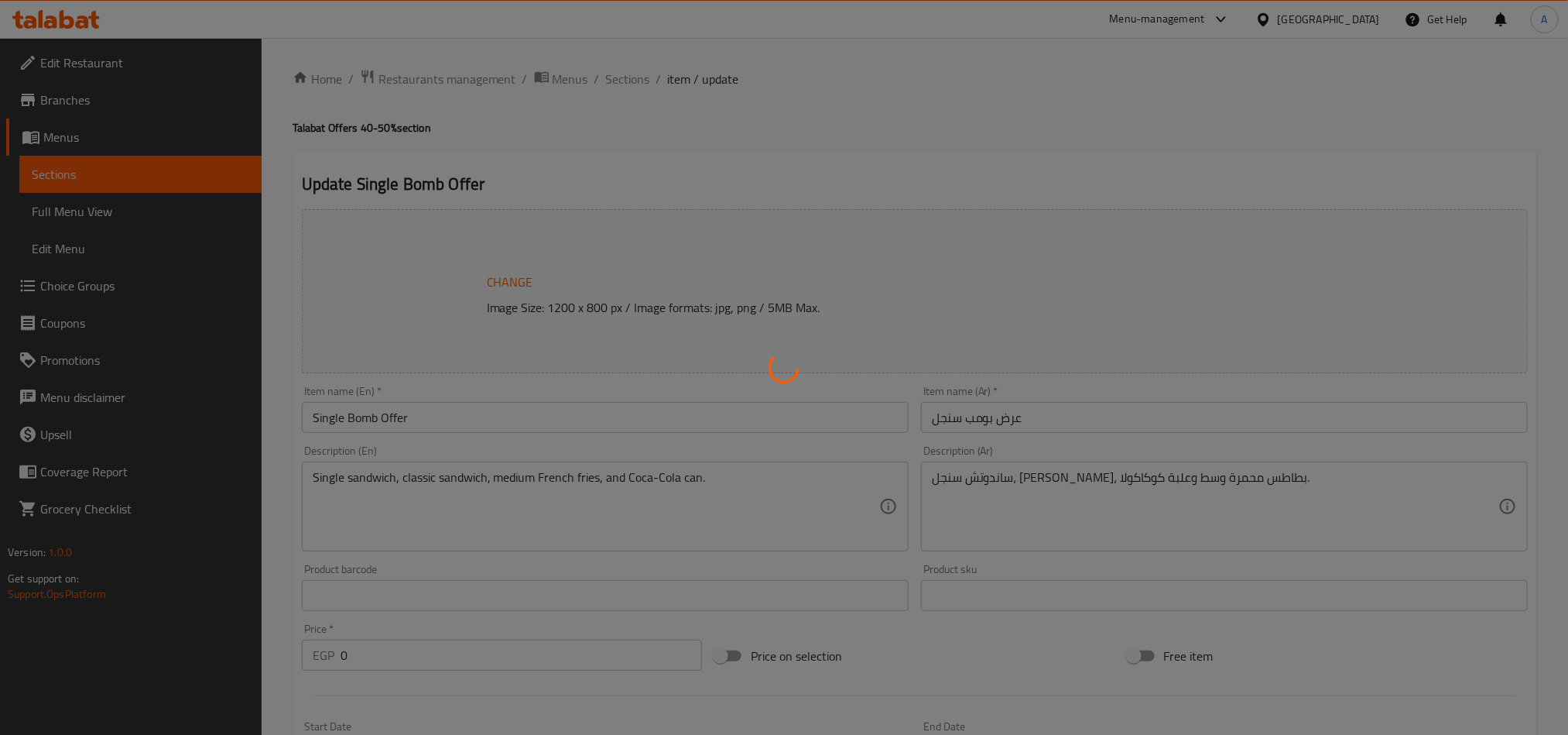
type input "الإضافات:"
type input "0"
type input "7"
type input "اختيارك من الساندوتش الثاني"
type input "1"
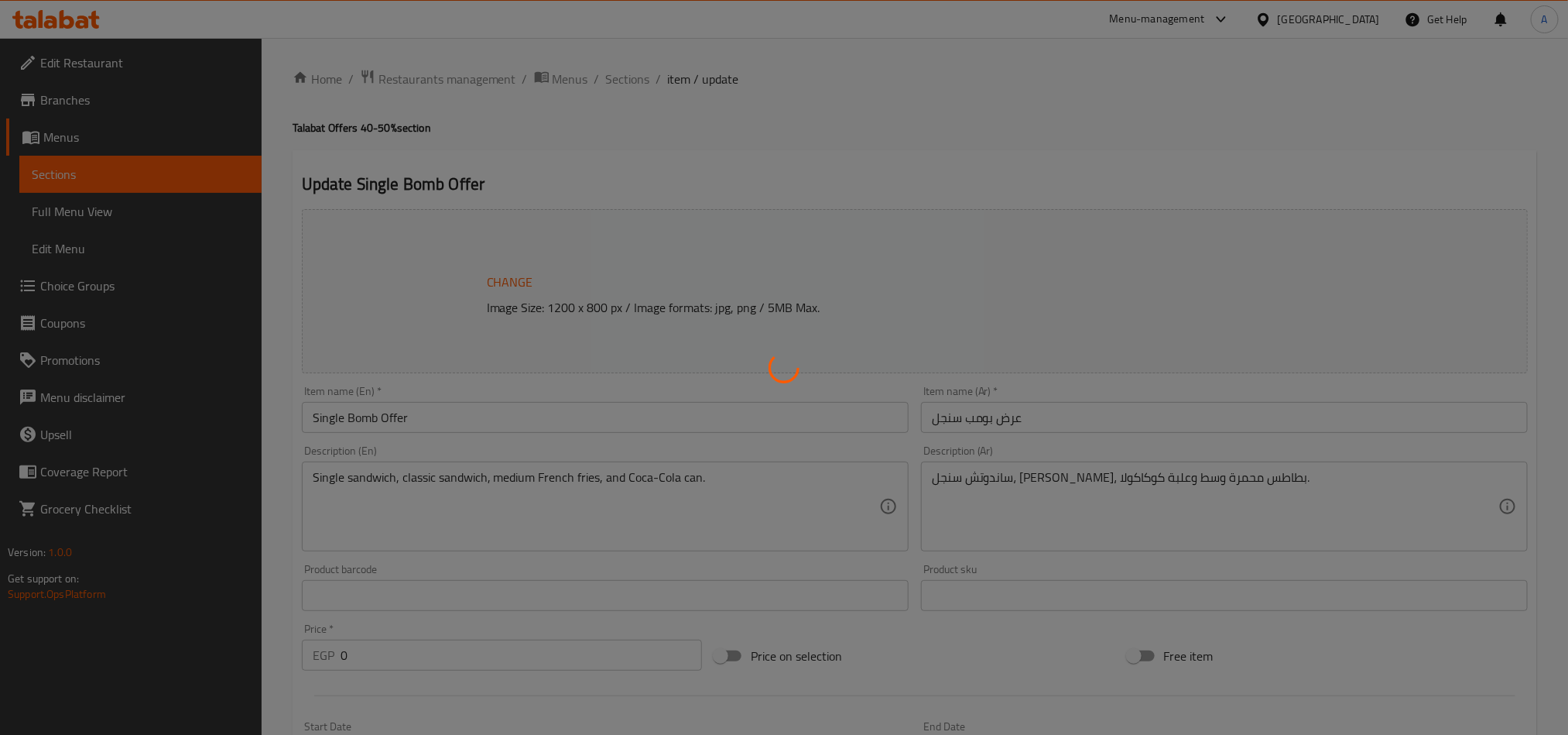
type input "1"
type input "إضافة صوص داخل الساندوتش:"
type input "0"
type input "6"
type input "إختيارك من:"
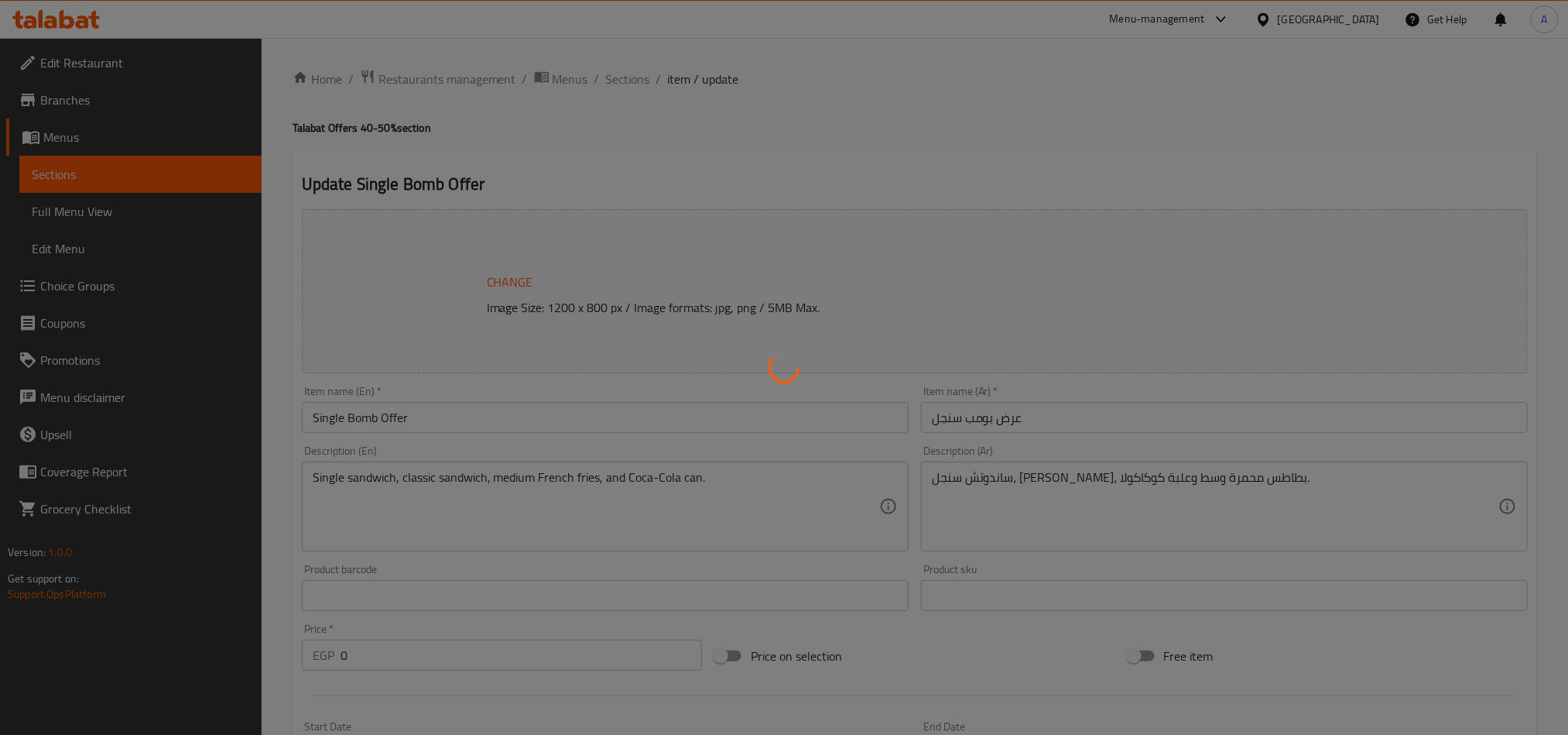
type input "1"
type input "الإضافات:"
type input "0"
type input "7"
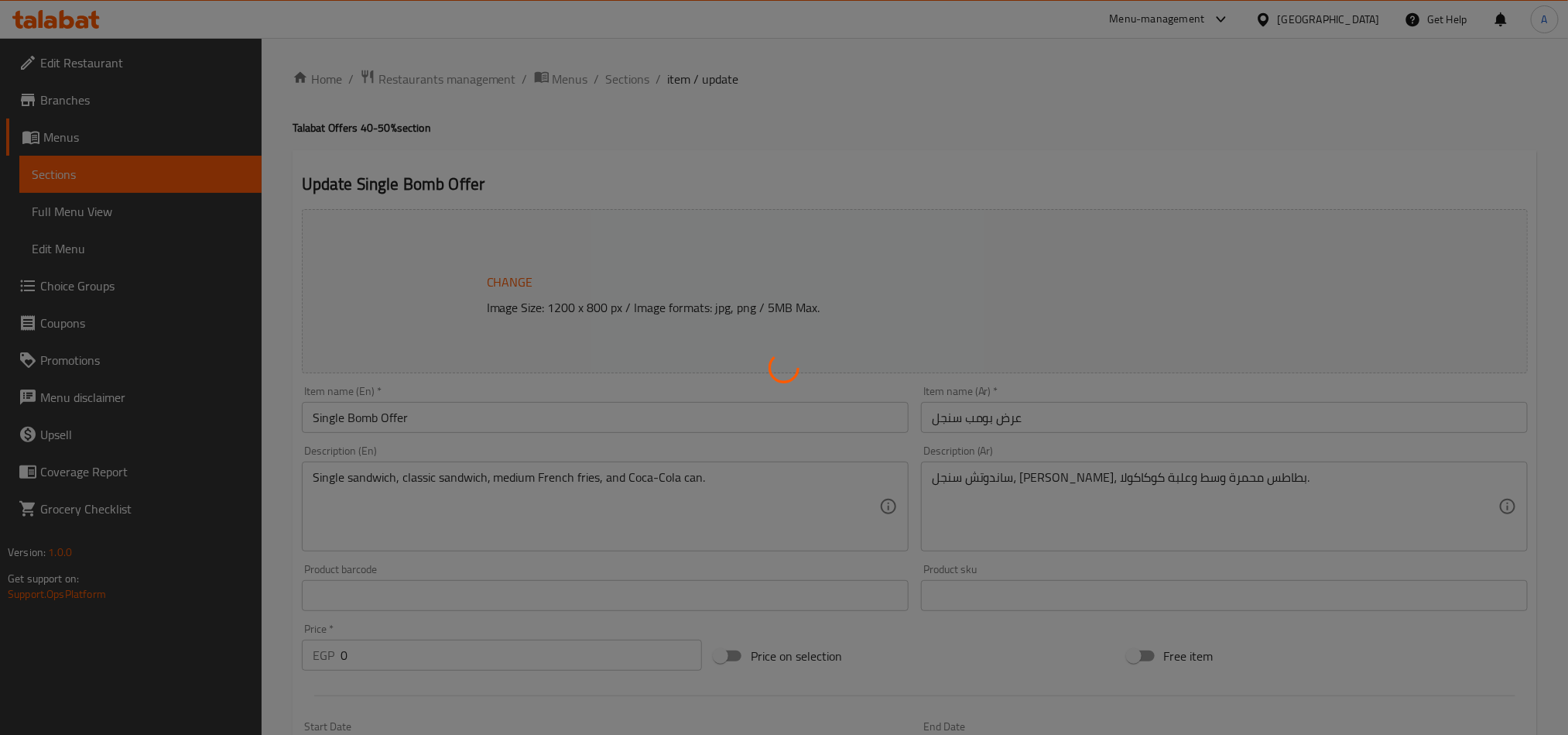
type input "اختيارك من الساندوتش الثاني"
type input "1"
type input "اضافة صوص داخل الساندوتش:"
type input "0"
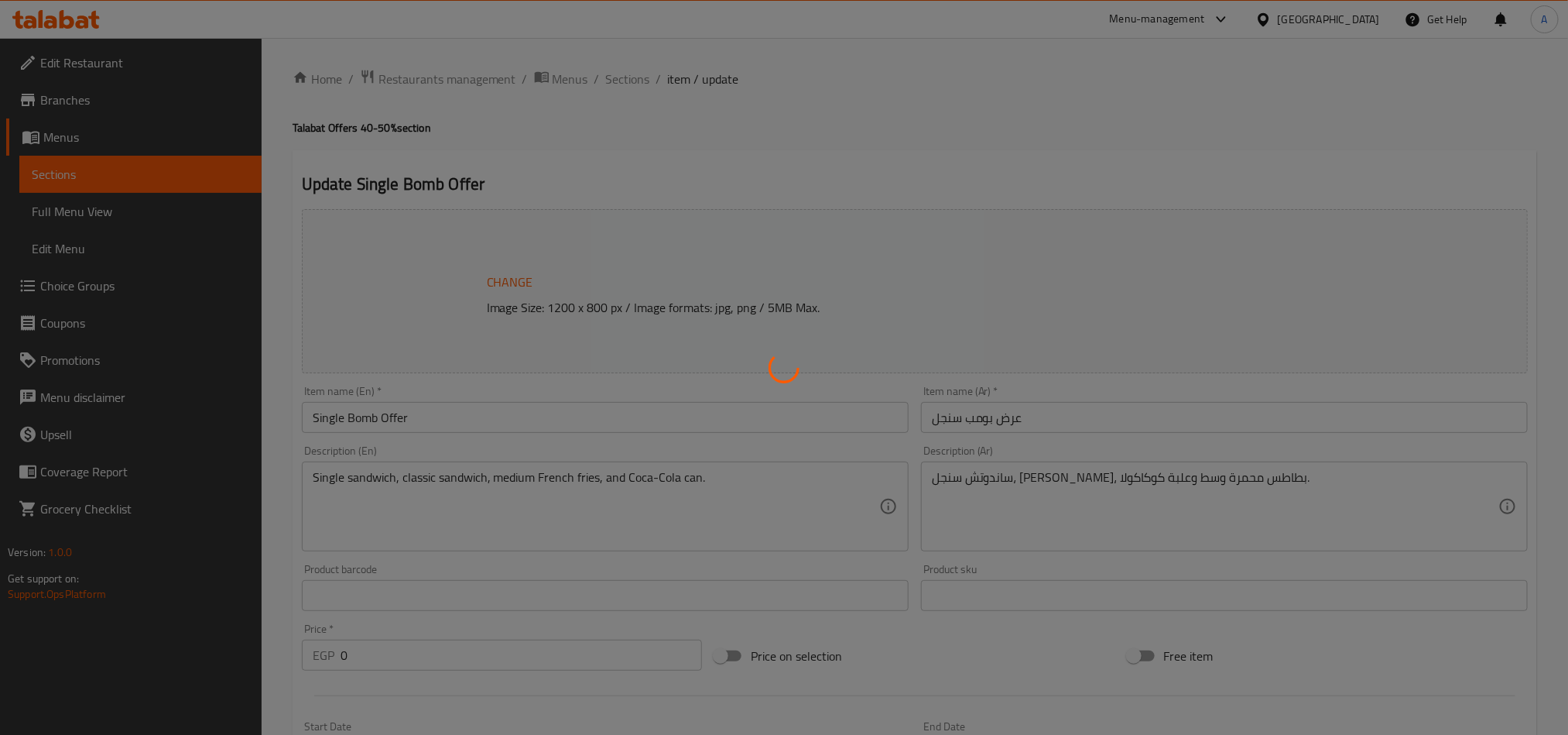
type input "9"
type input "اختيارك من الساندوتش الثاني"
type input "1"
type input "اضافة صوص داخل الساندوتش:"
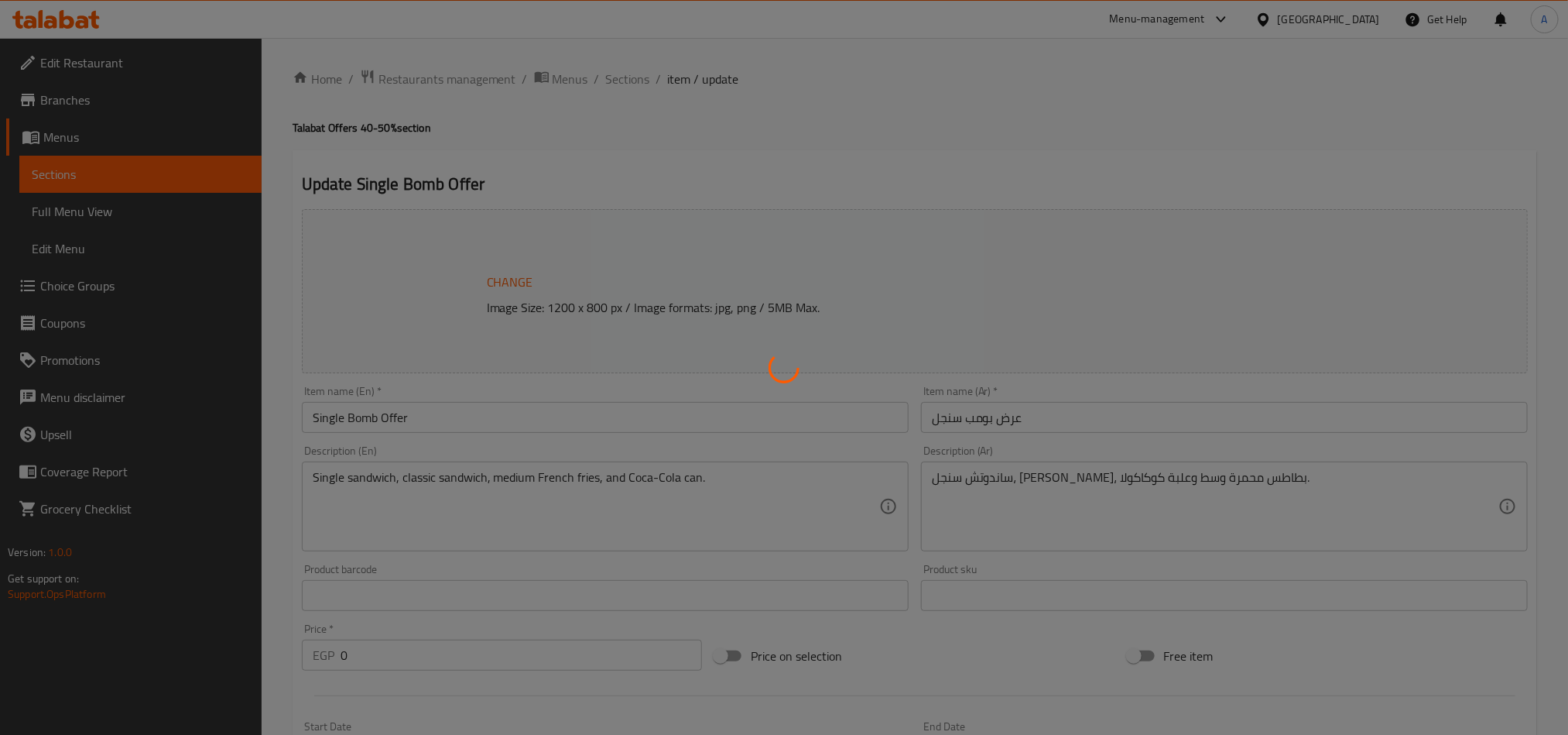
type input "0"
type input "9"
type input "اضافات:"
type input "0"
type input "6"
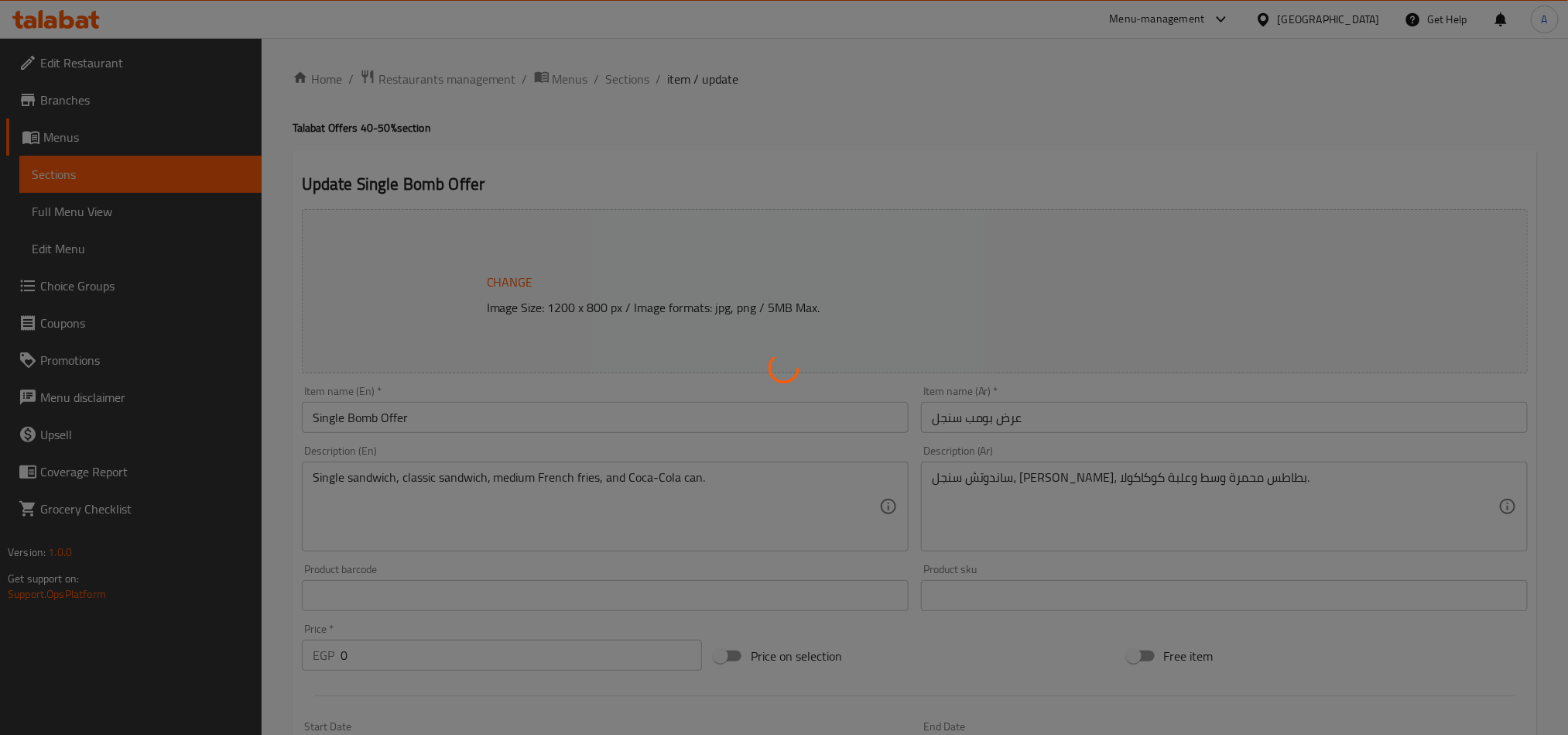
type input "اختيارك من الساندوتش الثاني"
type input "1"
type input "اضافة صوص داخل الساندوتش:"
type input "0"
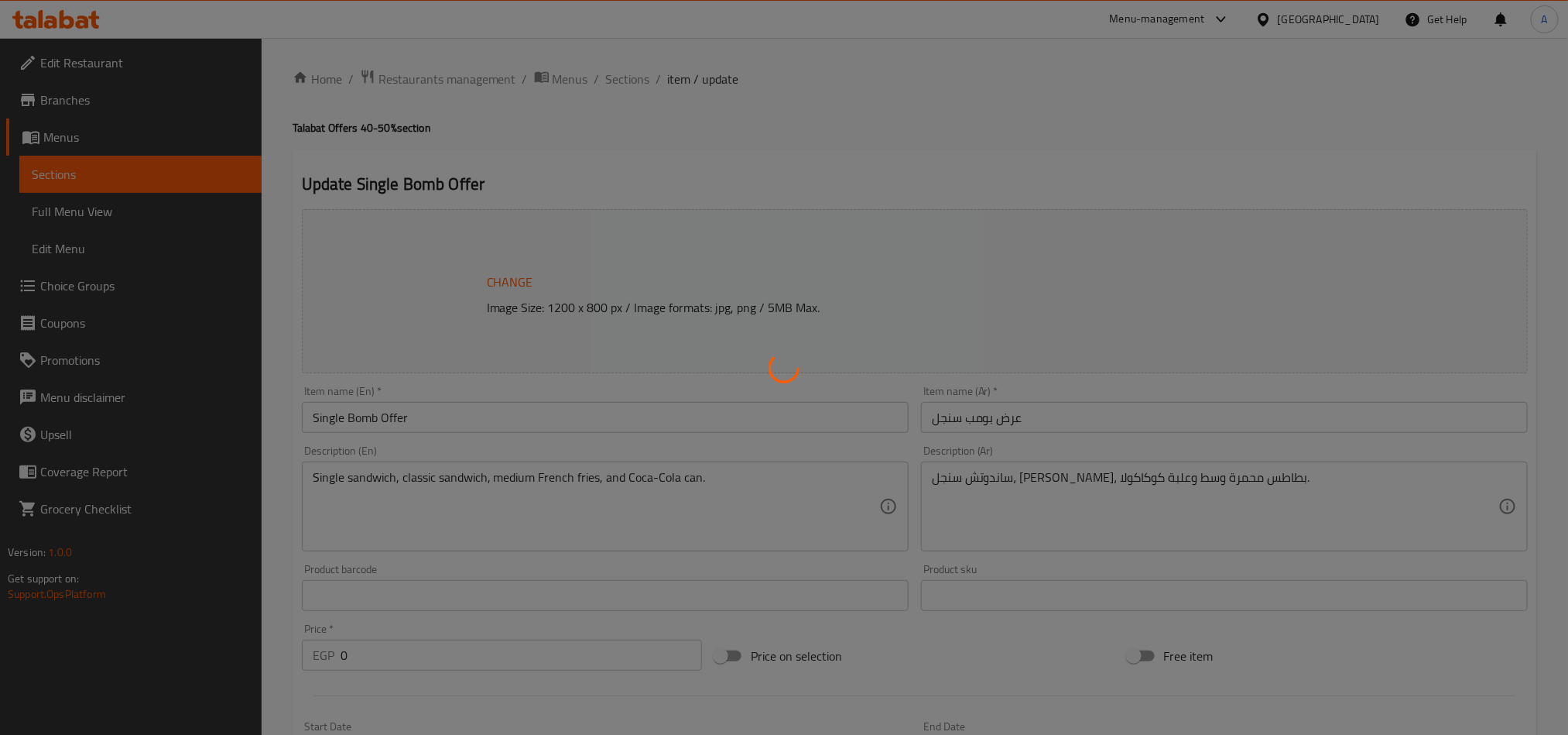
type input "9"
type input "اضافات:"
type input "0"
type input "8"
type input "اختيارك من الساندوتش الثاني"
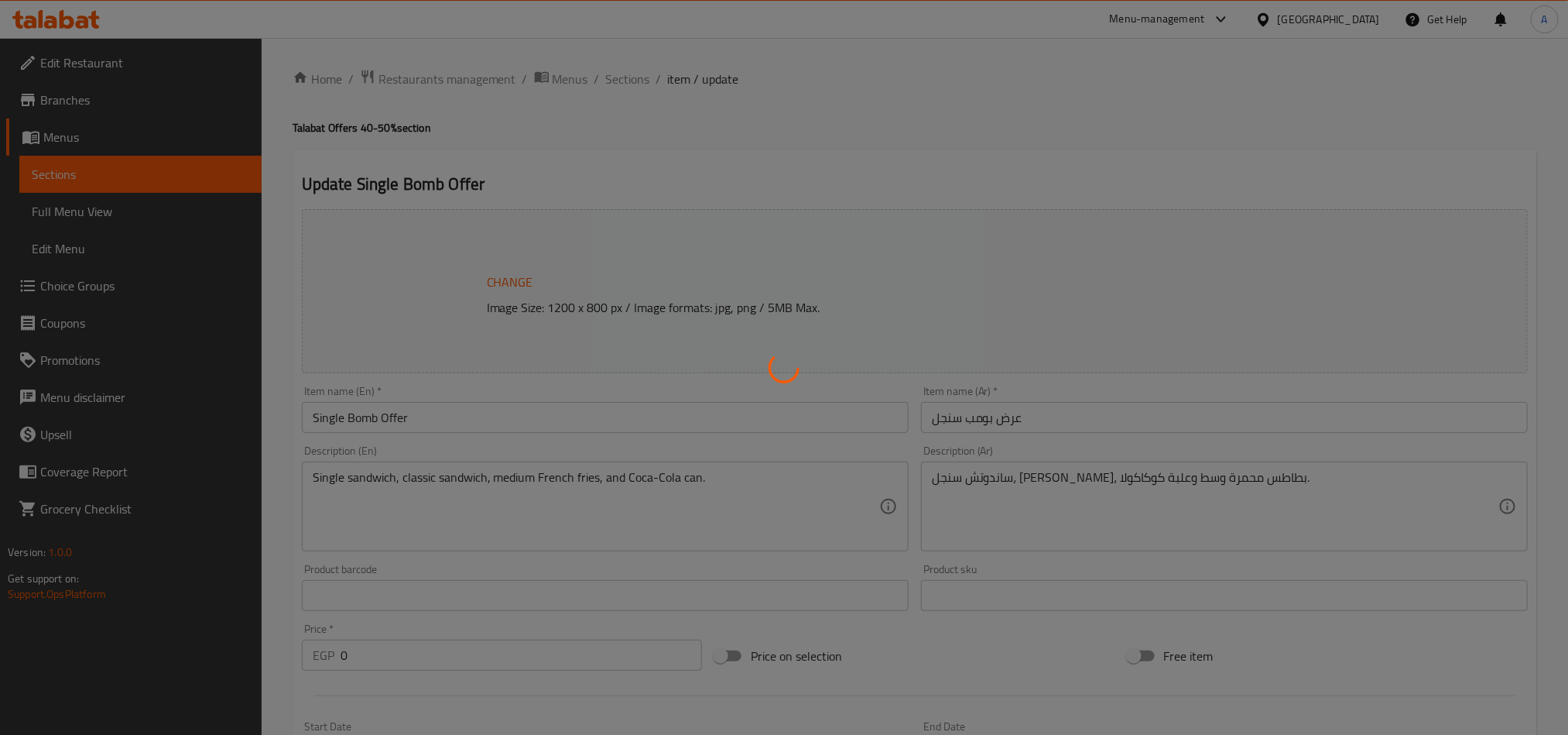
type input "1"
type input "اضافة صوص داخل الساندوتش:"
type input "0"
type input "9"
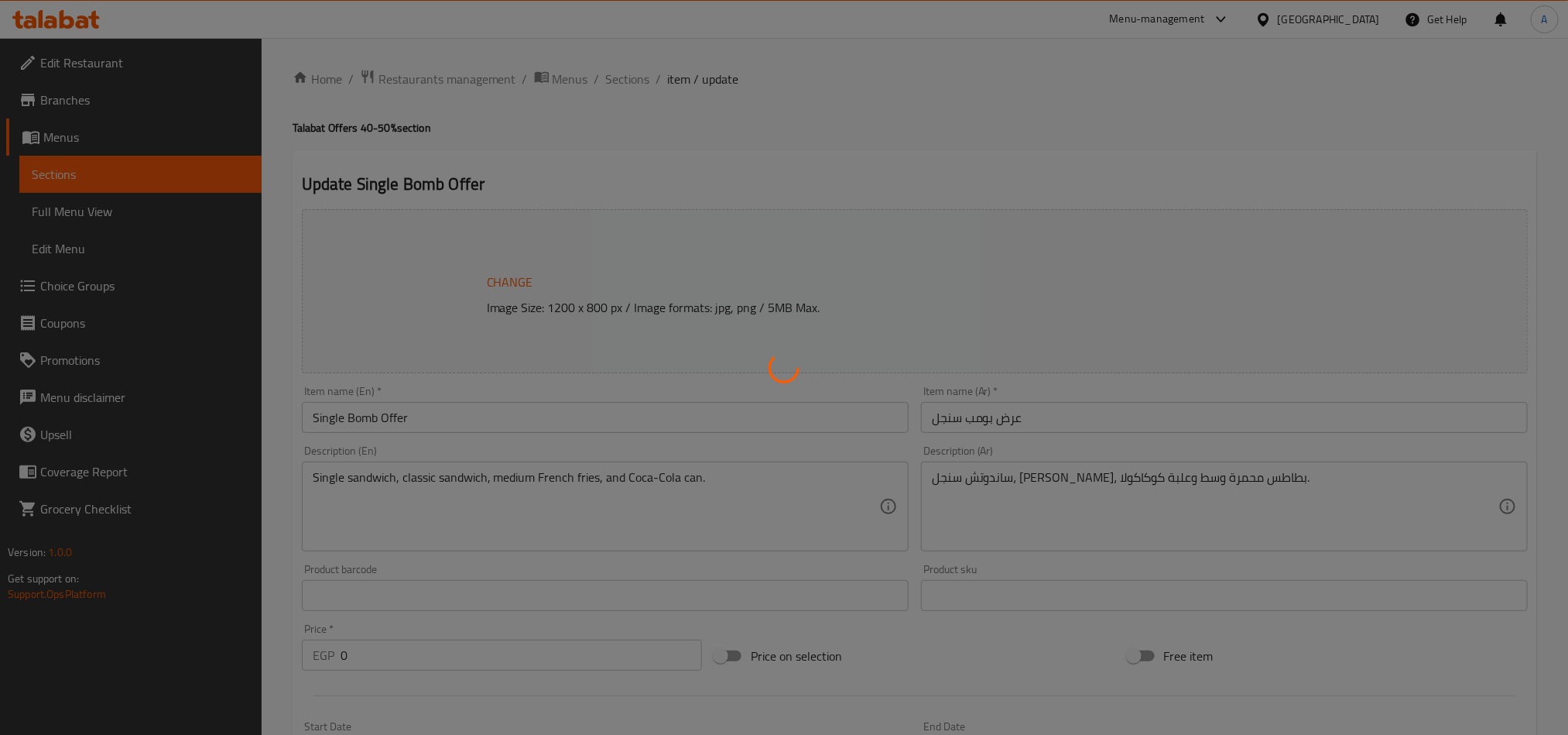
type input "اضافات:"
type input "0"
type input "8"
type input "اختيارك من الساندوتش الثاني"
type input "1"
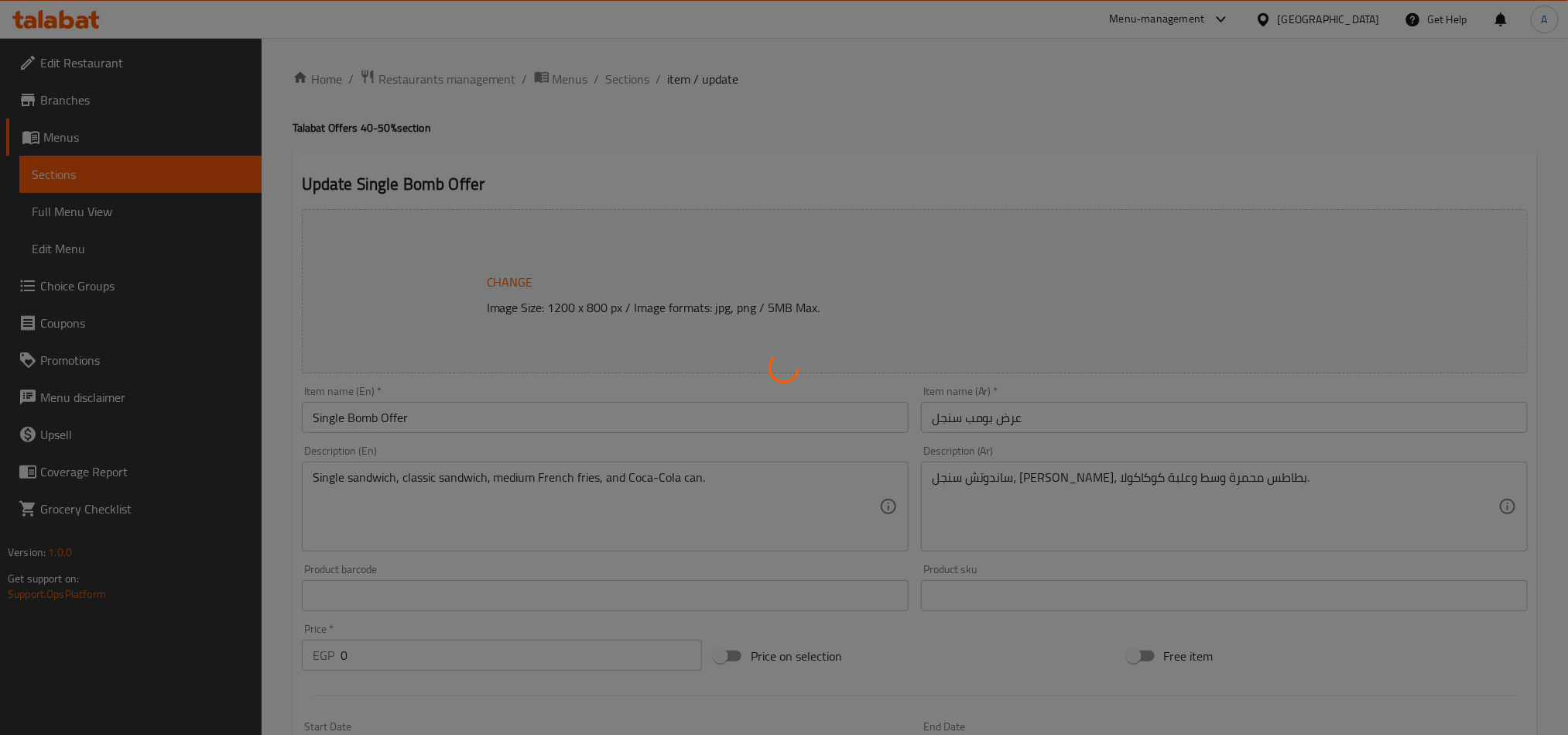
type input "1"
type input "اضافة صوص داخل الساندوتش:"
type input "0"
type input "9"
type input "اضافات:"
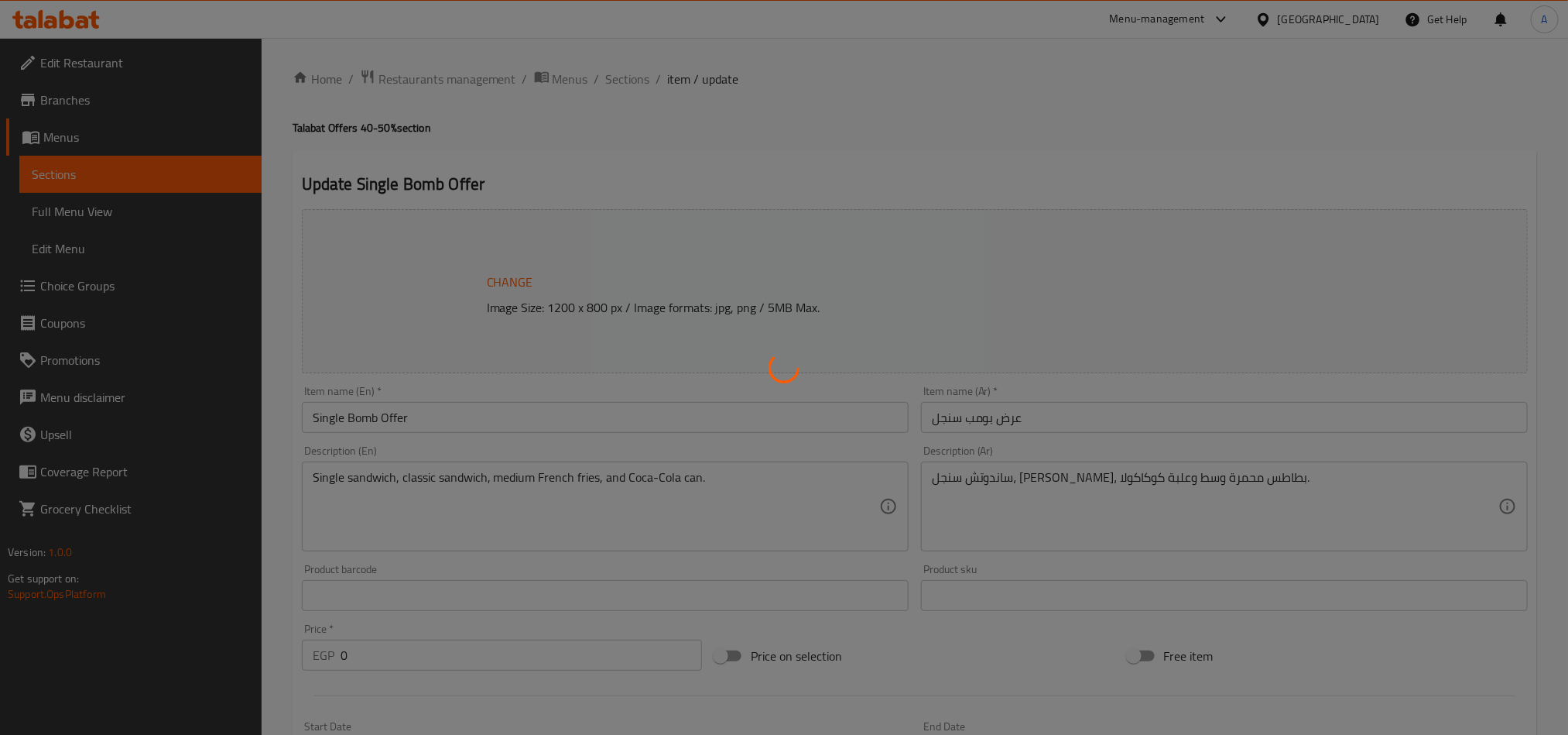
type input "0"
type input "8"
type input "اختيارك من الساندوتش الثاني"
type input "1"
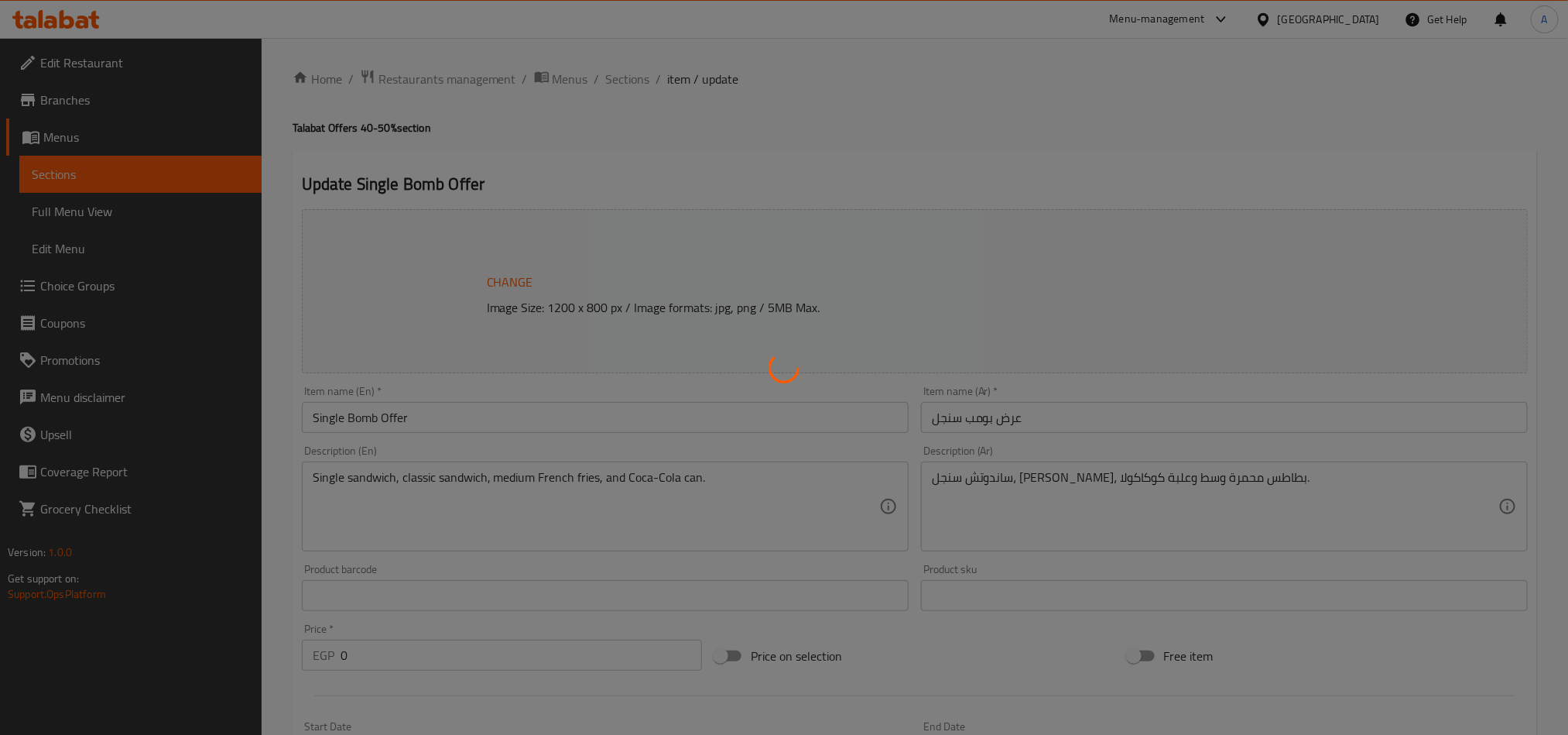
type input "اضافة صوص داخل الساندوتش:"
type input "0"
type input "9"
type input "اضافات:"
type input "0"
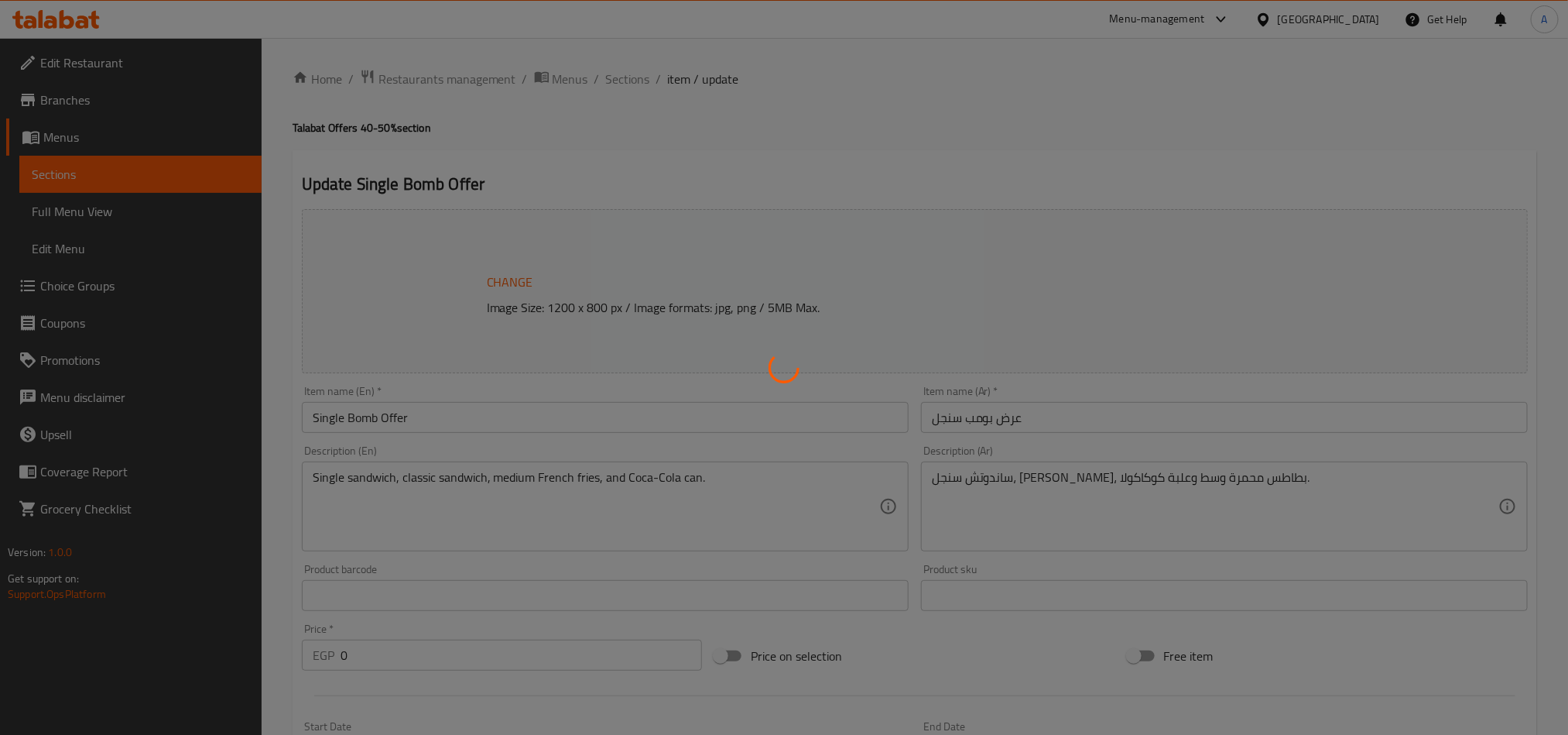
type input "8"
type input "اختيارك من الساندوتش الثاني"
type input "1"
type input "اضافة صوص داخل الساندوتش:"
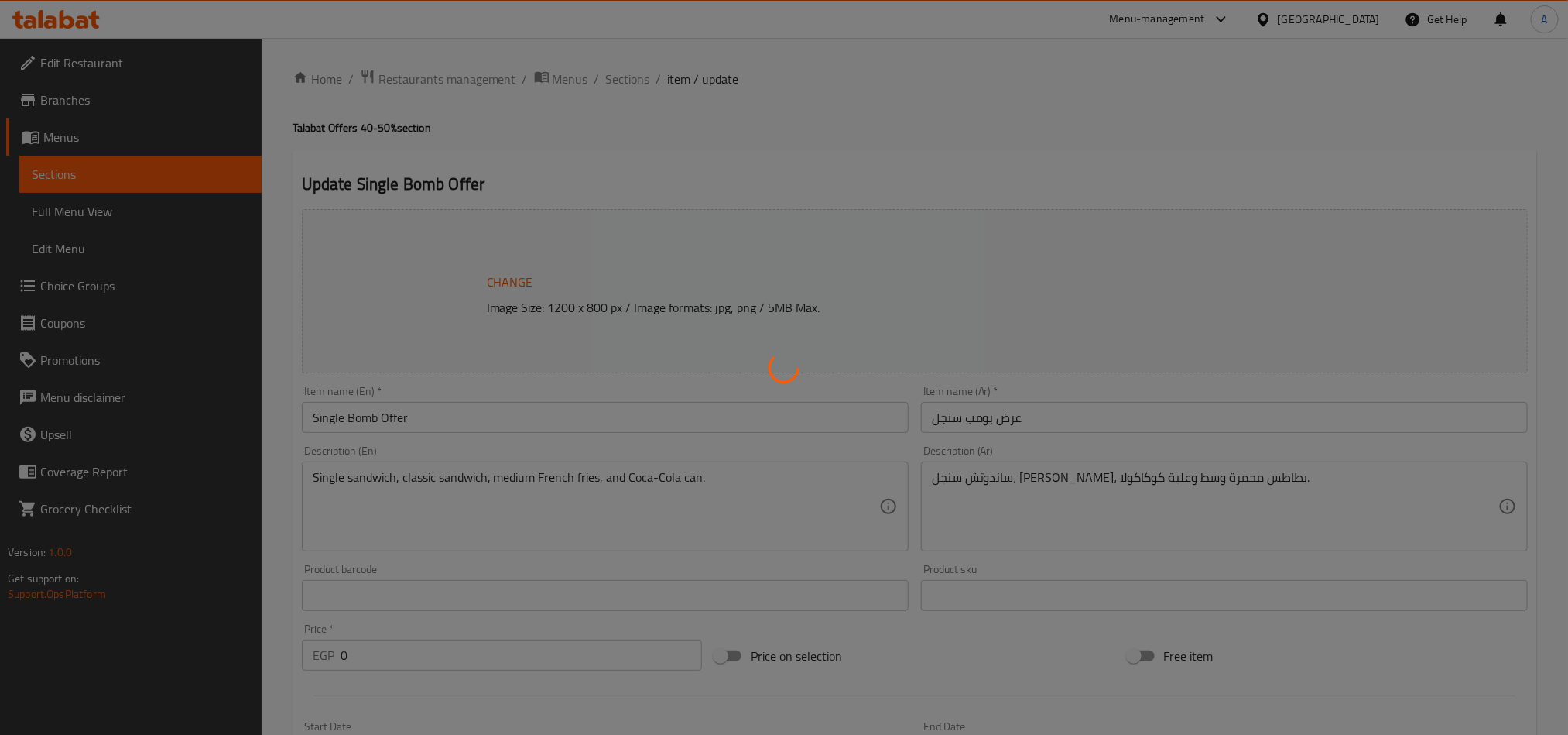
type input "0"
type input "9"
type input "اضافات:"
type input "0"
type input "8"
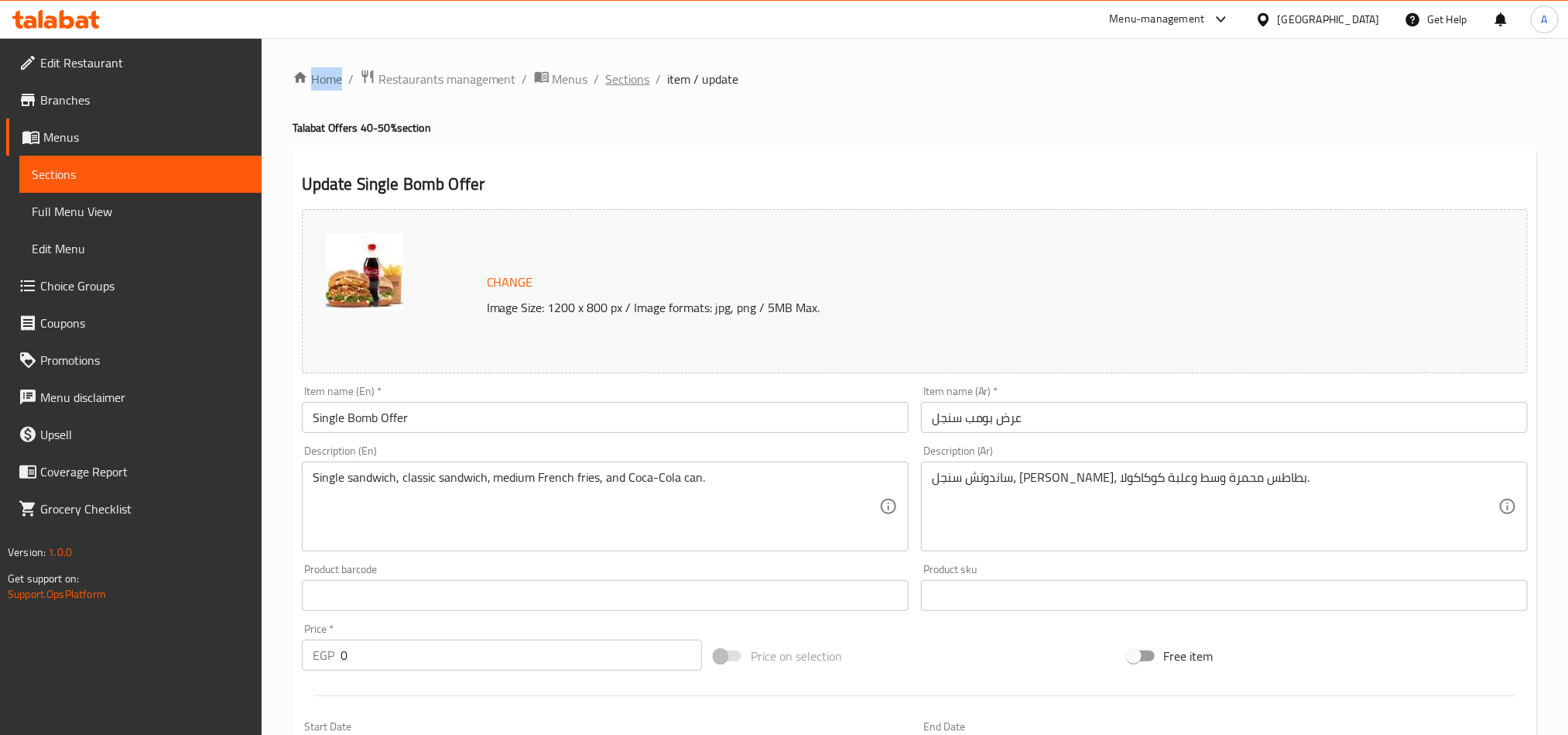
click at [622, 84] on span "Sections" at bounding box center [628, 79] width 44 height 18
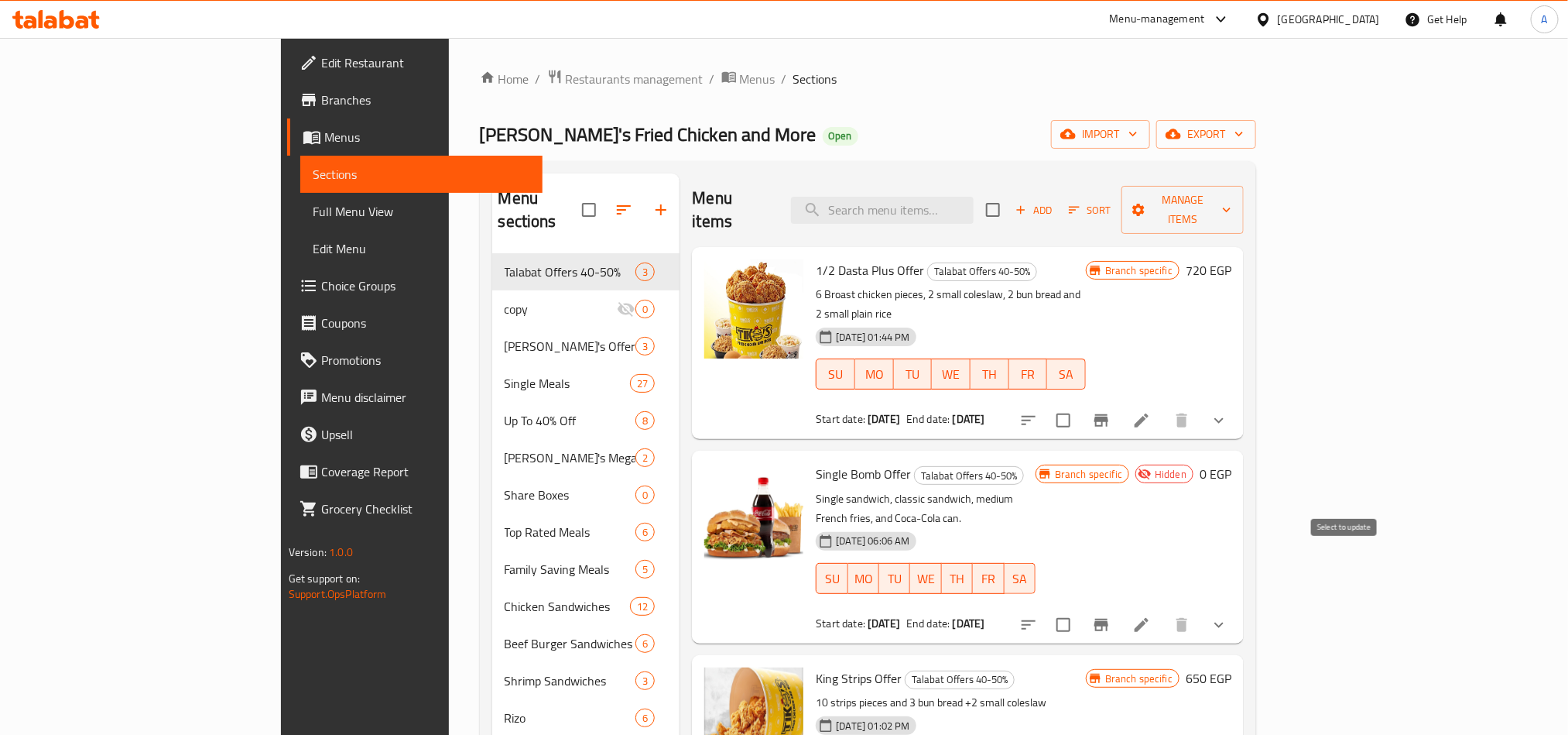
click at [1079, 608] on input "checkbox" at bounding box center [1063, 624] width 32 height 32
checkbox input "true"
click at [1120, 606] on button "Branch-specific-item" at bounding box center [1101, 625] width 37 height 37
click at [1231, 195] on span "Manage items" at bounding box center [1183, 210] width 98 height 39
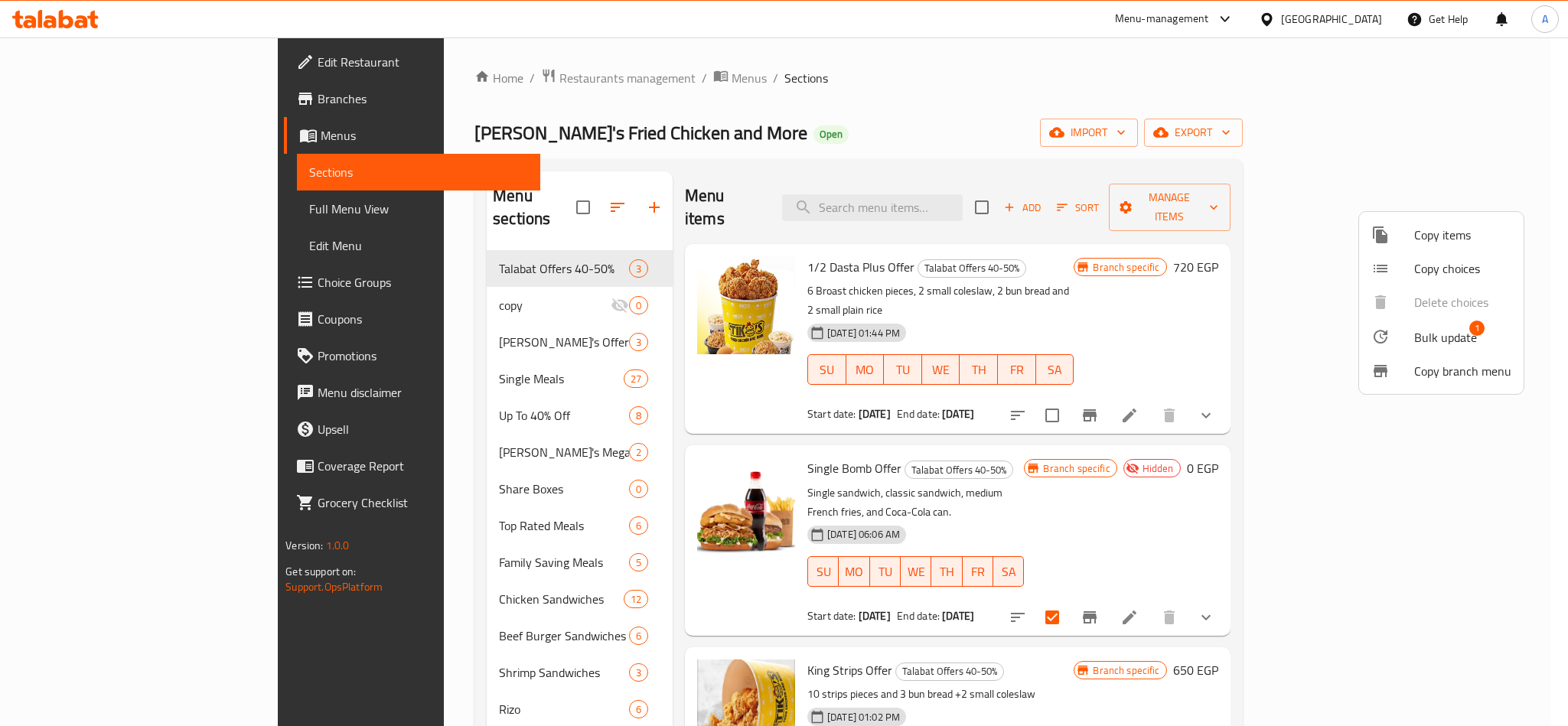
click at [1457, 223] on li "Copy items" at bounding box center [1441, 235] width 164 height 34
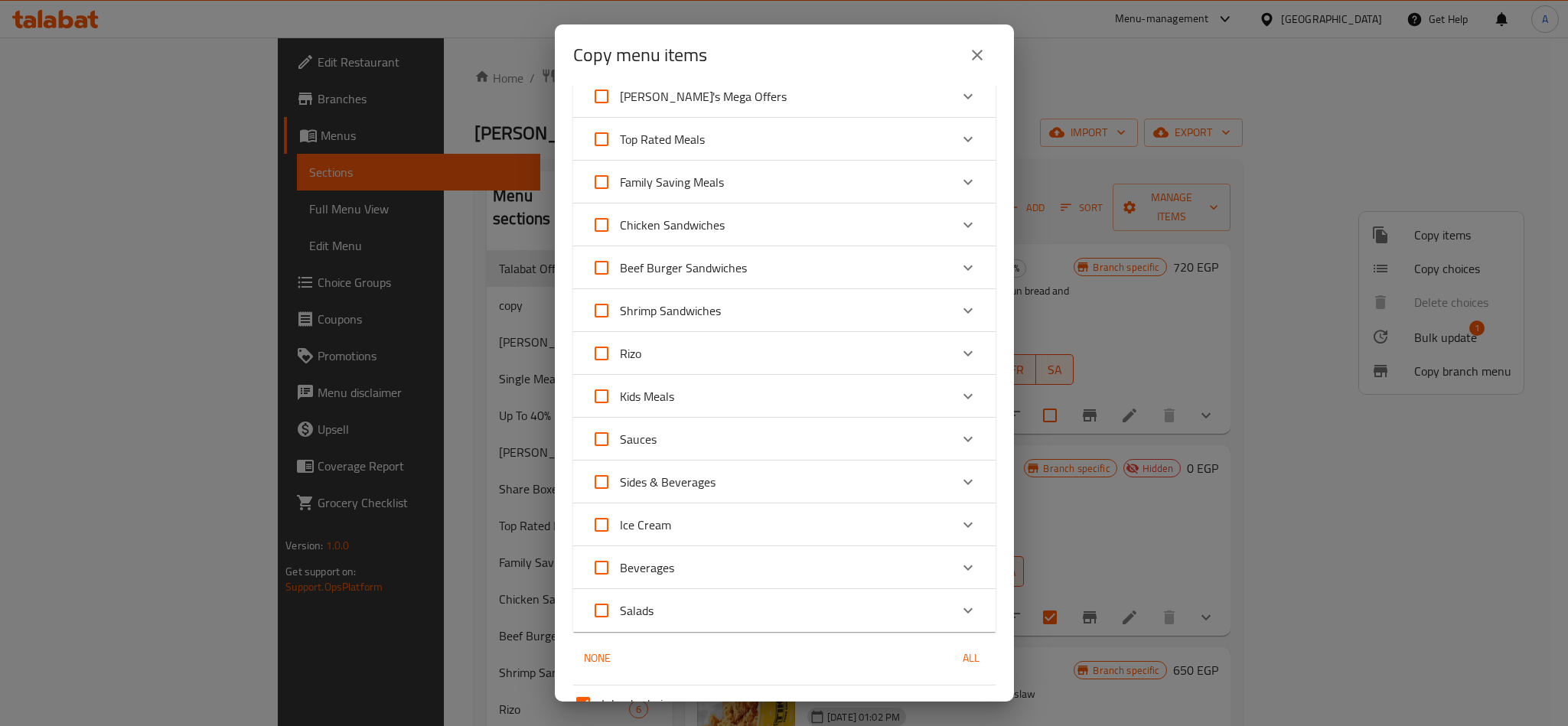
scroll to position [379, 0]
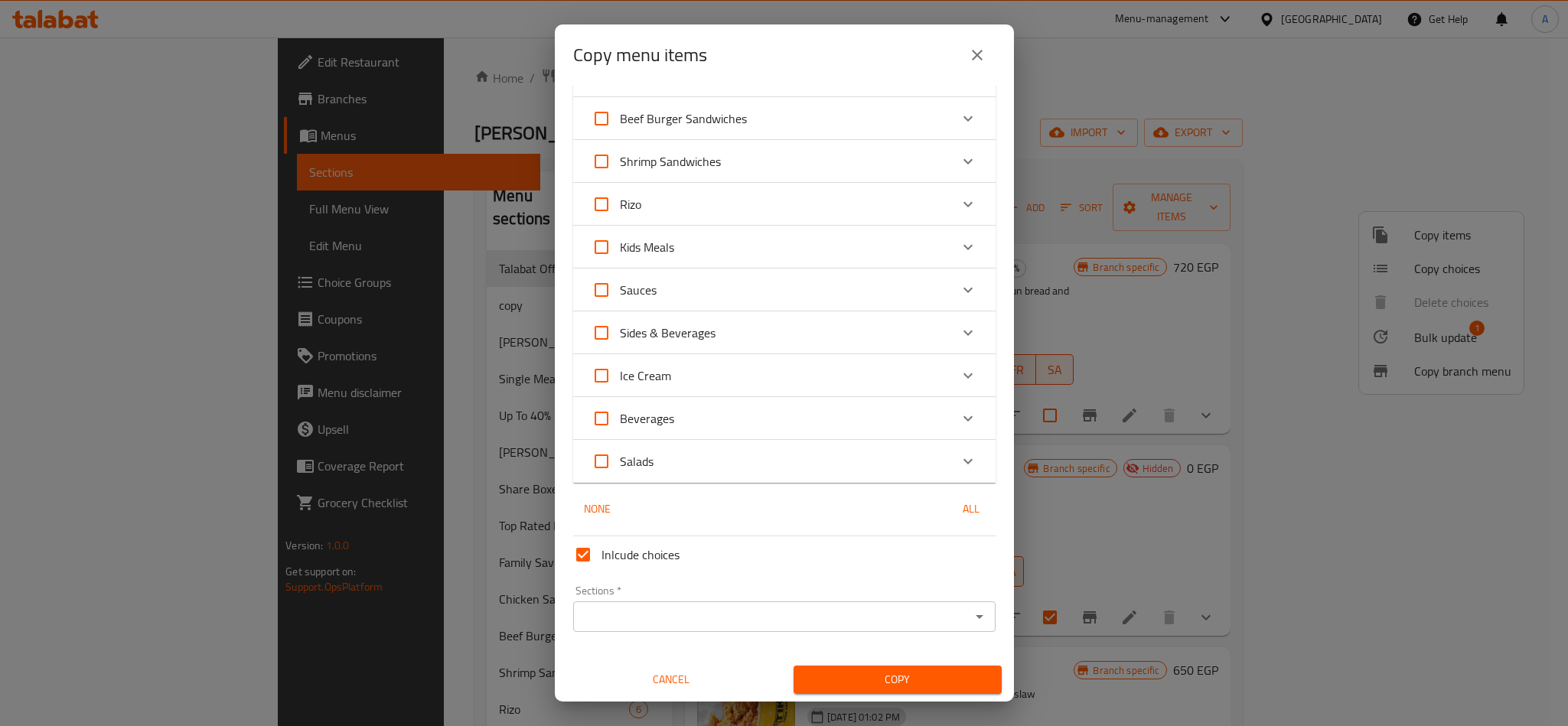
click at [599, 560] on input "Inlcude choices" at bounding box center [583, 554] width 37 height 37
checkbox input "false"
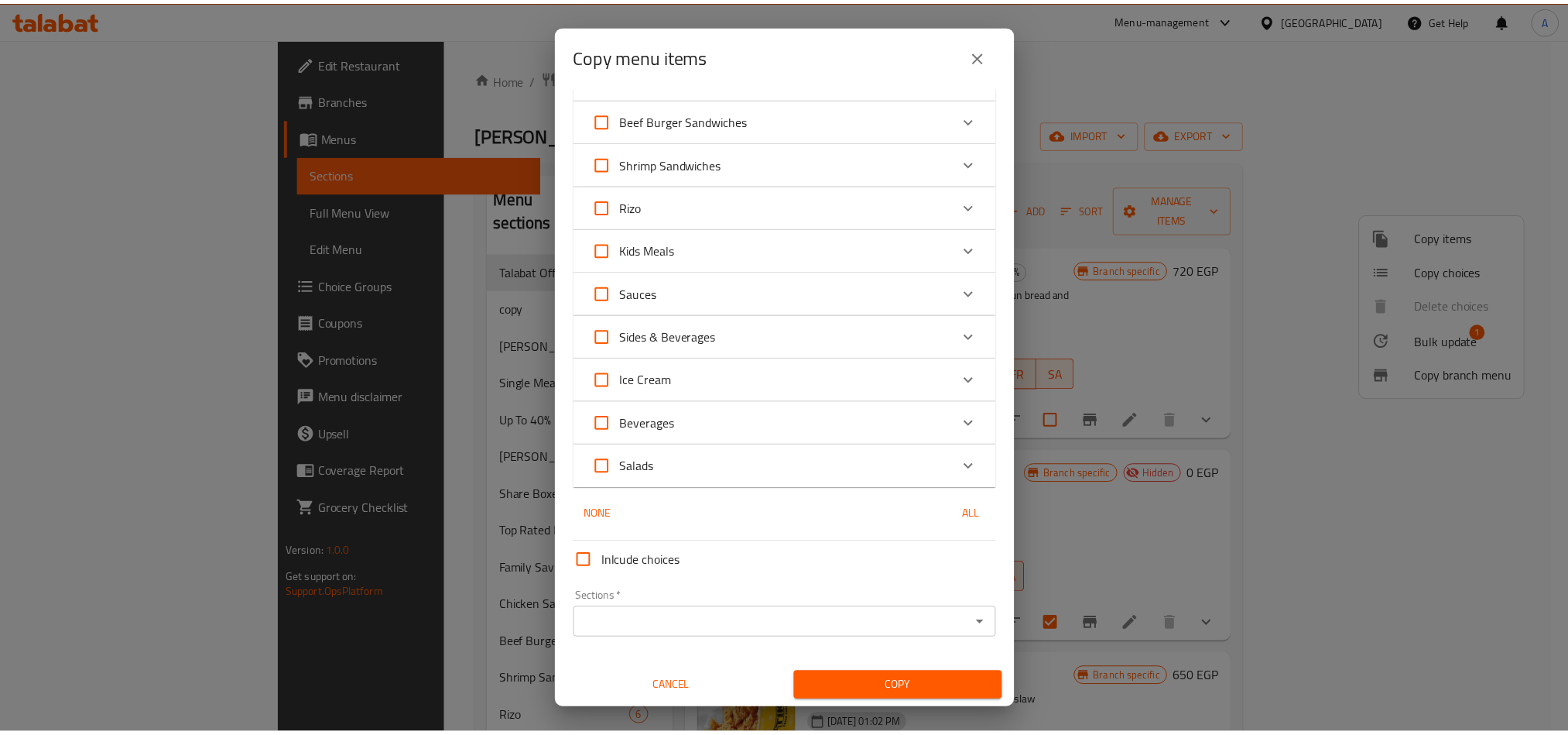
scroll to position [0, 0]
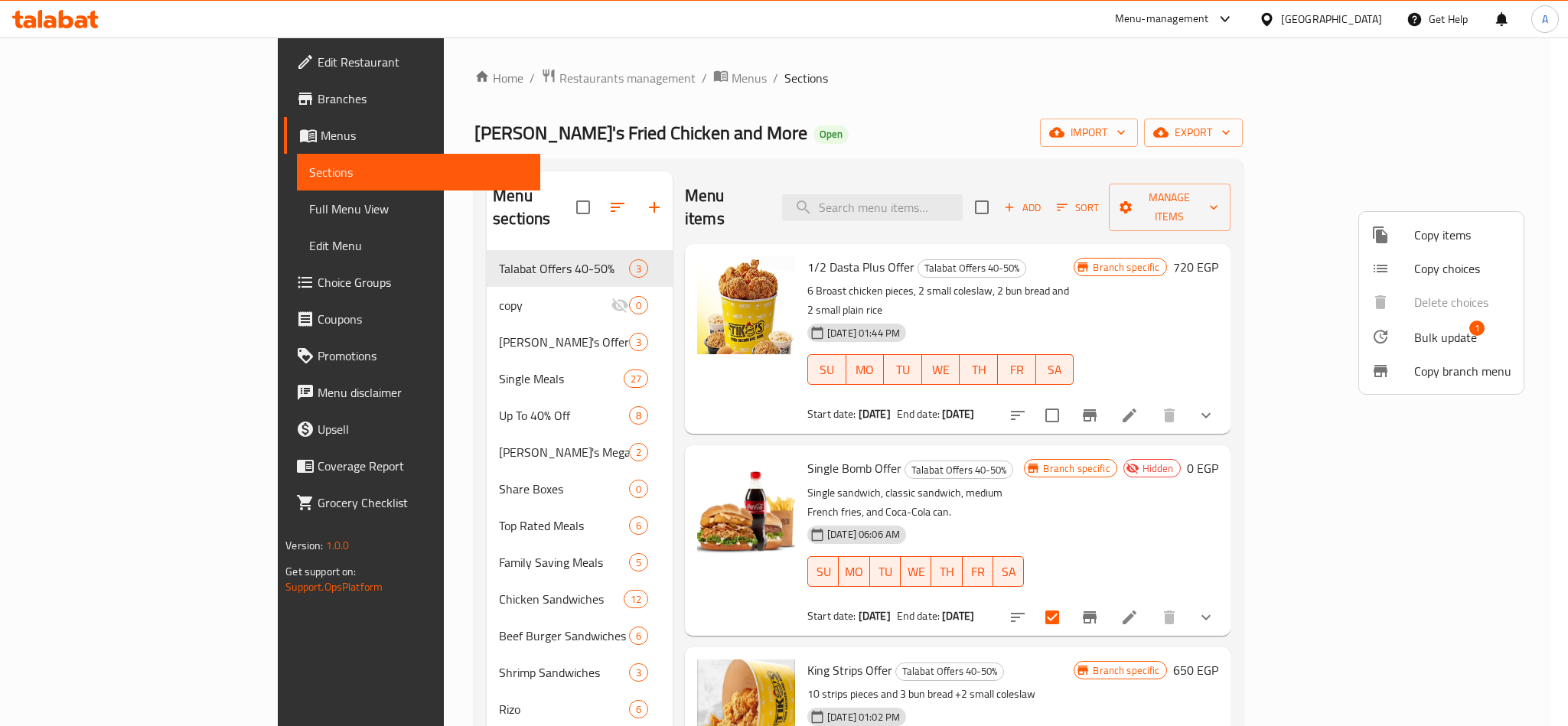
click at [1277, 143] on div at bounding box center [784, 363] width 1568 height 726
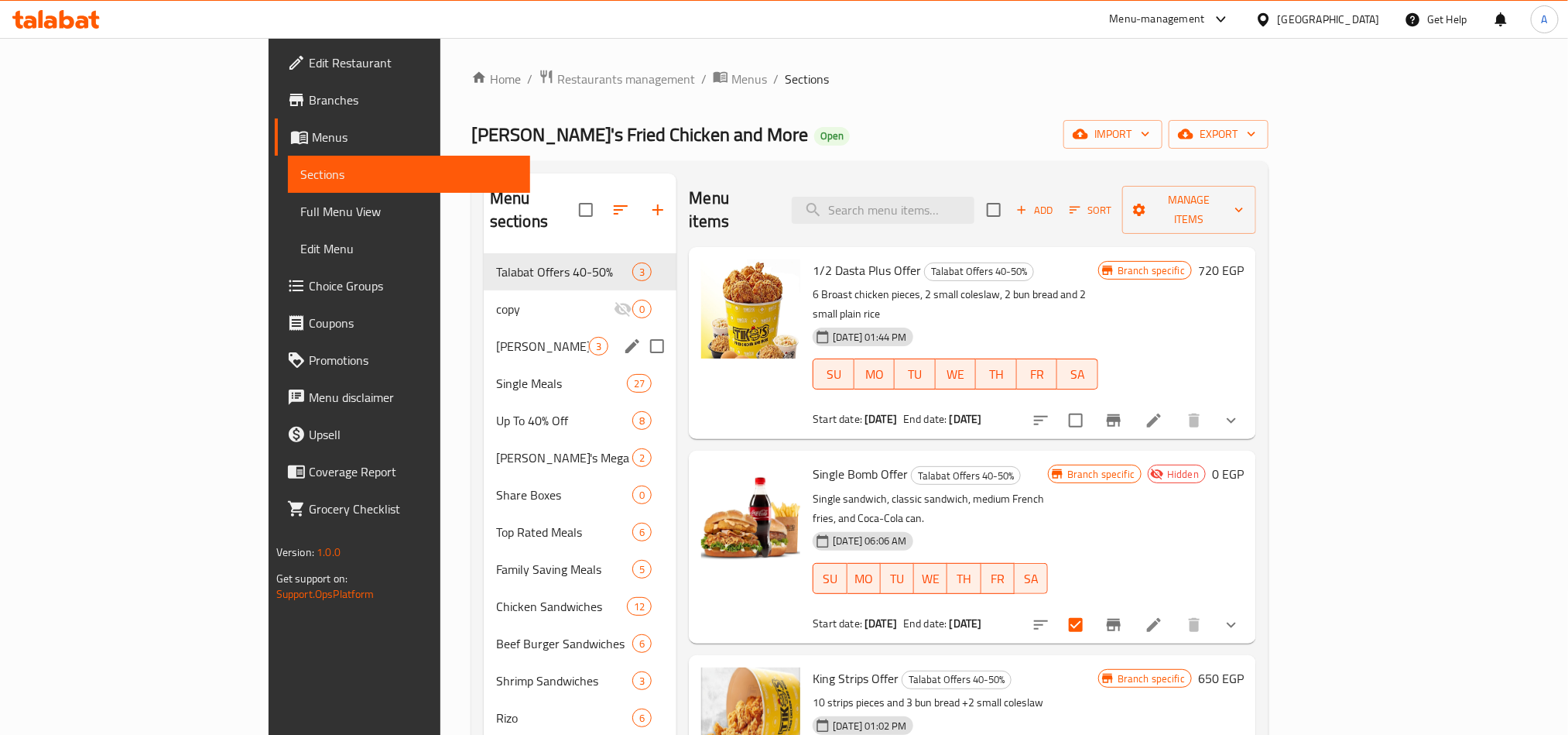
click at [483, 327] on div "Tiko's Offers 40-50% Off 3" at bounding box center [579, 346] width 193 height 37
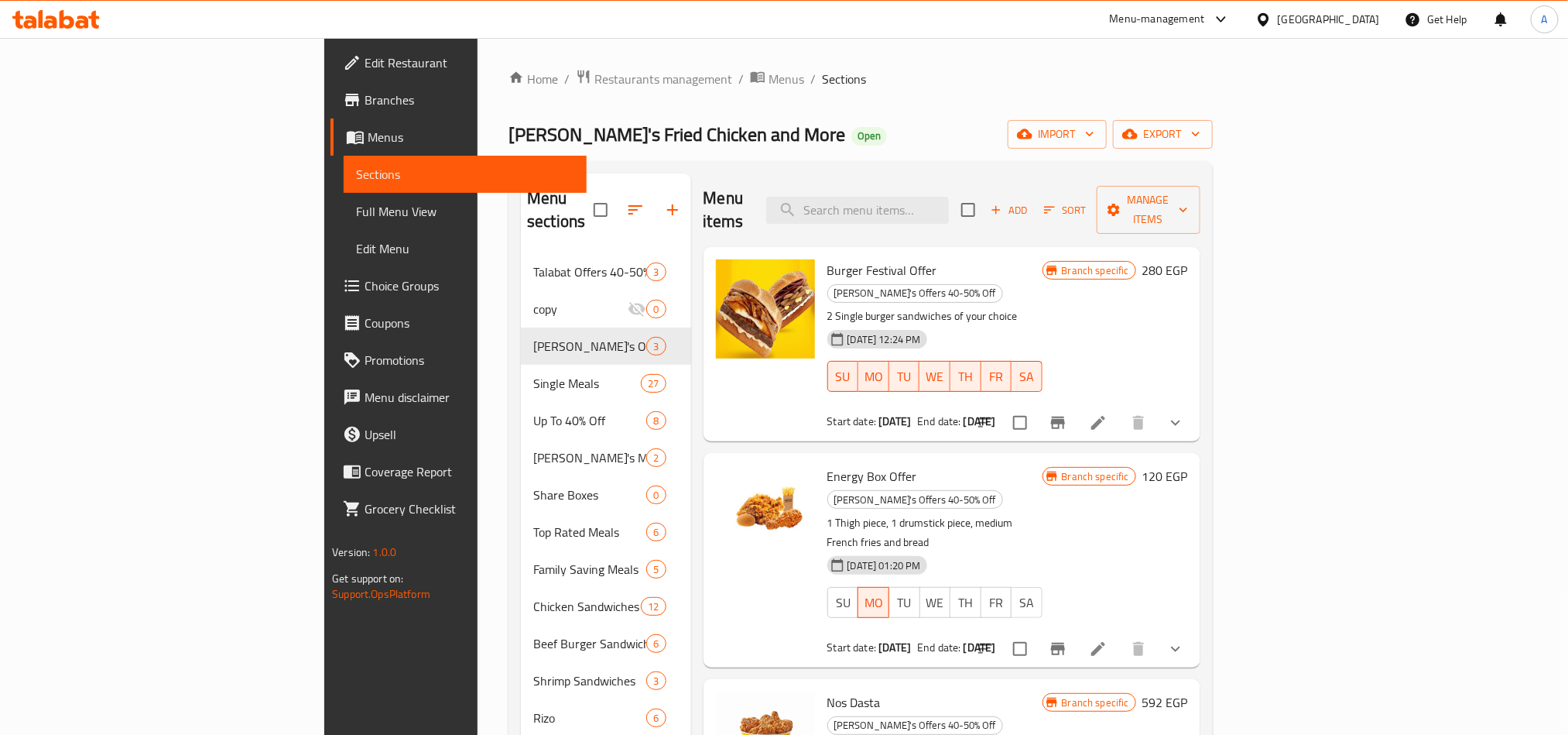
click at [832, 141] on div "Tiko's Fried Chicken and More Open import export" at bounding box center [860, 134] width 704 height 29
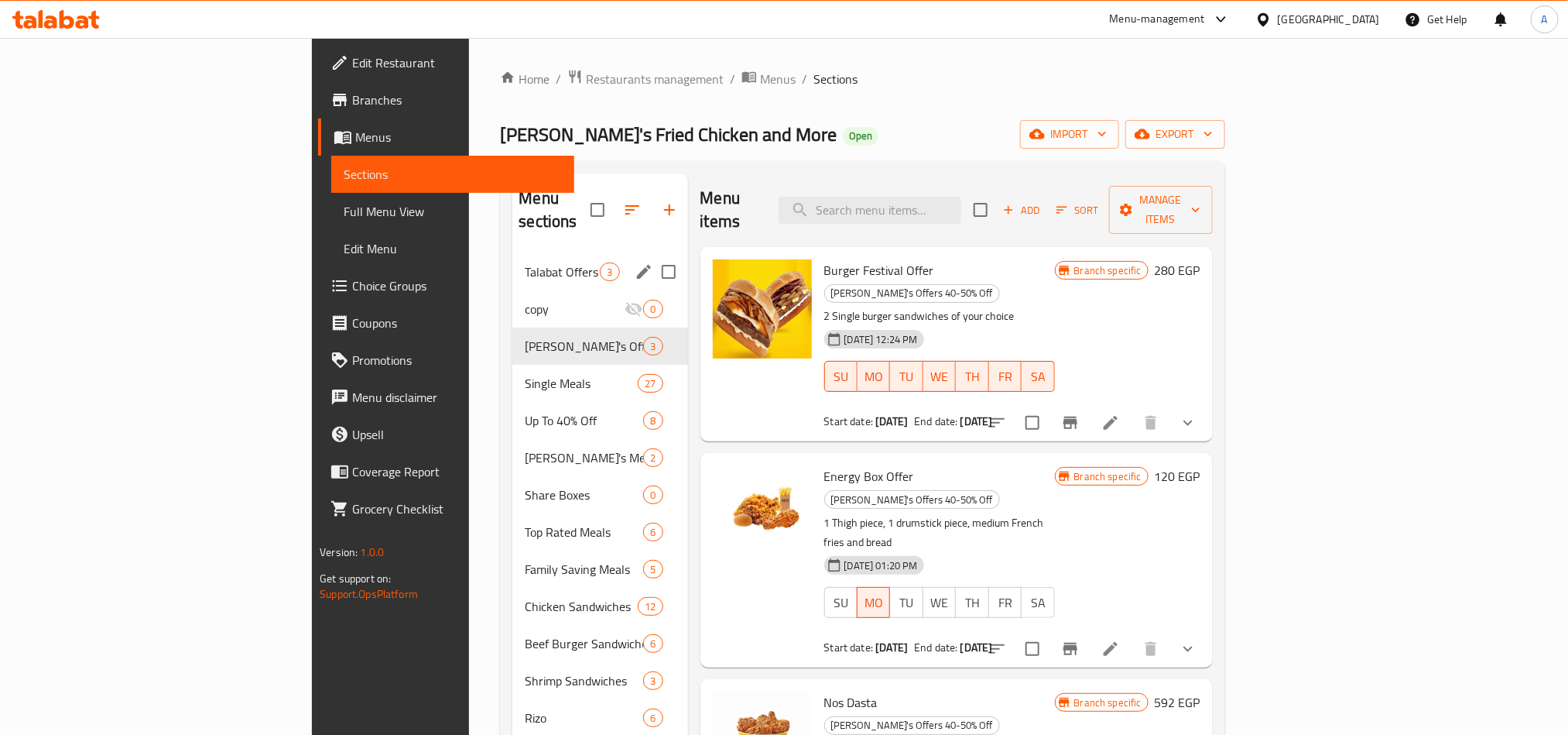
click at [525, 263] on span "Talabat Offers 40-50%" at bounding box center [562, 272] width 75 height 18
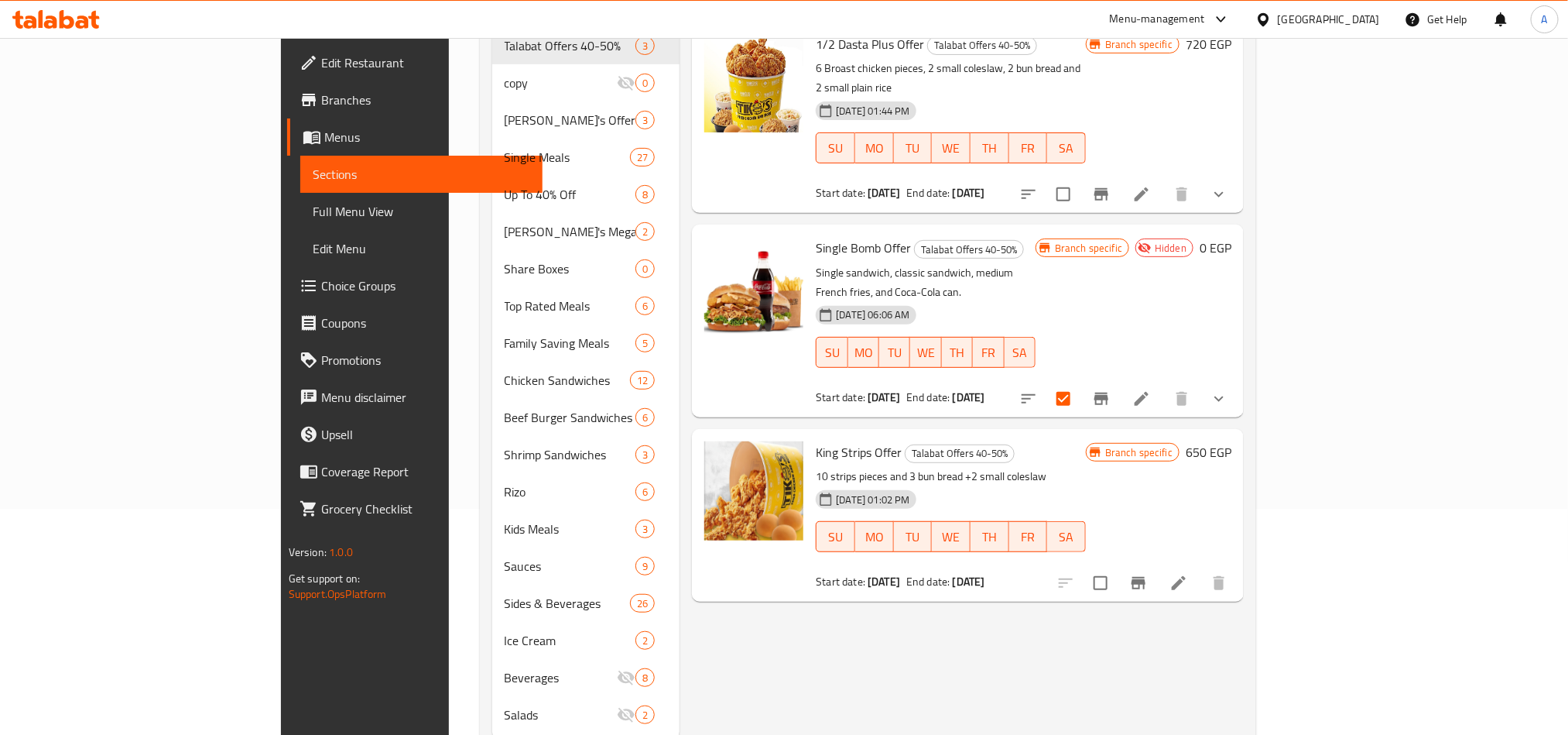
scroll to position [232, 0]
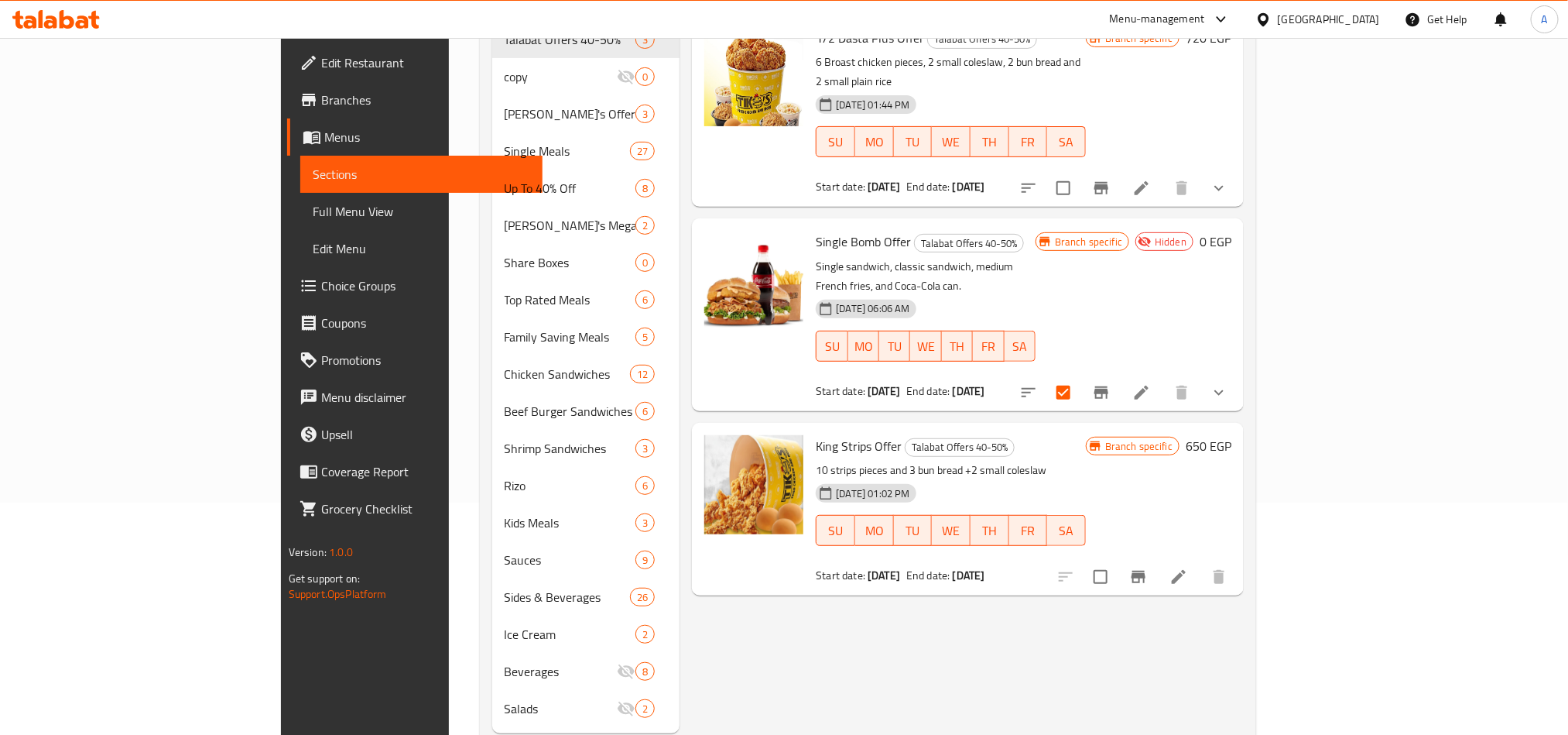
click at [1171, 625] on div "Menu items Add Sort Manage items 1/2 Dasta Plus Offer Talabat Offers 40-50% 6 B…" at bounding box center [961, 337] width 564 height 792
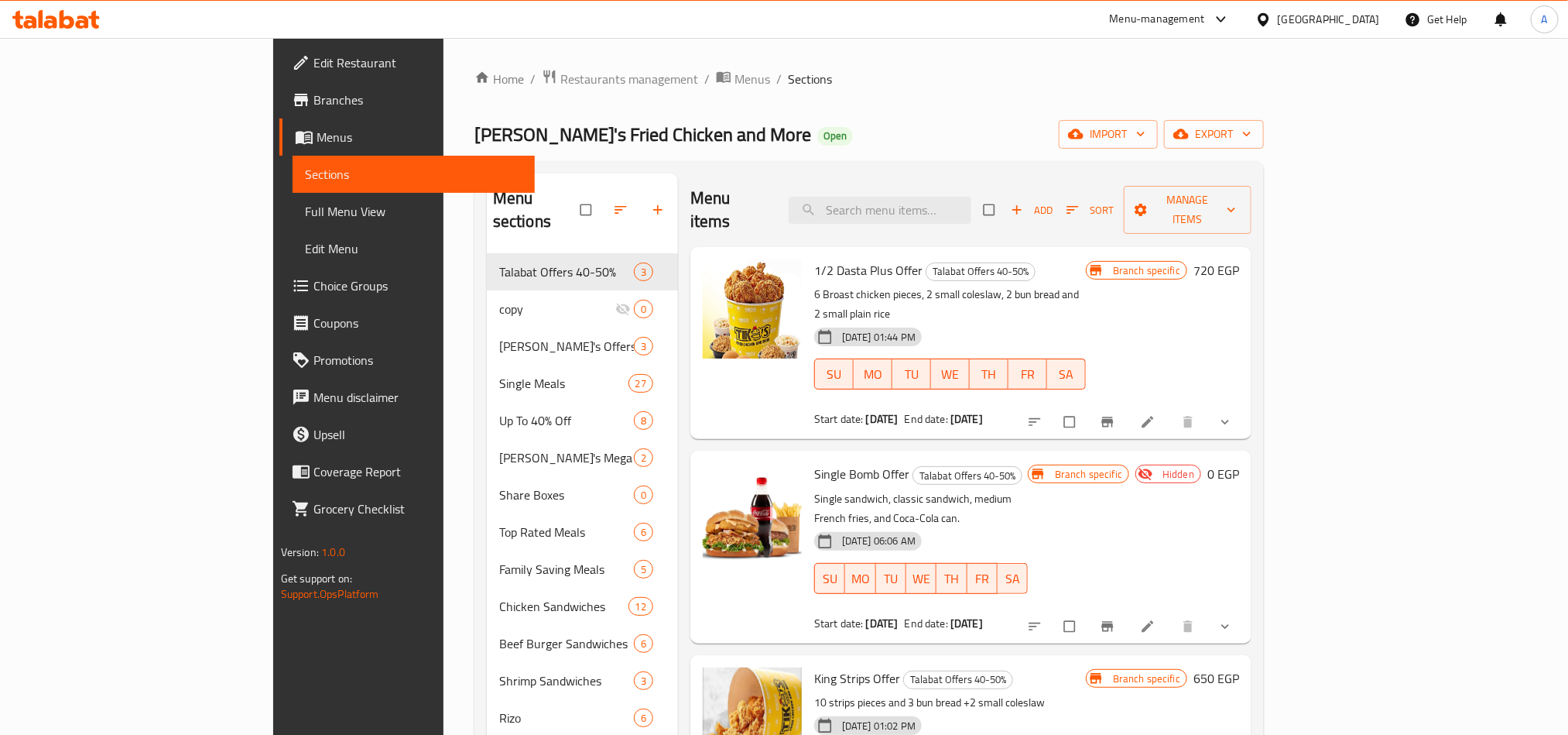
drag, startPoint x: 746, startPoint y: 428, endPoint x: 843, endPoint y: 417, distance: 97.6
click at [843, 457] on div "Single Bomb Offer Talabat Offers 40-50% Single sandwich, classic sandwich, medi…" at bounding box center [920, 546] width 226 height 179
copy span "Single Bomb Offer"
click at [971, 210] on input "search" at bounding box center [880, 210] width 183 height 27
paste input "Single Bomb Offer"
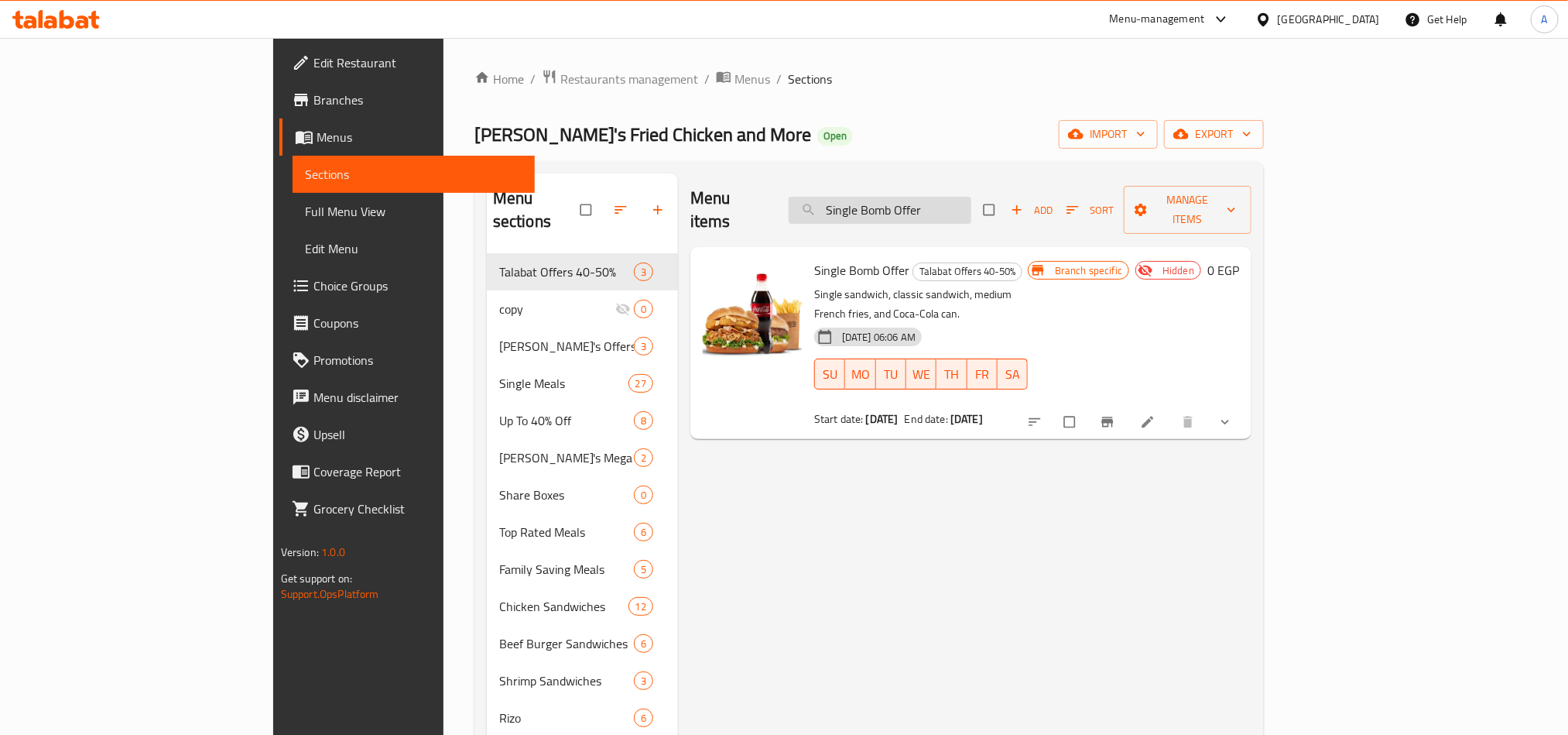
click at [926, 207] on input "Single Bomb Offer" at bounding box center [880, 210] width 183 height 27
click at [921, 205] on input "Single Bomb Offer" at bounding box center [880, 210] width 183 height 27
type input "Single Bomb Offer"
drag, startPoint x: 845, startPoint y: 253, endPoint x: 945, endPoint y: 241, distance: 100.7
click at [945, 263] on span "Talabat Offers 40-50%" at bounding box center [966, 271] width 108 height 18
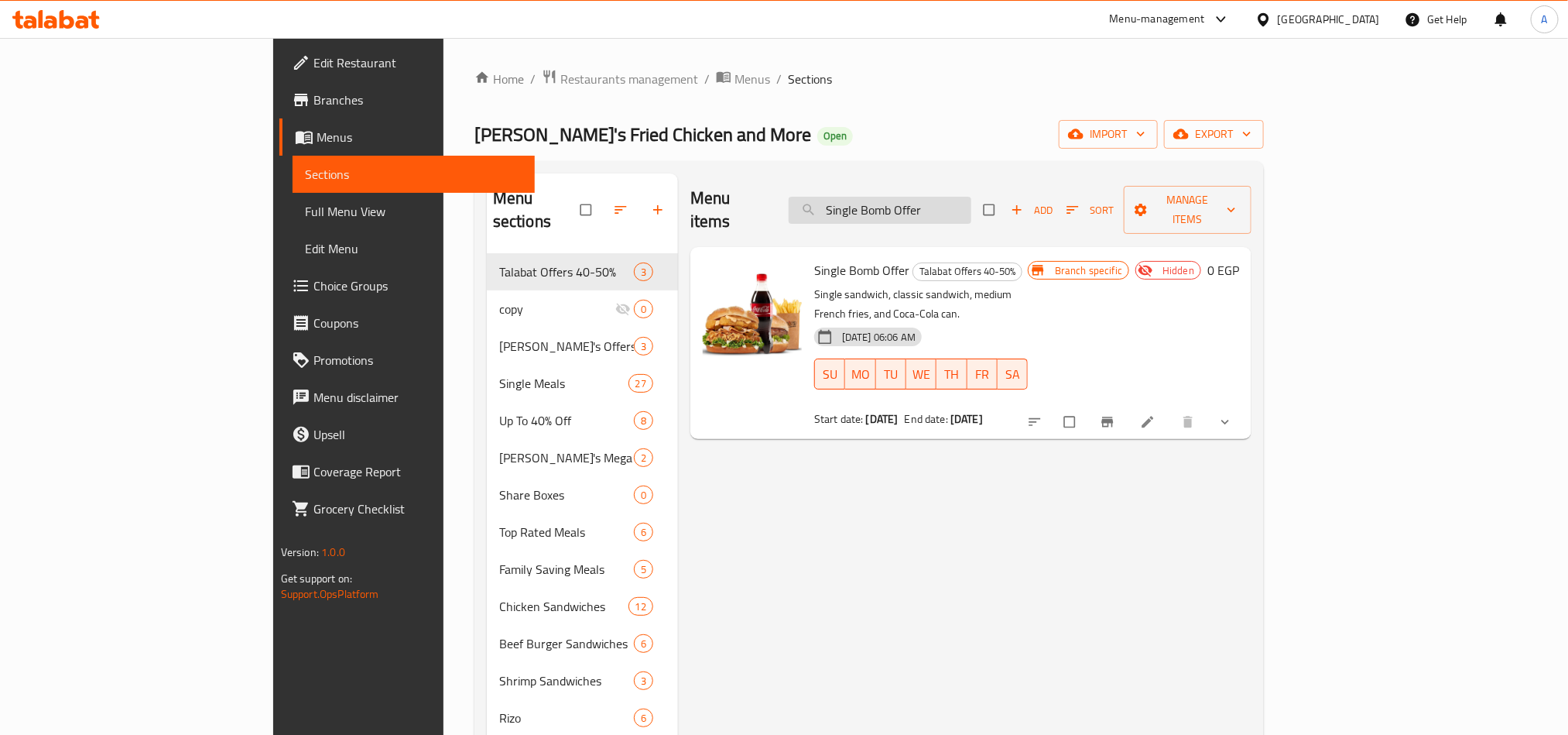
click at [930, 197] on input "Single Bomb Offer" at bounding box center [880, 210] width 183 height 27
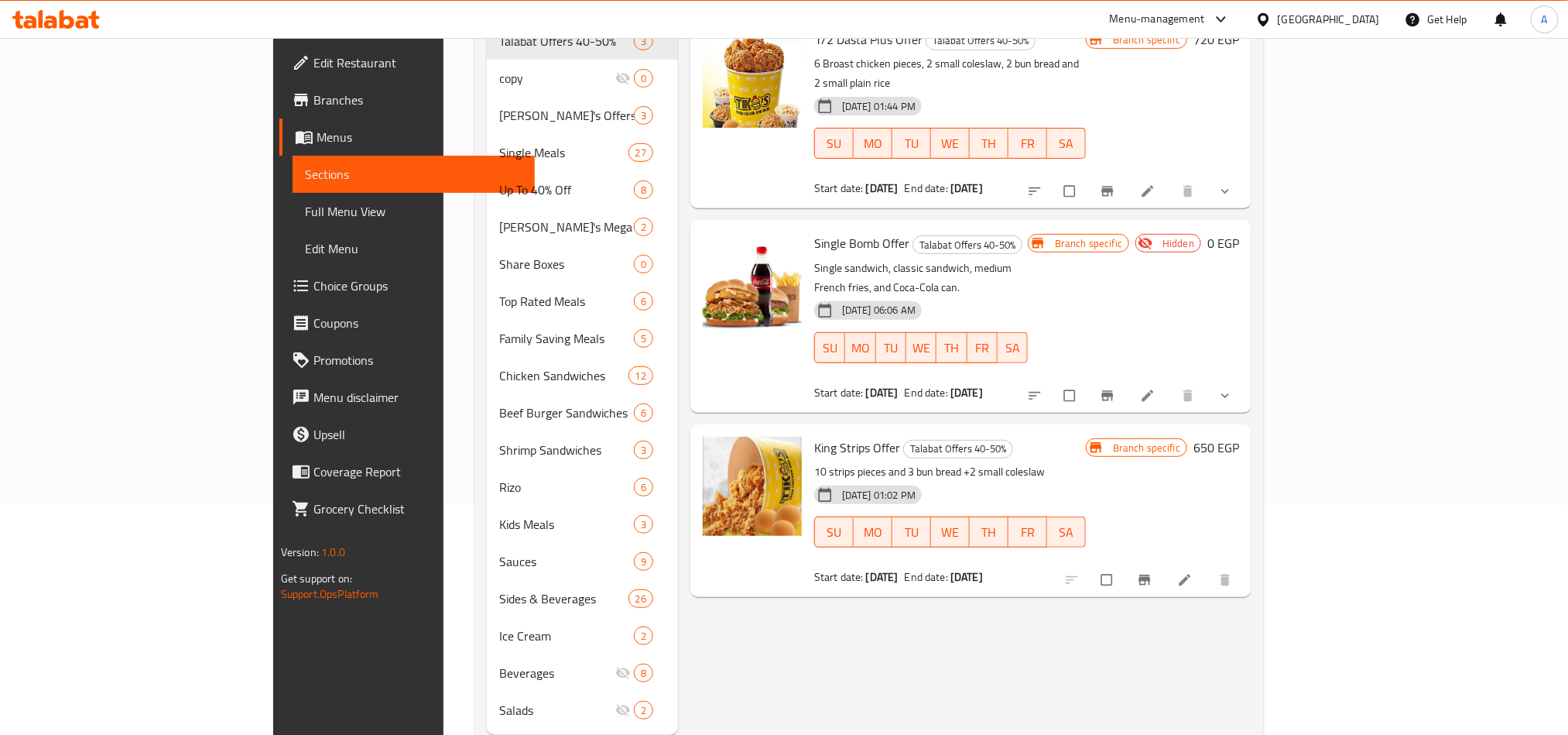
scroll to position [232, 0]
click at [1088, 379] on input "checkbox" at bounding box center [1070, 394] width 32 height 30
checkbox input "true"
click at [1042, 386] on icon "sort-choices" at bounding box center [1034, 394] width 16 height 16
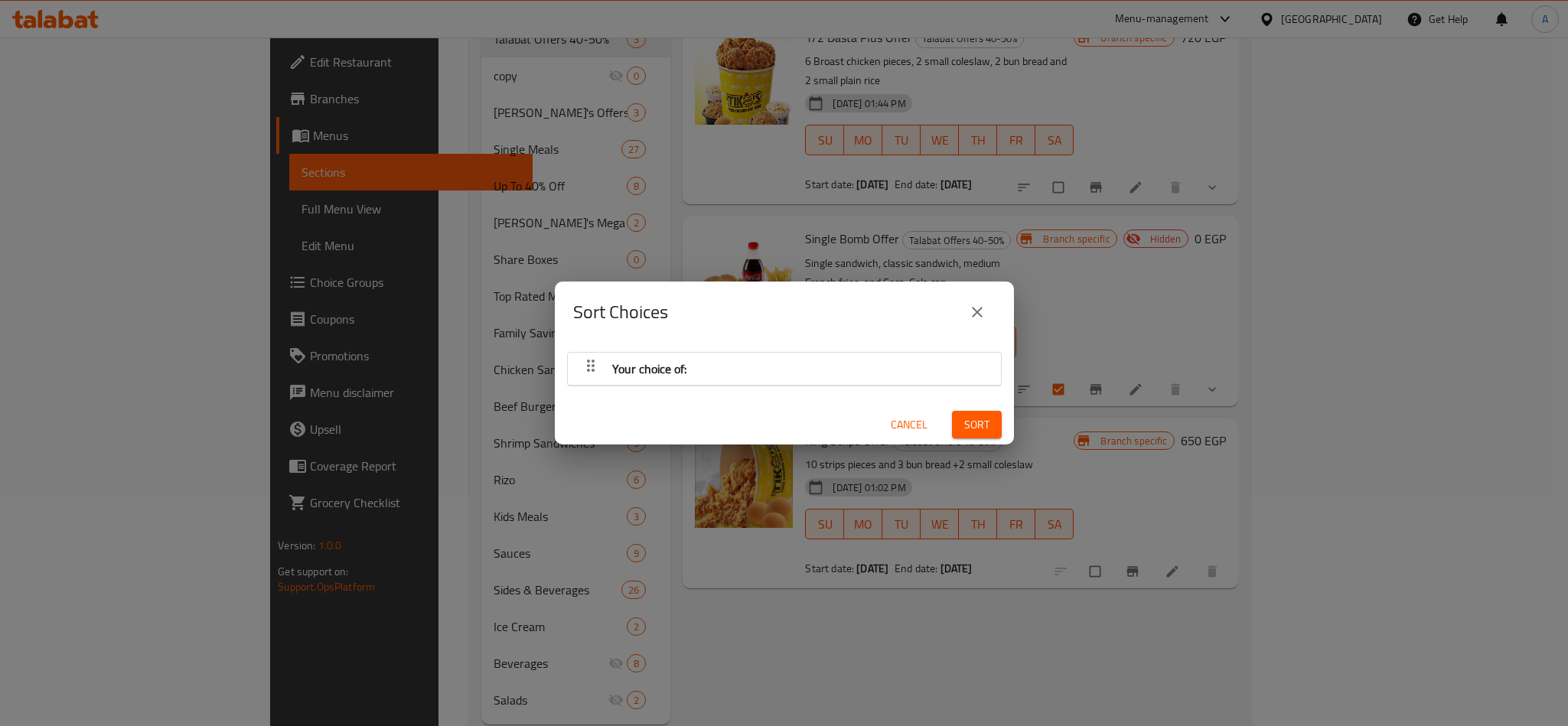
click at [939, 361] on div "Your choice of:" at bounding box center [784, 369] width 418 height 37
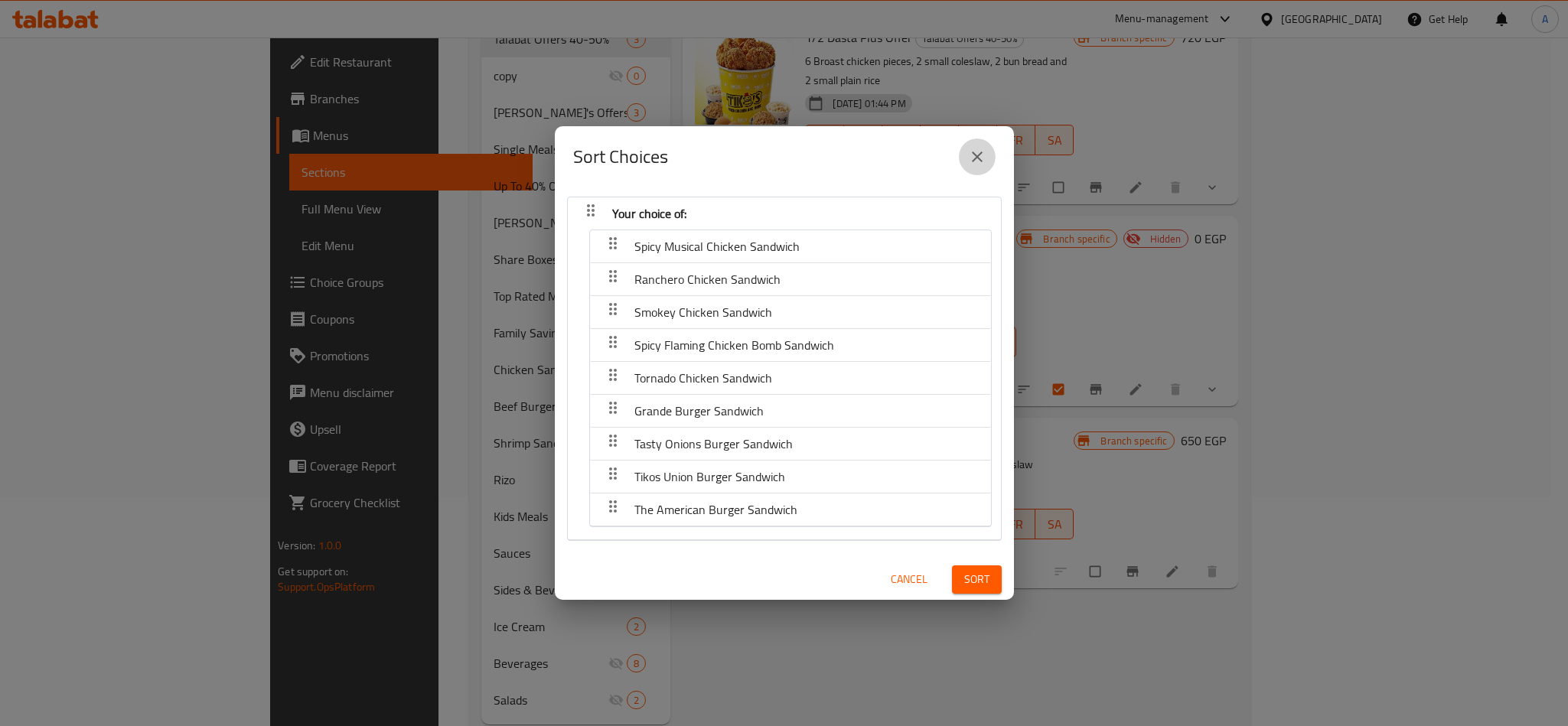
click at [977, 163] on icon "close" at bounding box center [977, 157] width 18 height 18
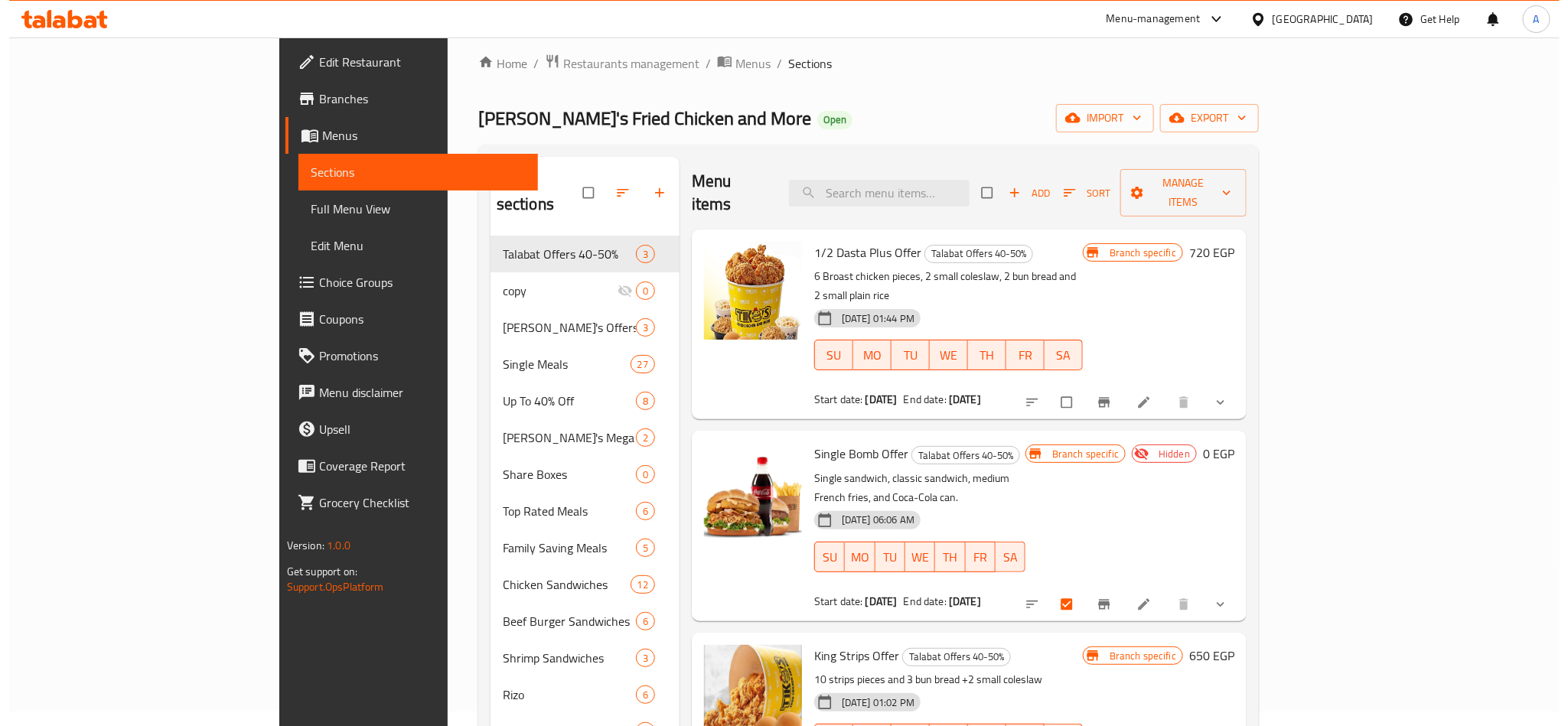
scroll to position [0, 0]
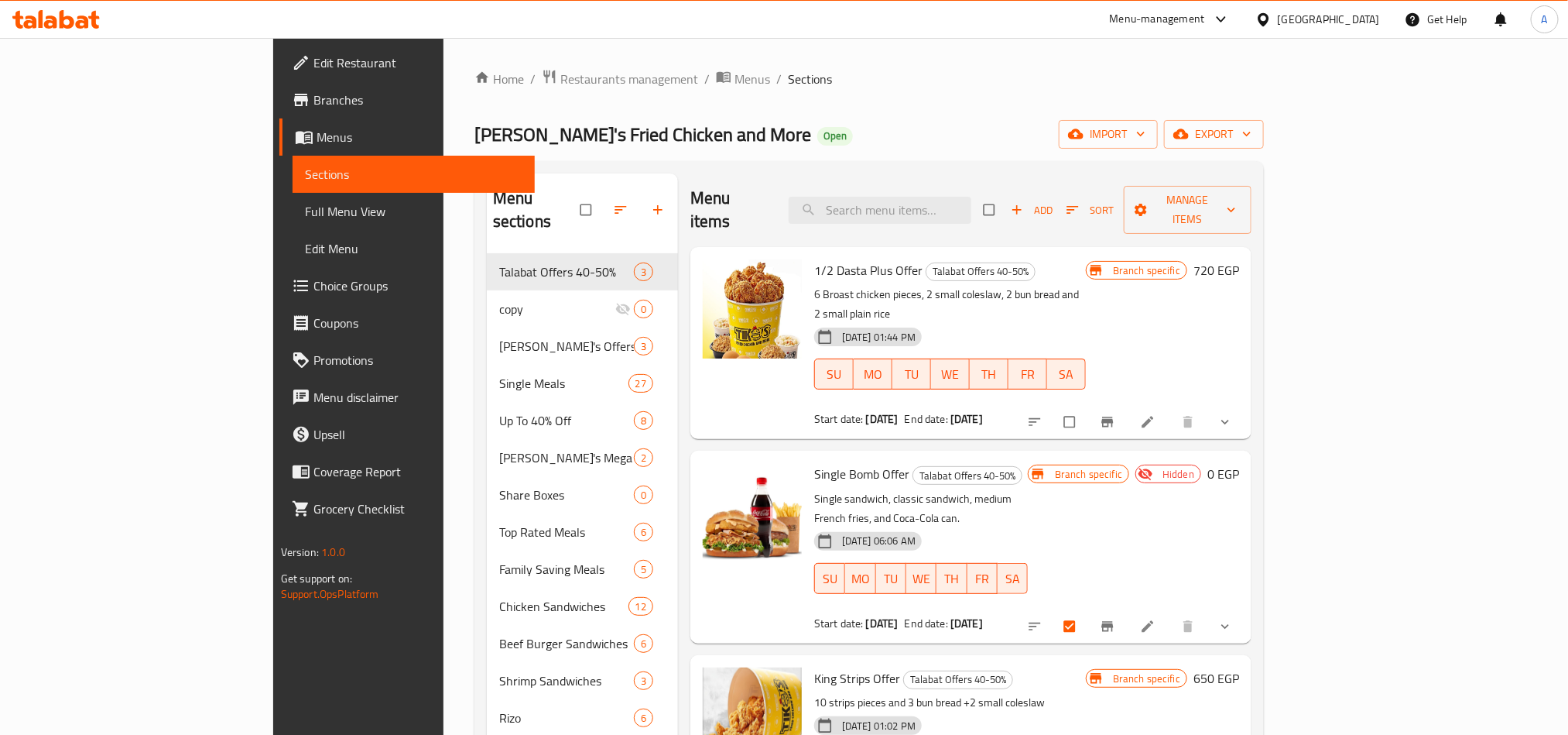
click at [1251, 186] on div "Add Sort Manage items" at bounding box center [1117, 210] width 268 height 48
click at [1251, 188] on button "Manage items" at bounding box center [1187, 210] width 128 height 48
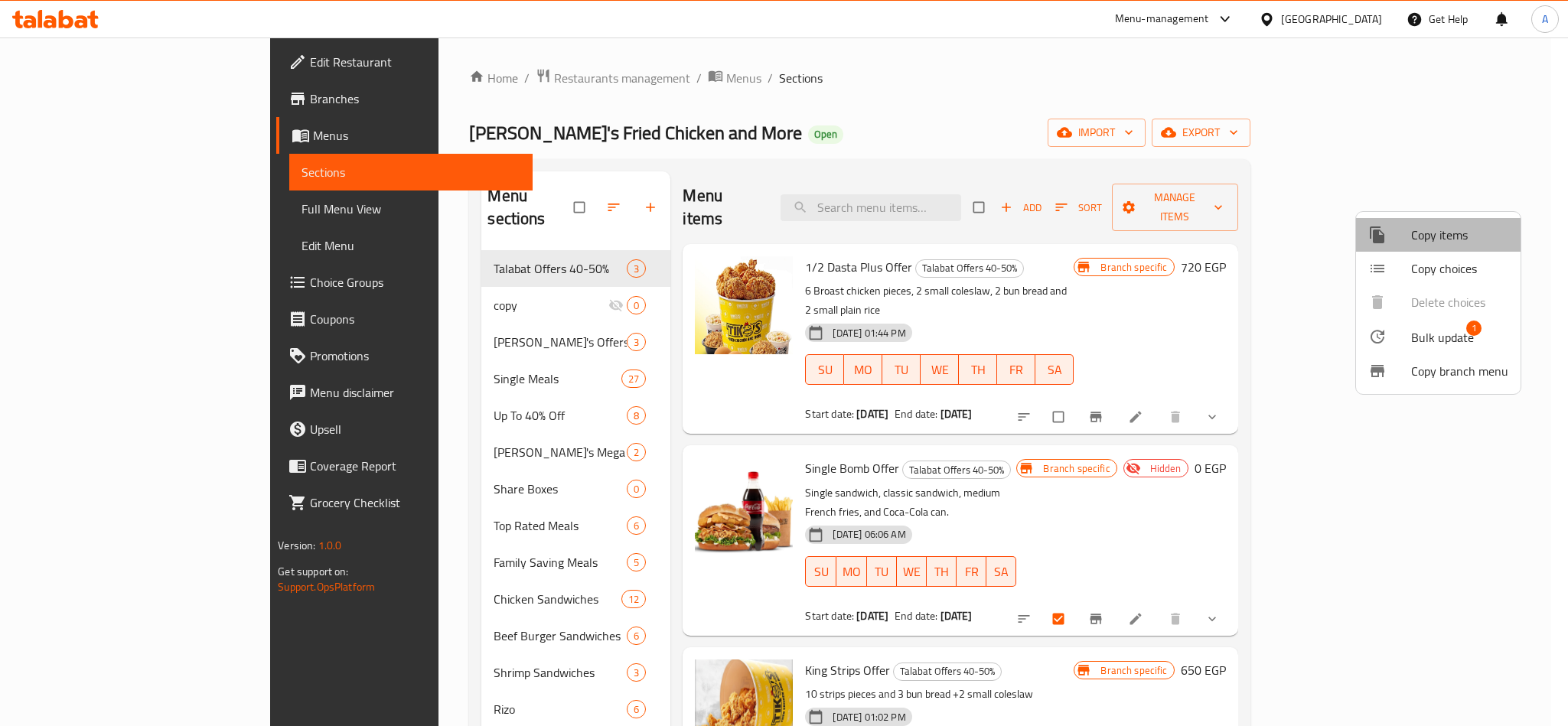
click at [1456, 235] on span "Copy items" at bounding box center [1459, 235] width 97 height 18
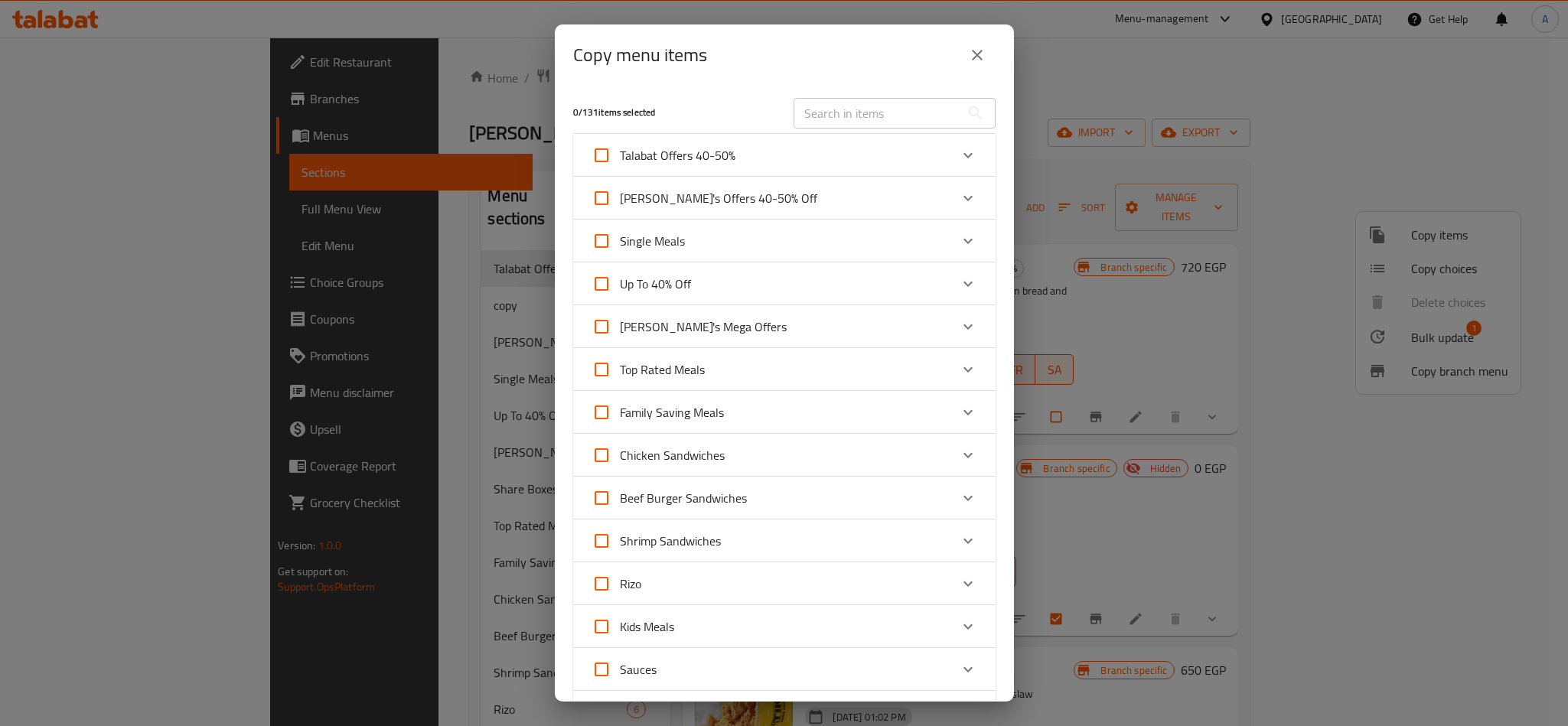
click at [811, 153] on div "Talabat Offers 40-50%" at bounding box center [770, 155] width 358 height 37
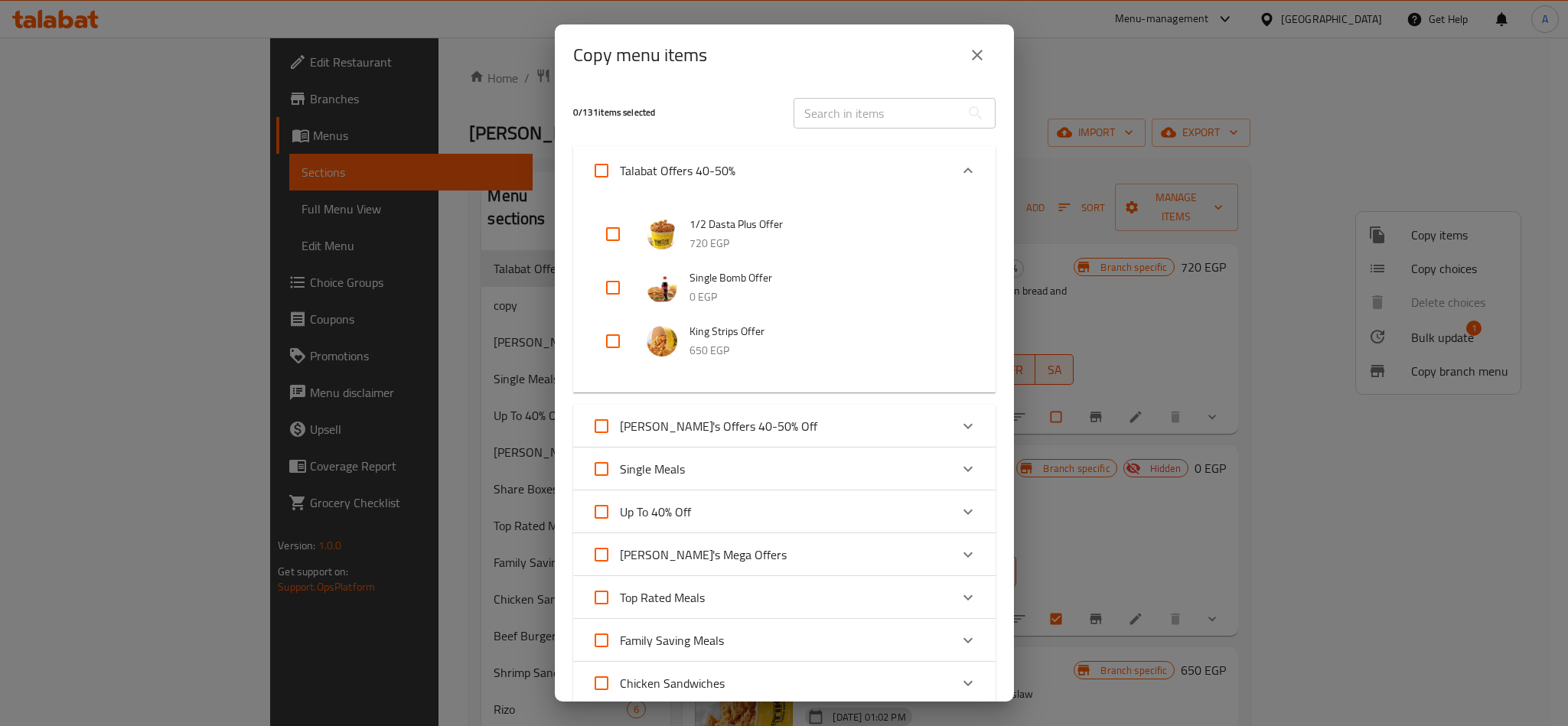
click at [611, 180] on input "Talabat Offers 40-50%" at bounding box center [601, 171] width 37 height 37
checkbox input "true"
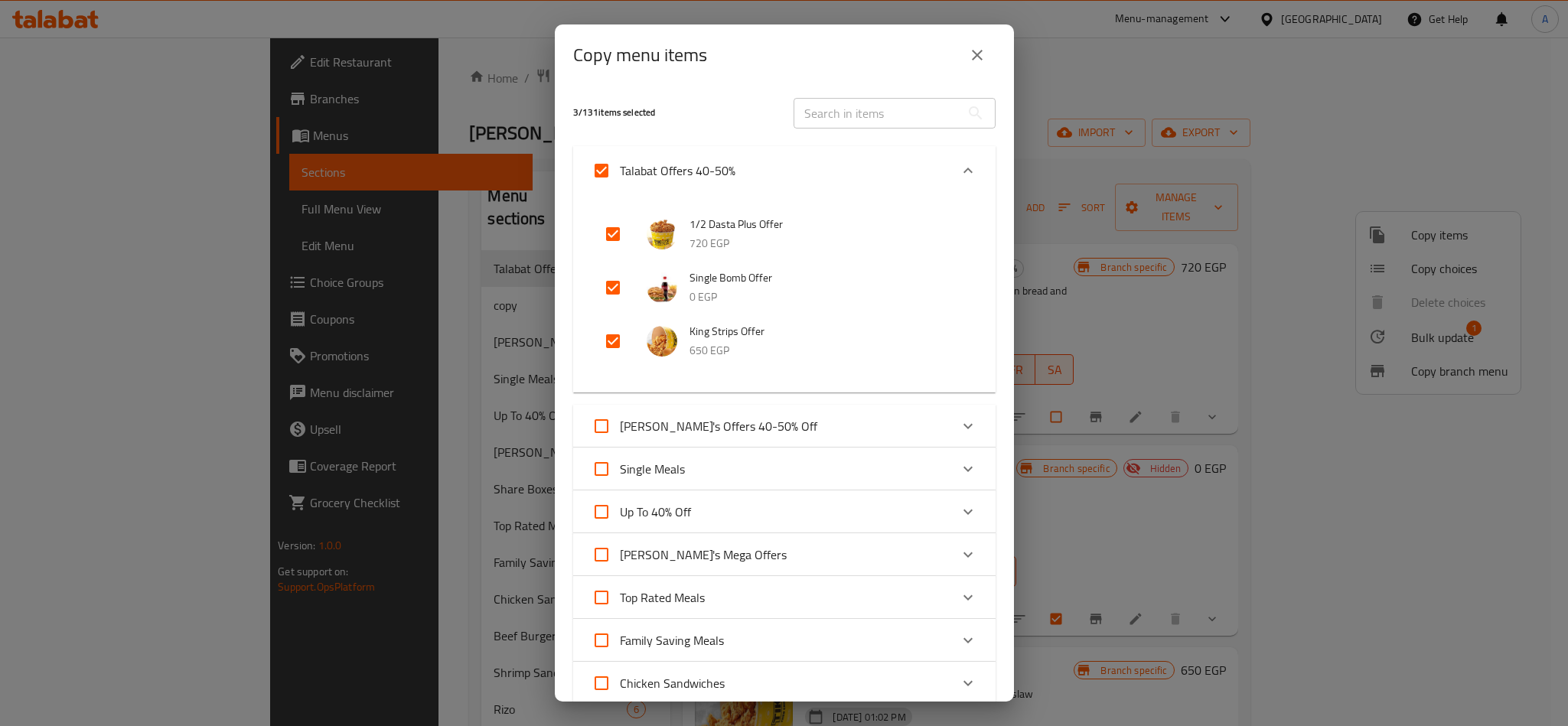
click at [611, 180] on input "Talabat Offers 40-50%" at bounding box center [601, 171] width 37 height 37
checkbox input "false"
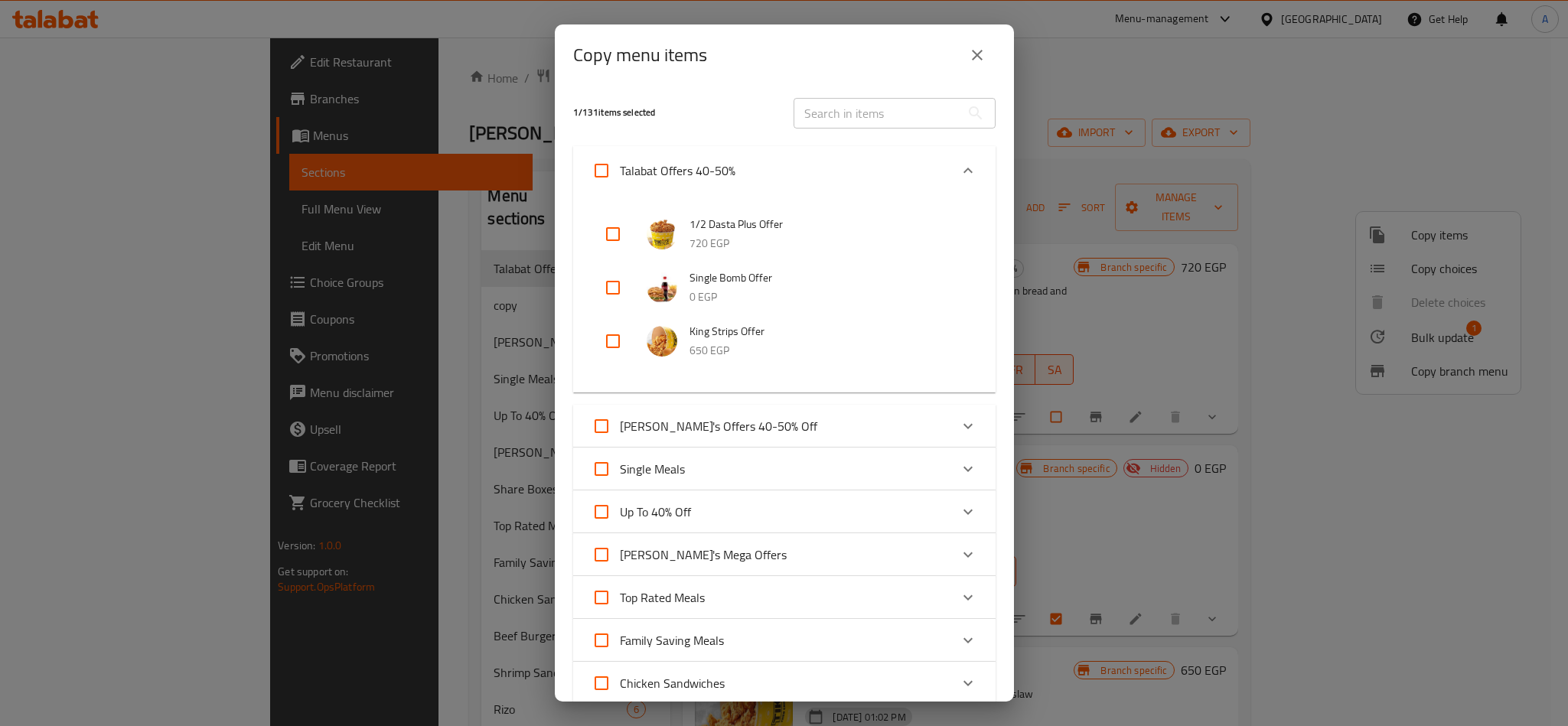
click at [680, 95] on div "1 / 131 items selected" at bounding box center [673, 112] width 220 height 60
click at [659, 140] on div "1 / 131 items selected" at bounding box center [673, 112] width 220 height 60
click at [767, 68] on div "Copy menu items" at bounding box center [784, 55] width 422 height 37
click at [978, 41] on button "close" at bounding box center [977, 55] width 37 height 37
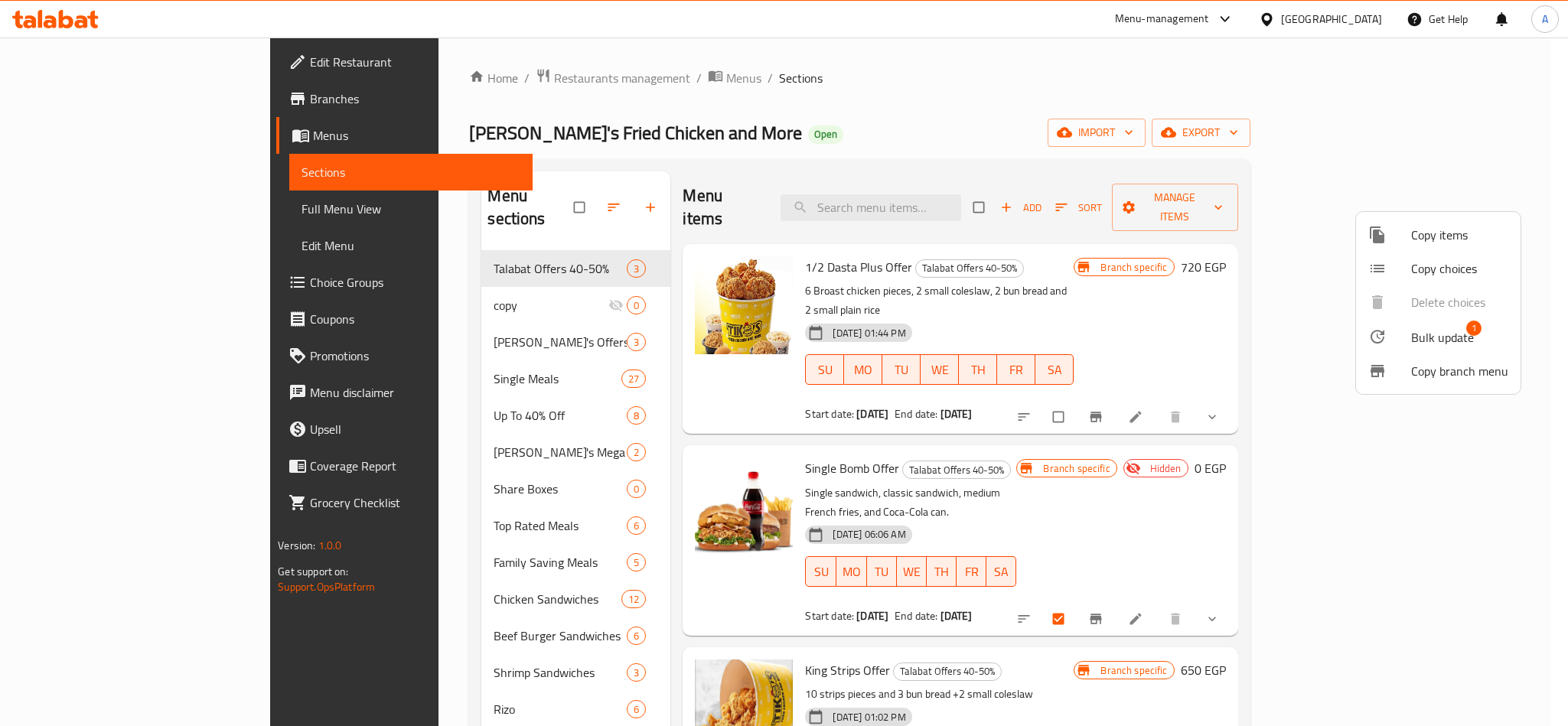
click at [1438, 228] on span "Copy items" at bounding box center [1459, 235] width 97 height 18
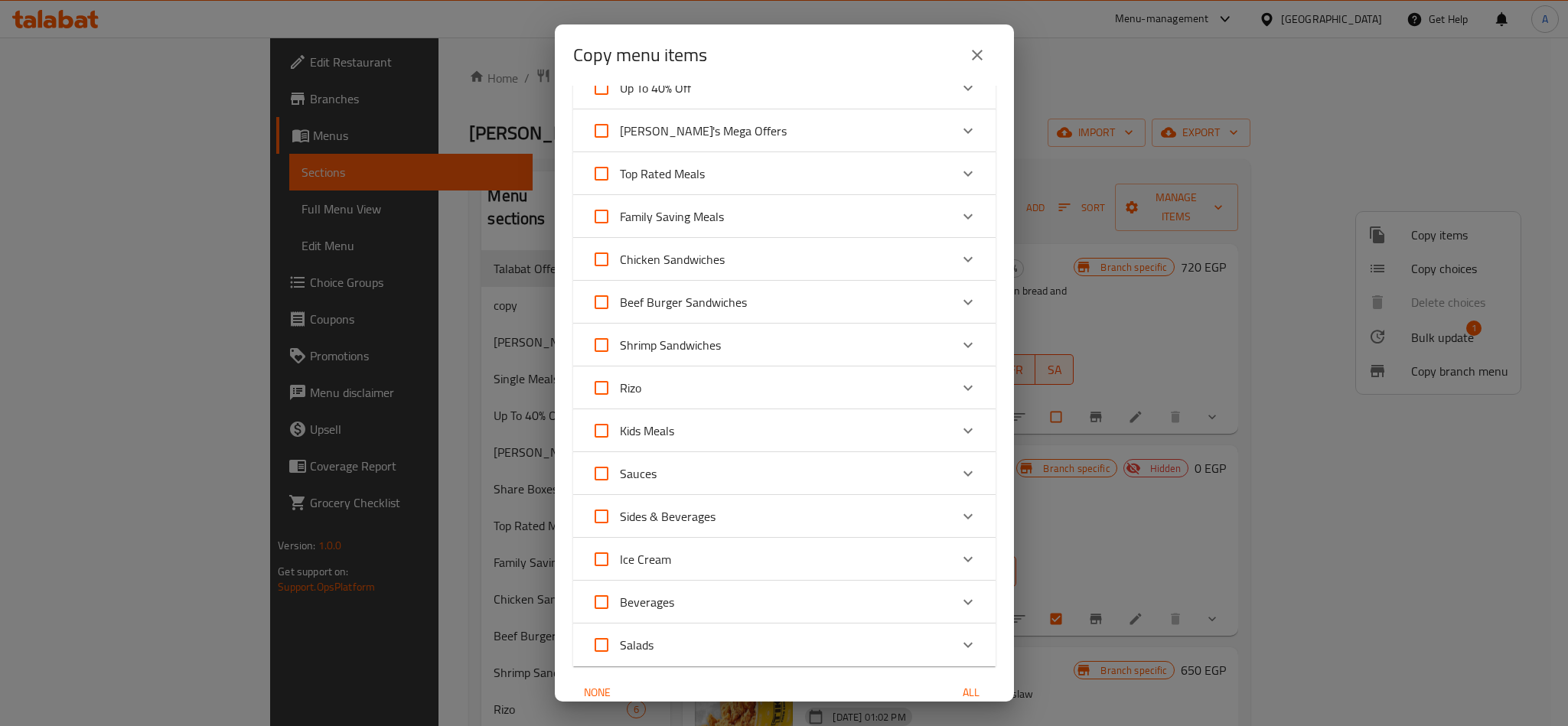
scroll to position [379, 0]
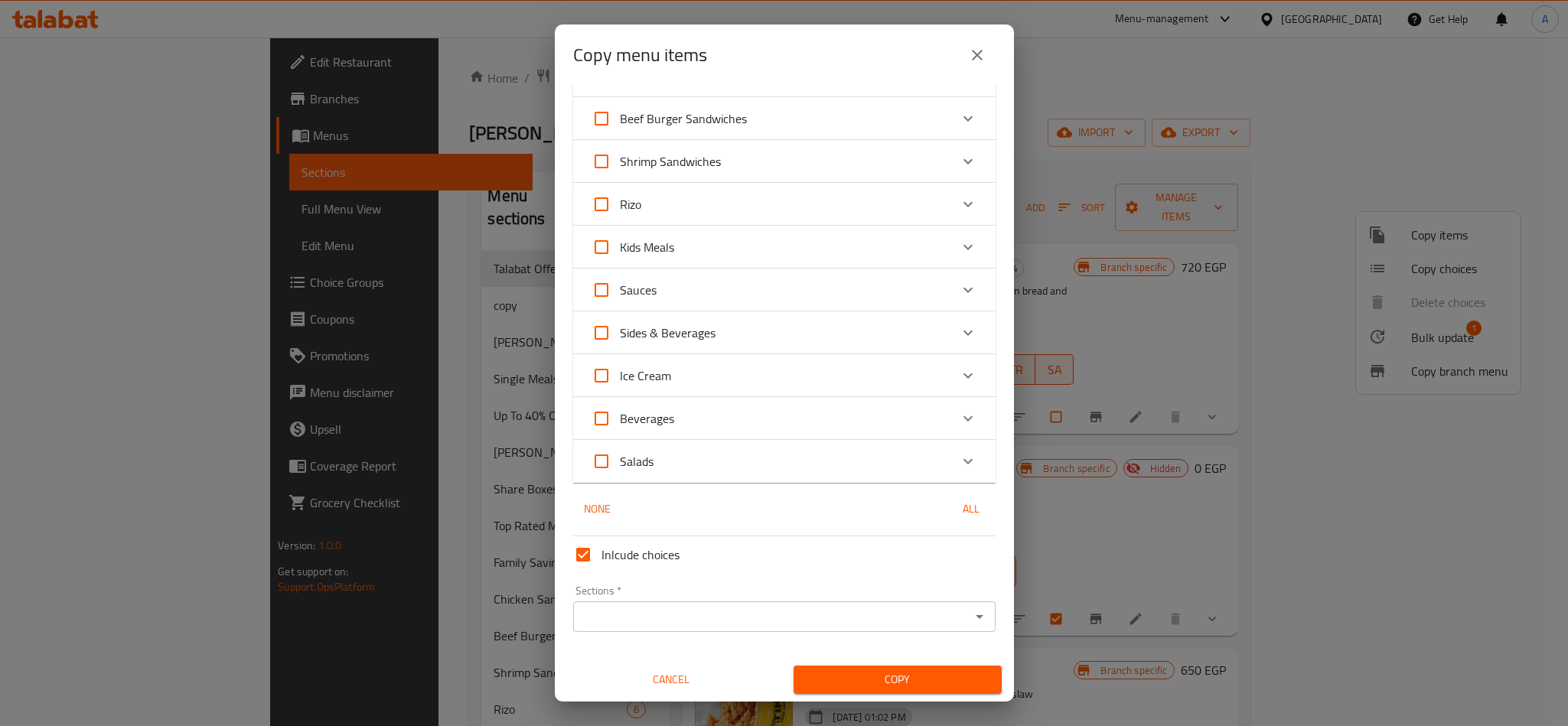
click at [662, 604] on div "Sections *" at bounding box center [784, 616] width 422 height 30
click at [969, 46] on icon "close" at bounding box center [977, 55] width 18 height 18
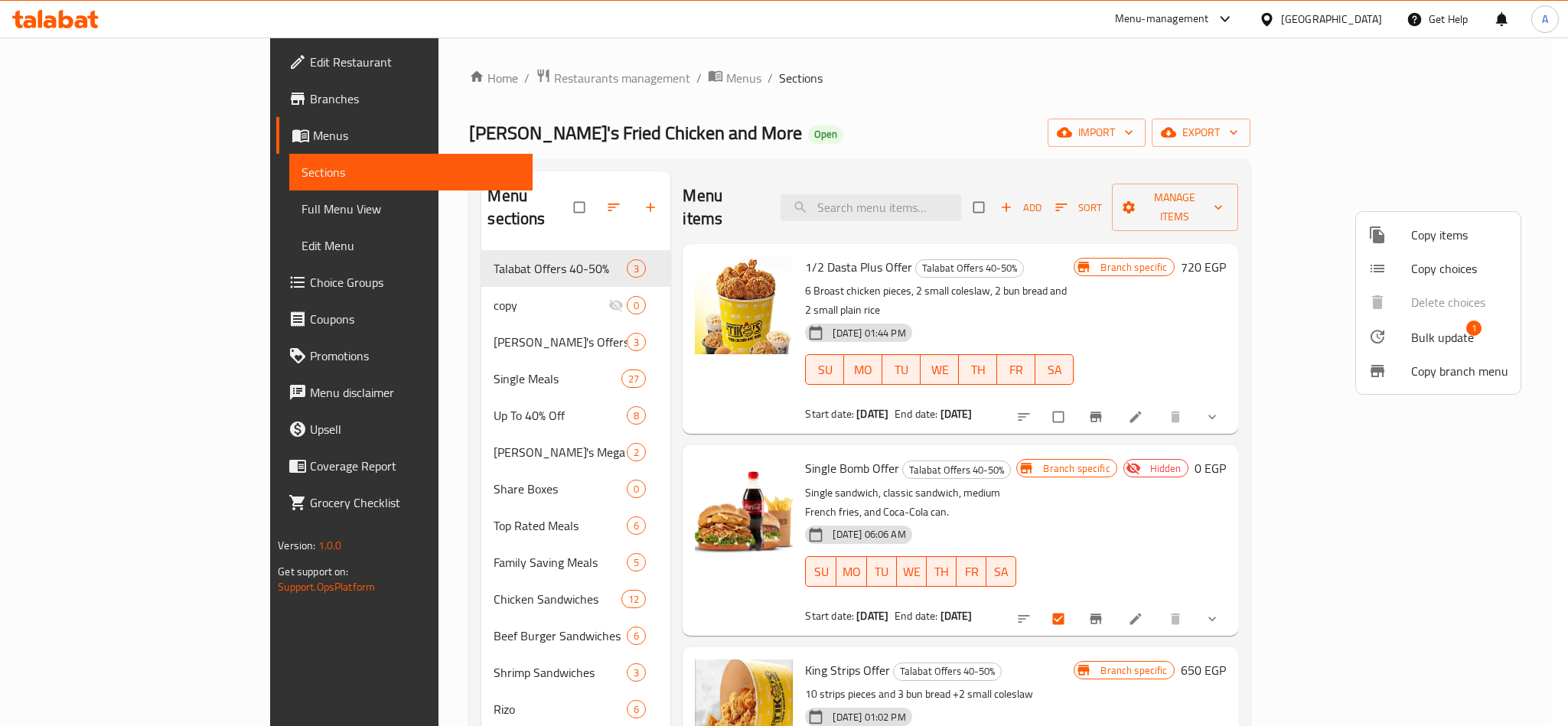
drag, startPoint x: 874, startPoint y: 243, endPoint x: 928, endPoint y: 235, distance: 54.6
click at [928, 235] on div at bounding box center [784, 363] width 1568 height 726
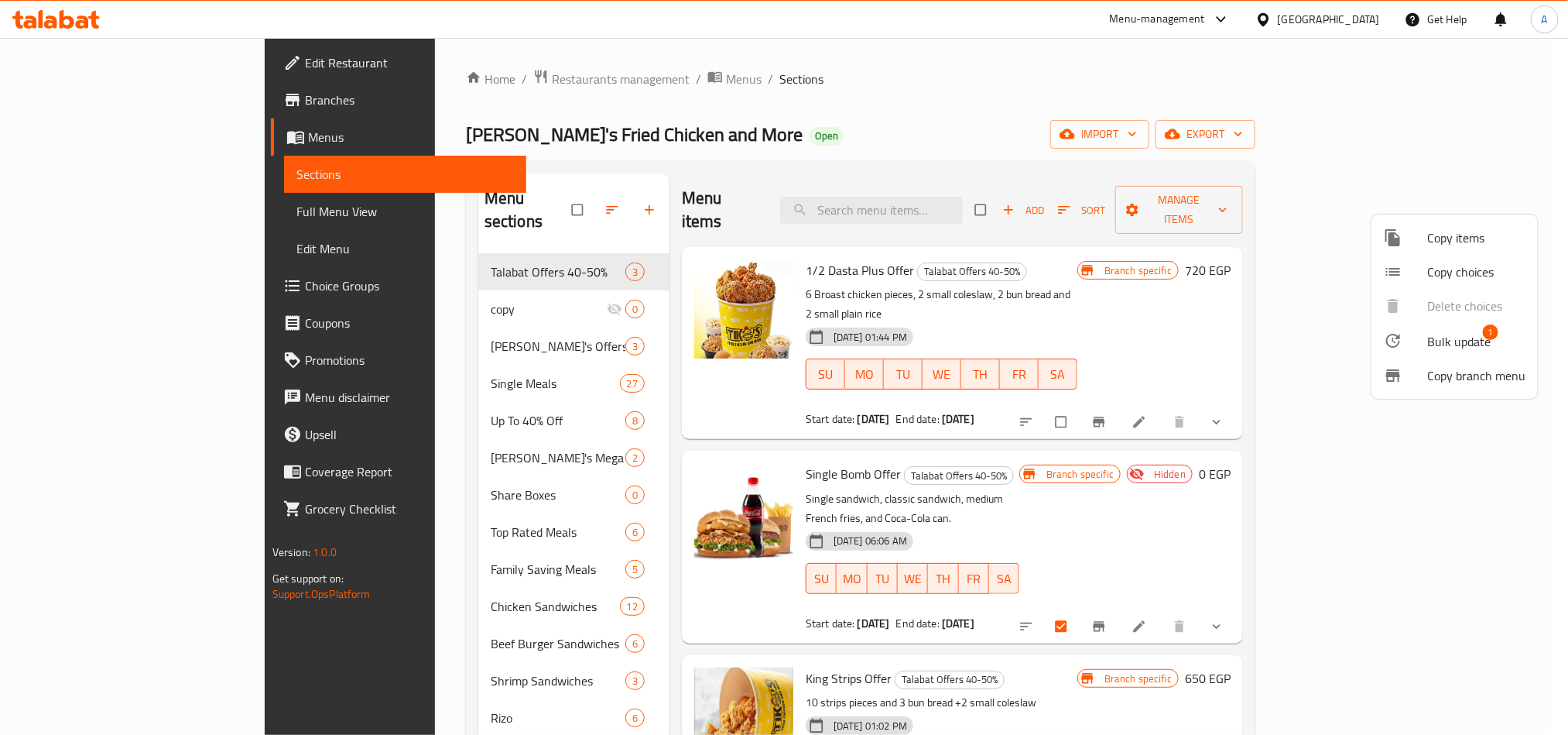
click at [939, 260] on h6 "1/2 Dasta Plus Offer Talabat Offers 40-50%" at bounding box center [942, 270] width 272 height 21
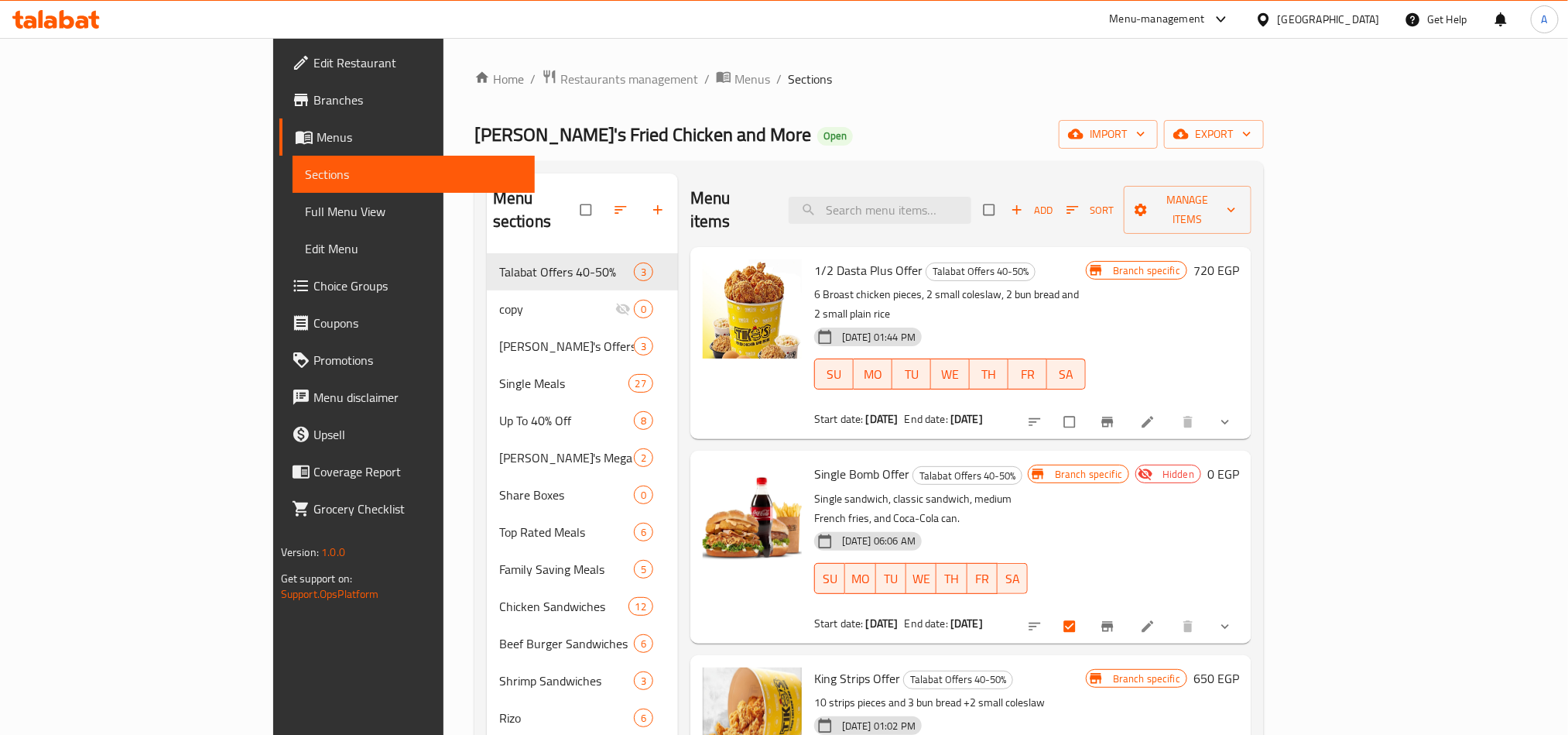
click at [939, 260] on h6 "1/2 Dasta Plus Offer Talabat Offers 40-50%" at bounding box center [950, 270] width 272 height 21
click at [941, 263] on span "Talabat Offers 40-50%" at bounding box center [979, 271] width 108 height 18
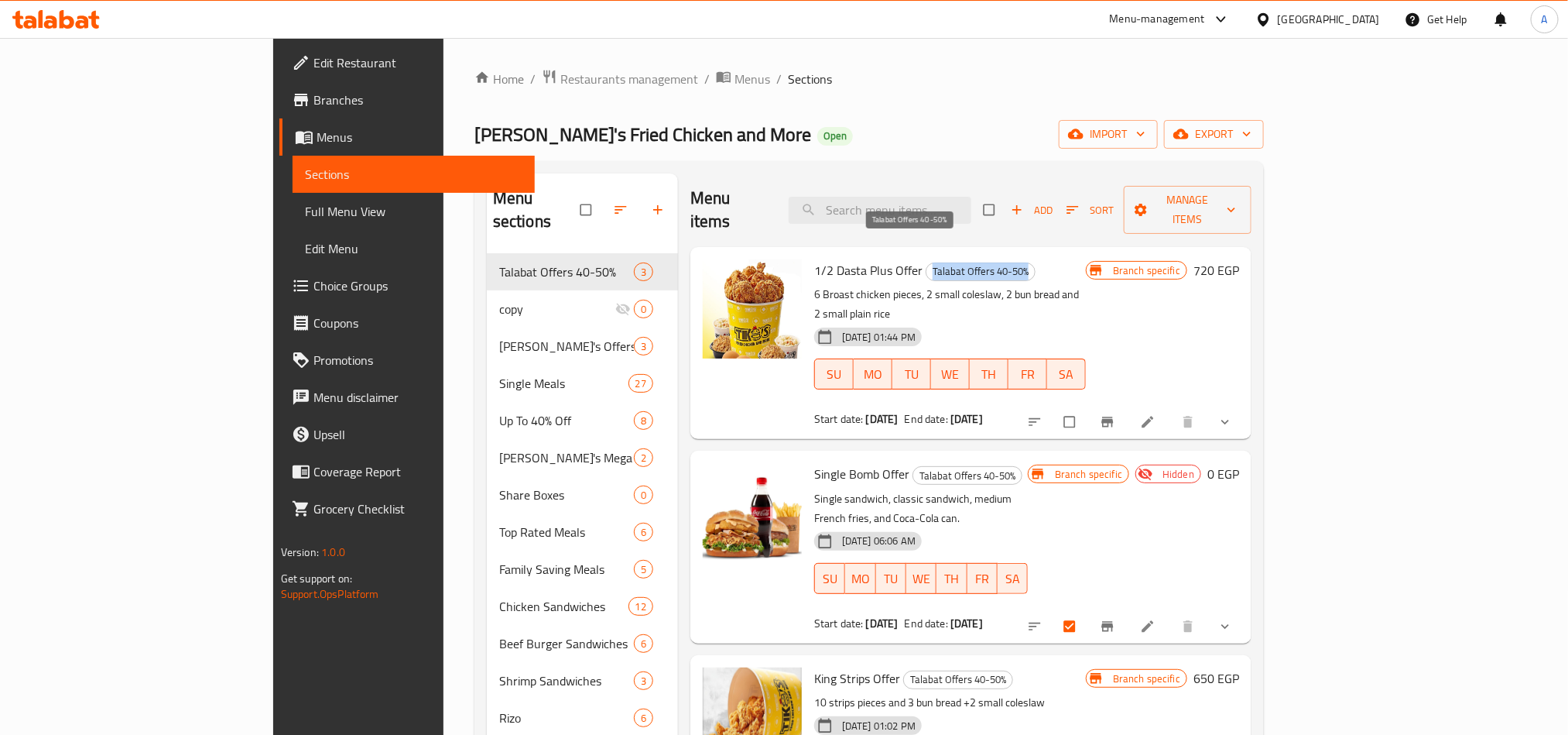
copy span "Talabat Offers 40-50%"
click at [1239, 201] on span "Manage items" at bounding box center [1186, 210] width 103 height 39
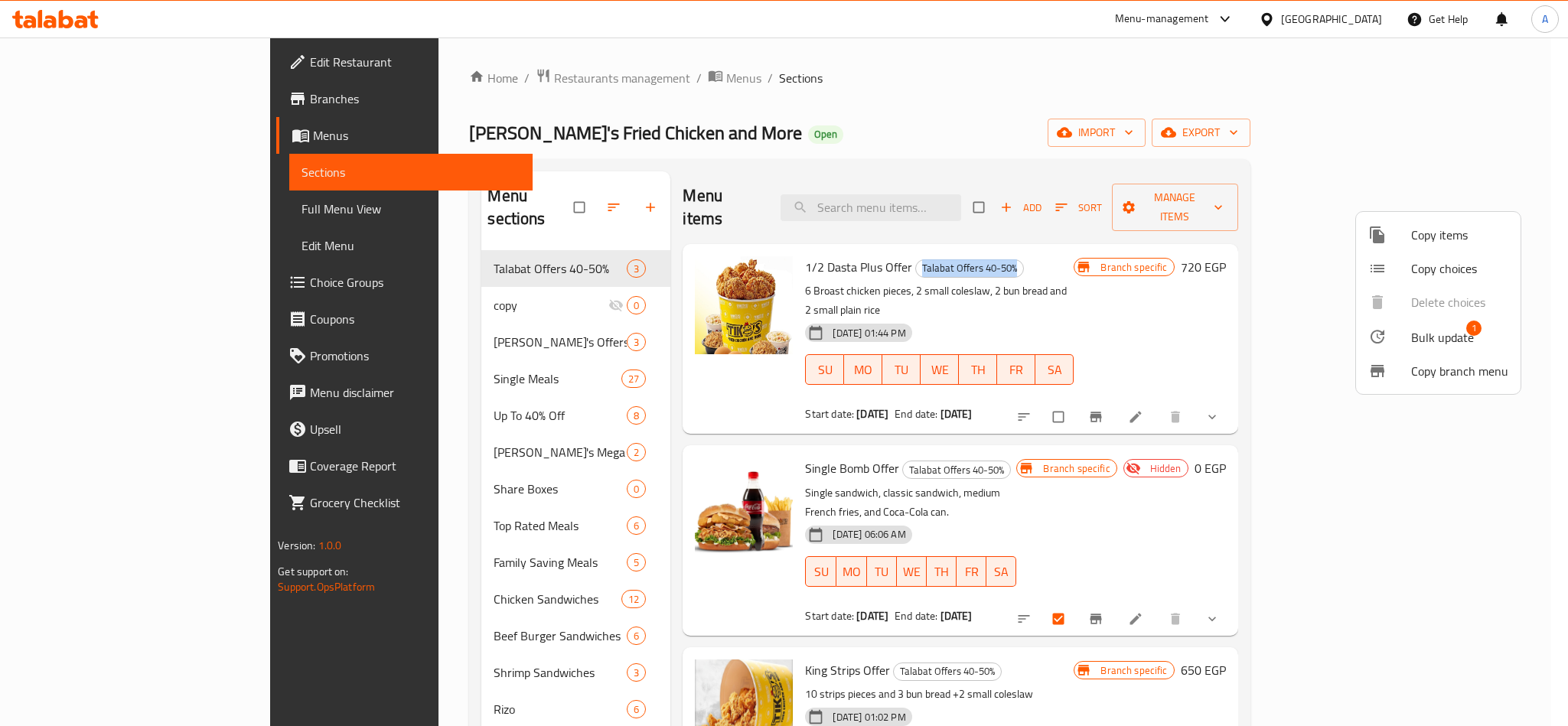
click at [1448, 238] on span "Copy items" at bounding box center [1459, 235] width 97 height 18
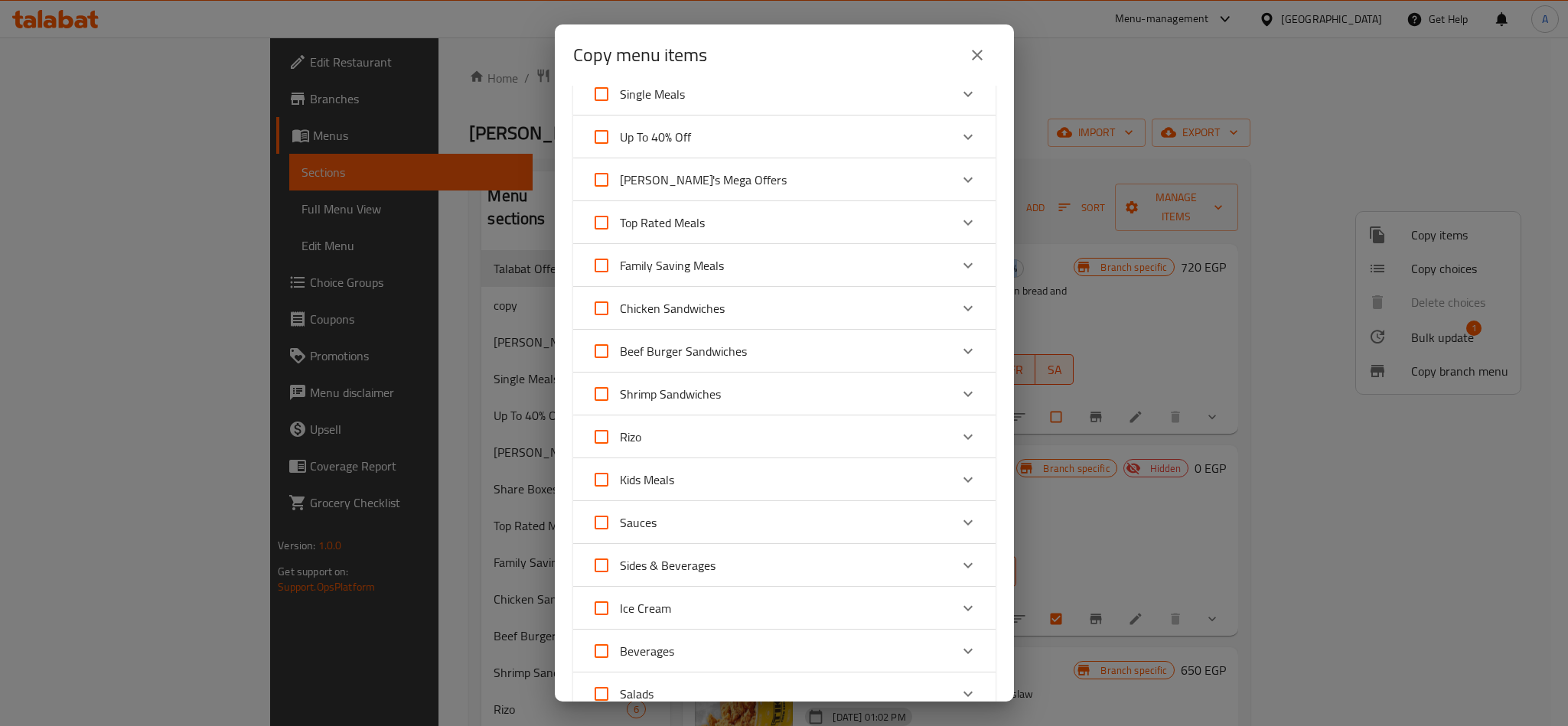
scroll to position [344, 0]
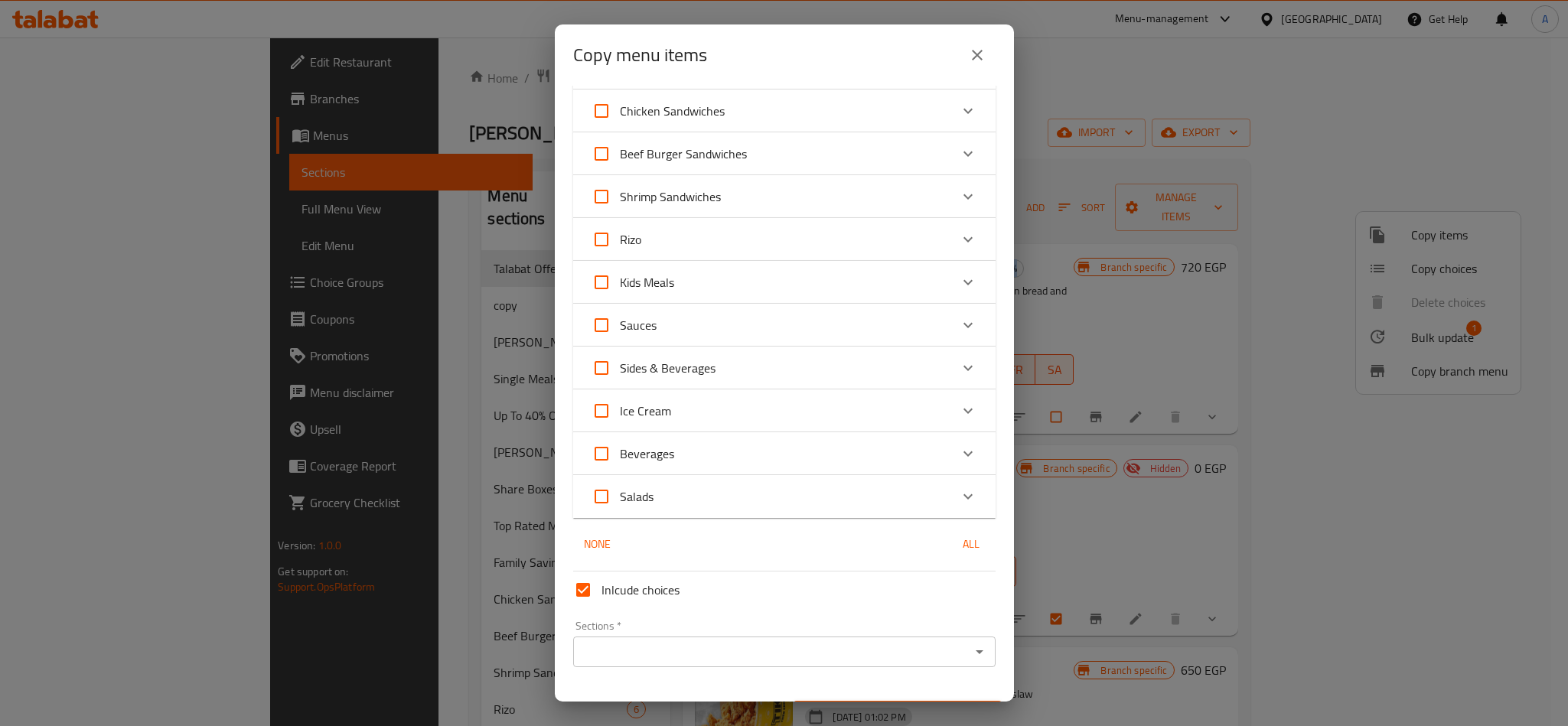
click at [648, 638] on div "Sections *" at bounding box center [784, 651] width 422 height 30
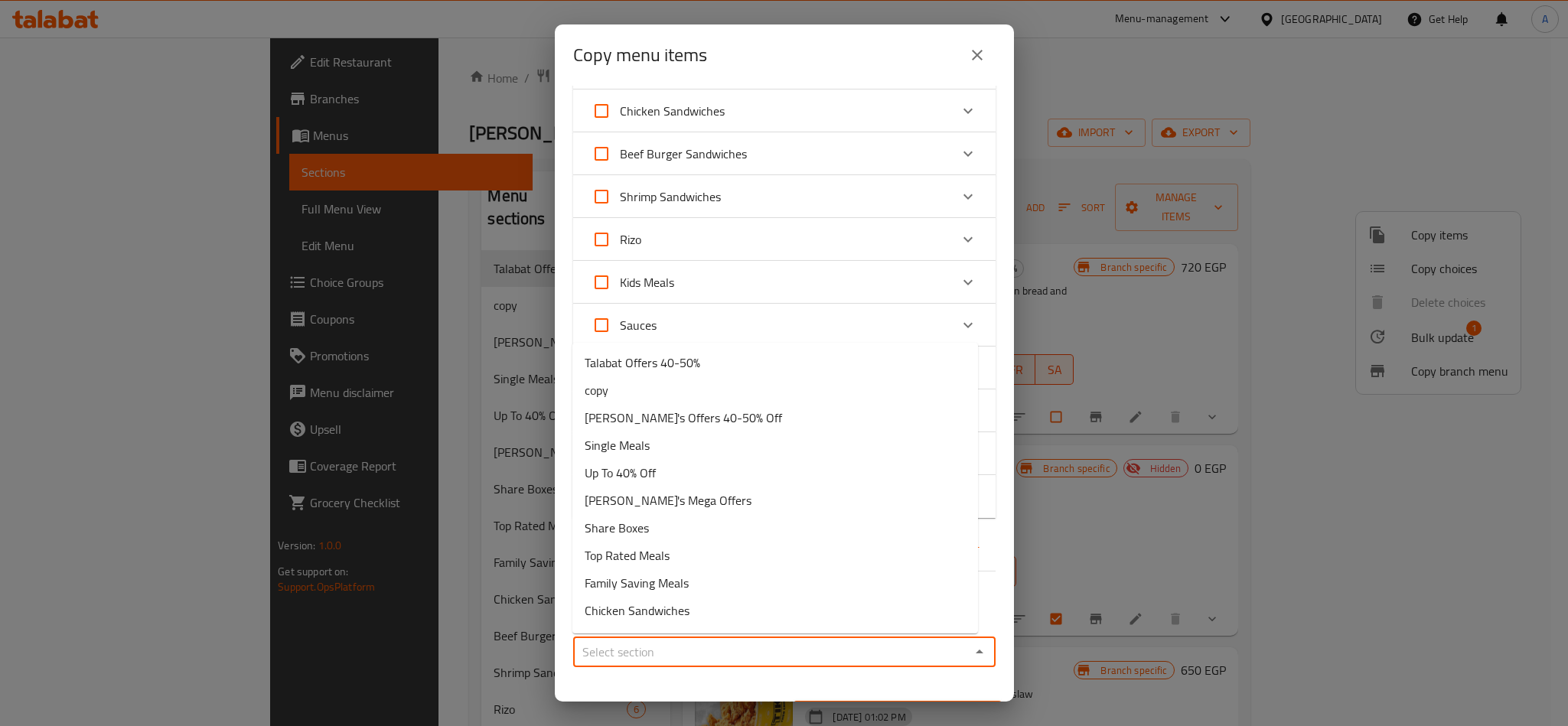
click at [698, 647] on input "Sections   *" at bounding box center [771, 651] width 388 height 21
click at [724, 388] on li "copy" at bounding box center [775, 390] width 406 height 27
type input "copy"
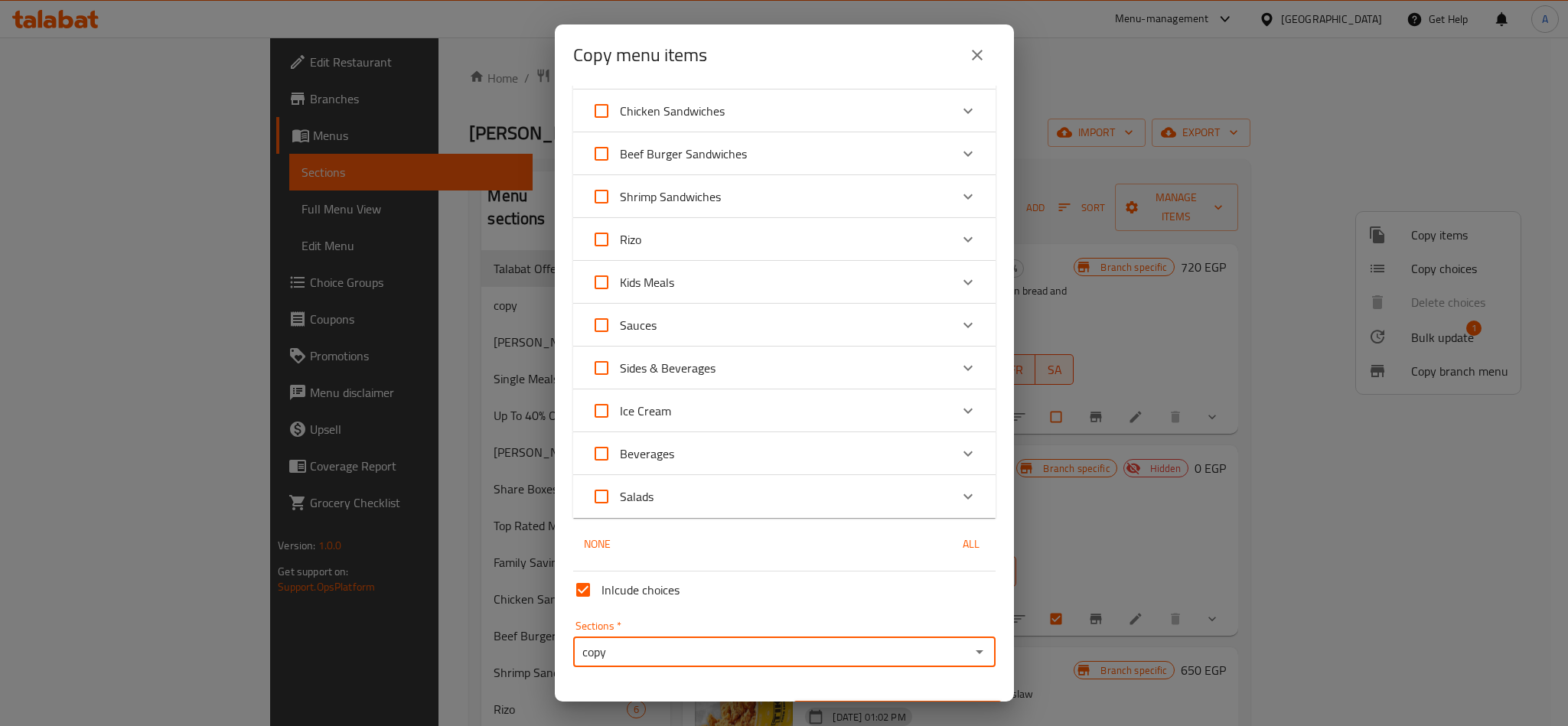
scroll to position [379, 0]
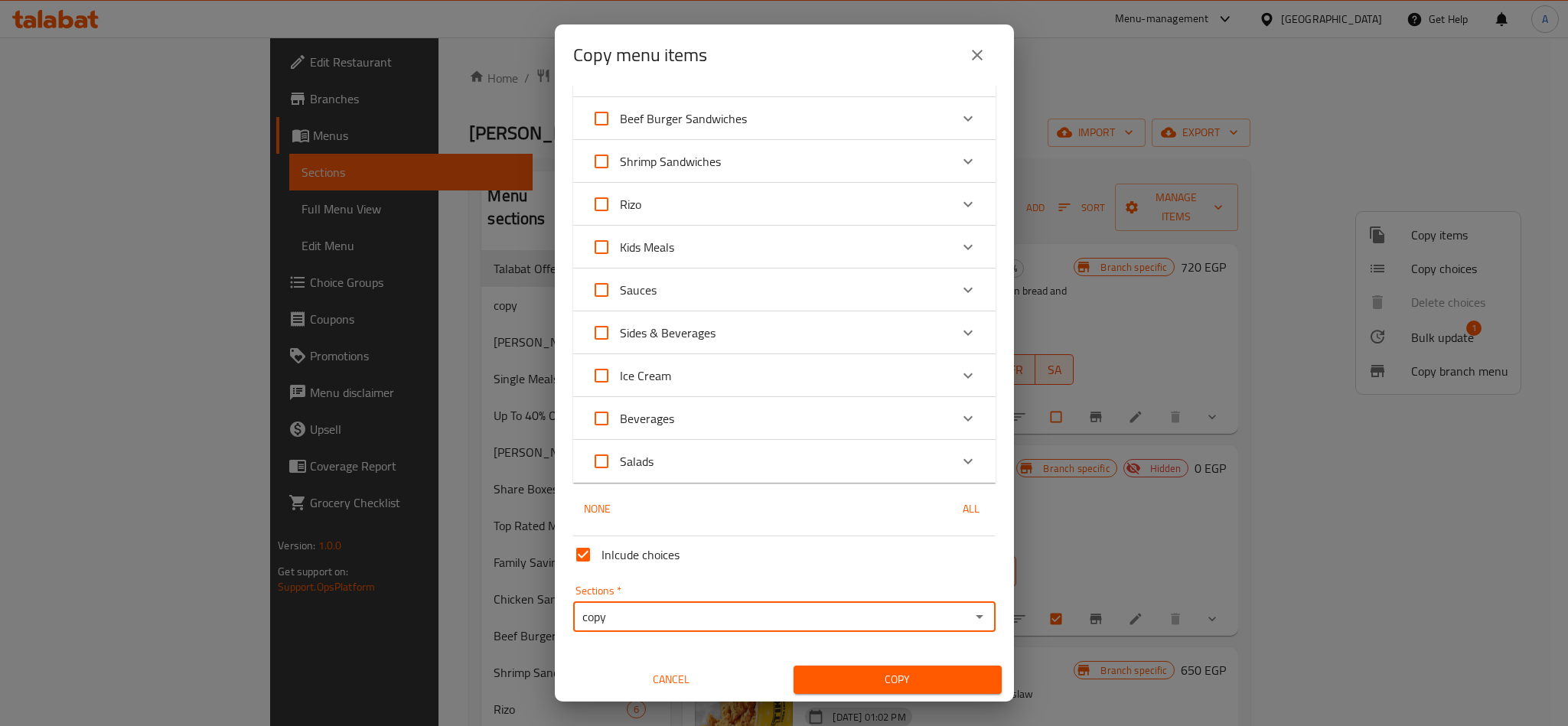
click at [951, 679] on span "Copy" at bounding box center [897, 679] width 184 height 19
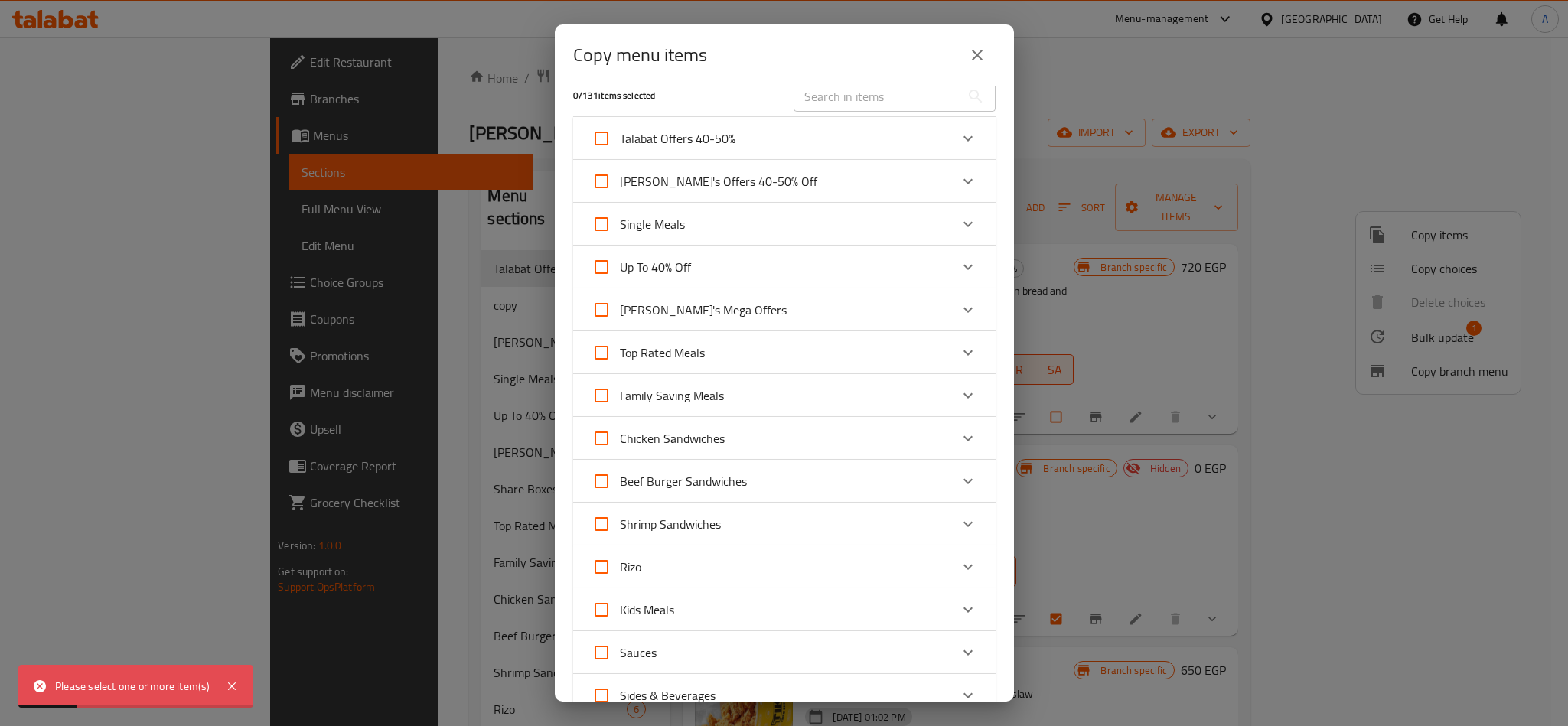
scroll to position [0, 0]
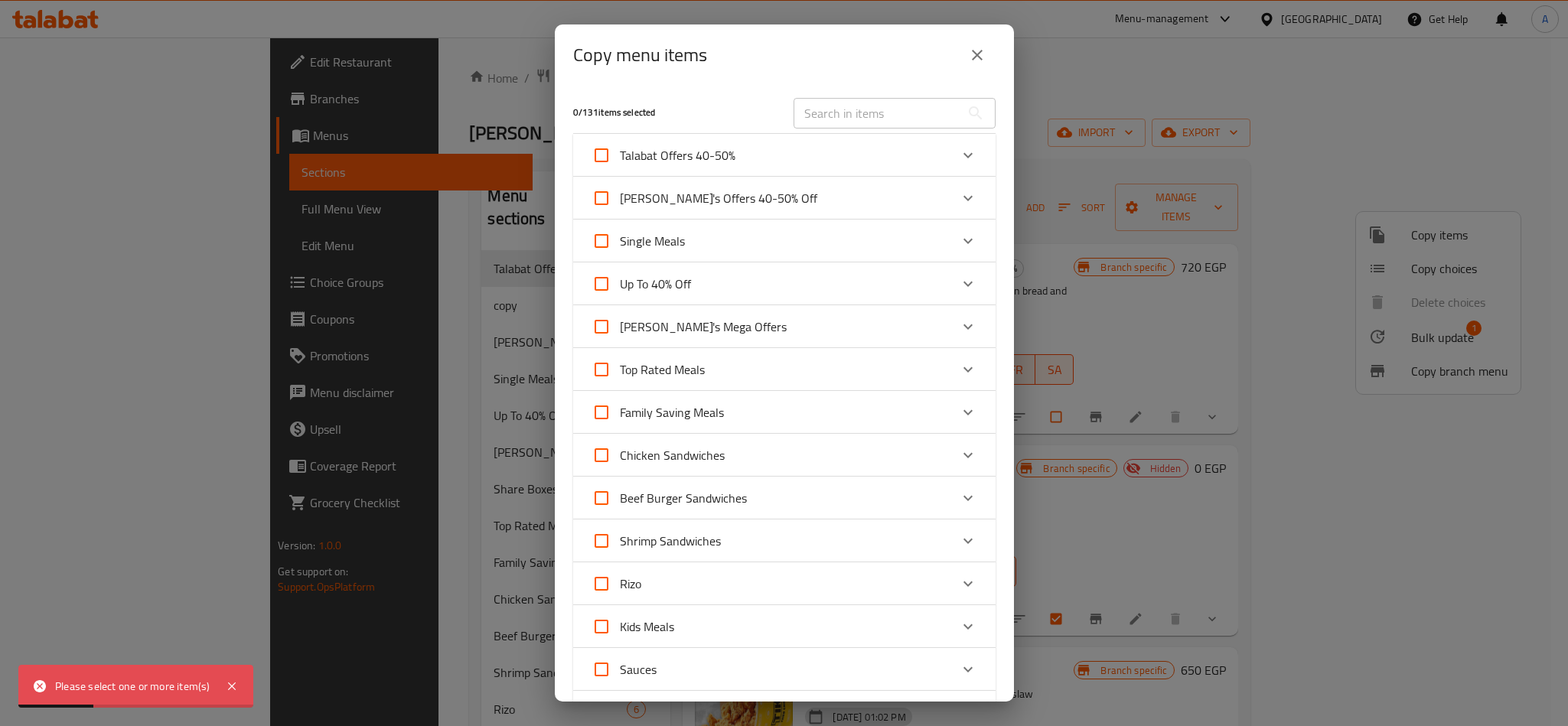
click at [721, 159] on span "Talabat Offers 40-50%" at bounding box center [677, 154] width 115 height 23
click at [620, 159] on input "Talabat Offers 40-50%" at bounding box center [601, 155] width 37 height 37
checkbox input "true"
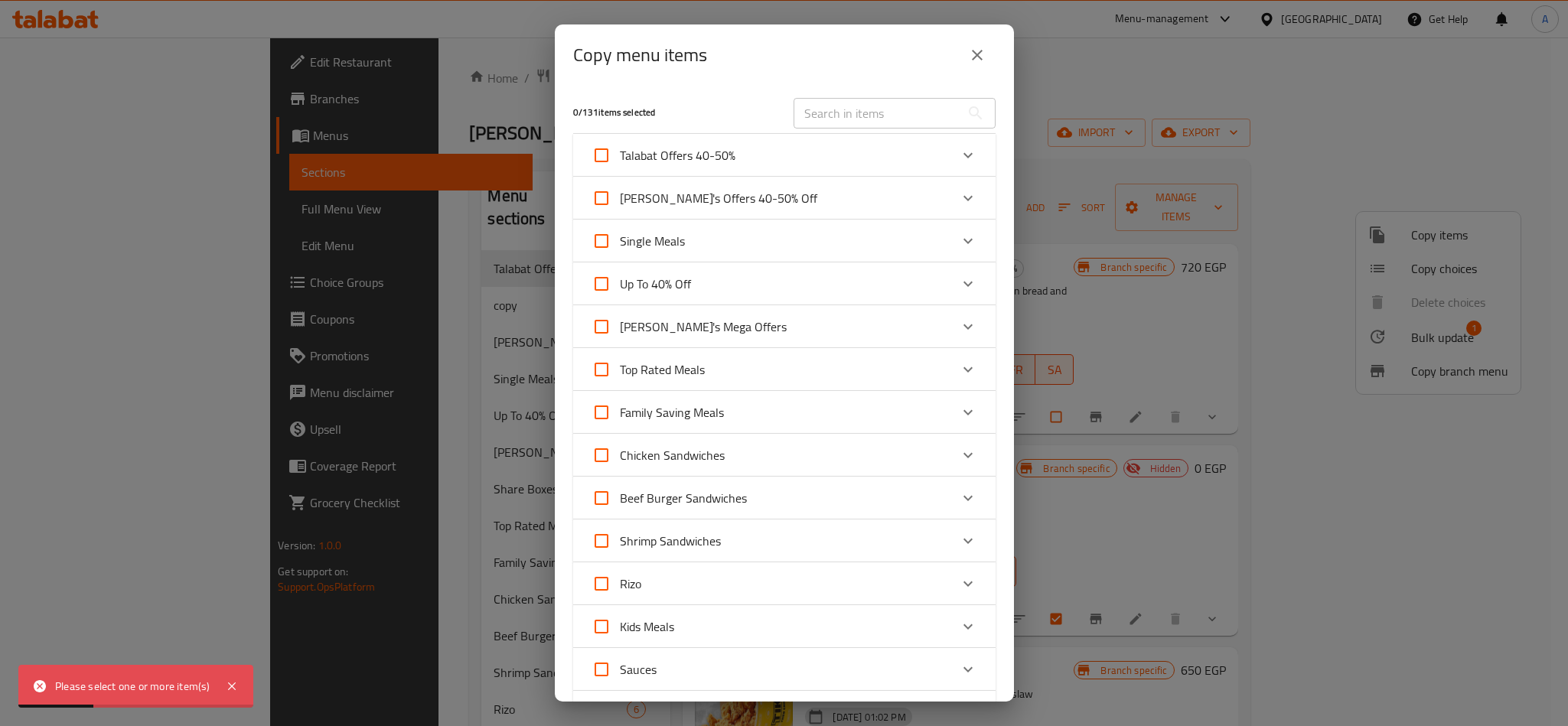
checkbox input "true"
click at [730, 157] on span "Talabat Offers 40-50%" at bounding box center [677, 154] width 115 height 23
click at [620, 157] on input "Talabat Offers 40-50%" at bounding box center [601, 155] width 37 height 37
checkbox input "false"
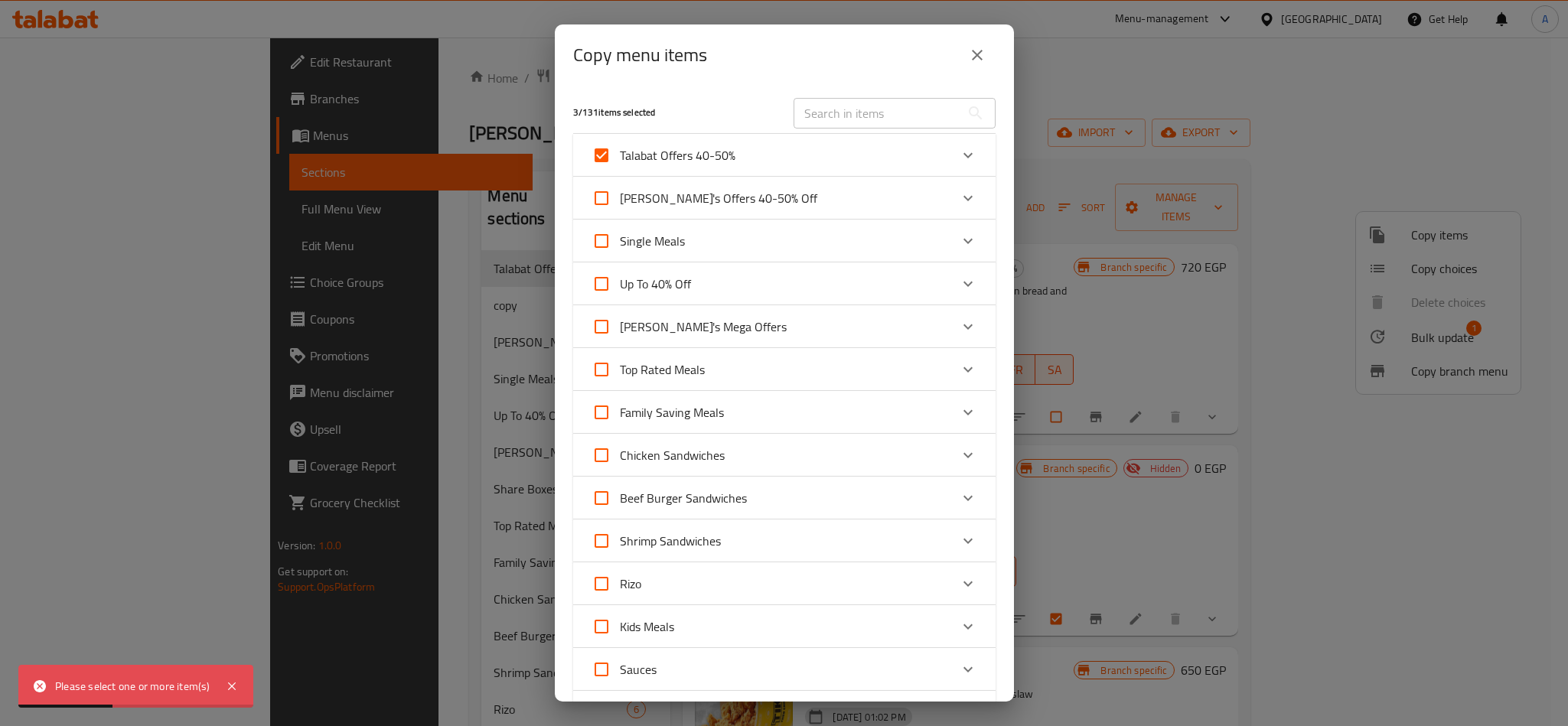
checkbox input "false"
click at [781, 159] on div "Talabat Offers 40-50%" at bounding box center [770, 155] width 358 height 37
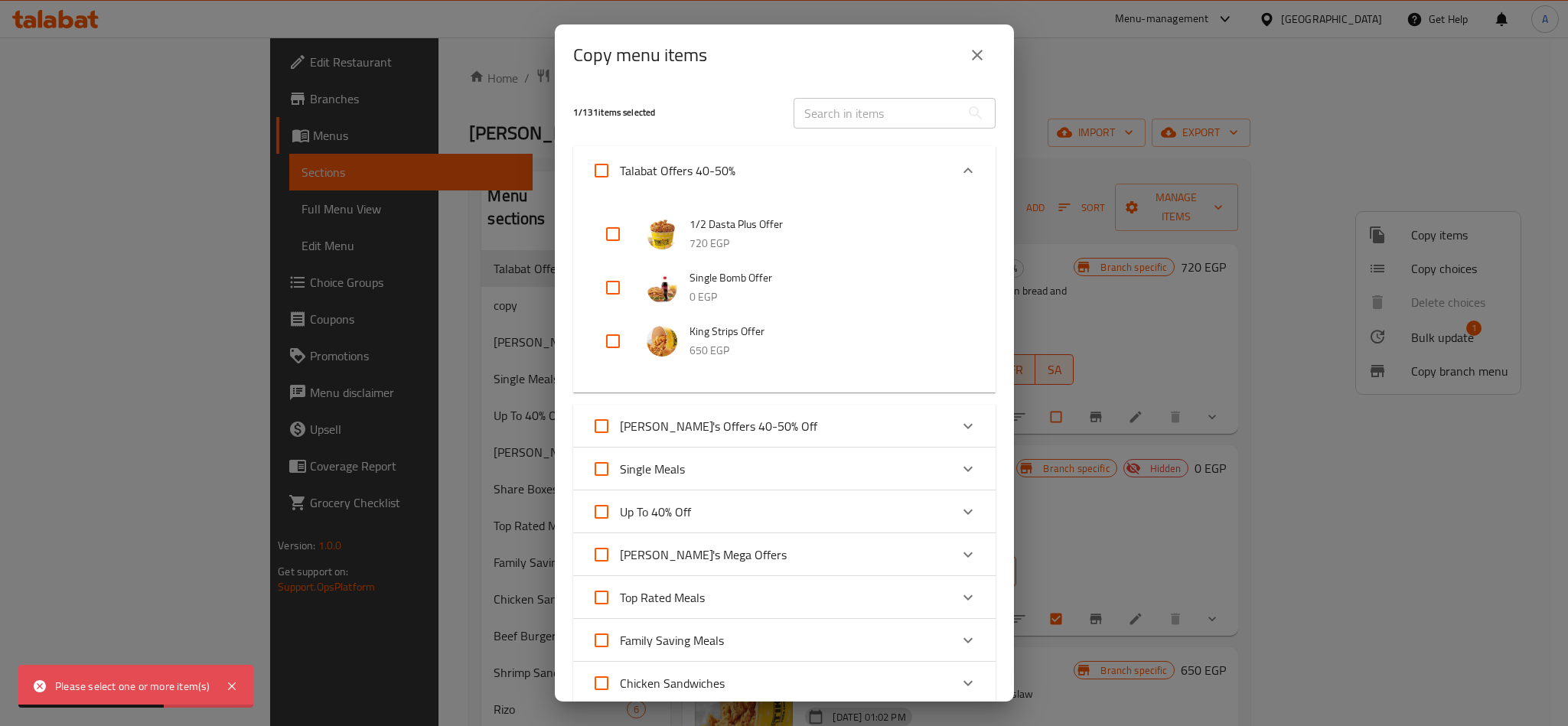
click at [613, 285] on input "checkbox" at bounding box center [613, 288] width 37 height 37
checkbox input "true"
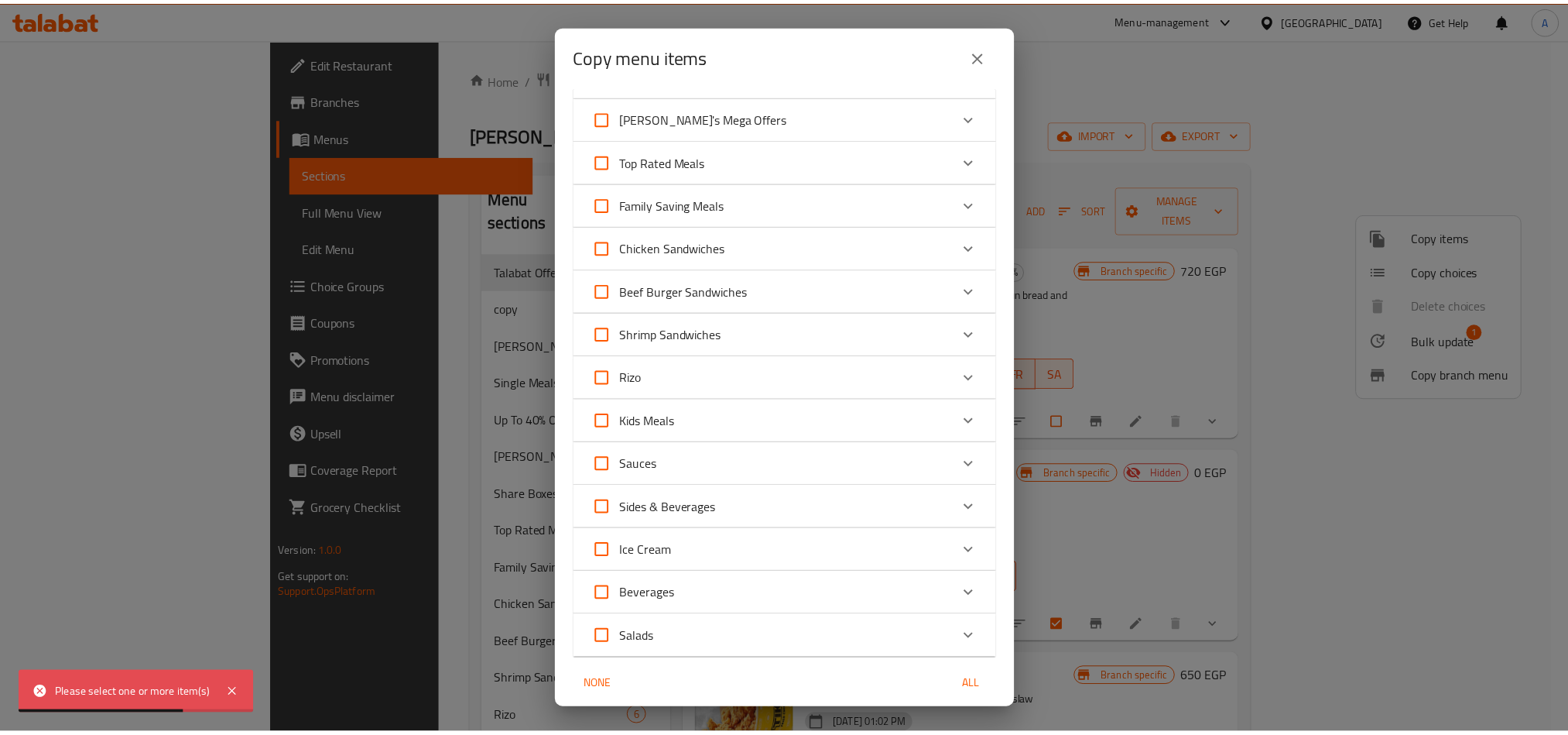
scroll to position [616, 0]
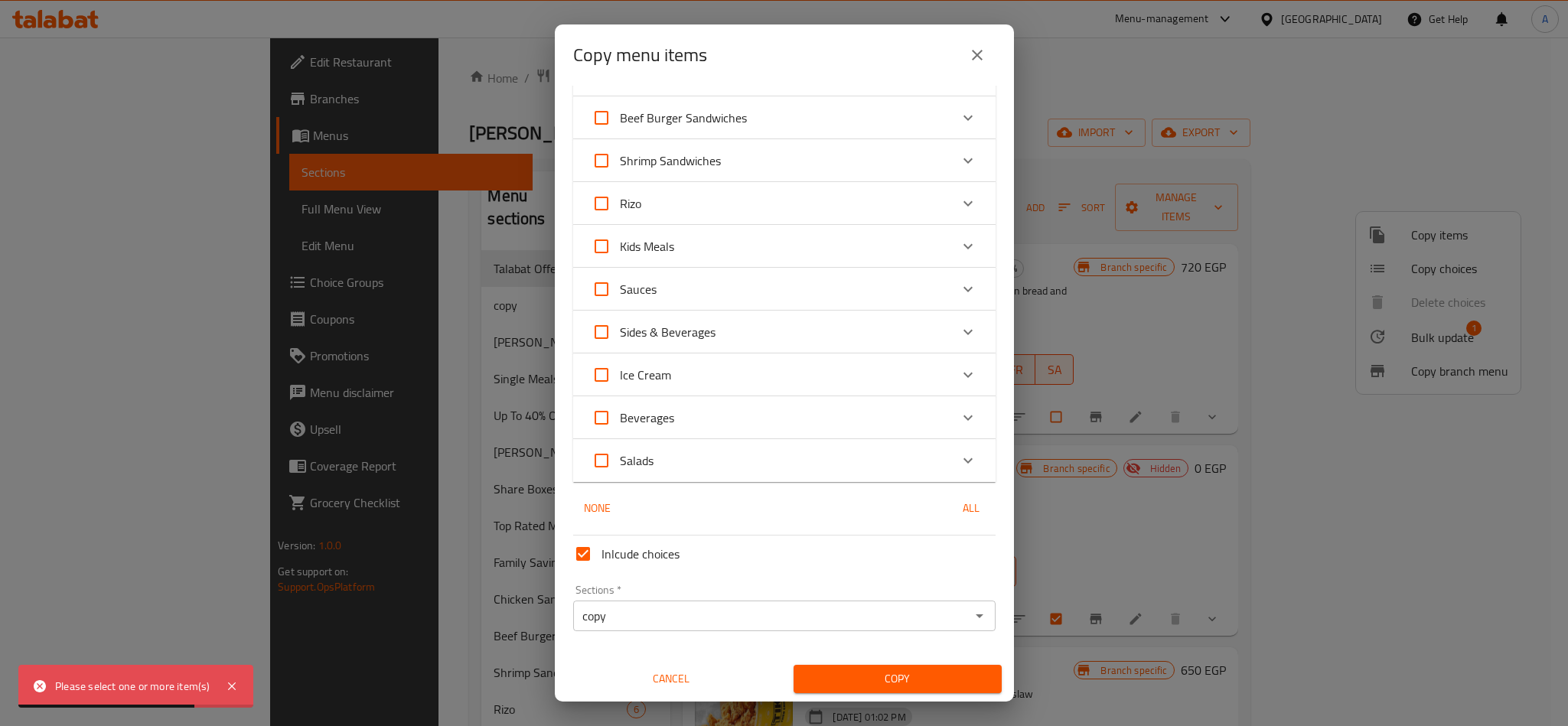
click at [927, 679] on span "Copy" at bounding box center [897, 679] width 184 height 19
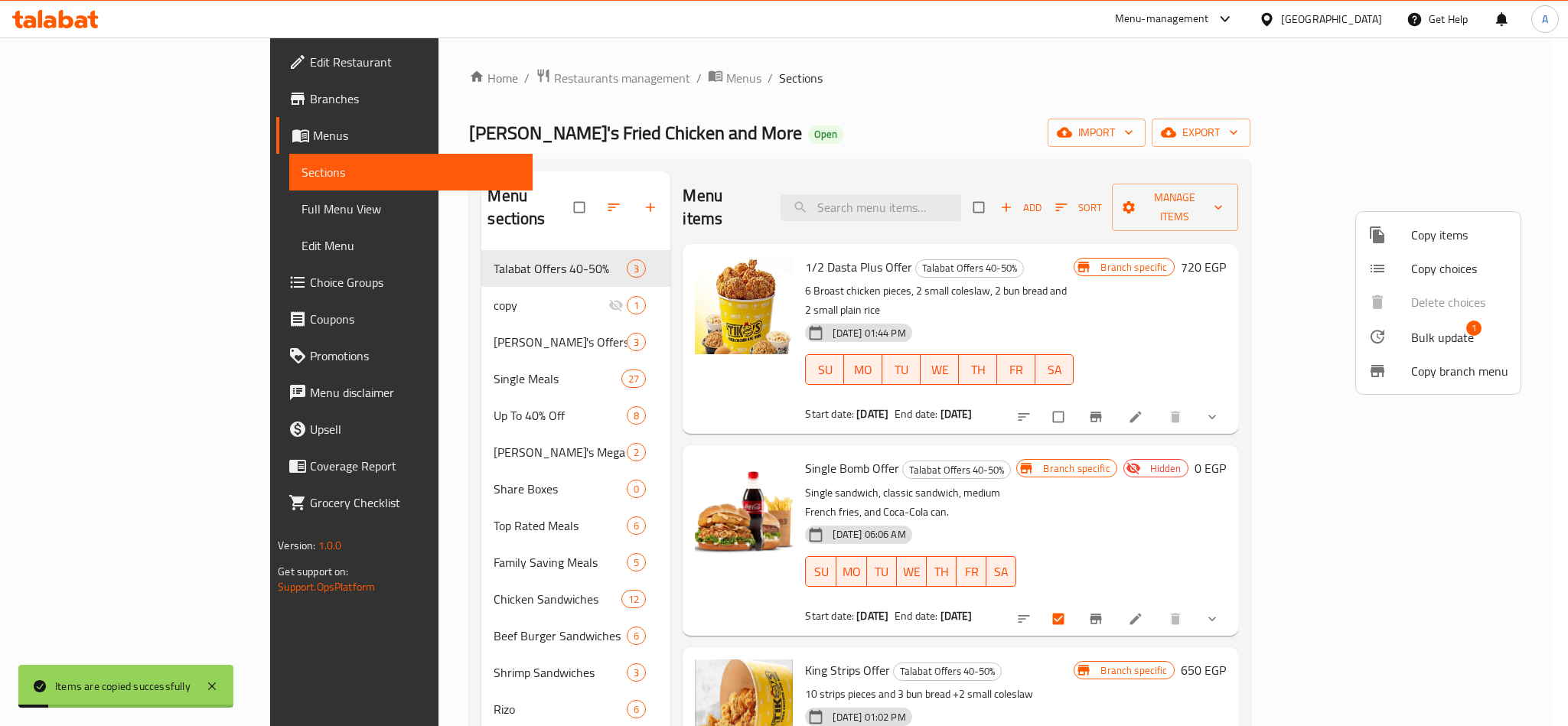
click at [432, 273] on div at bounding box center [784, 363] width 1568 height 726
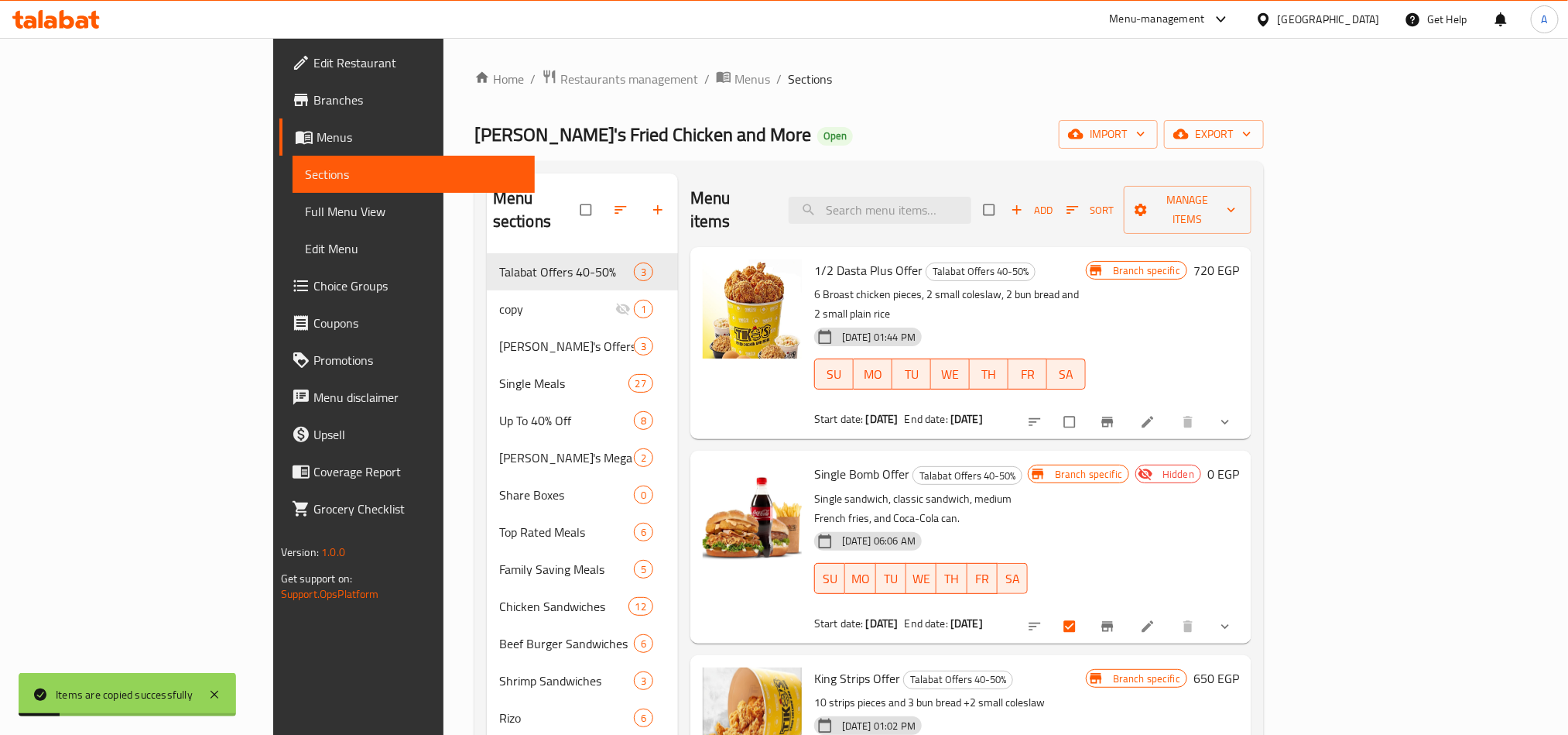
click at [487, 298] on div "copy 1" at bounding box center [582, 309] width 191 height 37
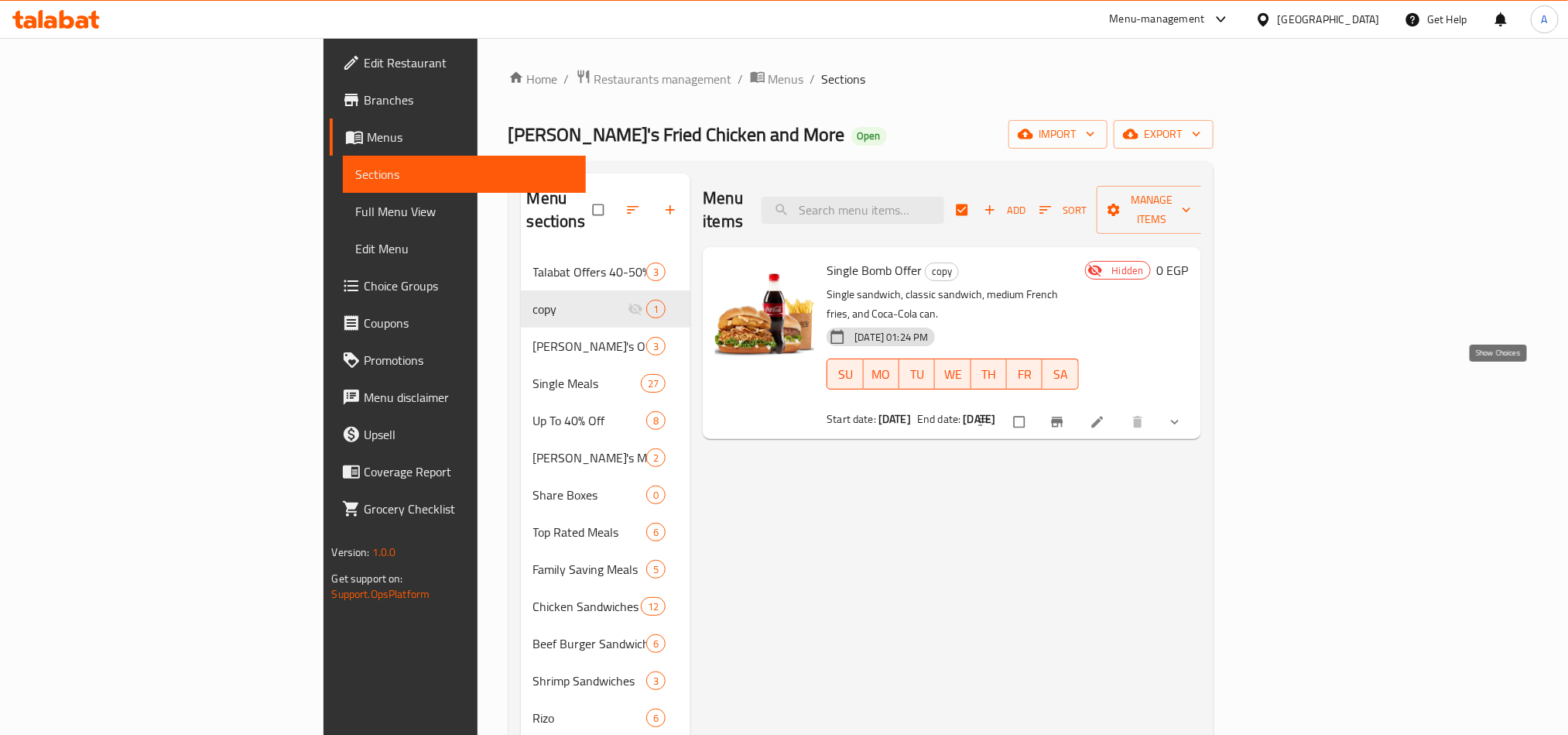
click at [1183, 414] on icon "show more" at bounding box center [1174, 422] width 16 height 16
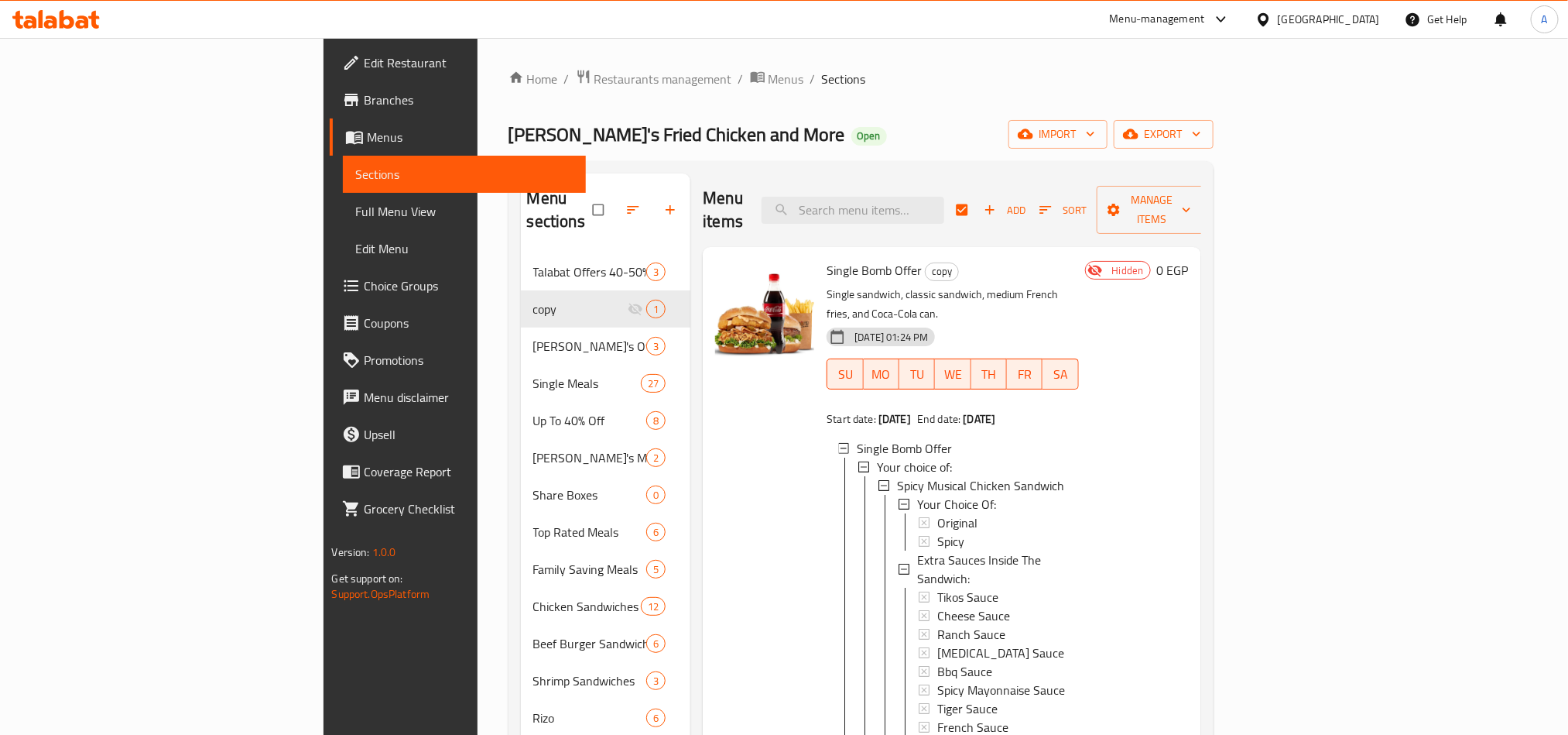
click at [1078, 285] on p "Single sandwich, classic sandwich, medium French fries, and Coca-Cola can." at bounding box center [952, 304] width 251 height 39
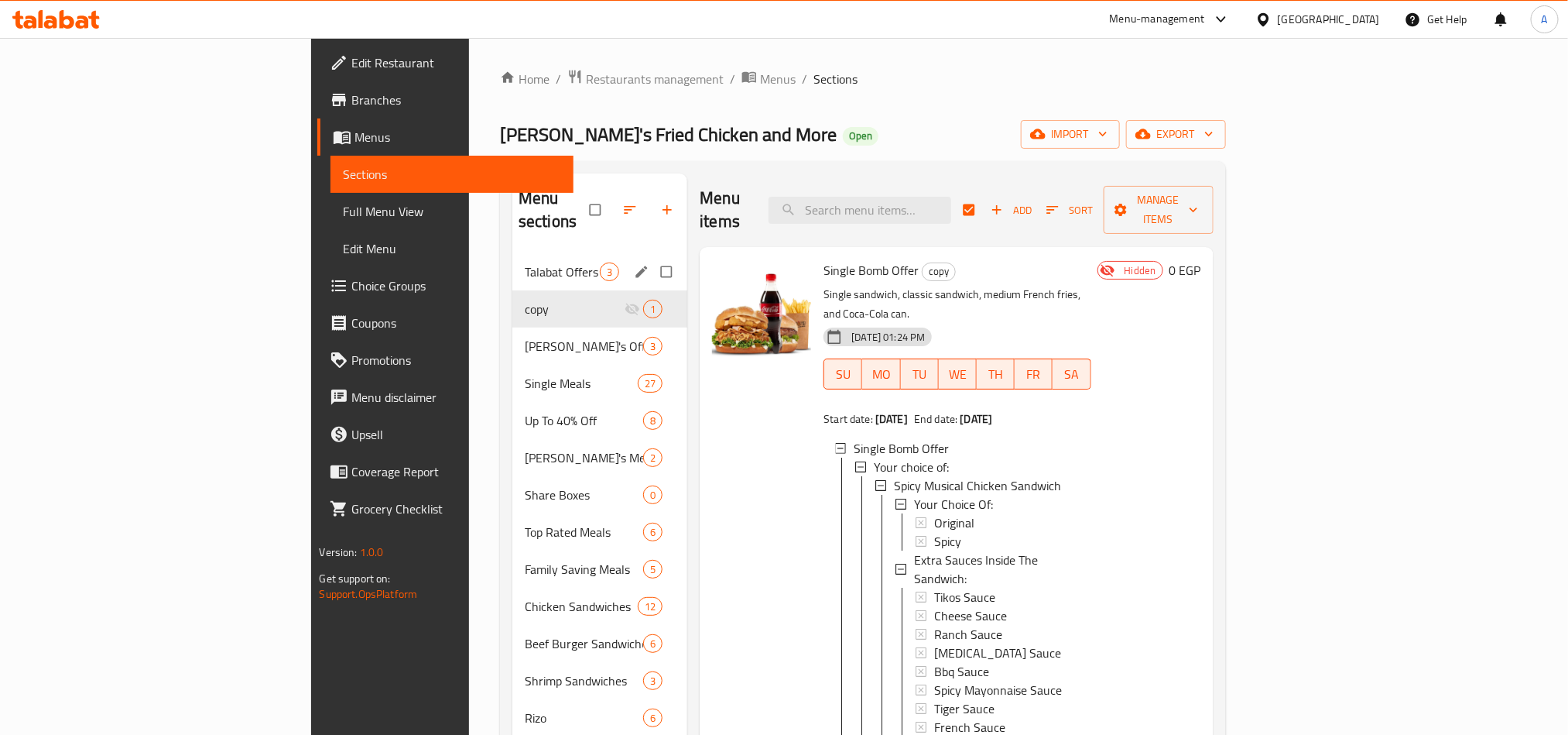
click at [514, 253] on div "Talabat Offers 40-50% 3" at bounding box center [599, 272] width 175 height 37
checkbox input "false"
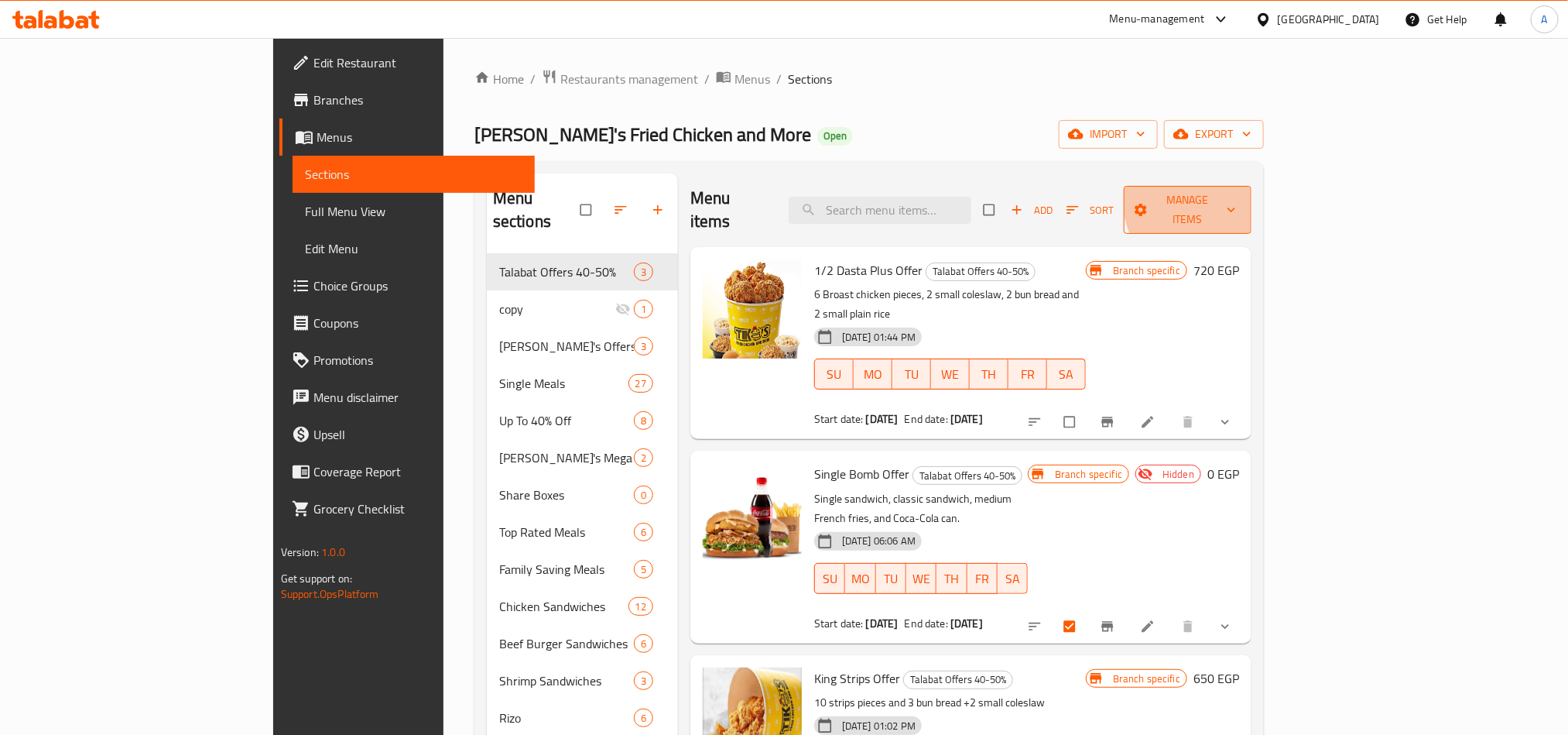
click at [1239, 193] on span "Manage items" at bounding box center [1186, 210] width 103 height 39
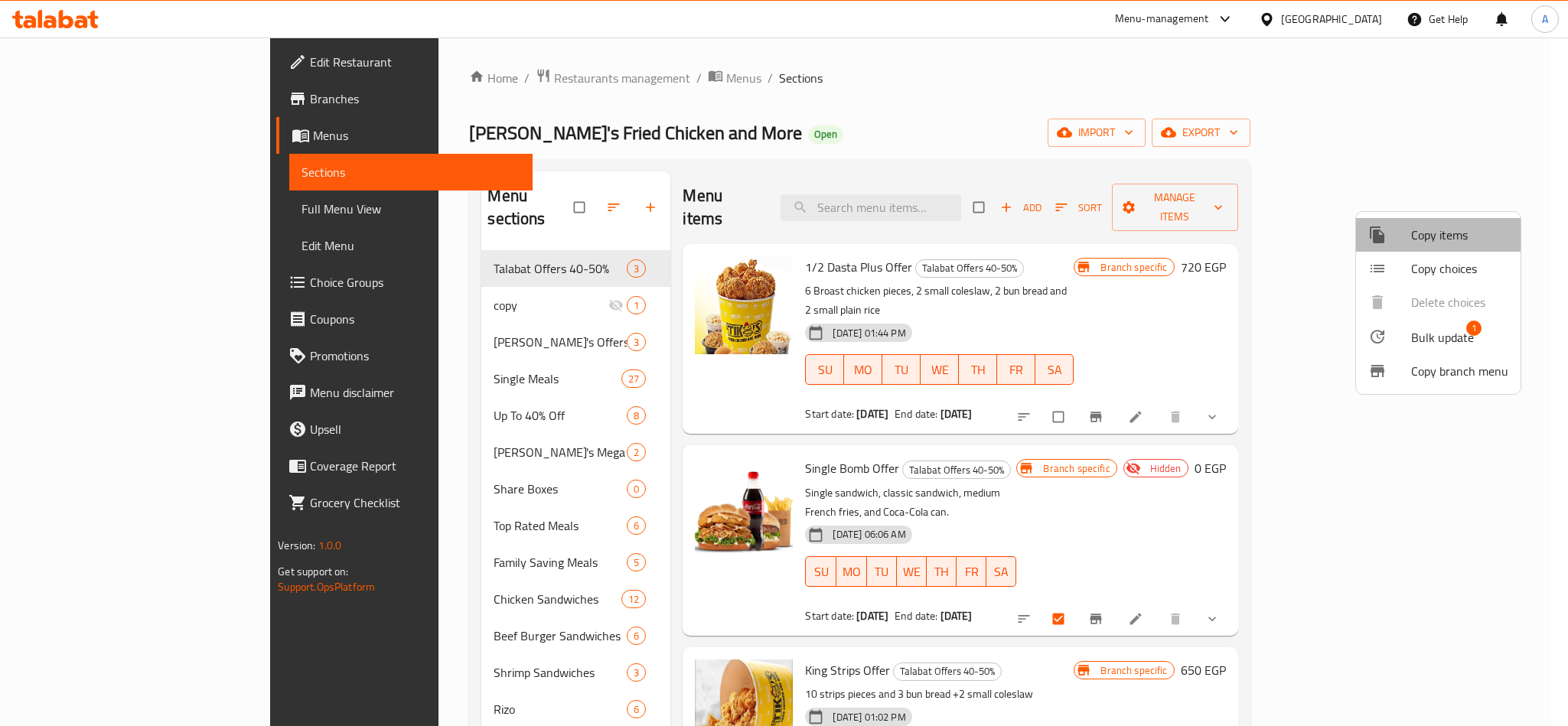
click at [1458, 226] on span "Copy items" at bounding box center [1459, 235] width 97 height 18
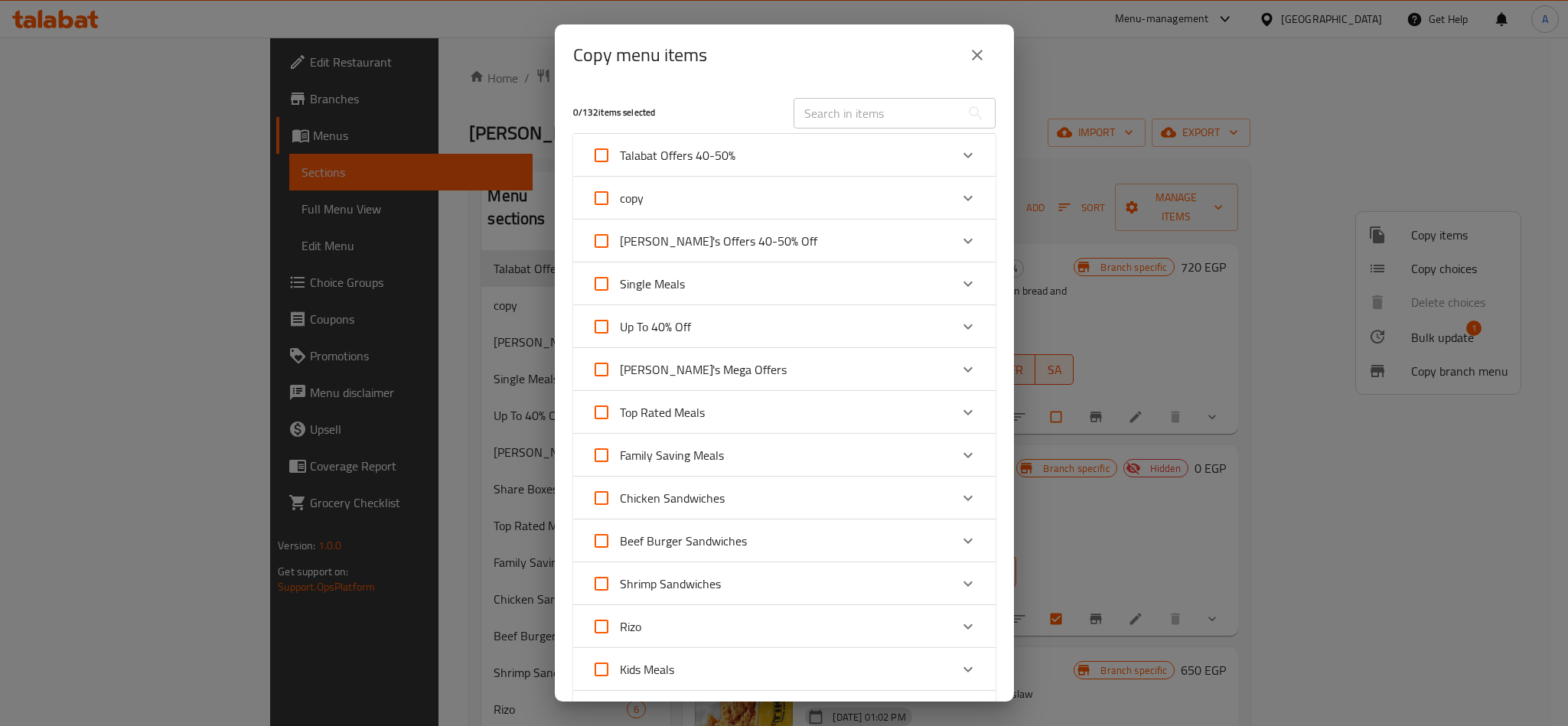
click at [677, 205] on div "copy" at bounding box center [770, 198] width 358 height 37
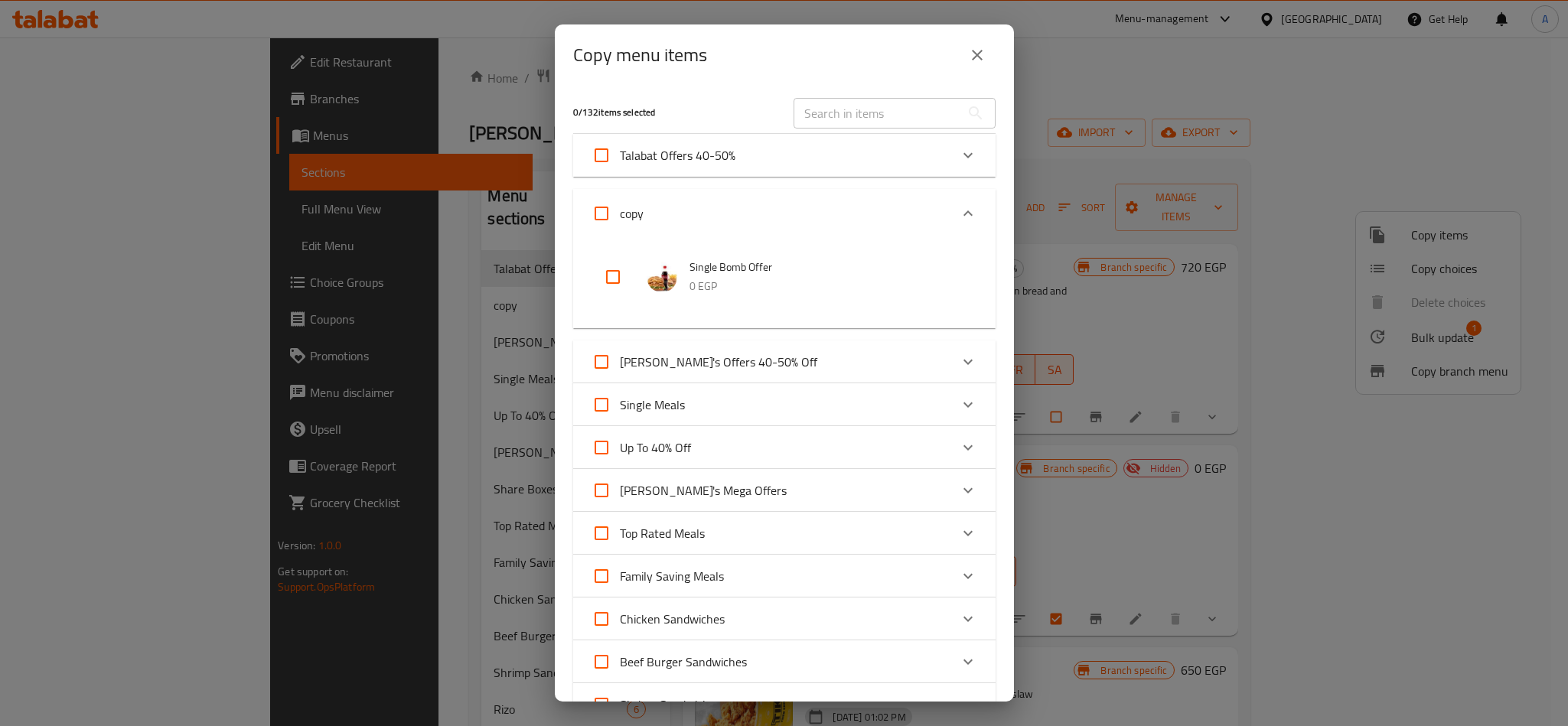
click at [648, 216] on div "copy" at bounding box center [770, 214] width 358 height 37
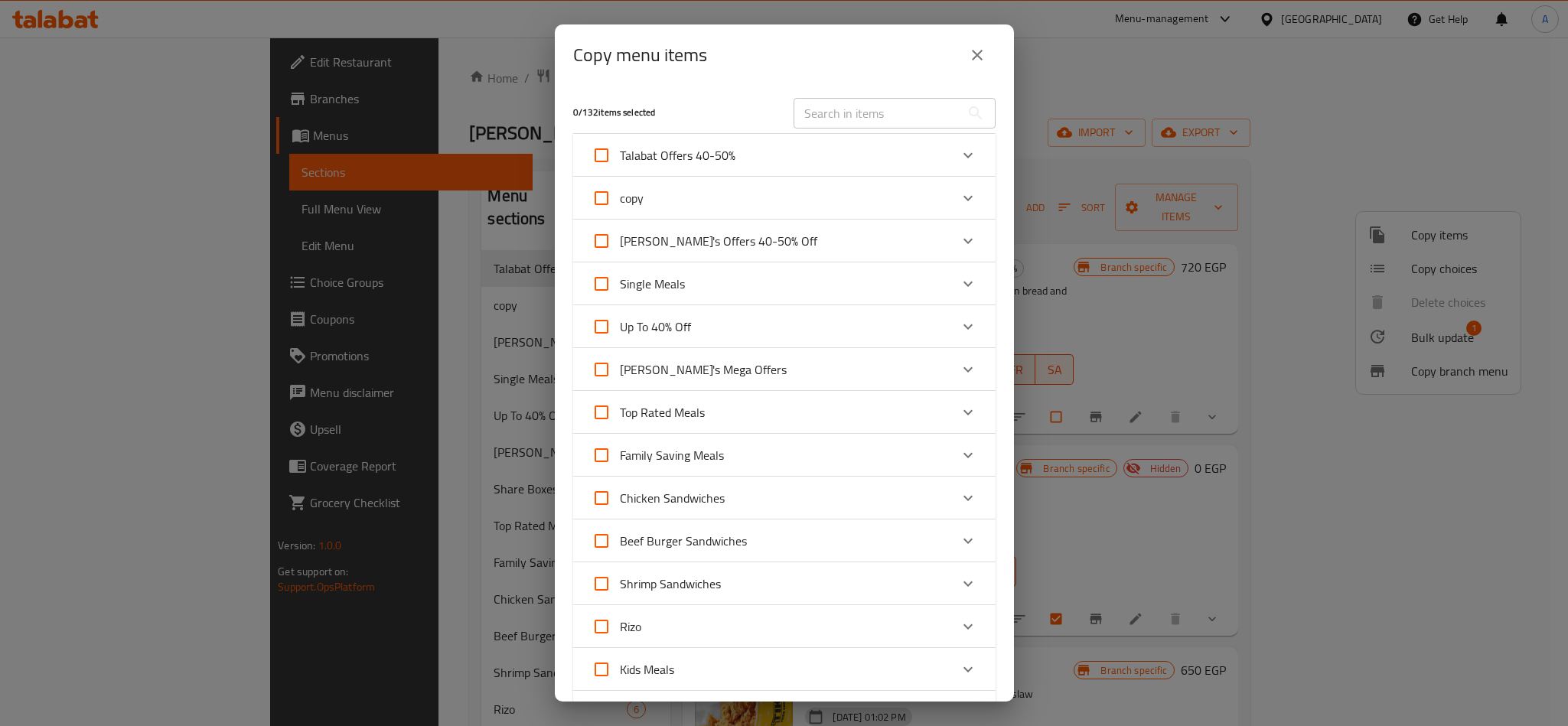
click at [698, 152] on span "Talabat Offers 40-50%" at bounding box center [677, 154] width 115 height 23
click at [620, 152] on input "Talabat Offers 40-50%" at bounding box center [601, 155] width 37 height 37
checkbox input "true"
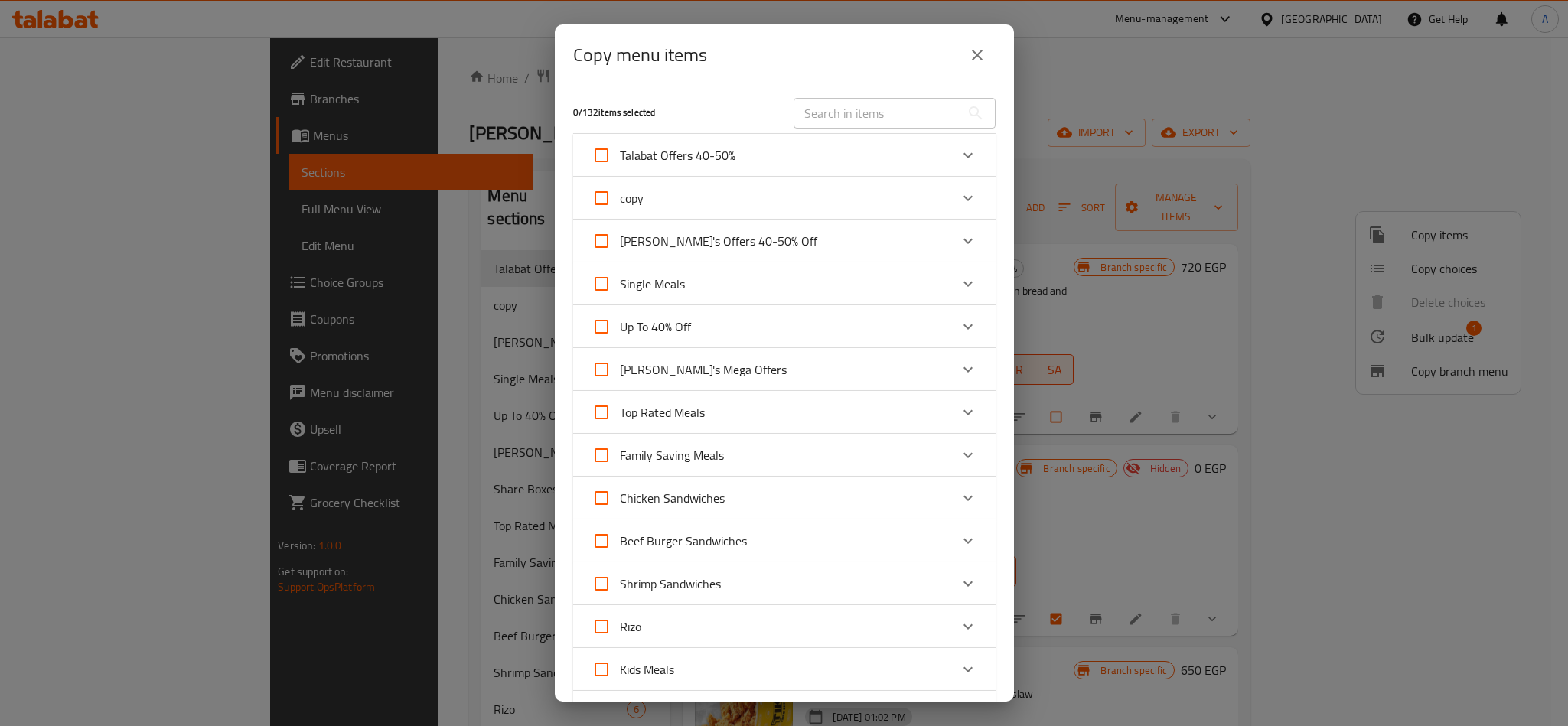
checkbox input "true"
click at [726, 149] on span "Talabat Offers 40-50%" at bounding box center [677, 154] width 115 height 23
click at [620, 149] on input "Talabat Offers 40-50%" at bounding box center [601, 155] width 37 height 37
checkbox input "false"
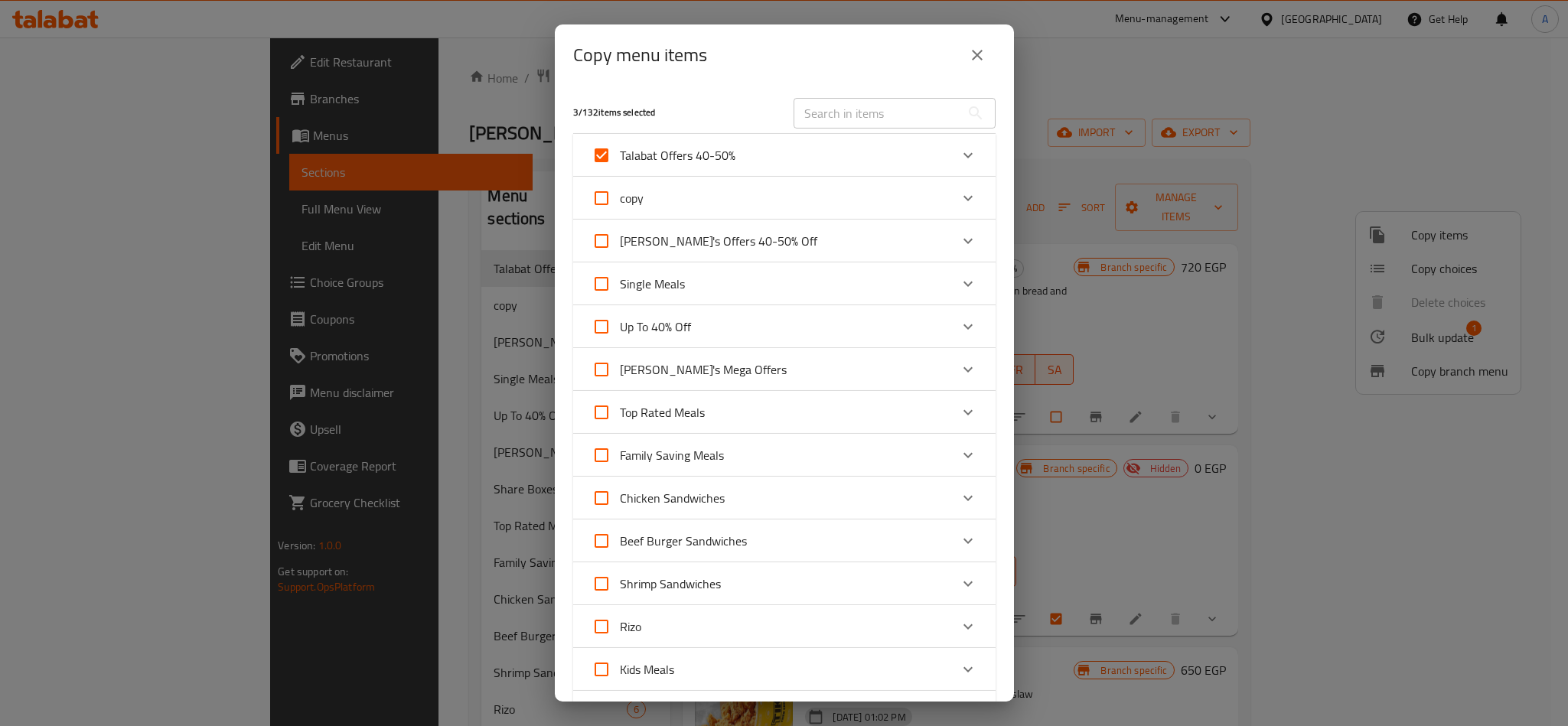
checkbox input "false"
click at [824, 153] on div "Talabat Offers 40-50%" at bounding box center [770, 155] width 358 height 37
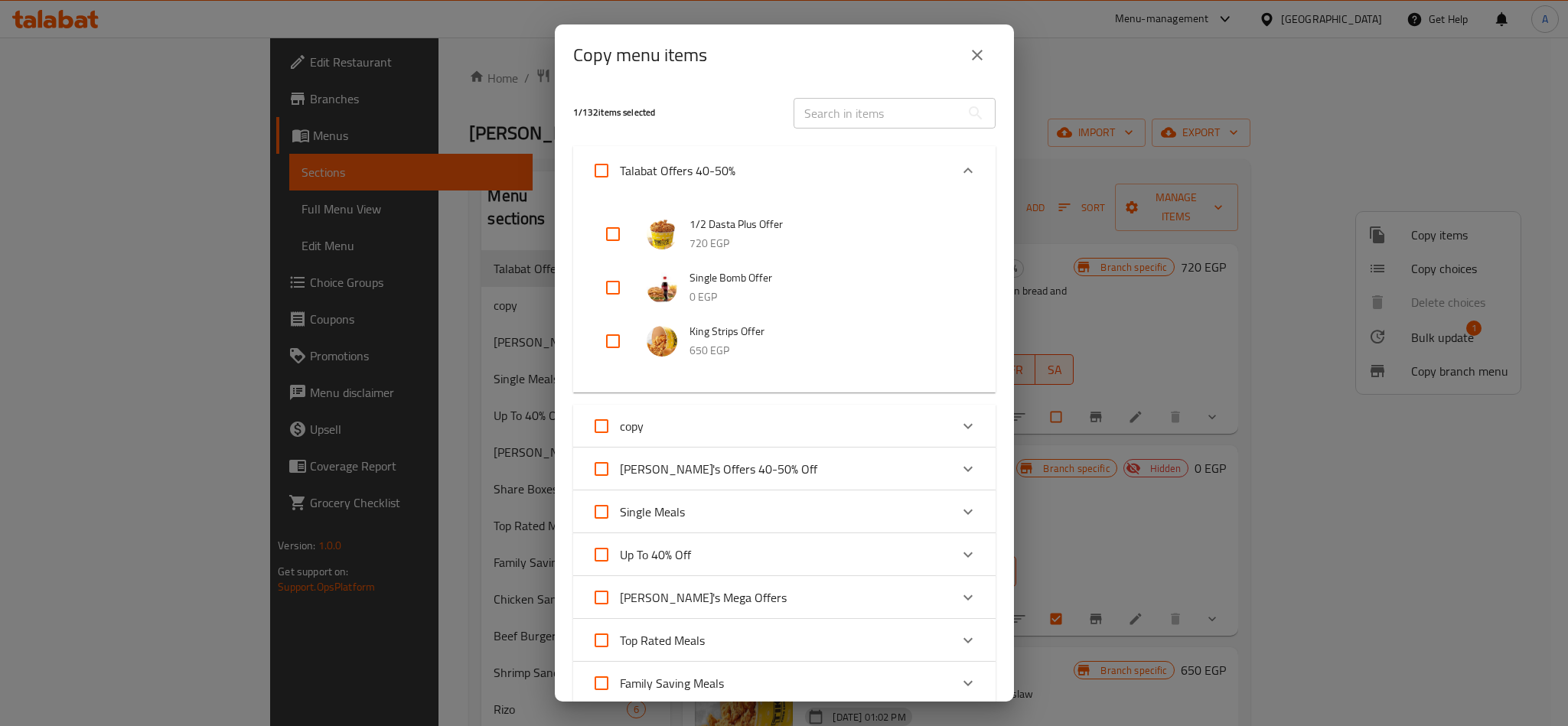
click at [620, 280] on input "checkbox" at bounding box center [613, 288] width 37 height 37
checkbox input "true"
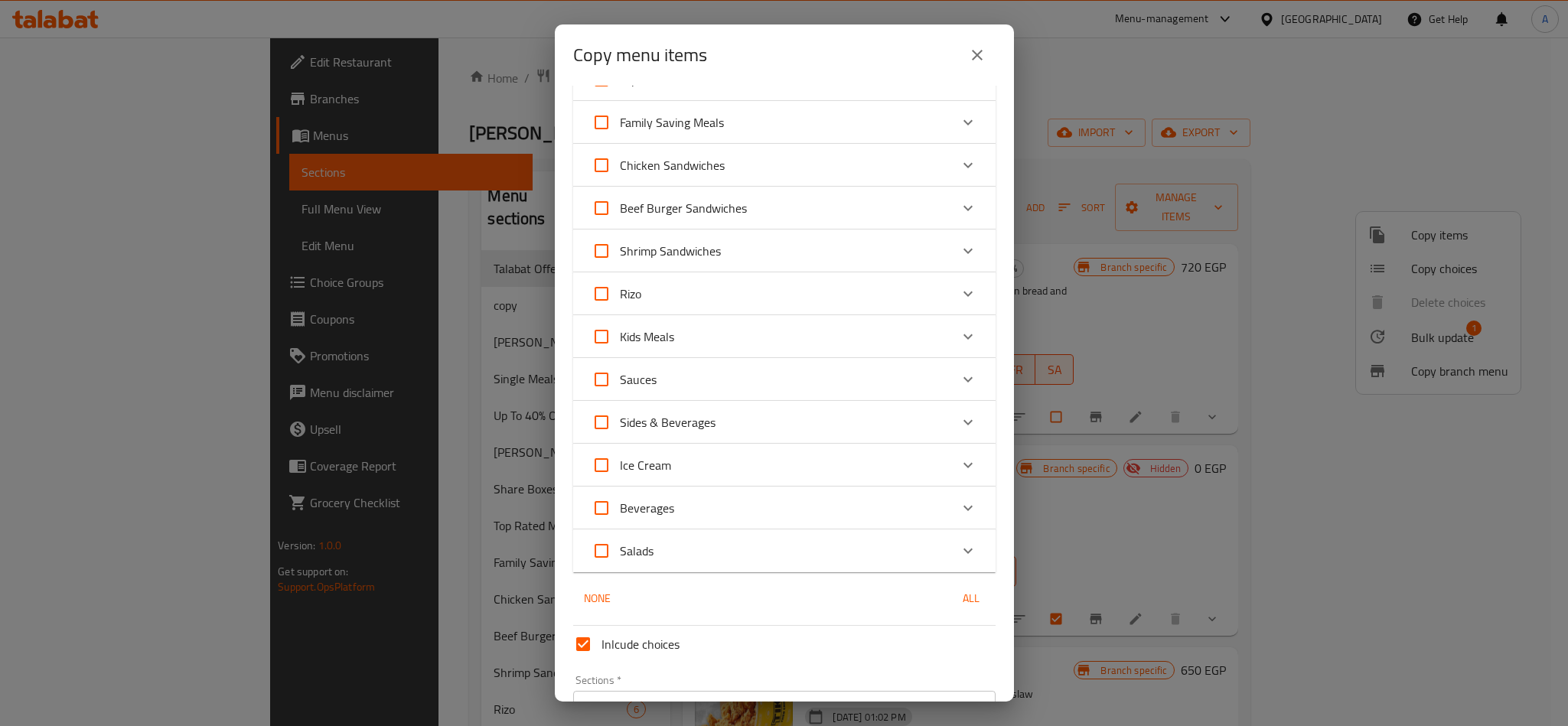
scroll to position [650, 0]
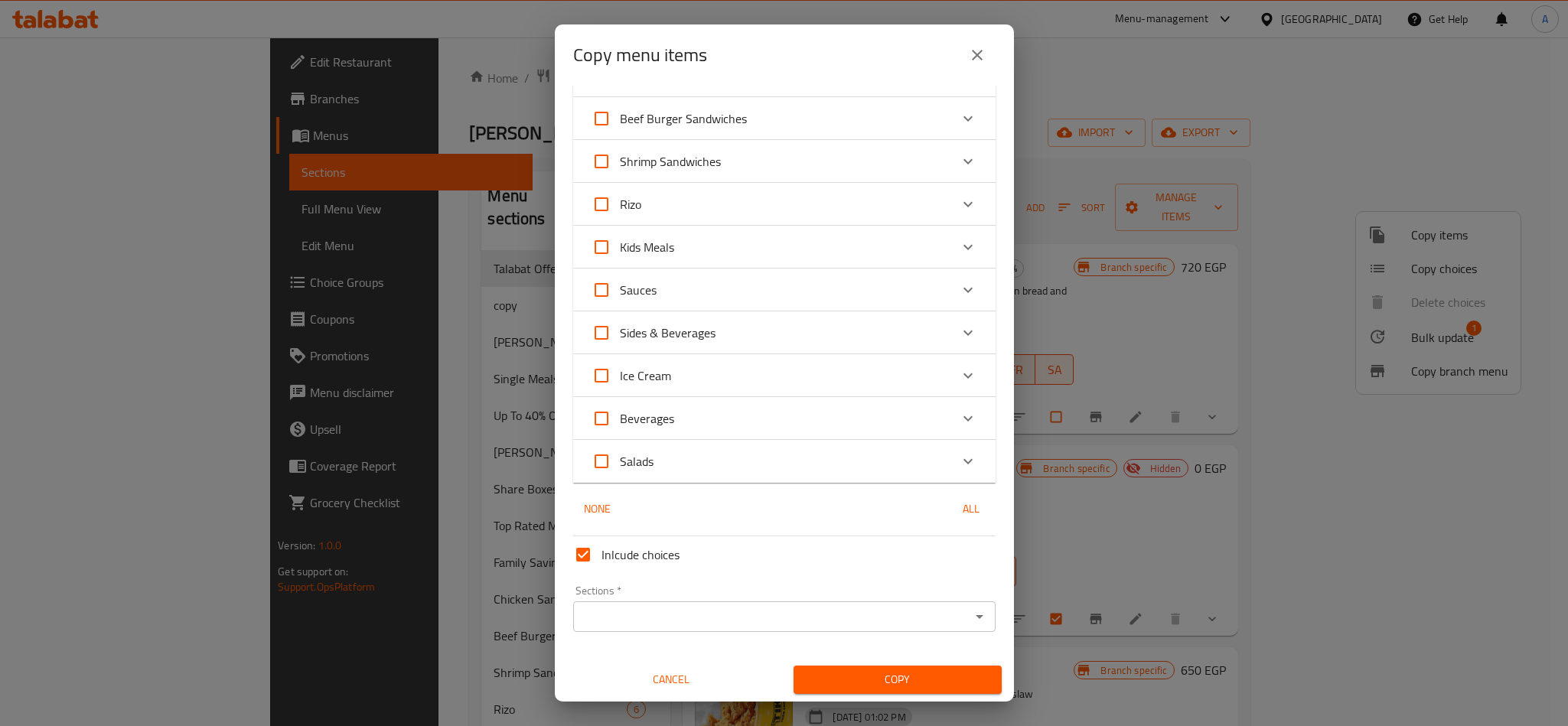
click at [615, 545] on span "Inlcude choices" at bounding box center [640, 554] width 78 height 18
click at [601, 544] on input "Inlcude choices" at bounding box center [583, 554] width 37 height 37
checkbox input "false"
click at [765, 597] on div "Sections   * Sections *" at bounding box center [784, 608] width 422 height 47
click at [772, 620] on input "Sections   *" at bounding box center [771, 616] width 388 height 21
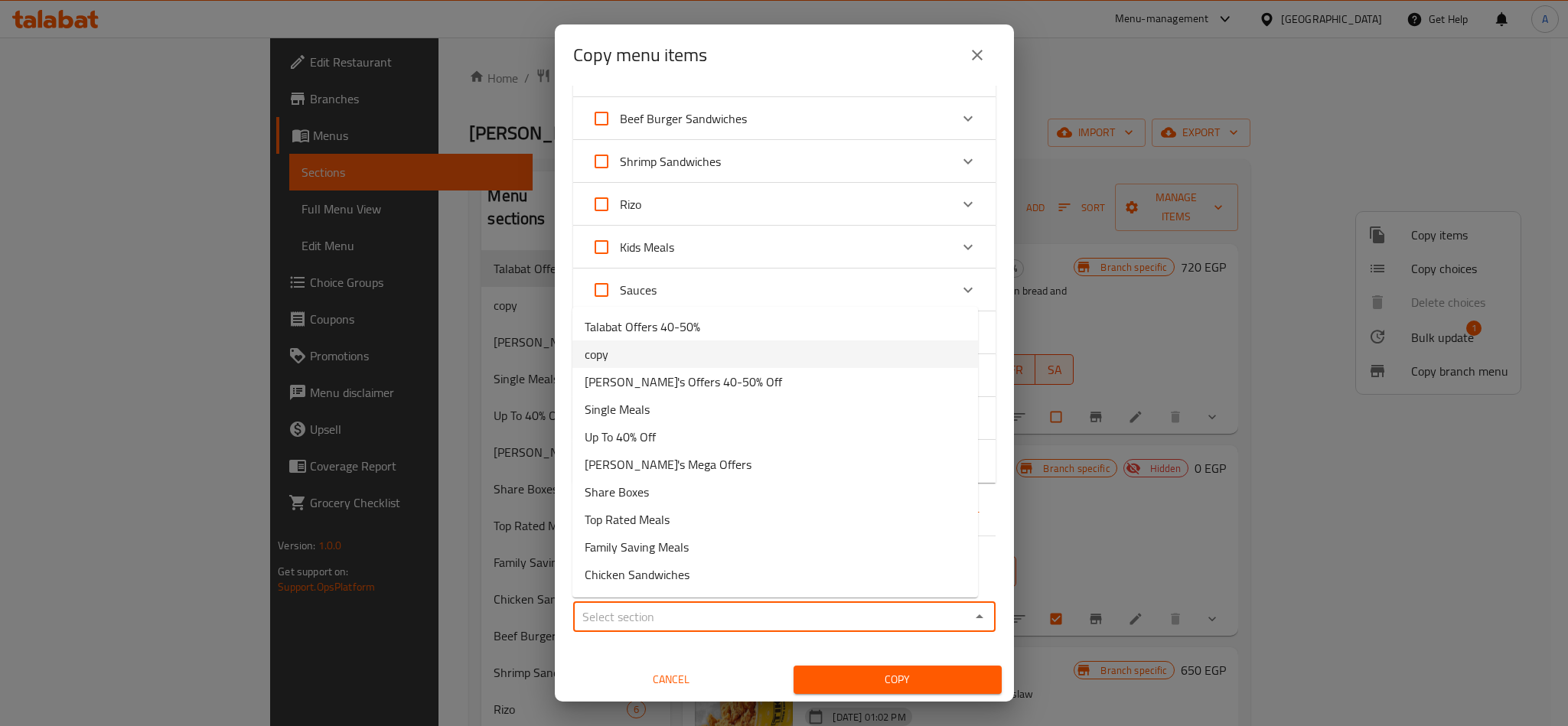
click at [620, 344] on li "copy" at bounding box center [775, 354] width 406 height 27
type input "copy"
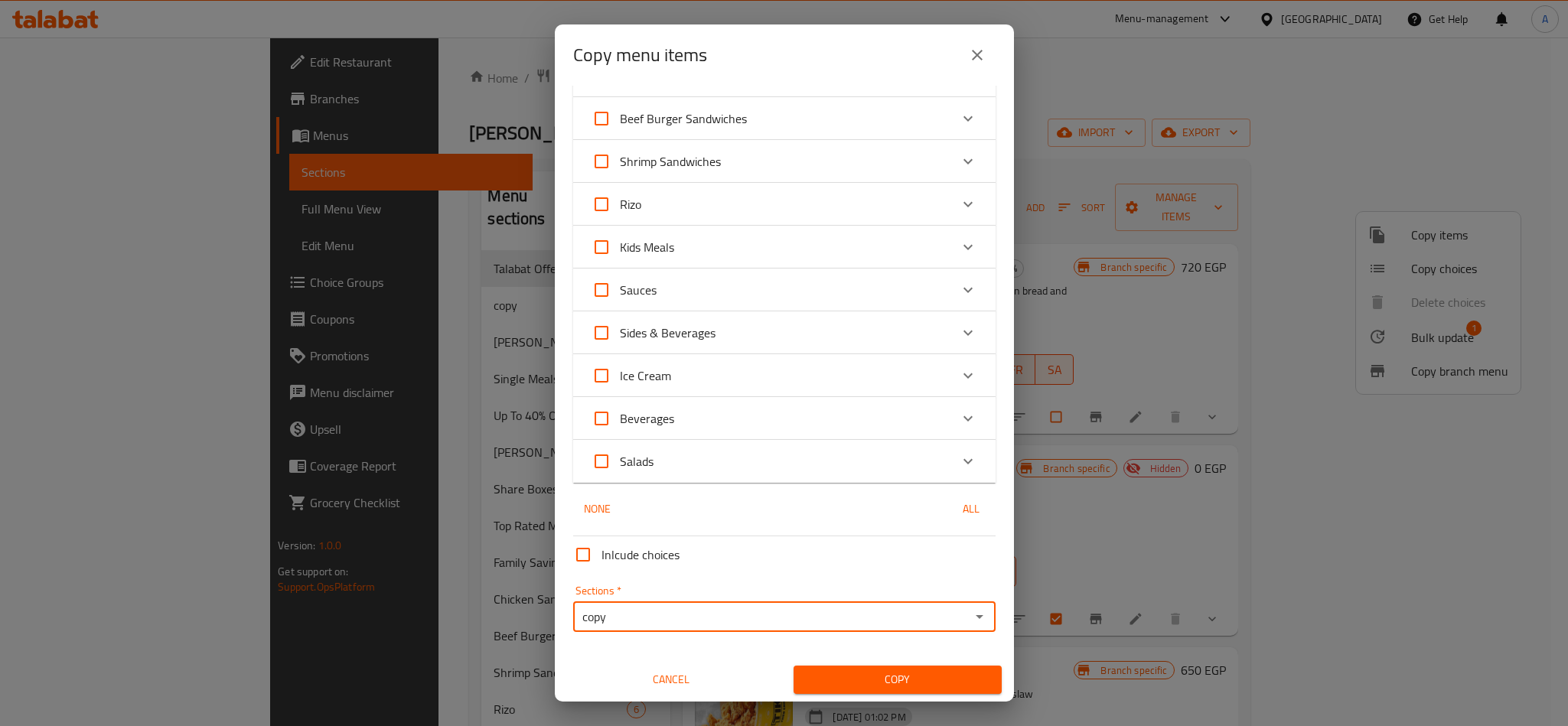
click at [925, 675] on span "Copy" at bounding box center [897, 679] width 184 height 19
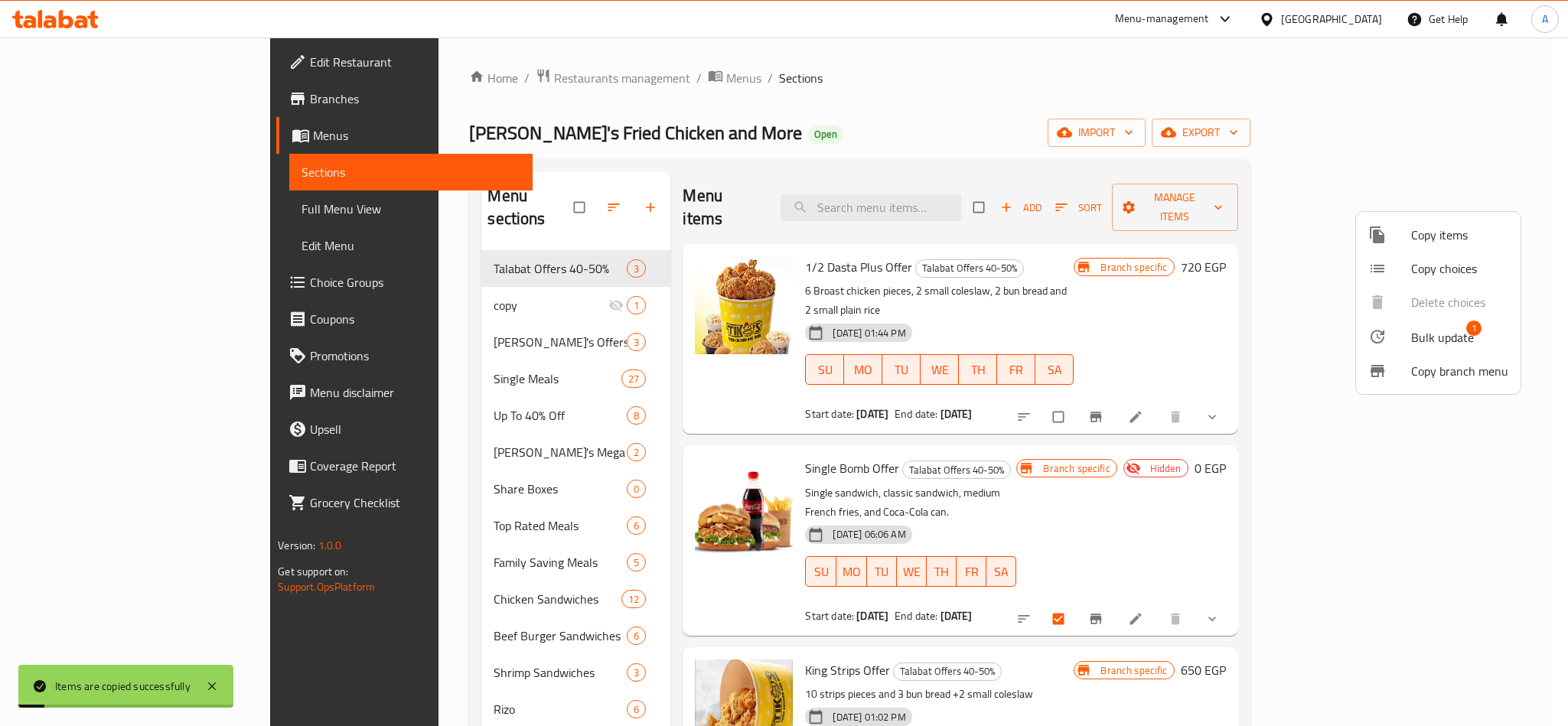
click at [449, 273] on div at bounding box center [784, 363] width 1568 height 726
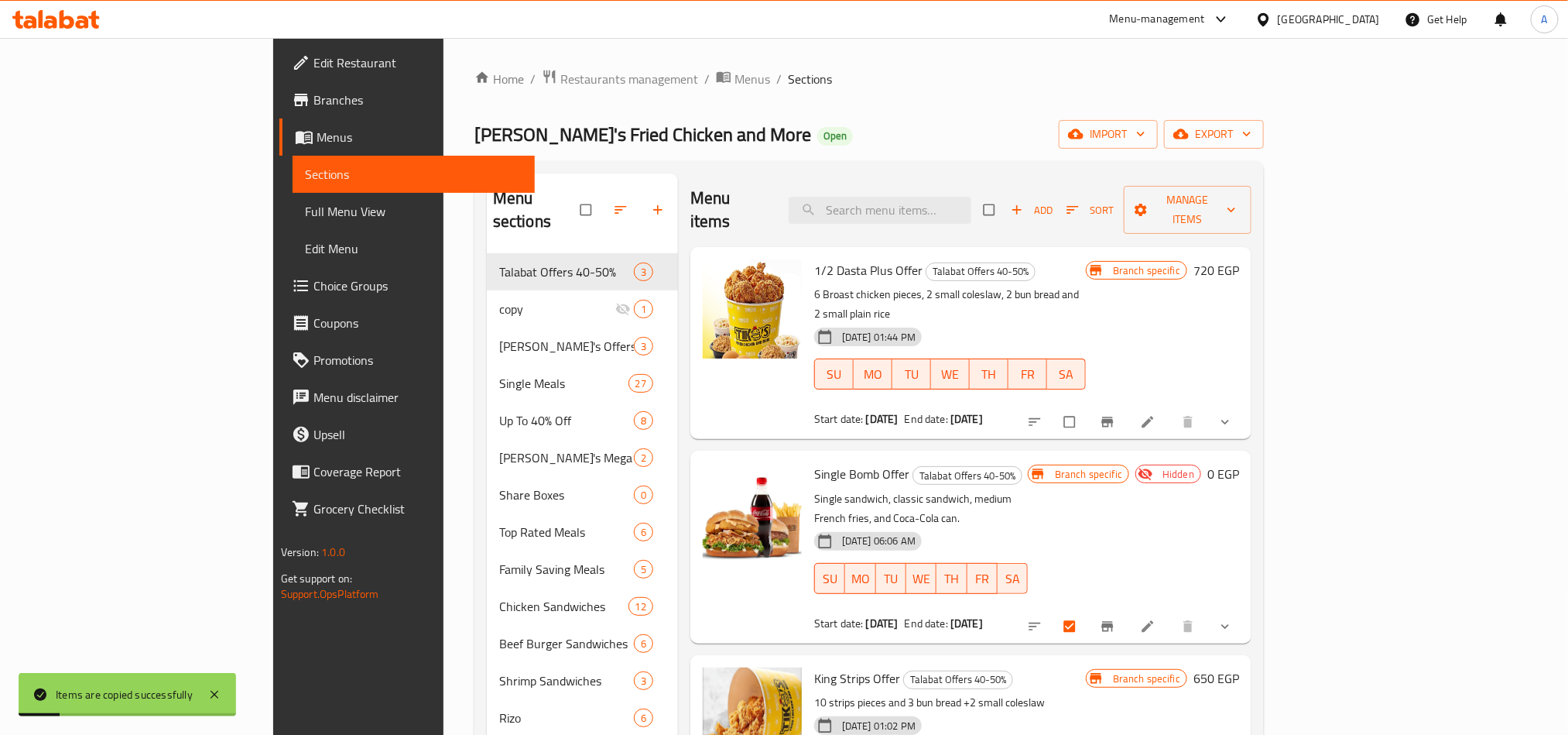
click at [487, 298] on div "copy 1" at bounding box center [582, 309] width 191 height 37
checkbox input "true"
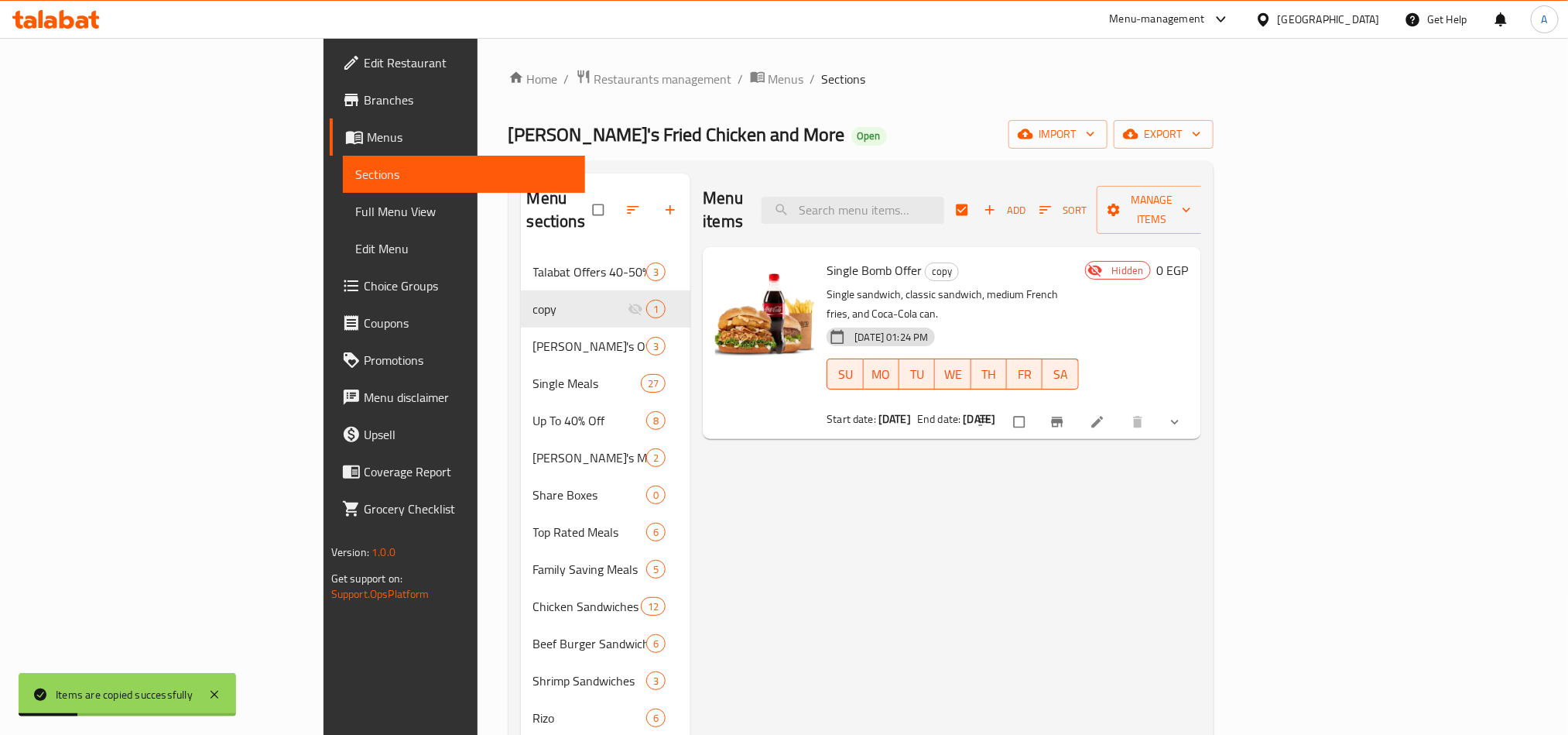
click at [971, 605] on div "Menu items Add Sort Manage items Single Bomb Offer copy Single sandwich, classi…" at bounding box center [945, 570] width 510 height 792
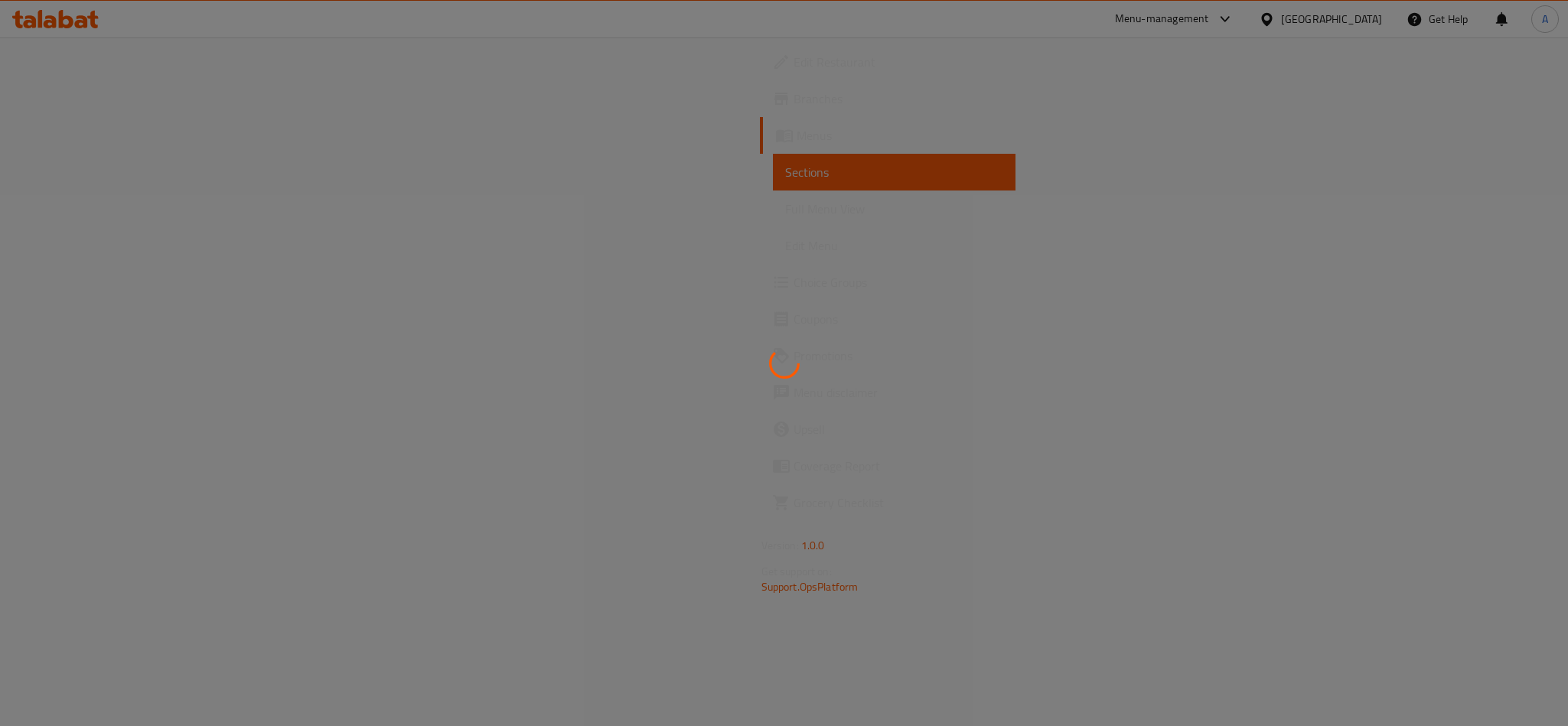
click at [1075, 585] on div at bounding box center [784, 363] width 1568 height 726
click at [726, 399] on div at bounding box center [784, 363] width 1568 height 726
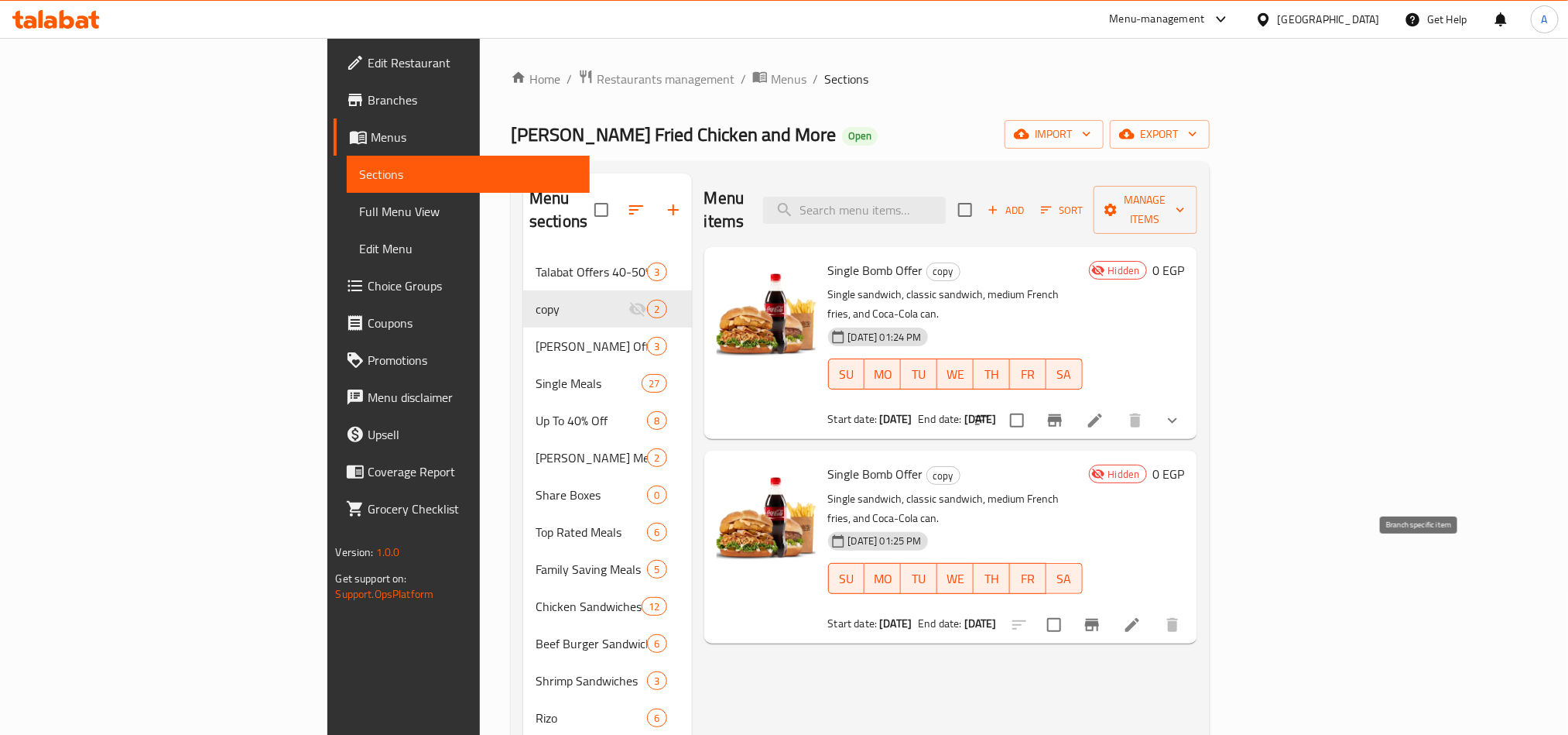
click at [1101, 616] on icon "Branch-specific-item" at bounding box center [1092, 625] width 18 height 18
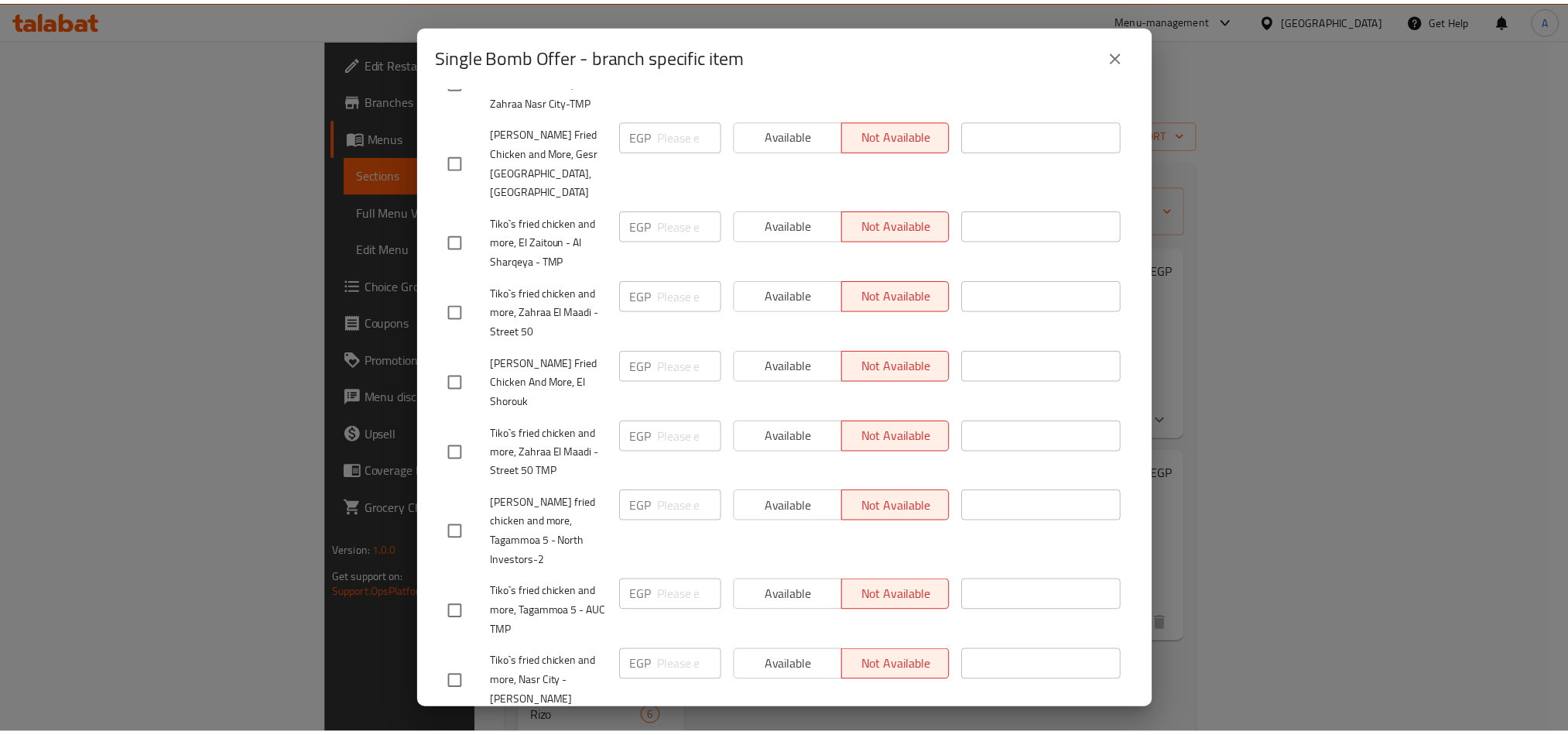
scroll to position [758, 0]
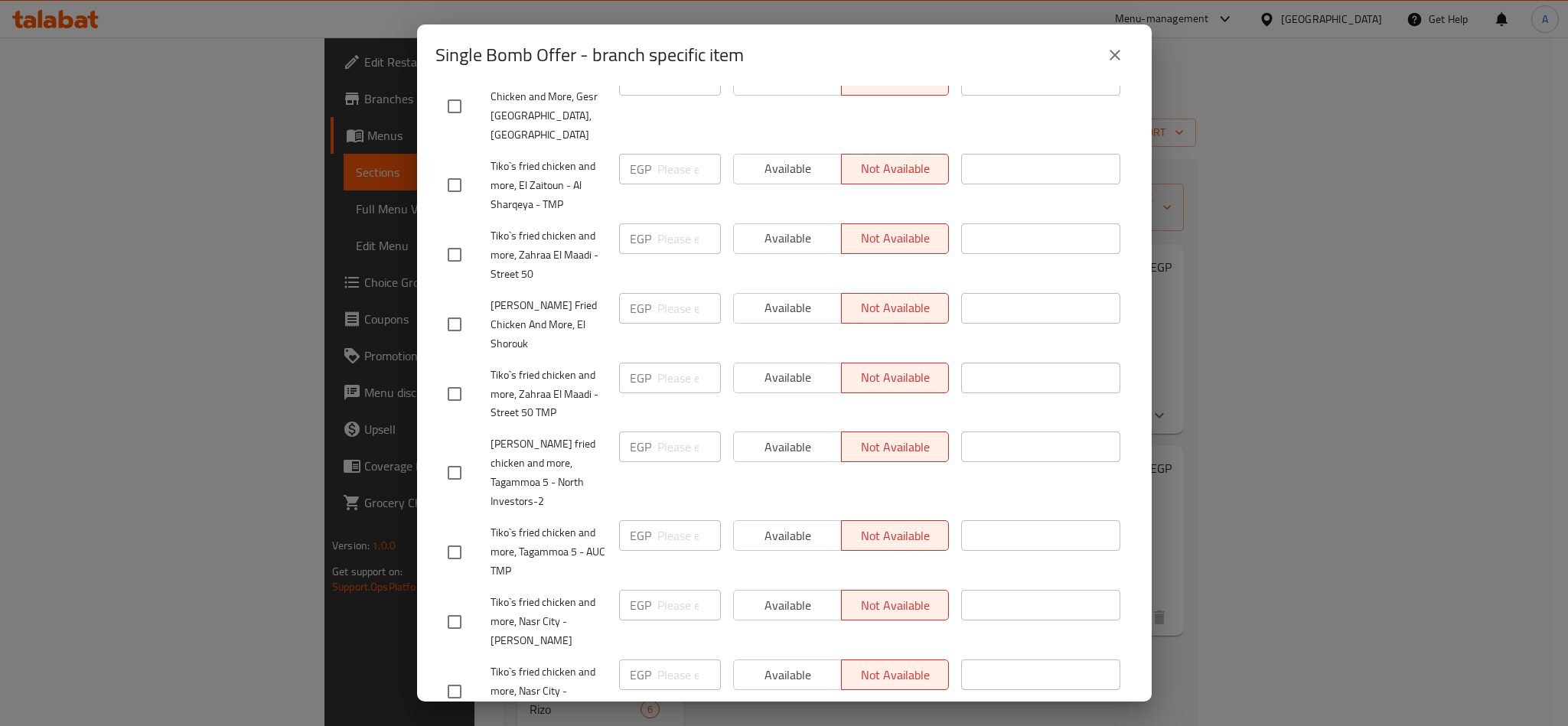
click at [1104, 54] on button "close" at bounding box center [1115, 55] width 37 height 37
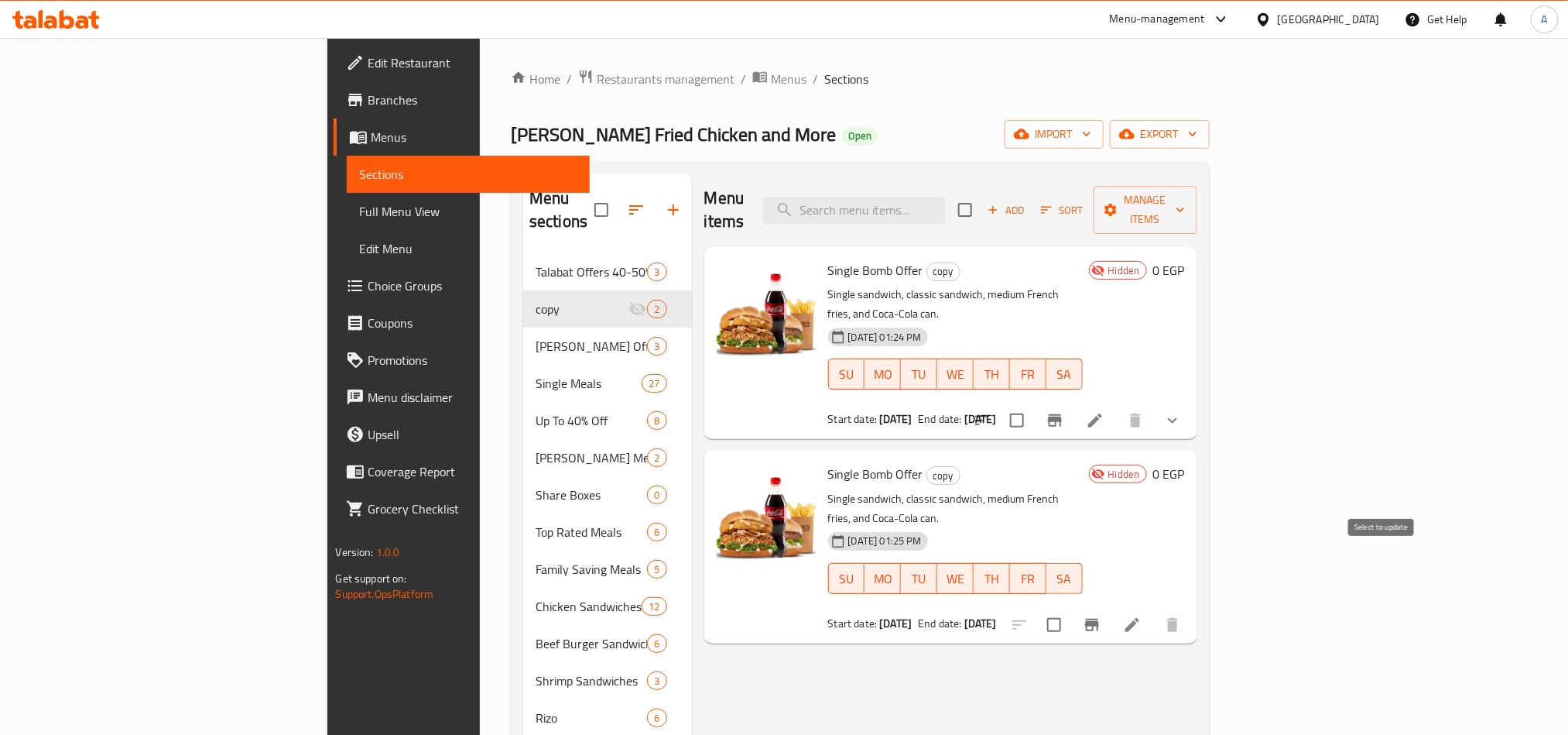
click at [1070, 608] on input "checkbox" at bounding box center [1053, 624] width 32 height 32
checkbox input "true"
click at [359, 205] on span "Full Menu View" at bounding box center [468, 212] width 217 height 18
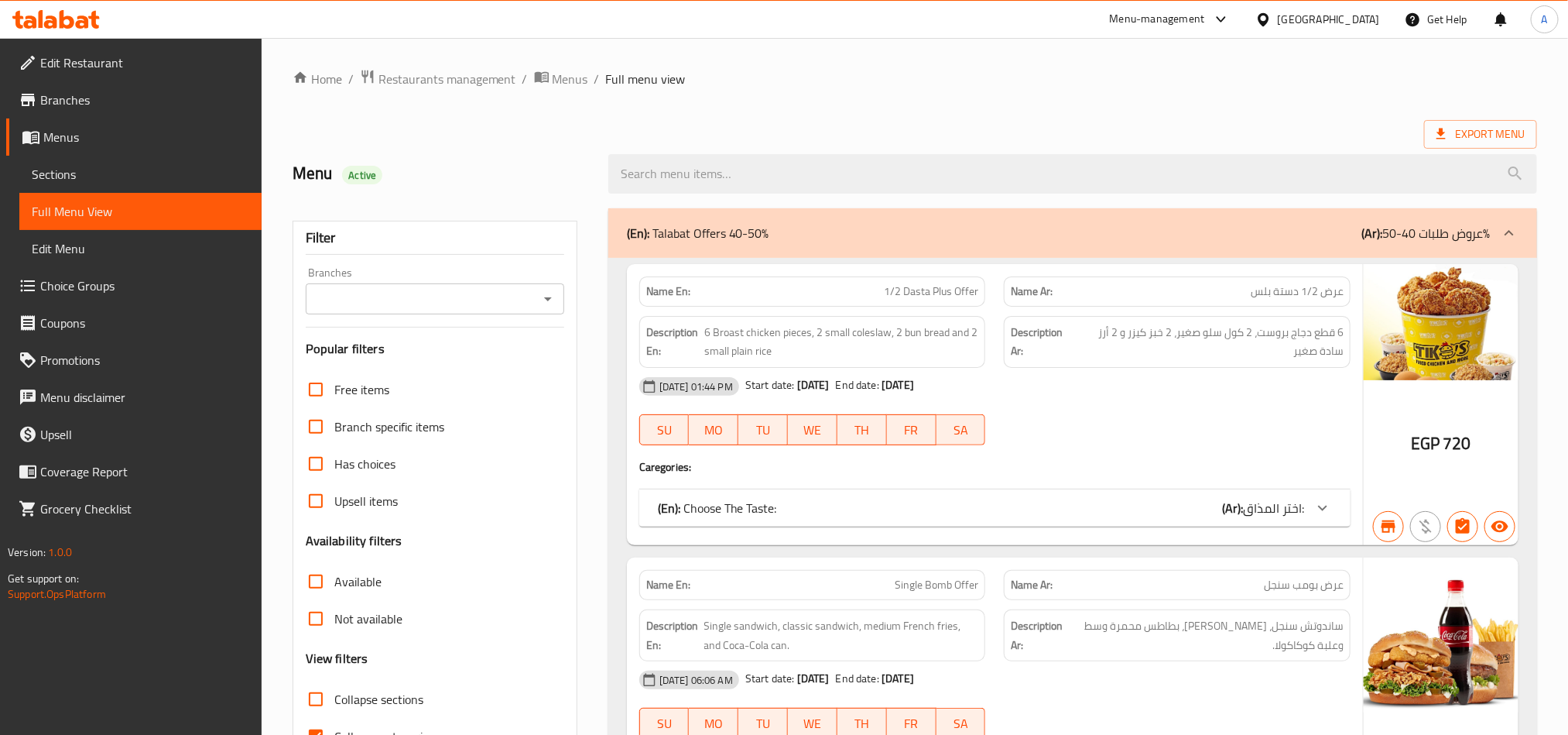
click at [426, 310] on input "Branches" at bounding box center [422, 299] width 224 height 21
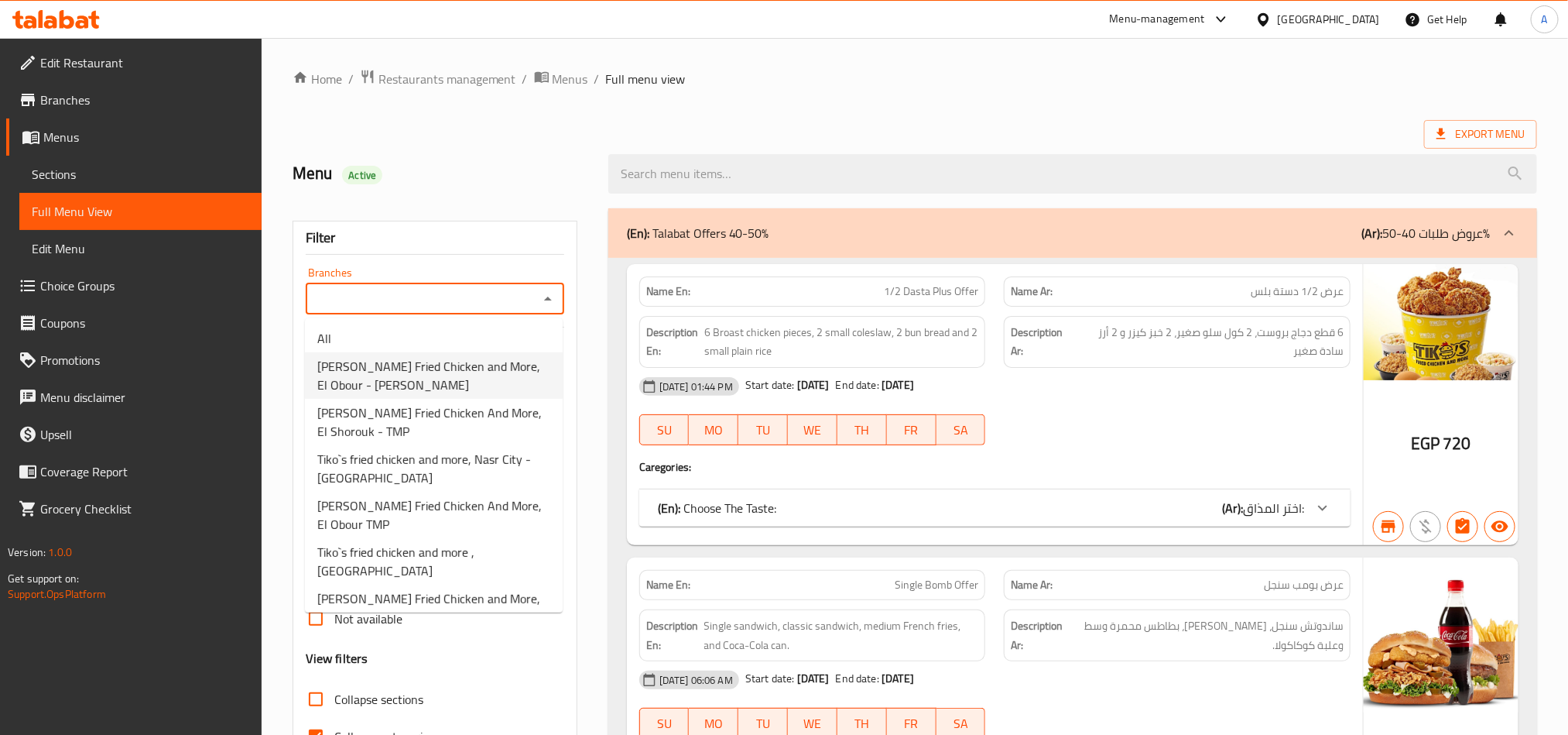
click at [502, 368] on span "[PERSON_NAME] Fried Chicken and More, El Obour - [PERSON_NAME]" at bounding box center [433, 375] width 233 height 37
type input "[PERSON_NAME] Fried Chicken and More, El Obour - [PERSON_NAME]"
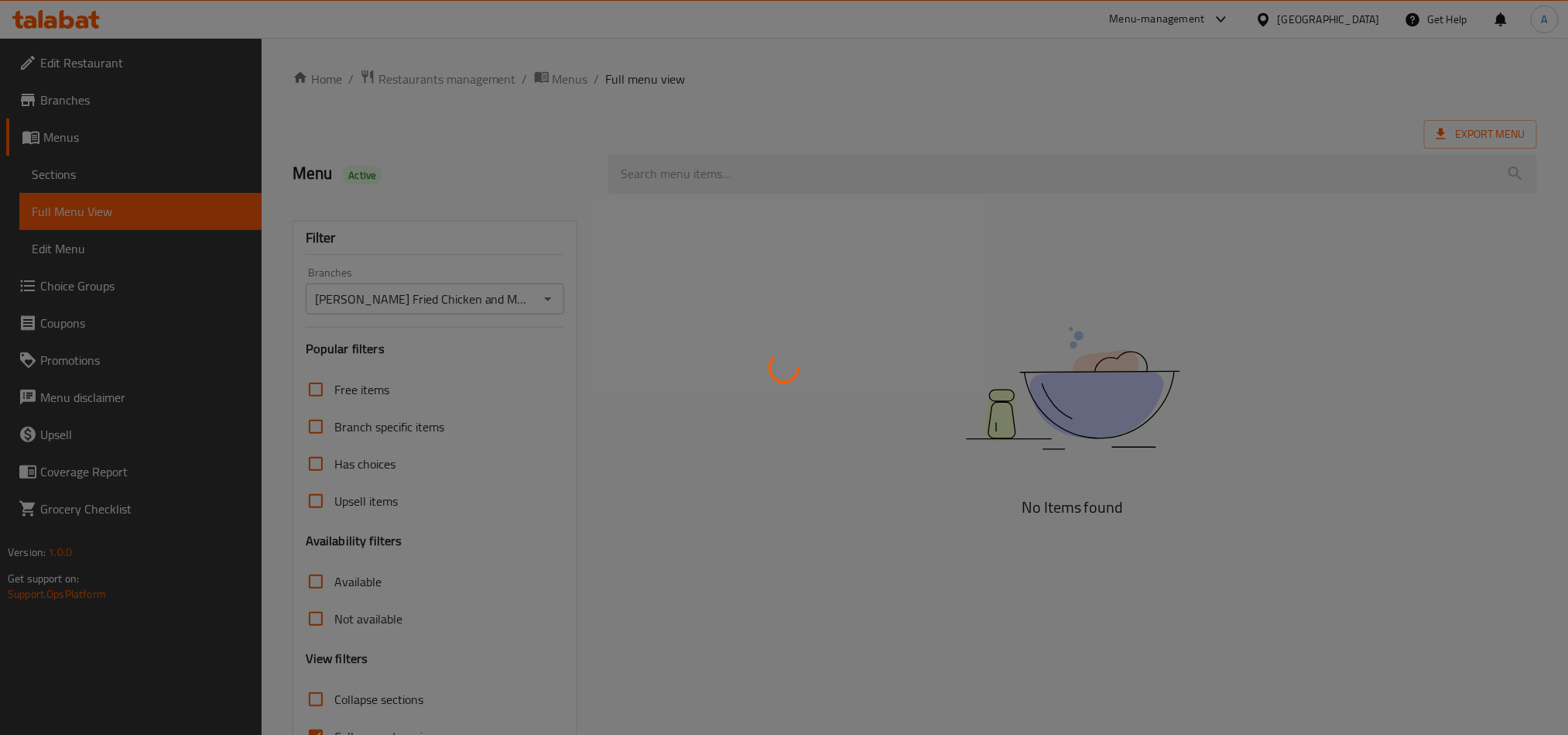
click at [1030, 382] on div at bounding box center [784, 367] width 1568 height 735
click at [893, 581] on div at bounding box center [784, 367] width 1568 height 735
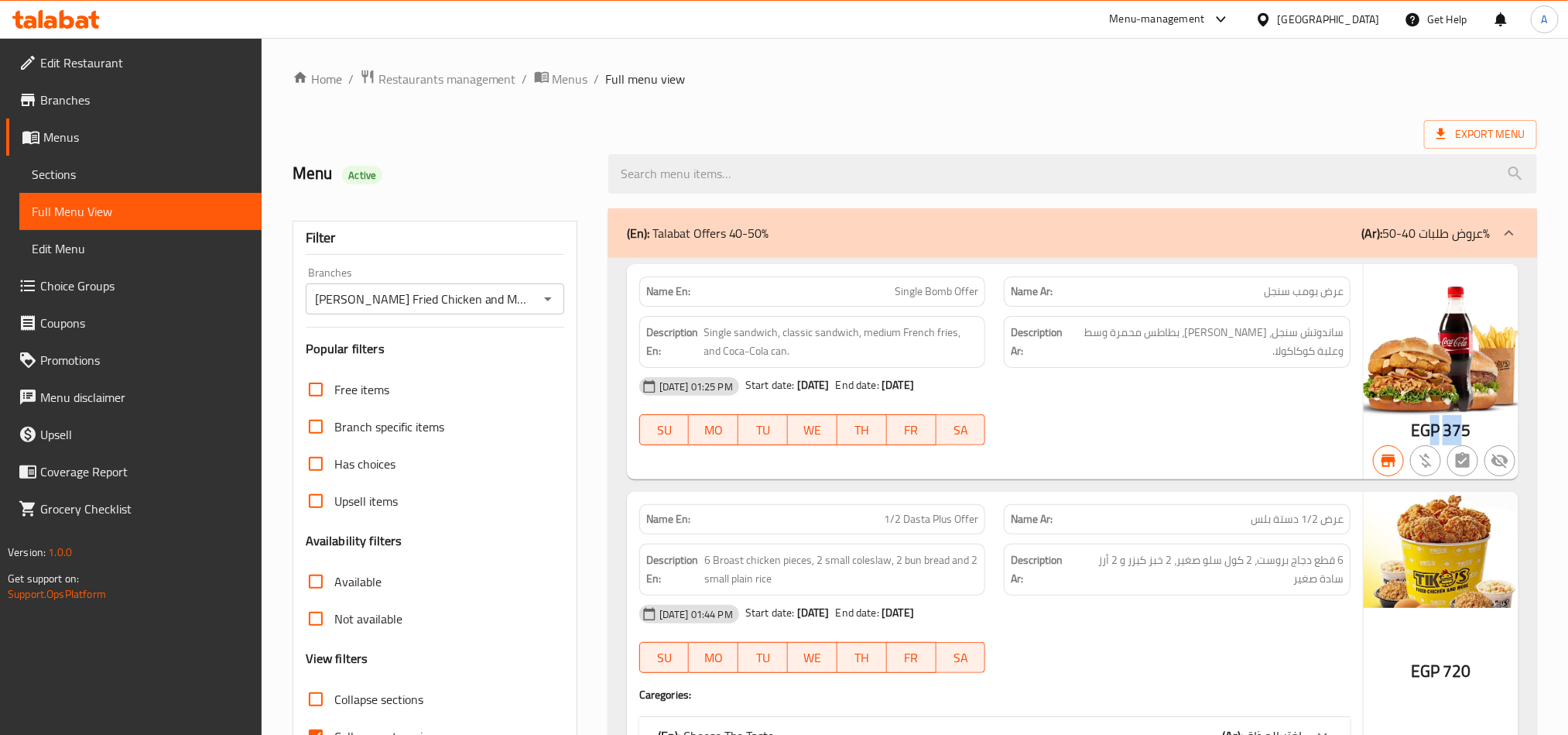
drag, startPoint x: 1435, startPoint y: 426, endPoint x: 1473, endPoint y: 437, distance: 39.6
click at [1459, 433] on div "EGP 375" at bounding box center [1440, 430] width 60 height 23
click at [1473, 433] on div "EGP 375" at bounding box center [1440, 372] width 154 height 215
click at [1455, 432] on span "375" at bounding box center [1456, 430] width 28 height 31
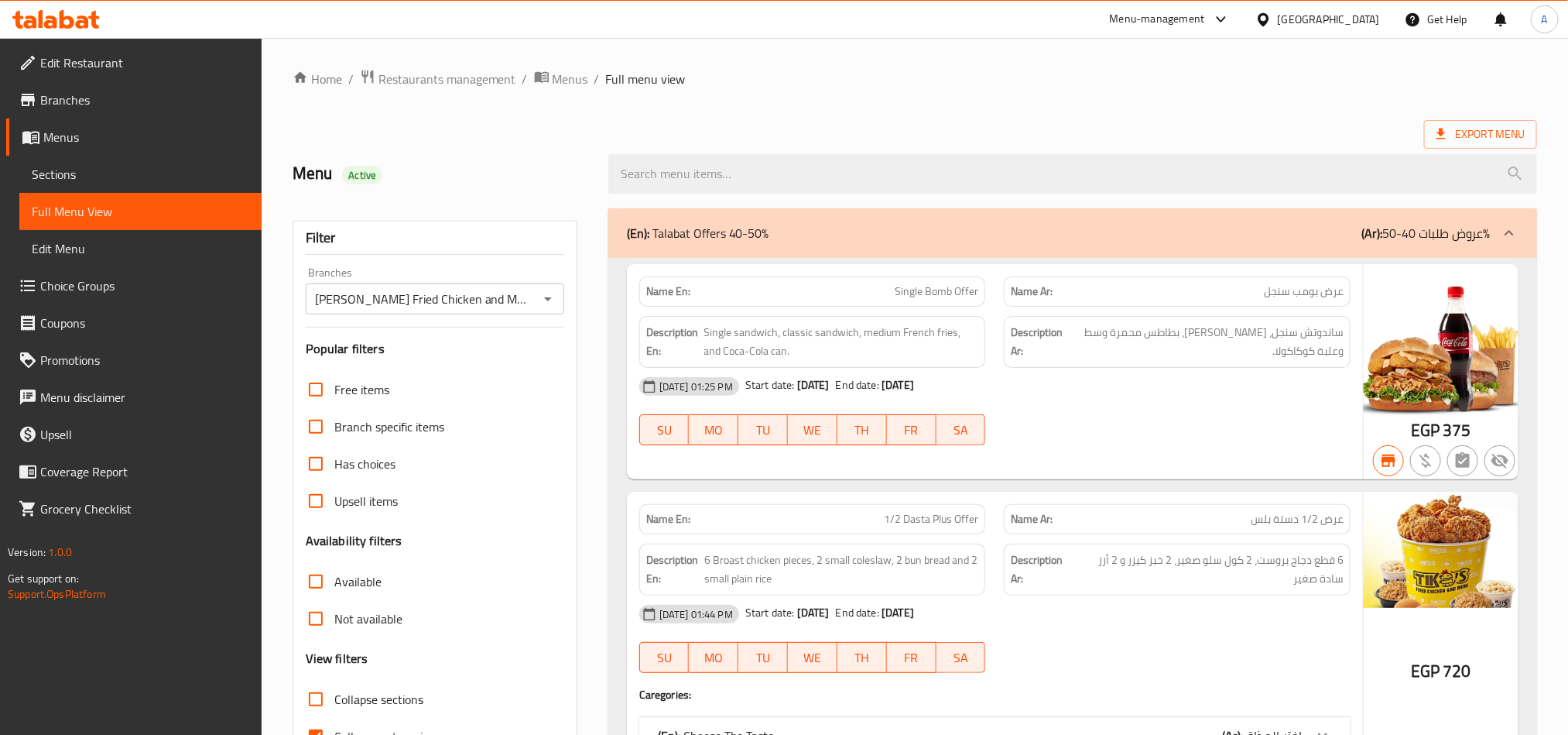
click at [1057, 356] on strong "Description Ar:" at bounding box center [1038, 341] width 55 height 38
drag, startPoint x: 942, startPoint y: 337, endPoint x: 785, endPoint y: 323, distance: 157.6
click at [785, 323] on div "Description En: Single sandwich, classic sandwich, medium French fries, and Coc…" at bounding box center [812, 342] width 346 height 52
click at [936, 354] on span "Single sandwich, classic sandwich, medium French fries, and Coca-Cola can." at bounding box center [841, 341] width 274 height 38
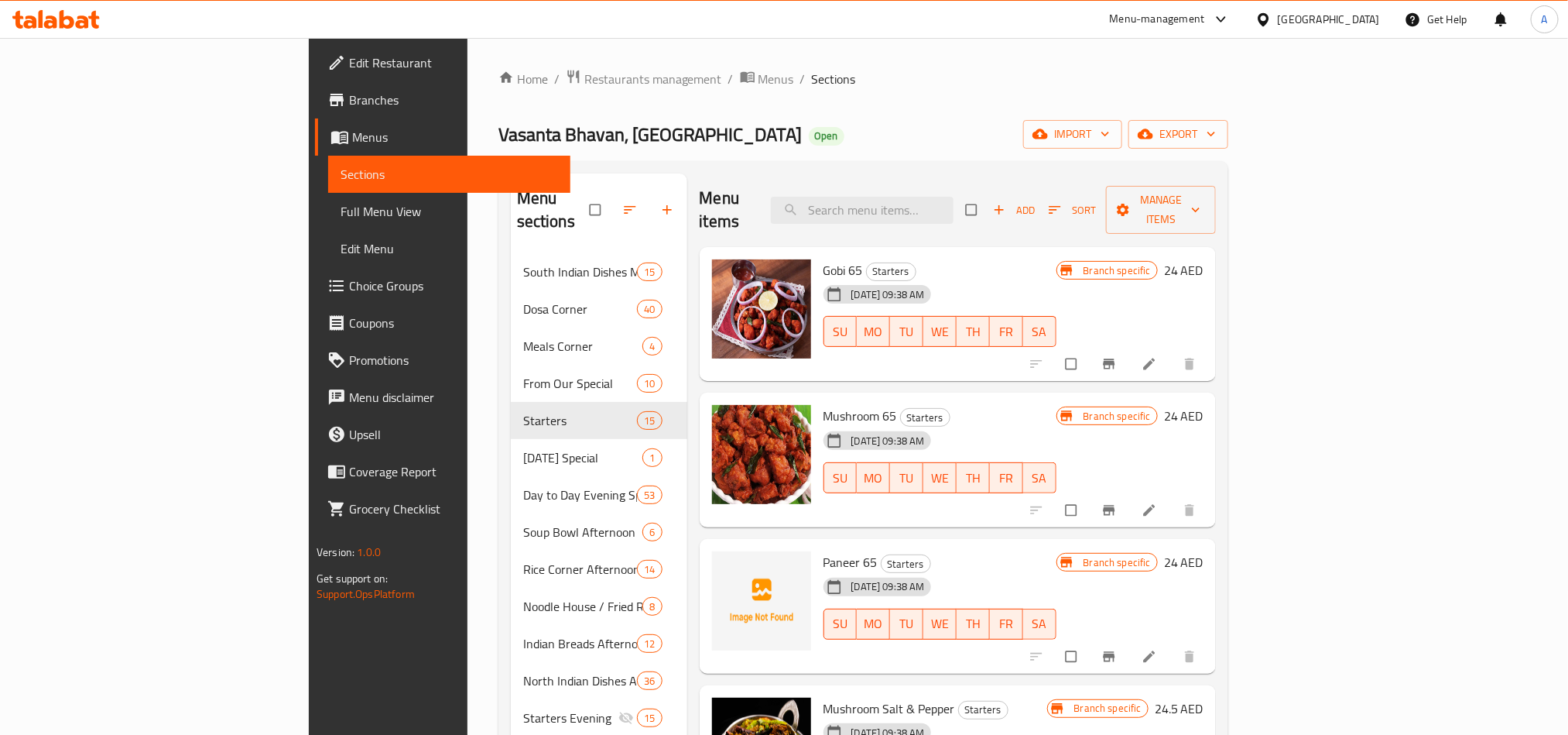
click at [576, 103] on div "Home / Restaurants management / Menus / Sections [GEOGRAPHIC_DATA], [GEOGRAPHIC…" at bounding box center [863, 617] width 730 height 1095
click at [750, 115] on div "Home / Restaurants management / Menus / Sections [GEOGRAPHIC_DATA], [GEOGRAPHIC…" at bounding box center [863, 617] width 730 height 1095
click at [934, 209] on input "search" at bounding box center [862, 210] width 183 height 27
paste input "Baby Cap Ghee Dosa"
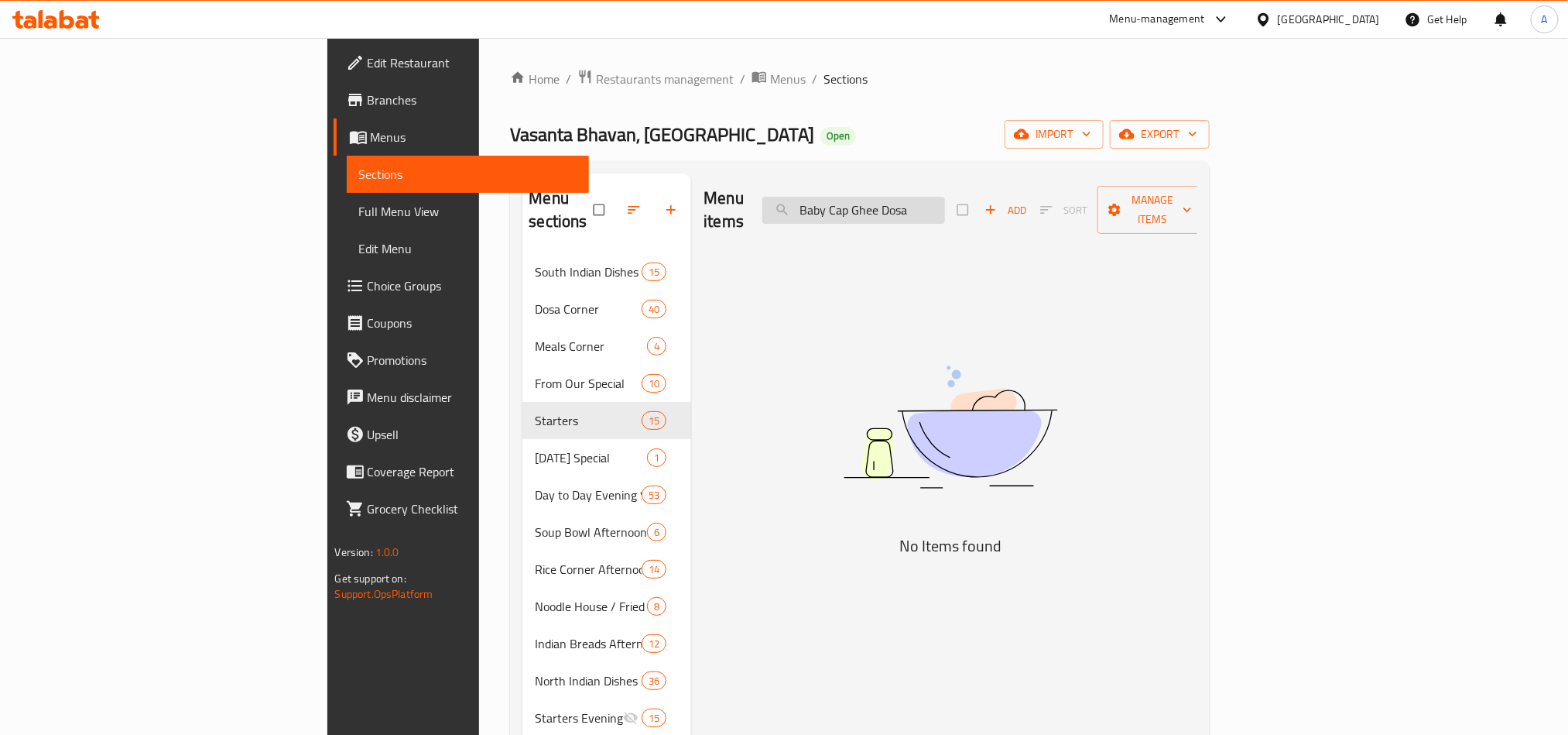
click at [945, 198] on input "Baby Cap Ghee Dosa" at bounding box center [854, 210] width 183 height 27
click at [945, 202] on input "Baby Cap Dosa" at bounding box center [854, 210] width 183 height 27
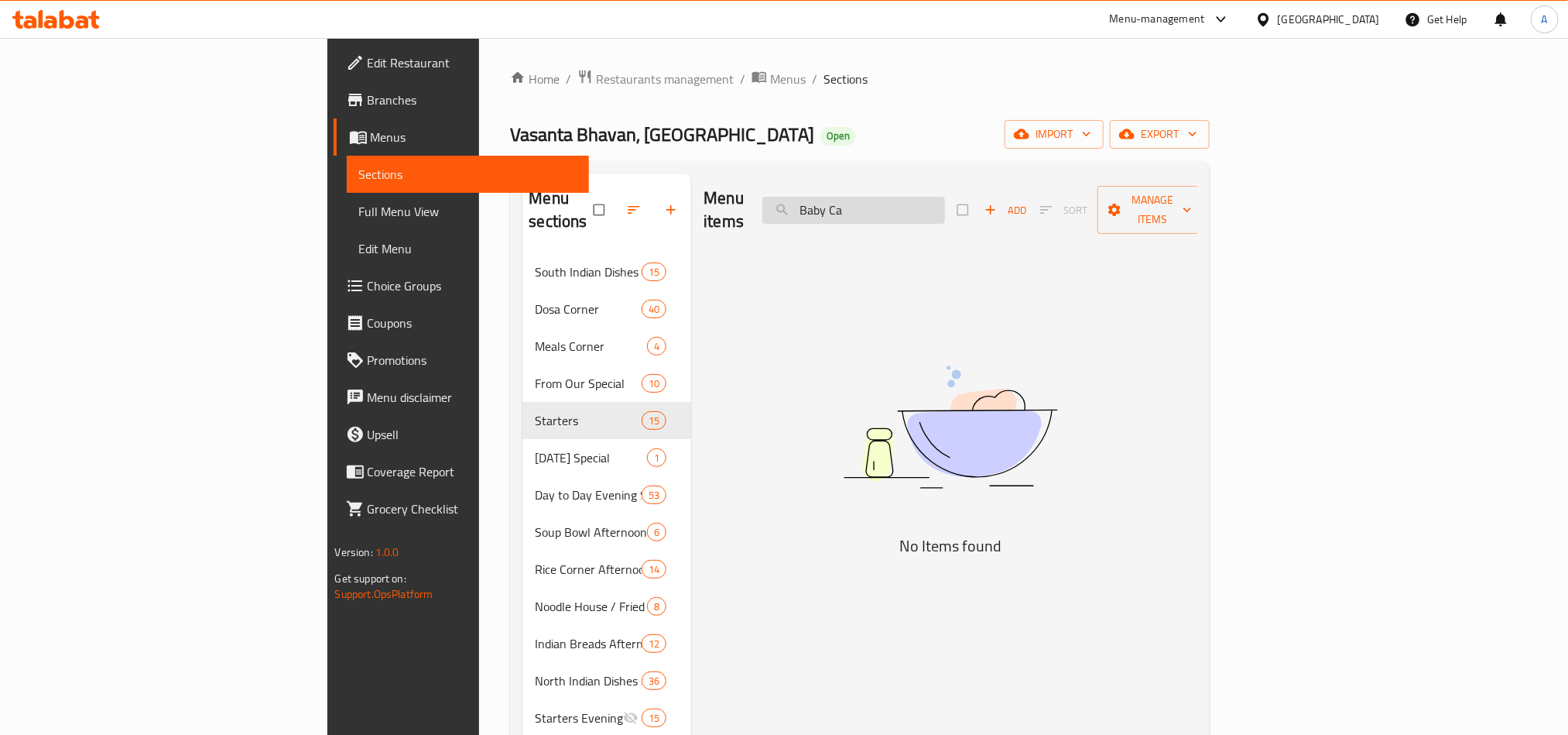
click at [919, 198] on input "Baby Ca" at bounding box center [854, 210] width 183 height 27
click at [945, 212] on input "Baby Ca" at bounding box center [854, 210] width 183 height 27
click at [945, 202] on input "Baby Cab" at bounding box center [854, 210] width 183 height 27
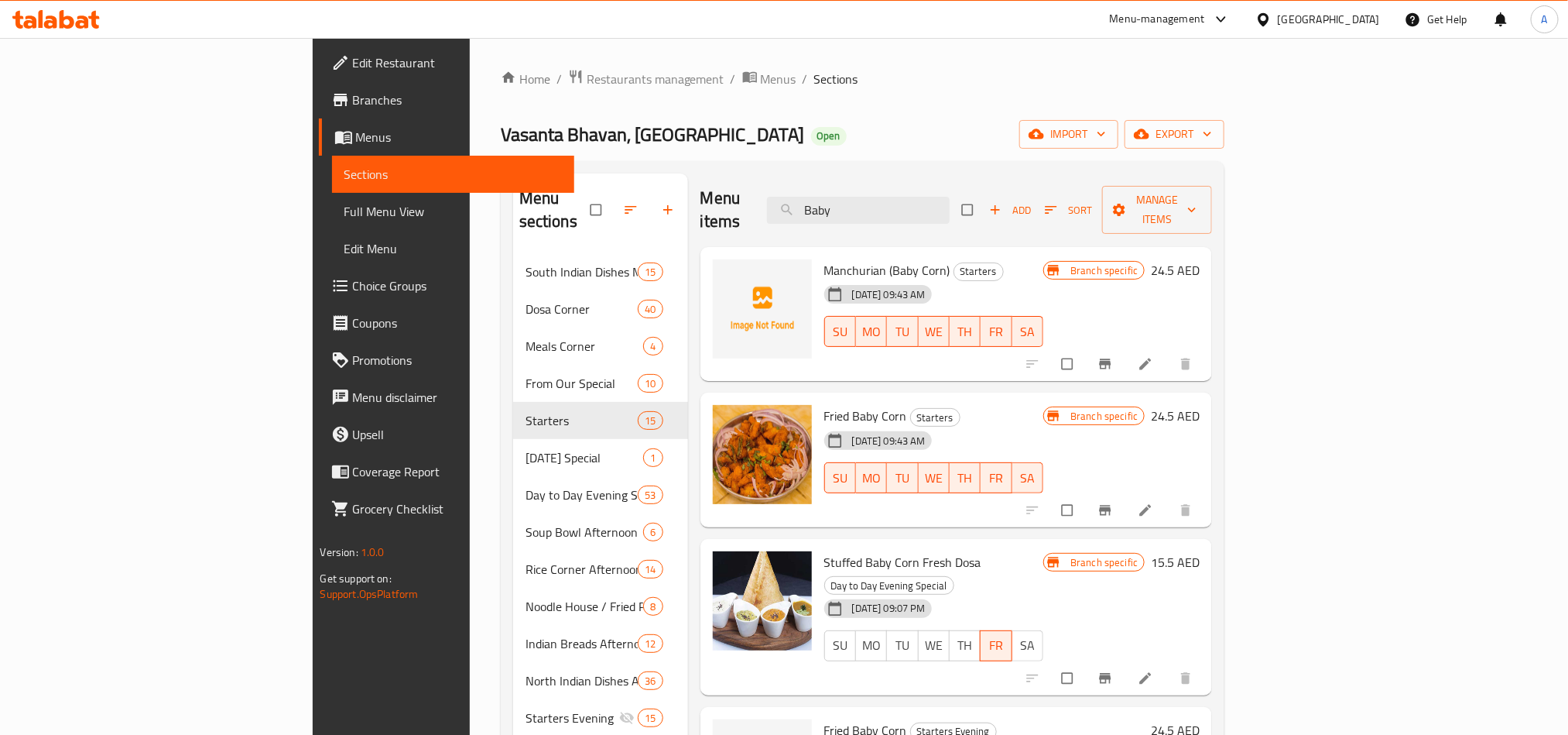
click at [1038, 214] on div "Menu items Baby Add Sort Manage items" at bounding box center [956, 211] width 512 height 74
click at [950, 210] on input "Baby" at bounding box center [858, 210] width 183 height 27
paste input "Ghee Roast (Baby Cap)"
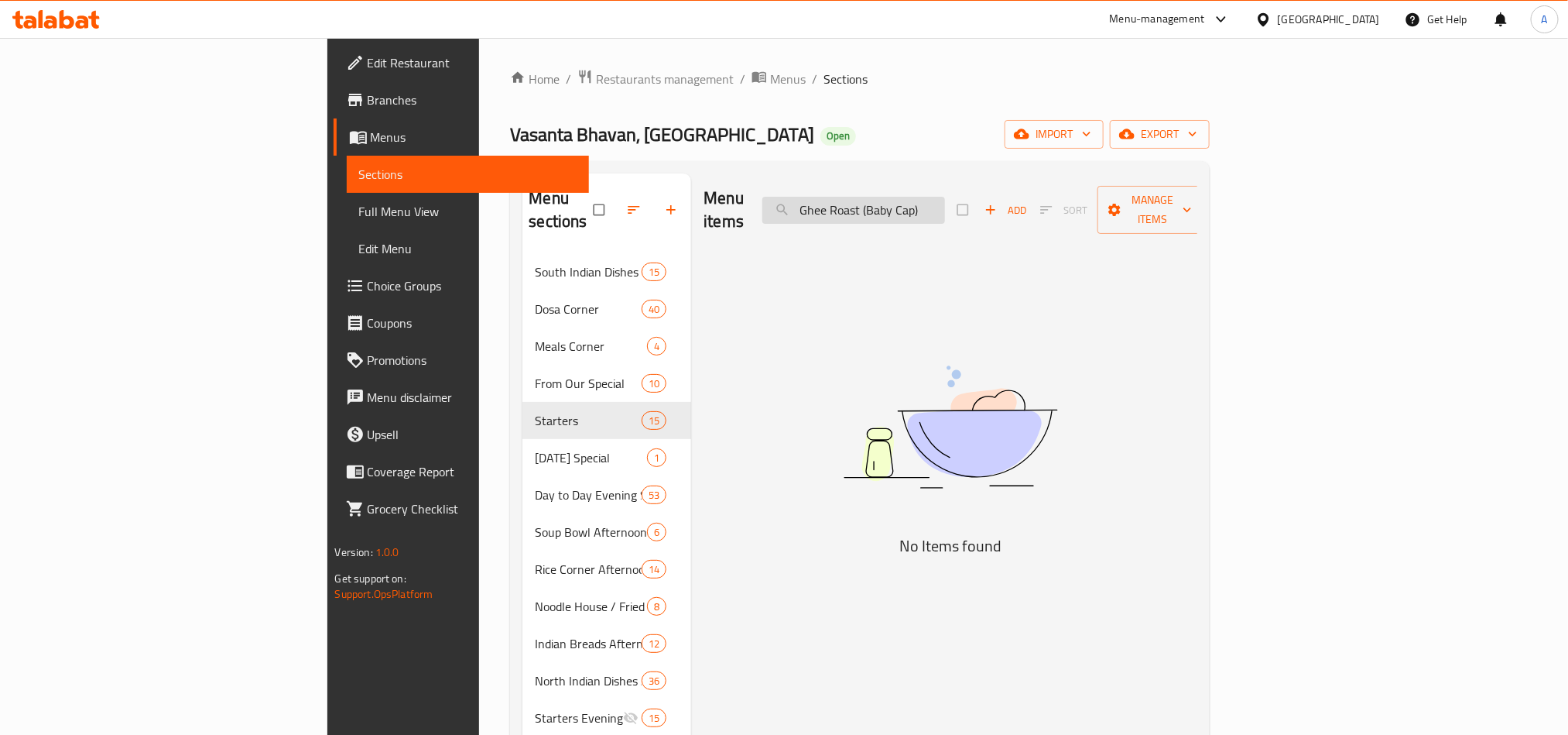
click at [945, 197] on input "Ghee Roast (Baby Cap)" at bounding box center [854, 210] width 183 height 27
drag, startPoint x: 984, startPoint y: 193, endPoint x: 1125, endPoint y: 184, distance: 141.3
click at [1124, 184] on div "Menu items Ghee Roast (Baby Cap) Add Sort Manage items" at bounding box center [950, 211] width 493 height 74
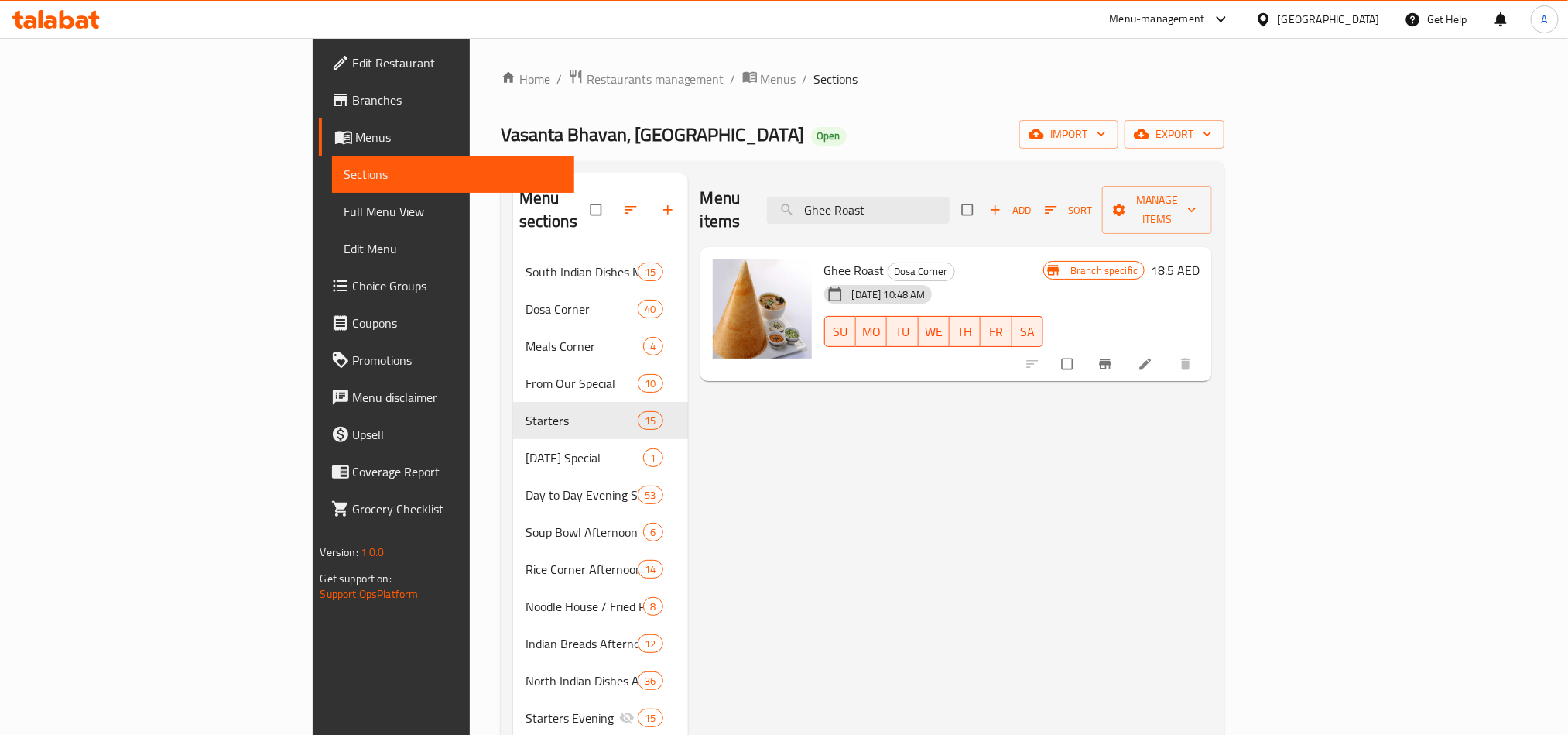
click at [1182, 464] on div "Menu items Ghee Roast Add Sort Manage items Ghee Roast Dosa Corner [DATE] 10:48…" at bounding box center [950, 663] width 525 height 978
click at [1177, 504] on div "Menu items Ghee Roast Add Sort Manage items Ghee Roast Dosa Corner [DATE] 10:48…" at bounding box center [950, 663] width 525 height 978
click at [1212, 627] on div "Menu items Ghee Roast Add Sort Manage items Ghee Roast Dosa Corner [DATE] 10:48…" at bounding box center [950, 663] width 525 height 978
click at [848, 542] on div "Menu items Ghee Roast Add Sort Manage items Ghee Roast Dosa Corner [DATE] 10:48…" at bounding box center [950, 663] width 525 height 978
click at [950, 197] on input "Ghee Roast" at bounding box center [858, 210] width 183 height 27
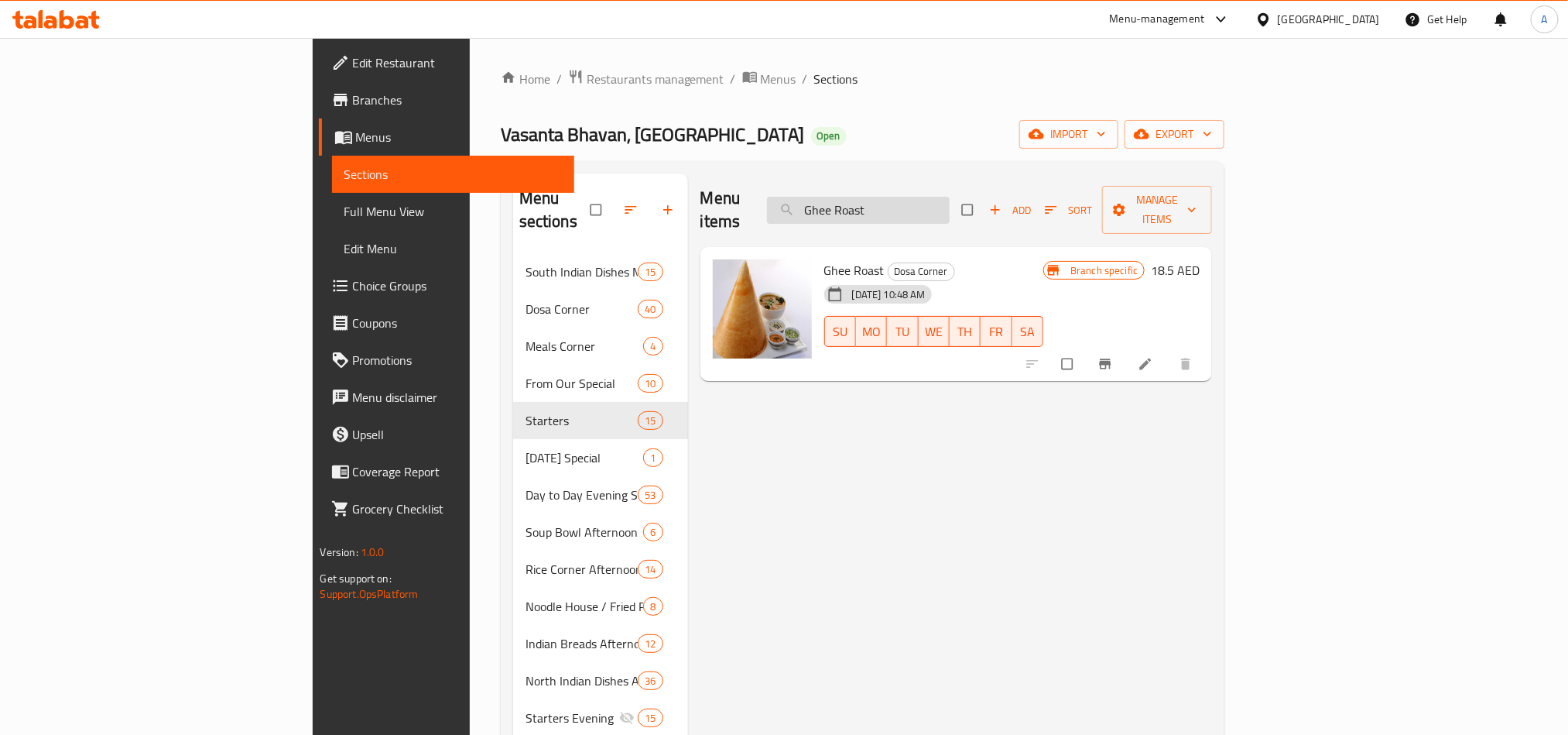
click at [950, 197] on input "Ghee Roast" at bounding box center [858, 210] width 183 height 27
paste input "NORTH INDIAN MEALS"
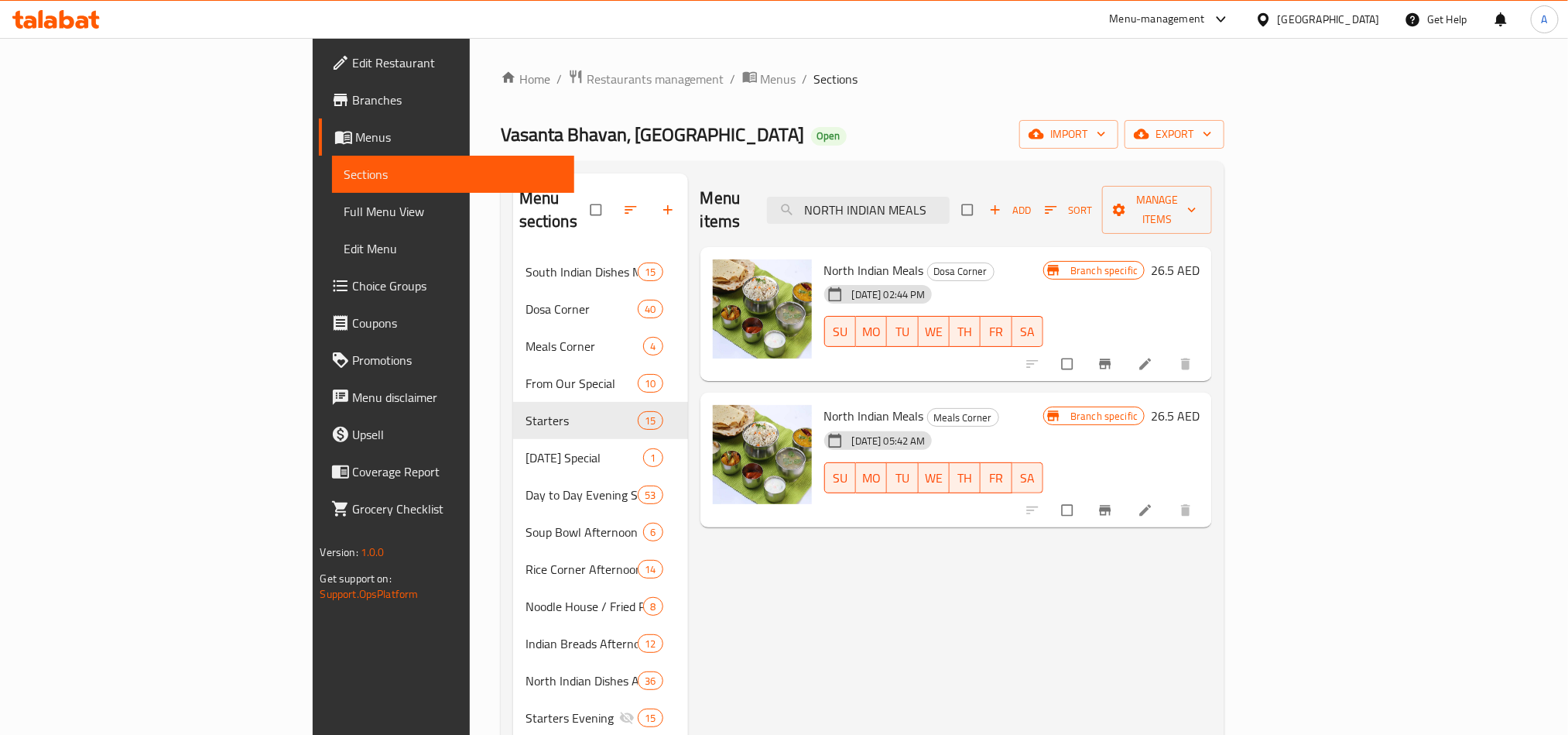
type input "NORTH INDIAN MEALS"
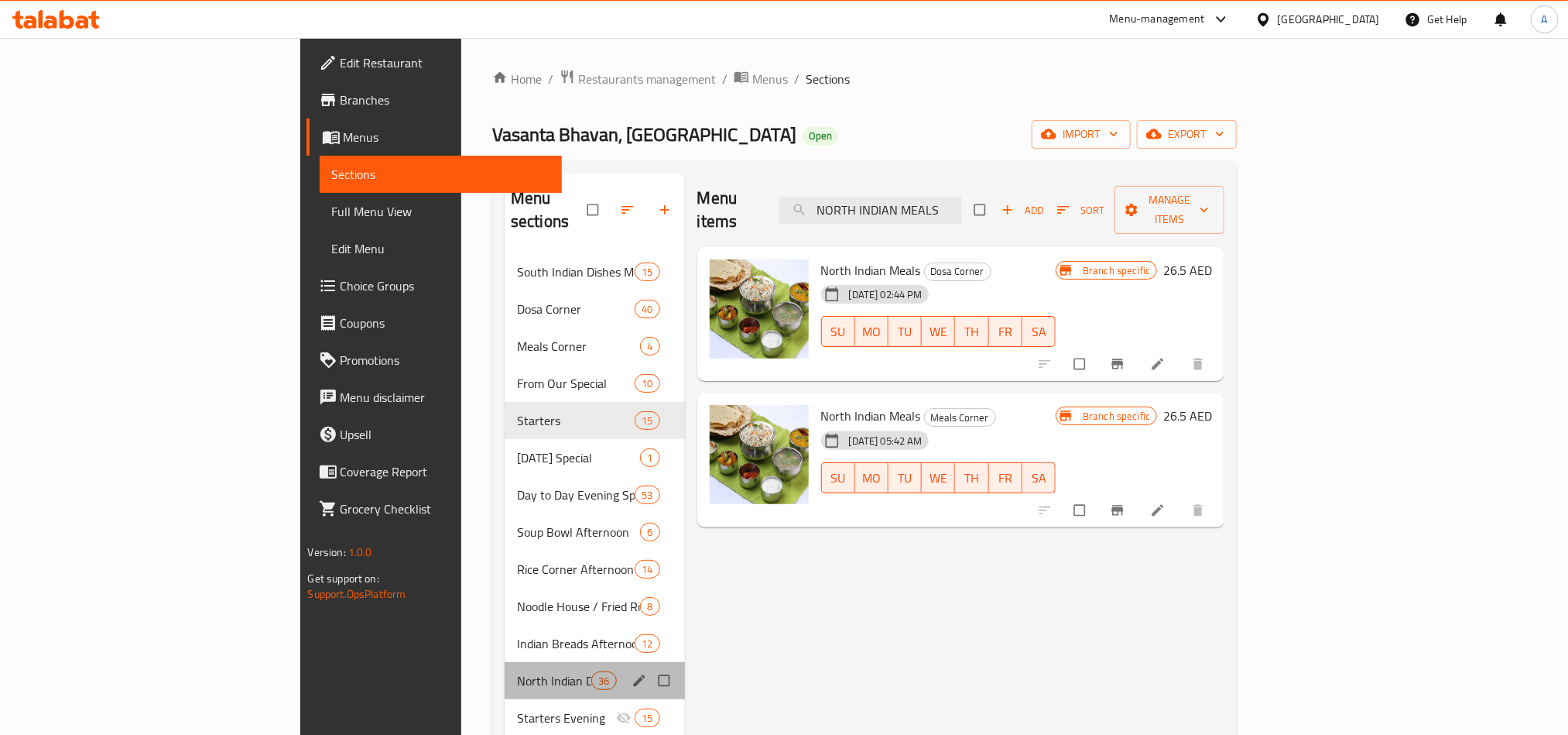
click at [504, 662] on div "North Indian Dishes Afternoon 36" at bounding box center [594, 680] width 180 height 37
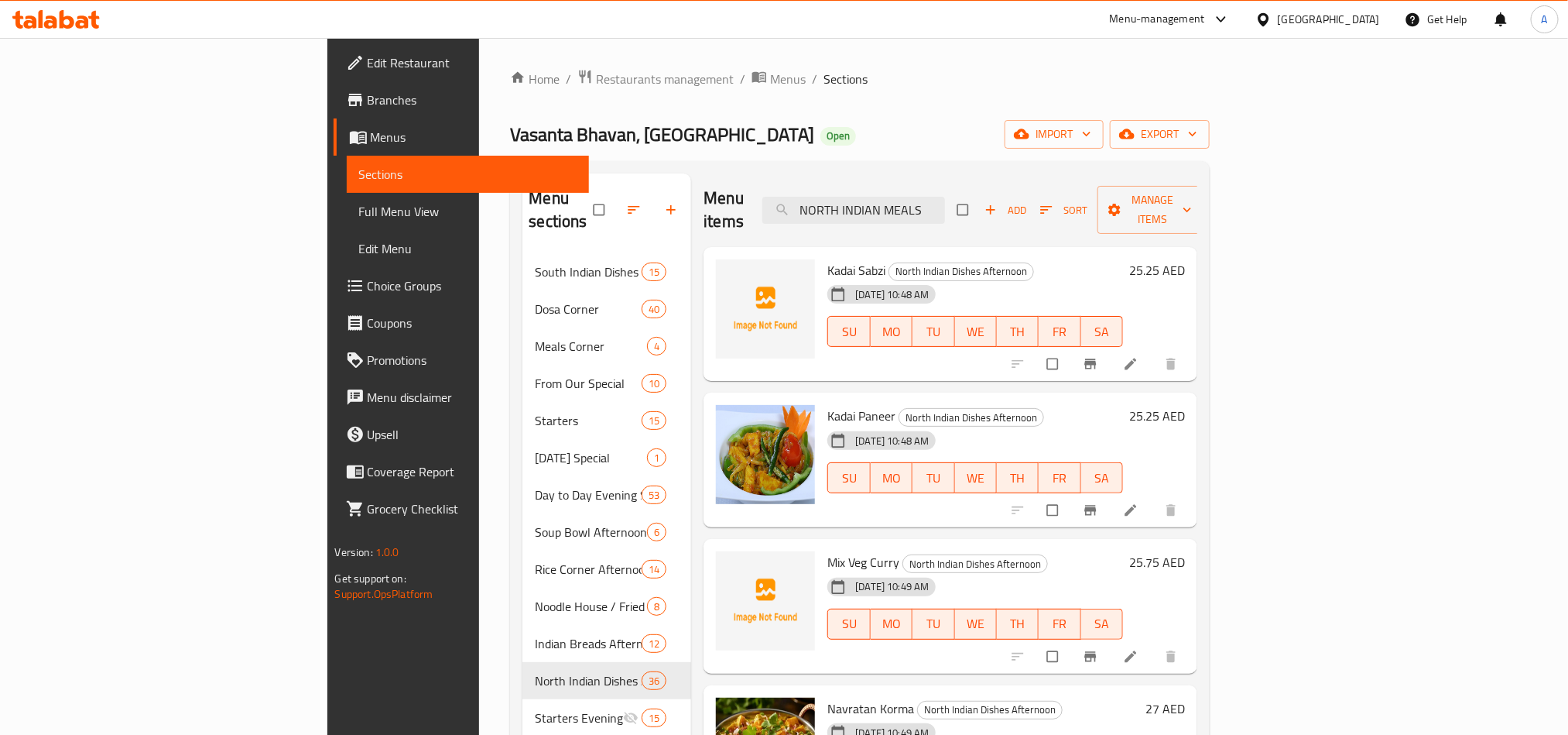
click at [1101, 356] on span "Branch-specific-item" at bounding box center [1092, 363] width 18 height 16
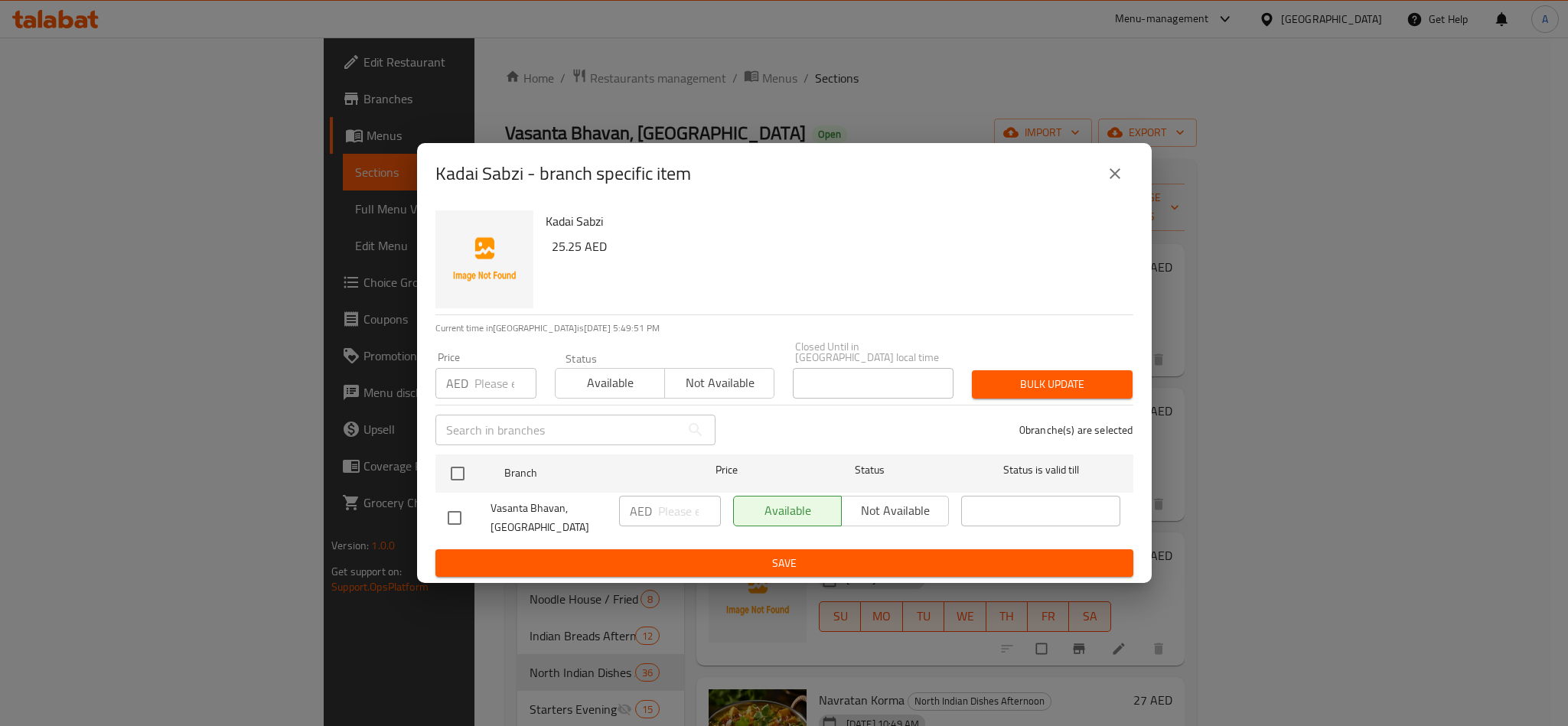
click at [1121, 194] on div "Kadai Sabzi - branch specific item" at bounding box center [784, 174] width 735 height 61
click at [1121, 182] on icon "close" at bounding box center [1115, 174] width 18 height 18
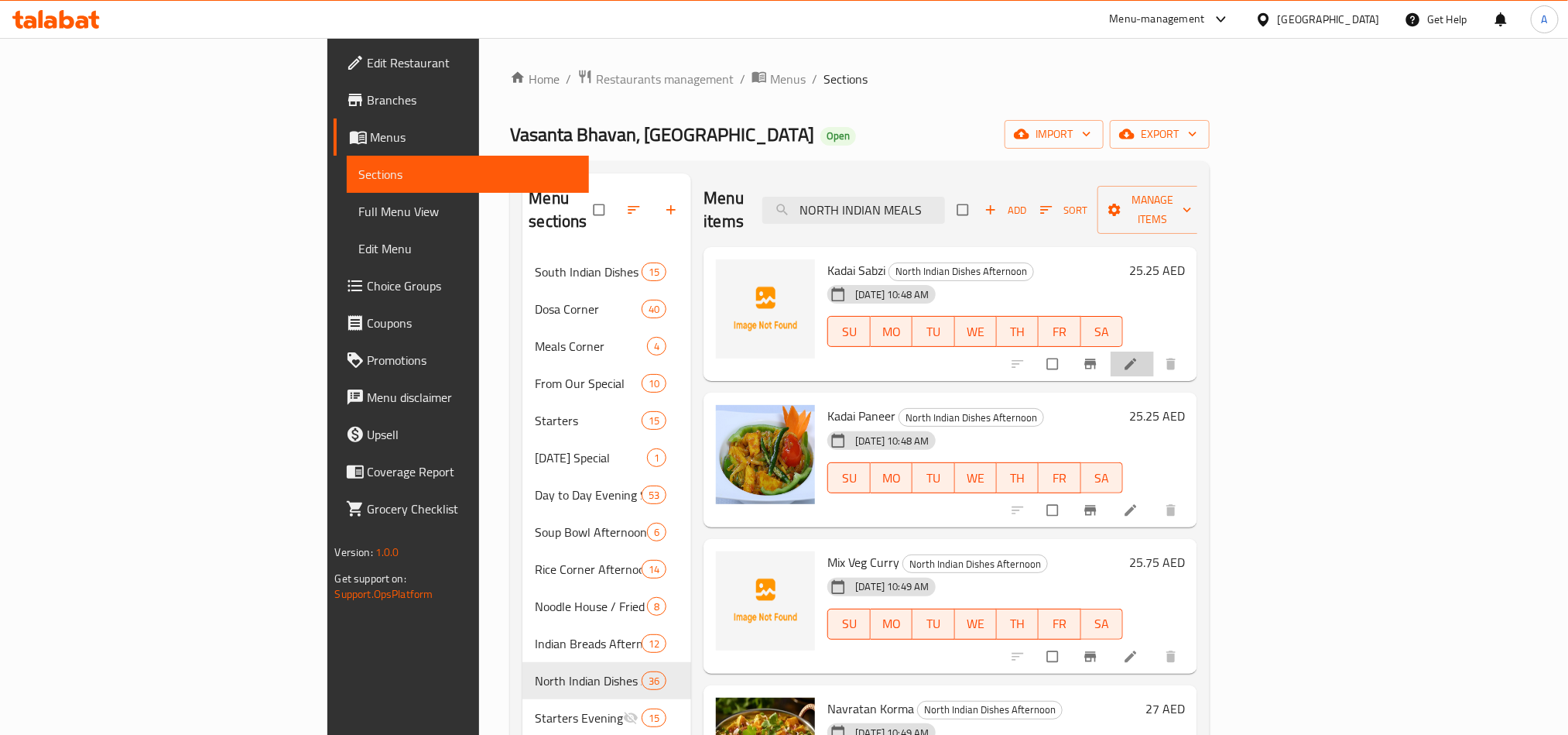
click at [1154, 351] on li at bounding box center [1132, 363] width 43 height 25
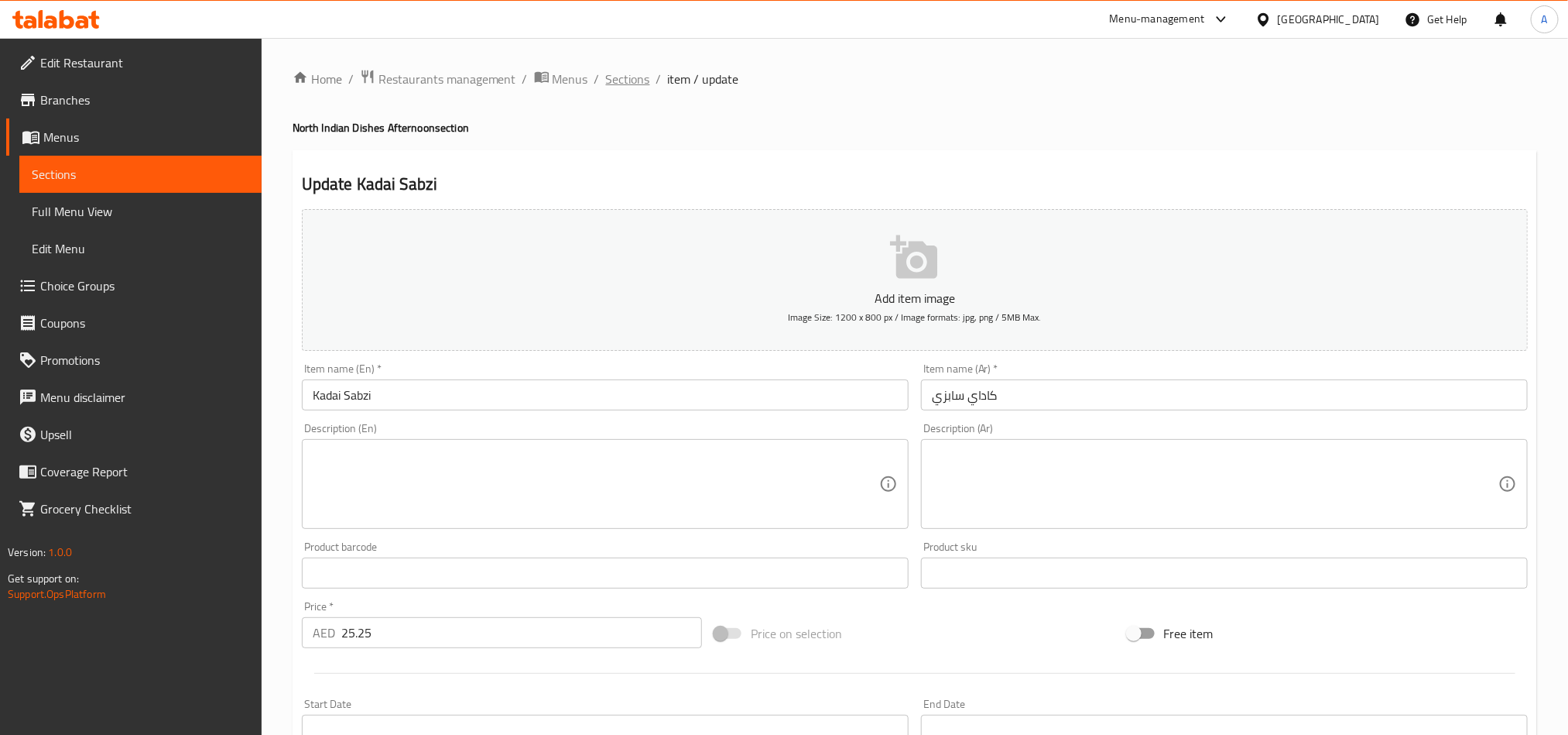
click at [638, 73] on span "Sections" at bounding box center [628, 79] width 44 height 18
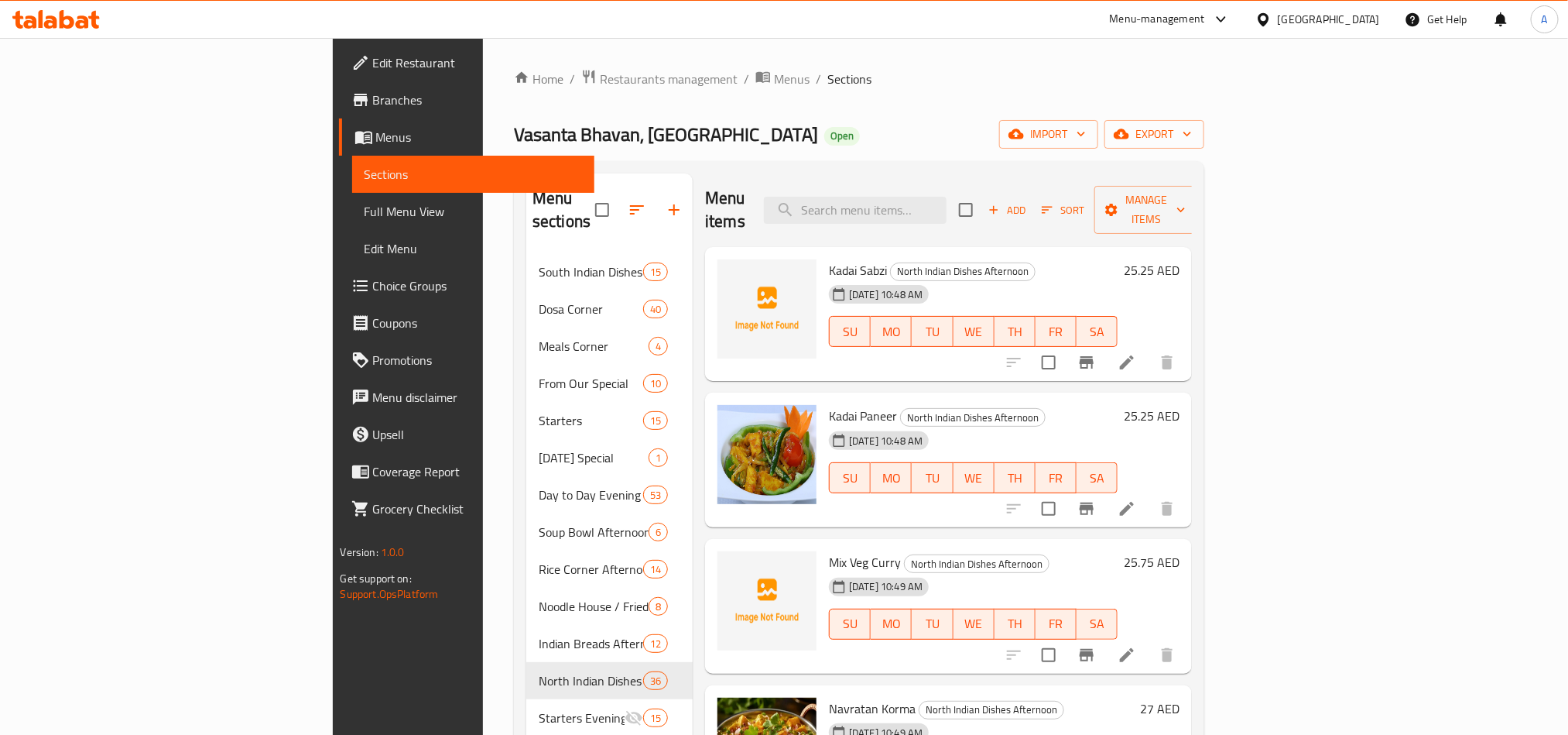
scroll to position [435, 0]
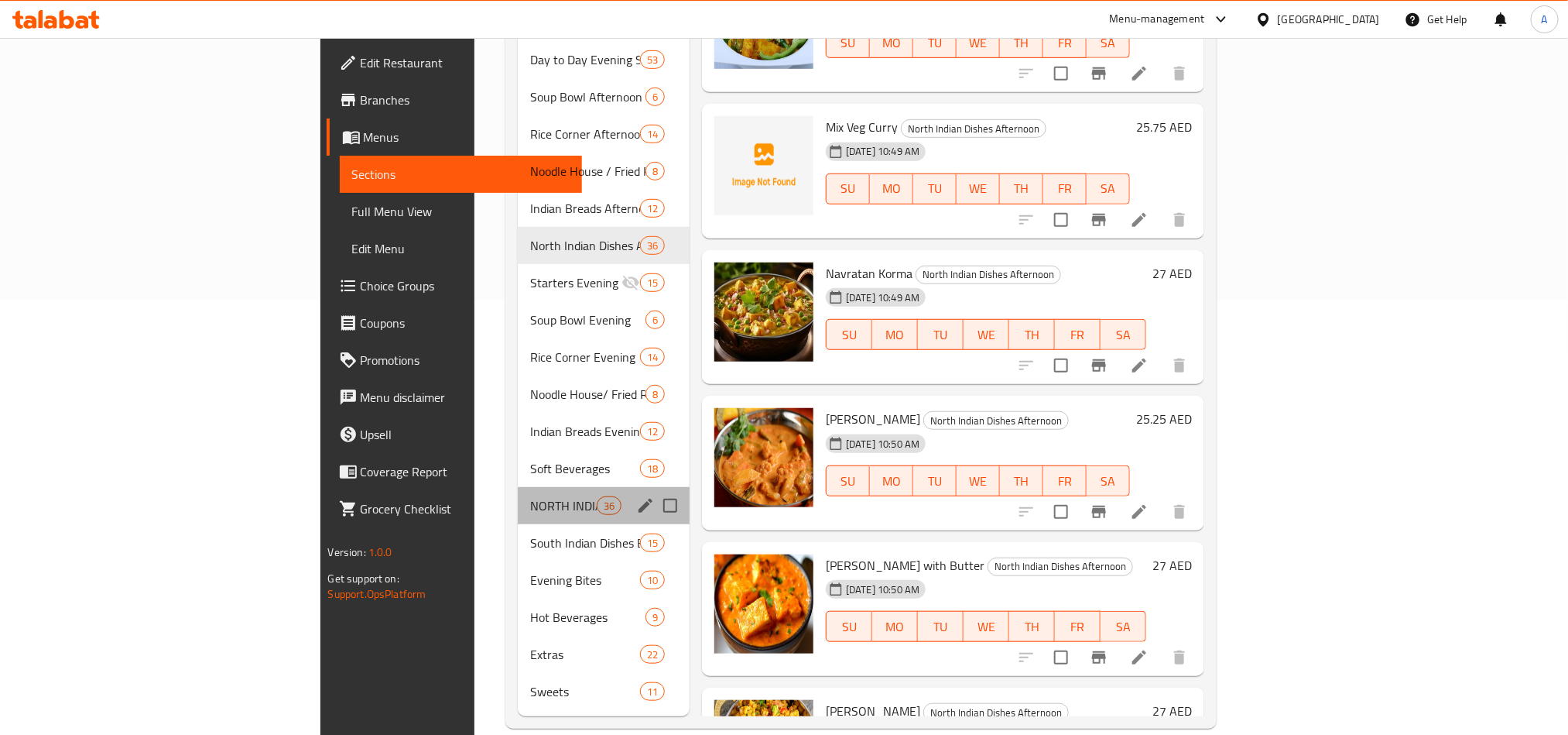
click at [517, 497] on div "NORTH INDIAN DISHES EVENING 36" at bounding box center [603, 506] width 172 height 37
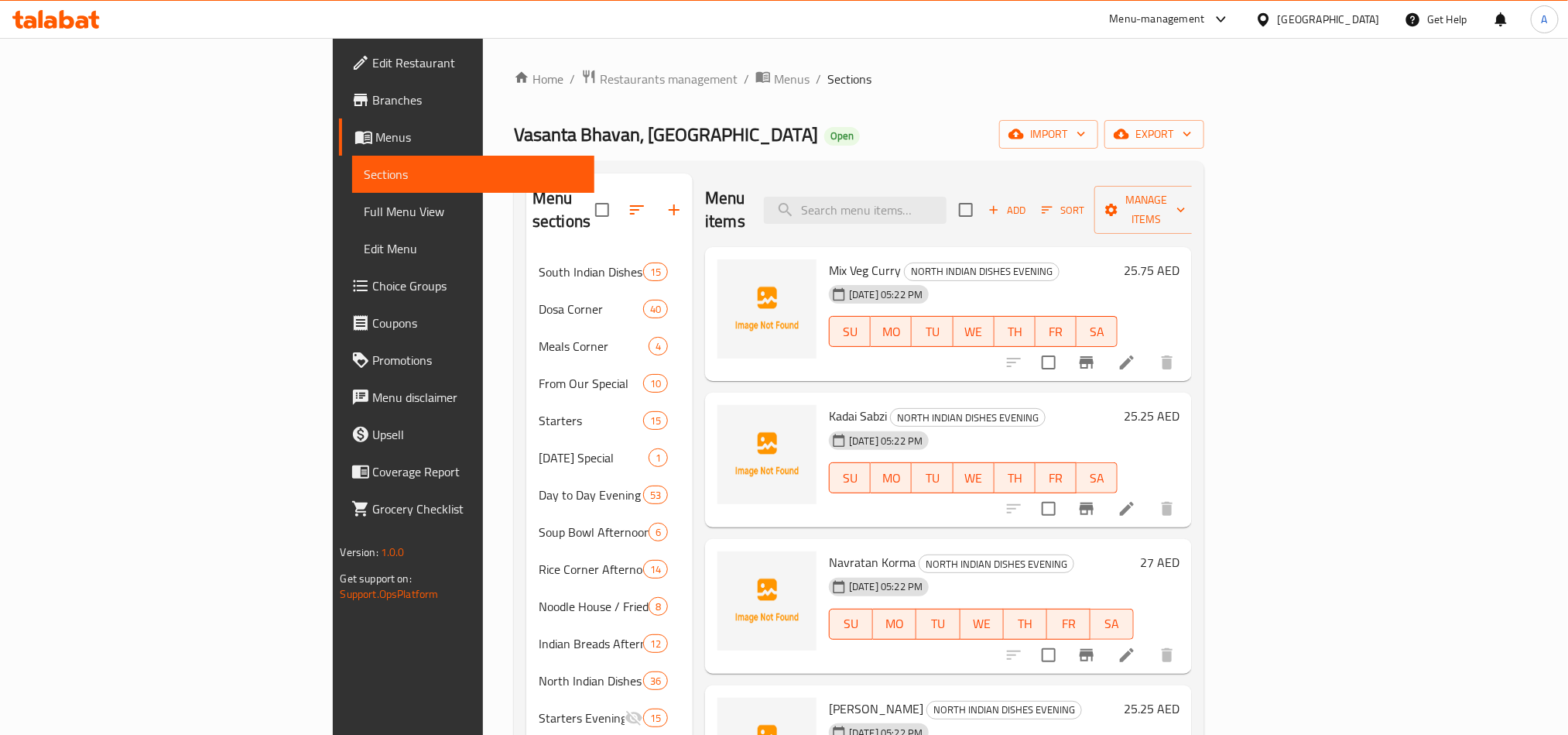
click at [1185, 355] on div at bounding box center [1090, 362] width 190 height 37
click at [1149, 353] on li at bounding box center [1126, 362] width 43 height 28
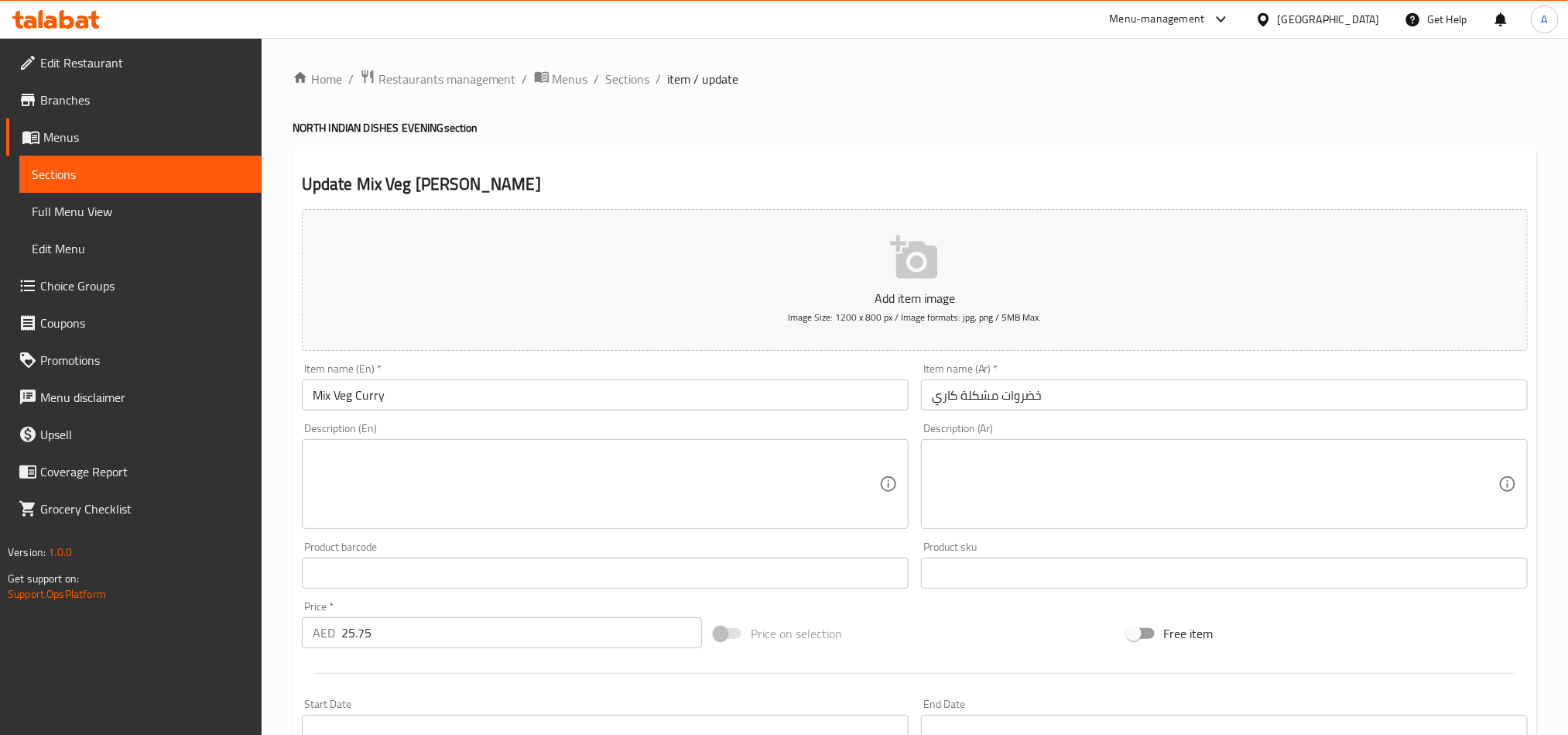
click at [436, 405] on input "Mix Veg Curry" at bounding box center [605, 394] width 607 height 31
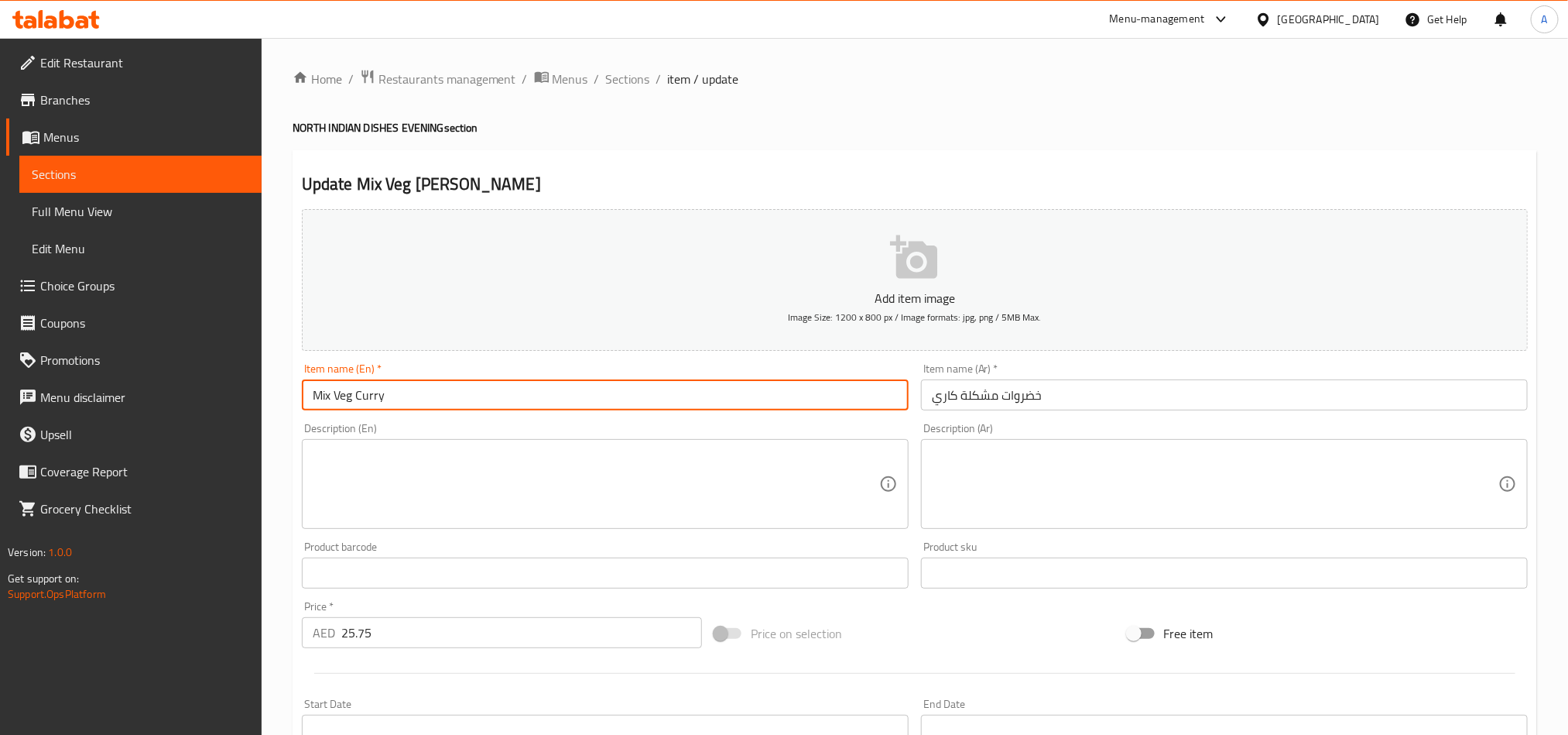
click at [436, 405] on input "Mix Veg Curry" at bounding box center [605, 394] width 607 height 31
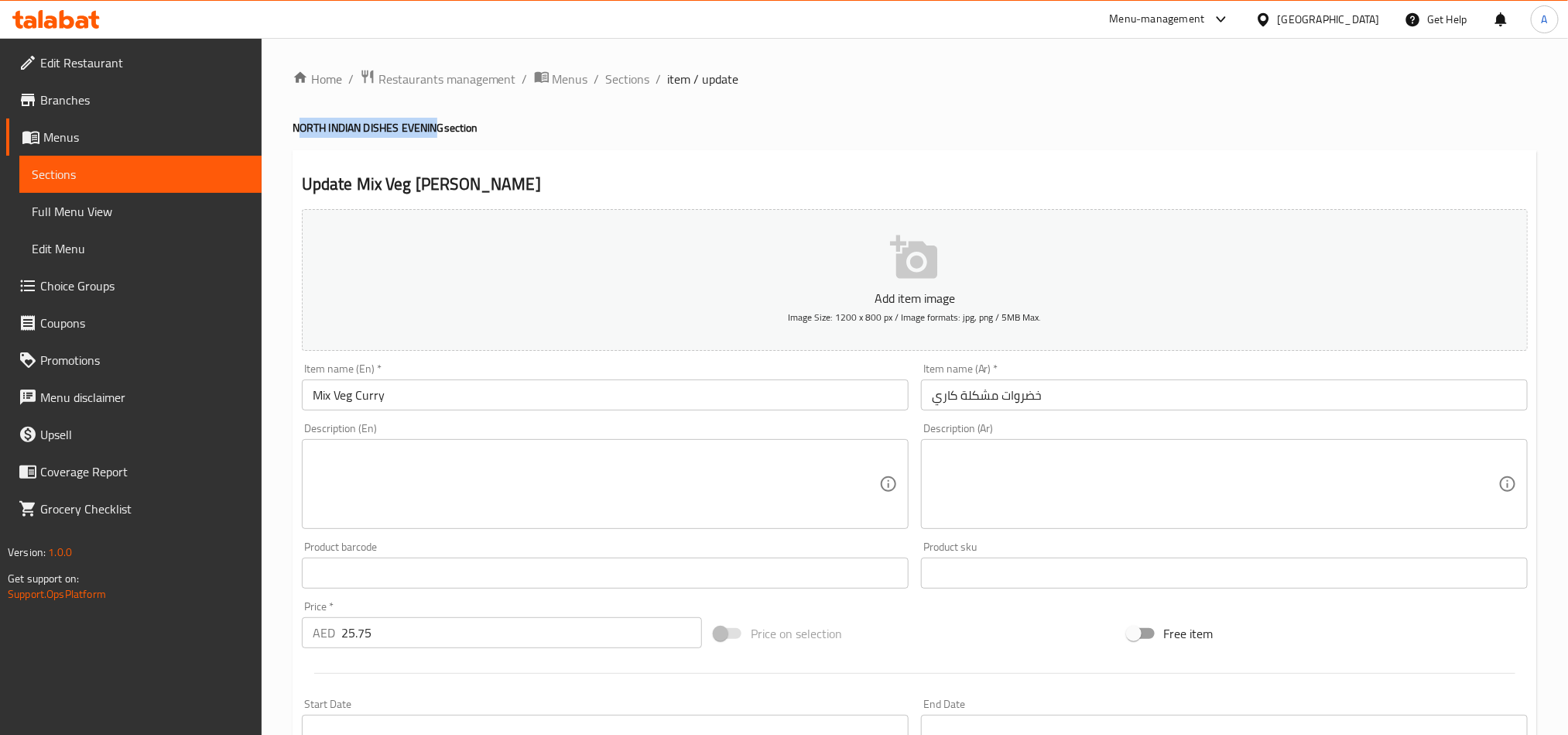
copy h4 "[PERSON_NAME] INDIAN DISHES EVENIN"
drag, startPoint x: 307, startPoint y: 121, endPoint x: 444, endPoint y: 107, distance: 137.7
click at [444, 107] on div "Home / Restaurants management / Menus / Sections / item / update NORTH INDIAN D…" at bounding box center [915, 566] width 1245 height 994
click at [641, 87] on span "Sections" at bounding box center [628, 79] width 44 height 18
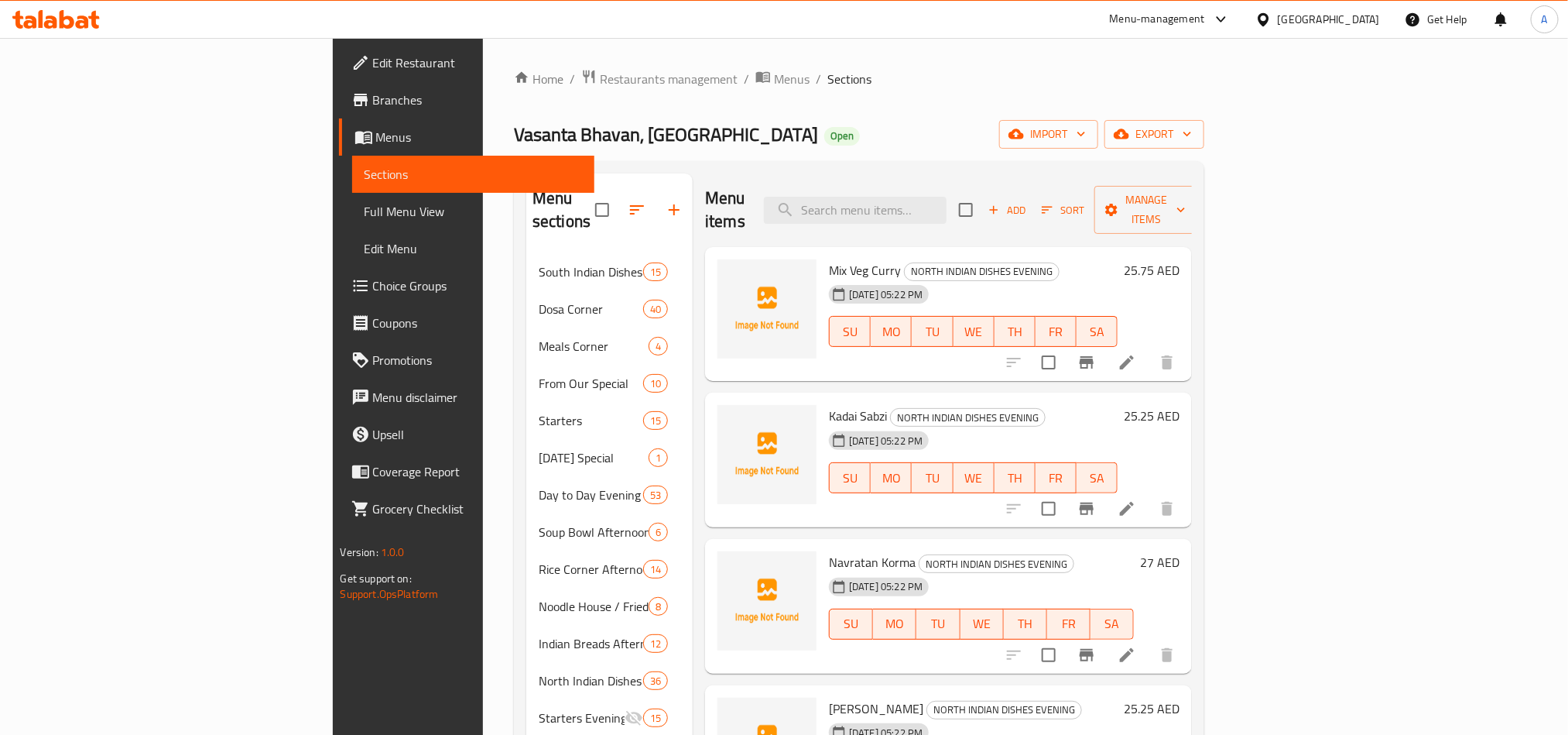
click at [954, 218] on div "Menu items Add Sort Manage items" at bounding box center [948, 211] width 487 height 74
click at [946, 197] on input "search" at bounding box center [856, 210] width 183 height 27
paste input "NORTH INDIAN MEALS"
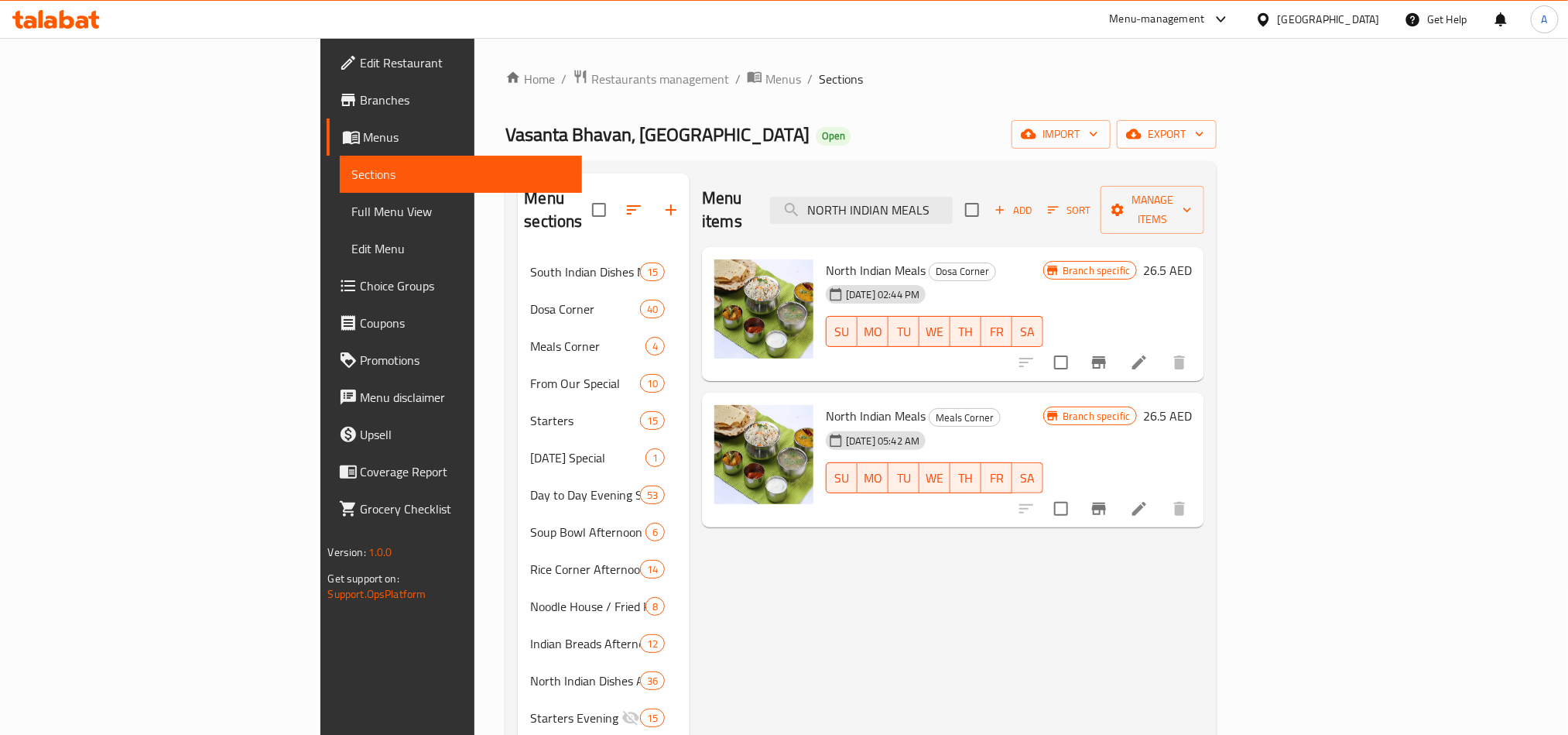
type input "NORTH INDIAN MEALS"
click at [877, 278] on div "[DATE] 02:44 PM" at bounding box center [848, 293] width 57 height 31
click at [930, 263] on span "Dosa Corner" at bounding box center [962, 271] width 66 height 18
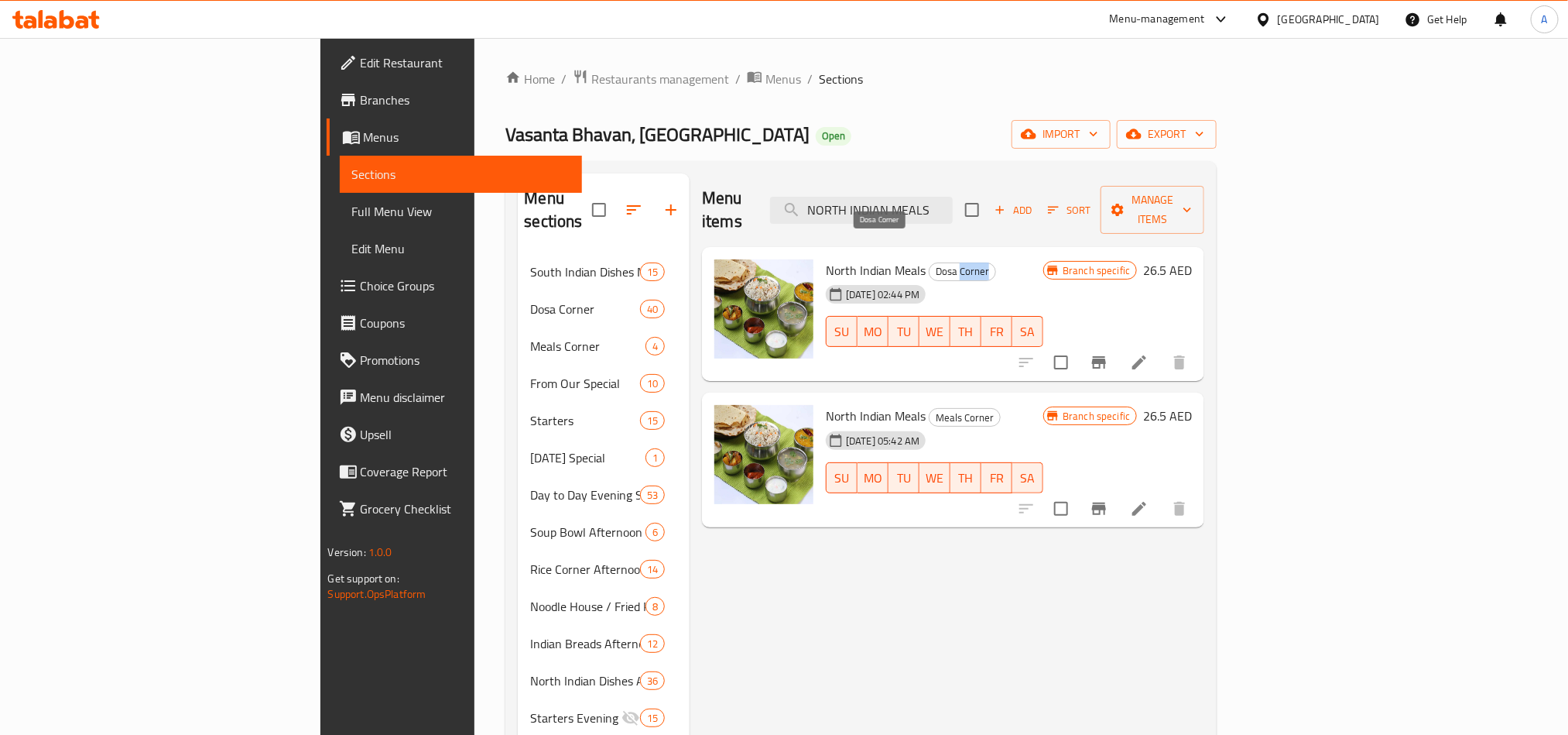
click at [930, 263] on span "Dosa Corner" at bounding box center [962, 271] width 66 height 18
copy div "Dosa Corner"
click at [877, 425] on div "[DATE] 05:42 AM" at bounding box center [848, 440] width 57 height 31
click at [930, 409] on span "Meals Corner" at bounding box center [965, 417] width 70 height 18
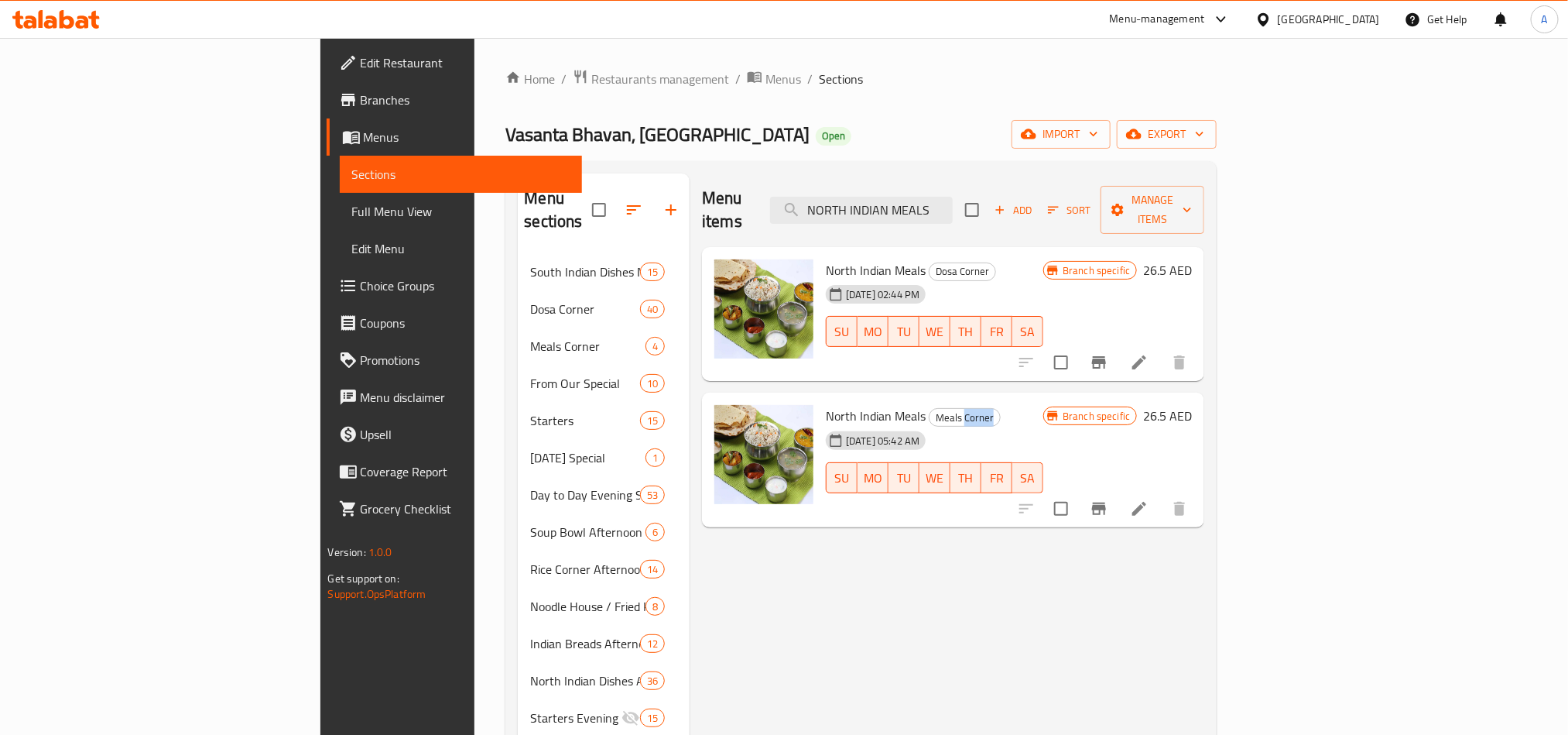
click at [930, 409] on span "Meals Corner" at bounding box center [965, 417] width 70 height 18
copy div "Meals Corner"
copy span "Dosa Corner"
drag, startPoint x: 855, startPoint y: 246, endPoint x: 1010, endPoint y: 245, distance: 155.0
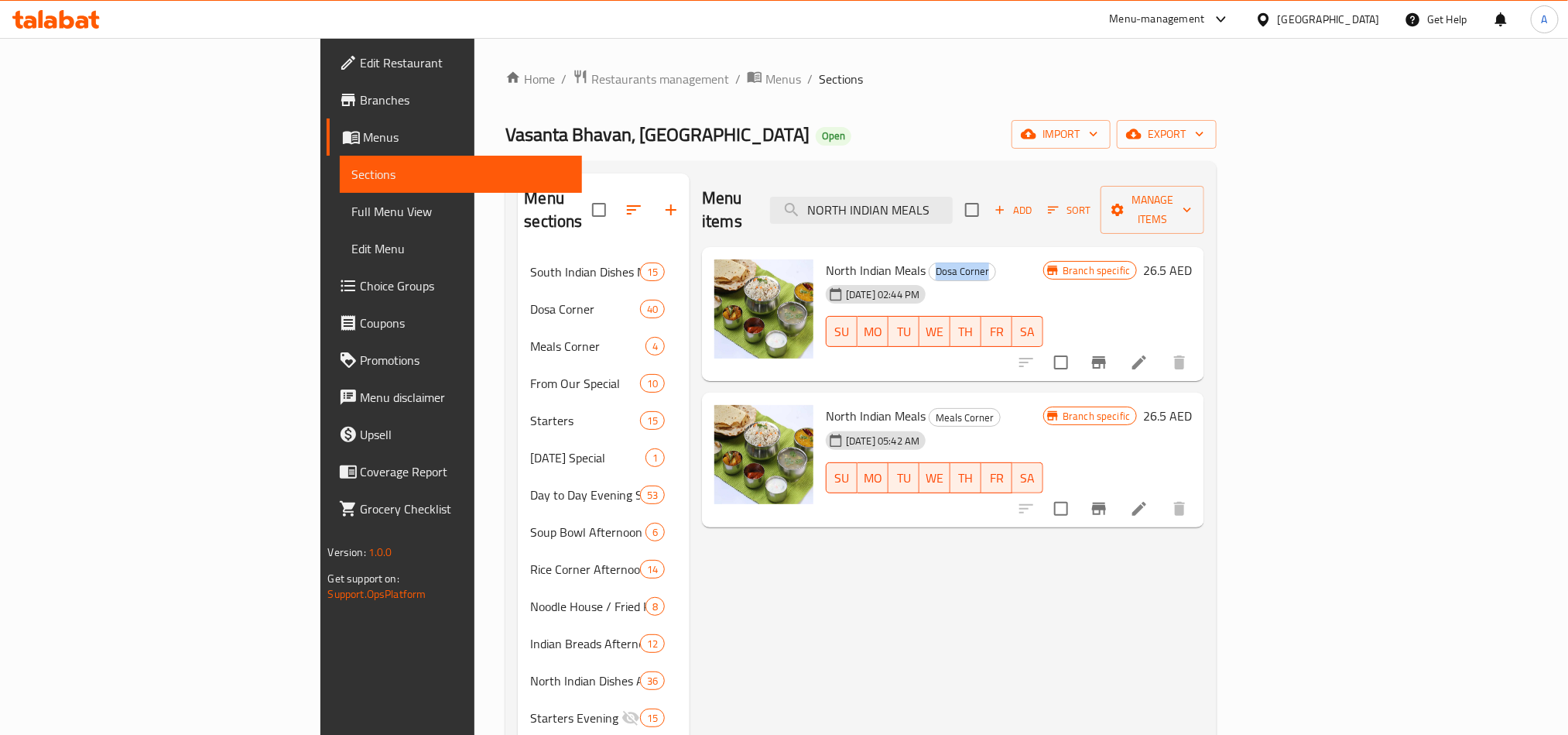
click at [1010, 260] on h6 "North Indian Meals [GEOGRAPHIC_DATA]" at bounding box center [934, 270] width 217 height 21
click at [1197, 344] on div at bounding box center [1102, 362] width 190 height 37
click at [1108, 353] on icon "Branch-specific-item" at bounding box center [1099, 362] width 18 height 18
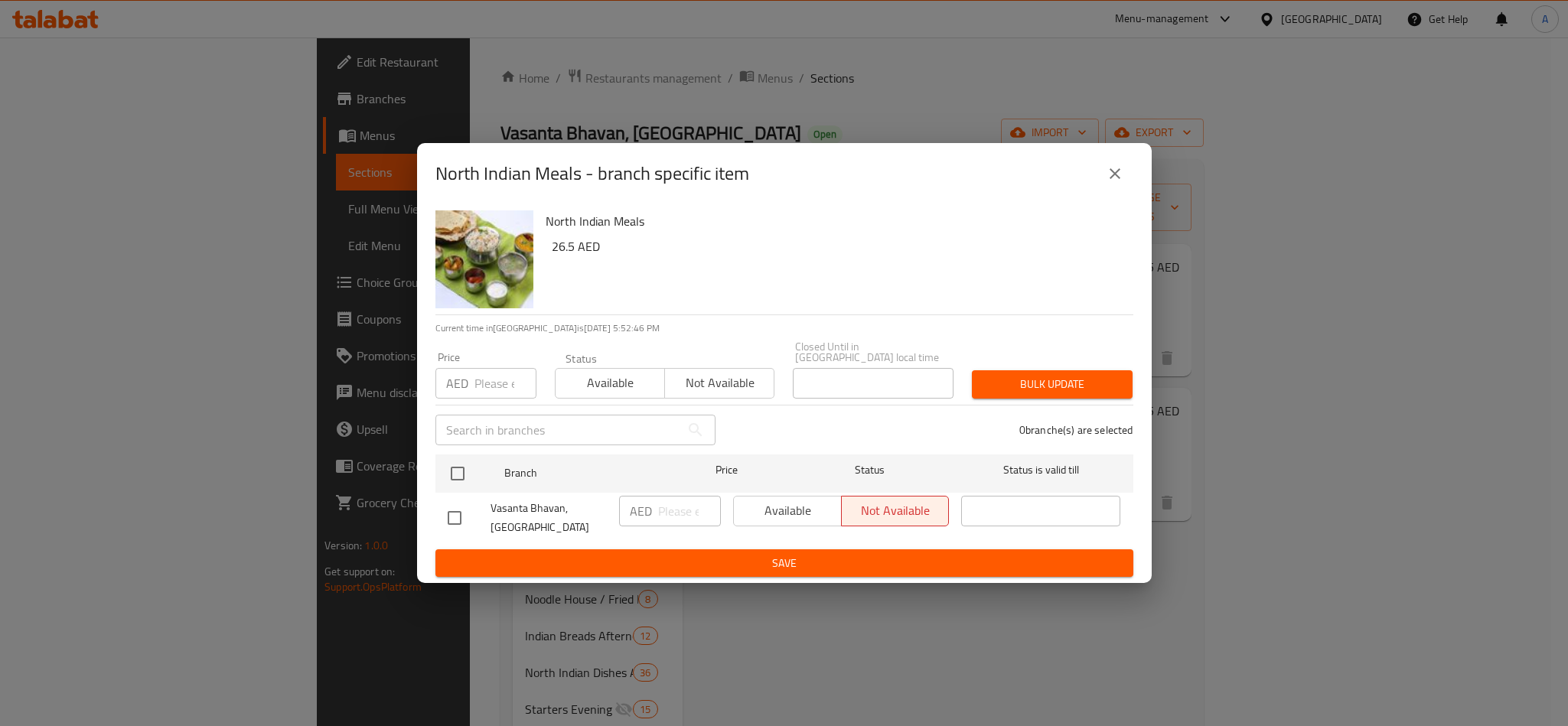
click at [1104, 179] on button "close" at bounding box center [1115, 174] width 37 height 37
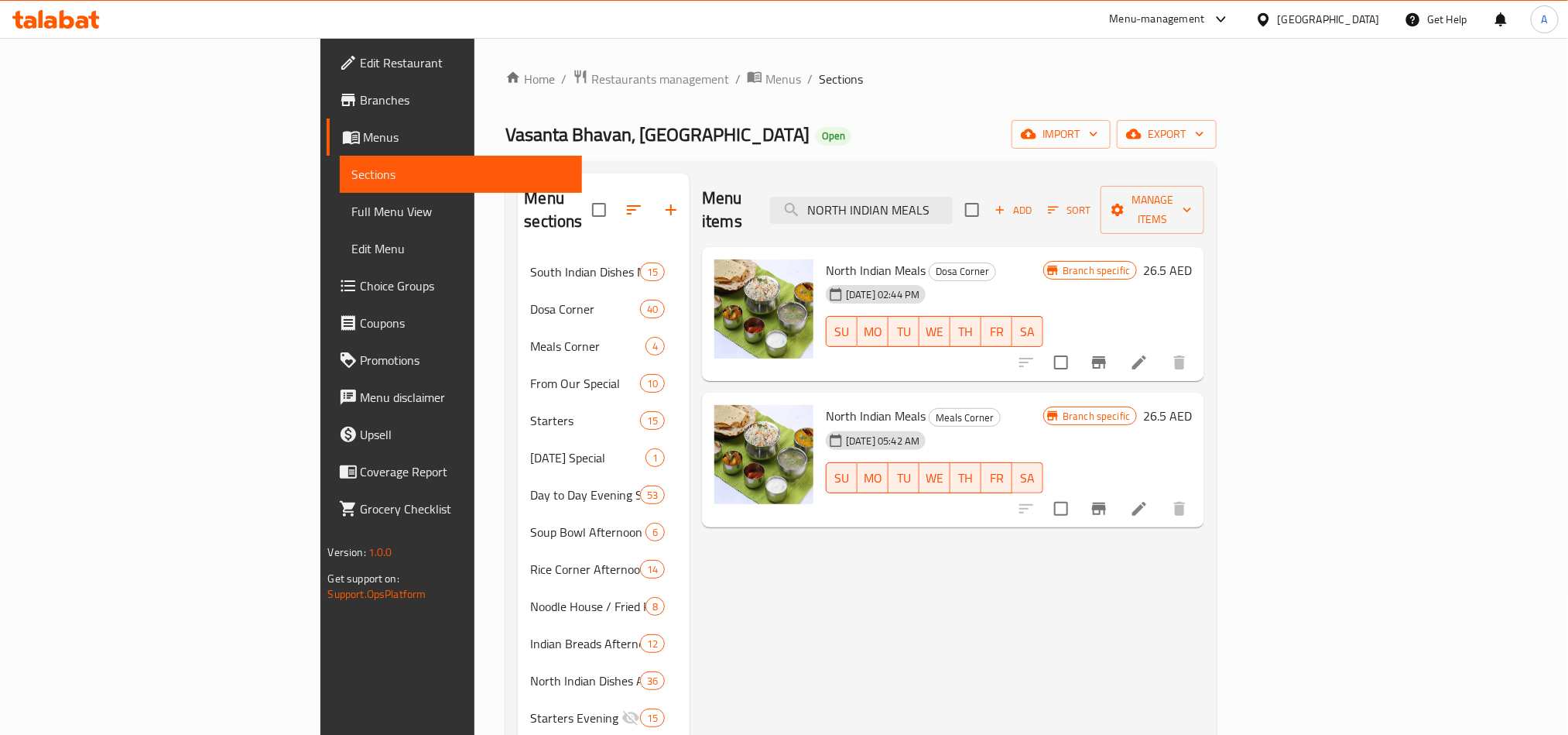
click at [1149, 353] on icon at bounding box center [1139, 362] width 18 height 18
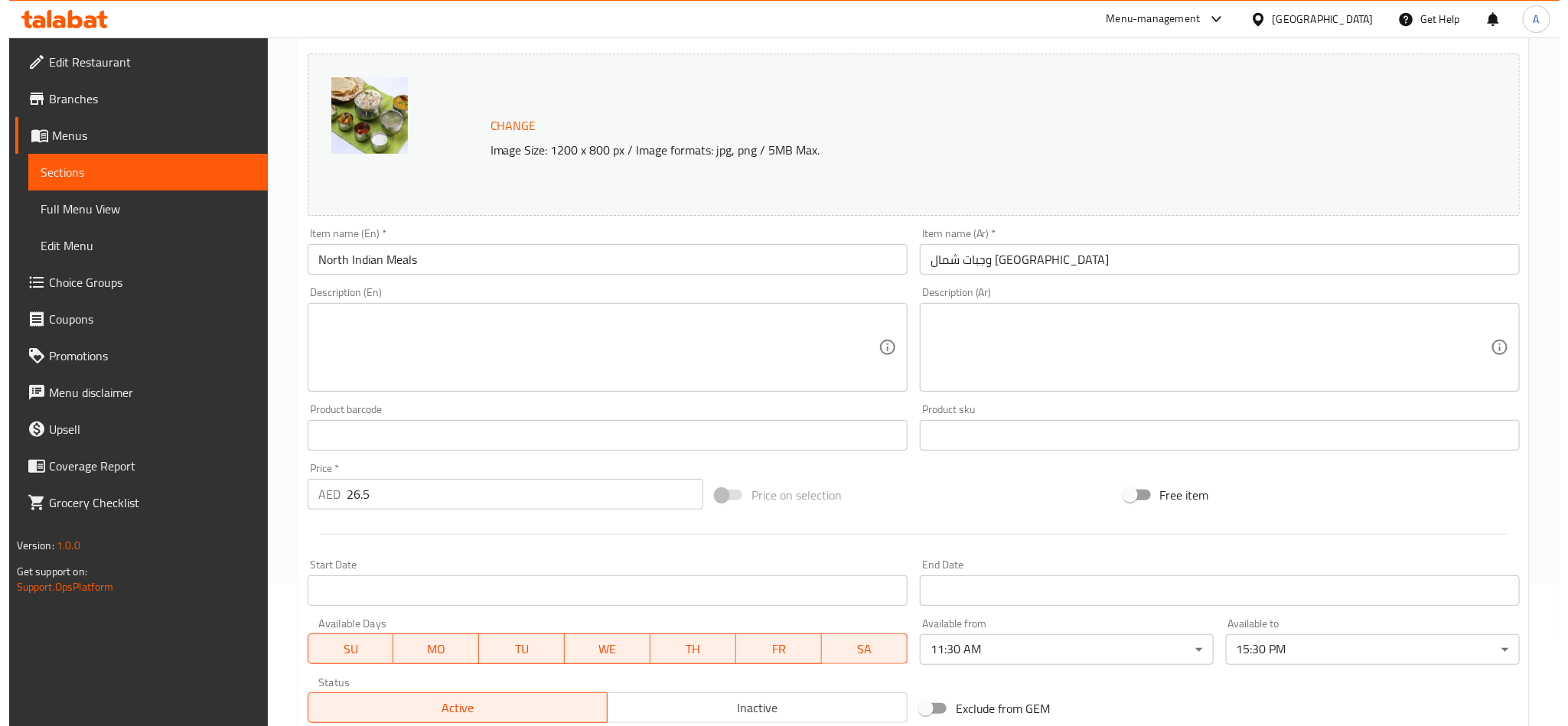
scroll to position [364, 0]
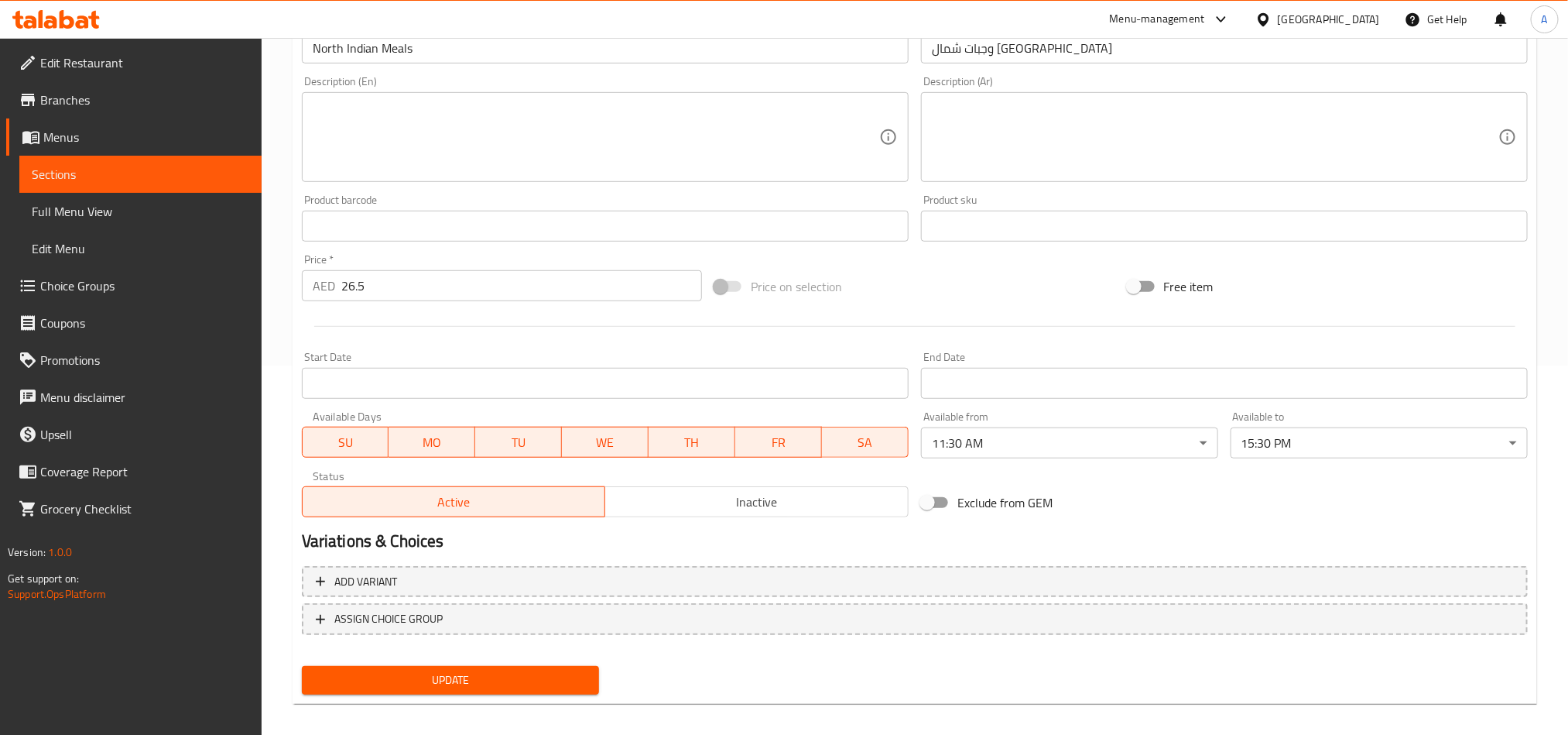
click at [1056, 365] on body "​ Menu-management [GEOGRAPHIC_DATA] Get Help A Edit Restaurant Branches Menus S…" at bounding box center [784, 18] width 1568 height 697
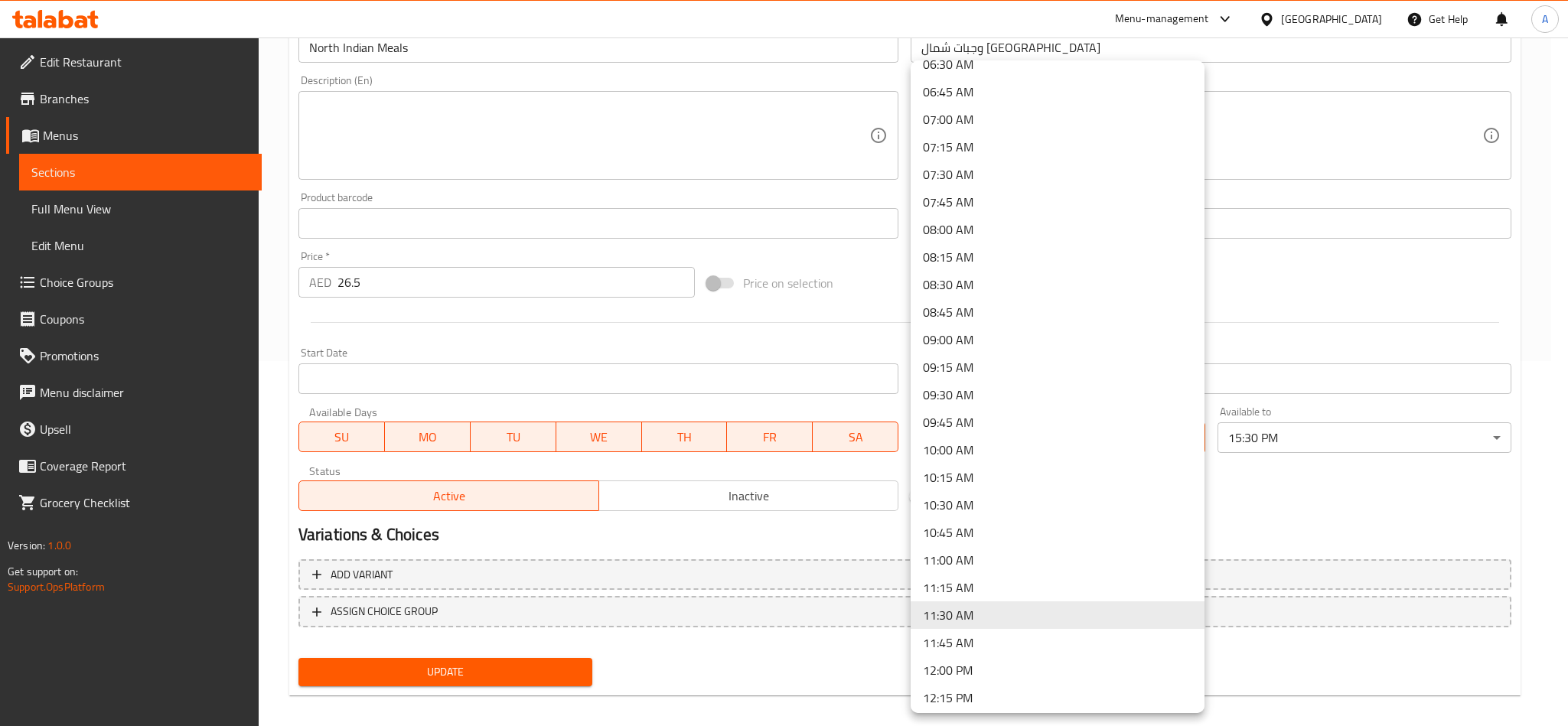
scroll to position [731, 0]
click at [947, 163] on li "07:30 AM" at bounding box center [1058, 176] width 294 height 27
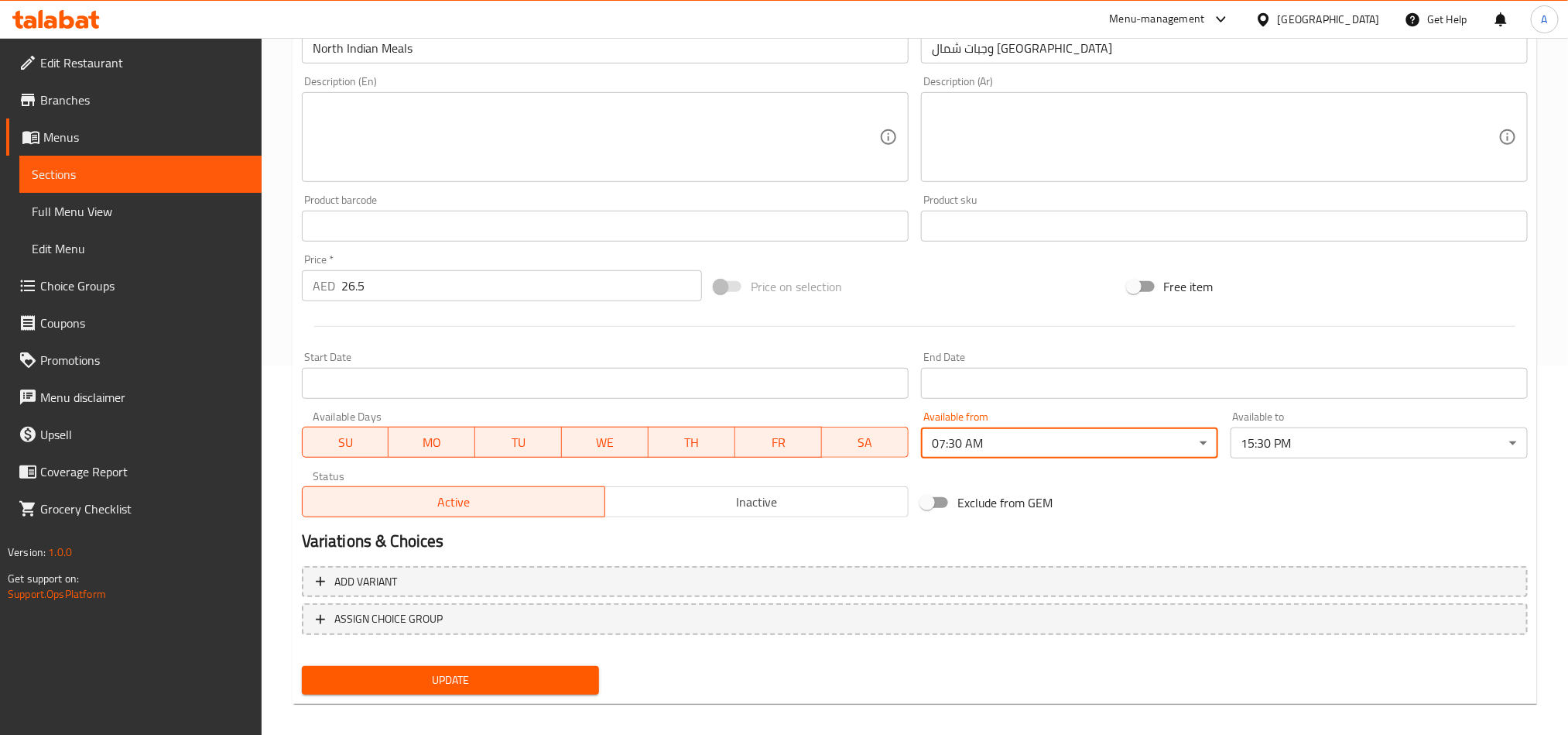
click at [1361, 422] on div "Available to 15:30 PM ​" at bounding box center [1380, 435] width 298 height 47
click at [1377, 365] on body "​ Menu-management [GEOGRAPHIC_DATA] Get Help A Edit Restaurant Branches Menus S…" at bounding box center [784, 18] width 1568 height 697
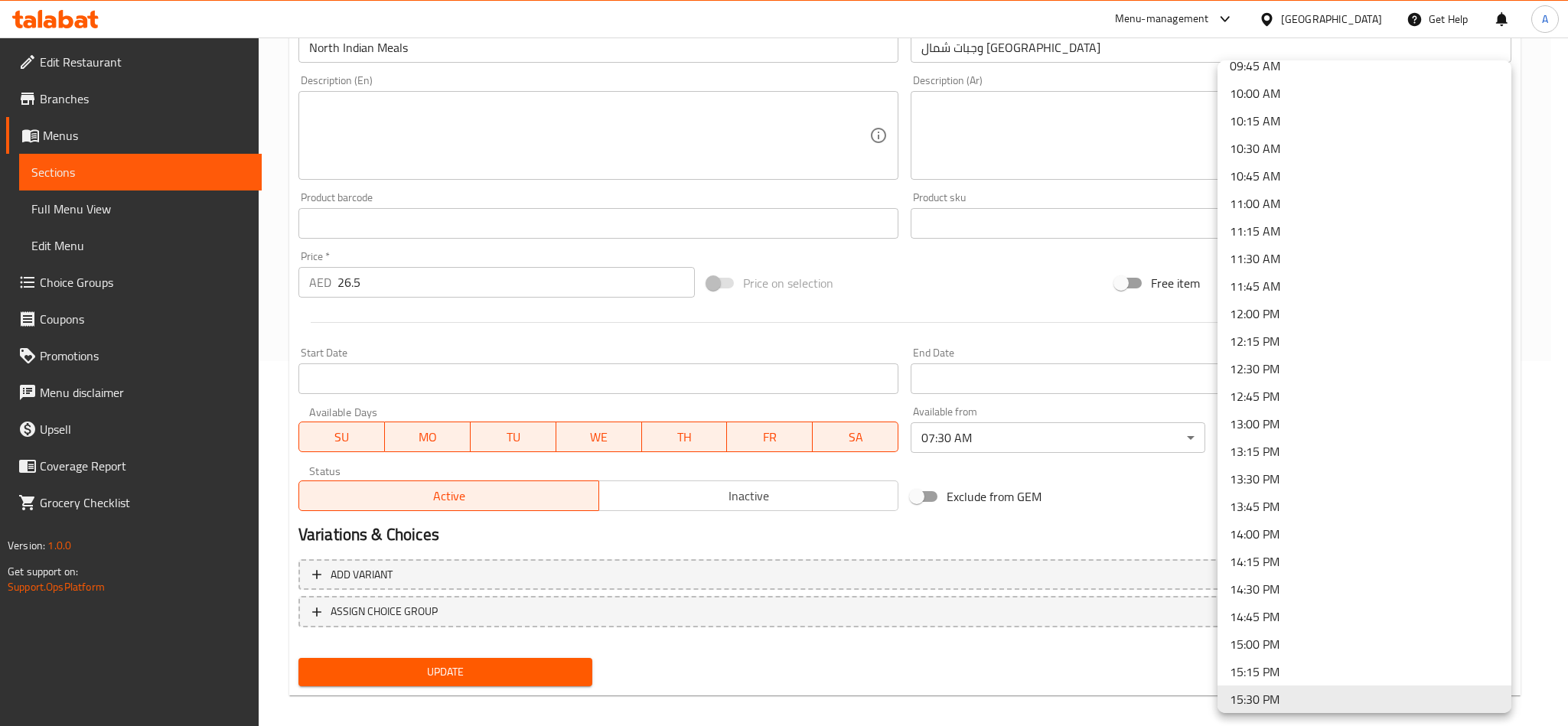
scroll to position [1056, 0]
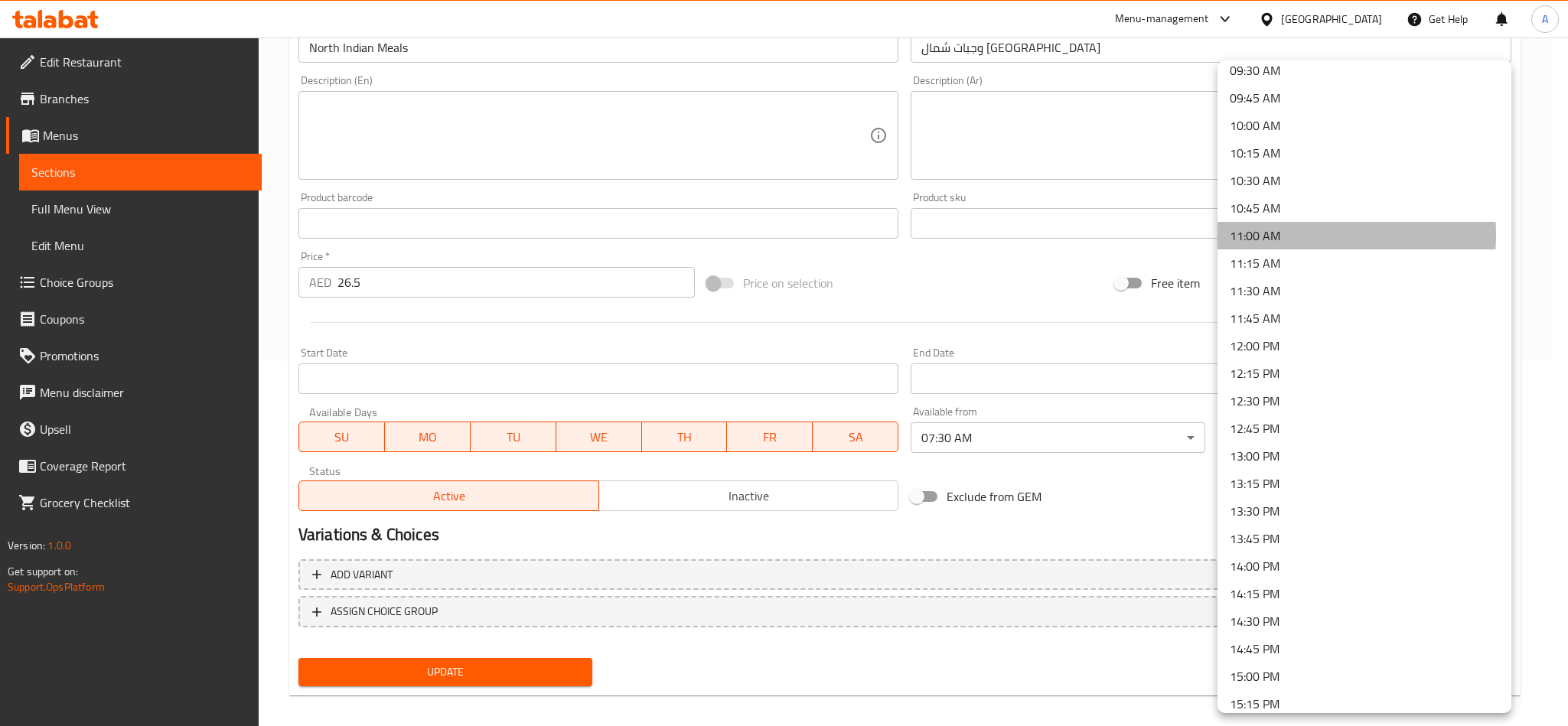
click at [1267, 234] on li "11:00 AM" at bounding box center [1364, 236] width 294 height 27
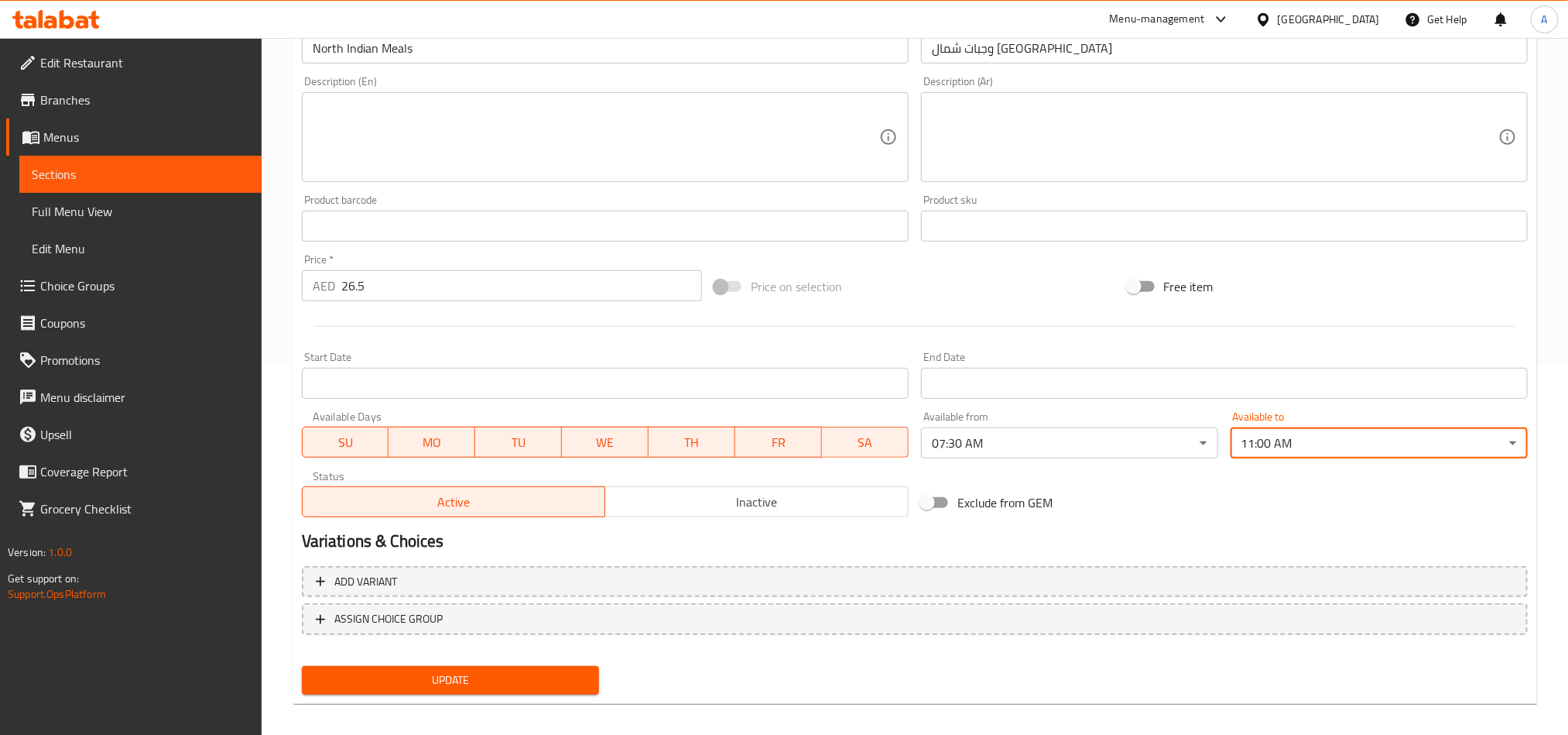
click at [1333, 365] on body "​ Menu-management [GEOGRAPHIC_DATA] Get Help A Edit Restaurant Branches Menus S…" at bounding box center [784, 18] width 1568 height 697
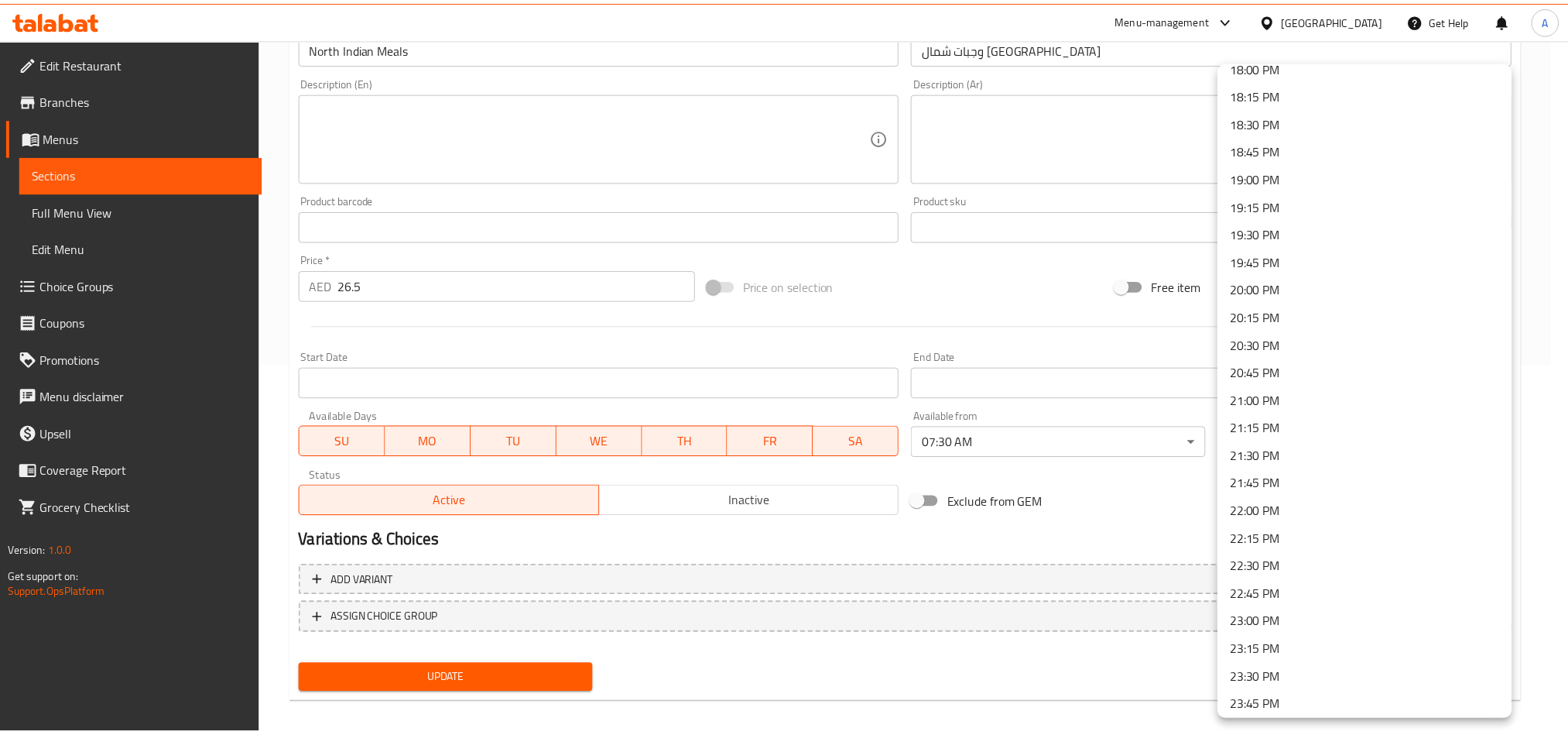
scroll to position [2054, 0]
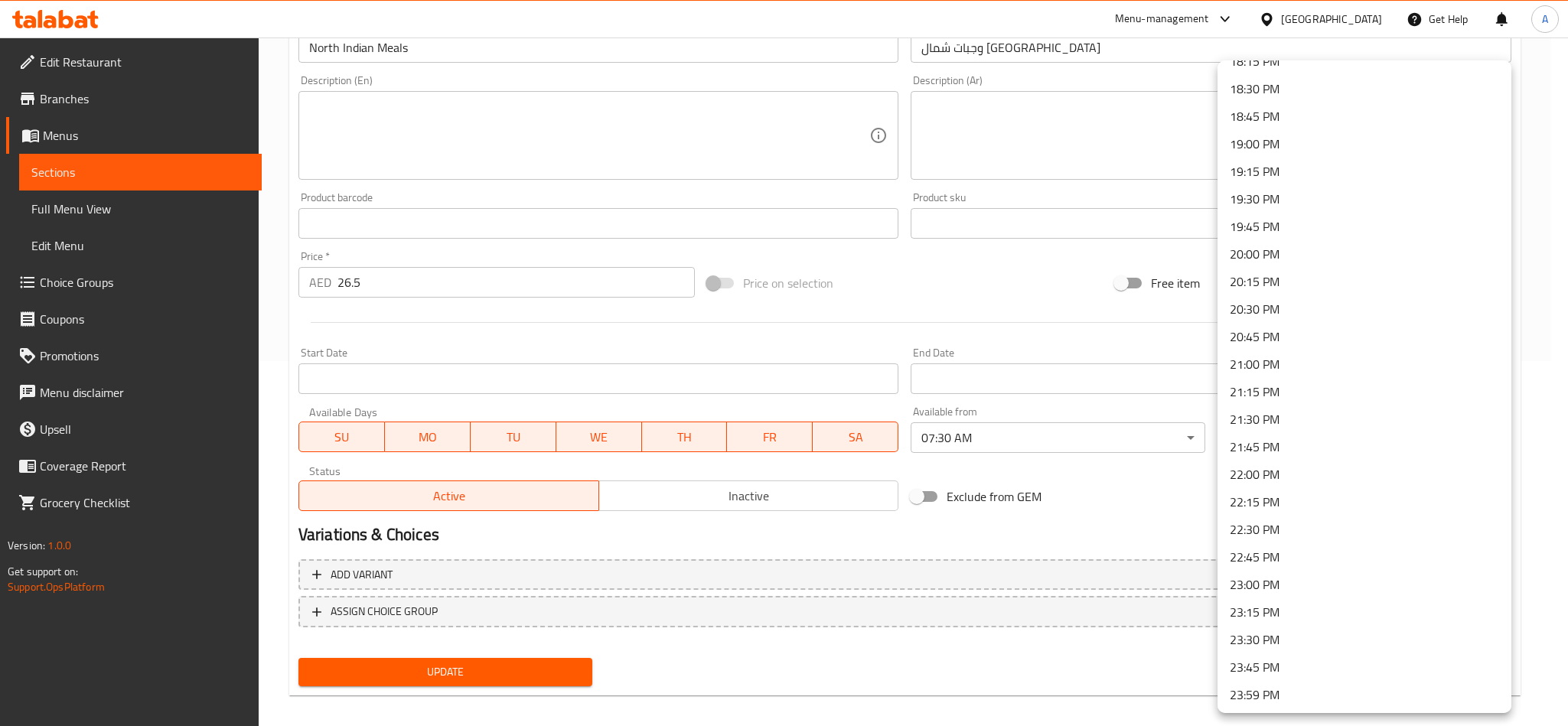
click at [1277, 579] on li "23:00 PM" at bounding box center [1364, 584] width 294 height 27
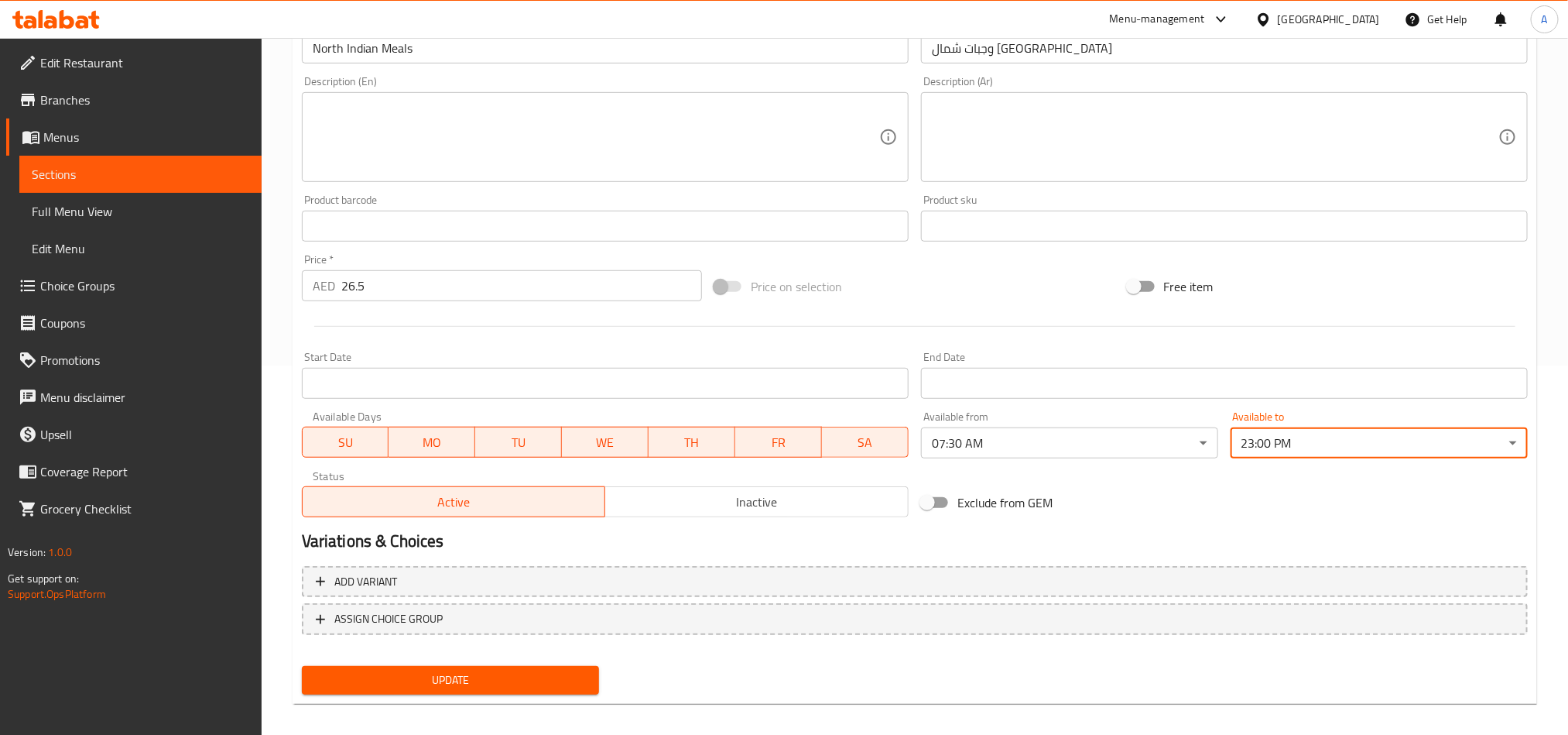
click at [578, 679] on span "Update" at bounding box center [450, 680] width 273 height 19
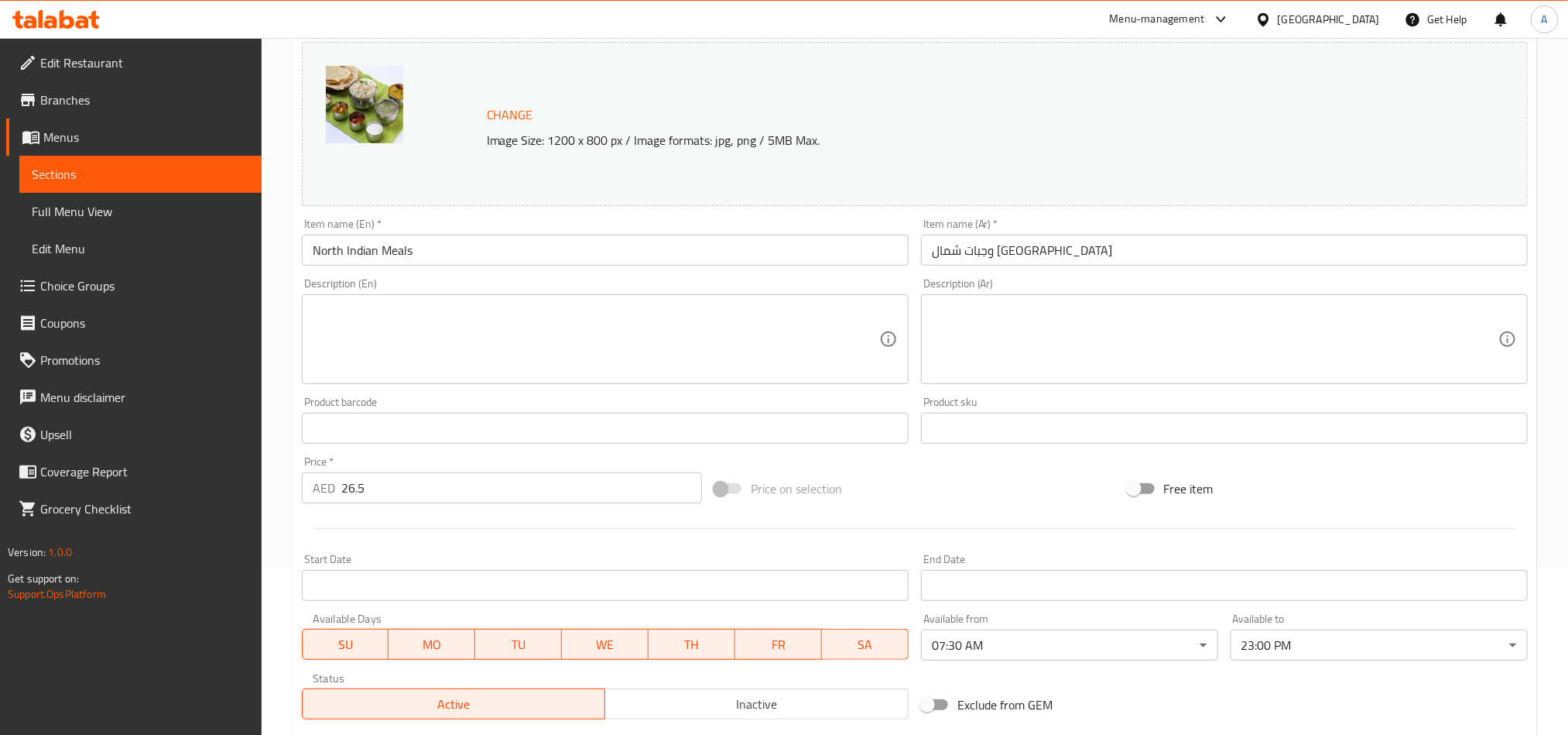
scroll to position [0, 0]
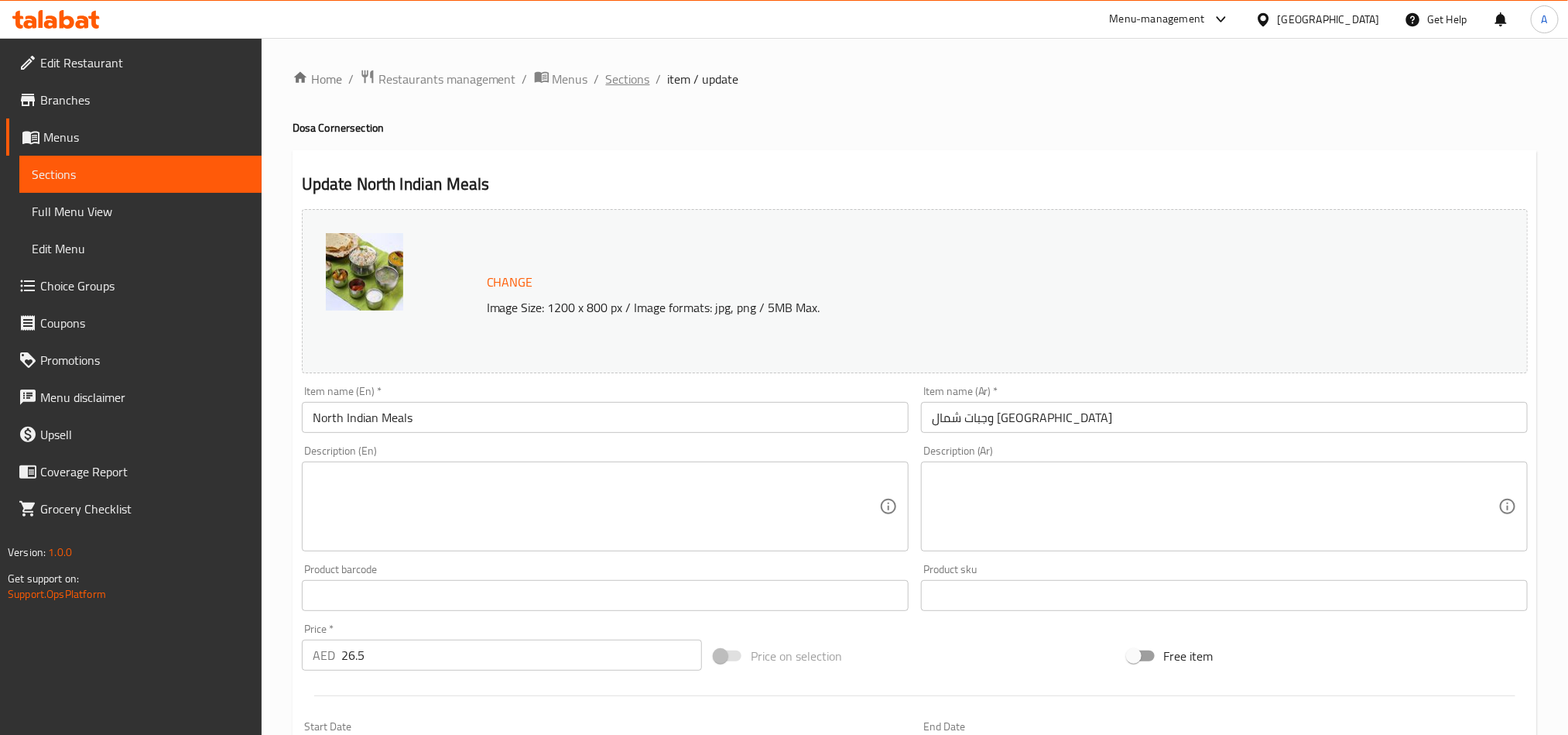
click at [636, 78] on span "Sections" at bounding box center [628, 79] width 44 height 18
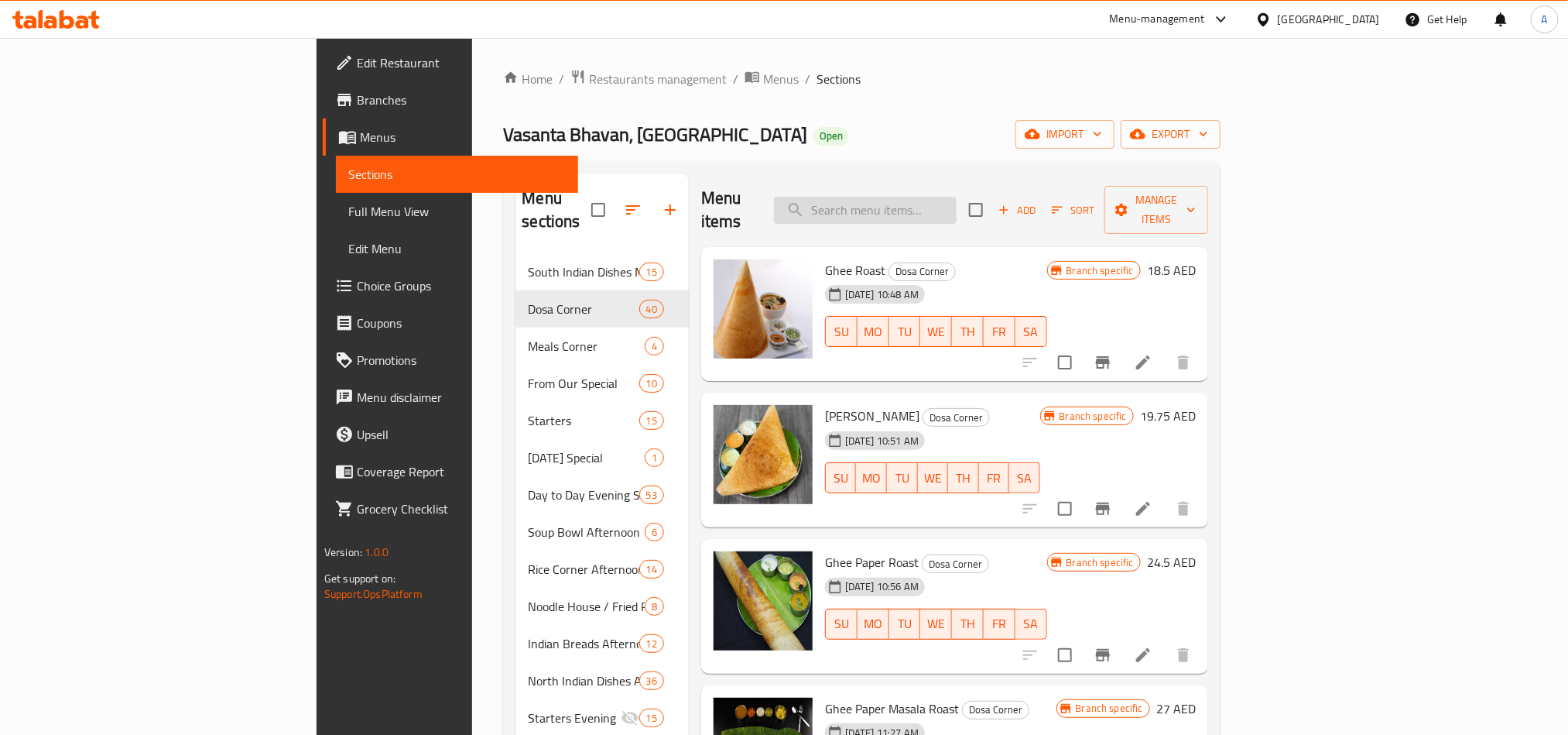
click at [953, 197] on input "search" at bounding box center [865, 210] width 183 height 27
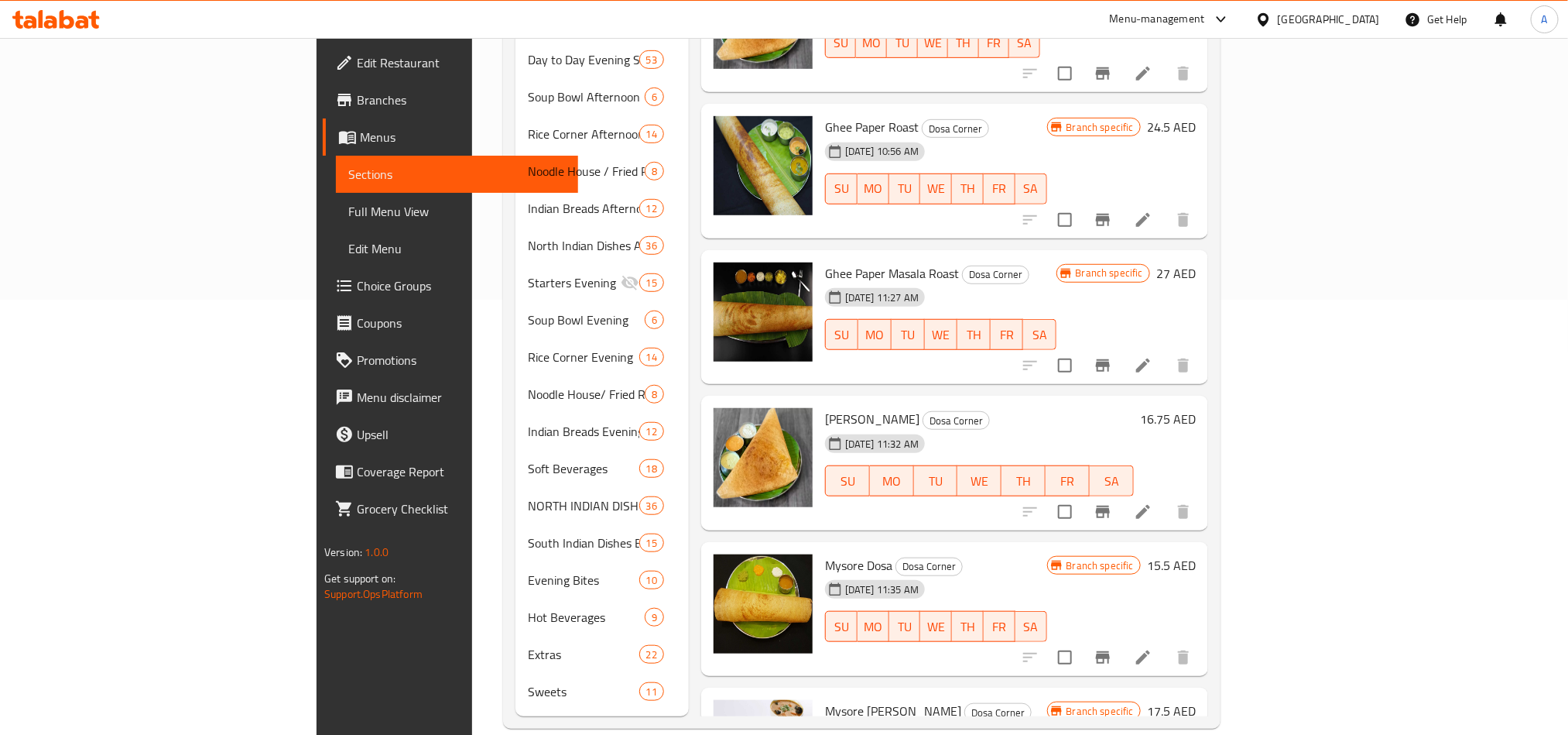
click at [1059, 224] on div "Menu items Add Sort Manage items Ghee Roast Dosa Corner [DATE] 10:48 AM SU MO T…" at bounding box center [948, 227] width 519 height 978
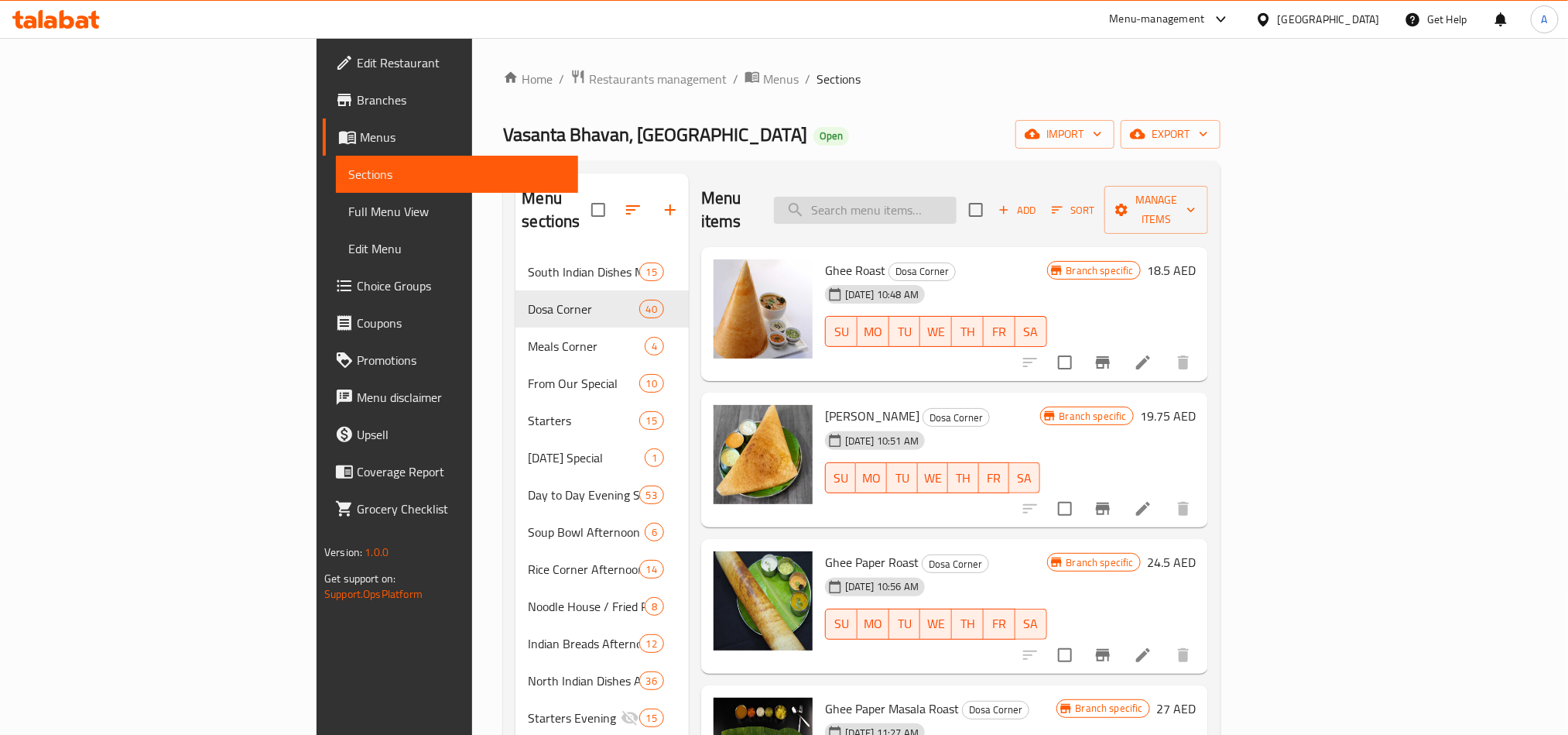
click at [956, 197] on input "search" at bounding box center [865, 210] width 183 height 27
paste input "NORTH INDIAN MEALS"
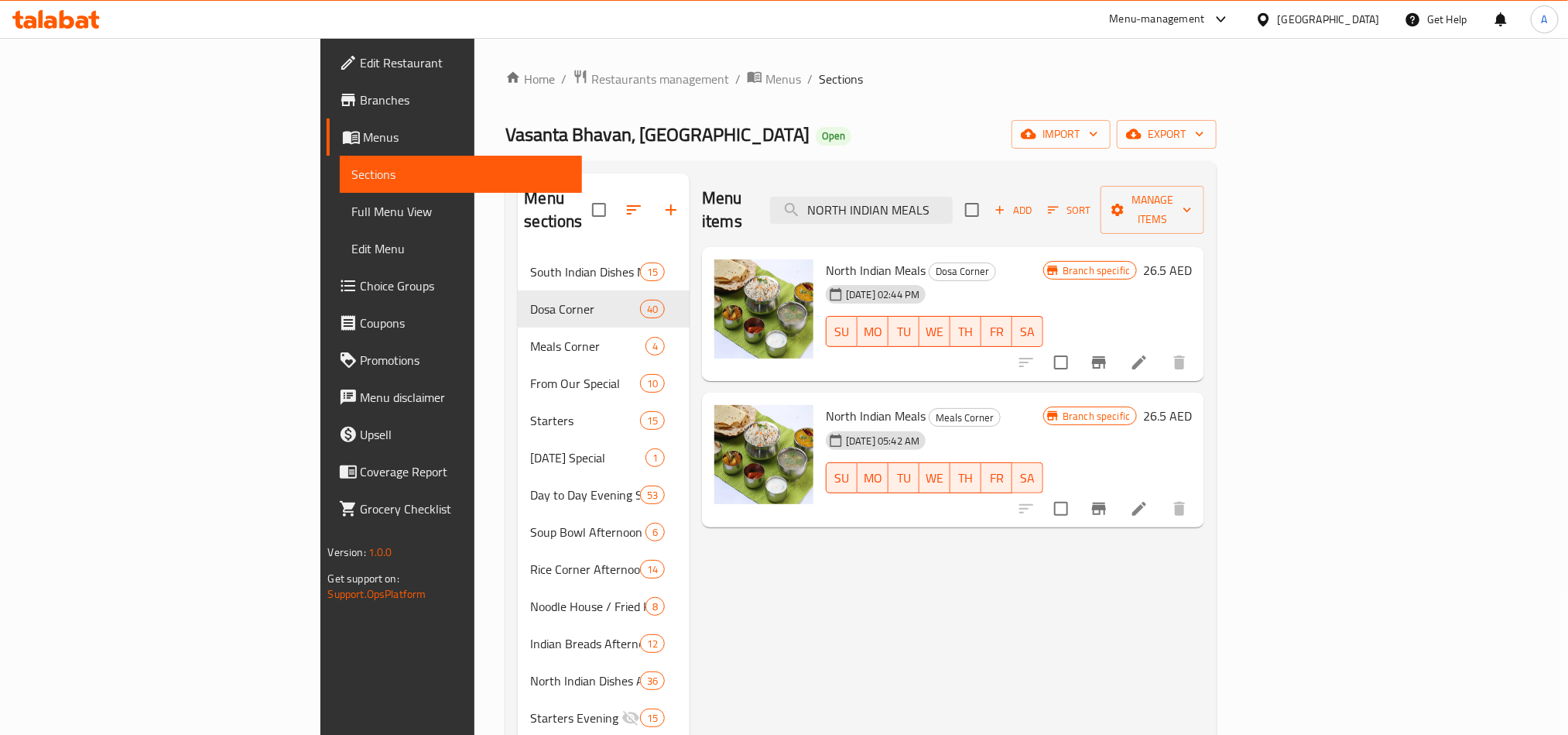
type input "NORTH INDIAN MEALS"
click at [826, 404] on span "North Indian Meals" at bounding box center [876, 415] width 100 height 23
copy h6 "North Indian Meals"
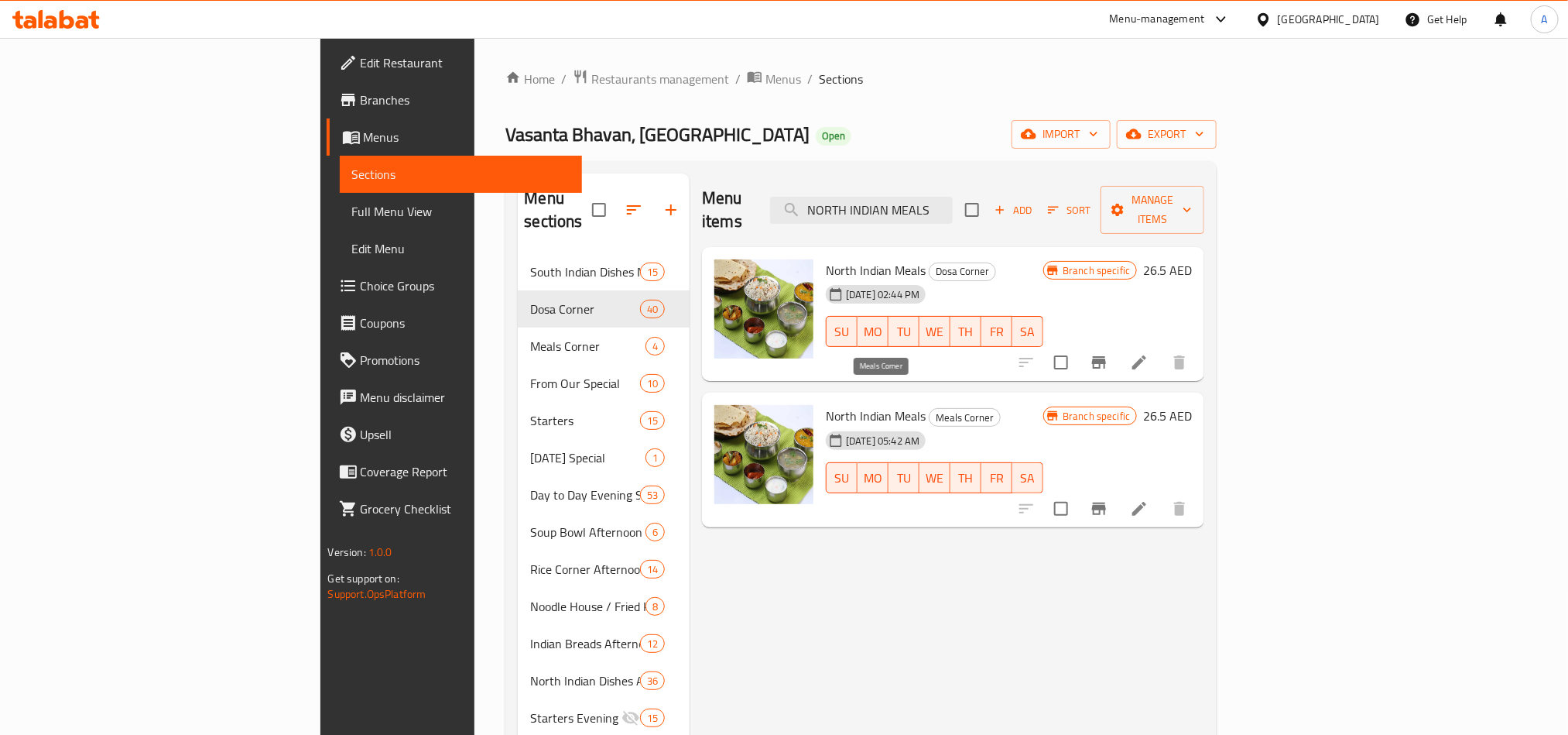
click at [930, 409] on span "Meals Corner" at bounding box center [965, 417] width 70 height 18
drag, startPoint x: 916, startPoint y: 393, endPoint x: 855, endPoint y: 391, distance: 61.0
click at [930, 409] on span "Meals Corner" at bounding box center [965, 417] width 70 height 18
copy span "Meals Corner"
click at [1204, 528] on div "Menu items NORTH INDIAN MEALS Add Sort Manage items North Indian Meals [GEOGRAP…" at bounding box center [946, 663] width 515 height 978
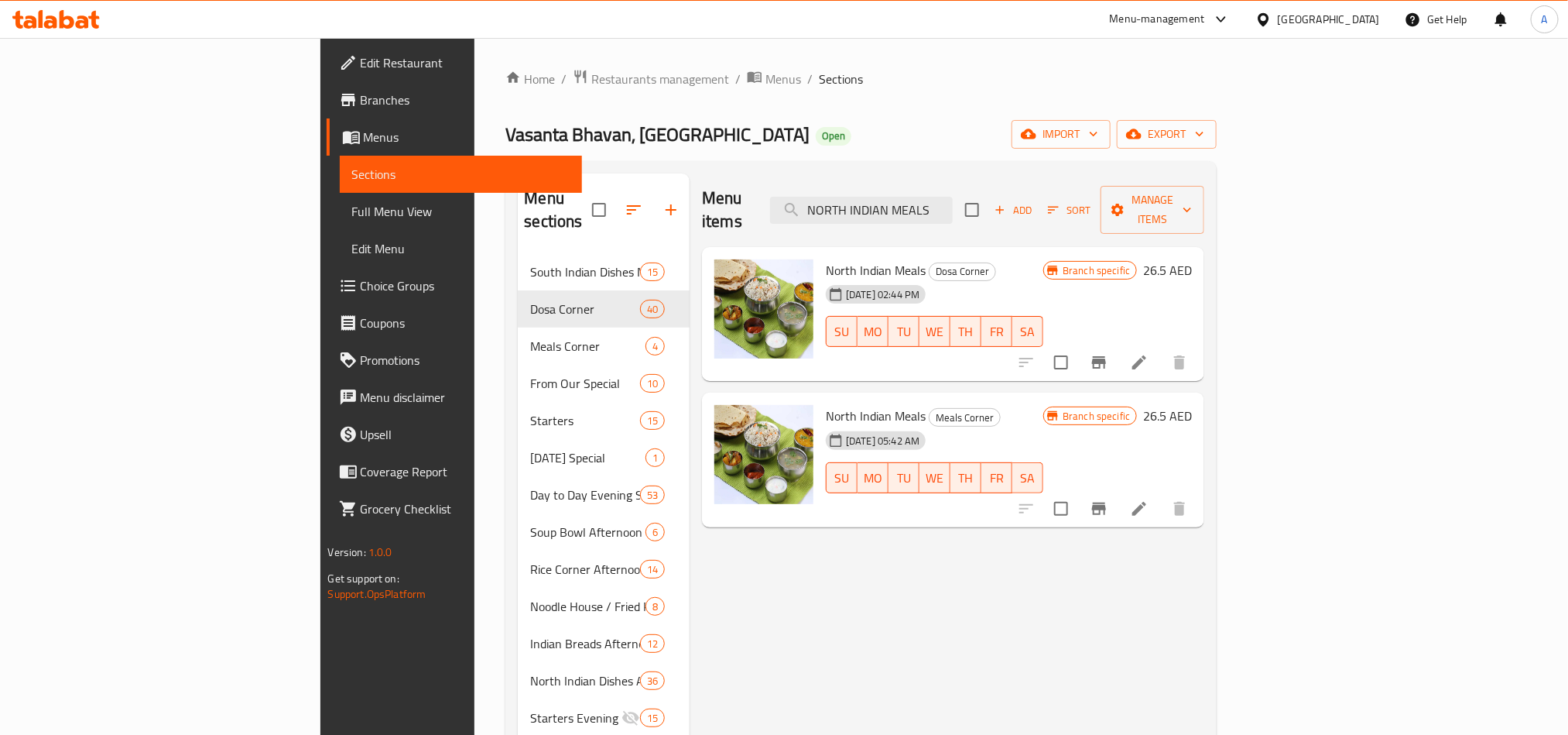
drag, startPoint x: 1393, startPoint y: 528, endPoint x: 1295, endPoint y: 595, distance: 118.7
click at [1204, 595] on div "Menu items NORTH INDIAN MEALS Add Sort Manage items North Indian Meals [GEOGRAP…" at bounding box center [946, 663] width 515 height 978
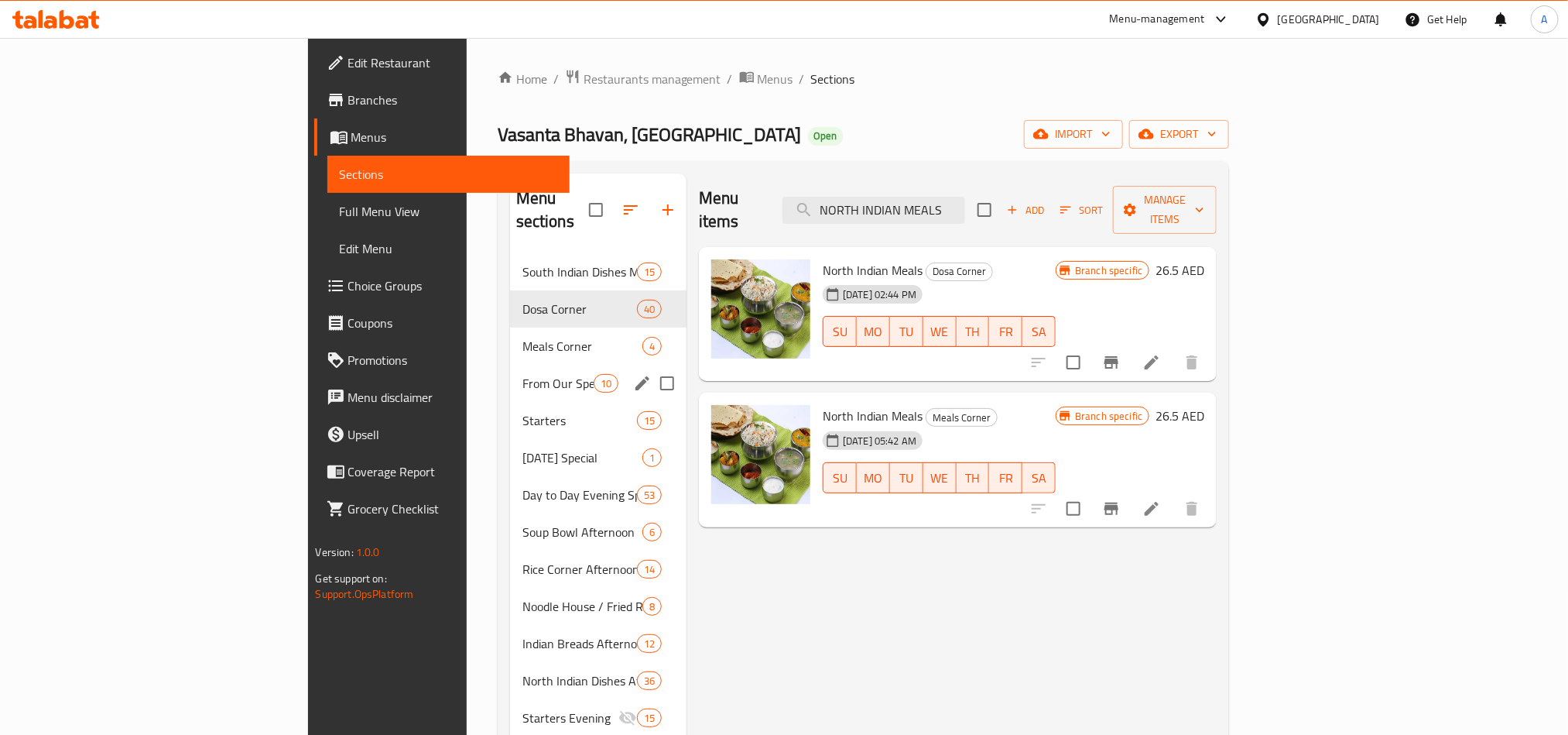
click at [522, 374] on span "From Our Special" at bounding box center [557, 383] width 71 height 18
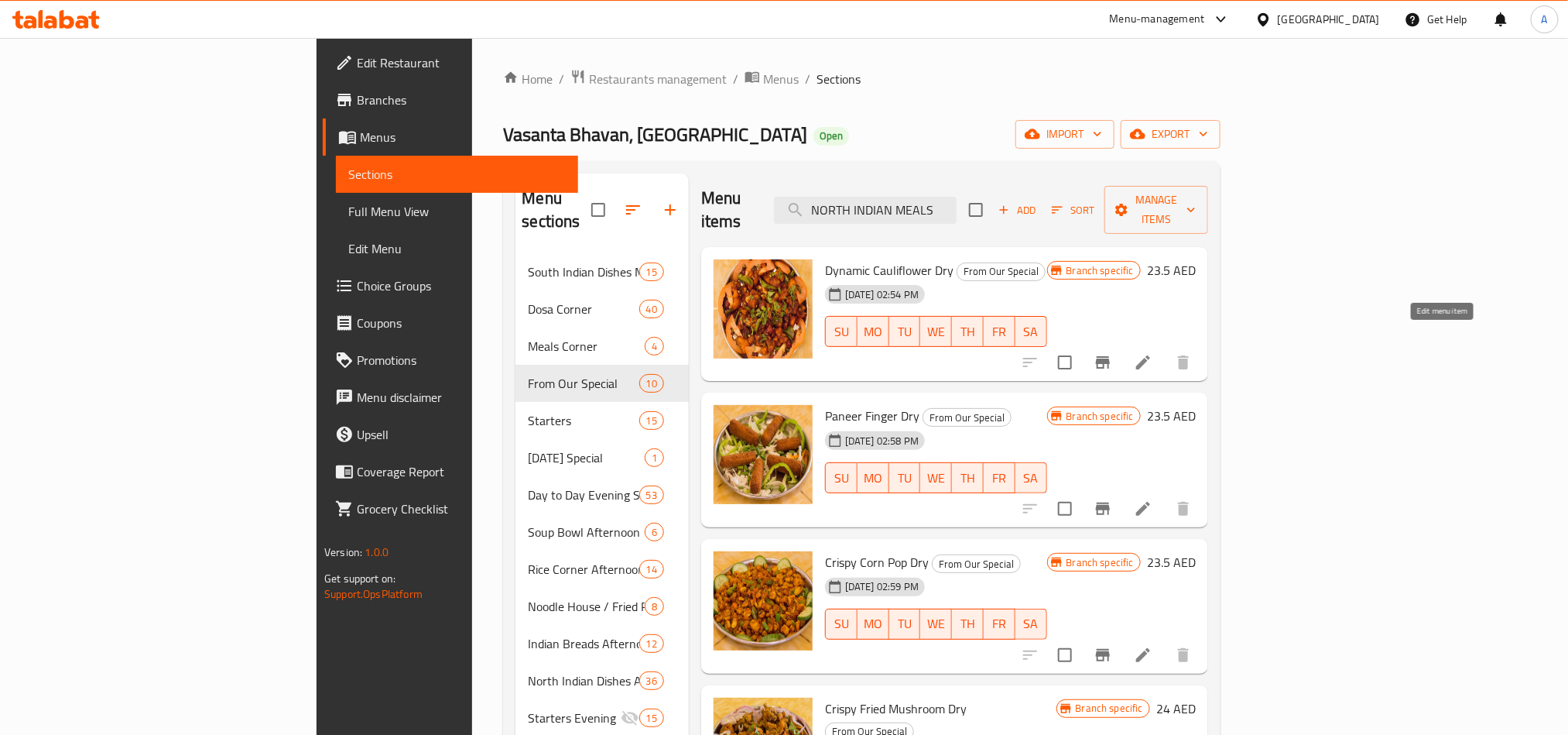
click at [1152, 353] on icon at bounding box center [1143, 362] width 18 height 18
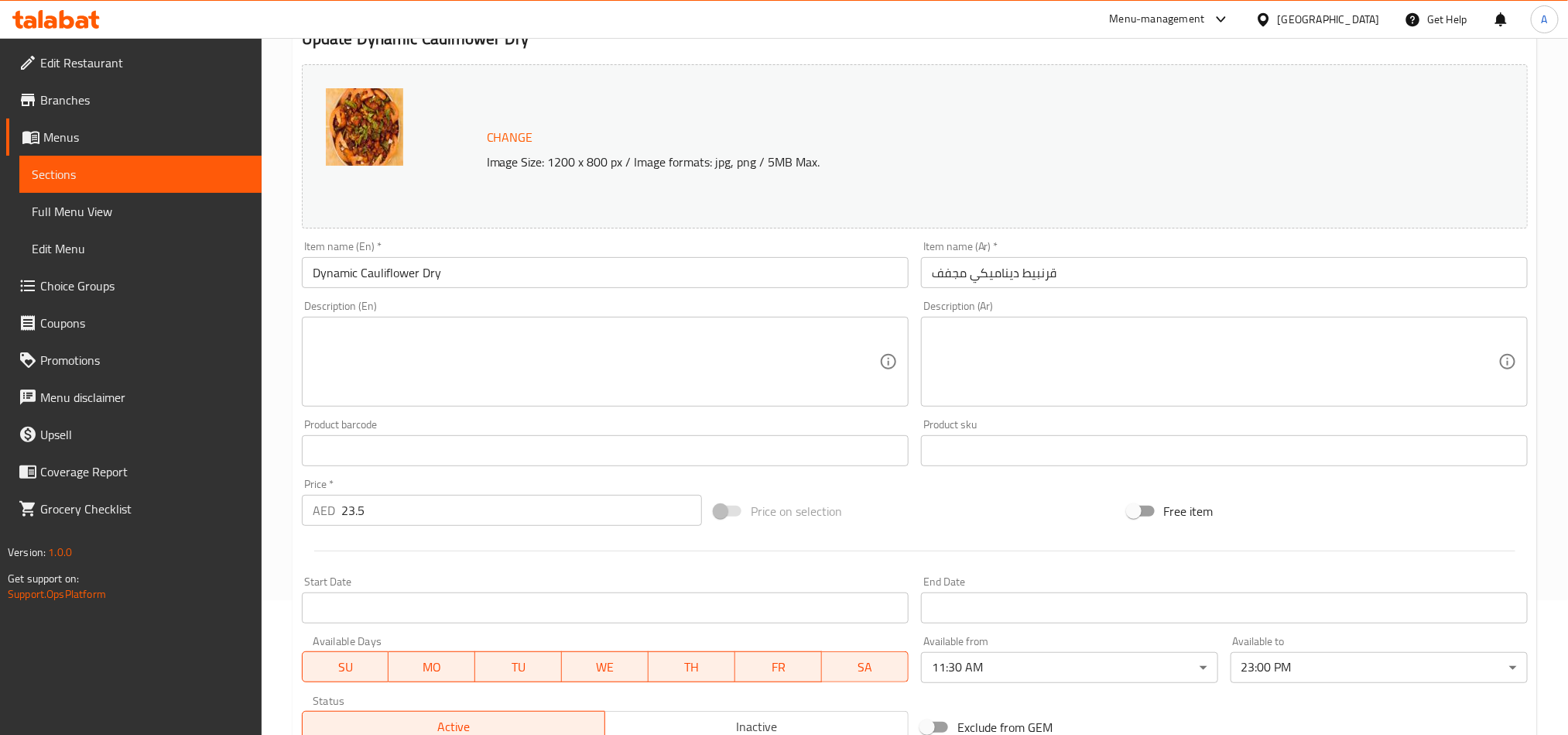
scroll to position [369, 0]
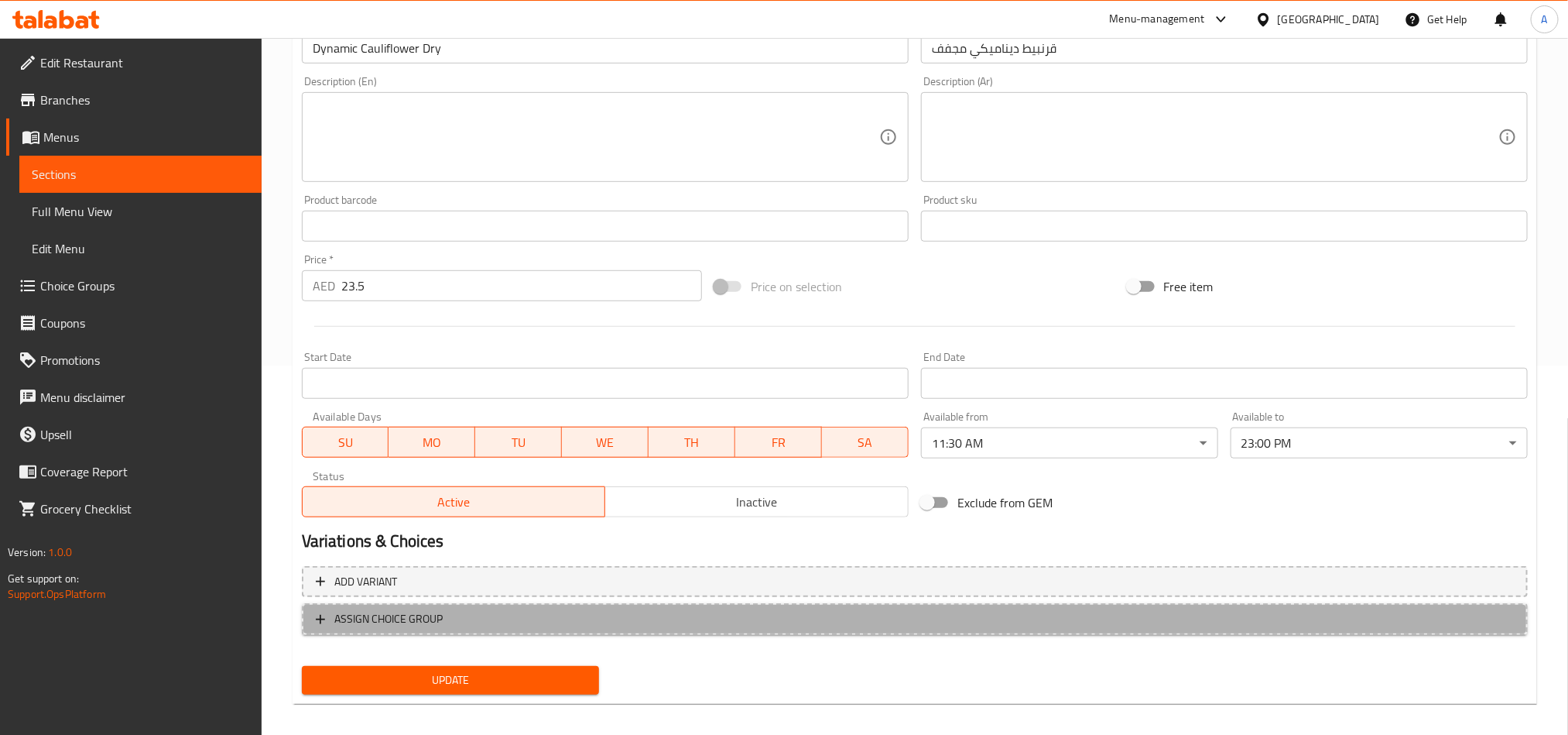
click at [1124, 625] on span "ASSIGN CHOICE GROUP" at bounding box center [915, 619] width 1197 height 19
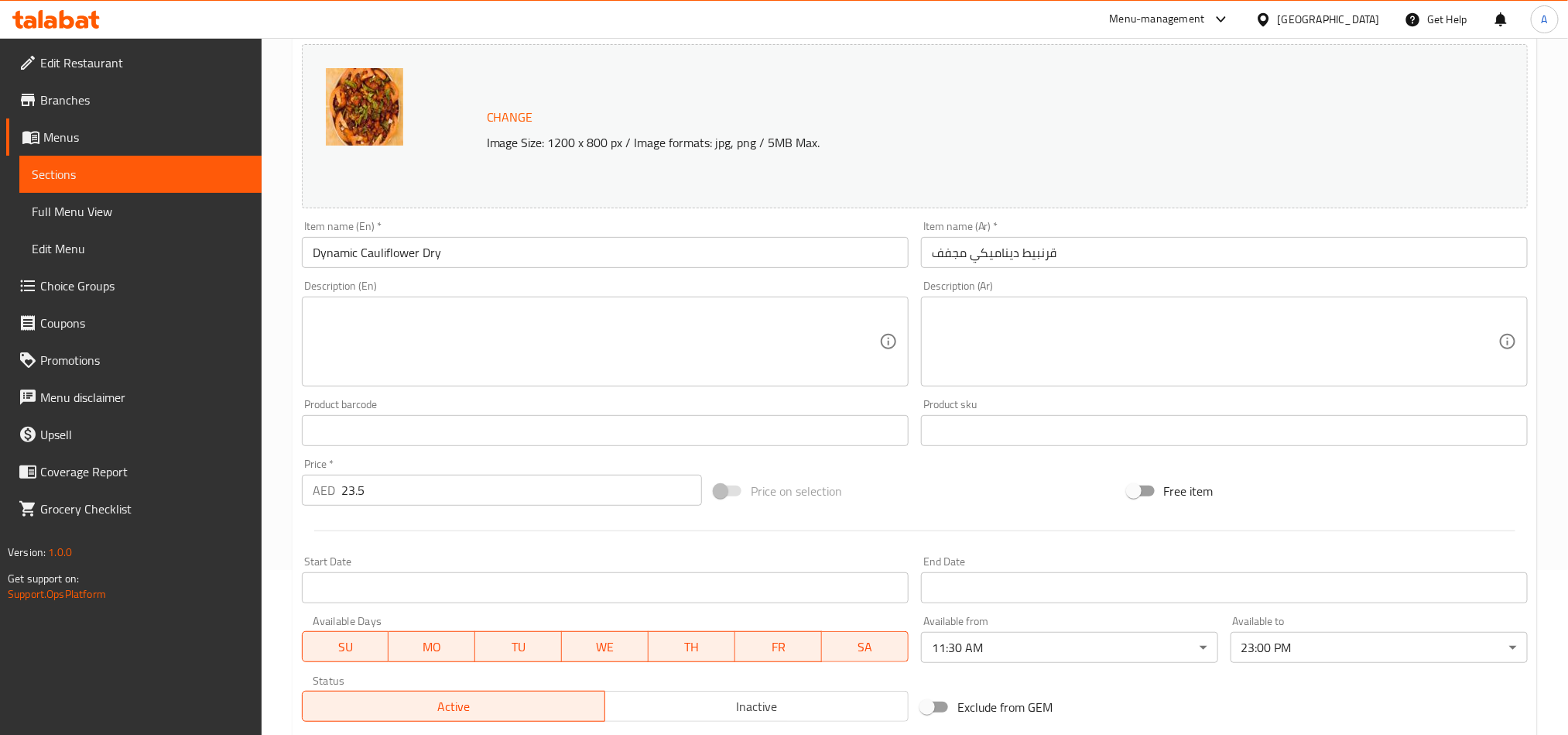
scroll to position [0, 0]
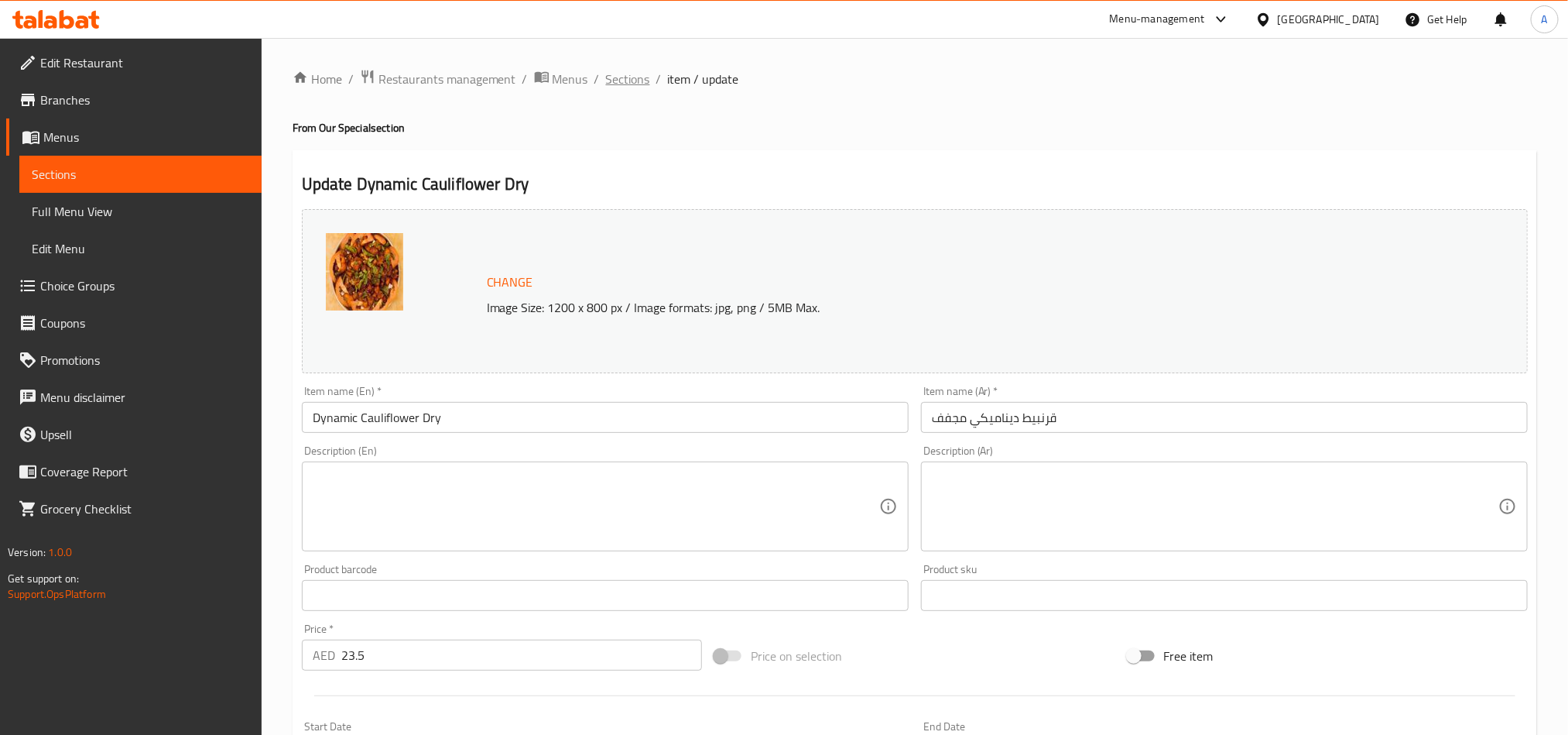
click at [616, 84] on span "Sections" at bounding box center [628, 79] width 44 height 18
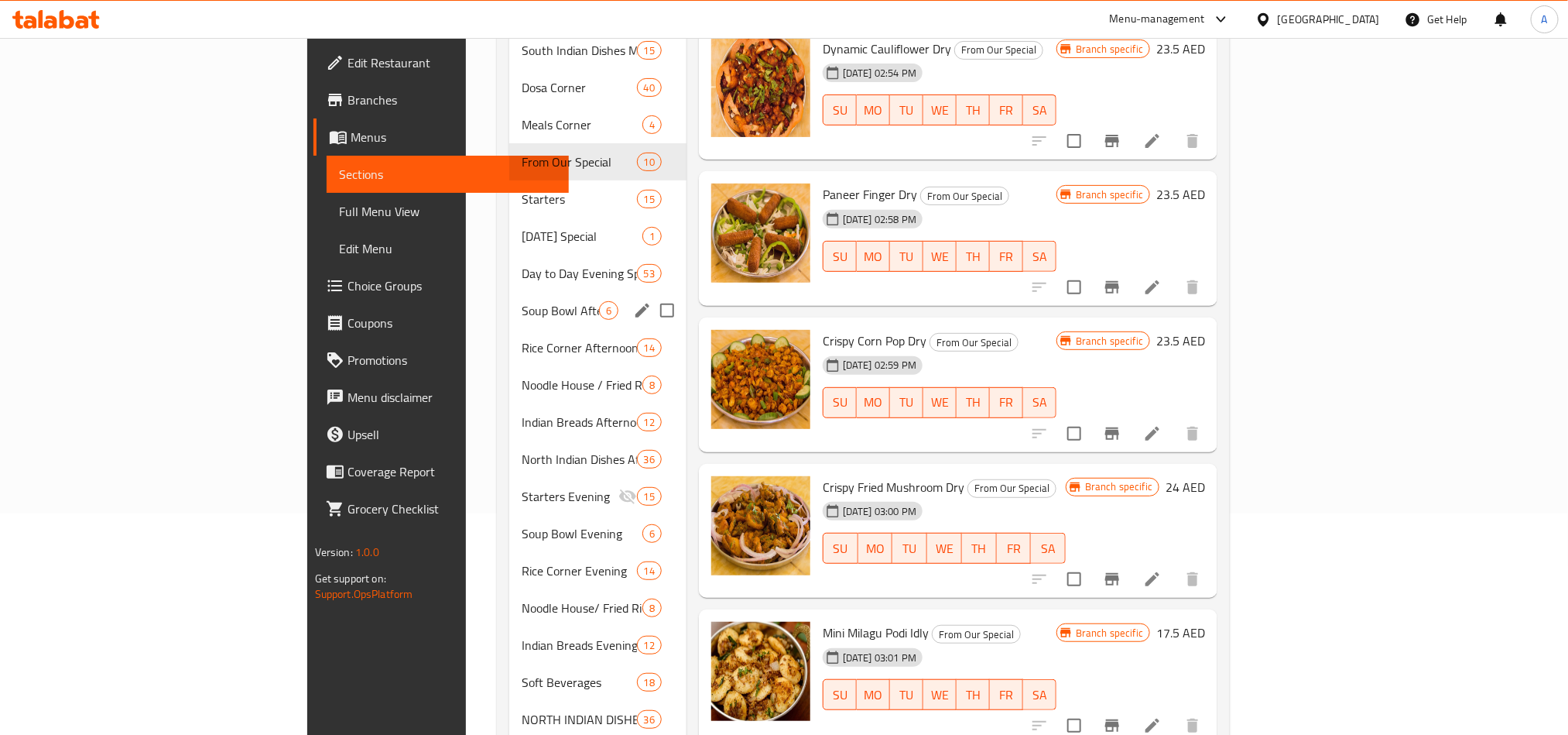
scroll to position [232, 0]
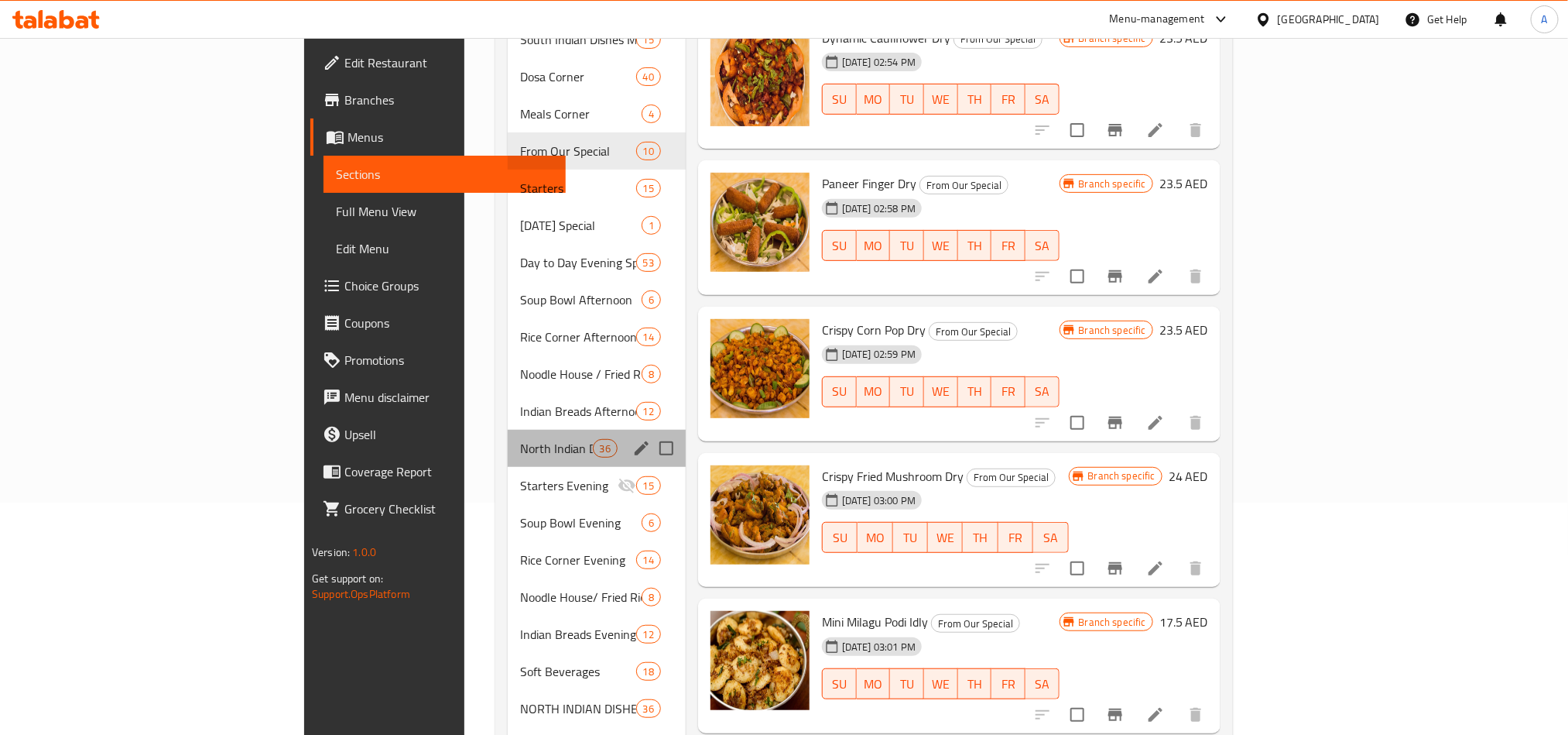
click at [507, 430] on div "North Indian Dishes Afternoon 36" at bounding box center [596, 448] width 178 height 37
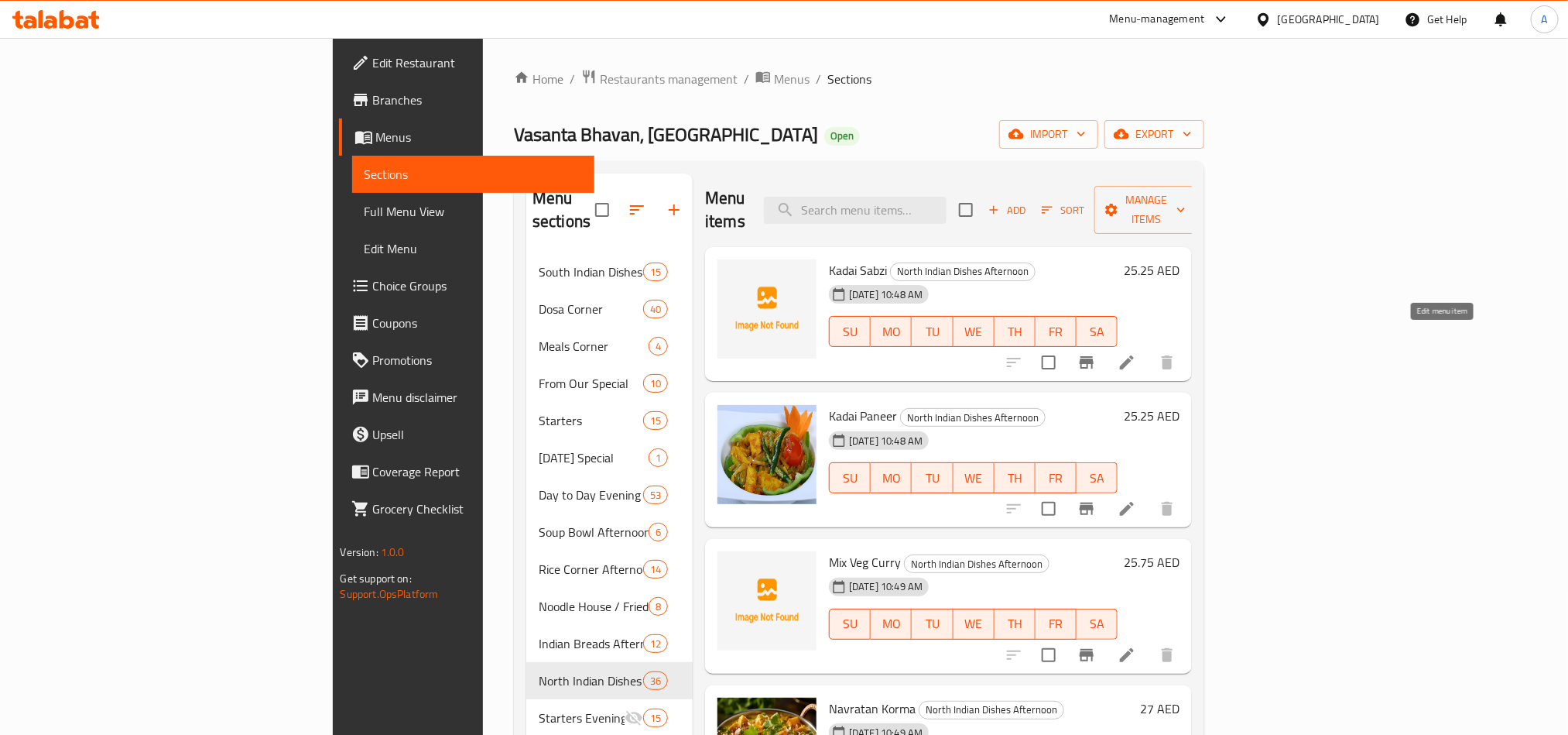
click at [1136, 353] on icon at bounding box center [1126, 362] width 18 height 18
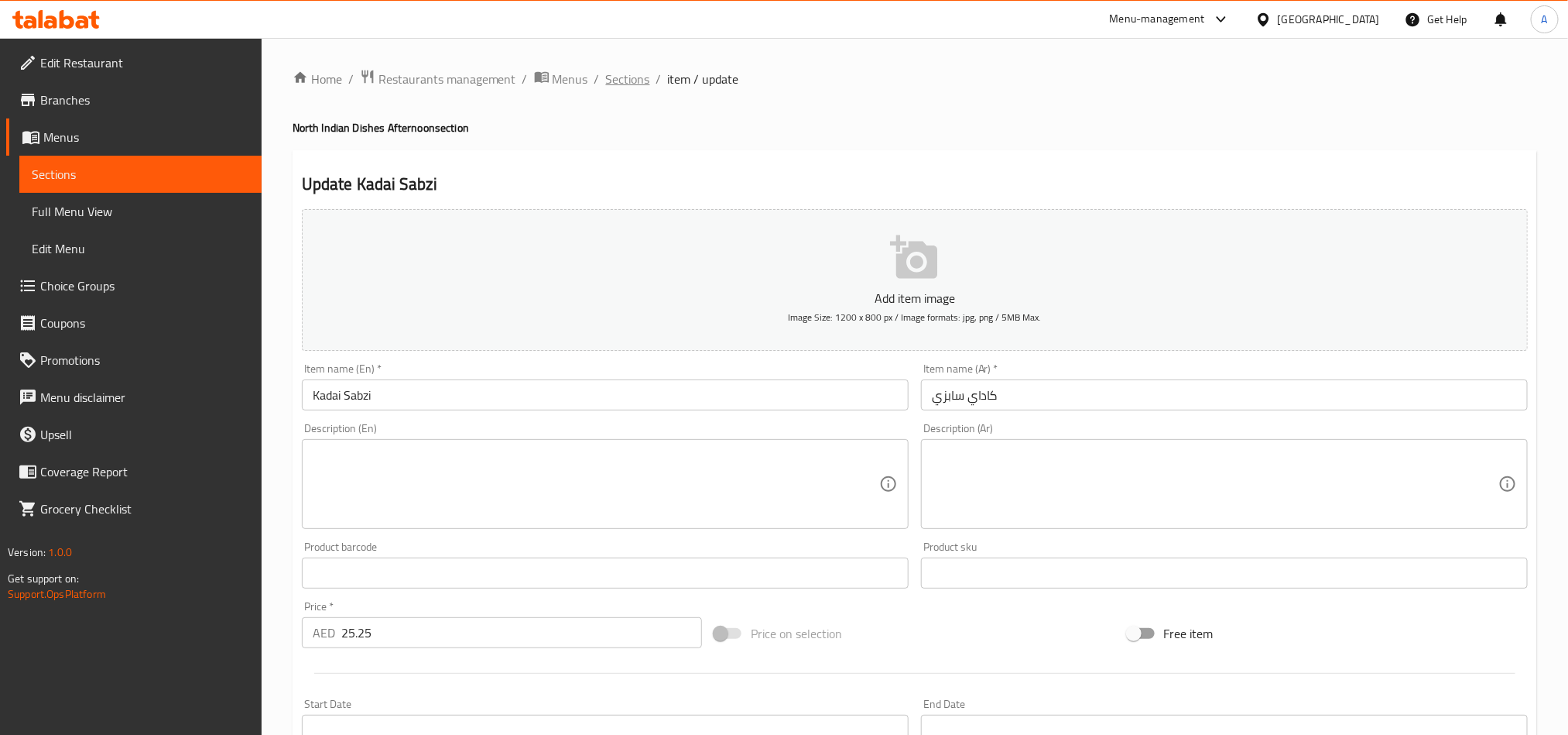
click at [615, 77] on span "Sections" at bounding box center [628, 79] width 44 height 18
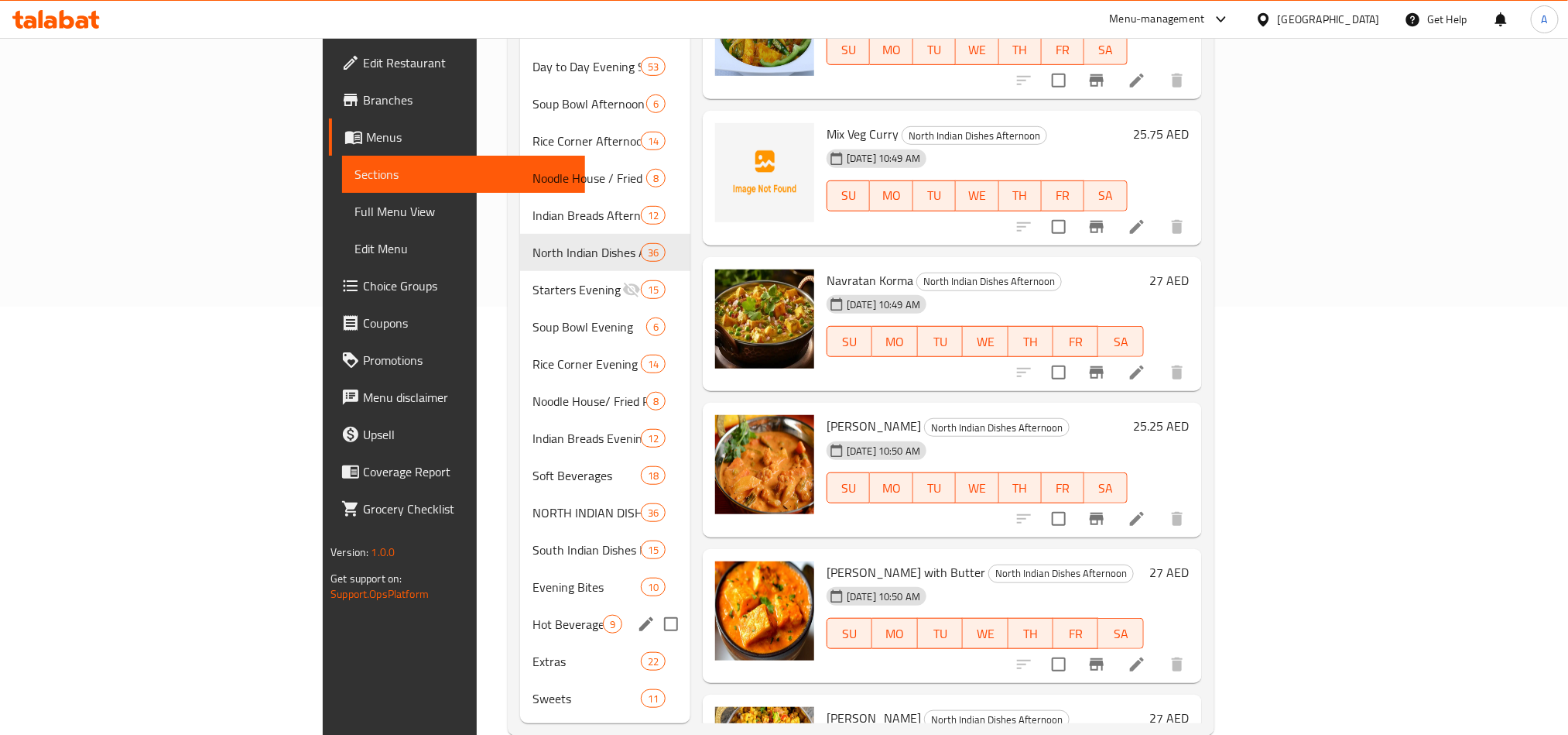
scroll to position [435, 0]
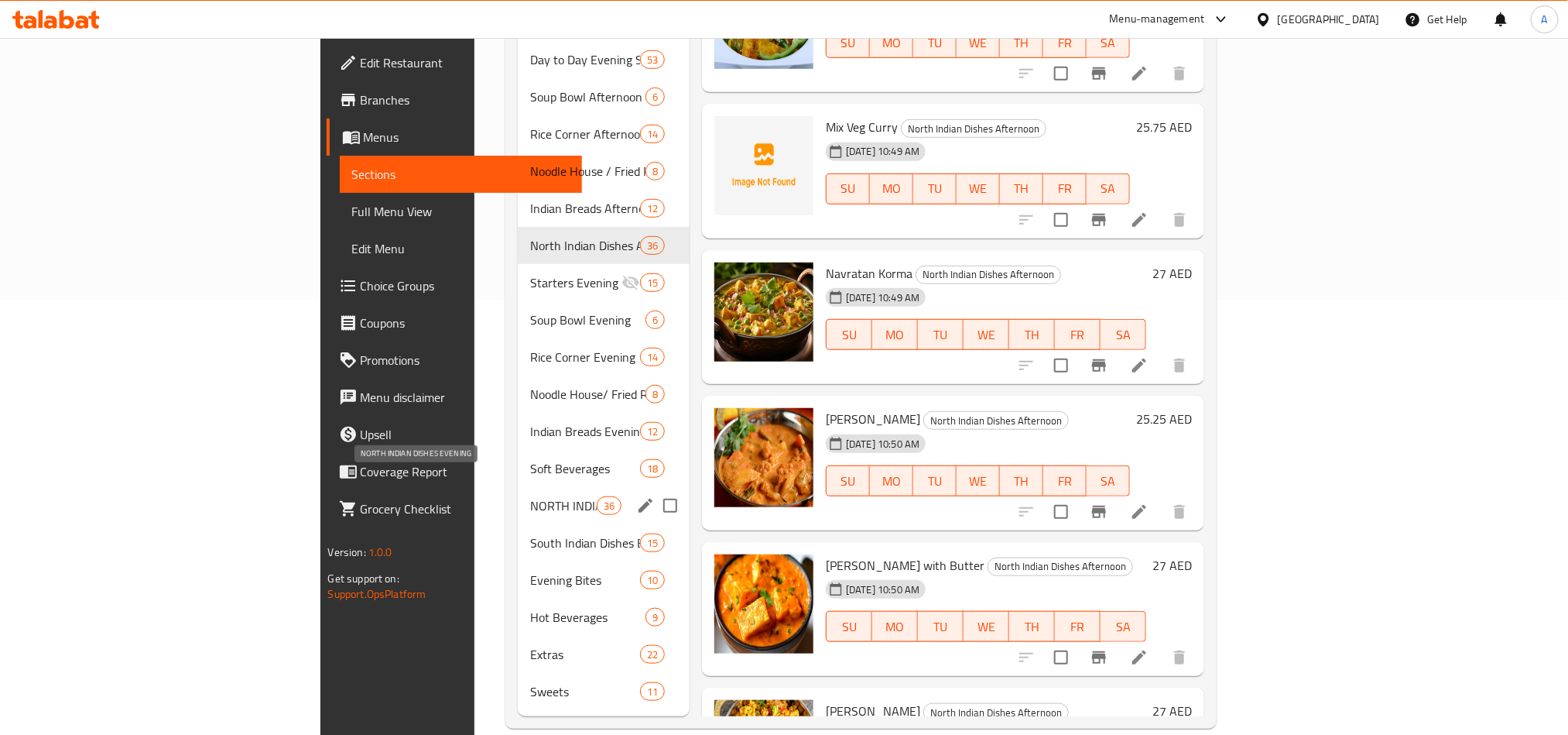
click at [530, 496] on span "NORTH INDIAN DISHES EVENING" at bounding box center [563, 506] width 66 height 18
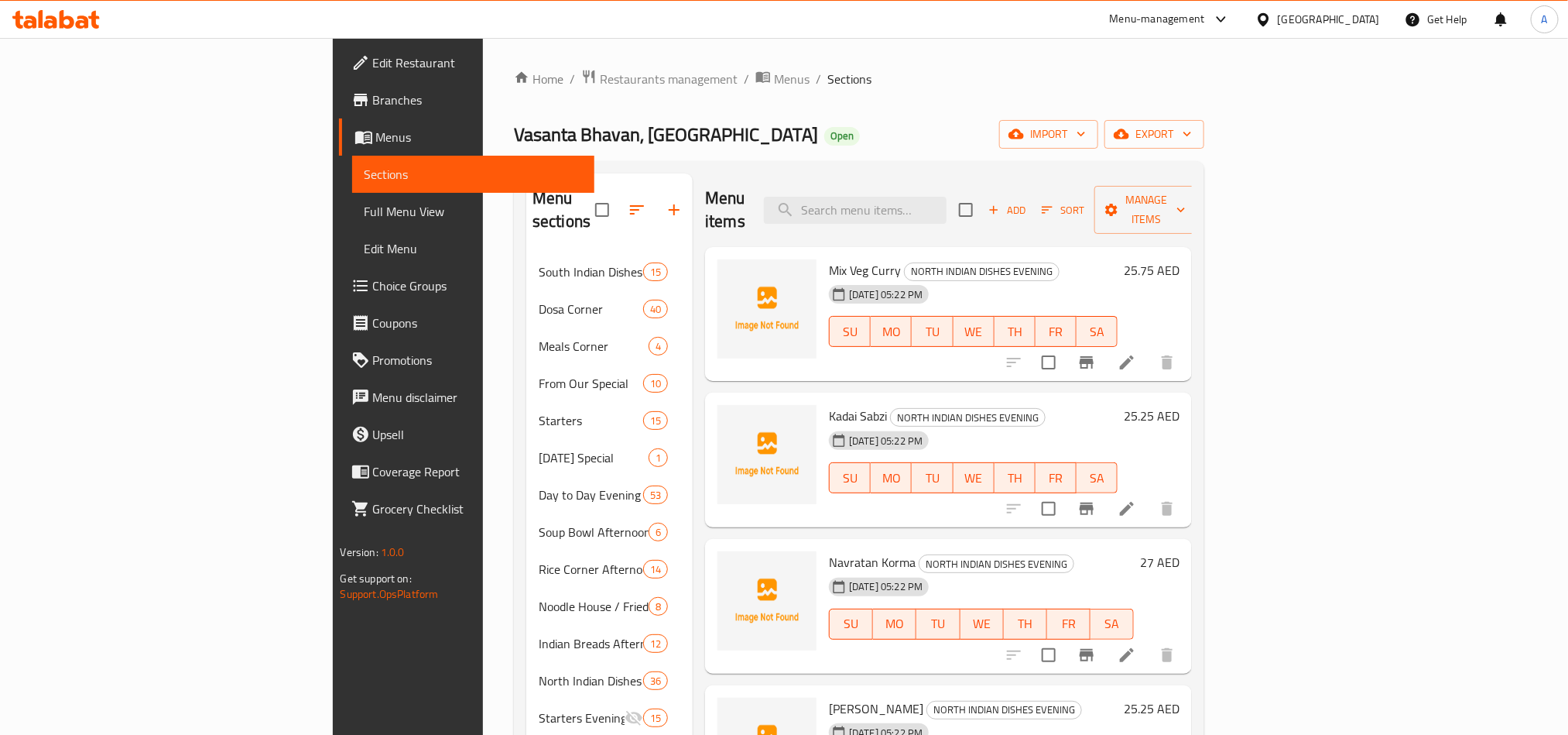
click at [1134, 355] on icon at bounding box center [1126, 361] width 14 height 14
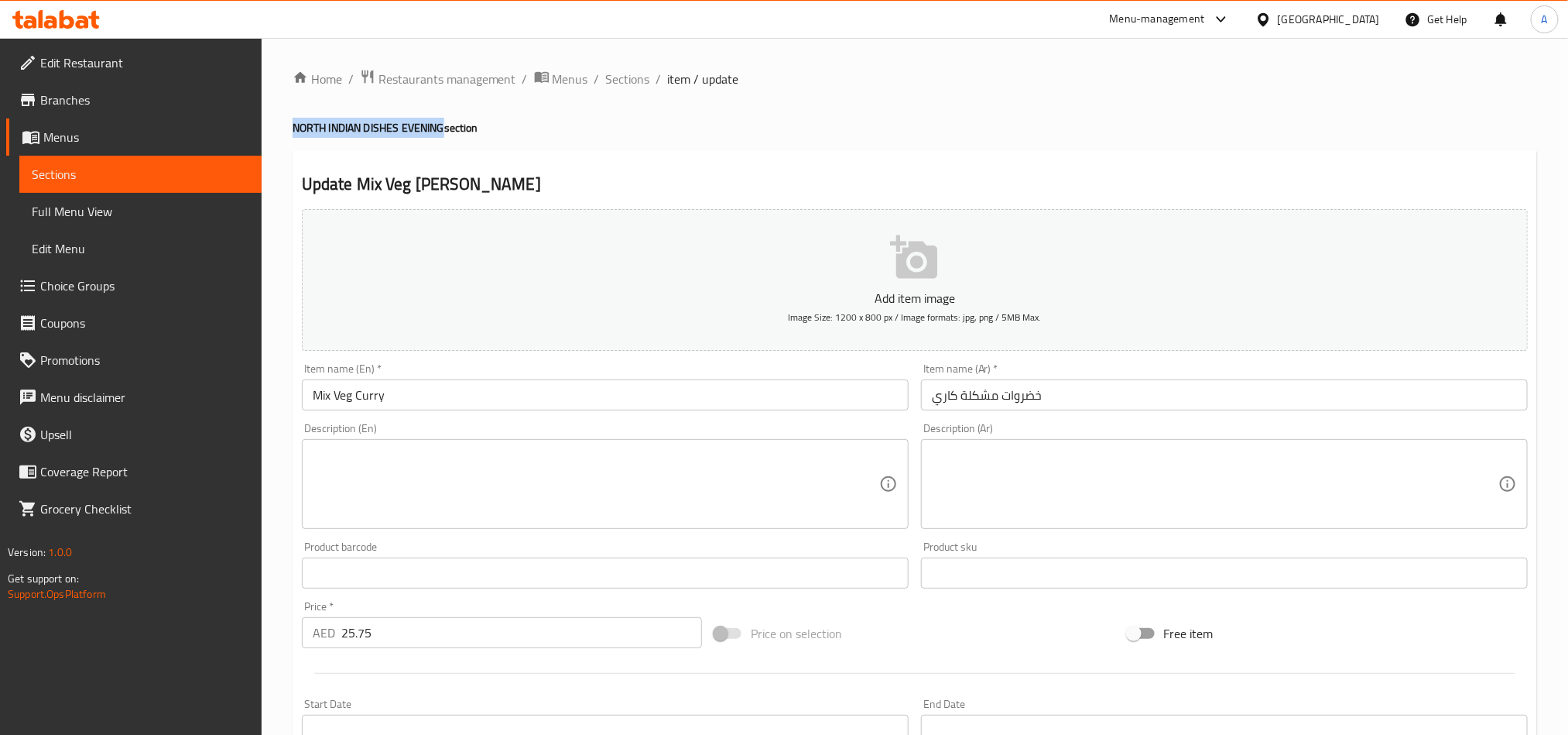
drag, startPoint x: 295, startPoint y: 126, endPoint x: 446, endPoint y: 123, distance: 151.0
click at [446, 123] on h4 "NORTH INDIAN DISHES EVENING section" at bounding box center [915, 128] width 1245 height 16
click at [1020, 138] on div "Home / Restaurants management / Menus / Sections / item / update NORTH INDIAN D…" at bounding box center [915, 566] width 1245 height 994
click at [631, 70] on span "Sections" at bounding box center [628, 79] width 44 height 18
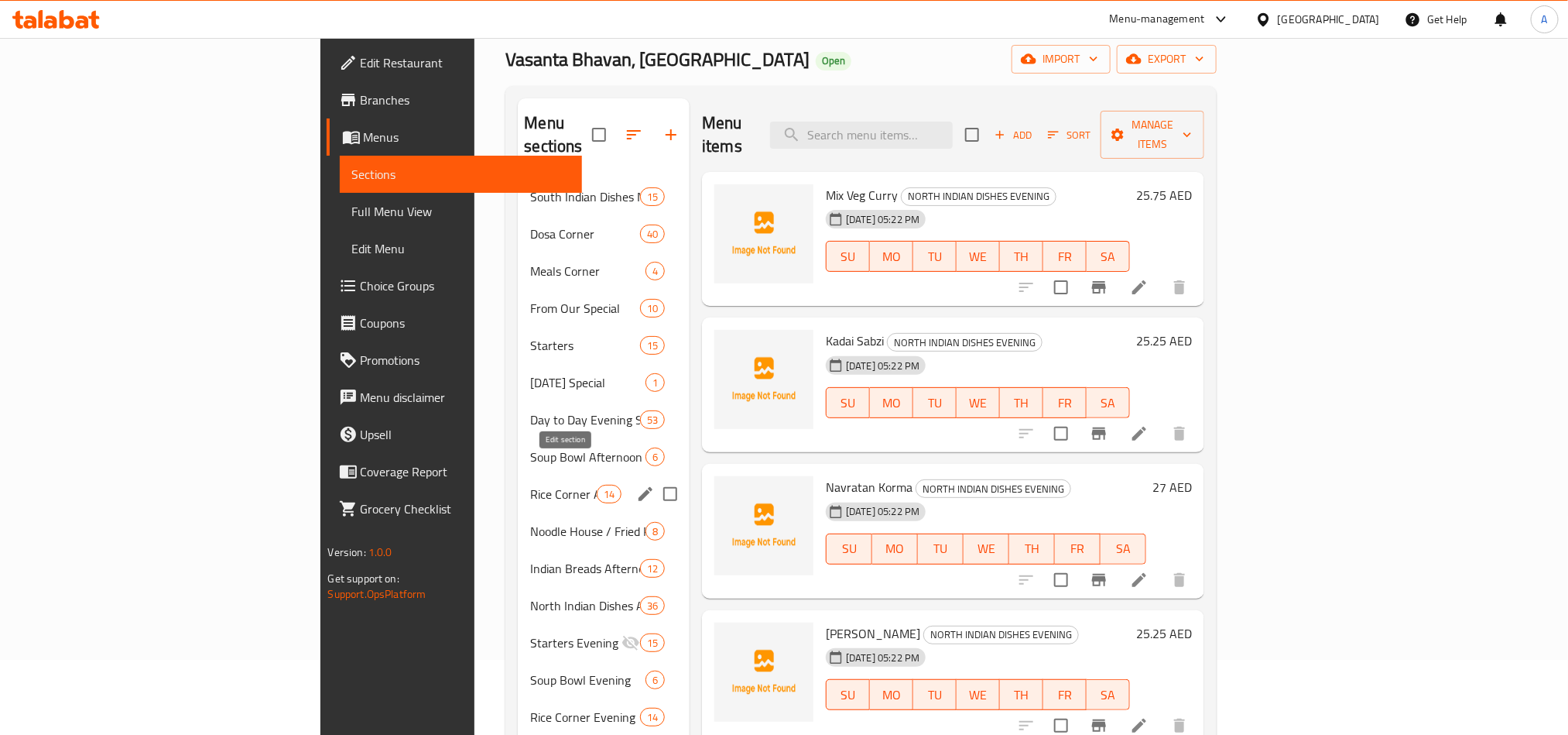
scroll to position [116, 0]
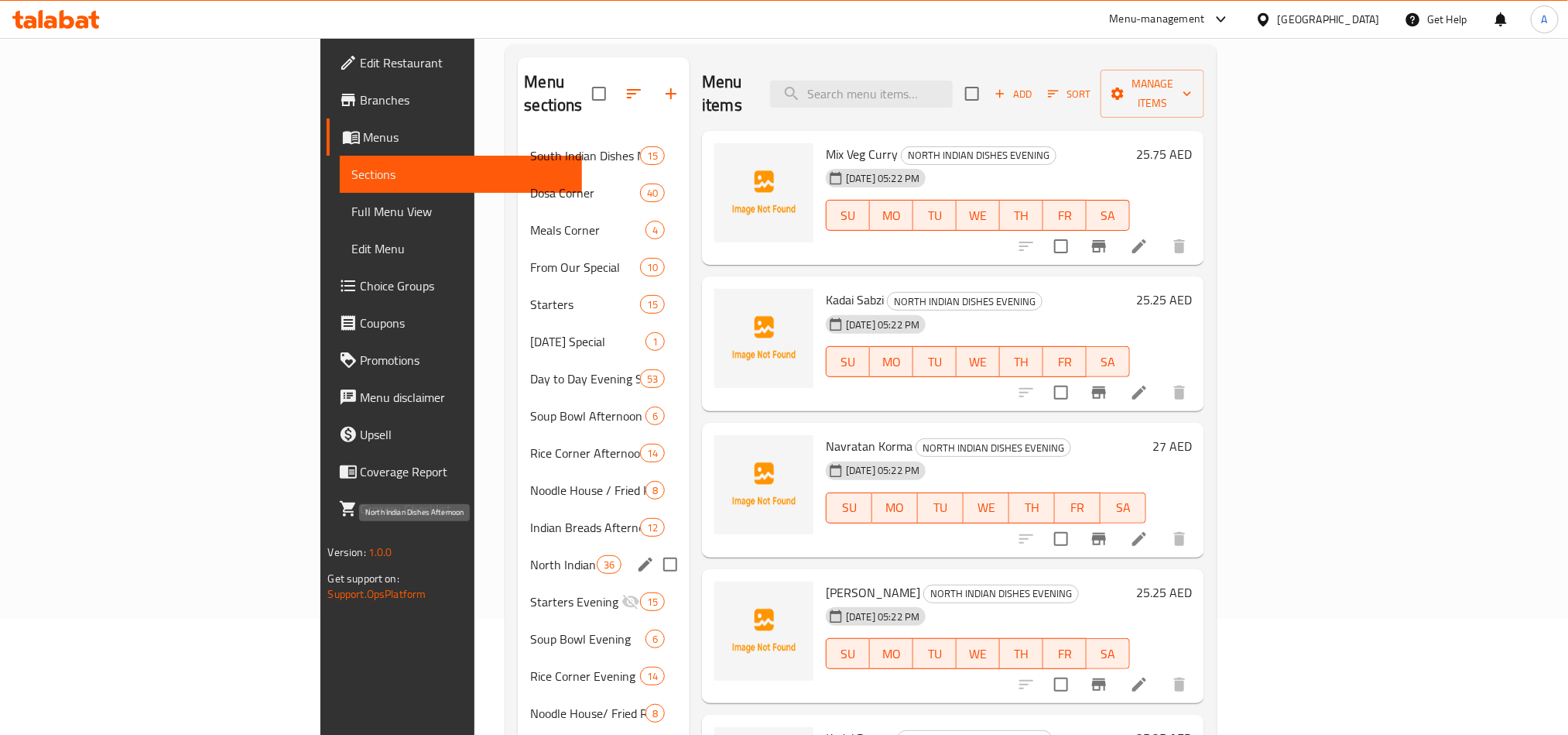
click at [530, 555] on span "North Indian Dishes Afternoon" at bounding box center [563, 564] width 66 height 18
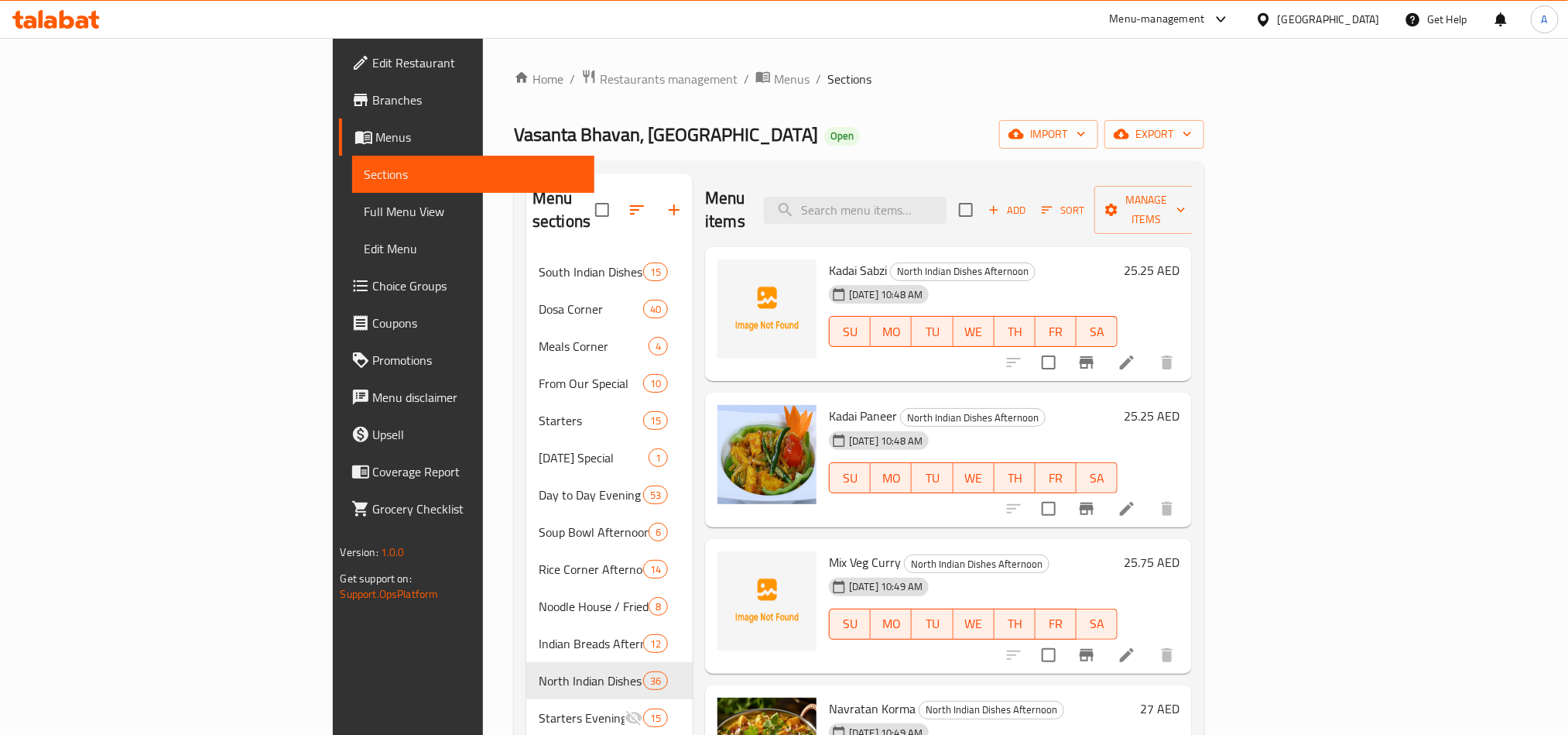
click at [1174, 127] on div "Vasanta Bhavan, [GEOGRAPHIC_DATA] Silicon Oasis Open import export" at bounding box center [858, 134] width 690 height 29
drag, startPoint x: 808, startPoint y: 246, endPoint x: 948, endPoint y: 250, distance: 140.1
click at [948, 263] on span "North Indian Dishes Afternoon" at bounding box center [963, 271] width 144 height 18
click at [1192, 131] on span "export" at bounding box center [1153, 134] width 75 height 19
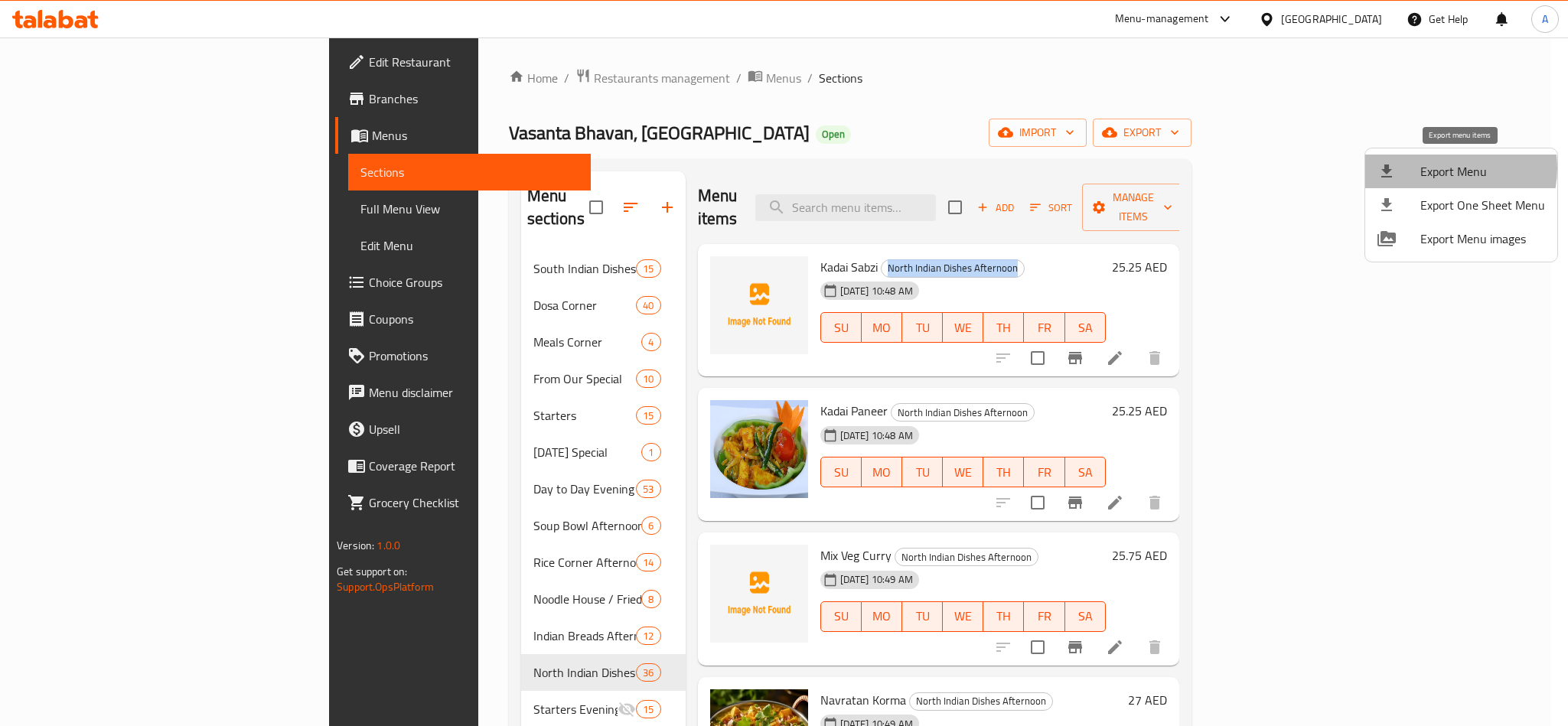
click at [1447, 168] on span "Export Menu" at bounding box center [1482, 172] width 125 height 18
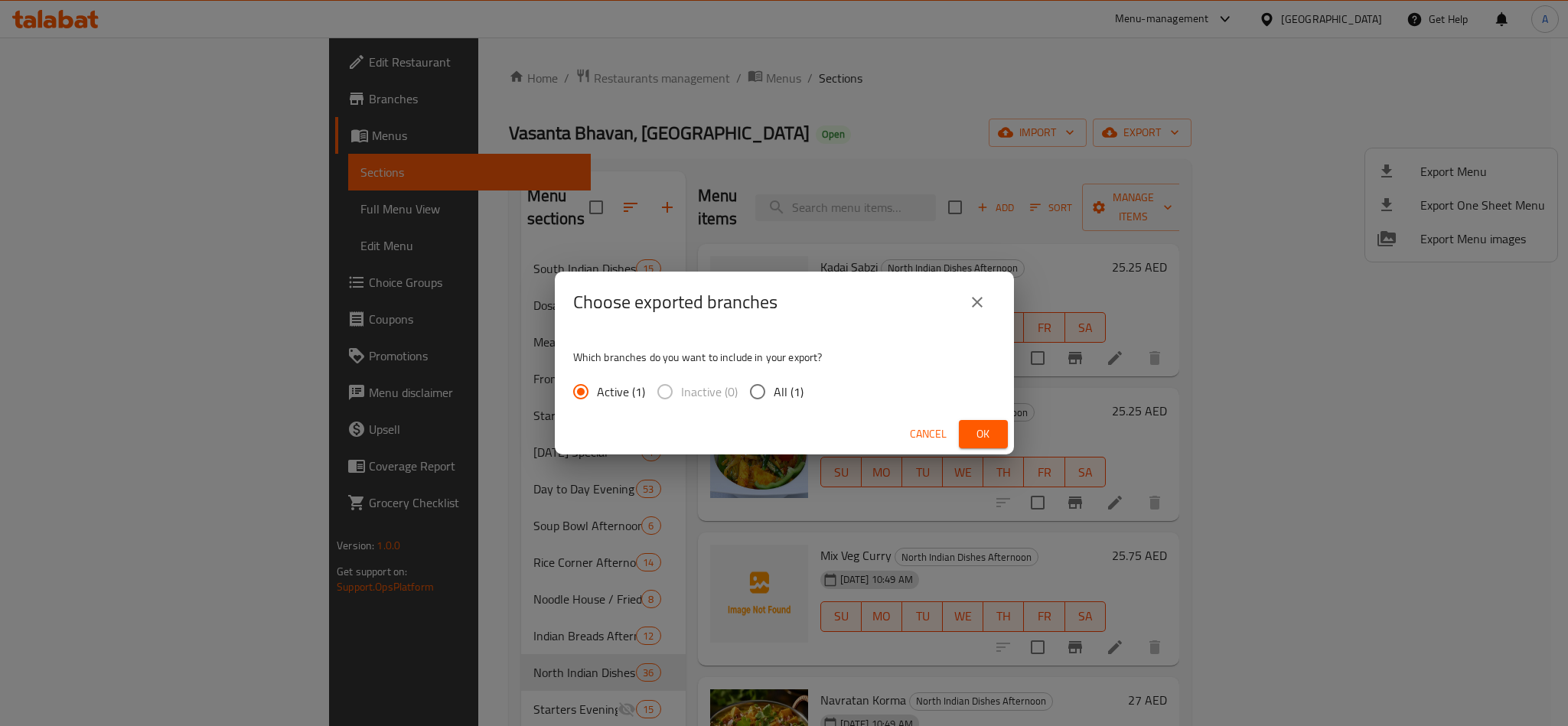
click at [783, 402] on label "All (1)" at bounding box center [772, 391] width 62 height 32
click at [985, 427] on span "Ok" at bounding box center [983, 434] width 25 height 19
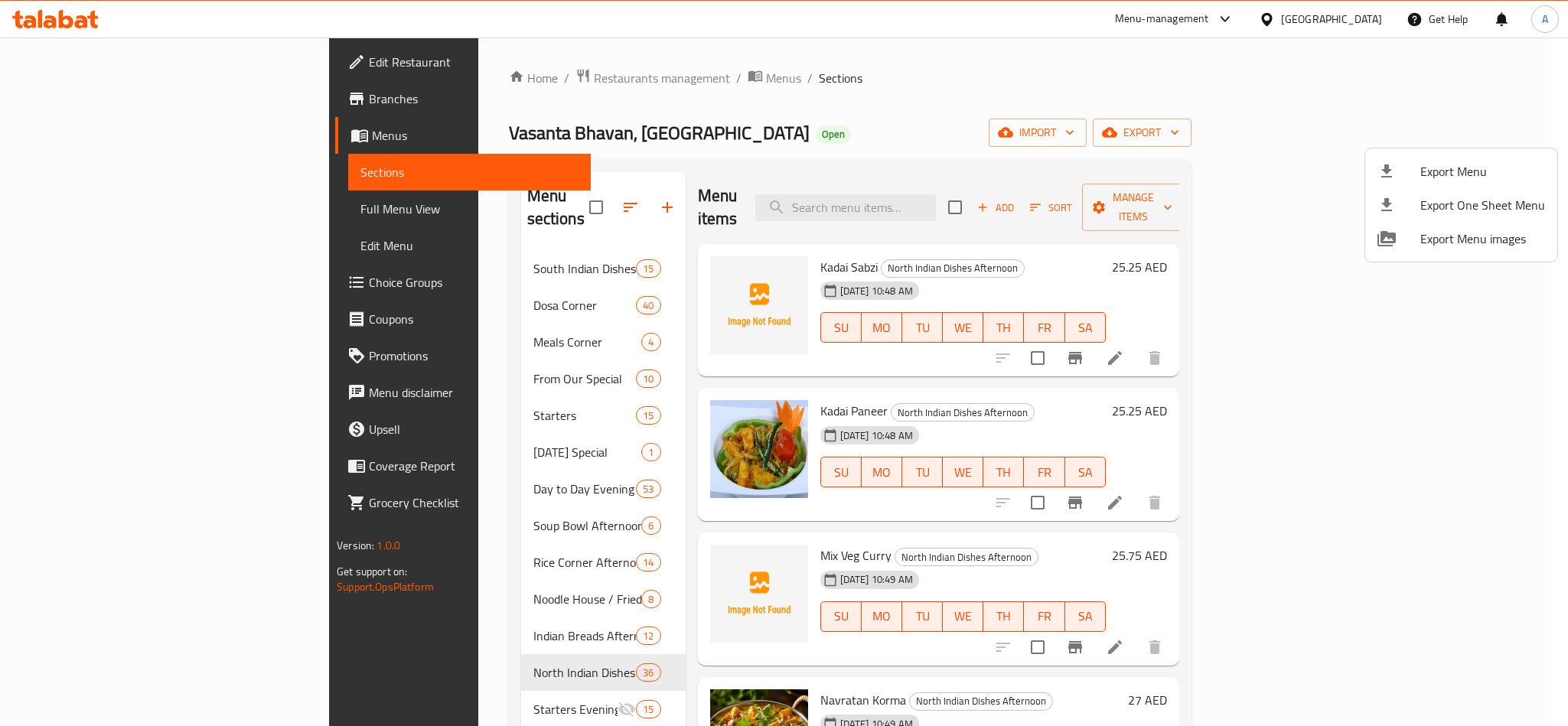
click at [1480, 141] on div "Export Menu Export One Sheet Menu Export Menu images" at bounding box center [784, 363] width 1568 height 726
click at [896, 139] on div at bounding box center [784, 363] width 1568 height 726
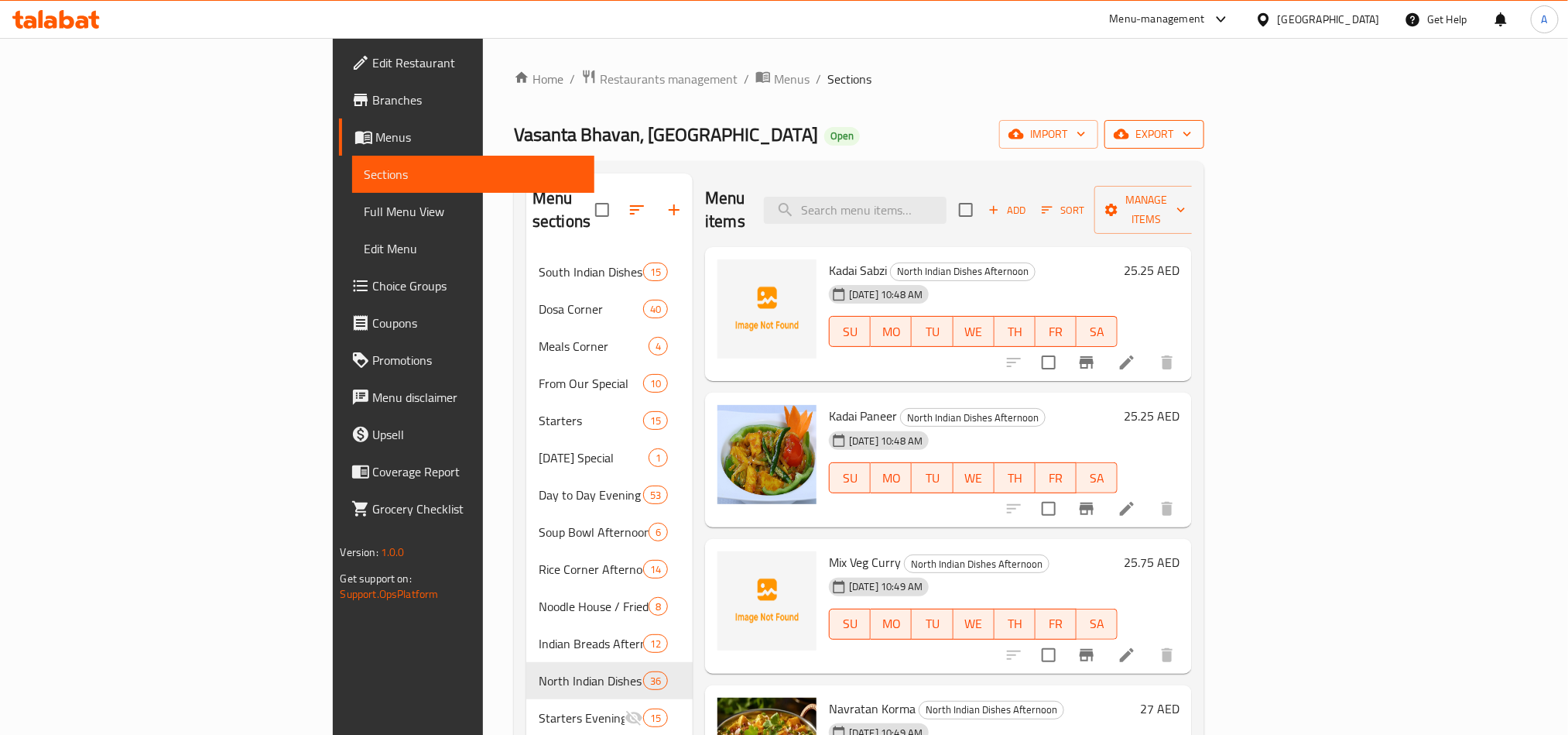
click at [1192, 126] on span "export" at bounding box center [1153, 134] width 75 height 19
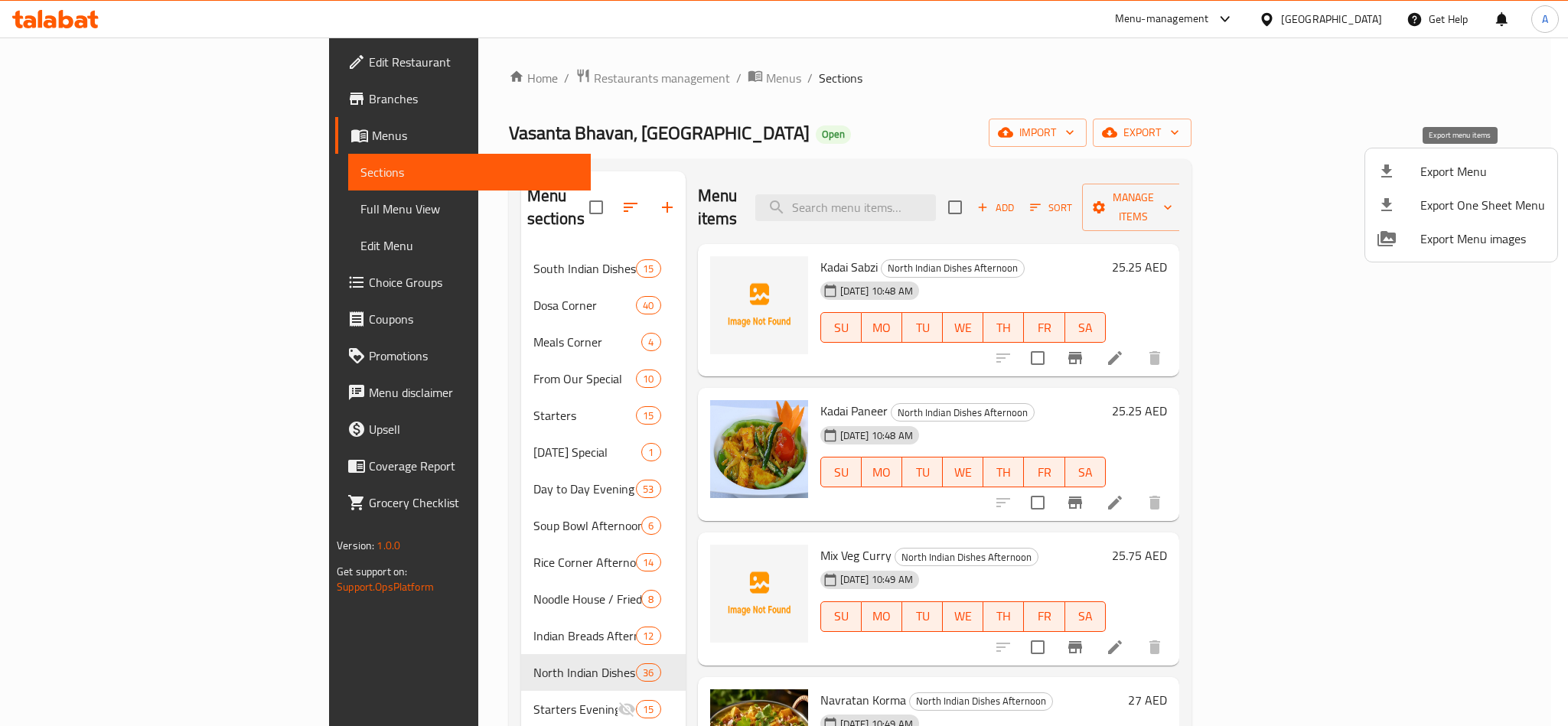
click at [1461, 173] on span "Export Menu" at bounding box center [1482, 172] width 125 height 18
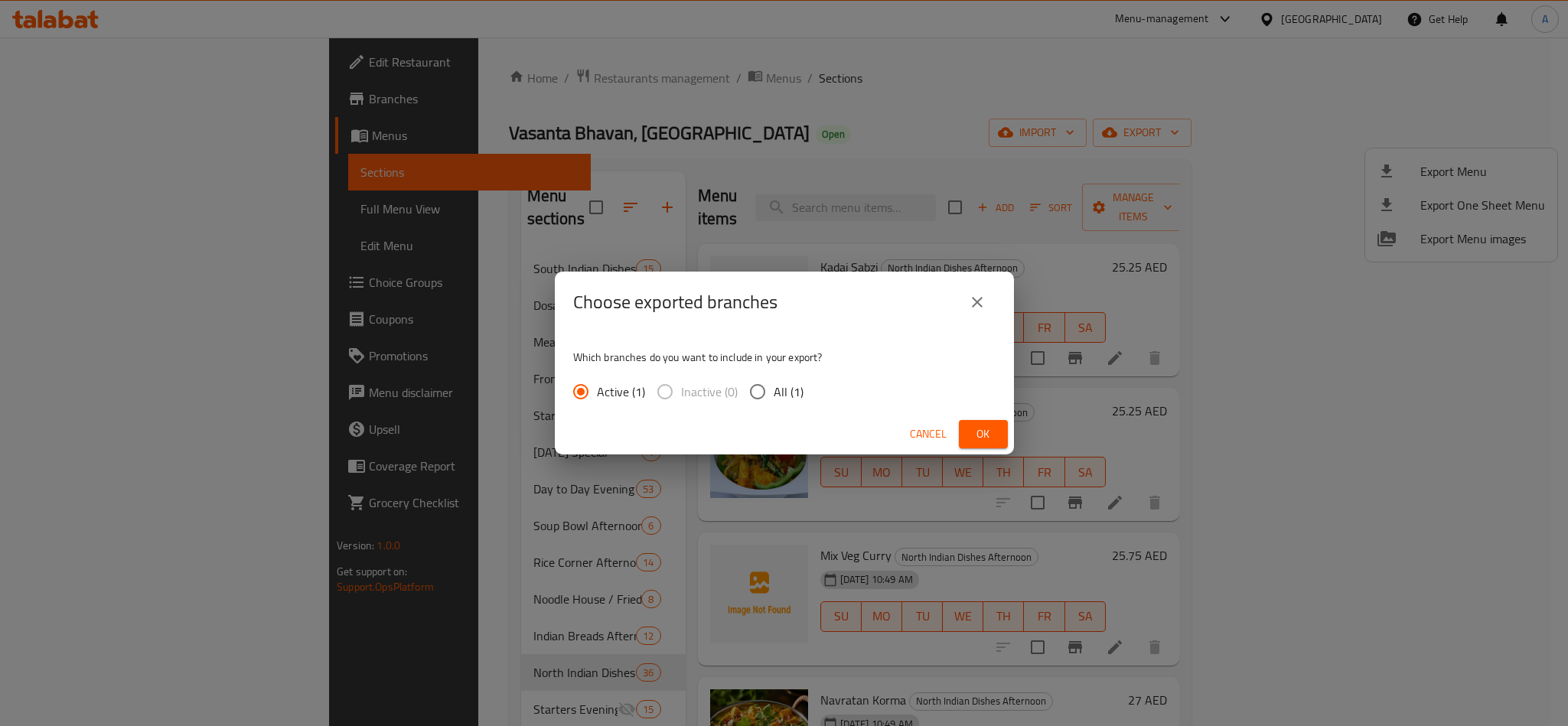
click at [776, 384] on span "All (1)" at bounding box center [789, 392] width 30 height 18
click at [774, 384] on input "All (1)" at bounding box center [757, 391] width 32 height 32
radio input "true"
click at [959, 422] on button "Ok" at bounding box center [983, 434] width 49 height 28
